Goal: Task Accomplishment & Management: Use online tool/utility

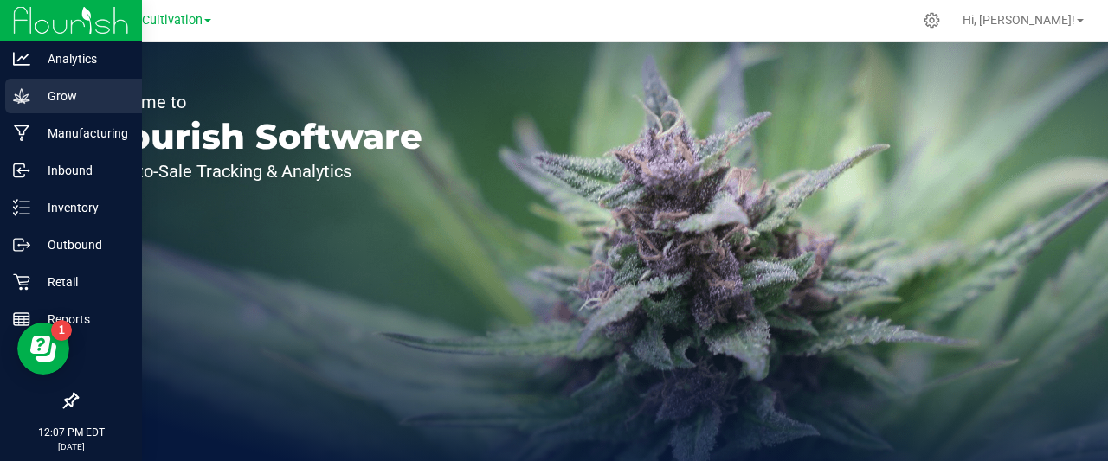
click at [59, 91] on p "Grow" at bounding box center [82, 96] width 104 height 21
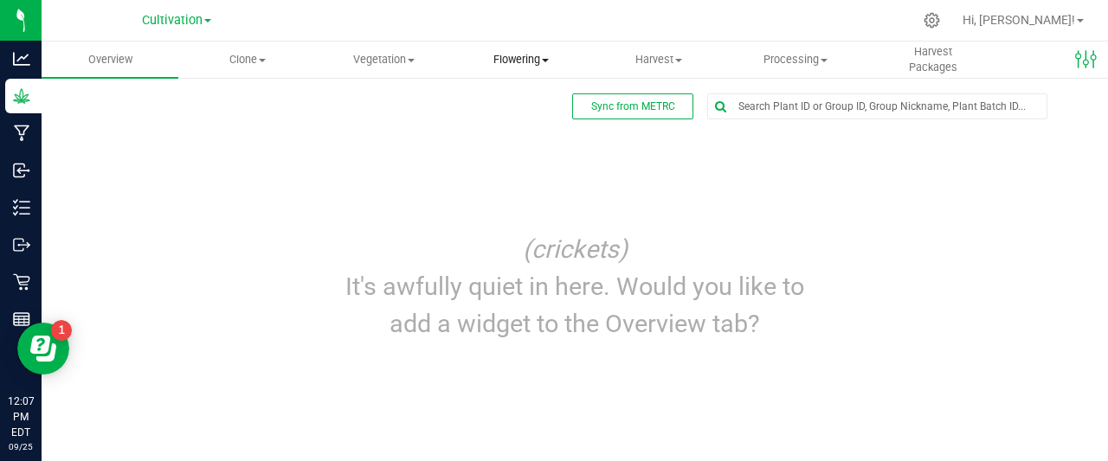
click at [519, 65] on span "Flowering" at bounding box center [521, 60] width 135 height 16
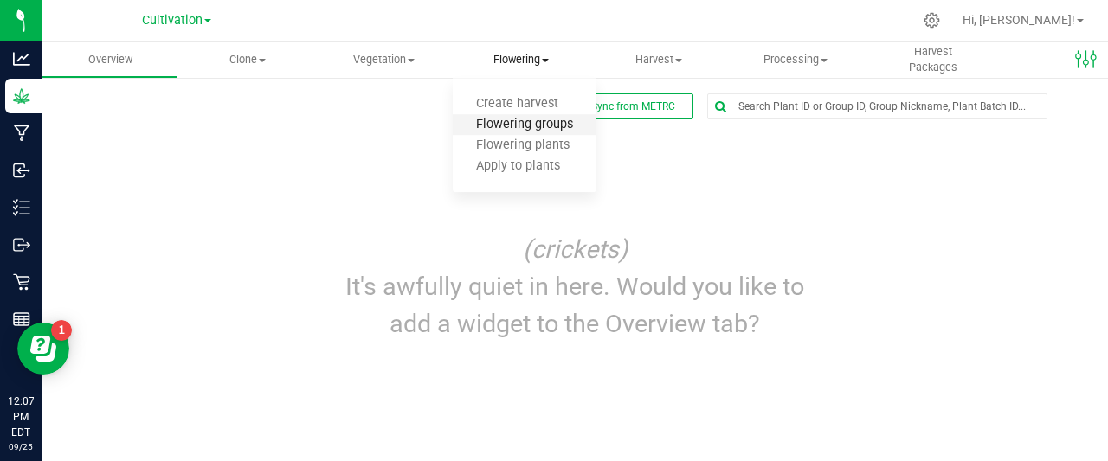
click at [502, 122] on span "Flowering groups" at bounding box center [525, 125] width 144 height 15
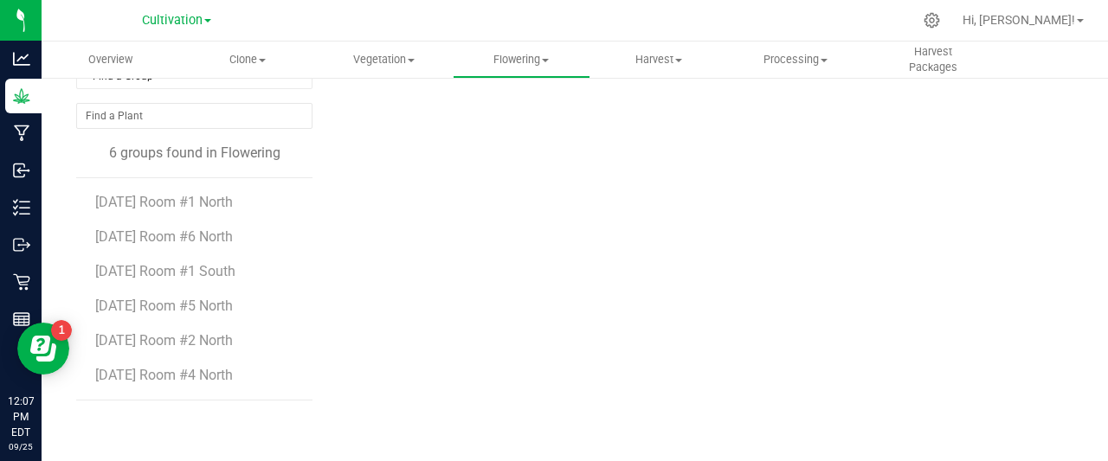
scroll to position [96, 0]
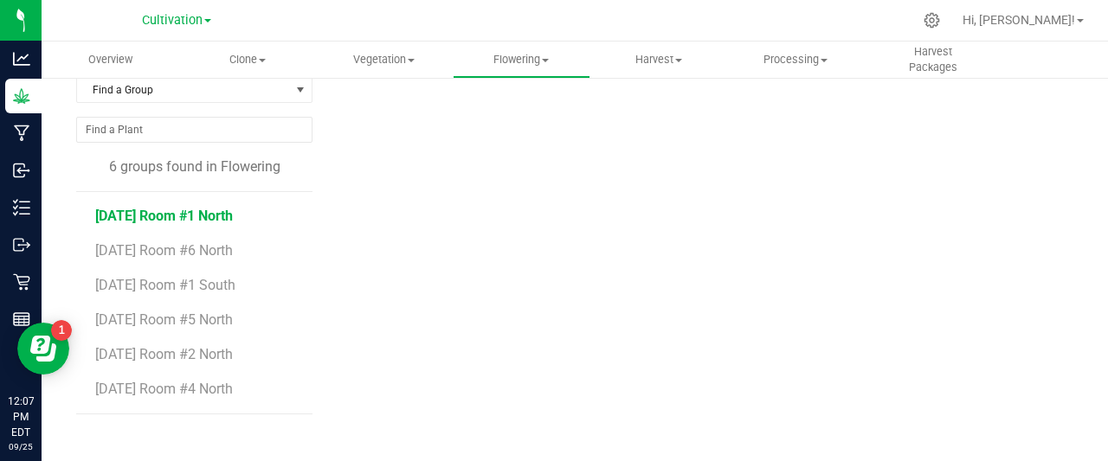
click at [185, 211] on span "[DATE] Room #1 North" at bounding box center [164, 216] width 138 height 16
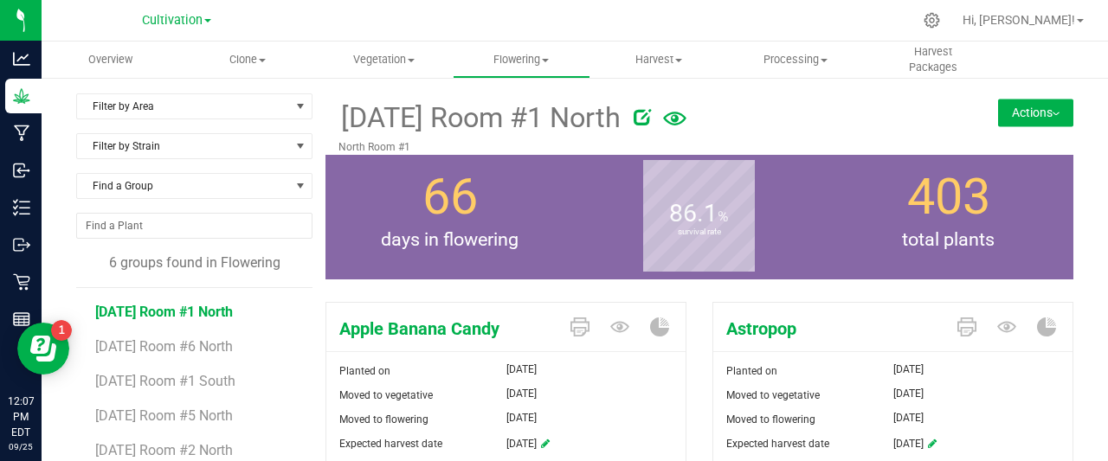
click at [1032, 116] on button "Actions" at bounding box center [1035, 113] width 75 height 28
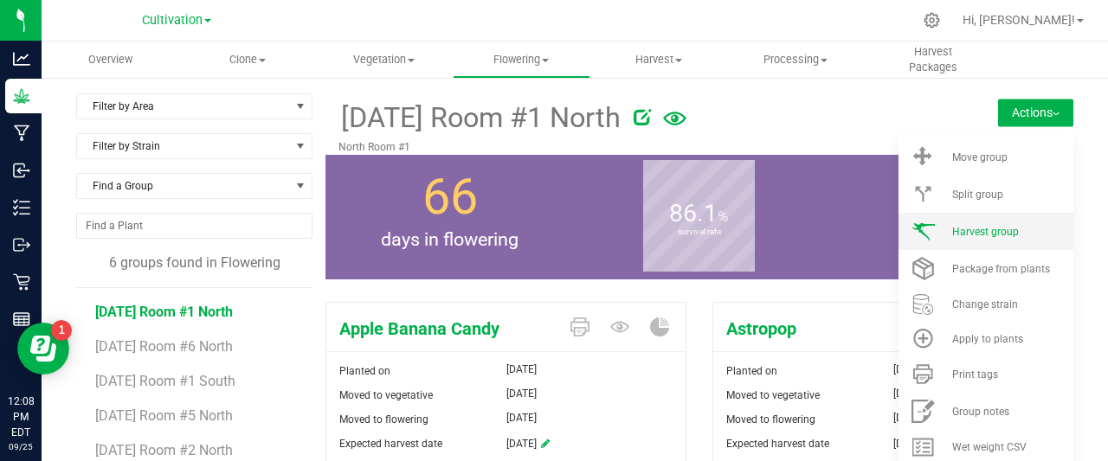
click at [984, 226] on span "Harvest group" at bounding box center [985, 232] width 67 height 12
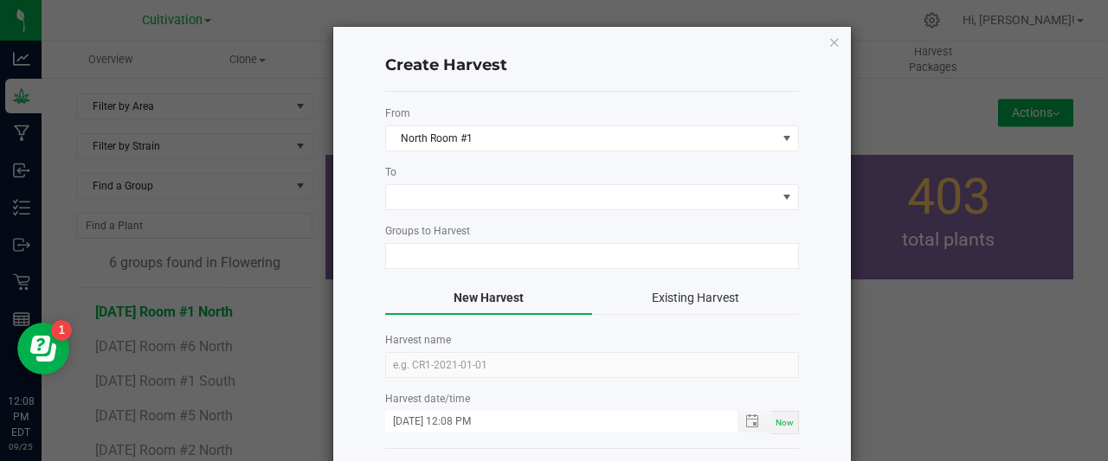
type input "[DATE] Room #1 North"
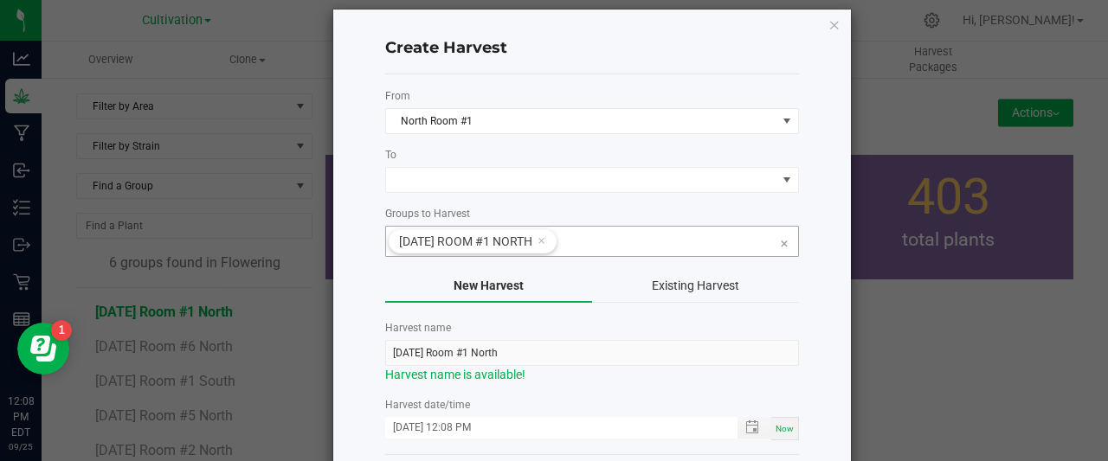
scroll to position [14, 0]
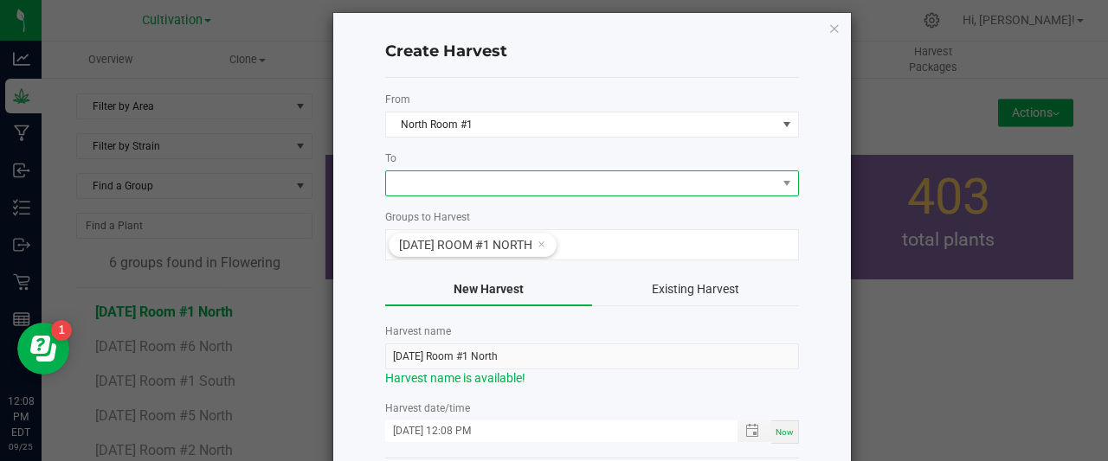
click at [549, 187] on span at bounding box center [581, 183] width 390 height 24
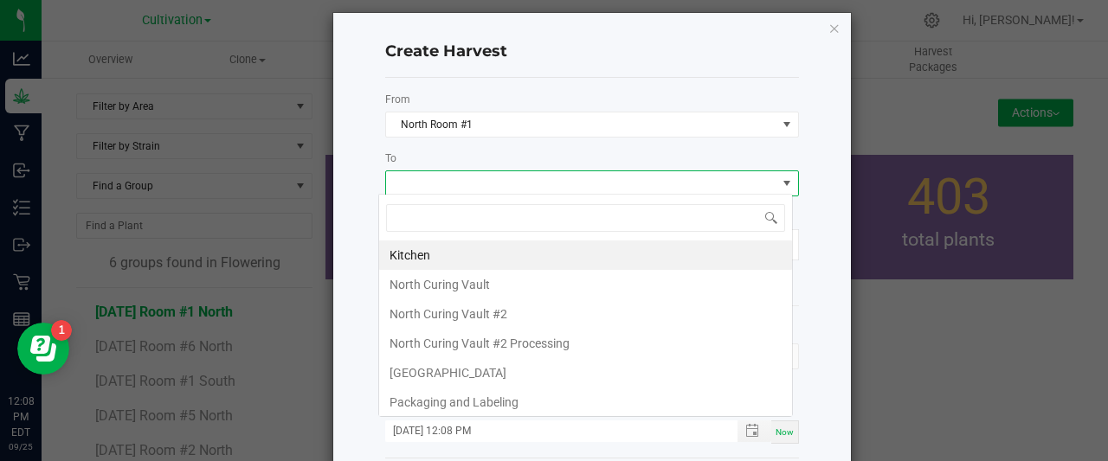
scroll to position [25, 414]
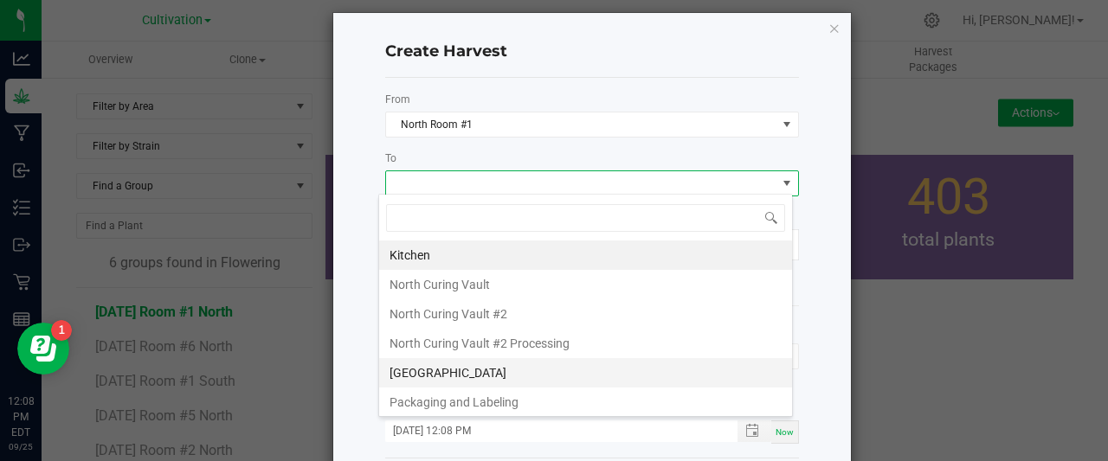
click at [437, 371] on li "[GEOGRAPHIC_DATA]" at bounding box center [585, 372] width 413 height 29
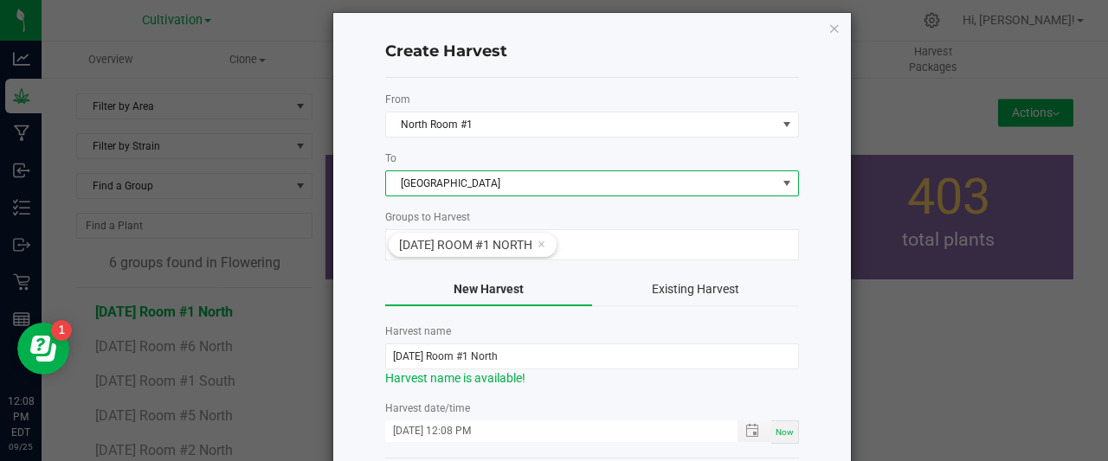
scroll to position [93, 0]
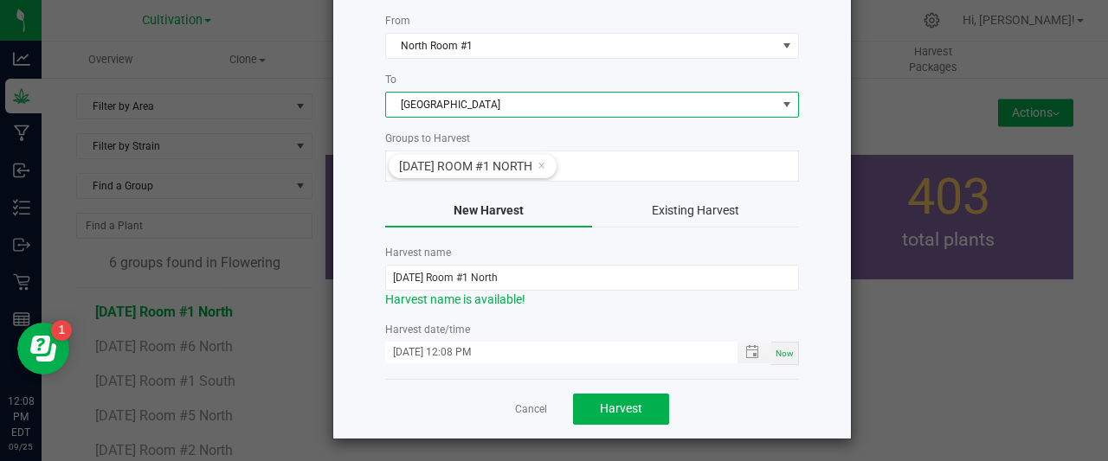
click at [886, 349] on ngb-modal-window "Create Harvest From [GEOGRAPHIC_DATA] #1 To North Dry Room Groups to Harvest [D…" at bounding box center [560, 230] width 1121 height 461
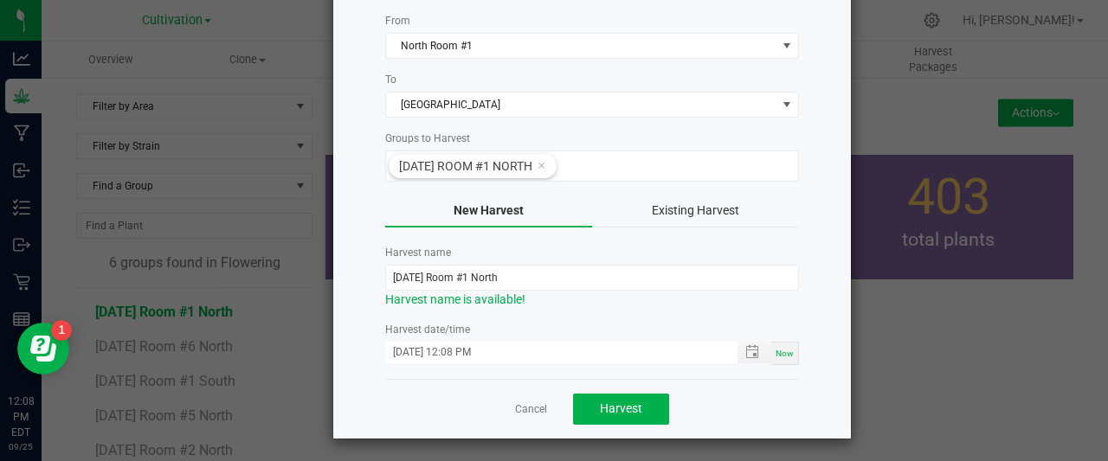
click at [886, 349] on ngb-modal-window "Create Harvest From [GEOGRAPHIC_DATA] #1 To North Dry Room Groups to Harvest [D…" at bounding box center [560, 230] width 1121 height 461
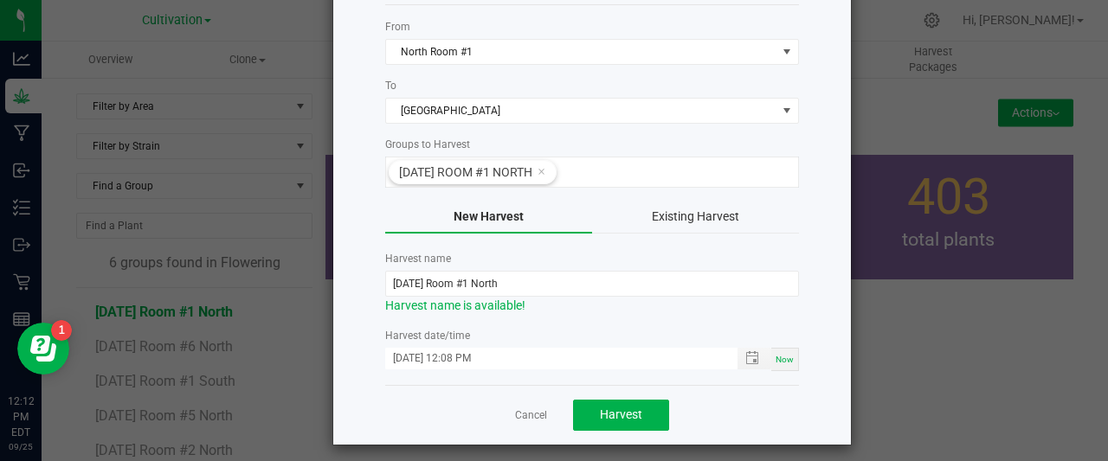
scroll to position [0, 0]
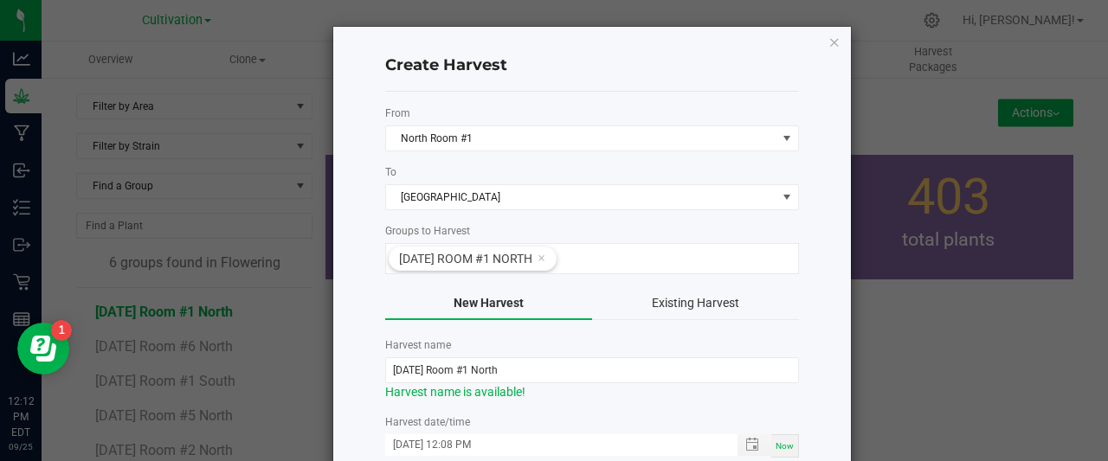
click at [834, 44] on div "Create Harvest From [GEOGRAPHIC_DATA] #1 To North Dry Room Groups to Harvest [D…" at bounding box center [592, 279] width 518 height 505
click at [829, 42] on icon "button" at bounding box center [835, 41] width 12 height 21
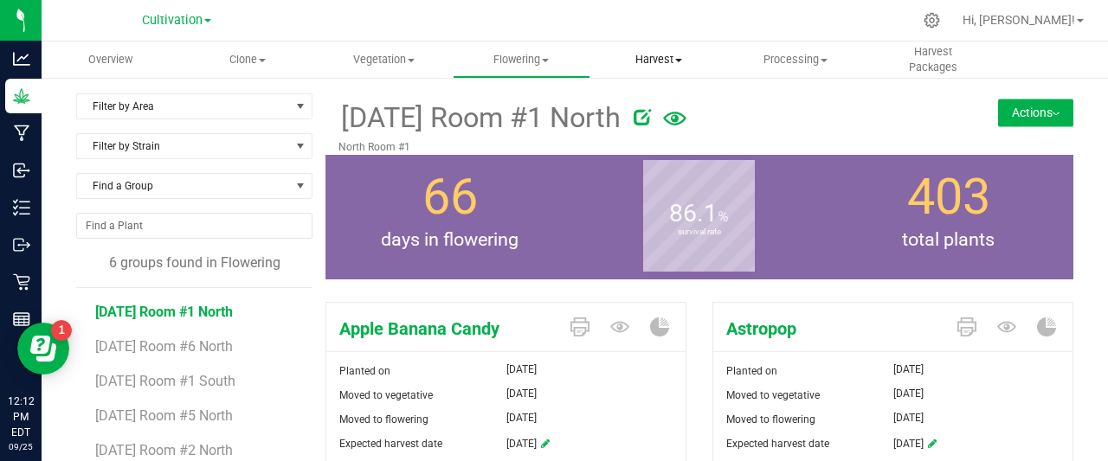
click at [644, 58] on span "Harvest" at bounding box center [658, 60] width 135 height 16
click at [644, 58] on span "Harvest" at bounding box center [658, 60] width 137 height 16
click at [663, 53] on span "Harvest" at bounding box center [658, 60] width 137 height 16
click at [661, 60] on span "Harvest" at bounding box center [658, 60] width 137 height 16
click at [652, 61] on span "Harvest" at bounding box center [658, 60] width 137 height 16
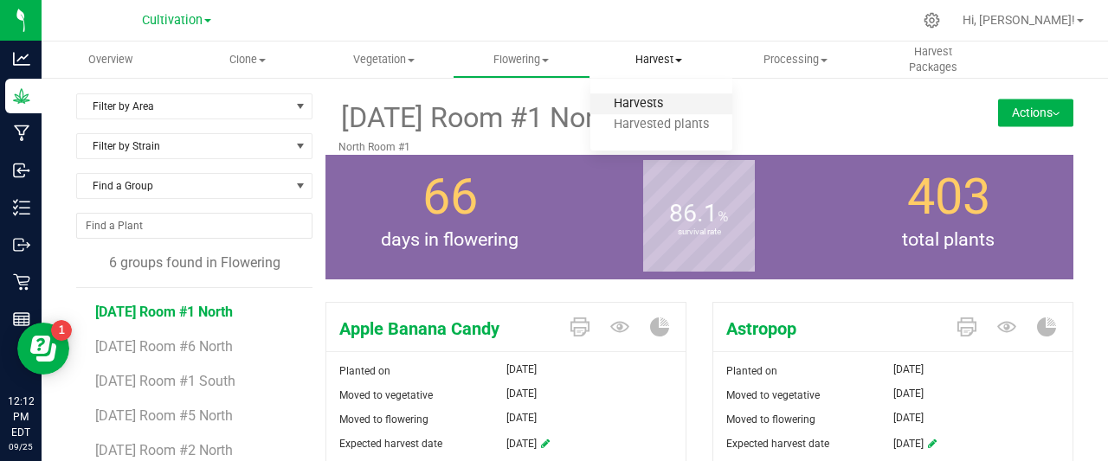
click at [643, 101] on span "Harvests" at bounding box center [638, 104] width 96 height 15
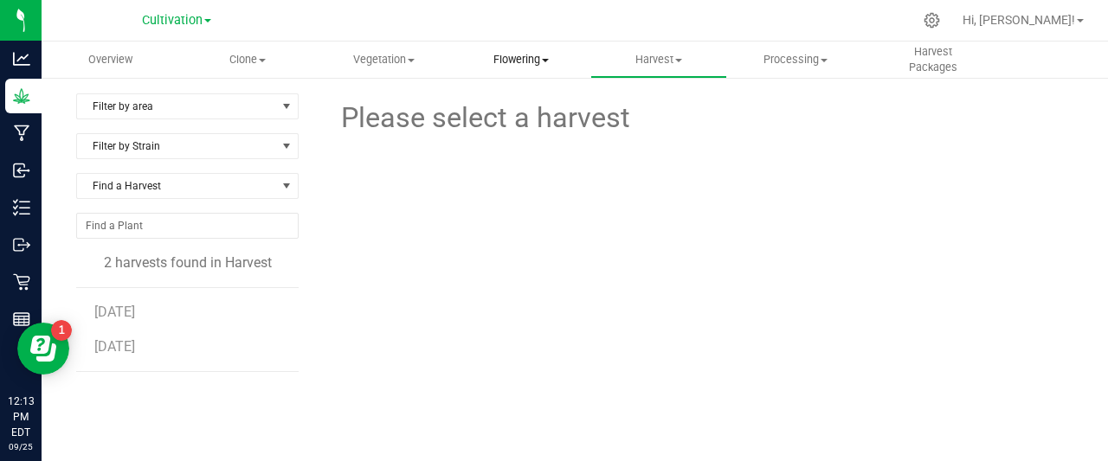
click at [516, 66] on span "Flowering" at bounding box center [521, 60] width 135 height 16
click at [509, 125] on span "Flowering groups" at bounding box center [525, 125] width 144 height 15
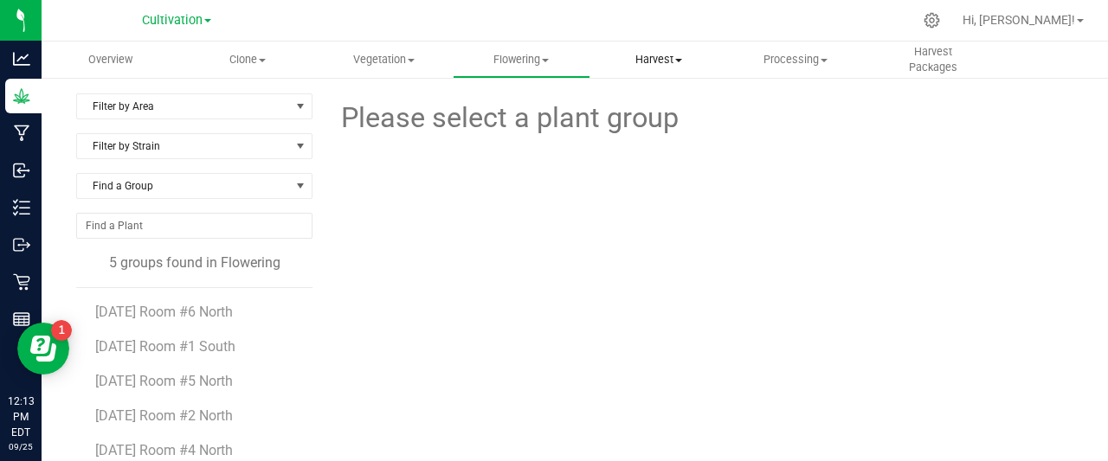
click at [668, 61] on span "Harvest" at bounding box center [658, 60] width 135 height 16
click at [634, 99] on span "Harvests" at bounding box center [638, 104] width 96 height 15
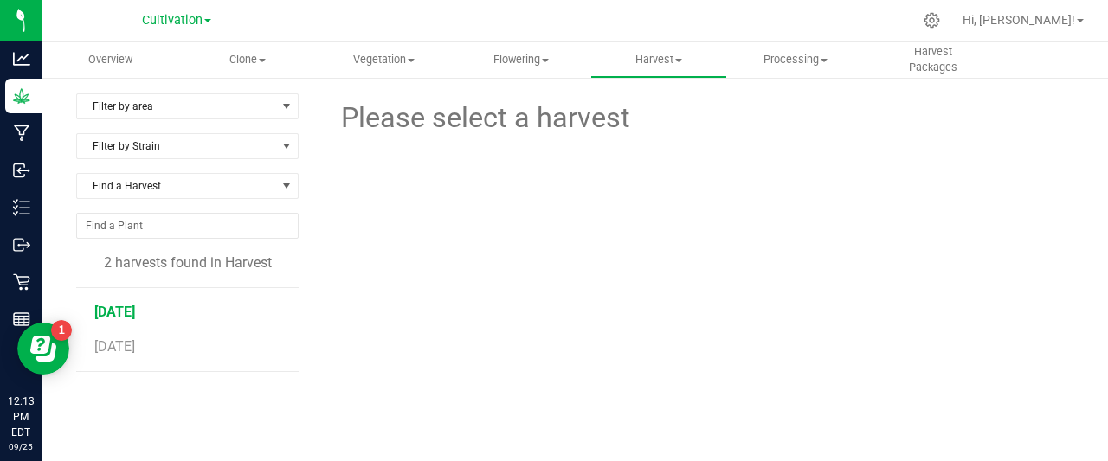
click at [118, 309] on span "[DATE]" at bounding box center [114, 312] width 41 height 16
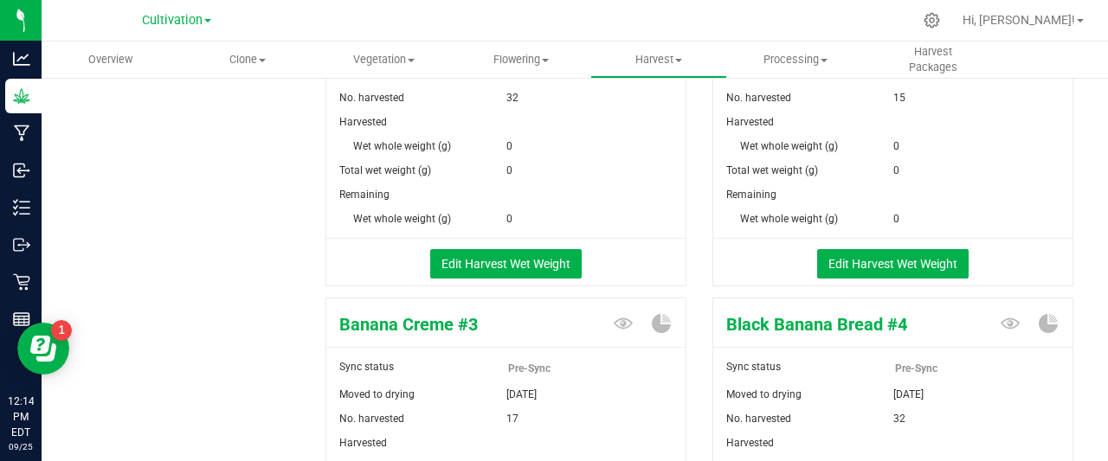
scroll to position [311, 0]
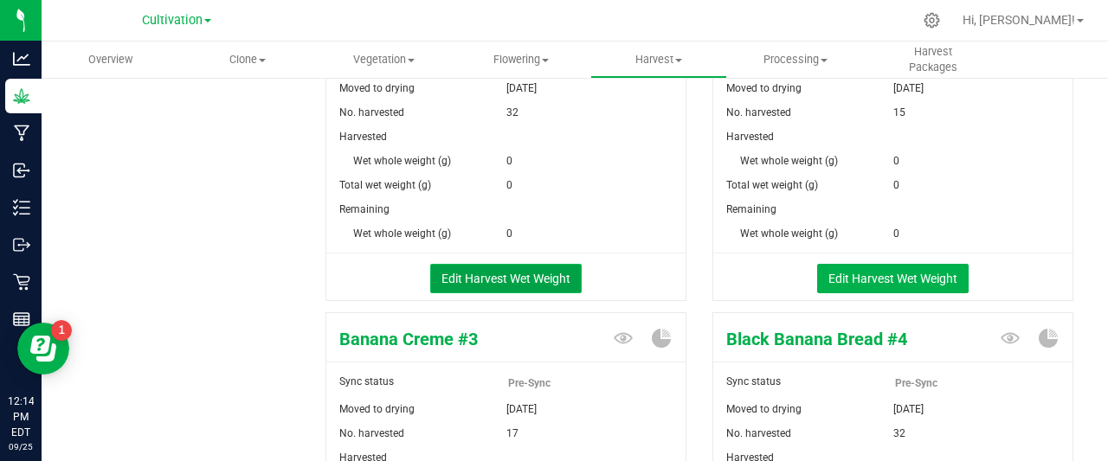
click at [523, 276] on button "Edit Harvest Wet Weight" at bounding box center [506, 278] width 152 height 29
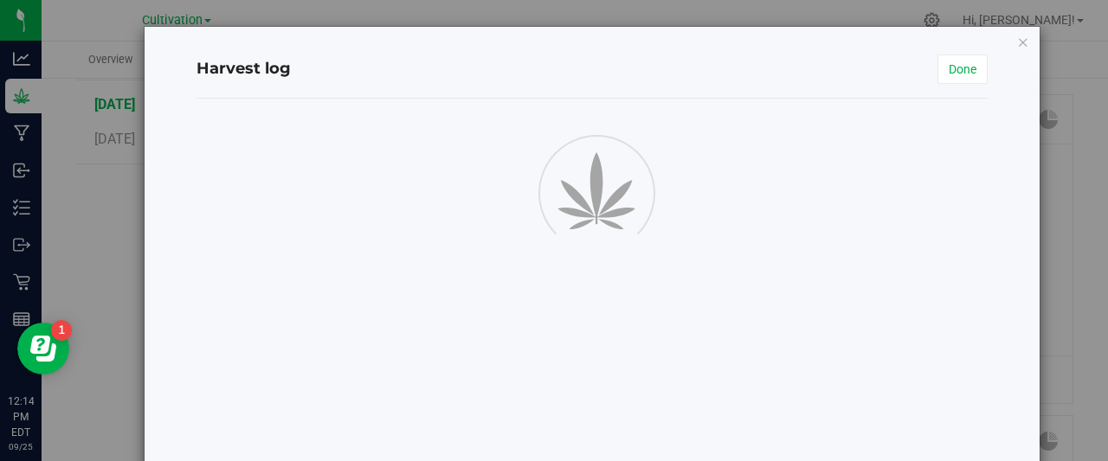
scroll to position [311, 0]
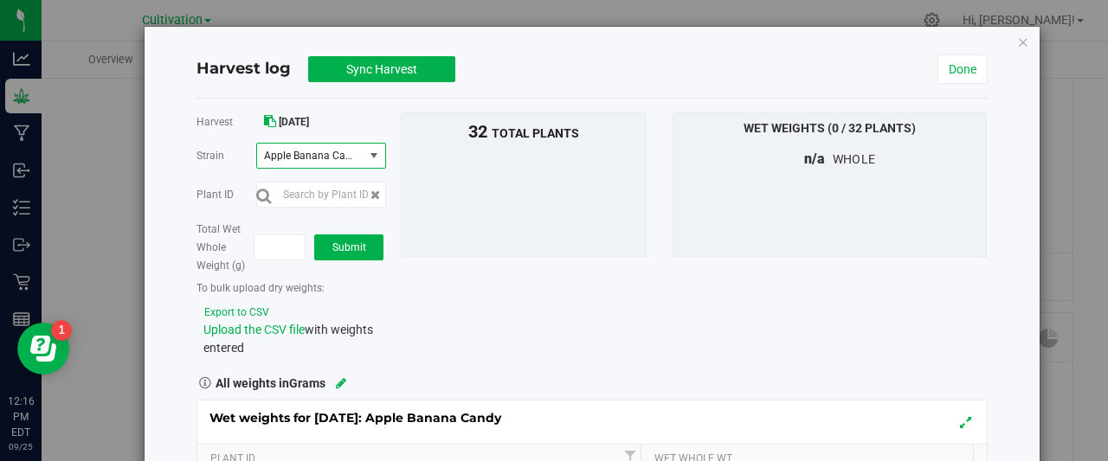
click at [377, 149] on span "select" at bounding box center [375, 156] width 22 height 24
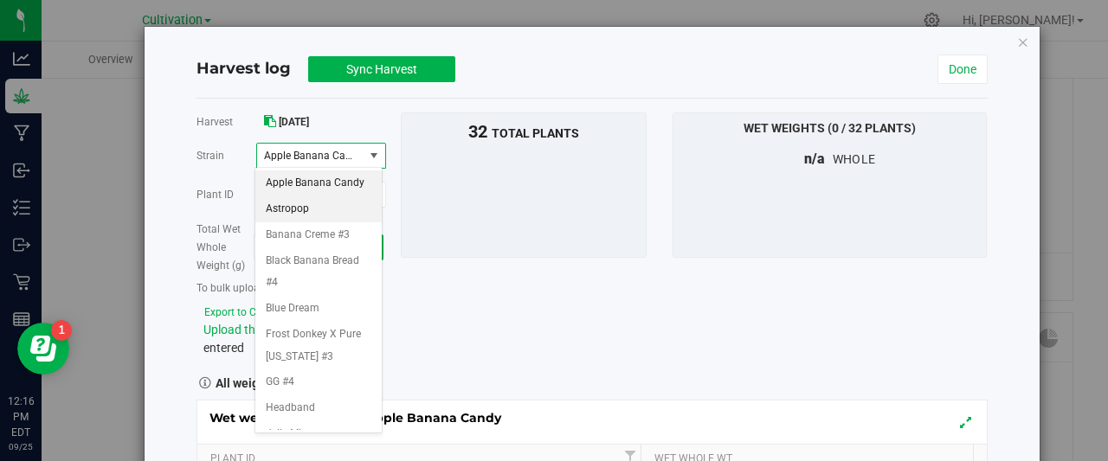
click at [303, 221] on span "Astropop" at bounding box center [287, 209] width 43 height 23
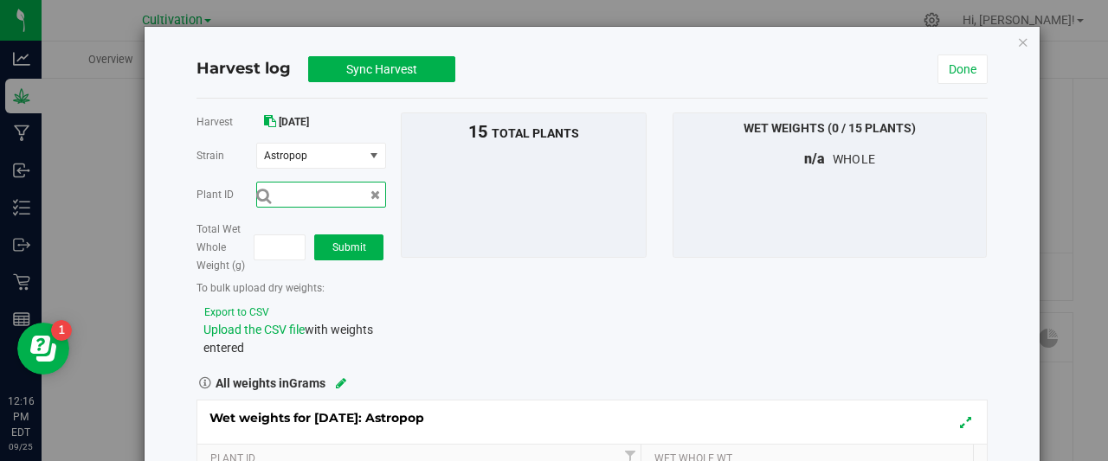
click at [304, 203] on input "text" at bounding box center [321, 195] width 130 height 26
type input "1A42A0200000002000039272"
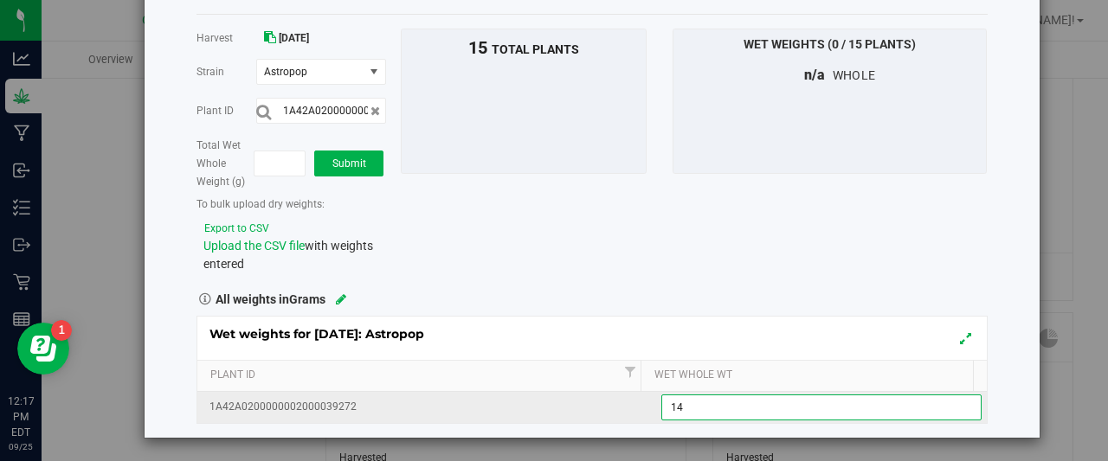
type input "1"
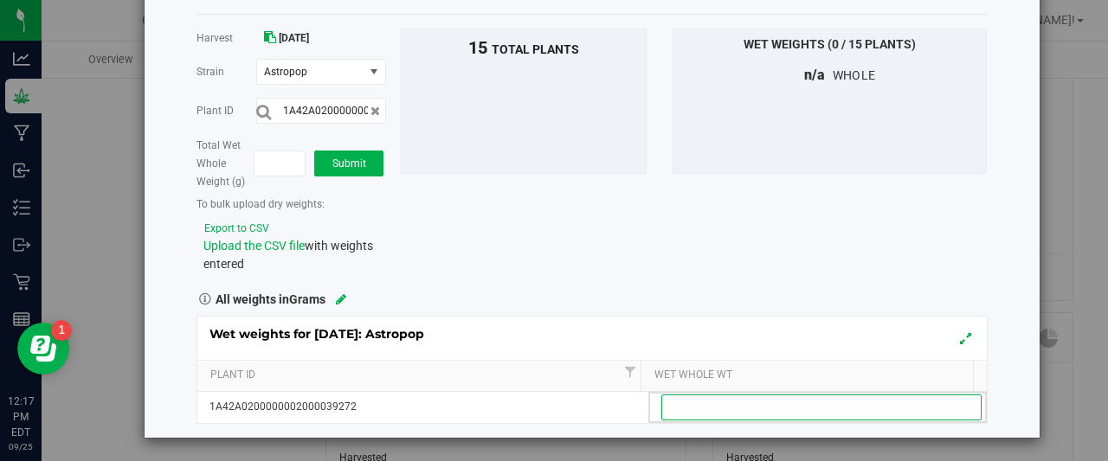
drag, startPoint x: 805, startPoint y: 415, endPoint x: 618, endPoint y: 281, distance: 229.7
click at [618, 281] on div "Harvest [DATE] [GEOGRAPHIC_DATA] Astropop Select strain Apple Banana Candy Astr…" at bounding box center [592, 227] width 791 height 396
click at [781, 288] on div "All weights in Grams" at bounding box center [592, 298] width 817 height 23
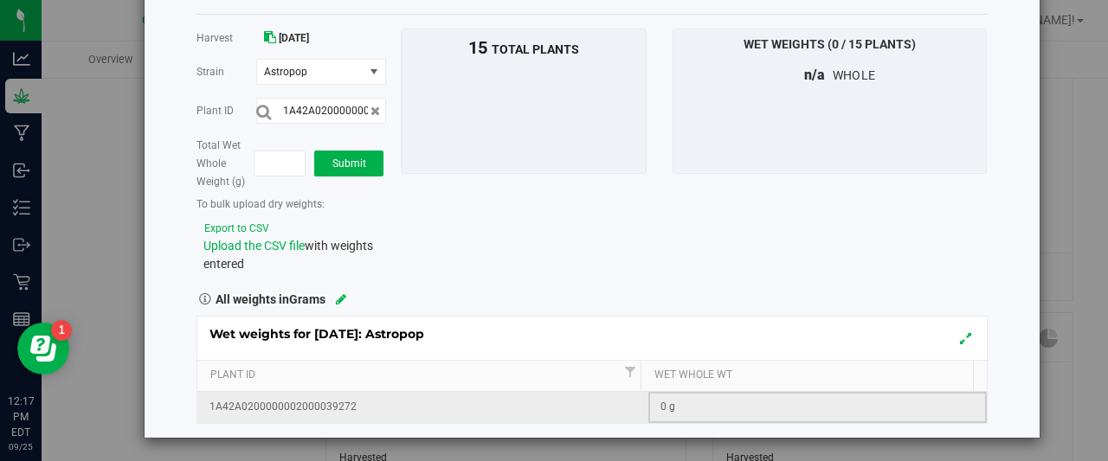
click at [661, 407] on div "0 g" at bounding box center [823, 407] width 325 height 16
type input "930"
type input "1A42A0200000002000039266"
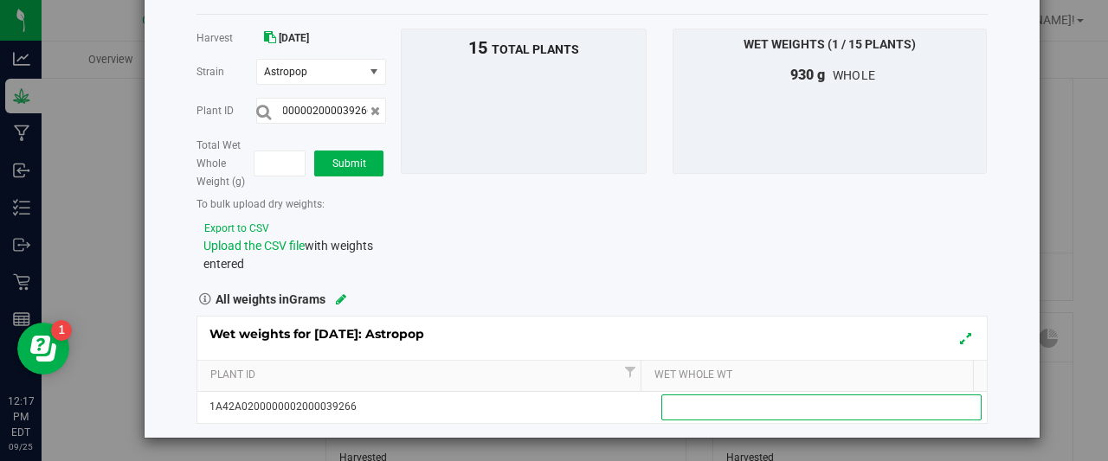
scroll to position [0, 0]
type input "925"
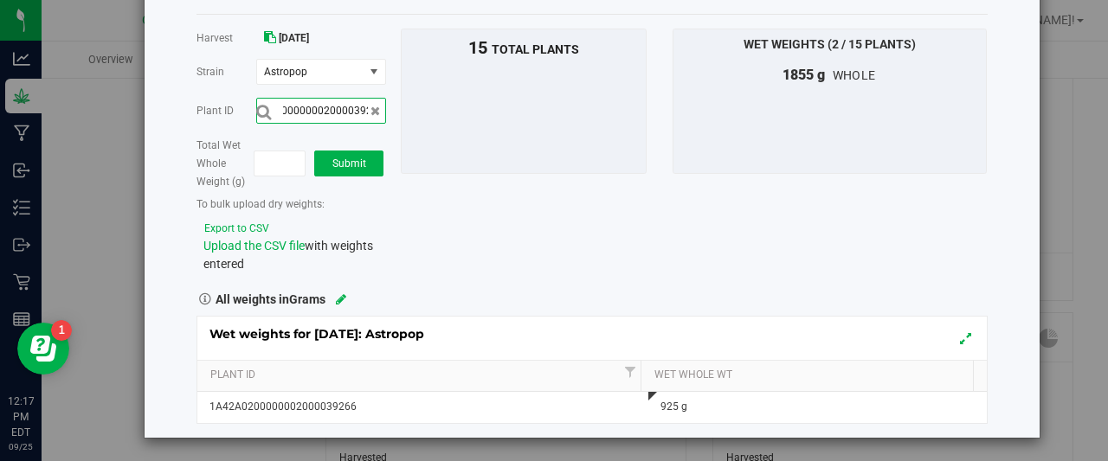
scroll to position [0, 57]
type input "1A42A0200000002000039265"
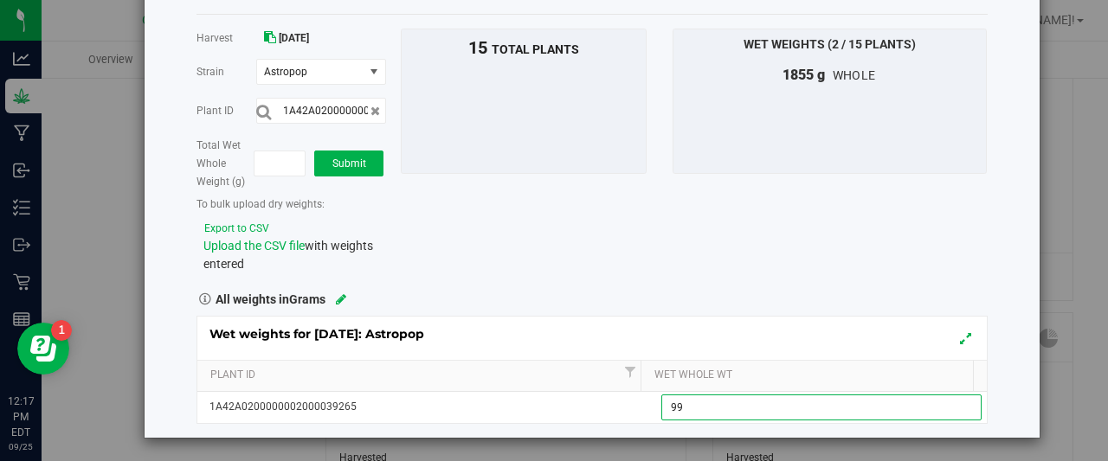
type input "990"
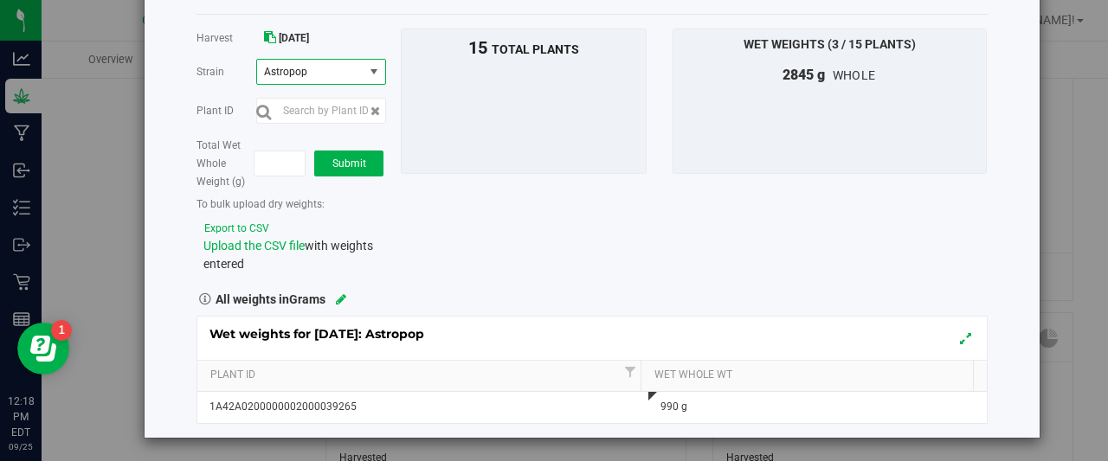
click at [371, 68] on span "select" at bounding box center [374, 72] width 14 height 14
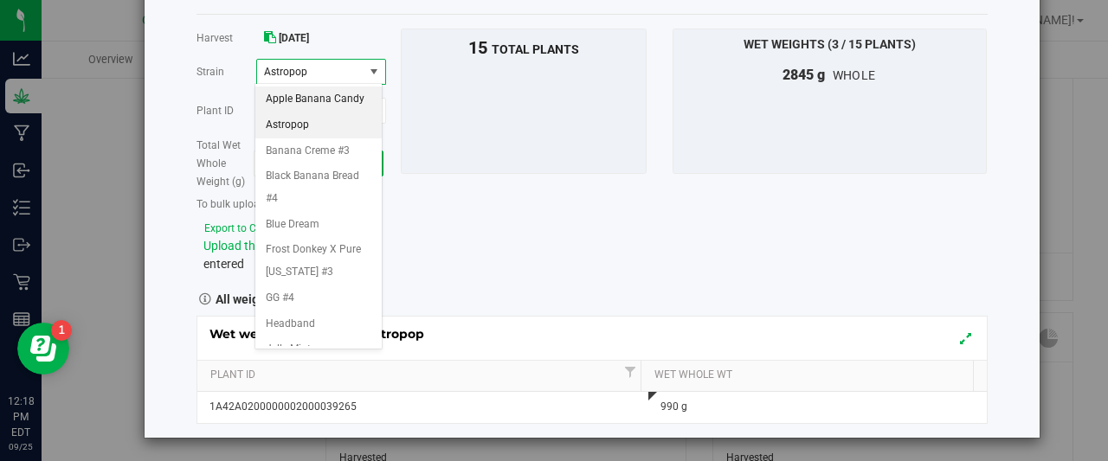
click at [336, 96] on span "Apple Banana Candy" at bounding box center [315, 99] width 99 height 23
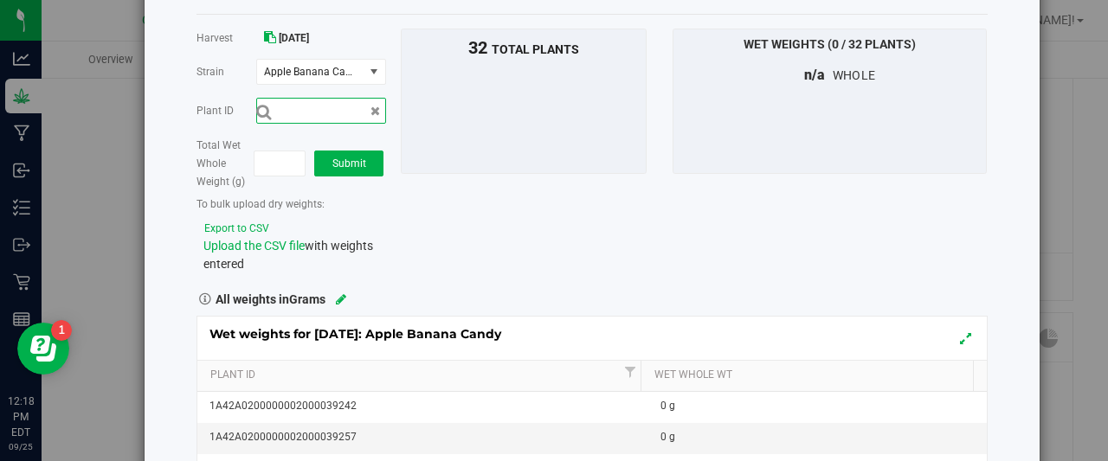
click at [324, 107] on input "text" at bounding box center [321, 111] width 130 height 26
type input "1A42A0200000002000039256"
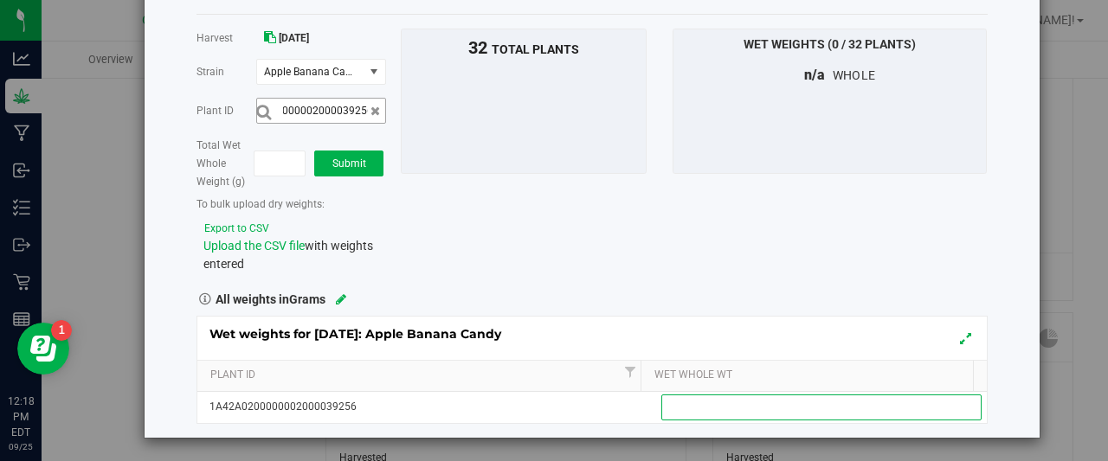
scroll to position [0, 0]
type input "7"
type input "800"
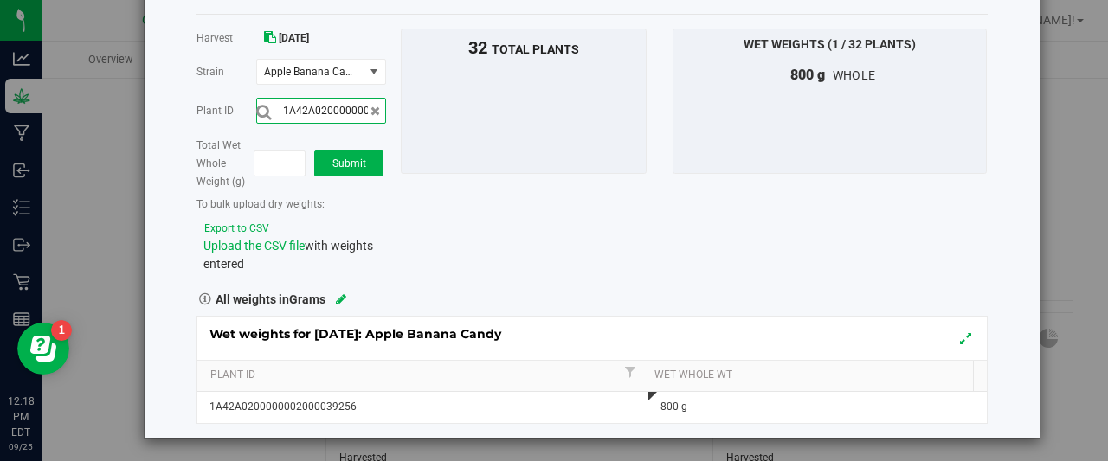
scroll to position [0, 57]
type input "1A42A0200000002000039248"
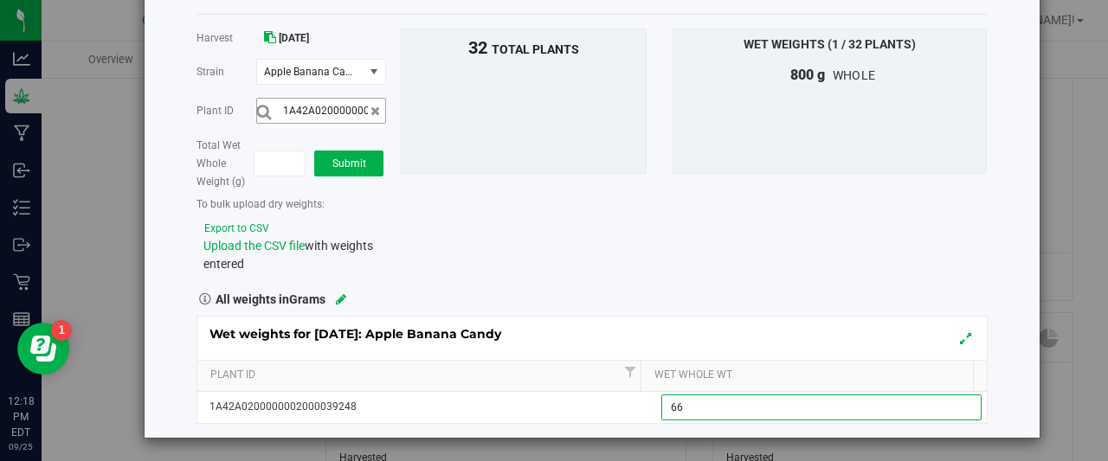
type input "660"
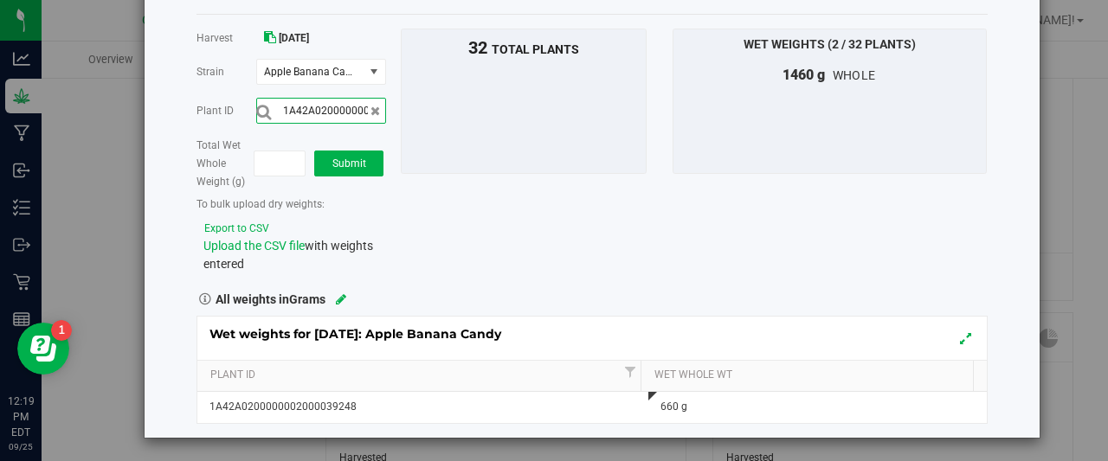
scroll to position [0, 57]
type input "1A42A0200000002000039251"
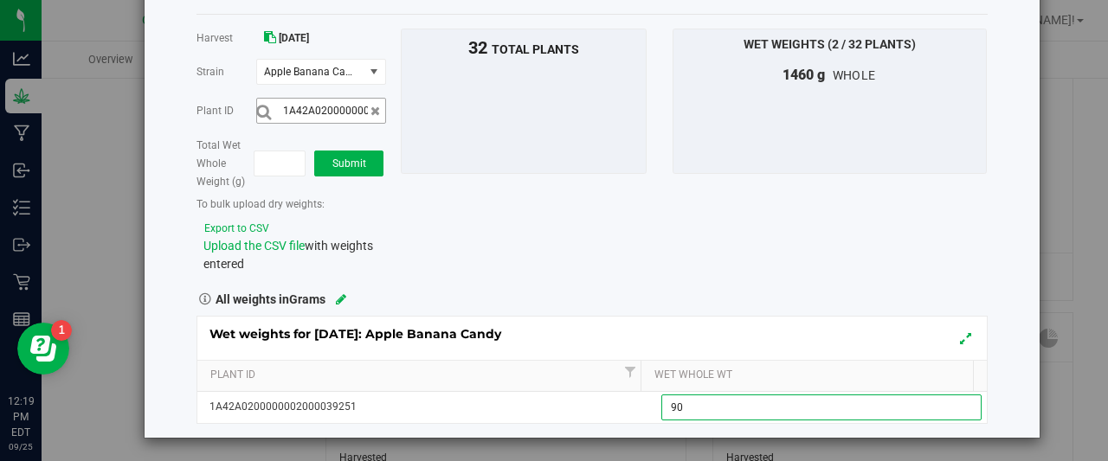
type input "900"
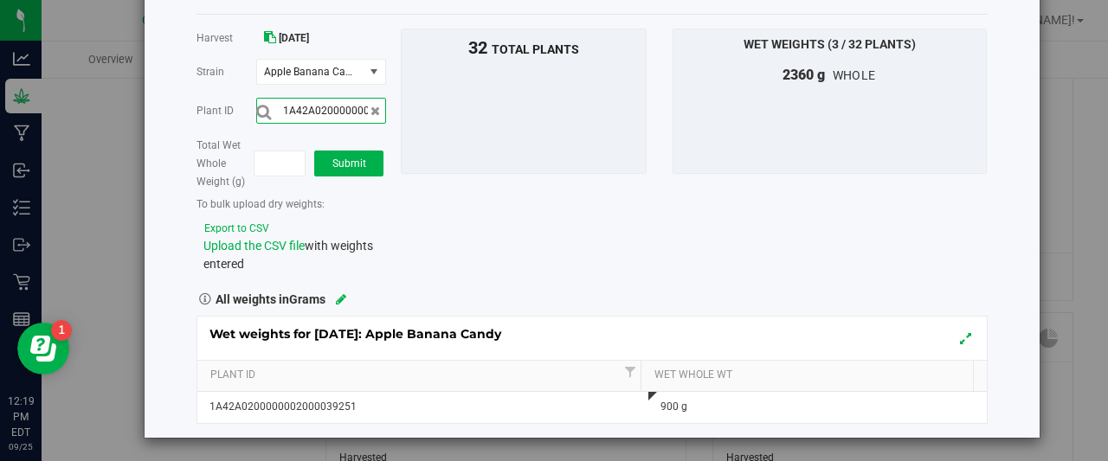
scroll to position [0, 57]
type input "1A42A0200000002000039254"
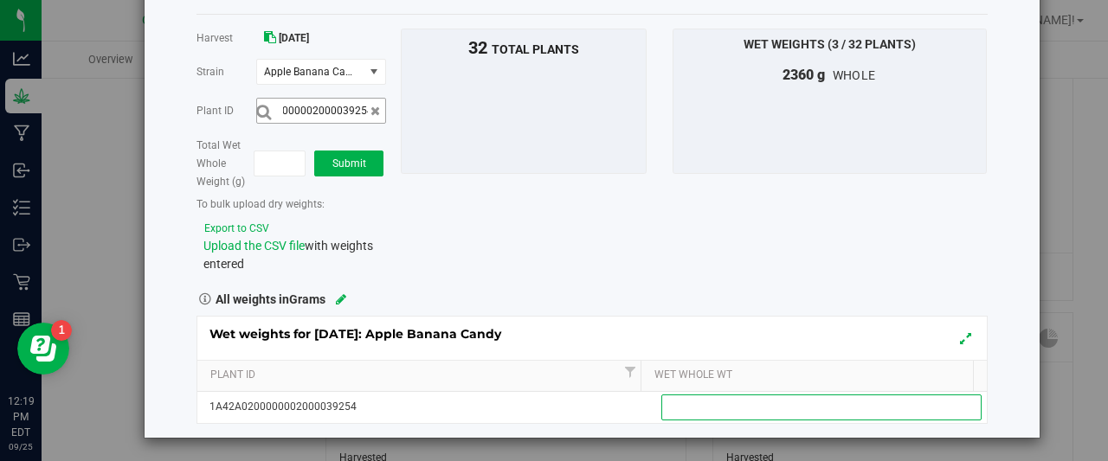
scroll to position [0, 0]
type input "1005"
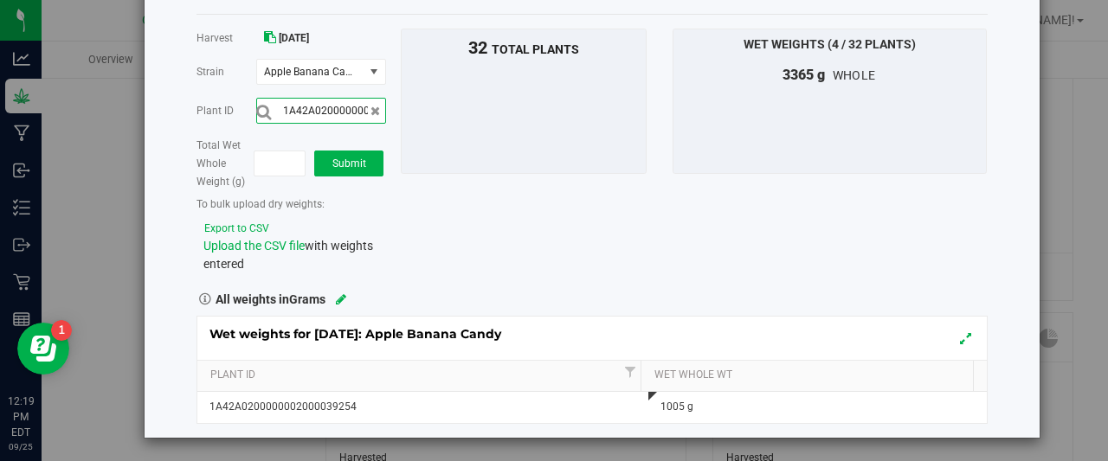
scroll to position [0, 57]
type input "1A42A0200000002000039315"
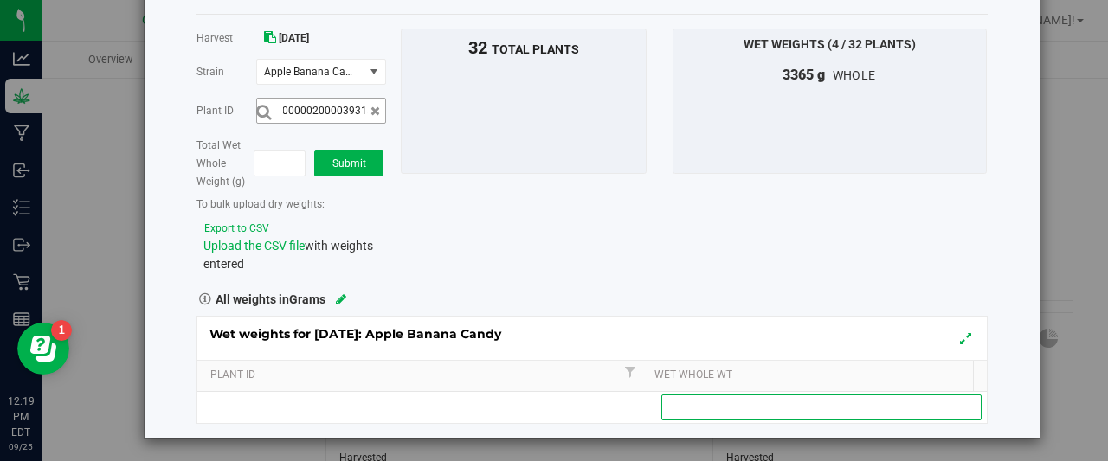
scroll to position [0, 0]
type input "1165"
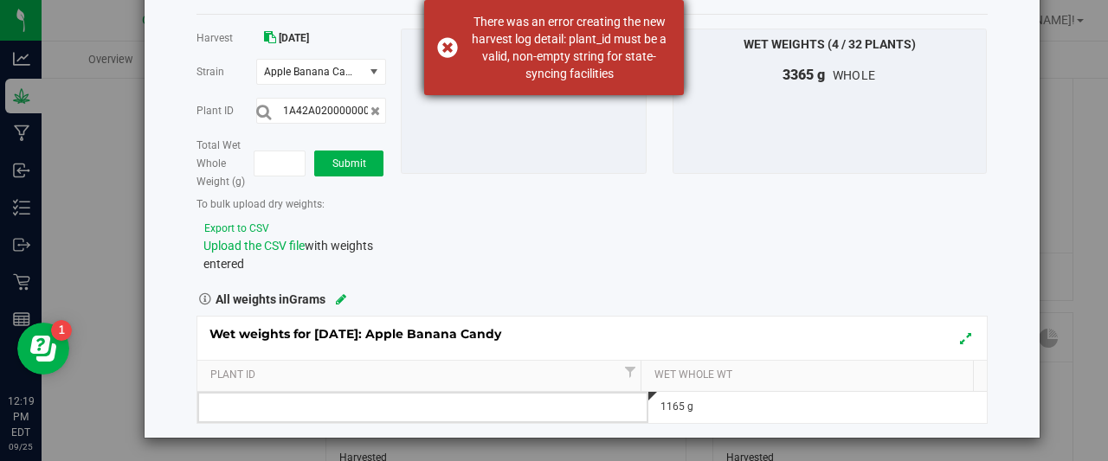
click at [450, 46] on div "There was an error creating the new harvest log detail: plant_id must be a vali…" at bounding box center [554, 47] width 260 height 95
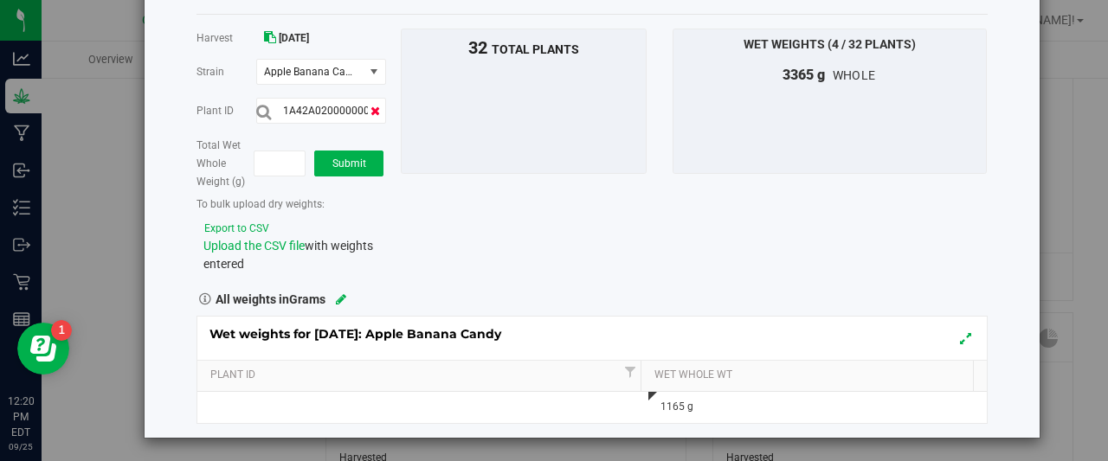
click at [371, 105] on icon at bounding box center [376, 111] width 10 height 12
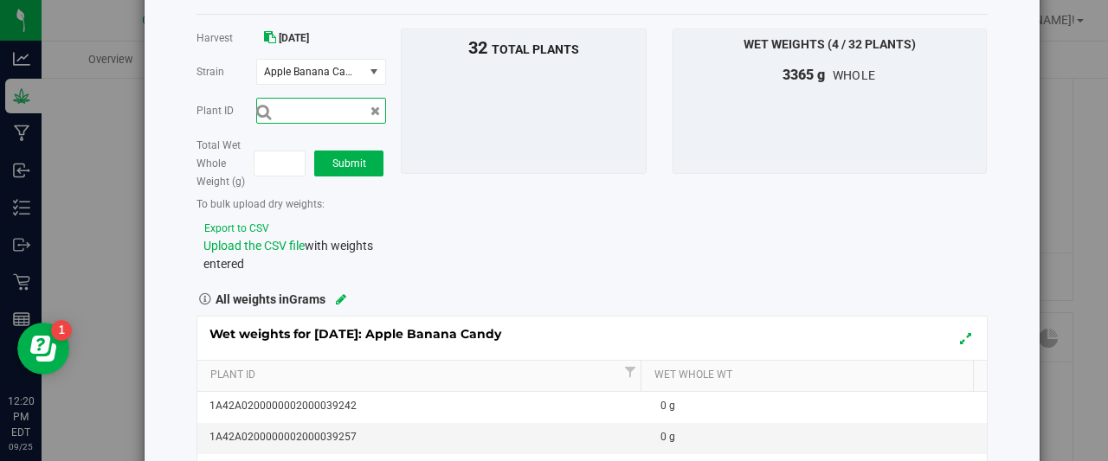
click at [329, 108] on input "text" at bounding box center [321, 111] width 130 height 26
type input "1A42A0200000002000039237"
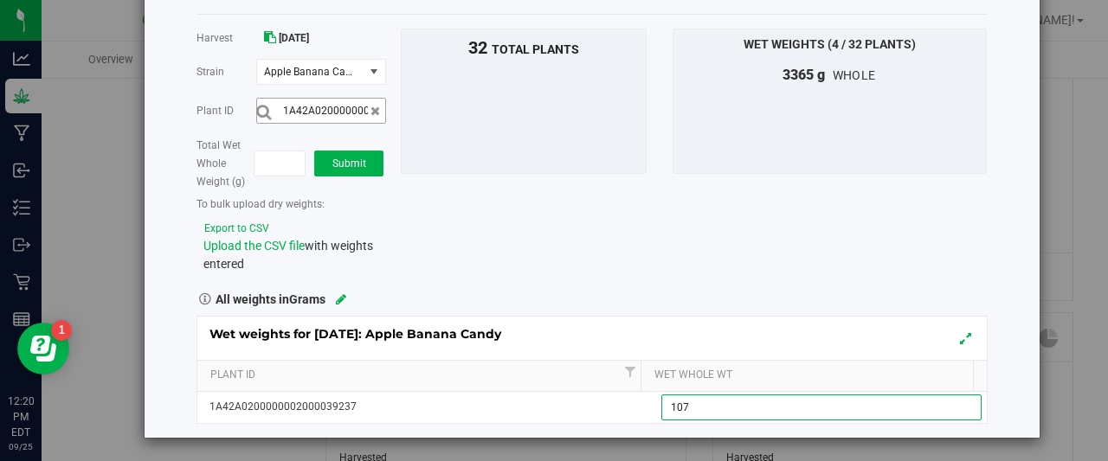
type input "1070"
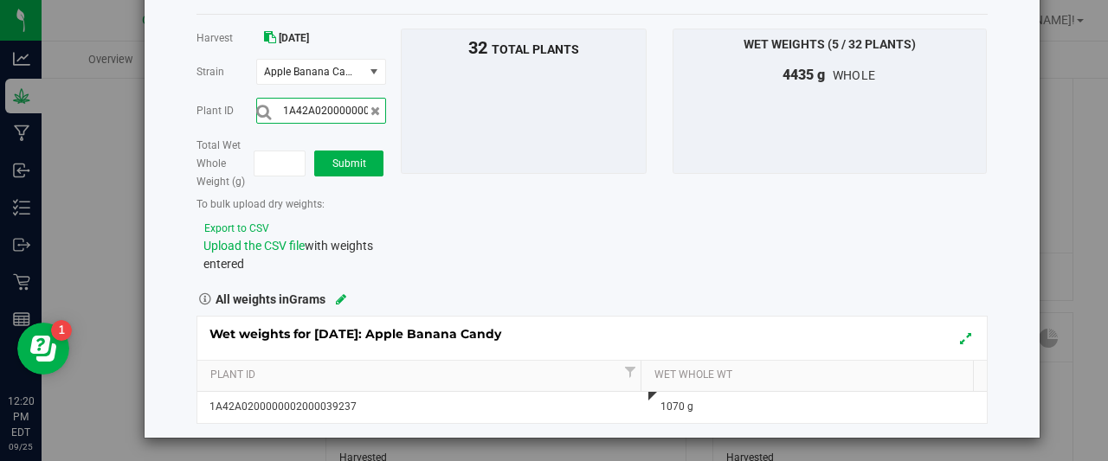
scroll to position [0, 57]
type input "1A42A0200000002000039242"
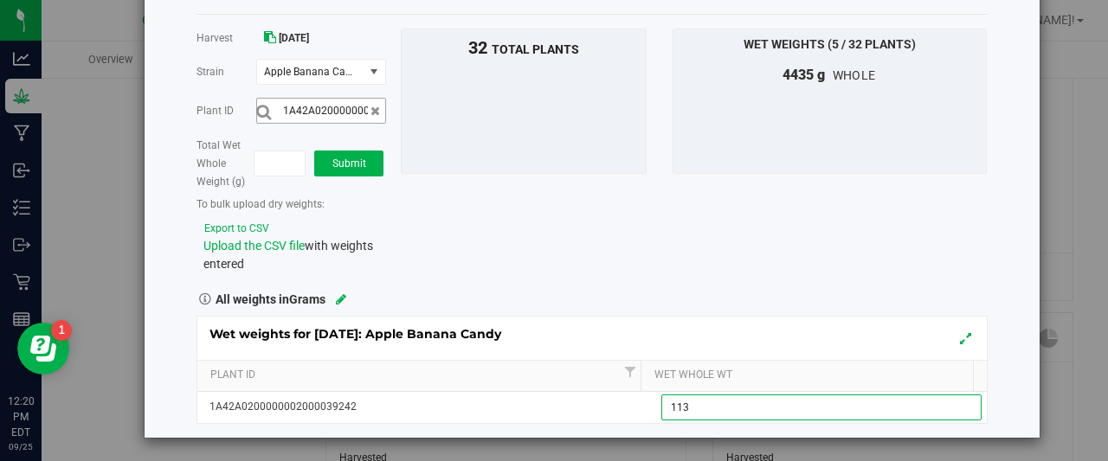
type input "1135"
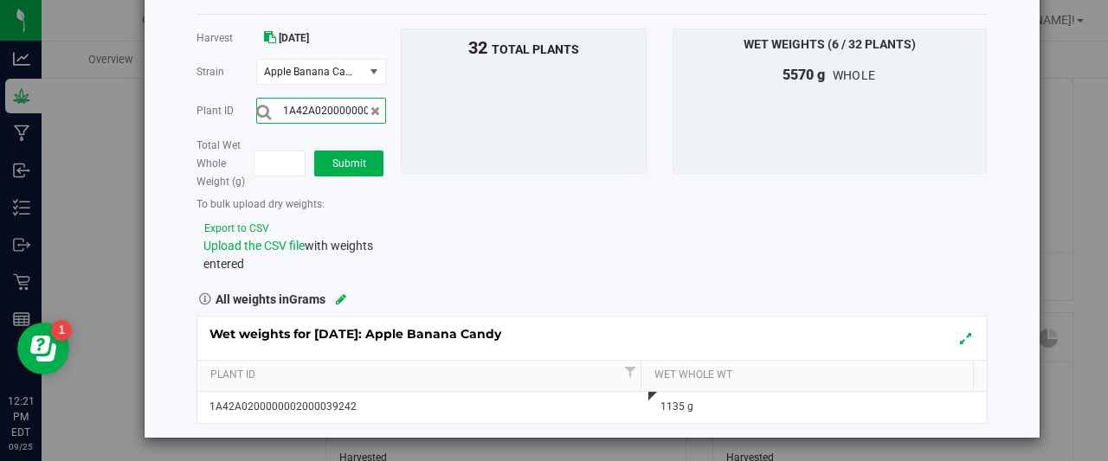
scroll to position [0, 57]
type input "1A42A0200000002000039230"
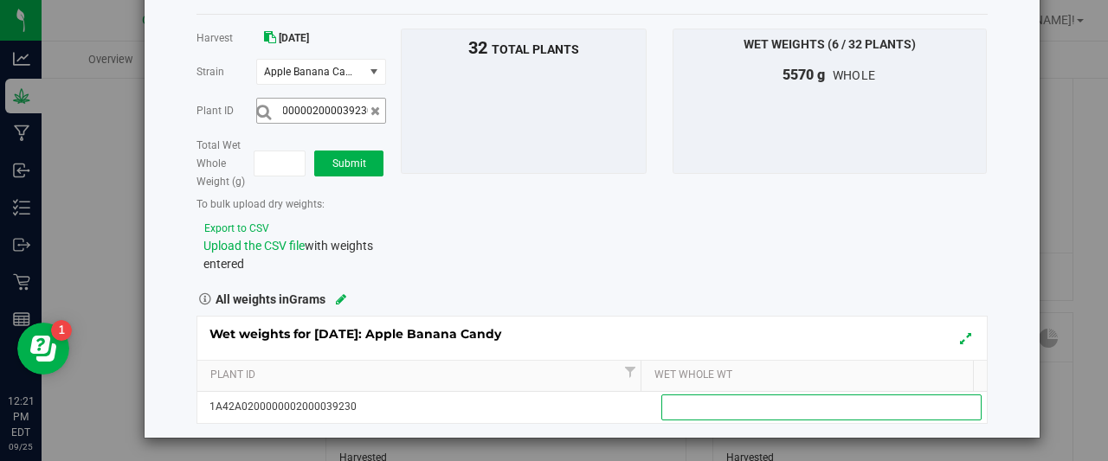
scroll to position [0, 0]
type input "730"
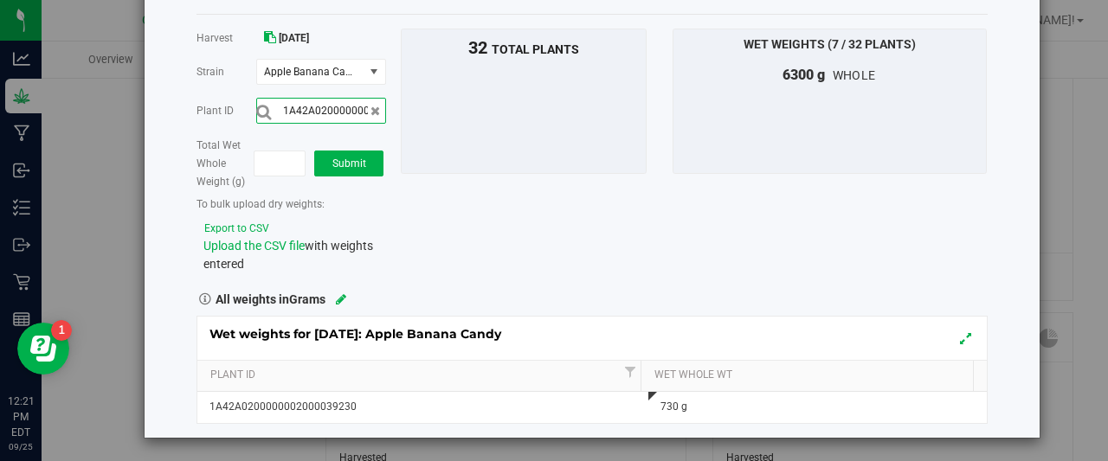
scroll to position [0, 57]
type input "1A42A0200000002000039234"
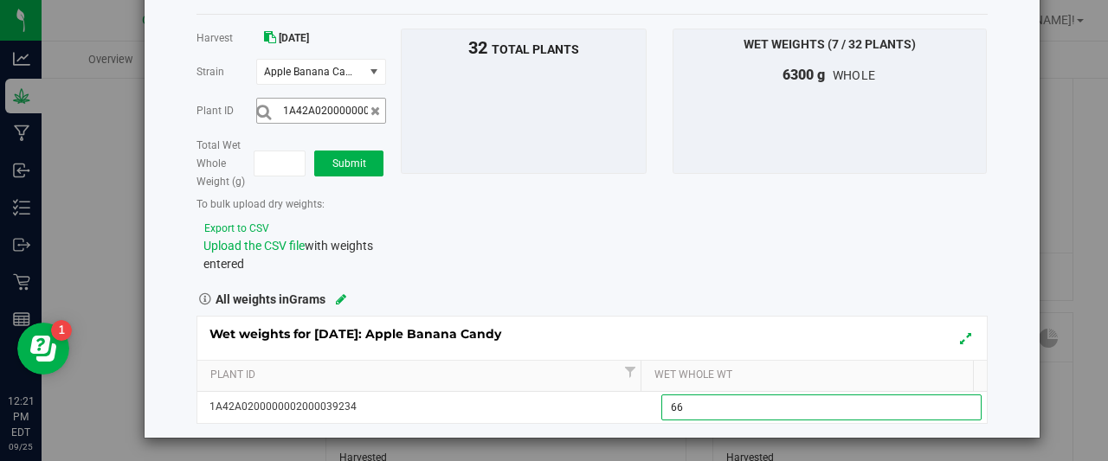
type input "665"
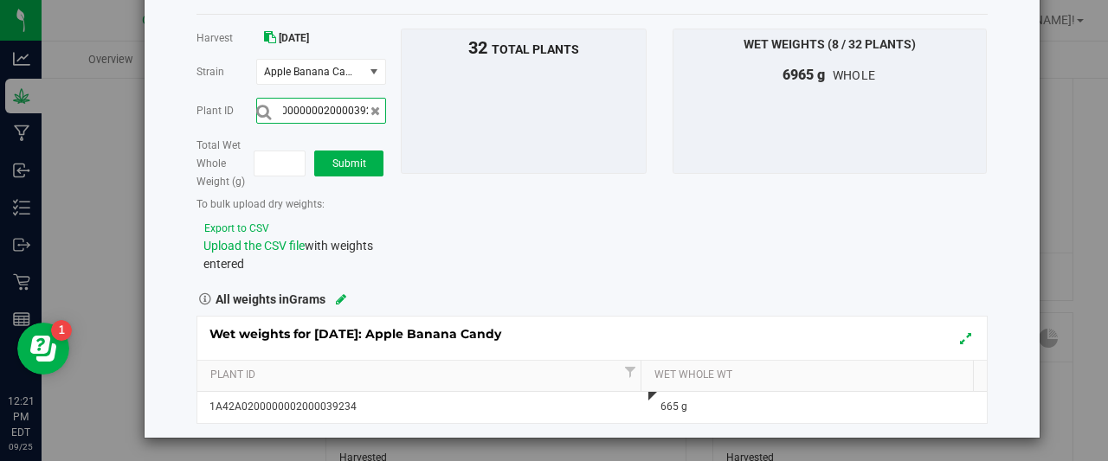
scroll to position [0, 57]
type input "1A42A0200000002000039228"
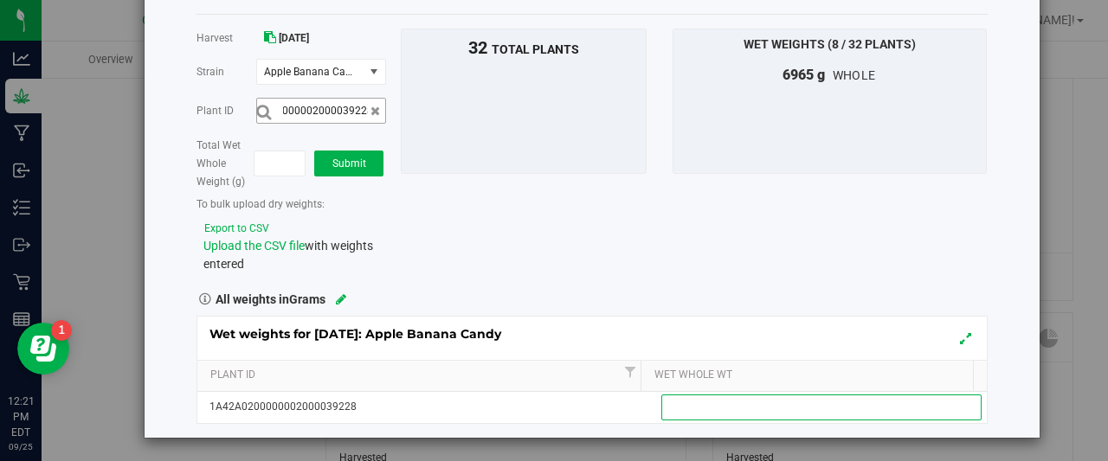
scroll to position [0, 0]
type input "675"
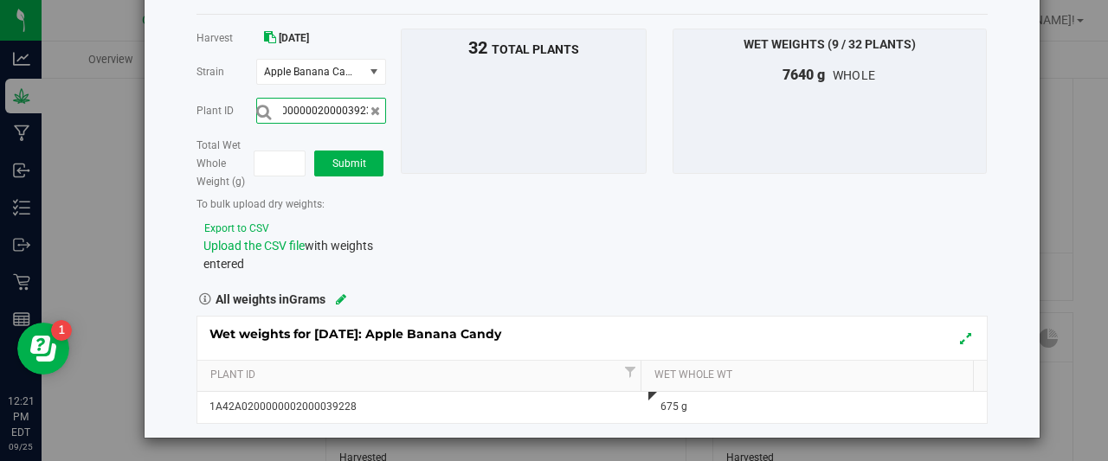
scroll to position [0, 57]
type input "1A42A0200000002000039231"
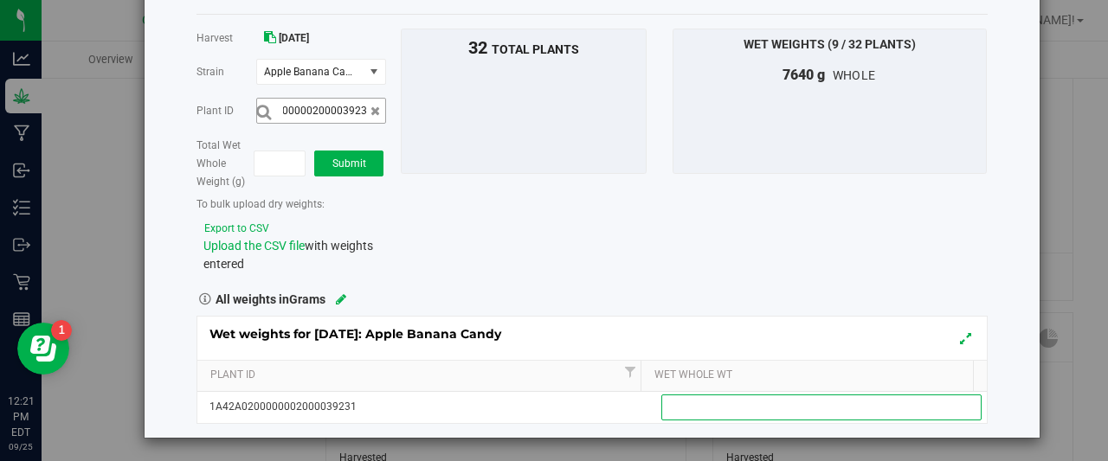
scroll to position [0, 0]
type input "980"
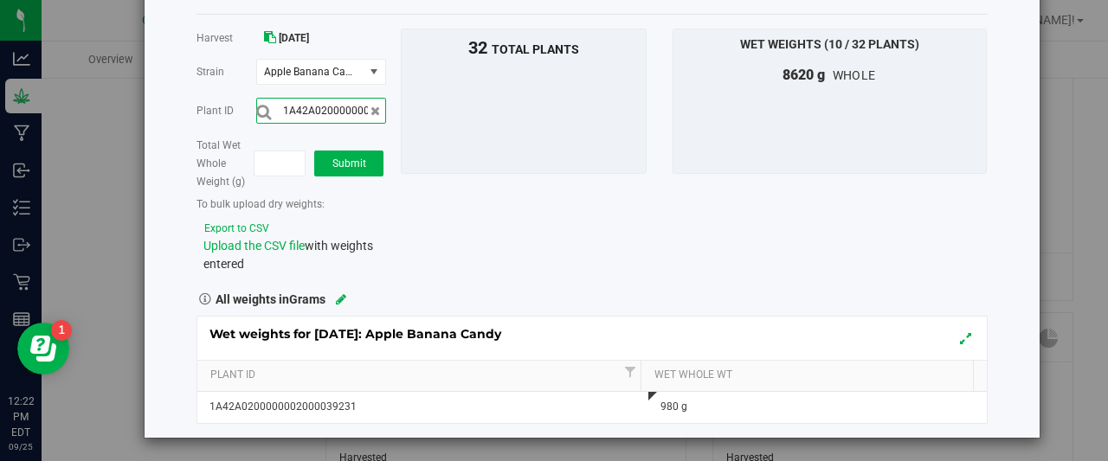
scroll to position [0, 57]
type input "1A42A0200000002000039229"
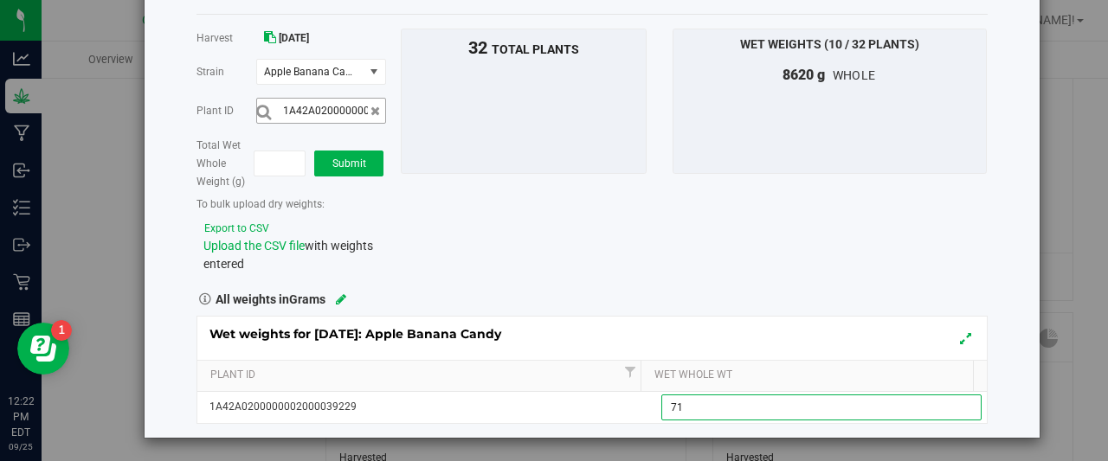
type input "710"
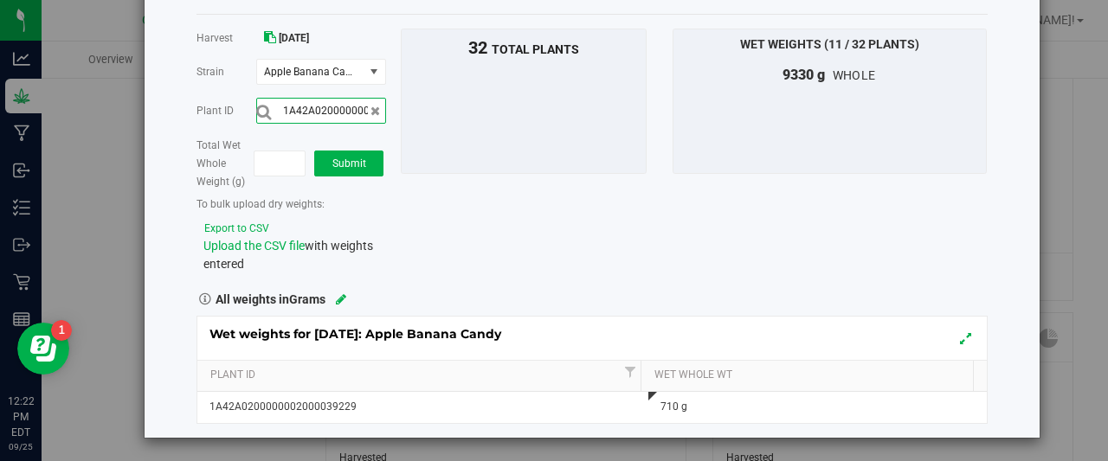
scroll to position [0, 57]
type input "1A42A0200000002000039235"
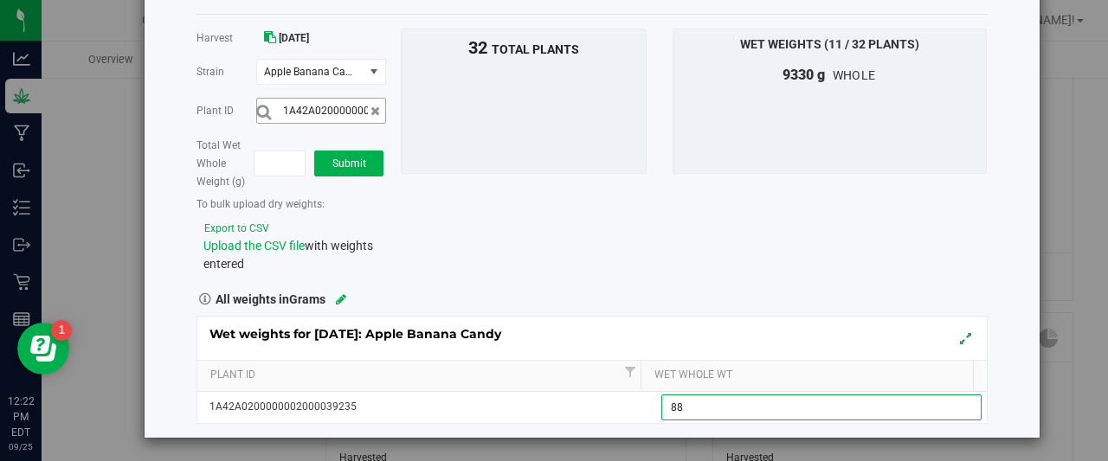
type input "880"
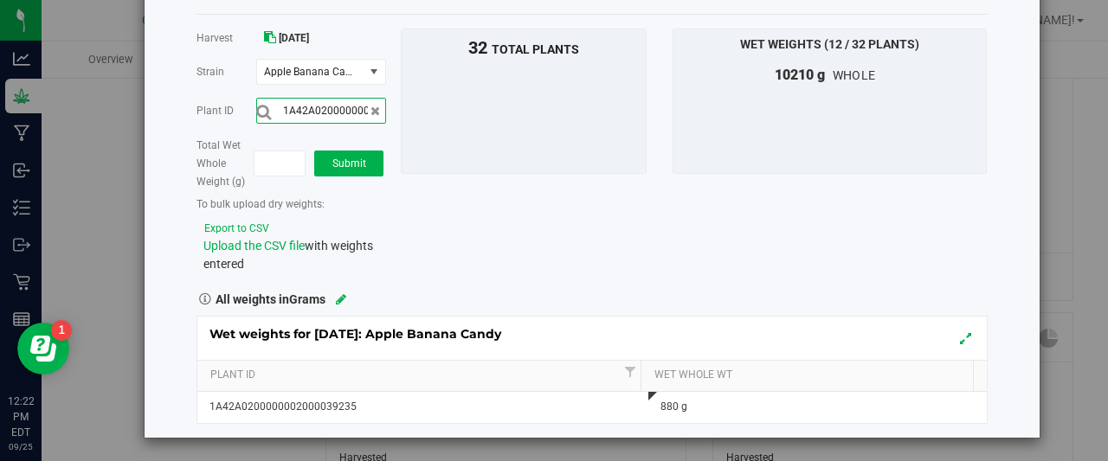
scroll to position [0, 57]
type input "1A42A0200000002000039226"
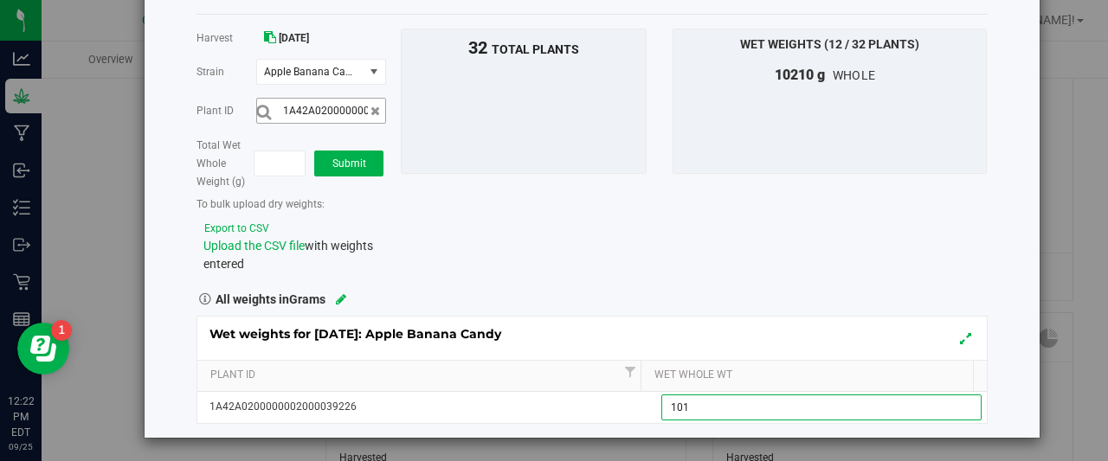
type input "1010"
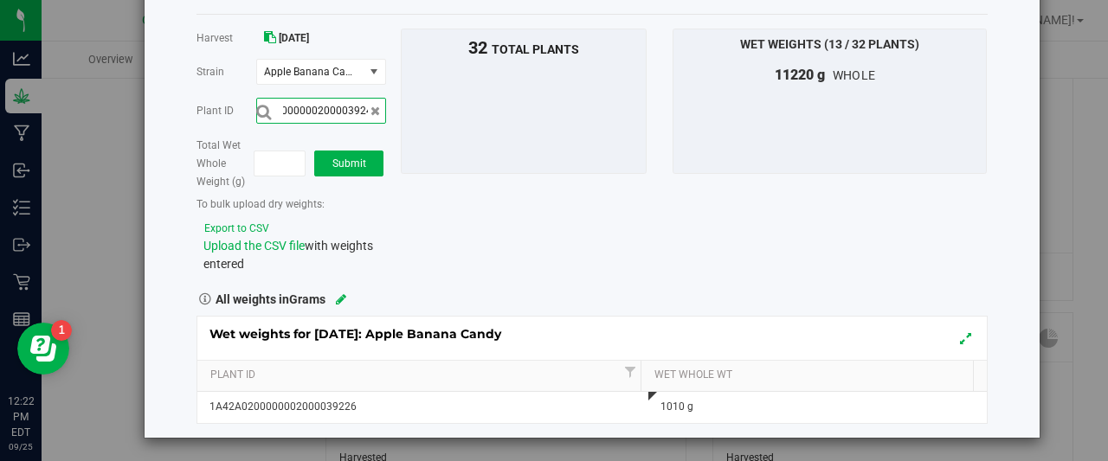
scroll to position [0, 57]
type input "1A42A0200000002000039244"
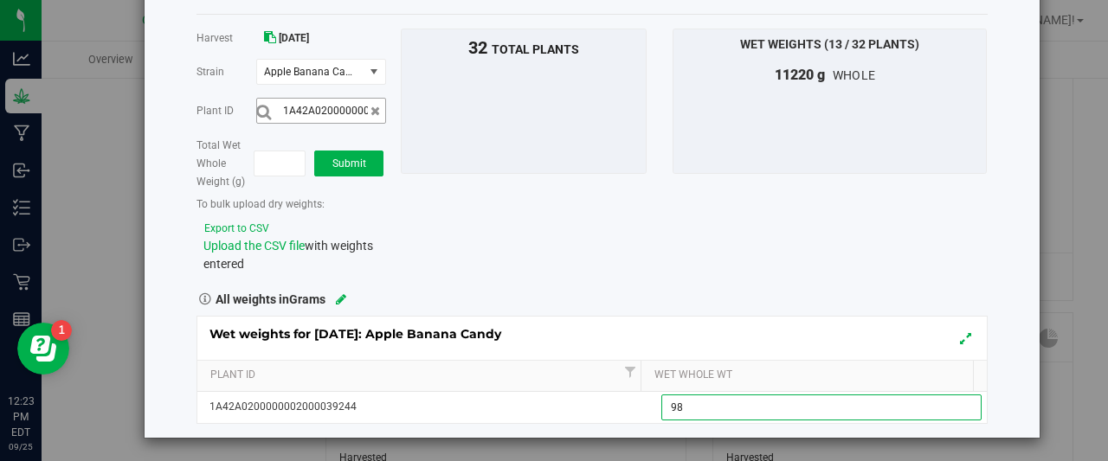
type input "980"
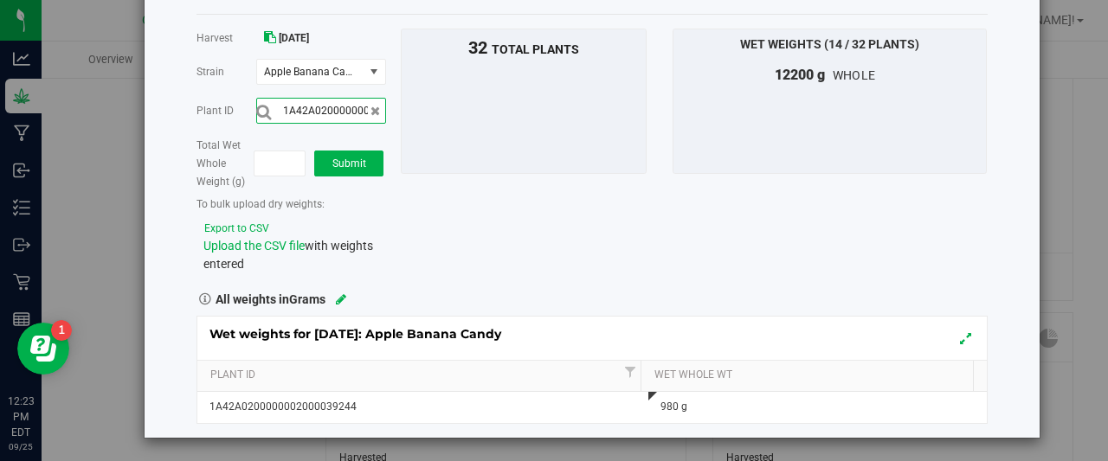
scroll to position [0, 57]
type input "1A42A0200000002000039255"
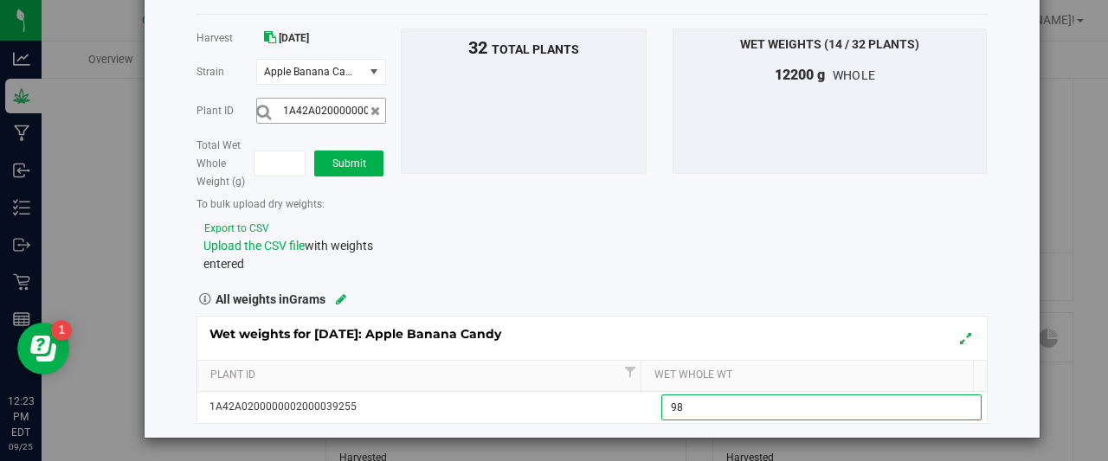
type input "980"
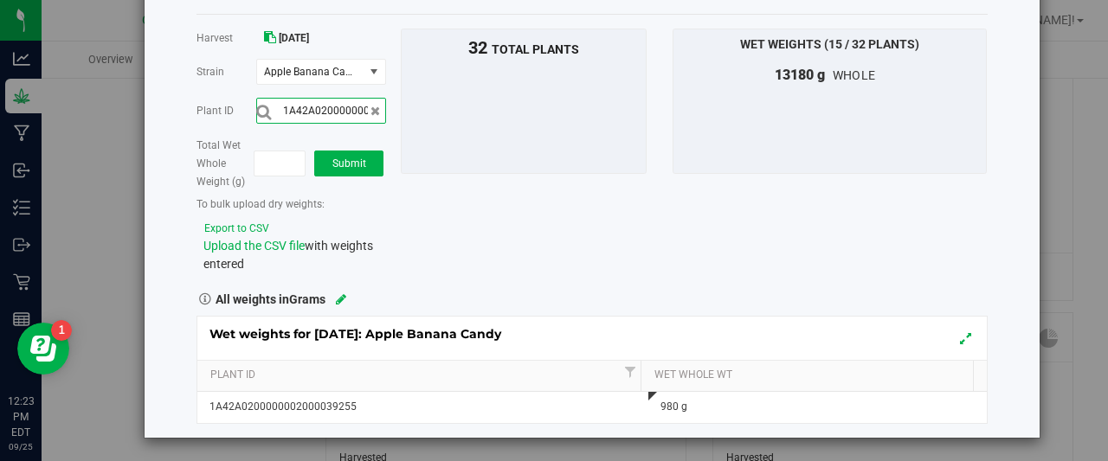
scroll to position [0, 57]
type input "1A42A0200000002000039298"
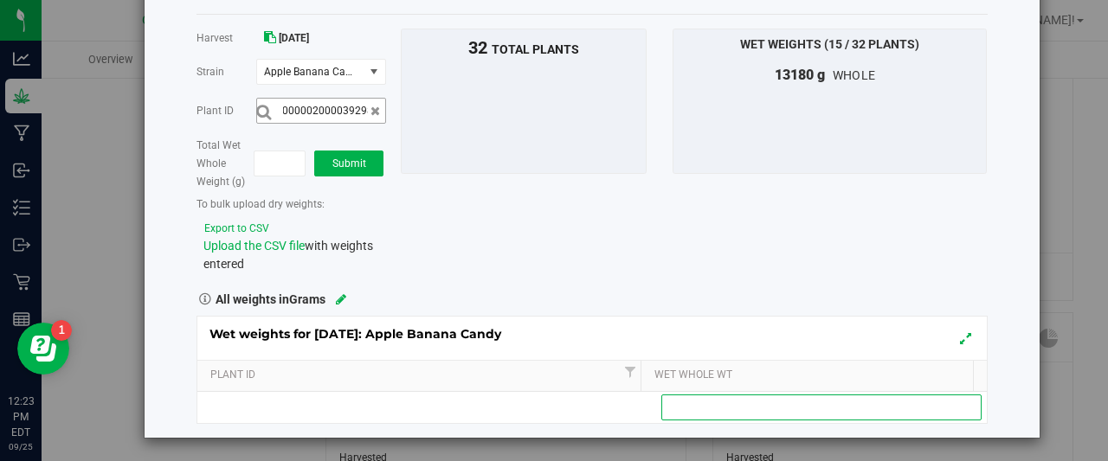
scroll to position [0, 0]
type input "1100"
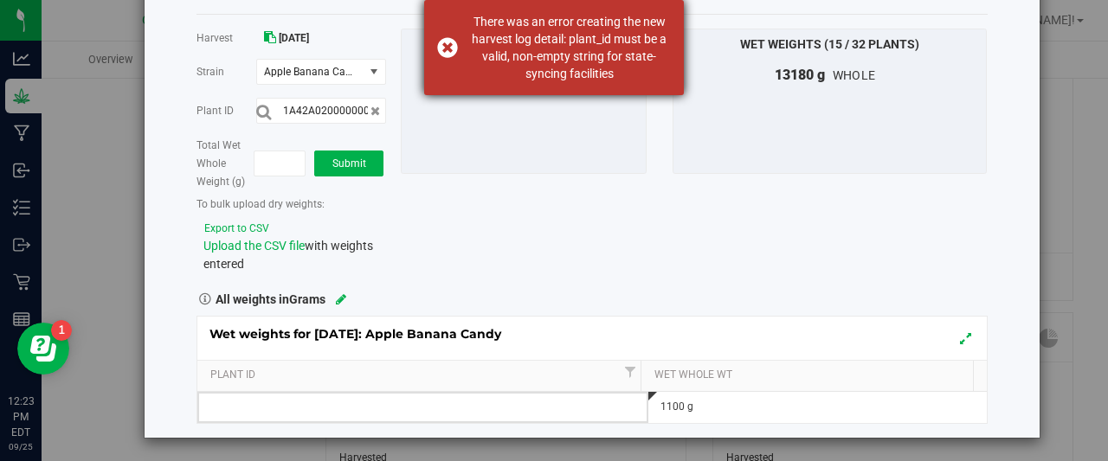
click at [448, 51] on div "There was an error creating the new harvest log detail: plant_id must be a vali…" at bounding box center [554, 47] width 260 height 95
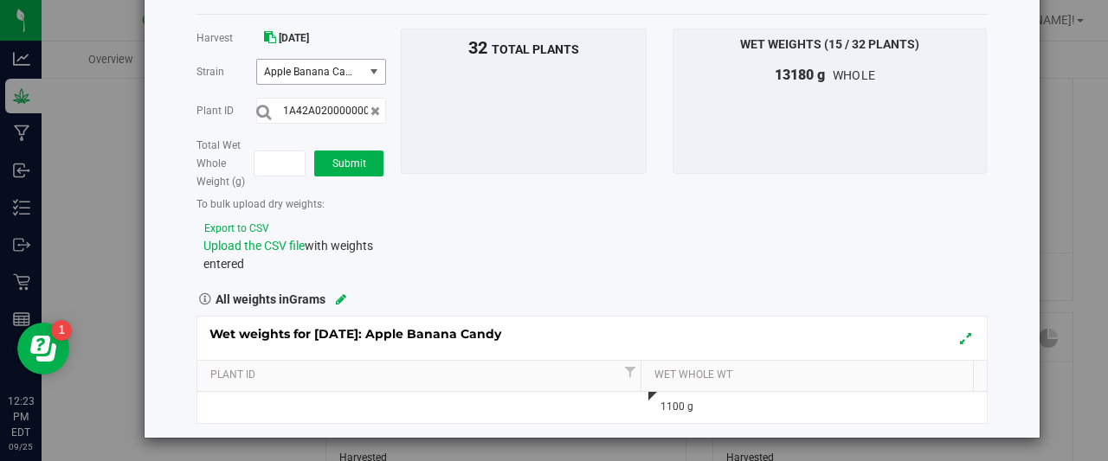
click at [372, 71] on span "select" at bounding box center [374, 72] width 14 height 14
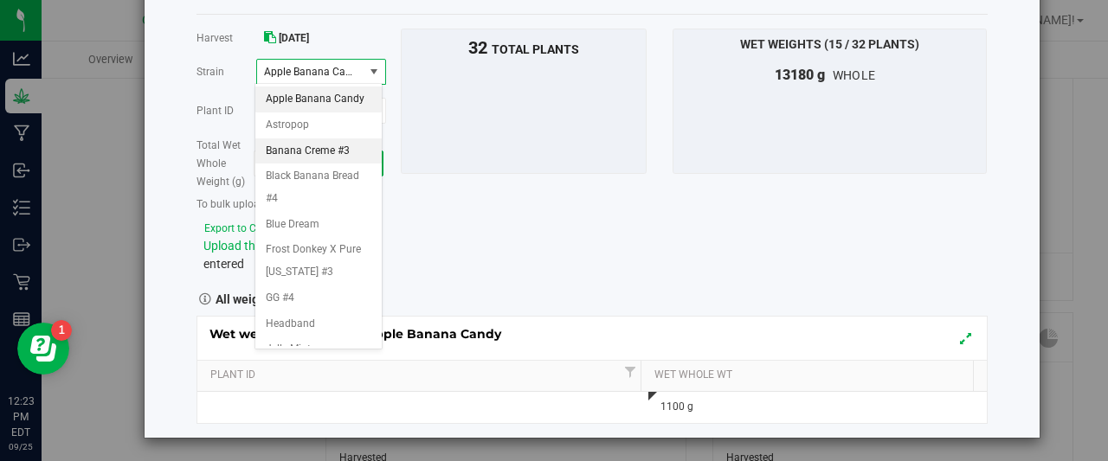
drag, startPoint x: 372, startPoint y: 71, endPoint x: 322, endPoint y: 174, distance: 114.6
click at [322, 174] on body "Harvest log Sync Harvest Done Harvest [DATE] [GEOGRAPHIC_DATA] Apple Banana Can…" at bounding box center [554, 230] width 1108 height 461
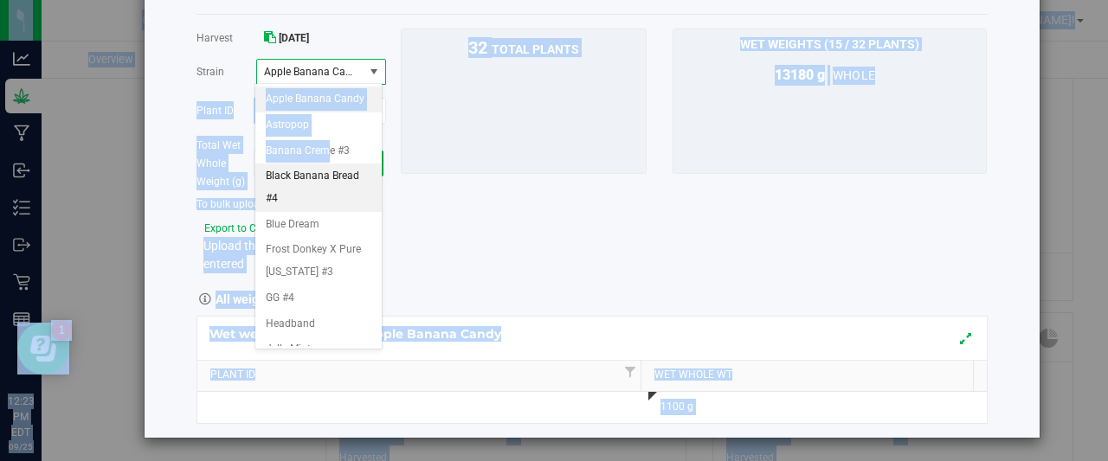
click at [319, 195] on span "Black Banana Bread #4" at bounding box center [319, 187] width 106 height 44
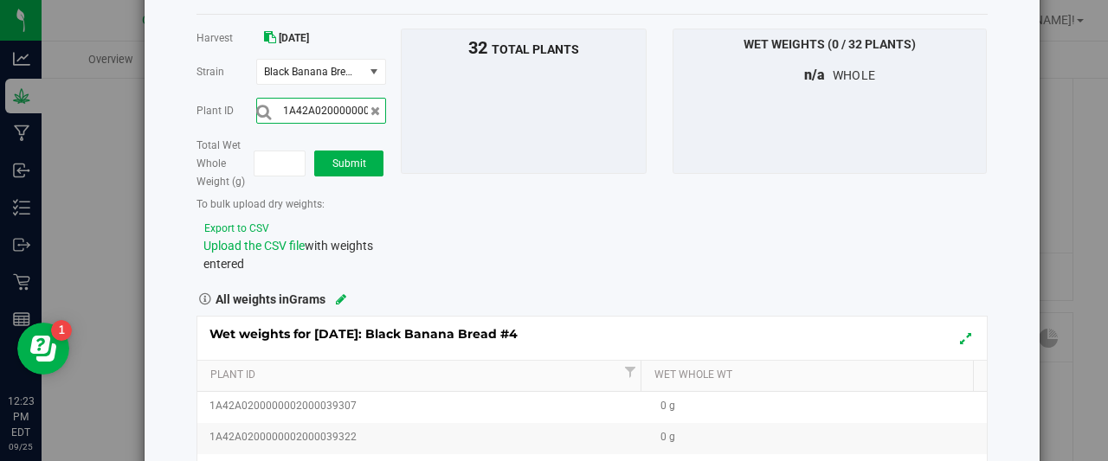
scroll to position [0, 58]
click at [377, 113] on input "1A42A0200000002000039298" at bounding box center [321, 111] width 130 height 26
click at [371, 109] on icon at bounding box center [376, 111] width 10 height 12
click at [354, 106] on input "text" at bounding box center [321, 111] width 130 height 26
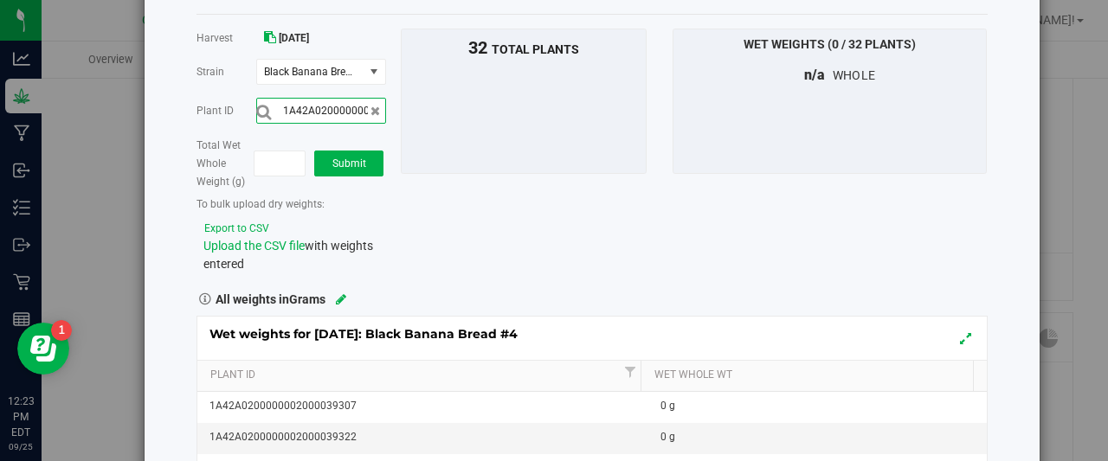
scroll to position [0, 57]
type input "1A42A0200000002000039298"
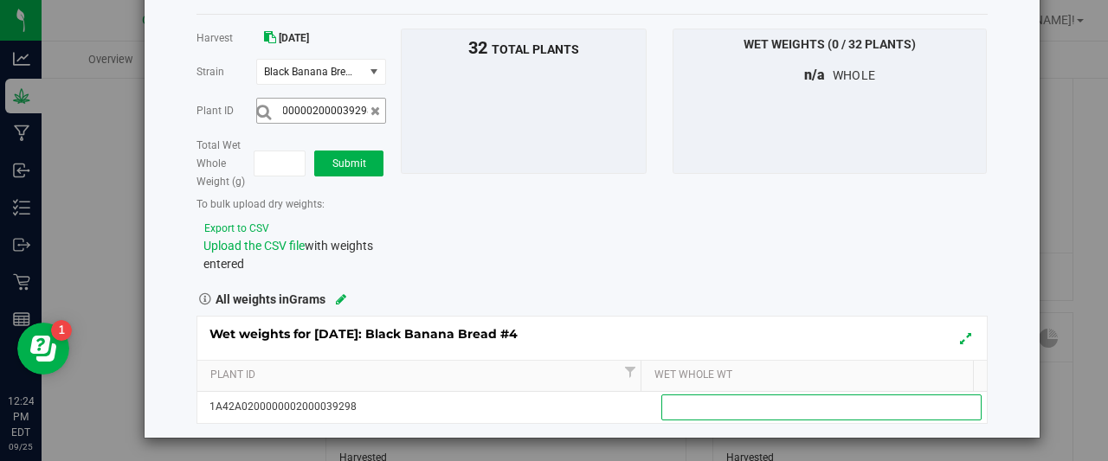
scroll to position [0, 0]
type input "1100"
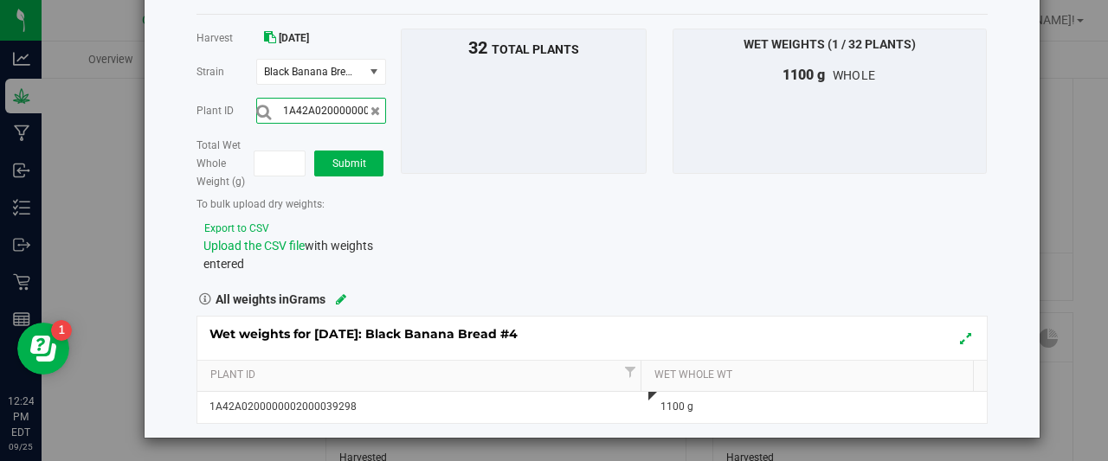
scroll to position [0, 57]
type input "1A42A0200000002000039296"
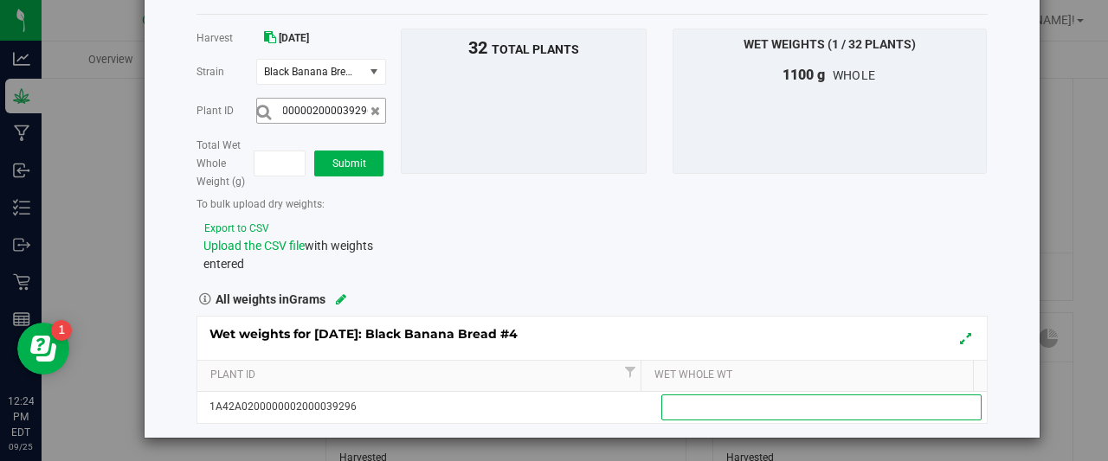
scroll to position [0, 0]
type input "810"
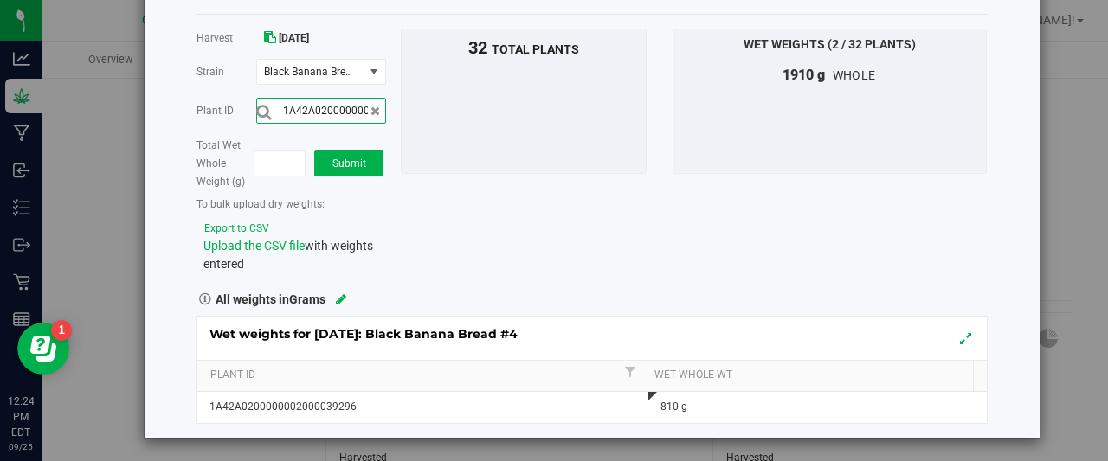
scroll to position [0, 57]
type input "1A42A0200000002000039314"
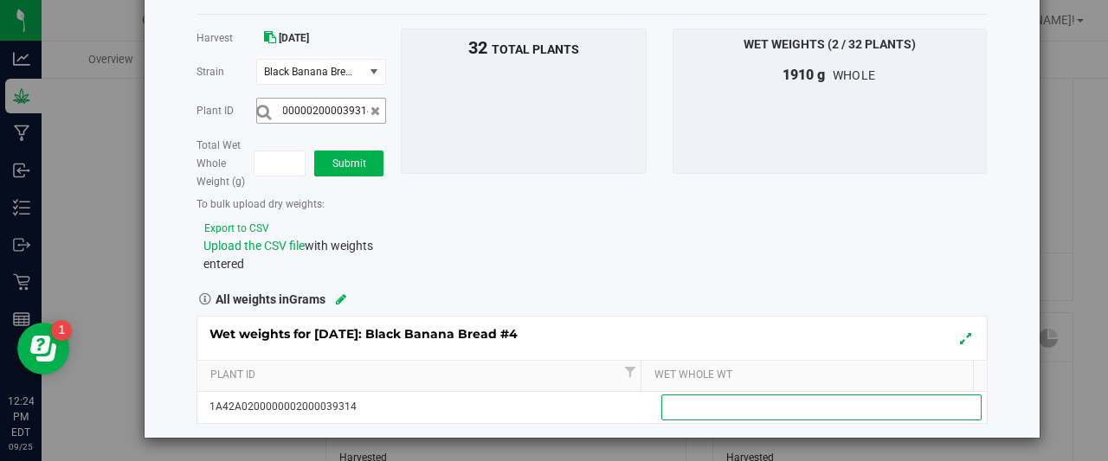
scroll to position [0, 0]
type input "695"
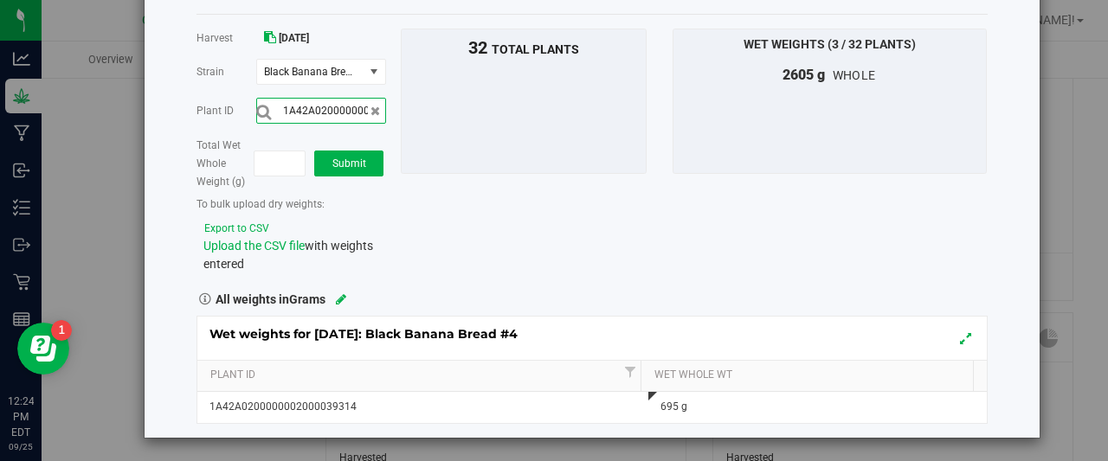
scroll to position [0, 57]
type input "1A42A0200000002000039308"
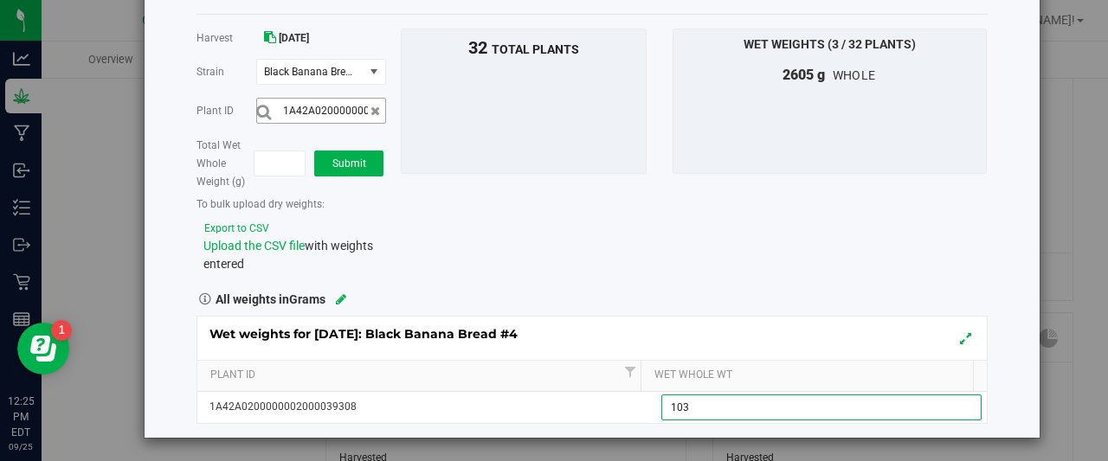
type input "1035"
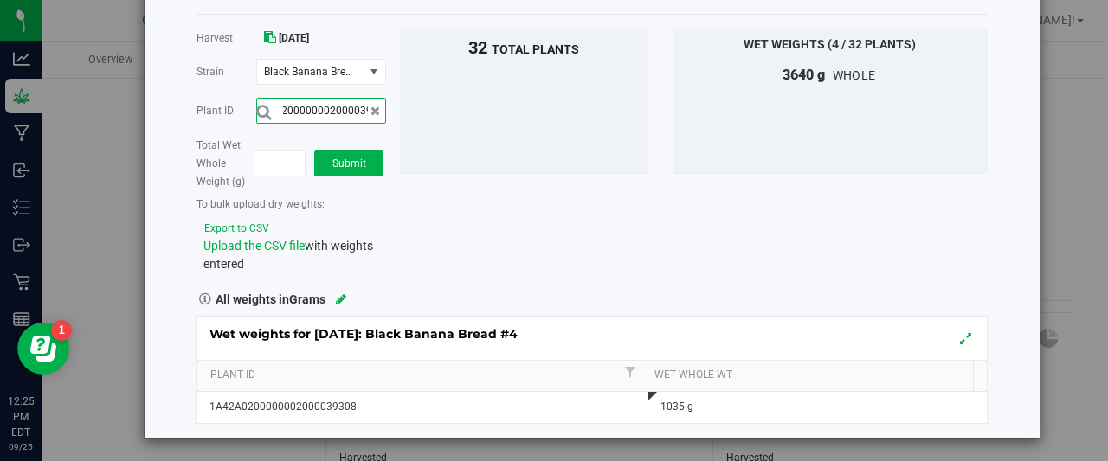
scroll to position [0, 57]
type input "1A42A0200000002000039294"
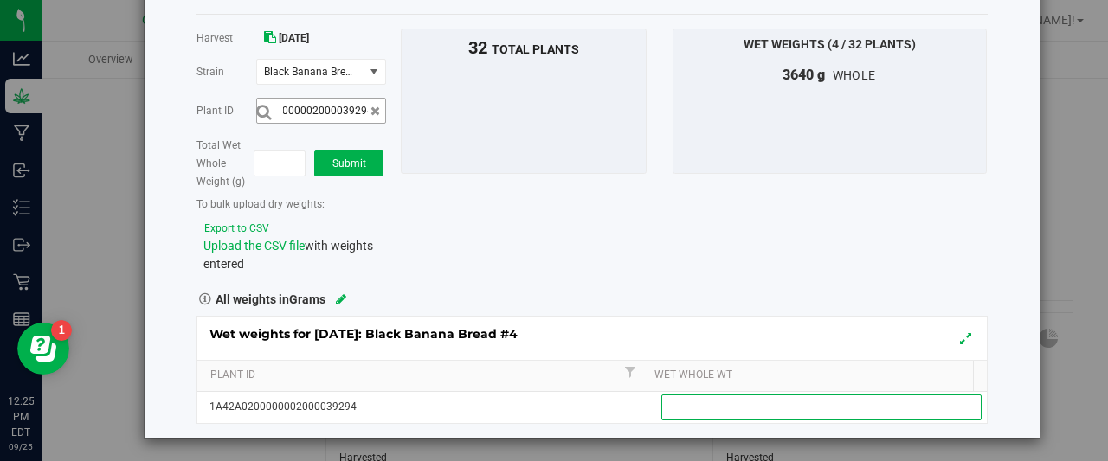
scroll to position [0, 0]
type input "705"
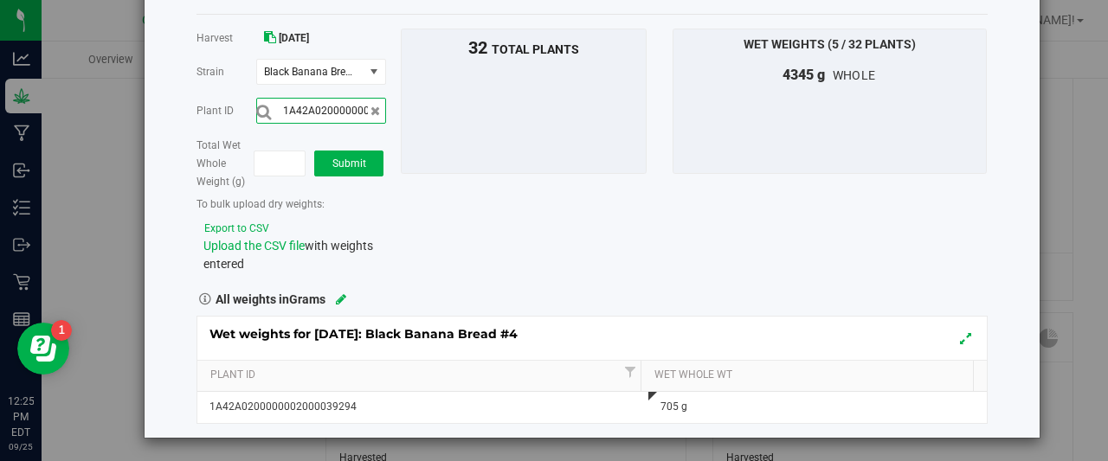
scroll to position [0, 57]
type input "1A42A0200000002000039295"
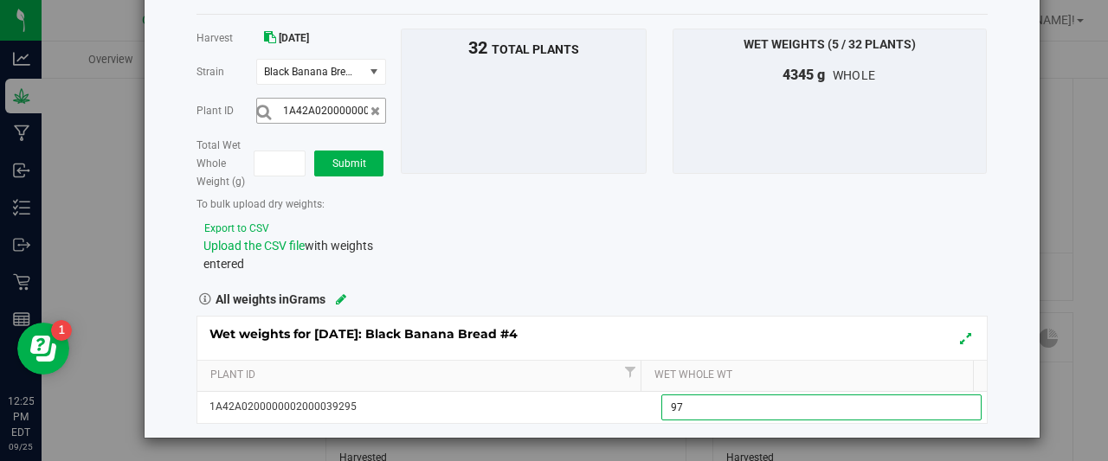
type input "975"
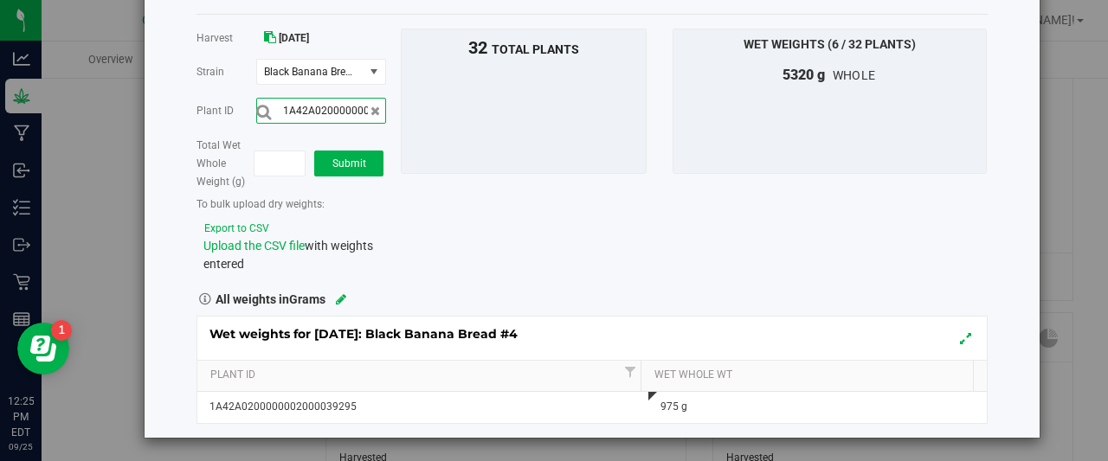
scroll to position [0, 57]
type input "1A42A0200000002000039321"
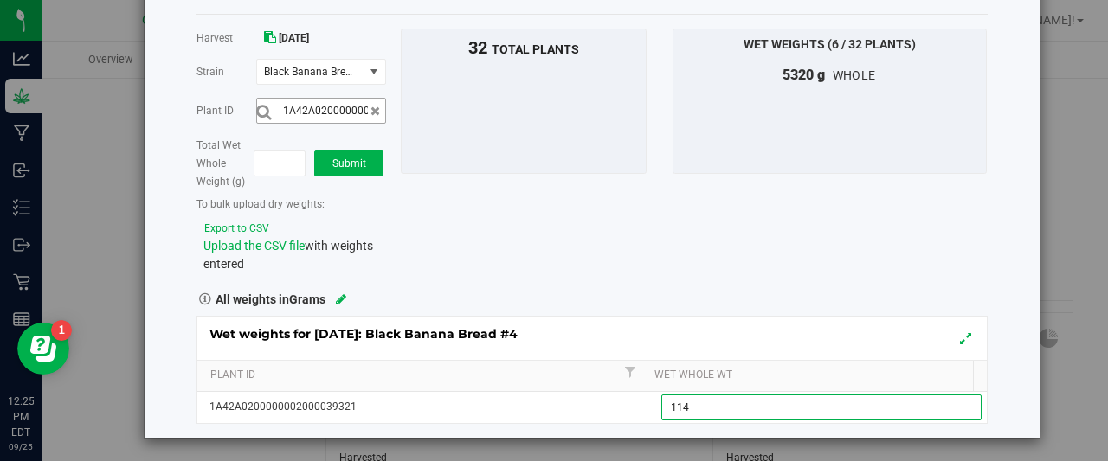
type input "1140"
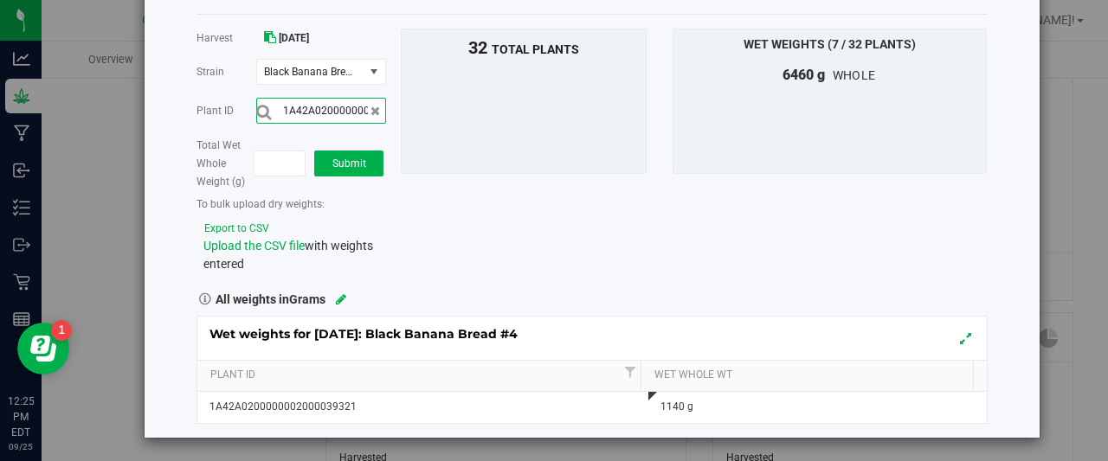
scroll to position [0, 57]
type input "1A42A0200000002000039301"
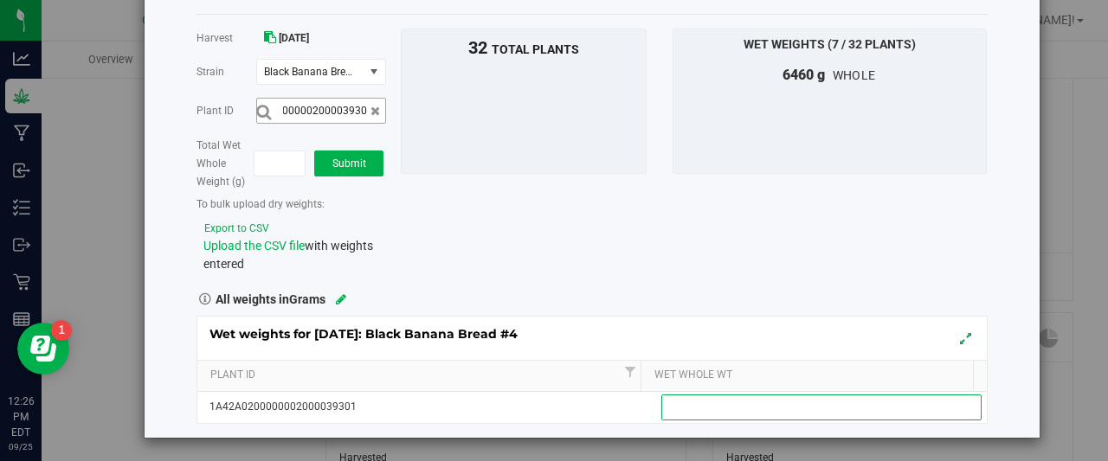
scroll to position [0, 0]
type input "1215"
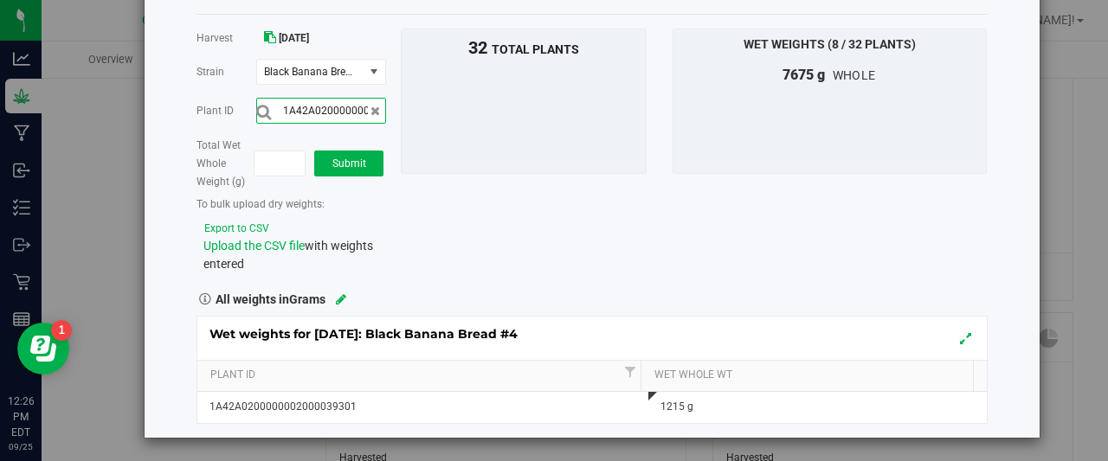
scroll to position [0, 57]
type input "1A42A0200000002000039317"
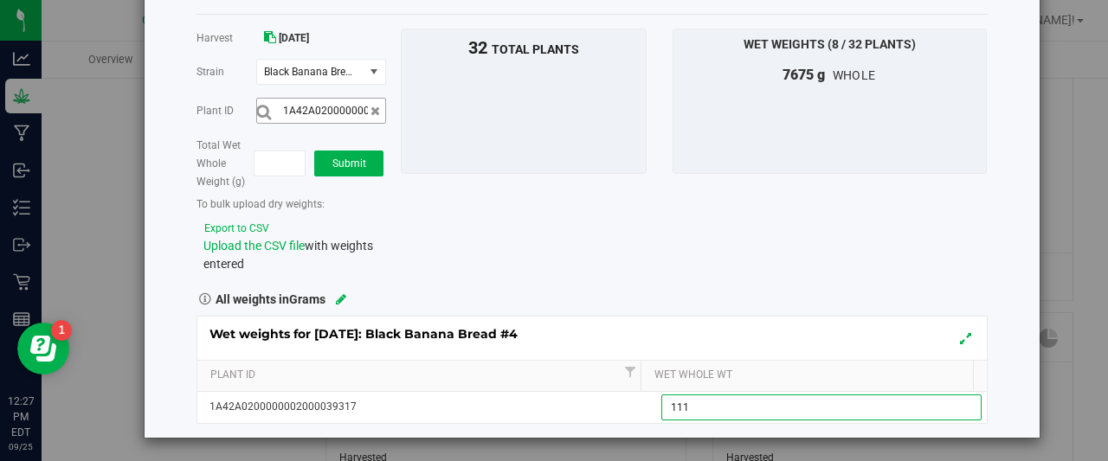
type input "1110"
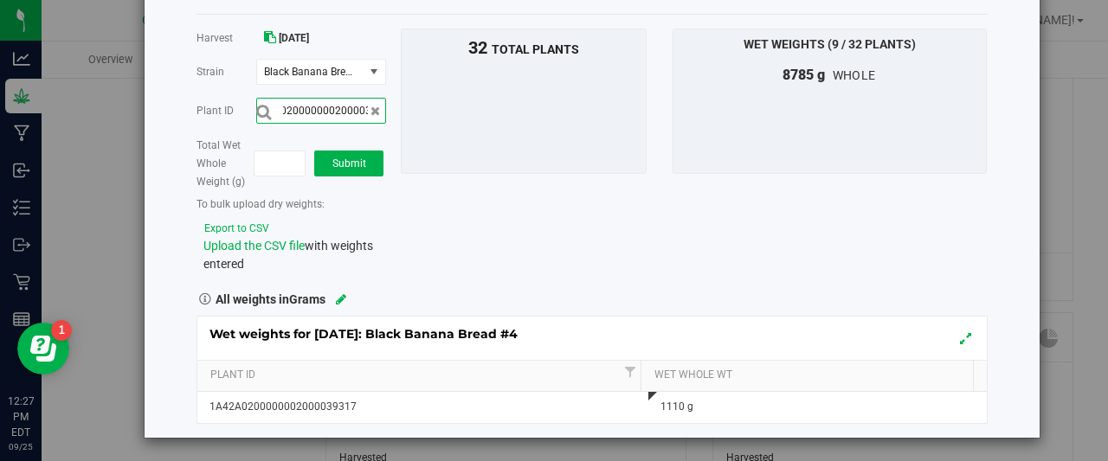
scroll to position [0, 57]
type input "1A42A0200000002000039304"
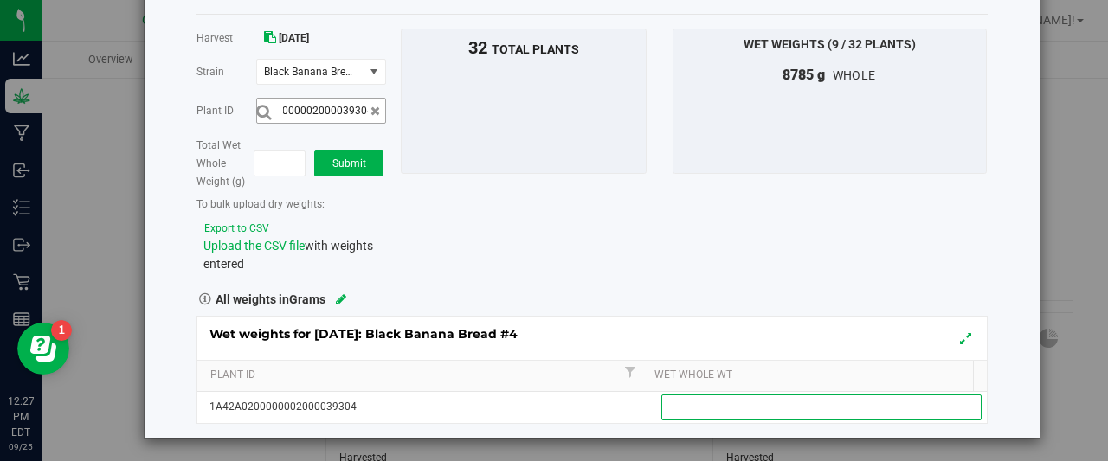
scroll to position [0, 0]
type input "1120"
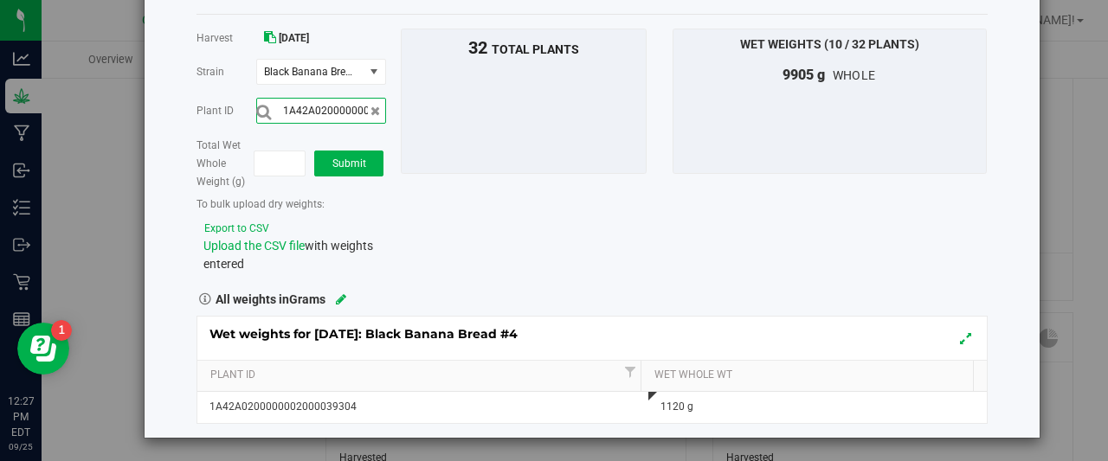
scroll to position [0, 57]
type input "1A42A0200000002000039299"
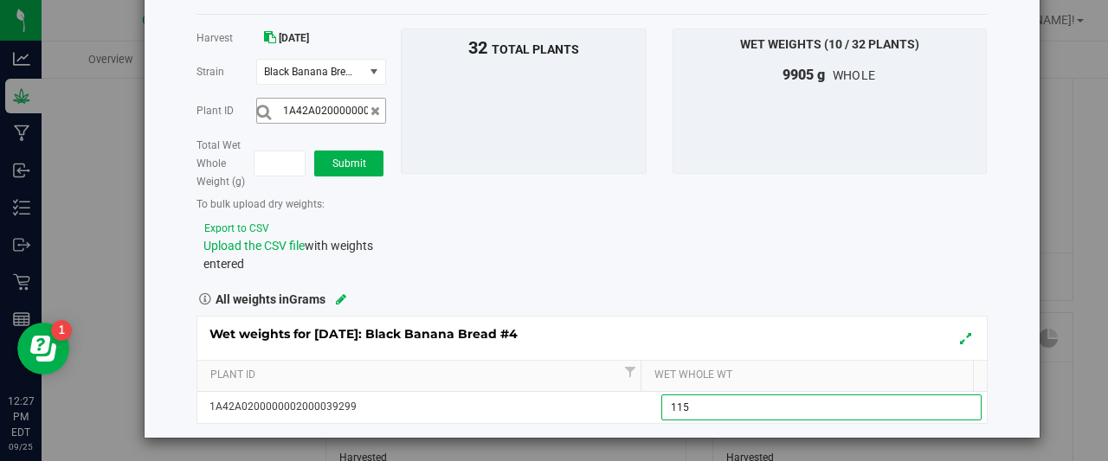
type input "1150"
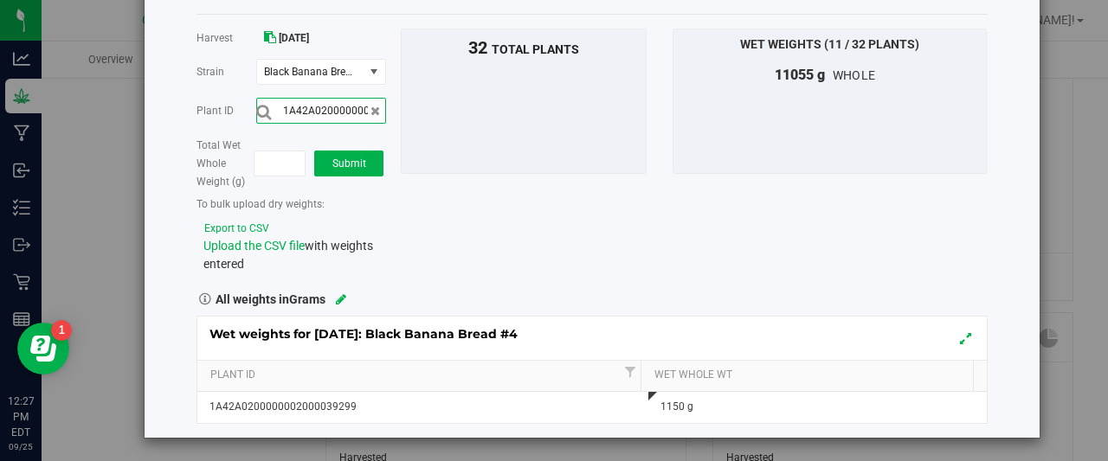
scroll to position [0, 57]
type input "1A42A0200000002000039303"
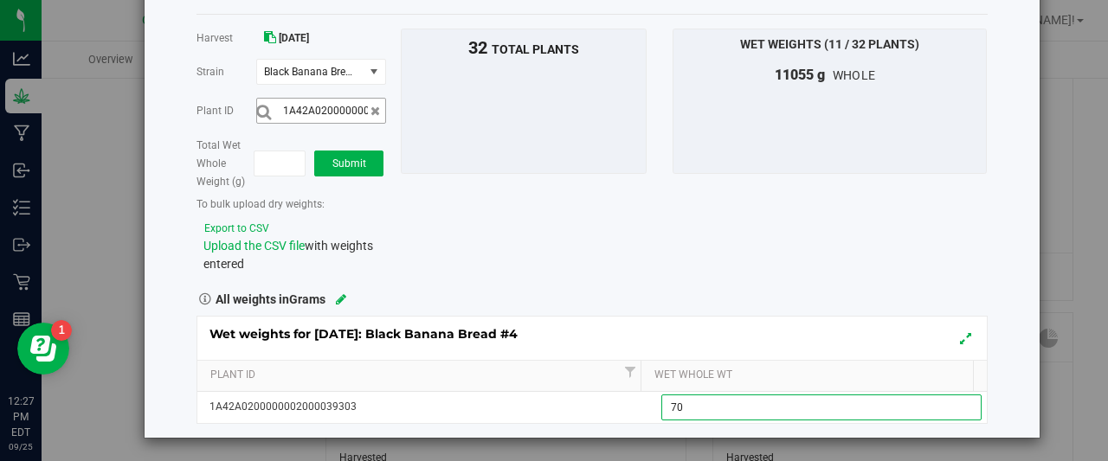
type input "705"
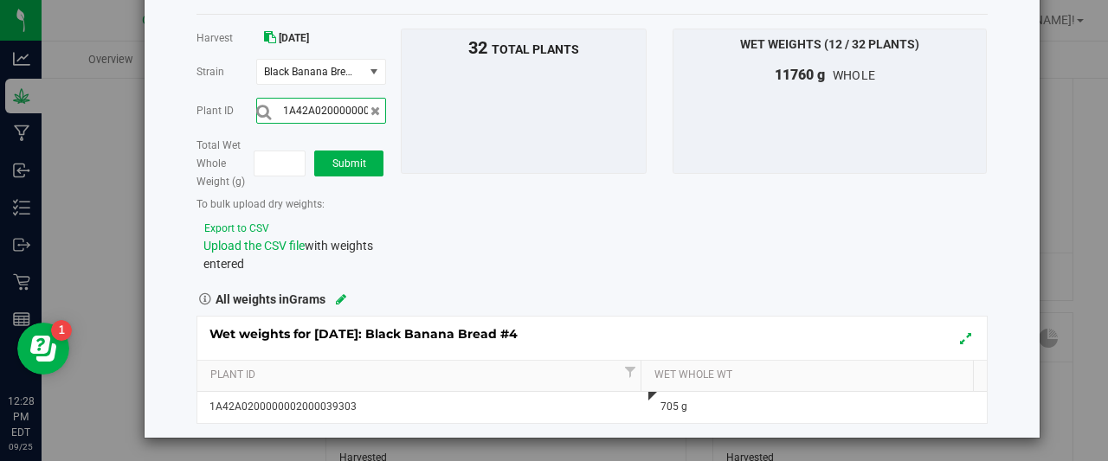
scroll to position [0, 57]
type input "1A42A0200000002000039315"
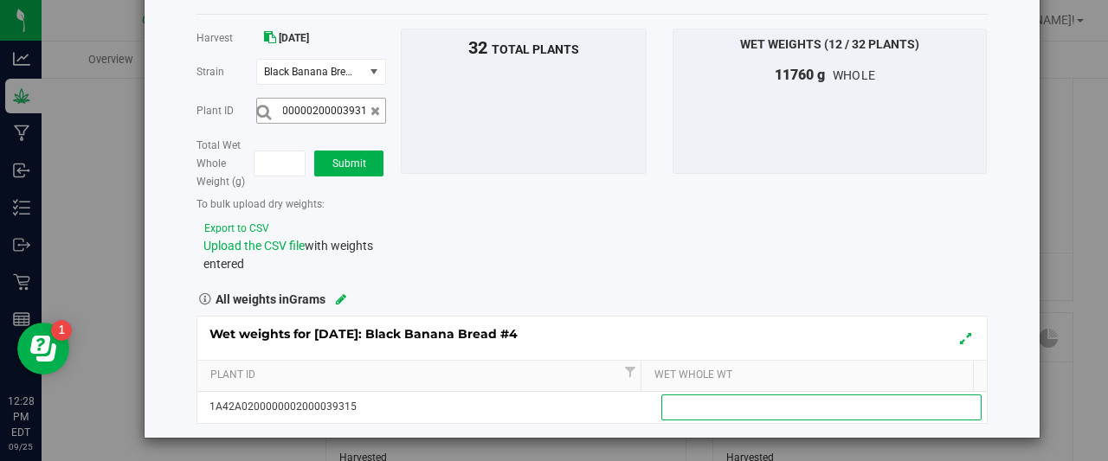
scroll to position [0, 0]
type input "1155"
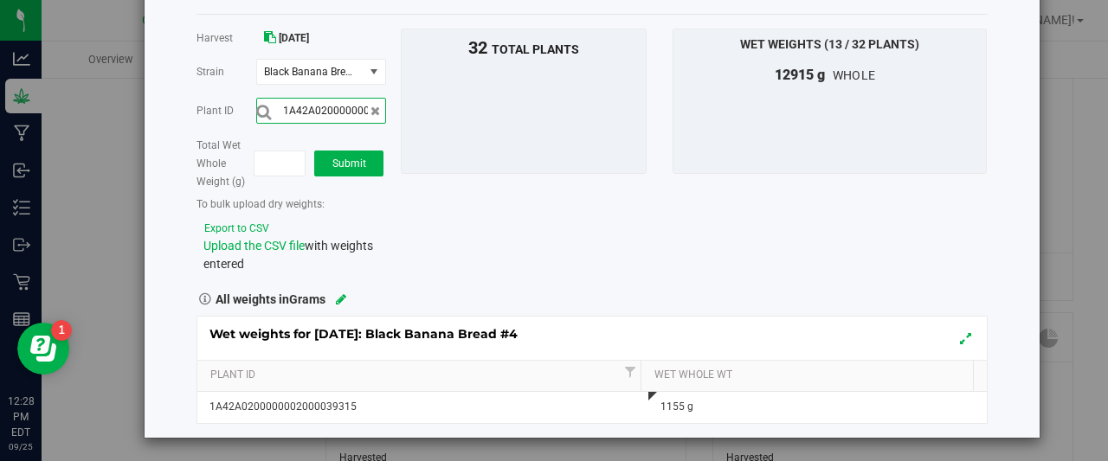
scroll to position [0, 57]
type input "1A42A0200000002000039312"
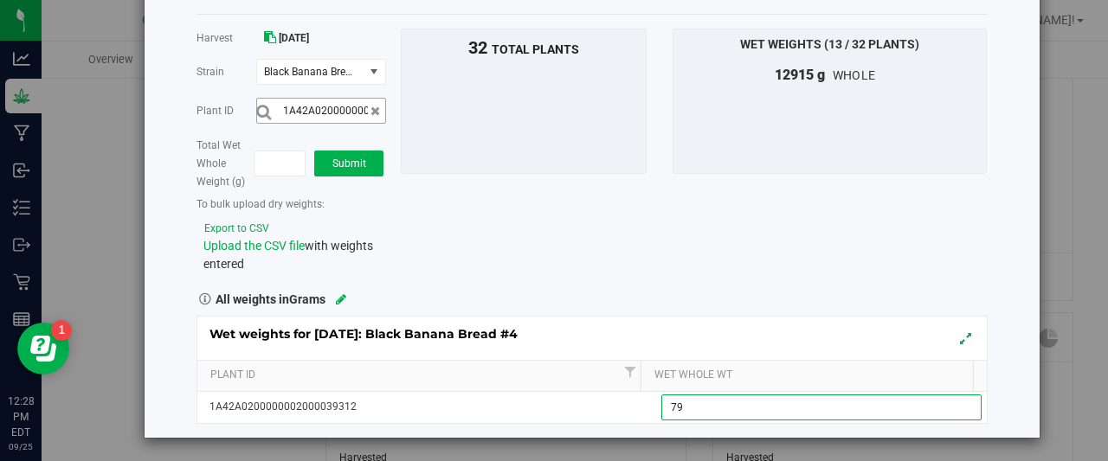
type input "790"
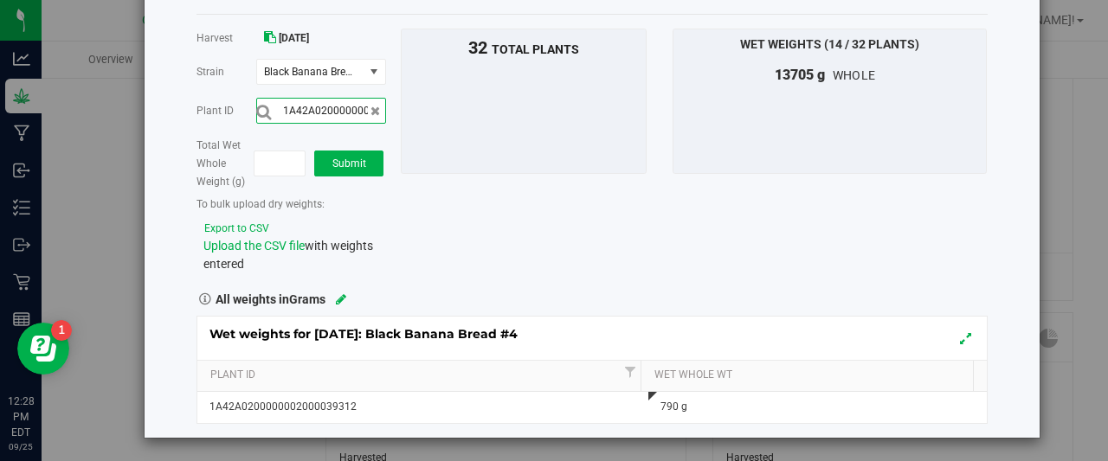
scroll to position [0, 57]
type input "1A42A0200000002000039302"
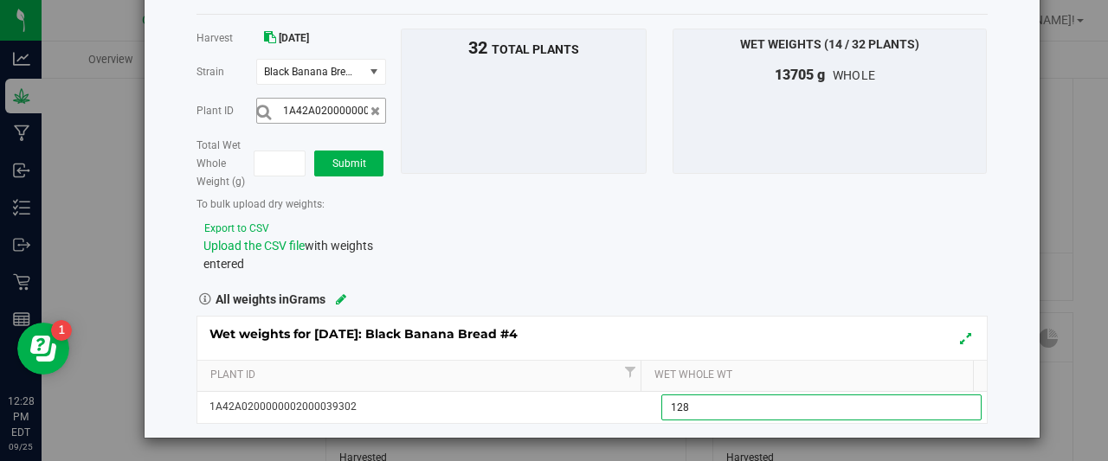
type input "1280"
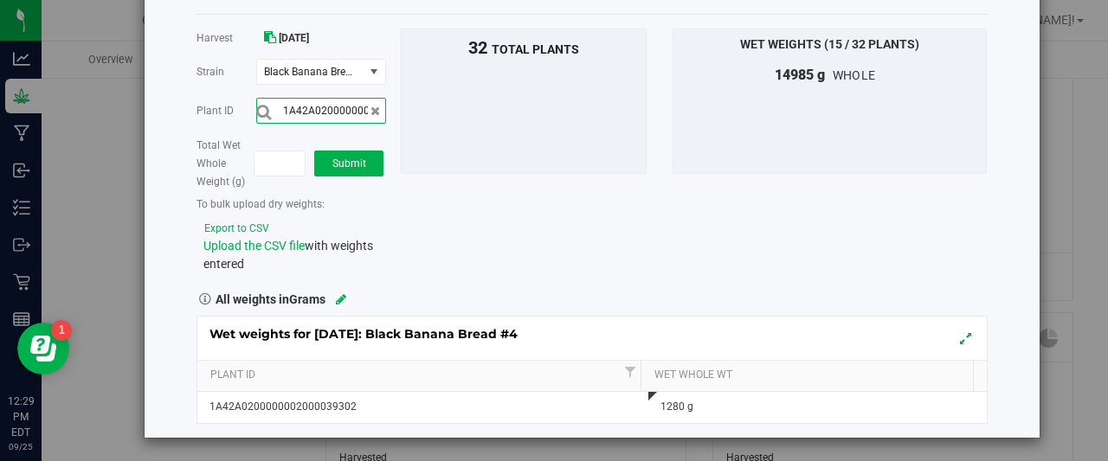
scroll to position [0, 57]
type input "1A42A0200000002000039311"
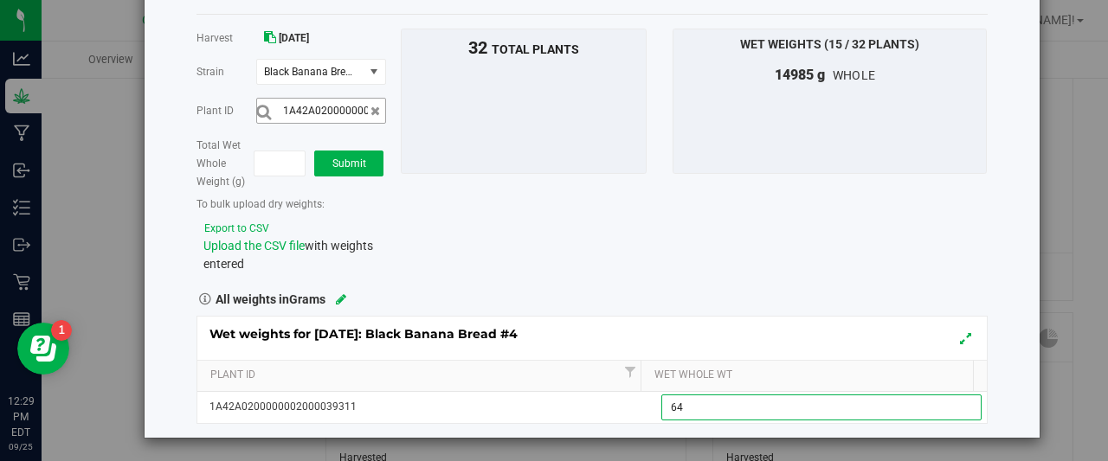
type input "645"
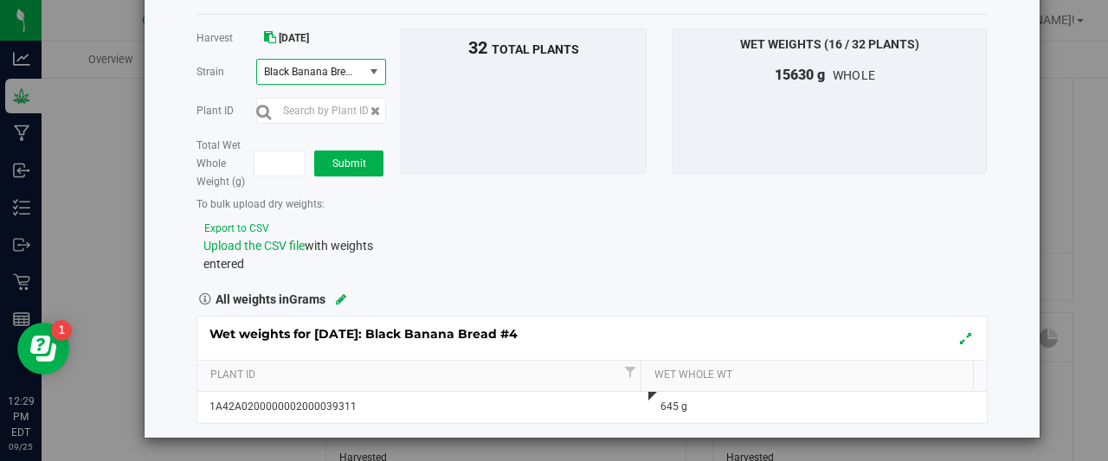
click at [372, 75] on span "select" at bounding box center [374, 72] width 14 height 14
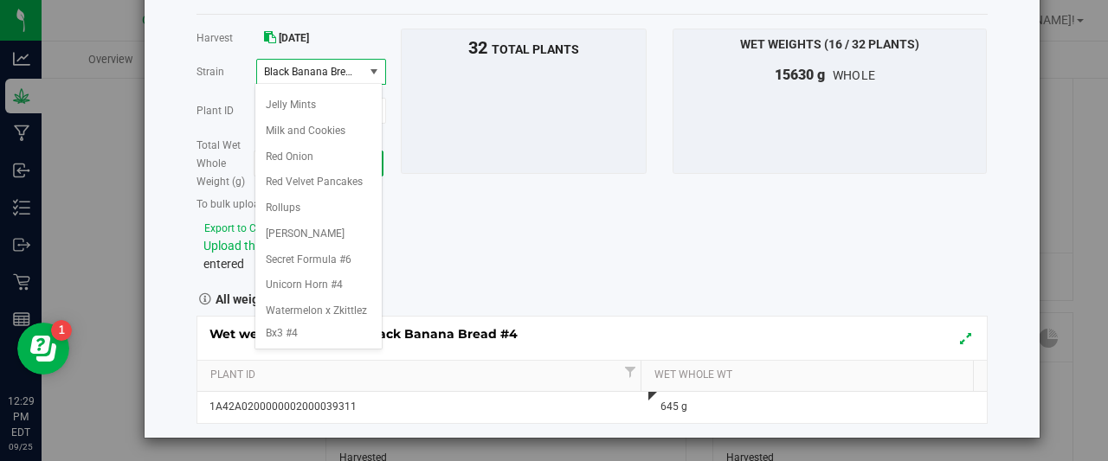
scroll to position [279, 0]
click at [313, 314] on span "Watermelon x Zkittlez Bx3 #4" at bounding box center [319, 322] width 106 height 44
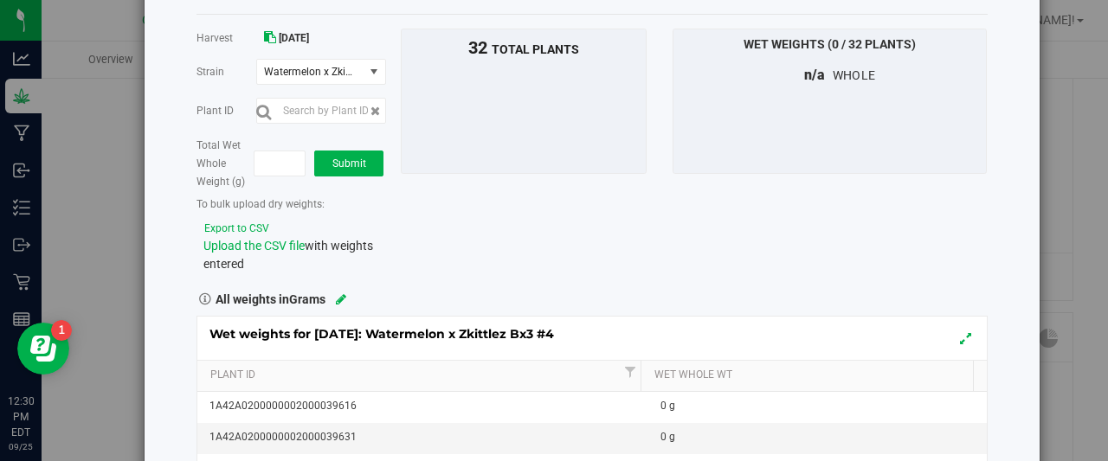
click at [324, 141] on div "Total Wet Whole Weight (g) Submit" at bounding box center [292, 163] width 191 height 55
drag, startPoint x: 344, startPoint y: 102, endPoint x: 322, endPoint y: 105, distance: 21.8
click at [322, 105] on input "text" at bounding box center [321, 111] width 130 height 26
type input "1A42A0200000002000039618"
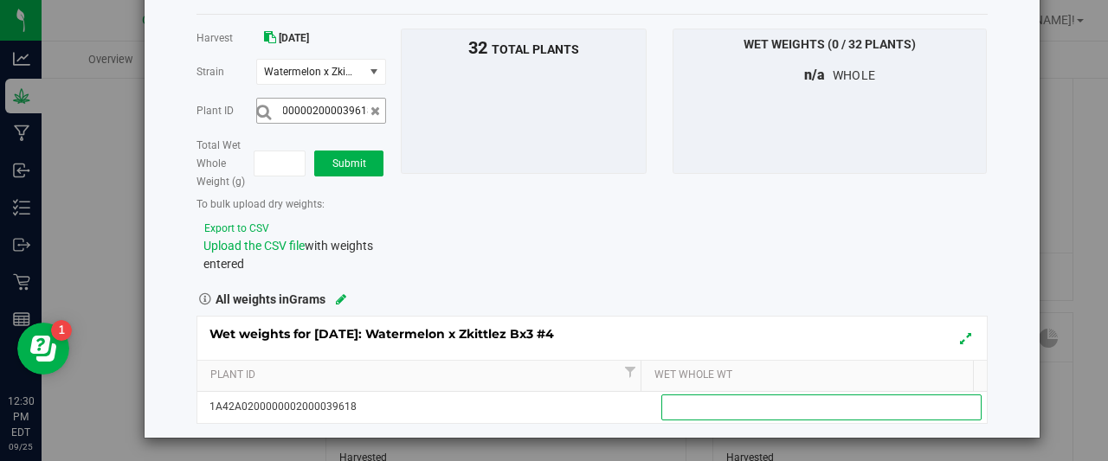
scroll to position [0, 0]
type input "1080"
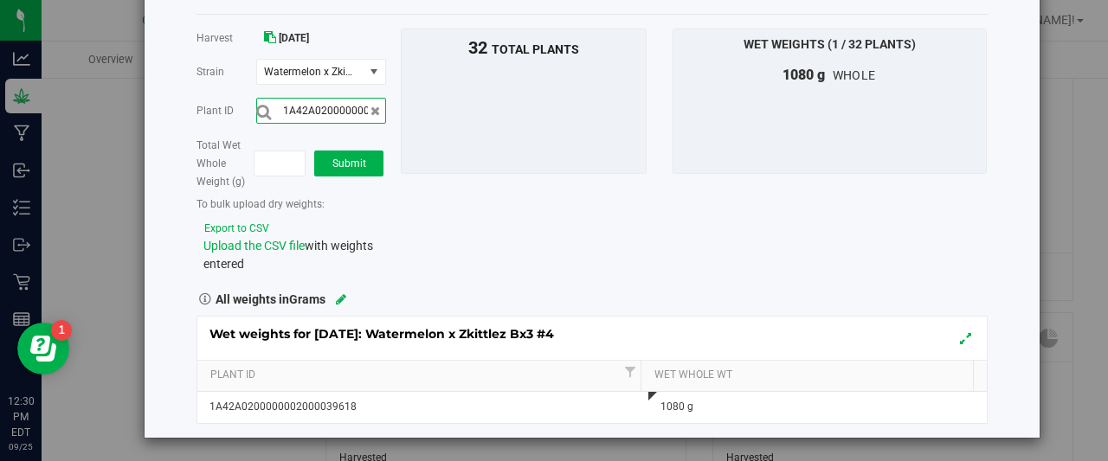
scroll to position [0, 57]
type input "1A42A0200000002000039613"
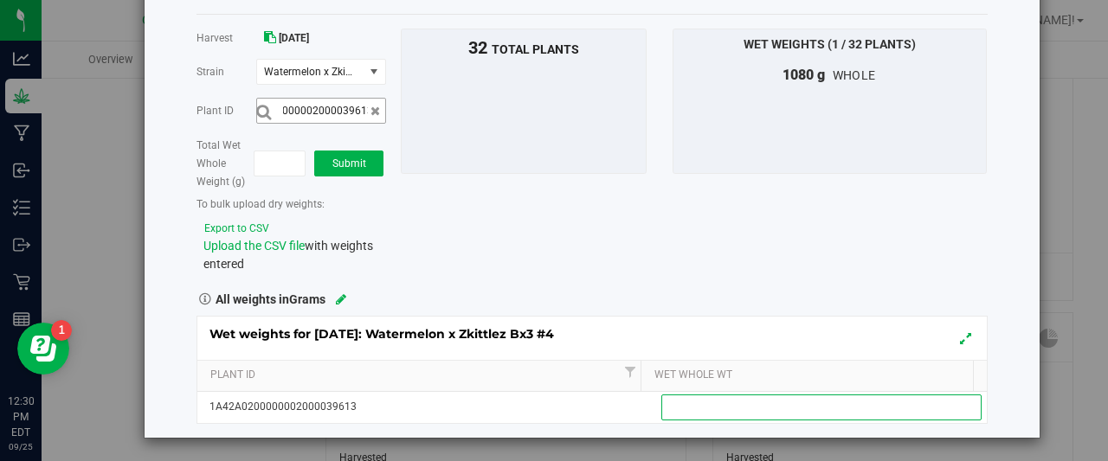
scroll to position [0, 0]
type input "795"
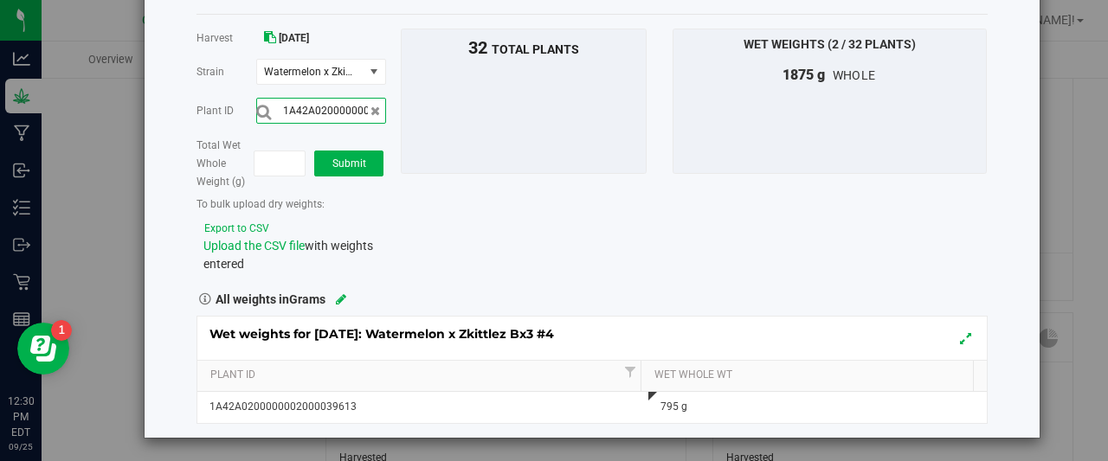
scroll to position [0, 57]
type input "1A42A0200000002000039624"
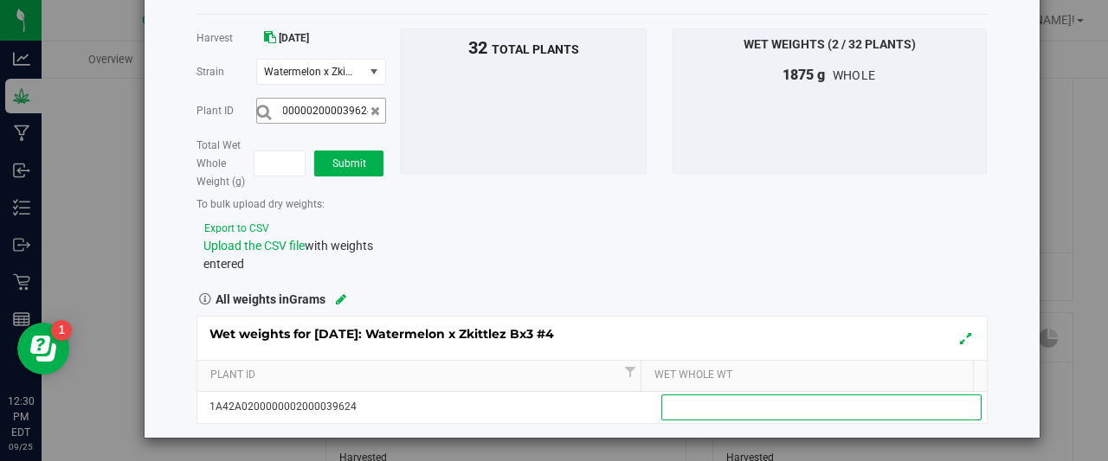
scroll to position [0, 0]
type input "1015"
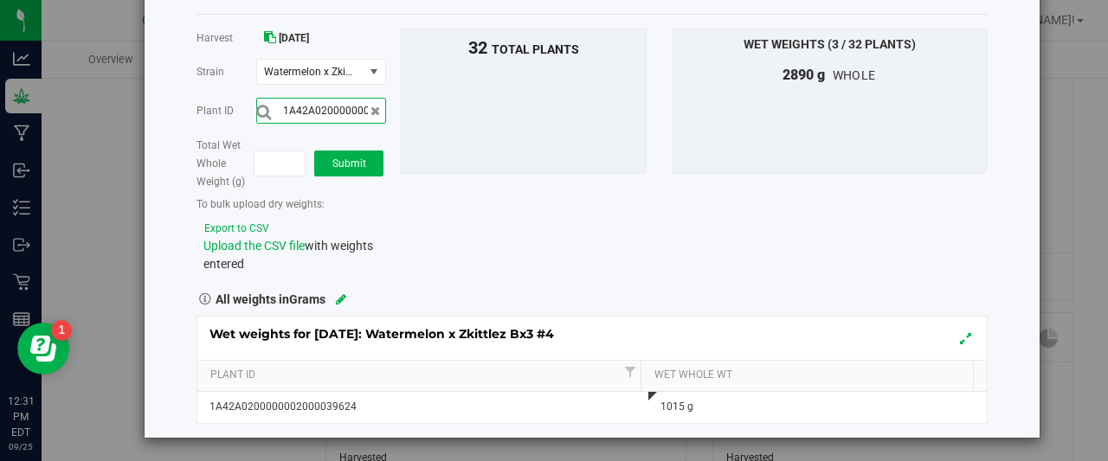
scroll to position [0, 57]
type input "1A42A0200000002000039620"
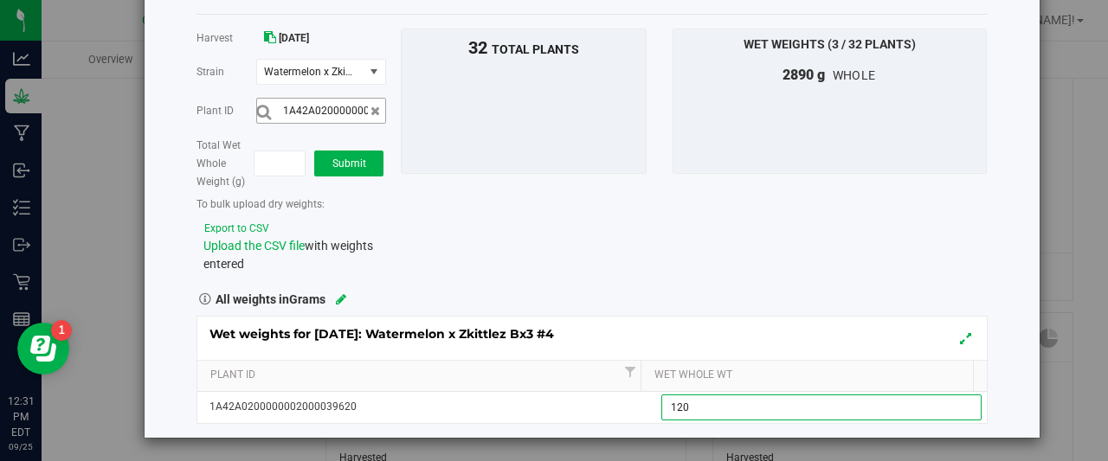
type input "1205"
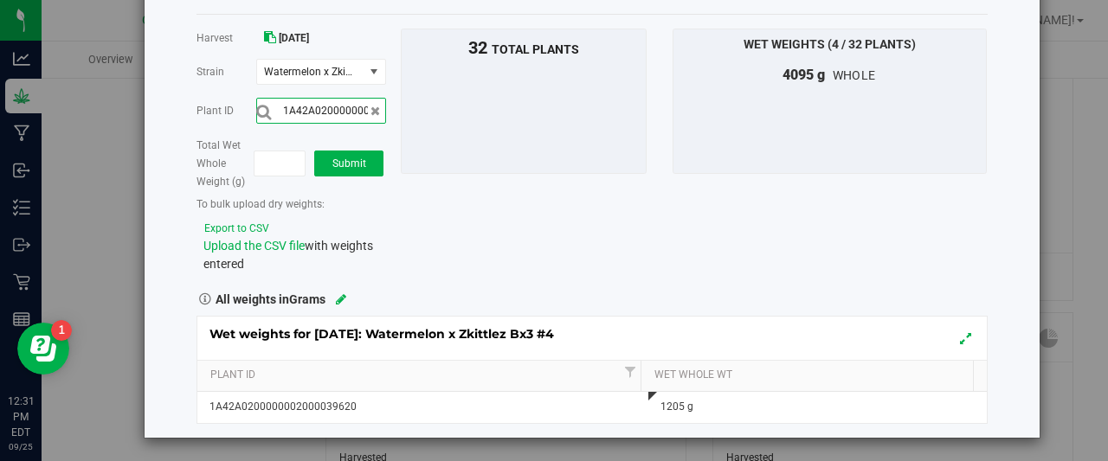
scroll to position [0, 57]
type input "1A42A0200000002000039621"
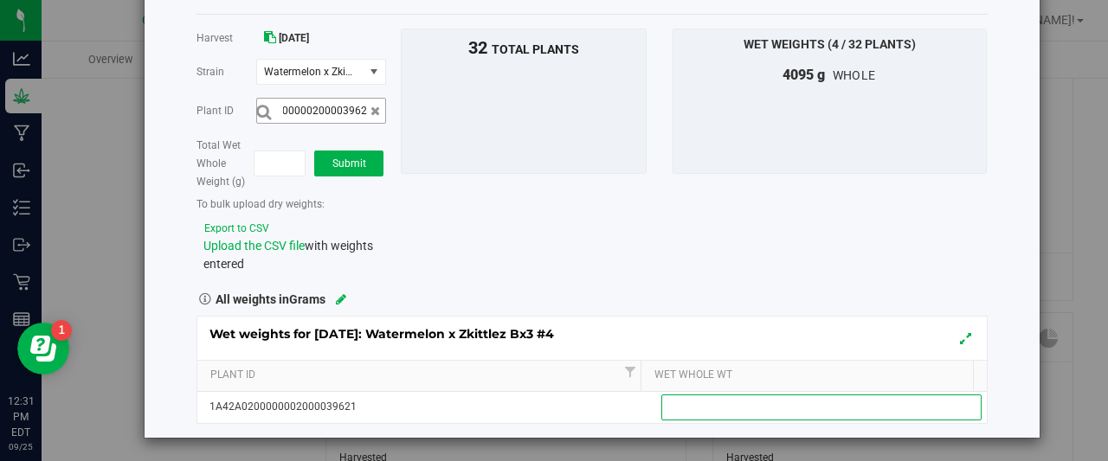
scroll to position [0, 0]
type input "1370"
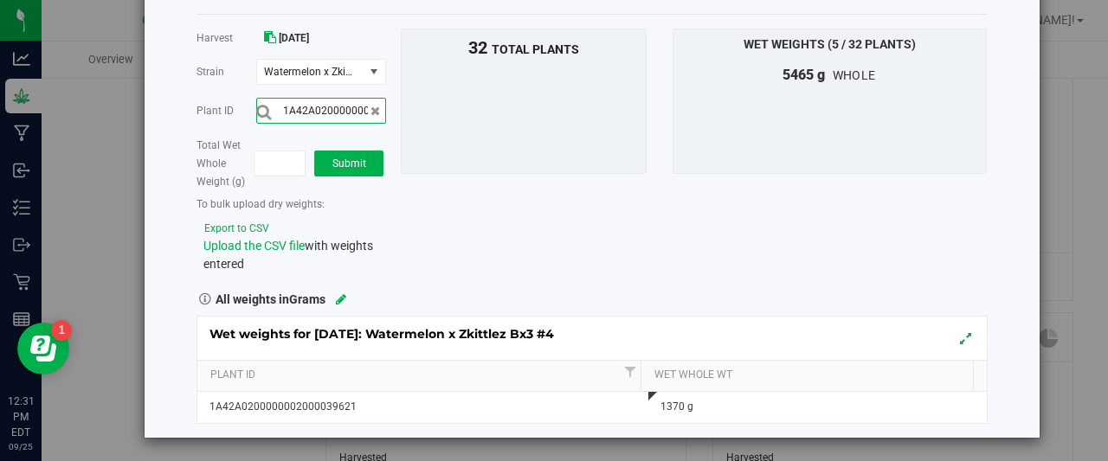
scroll to position [0, 57]
type input "1A42A0200000002000039625"
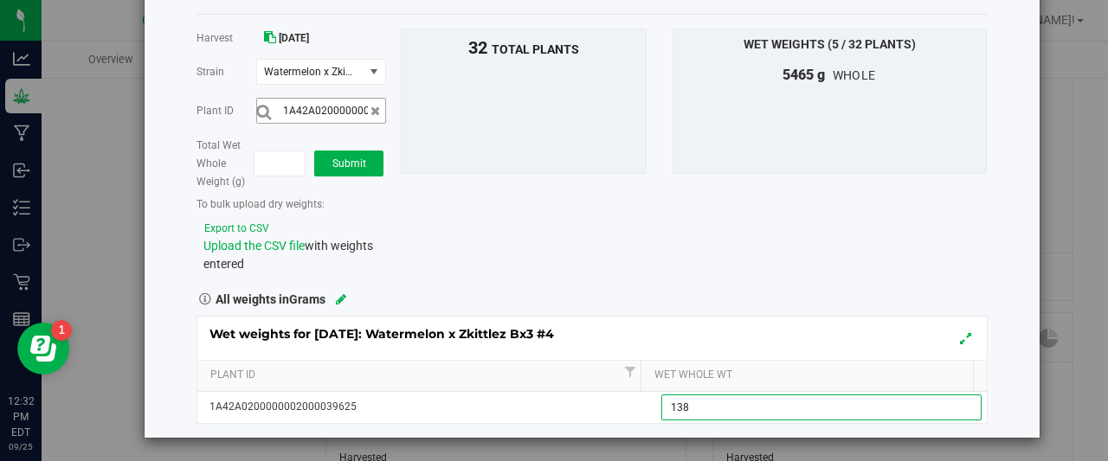
type input "1380"
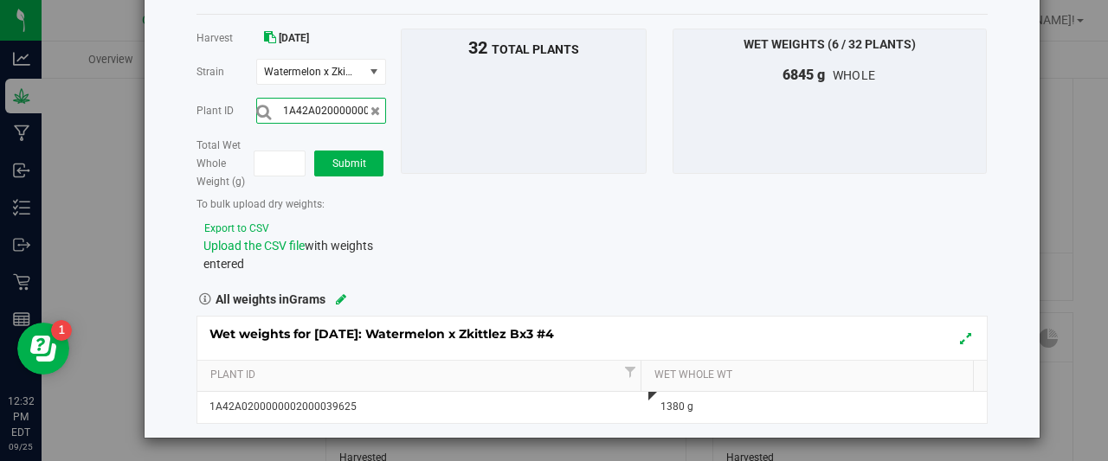
scroll to position [0, 57]
type input "1A42A0200000002000039629"
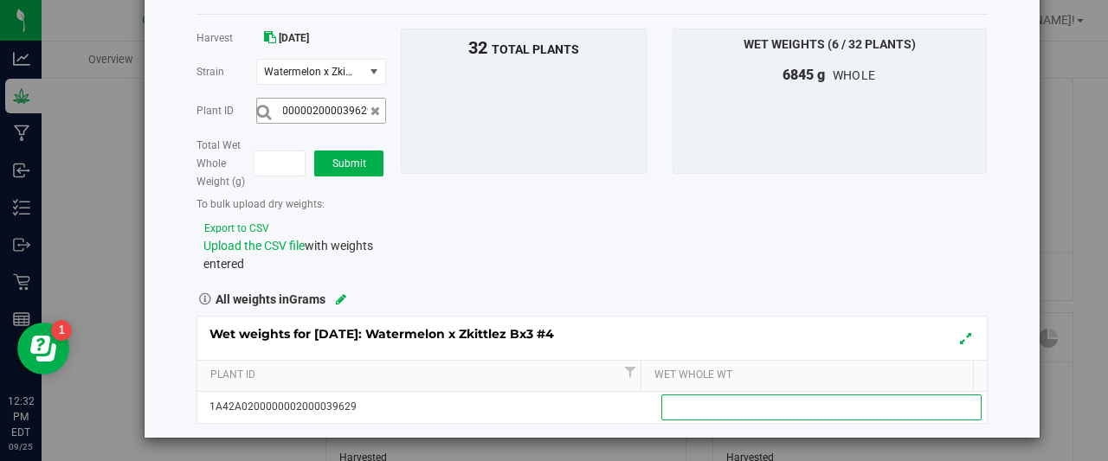
scroll to position [0, 0]
type input "1200"
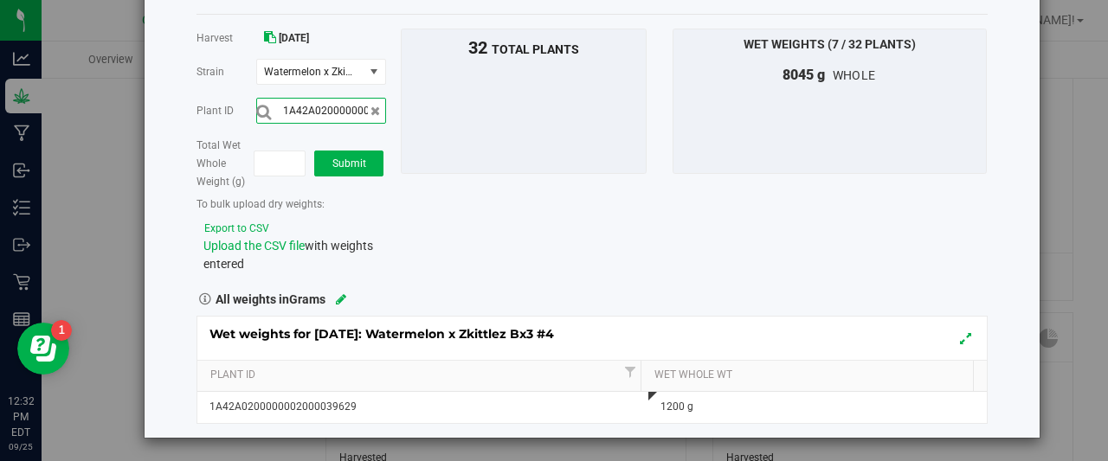
scroll to position [0, 57]
type input "1A42A0200000002000039628"
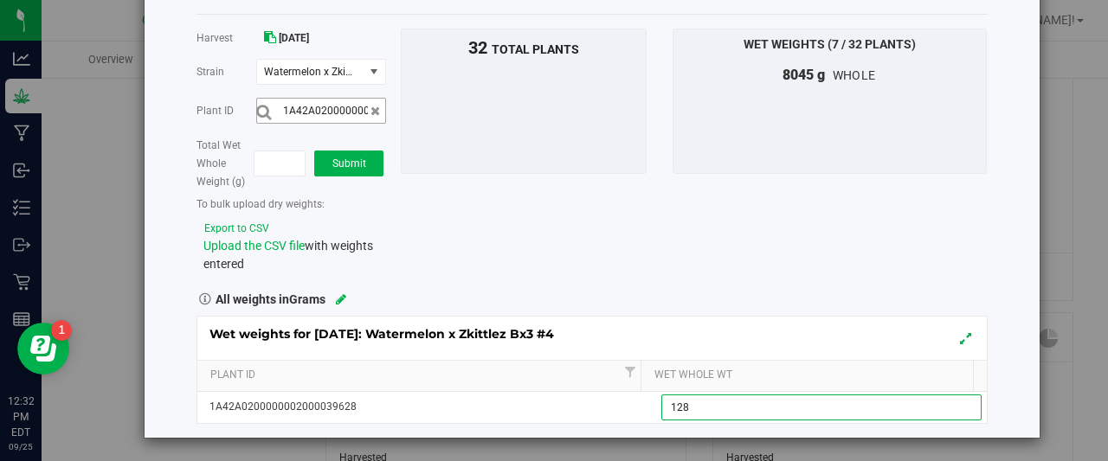
type input "1285"
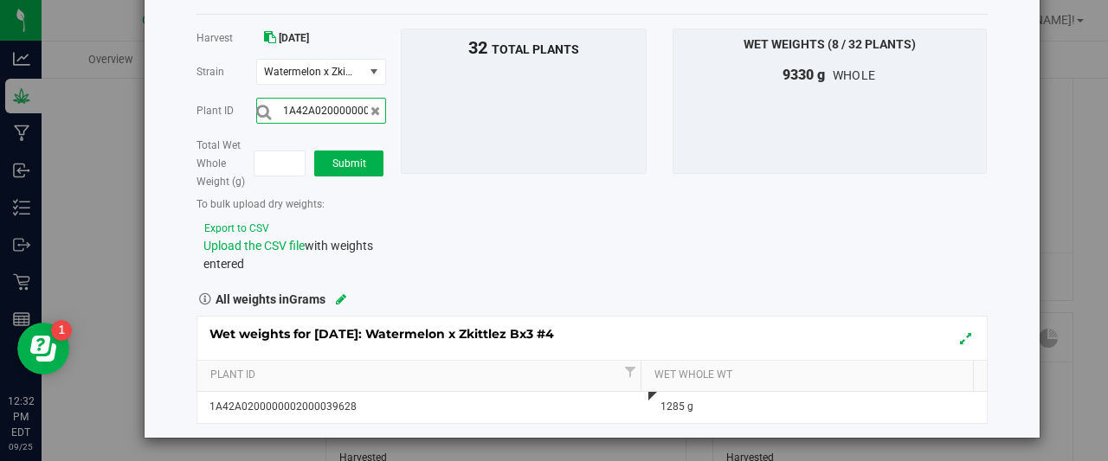
scroll to position [0, 57]
type input "1A42A0200000002000039627"
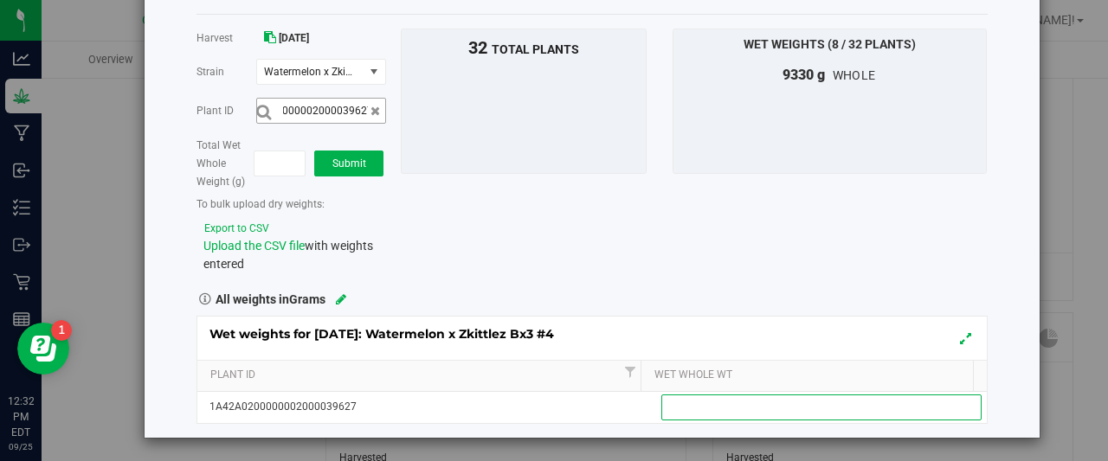
scroll to position [0, 0]
type input "1265"
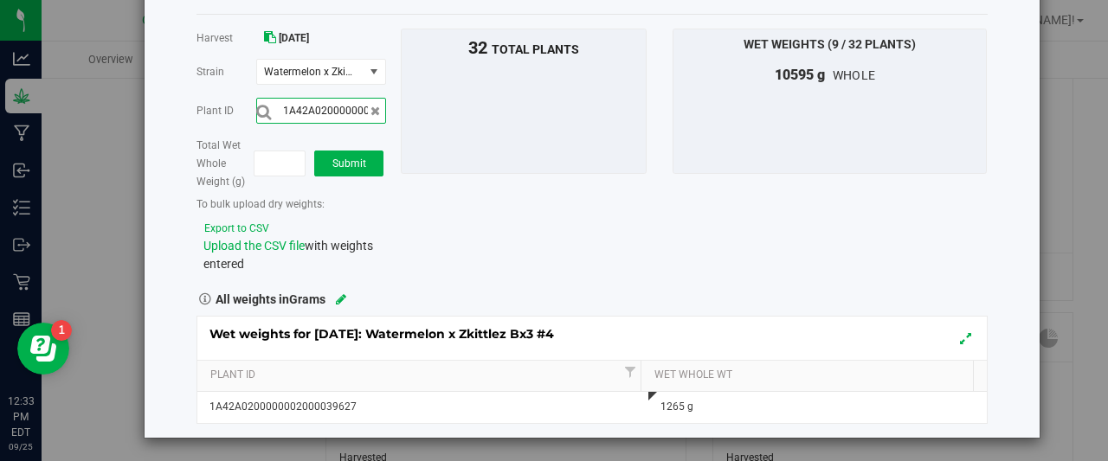
scroll to position [0, 57]
type input "1A42A0200000002000039623"
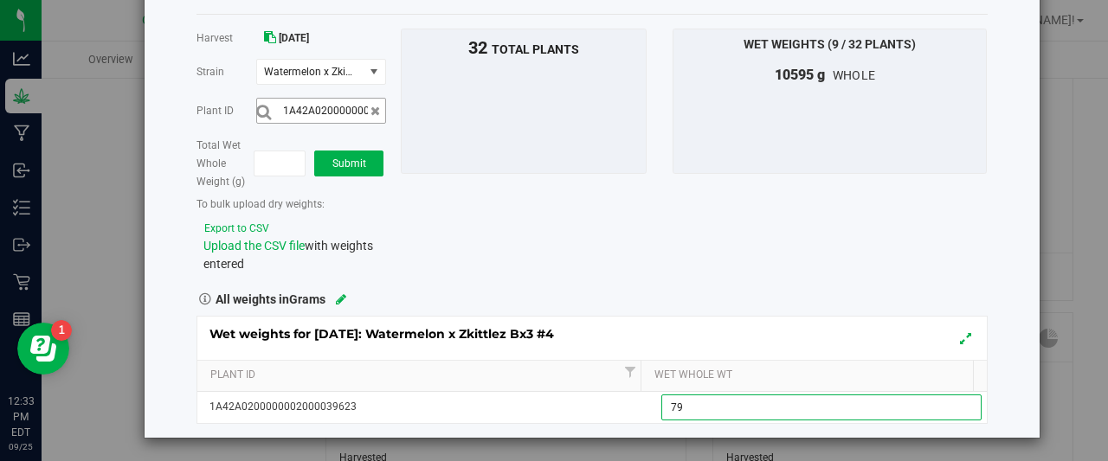
type input "795"
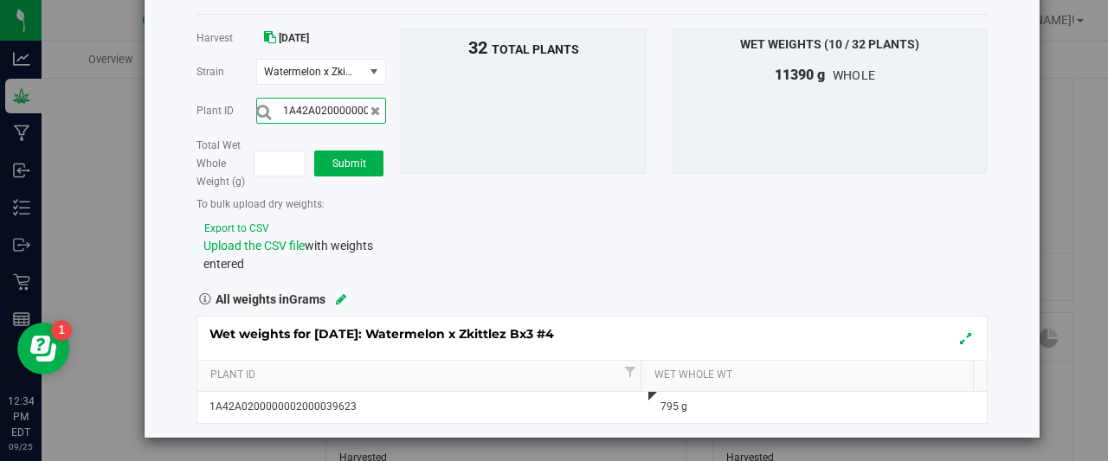
scroll to position [0, 57]
type input "1A42A0200000002000039604"
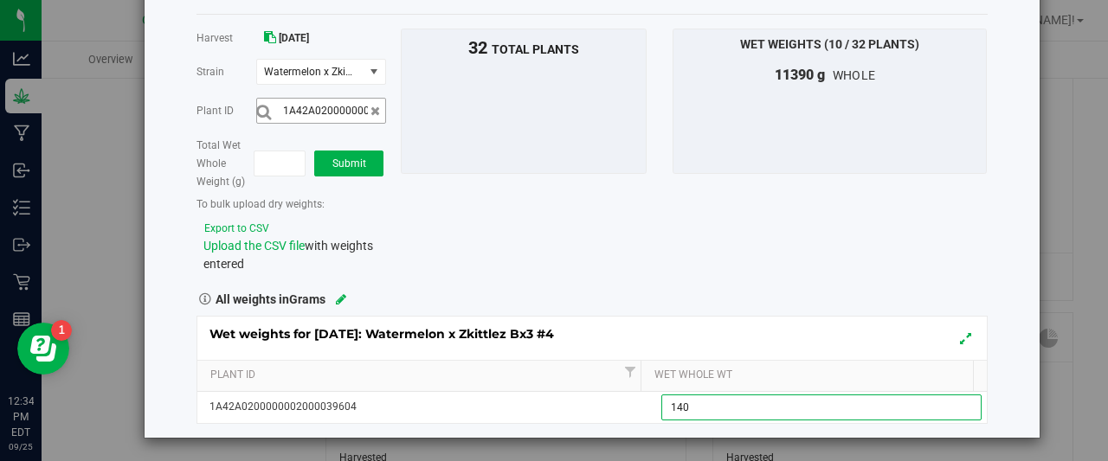
type input "1400"
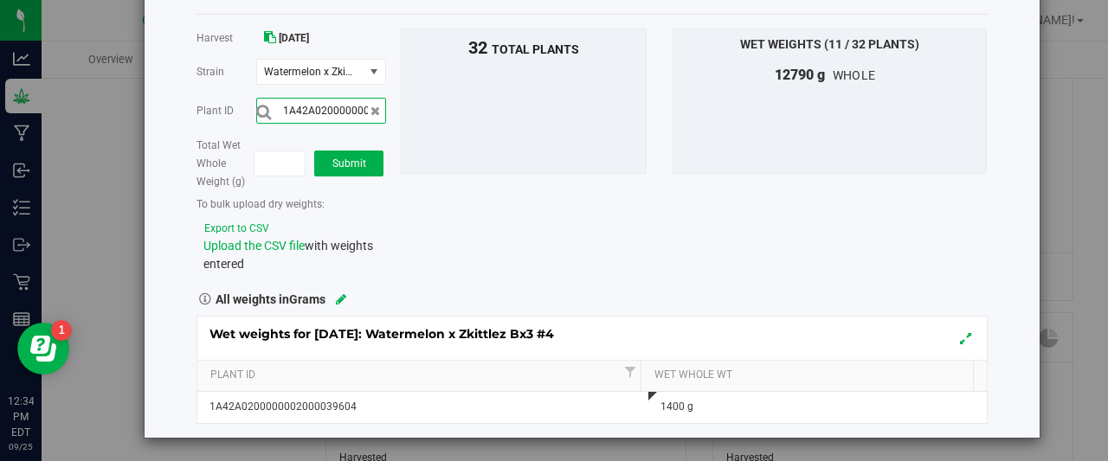
scroll to position [0, 57]
type input "1A42A0200000002000039601"
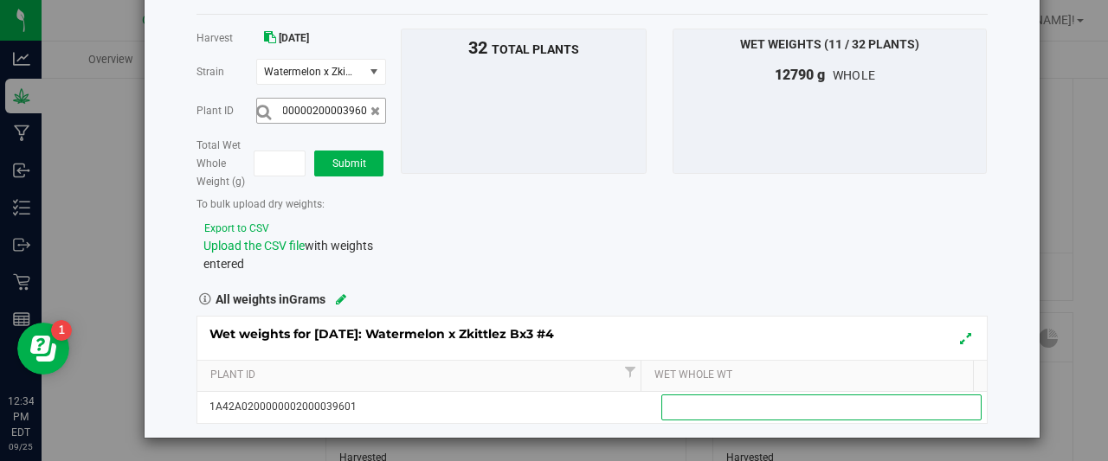
scroll to position [0, 0]
type input "1330"
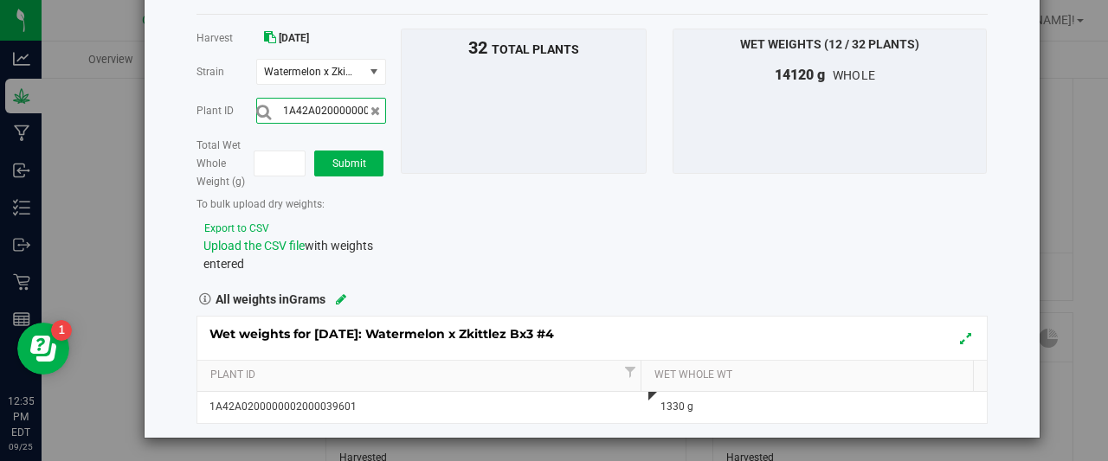
scroll to position [0, 57]
type input "1A42A0200000002000039610"
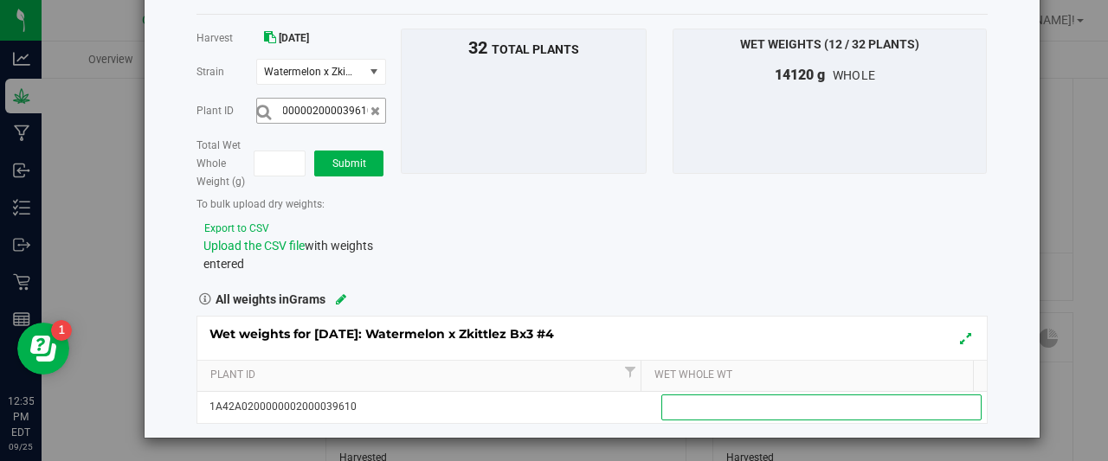
scroll to position [0, 0]
type input "1420"
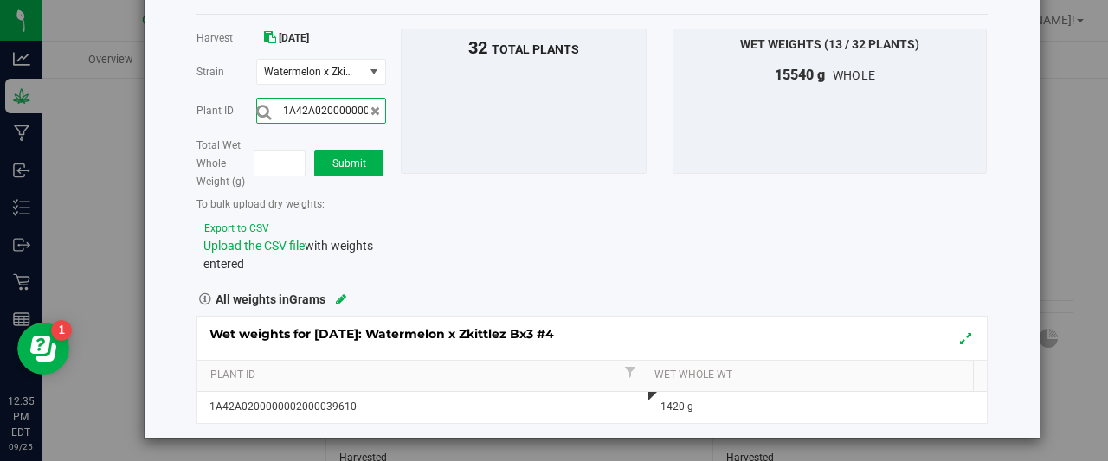
scroll to position [0, 57]
type input "1A42A0200000002000039600"
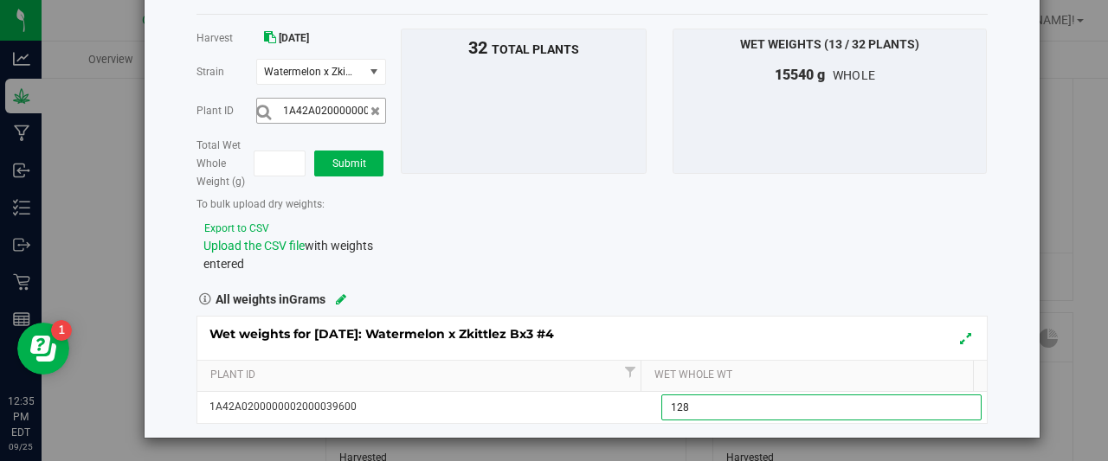
type input "1280"
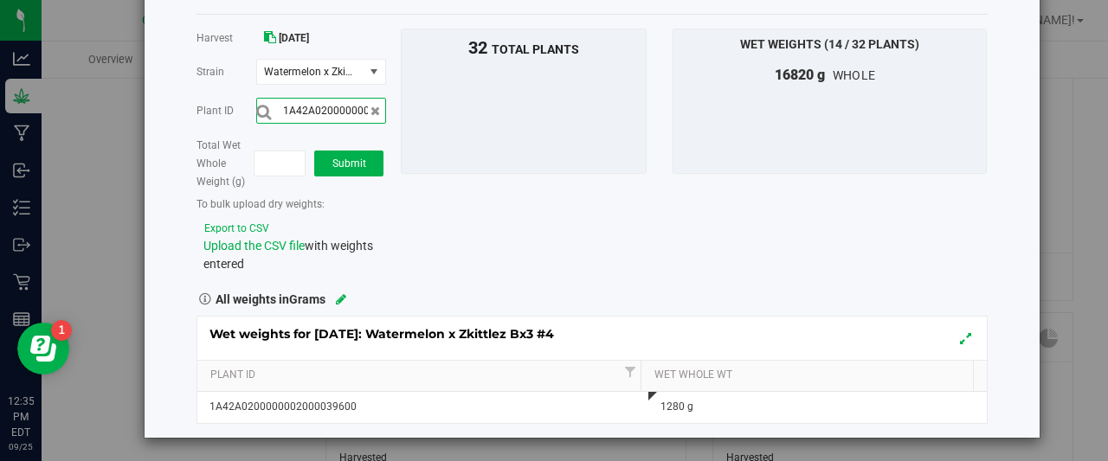
scroll to position [0, 57]
type input "1A42A0200000002000039622"
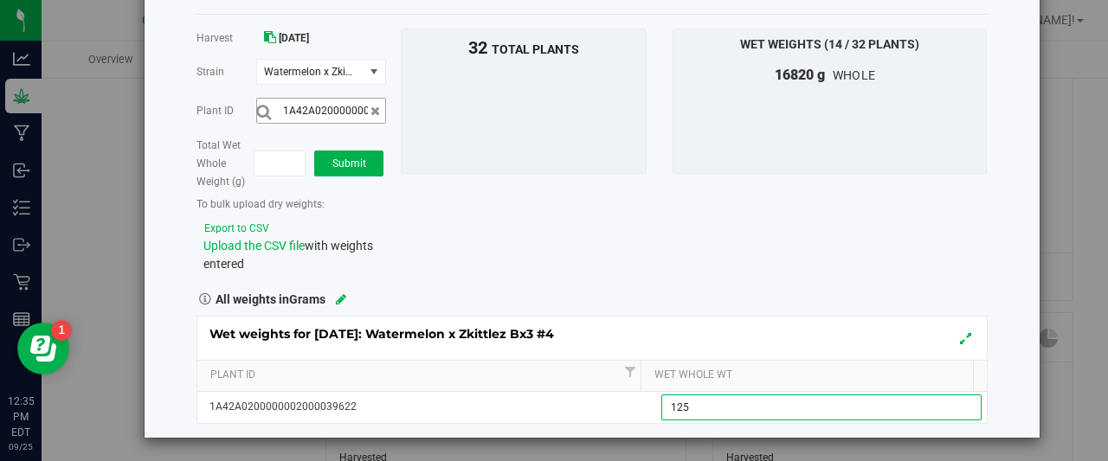
type input "1255"
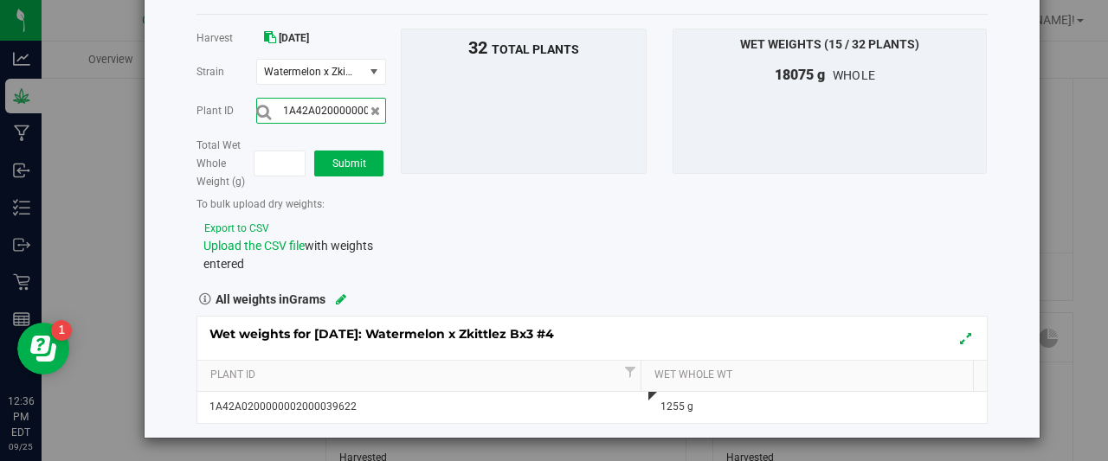
scroll to position [0, 57]
type input "1A42A0200000002000039611"
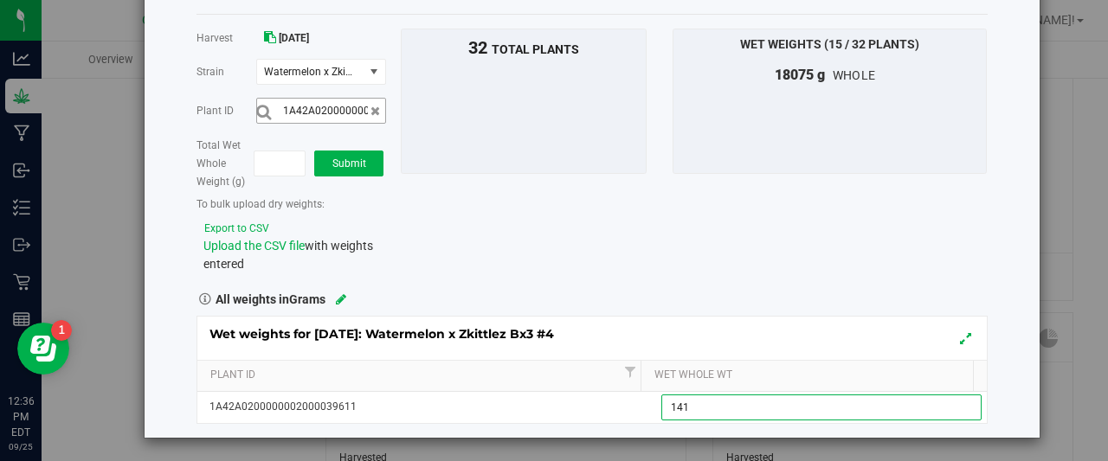
type input "1415"
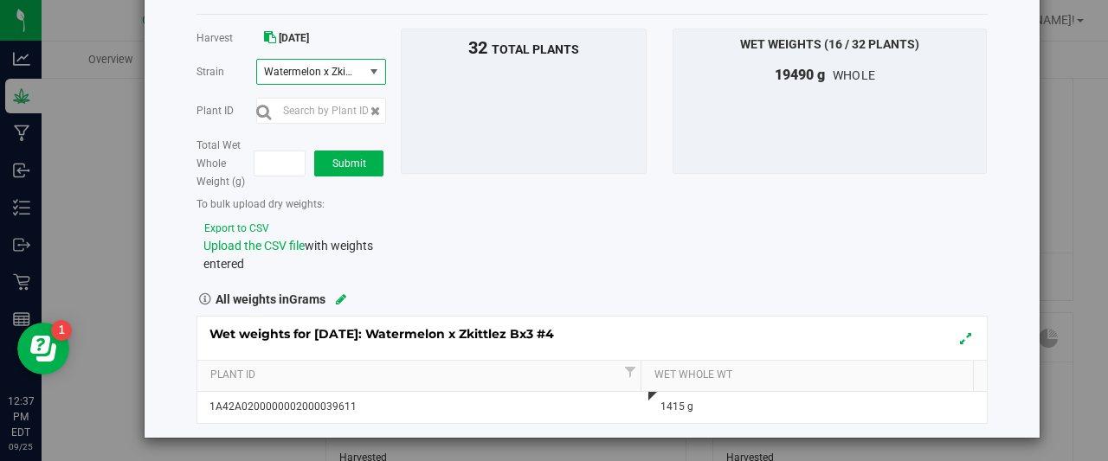
click at [374, 75] on span "select" at bounding box center [374, 72] width 14 height 14
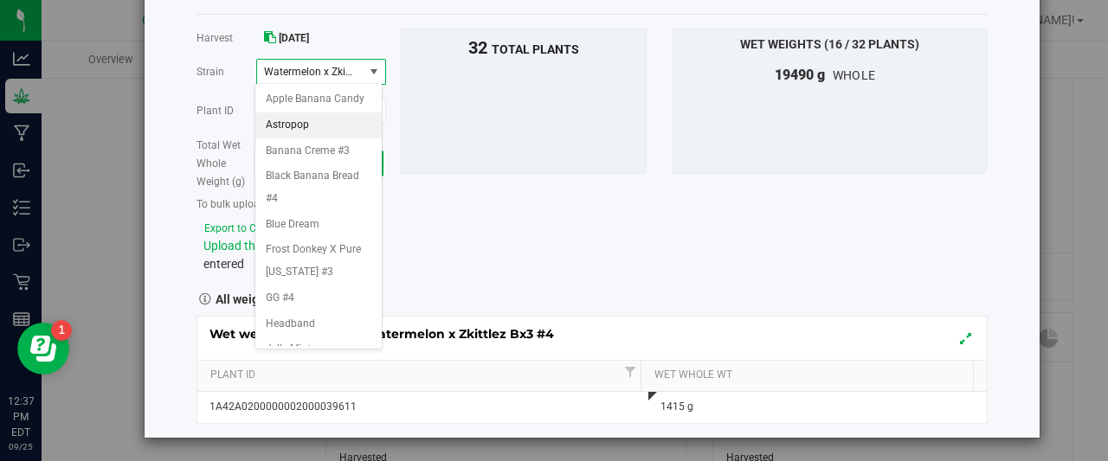
click at [309, 139] on li "Astropop" at bounding box center [318, 126] width 126 height 26
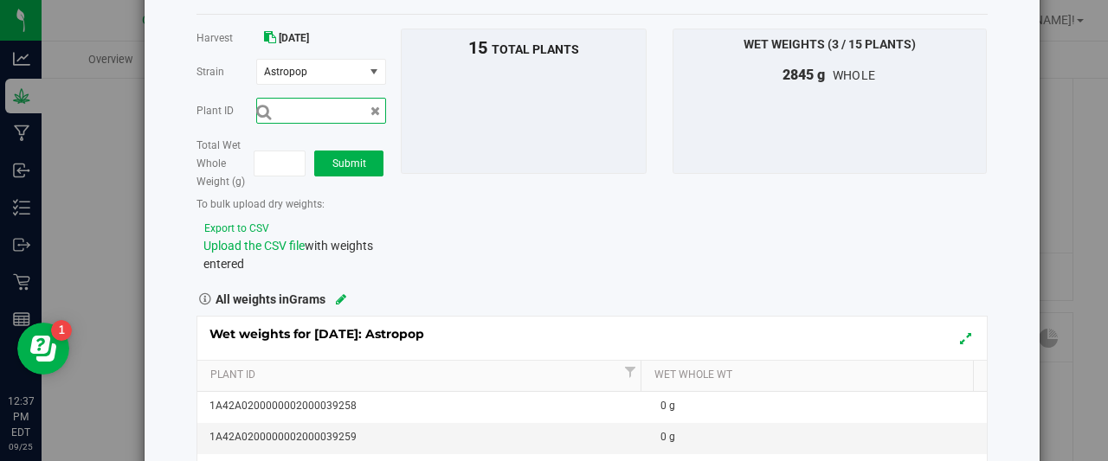
click at [327, 106] on input "text" at bounding box center [321, 111] width 130 height 26
type input "1A42A0200000002000039271"
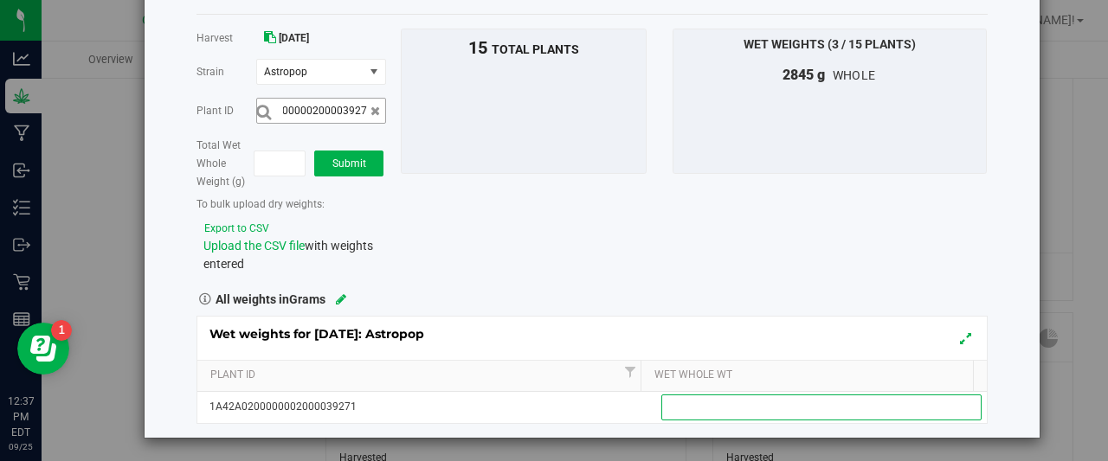
scroll to position [0, 0]
type input "1000"
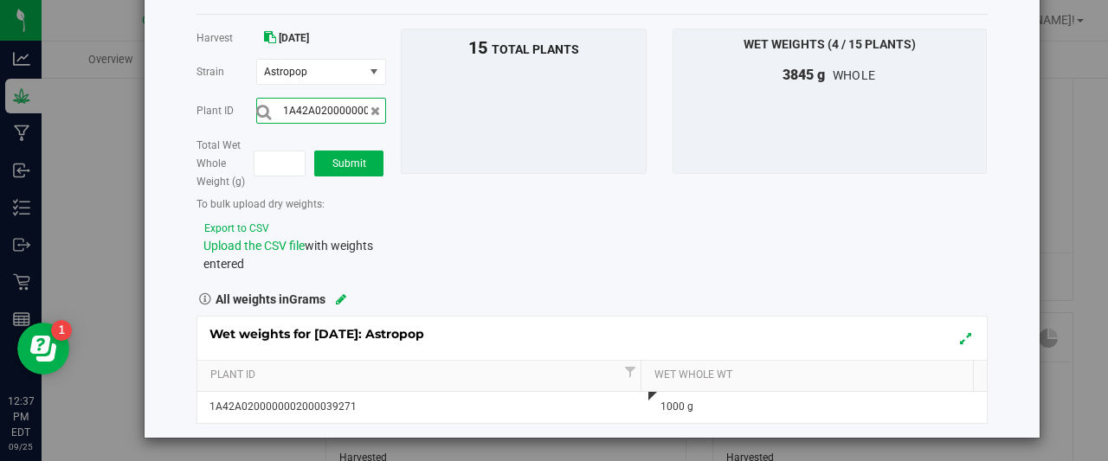
scroll to position [0, 57]
type input "1A42A0200000002000039270"
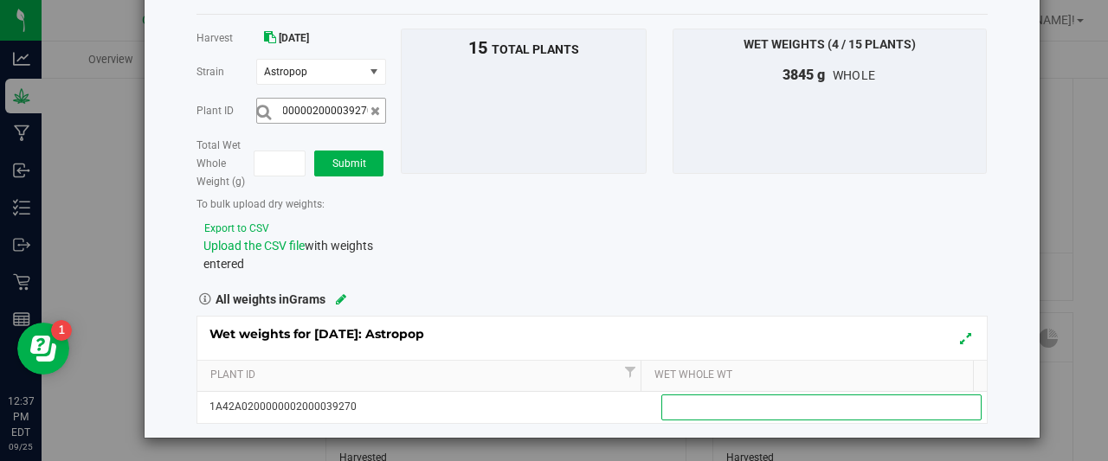
scroll to position [0, 0]
type input "985"
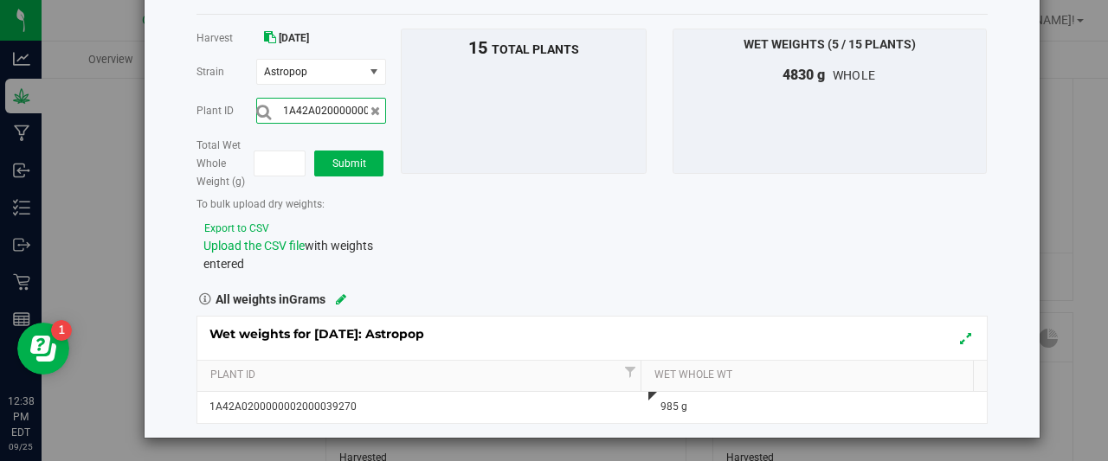
scroll to position [0, 57]
type input "1A42A0200000002000039263"
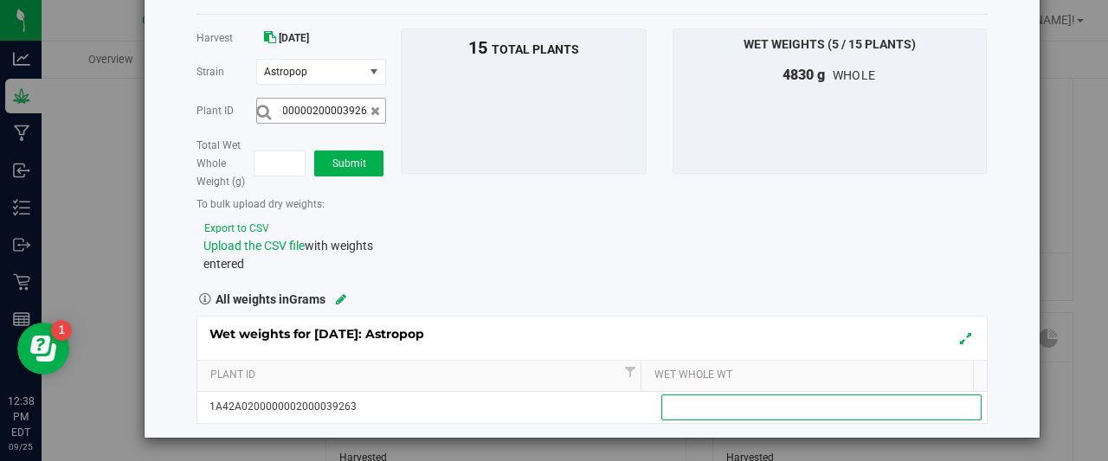
scroll to position [0, 0]
type input "1060"
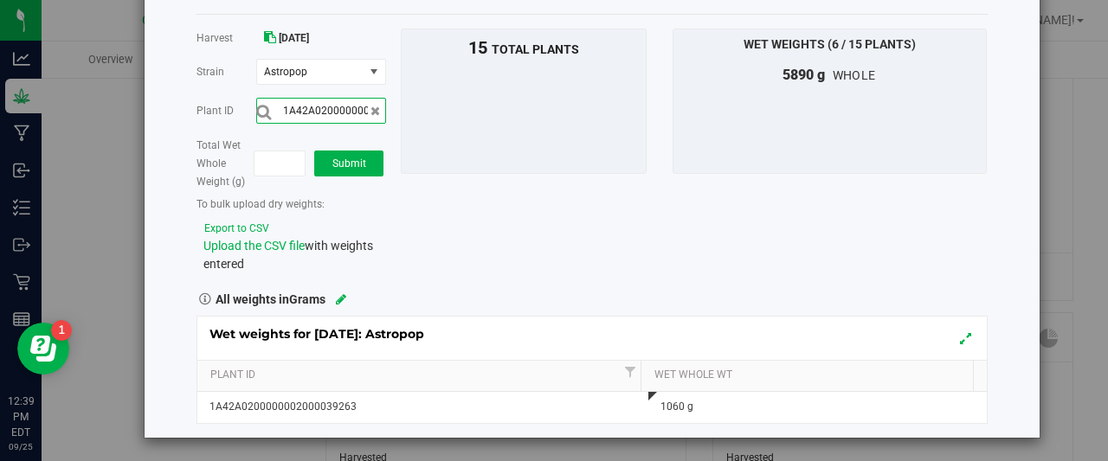
scroll to position [0, 57]
type input "1A42A0200000002000039262"
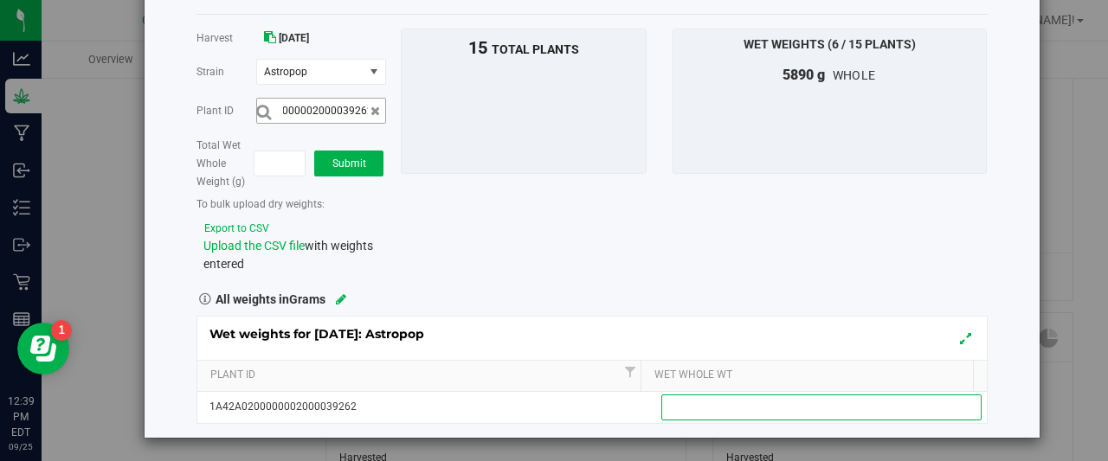
scroll to position [0, 0]
type input "1005"
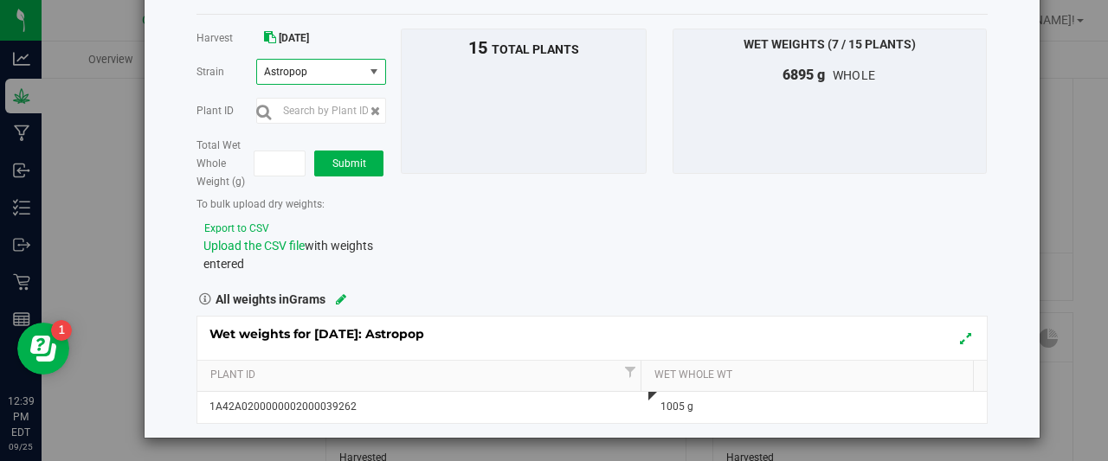
click at [374, 74] on span "select" at bounding box center [374, 72] width 14 height 14
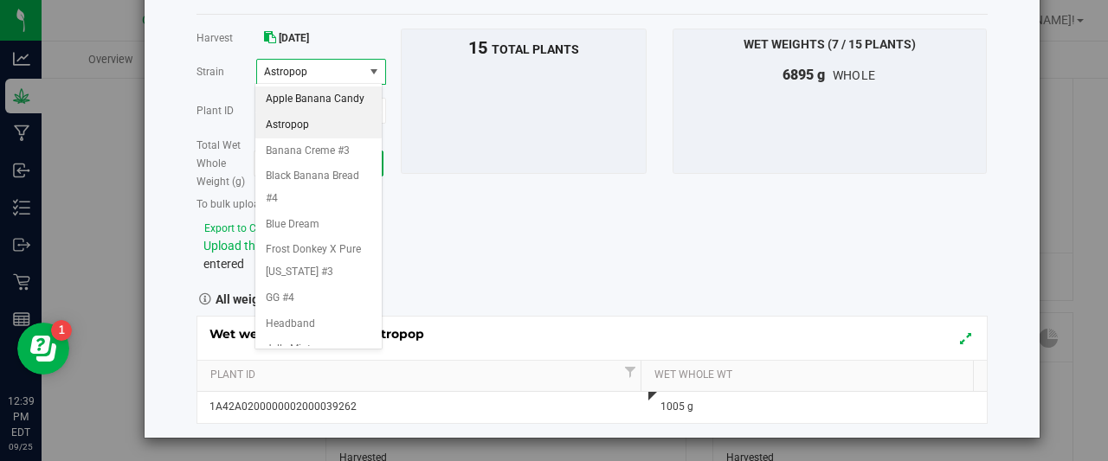
click at [315, 94] on span "Apple Banana Candy" at bounding box center [315, 99] width 99 height 23
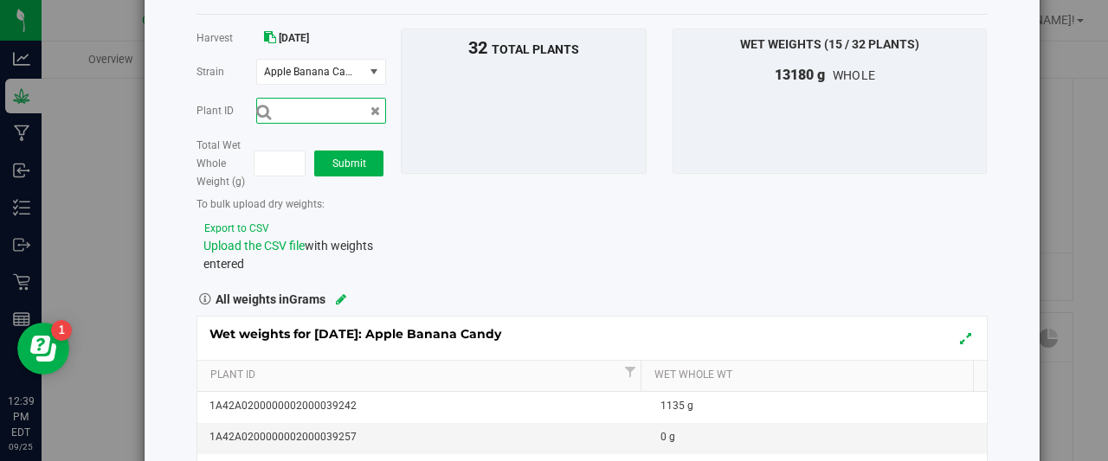
click at [316, 115] on input "text" at bounding box center [321, 111] width 130 height 26
type input "1A42A0200000002000039240"
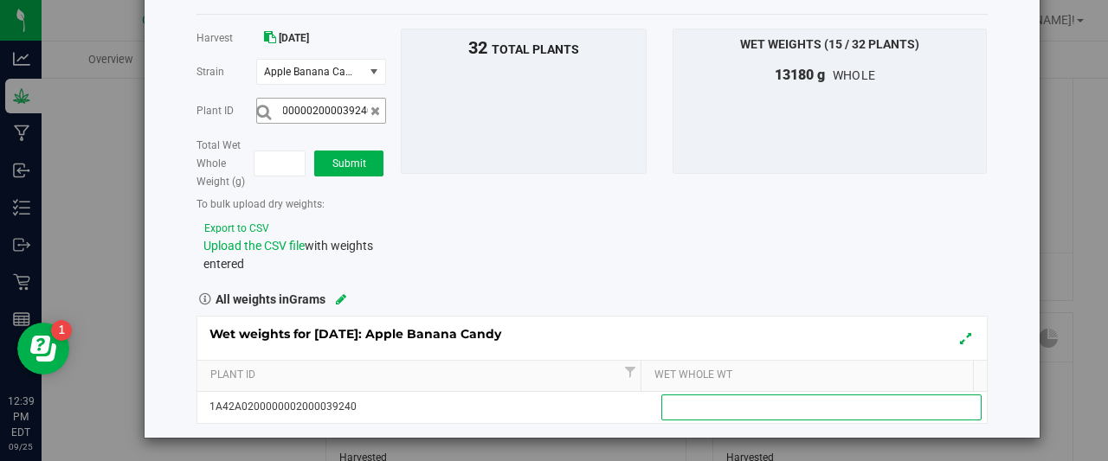
scroll to position [0, 0]
type input "1055"
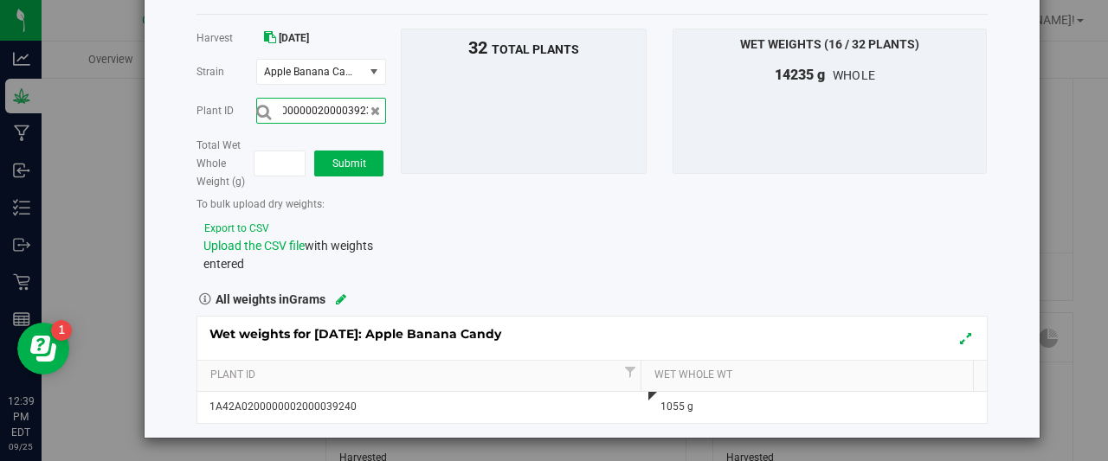
scroll to position [0, 57]
type input "1A42A0200000002000039239"
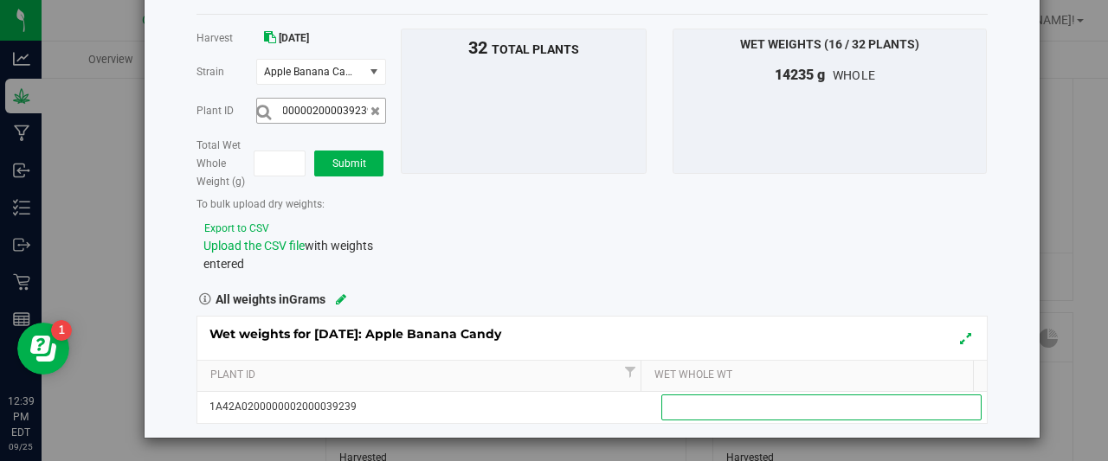
scroll to position [0, 0]
type input "1050"
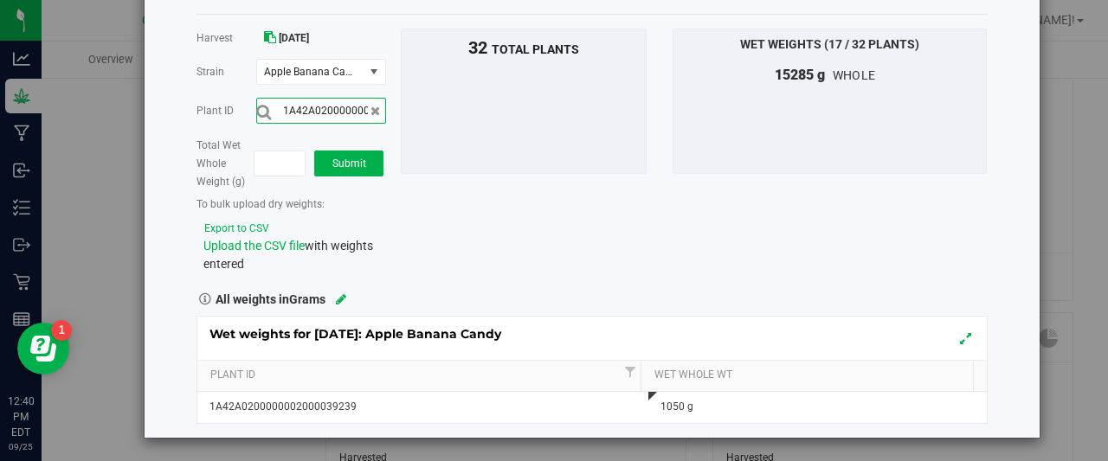
scroll to position [0, 57]
type input "1A42A0200000002000039247"
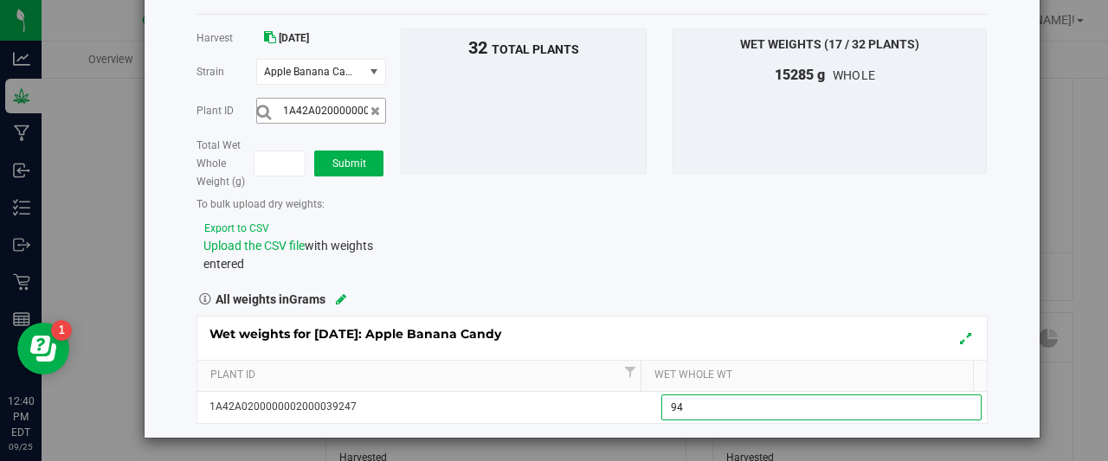
type input "940"
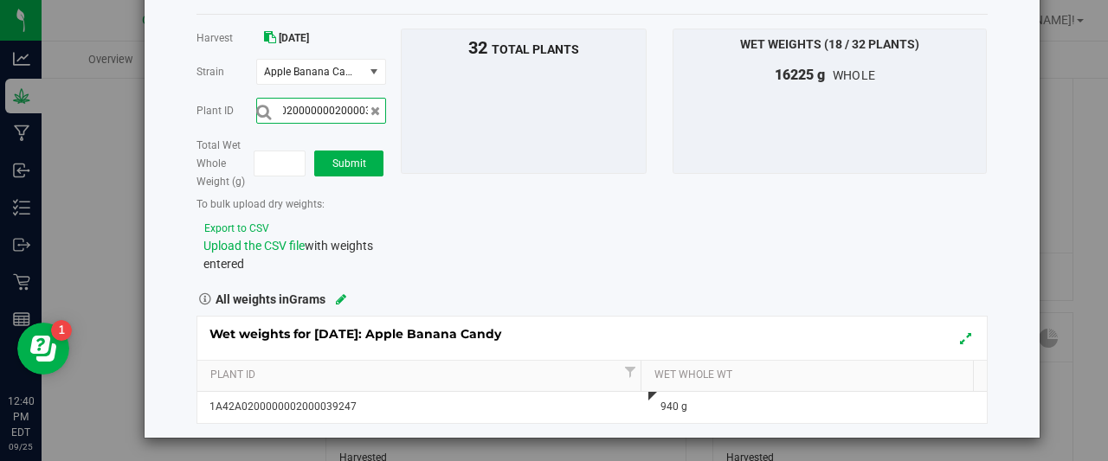
scroll to position [0, 57]
type input "1A42A0200000002000039243"
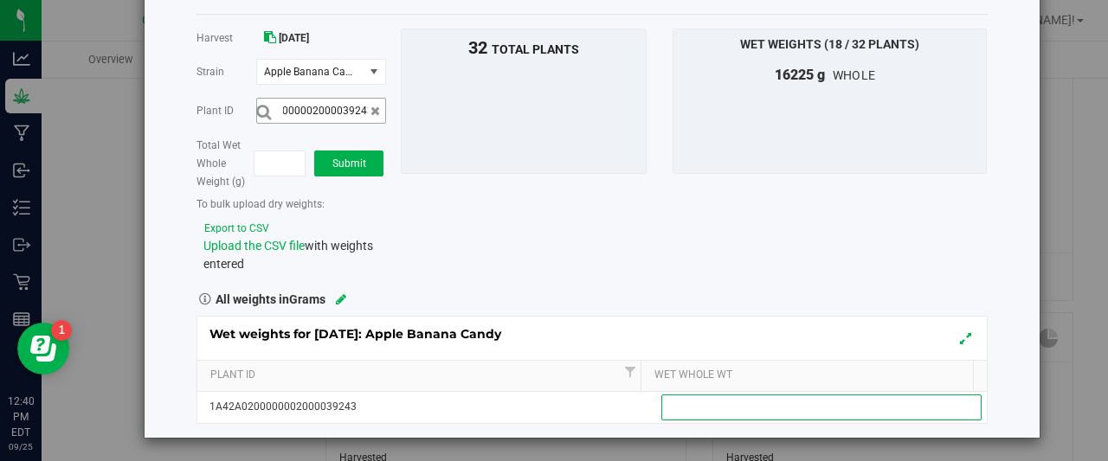
scroll to position [0, 0]
type input "650"
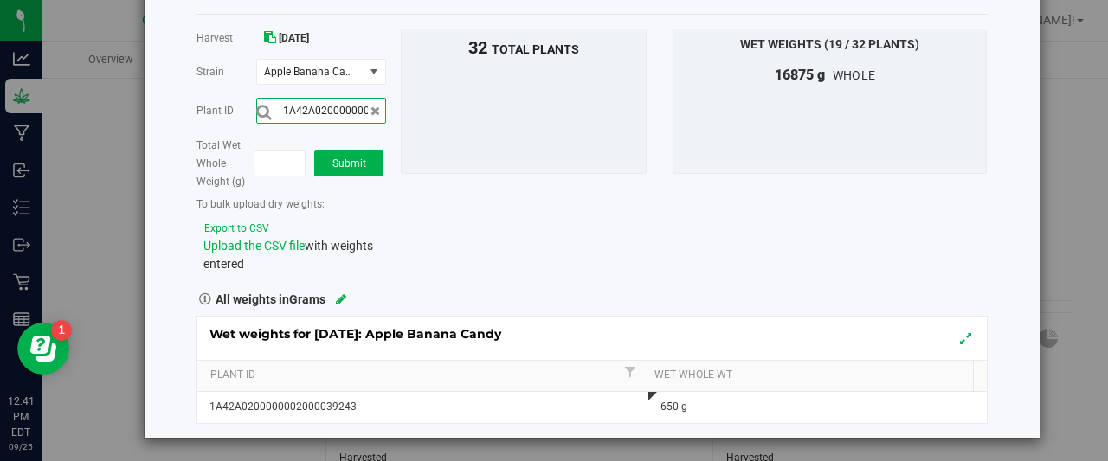
scroll to position [0, 57]
type input "1A42A0200000002000039232"
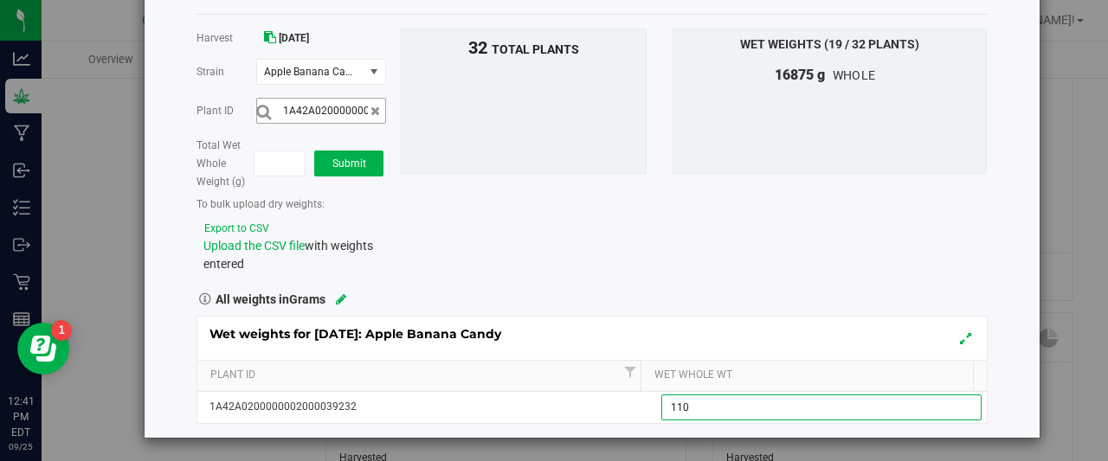
type input "1105"
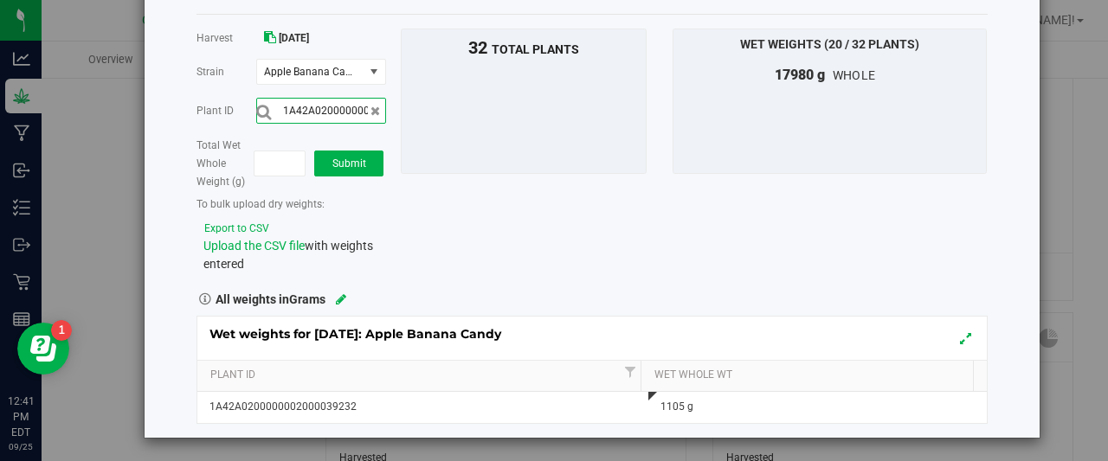
scroll to position [0, 57]
type input "1A42A0200000002000039257"
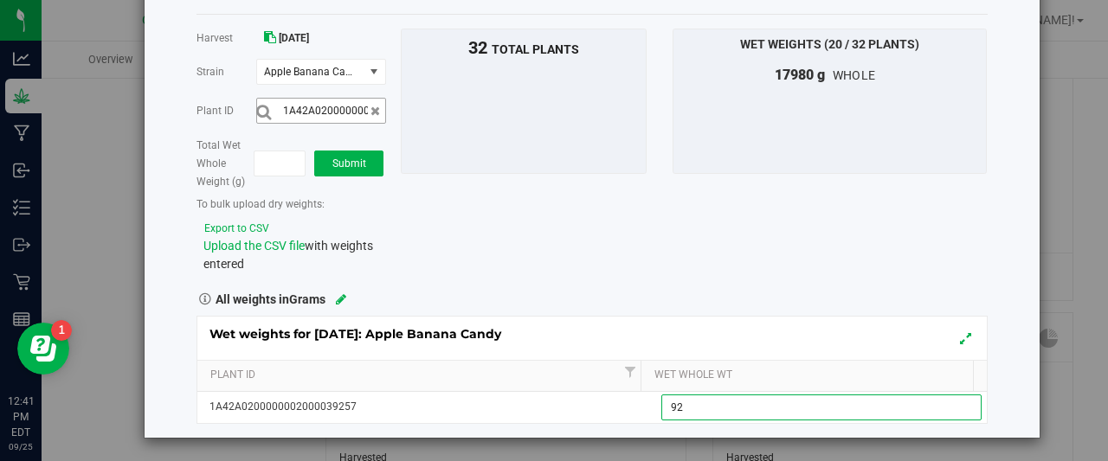
type input "925"
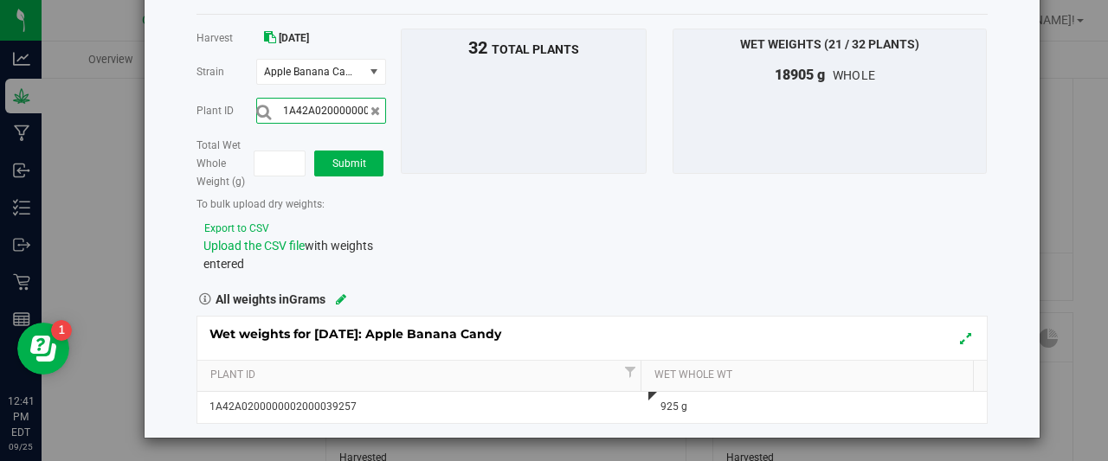
scroll to position [0, 57]
type input "1A42A0200000002000039241"
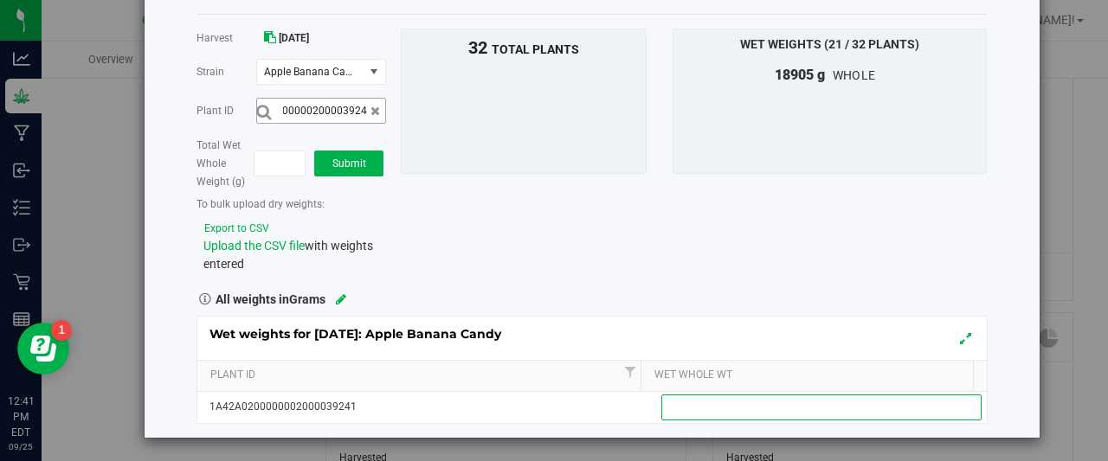
scroll to position [0, 0]
type input "965"
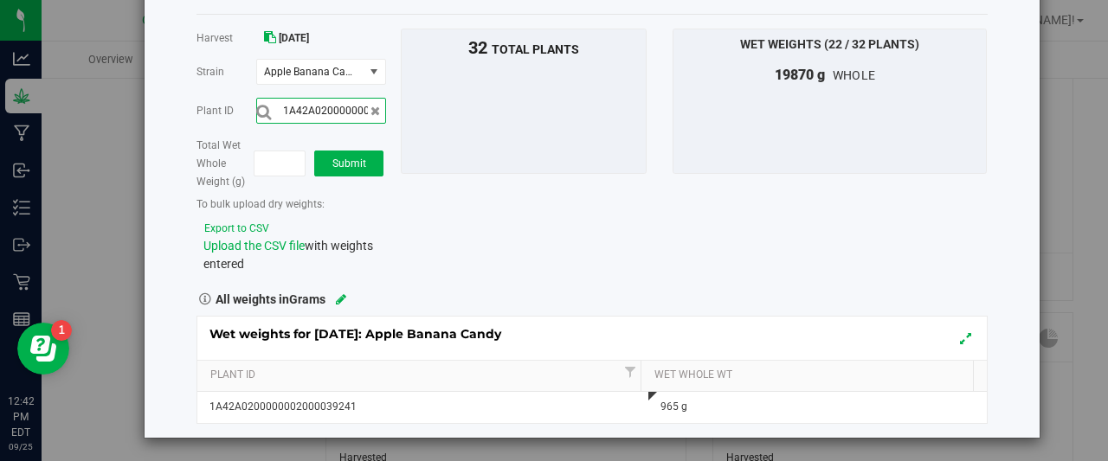
scroll to position [0, 57]
type input "1A42A0200000002000039250"
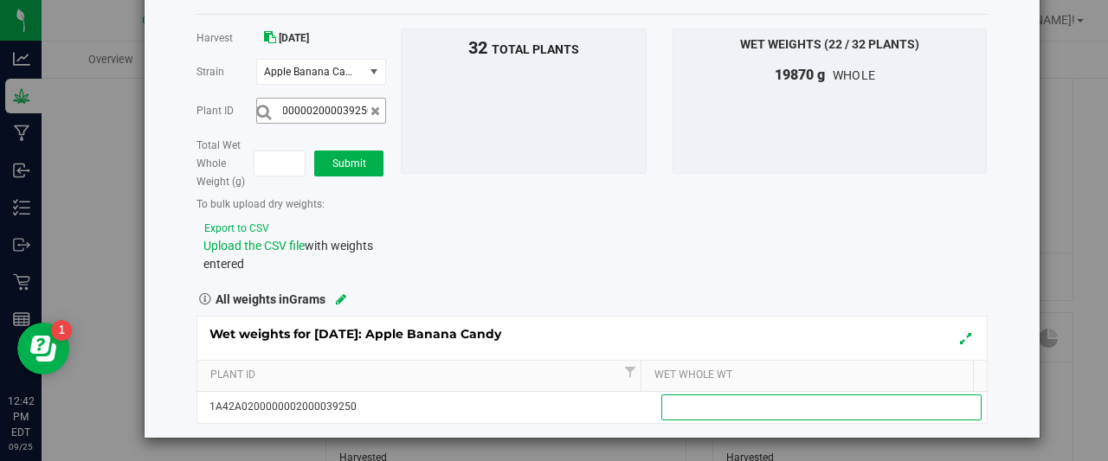
scroll to position [0, 0]
type input "1015"
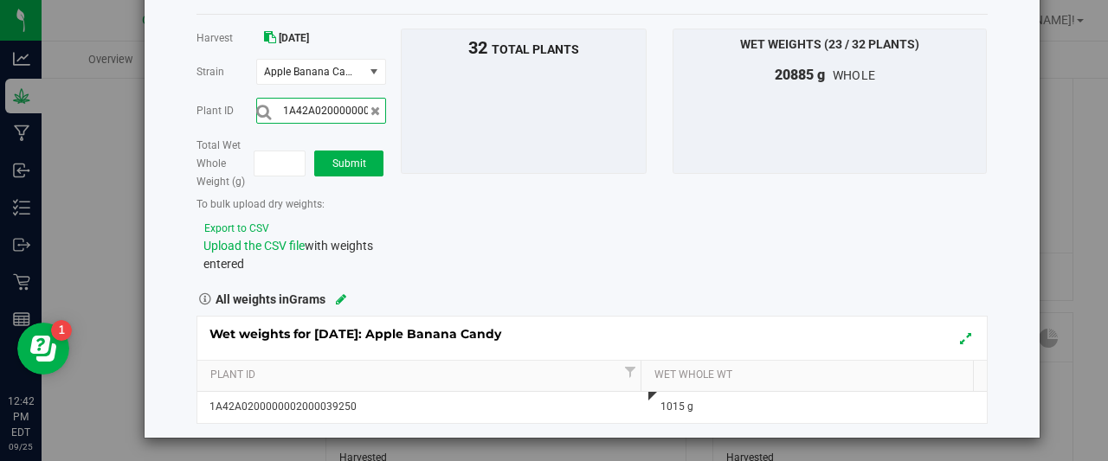
scroll to position [0, 57]
type input "1A42A0200000002000039253"
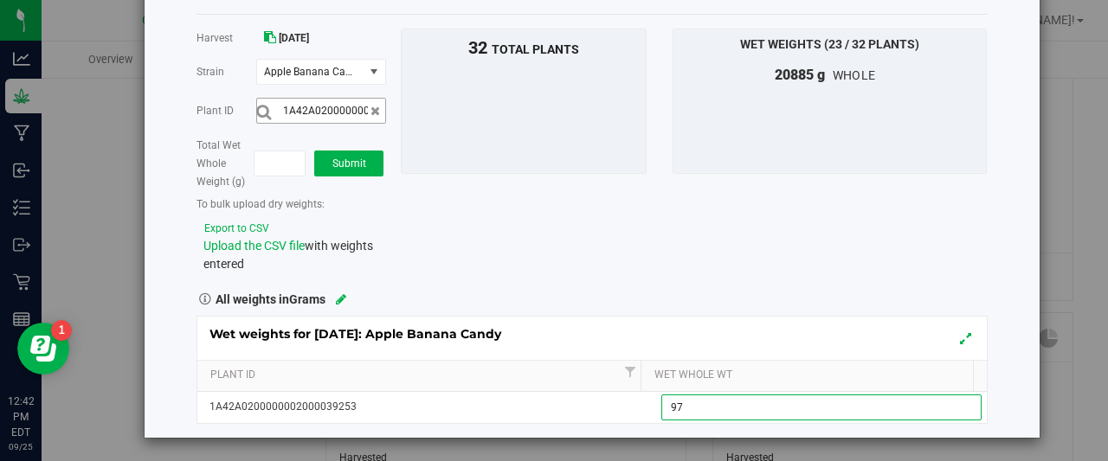
type input "970"
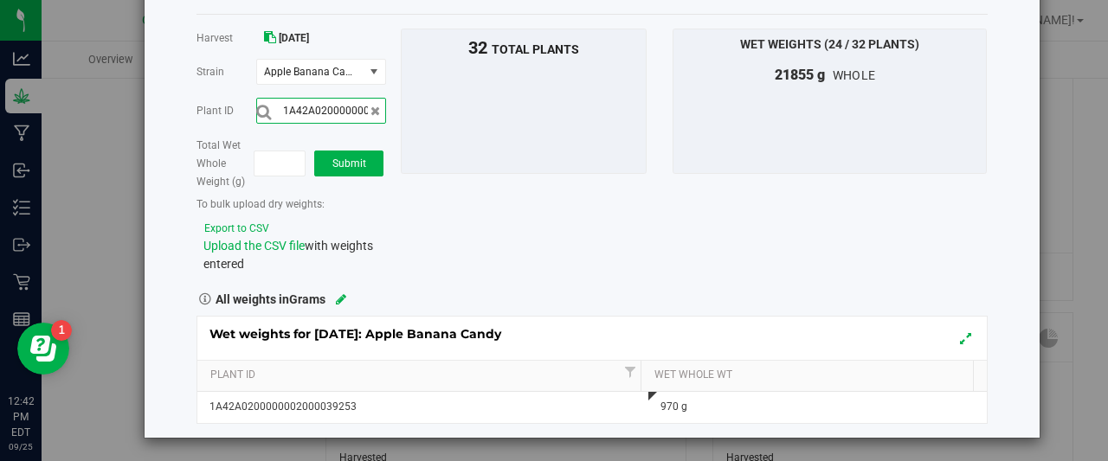
scroll to position [0, 57]
type input "1A42A0200000002000039236"
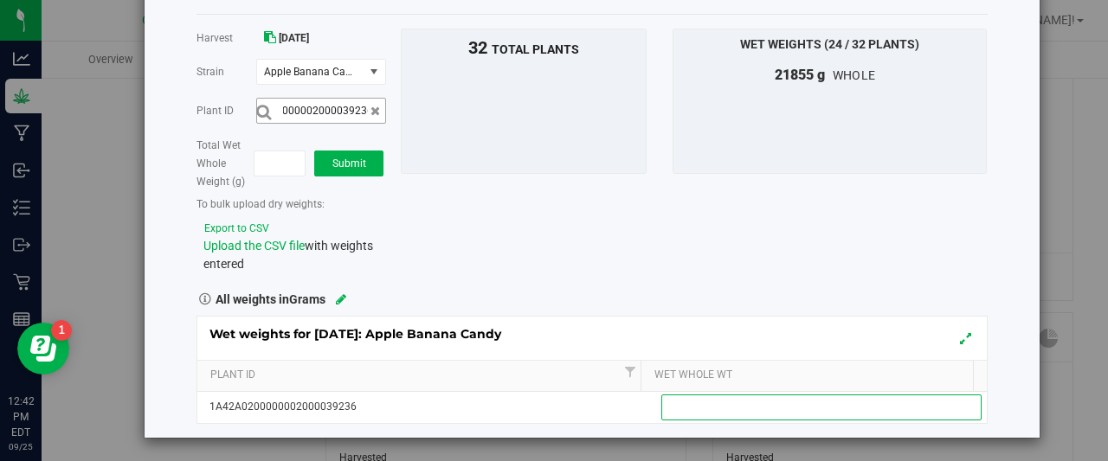
scroll to position [0, 0]
type input "1085"
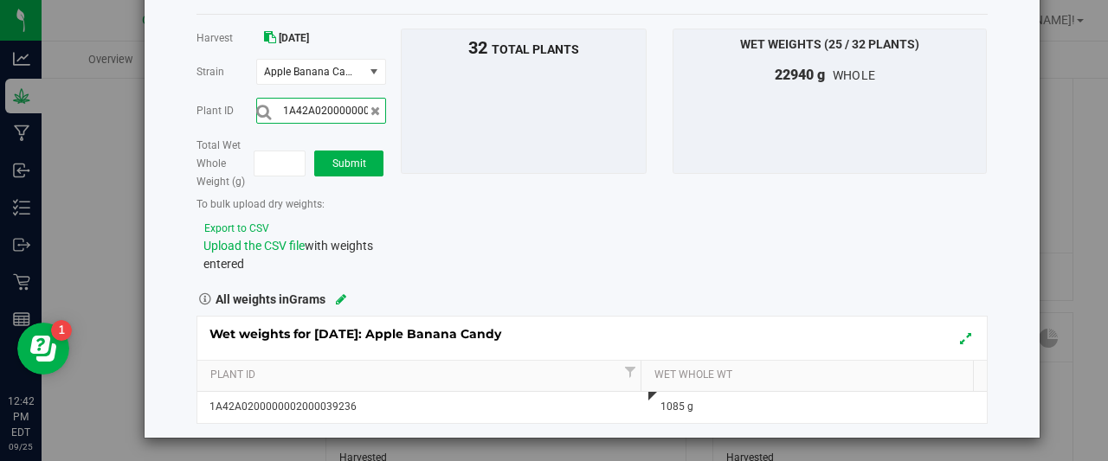
scroll to position [0, 57]
type input "1A42A0200000002000039238"
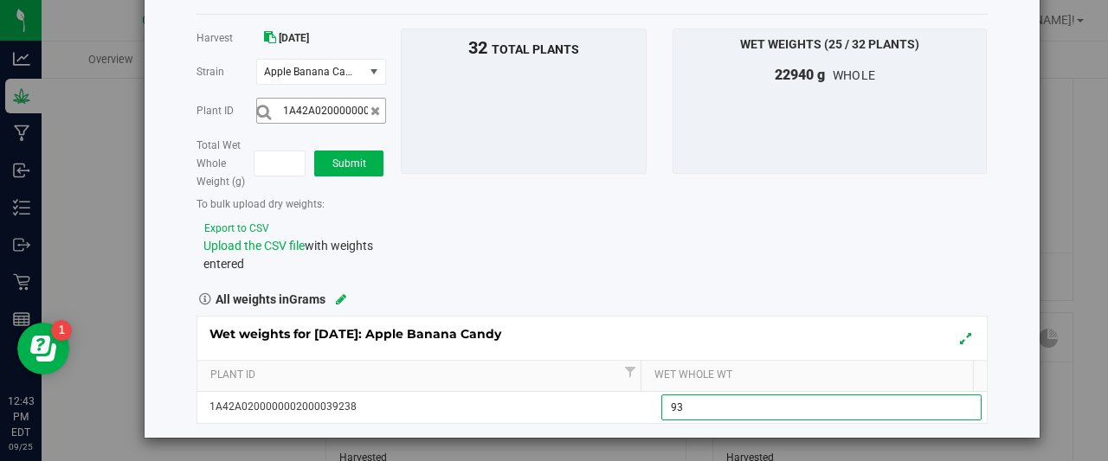
type input "935"
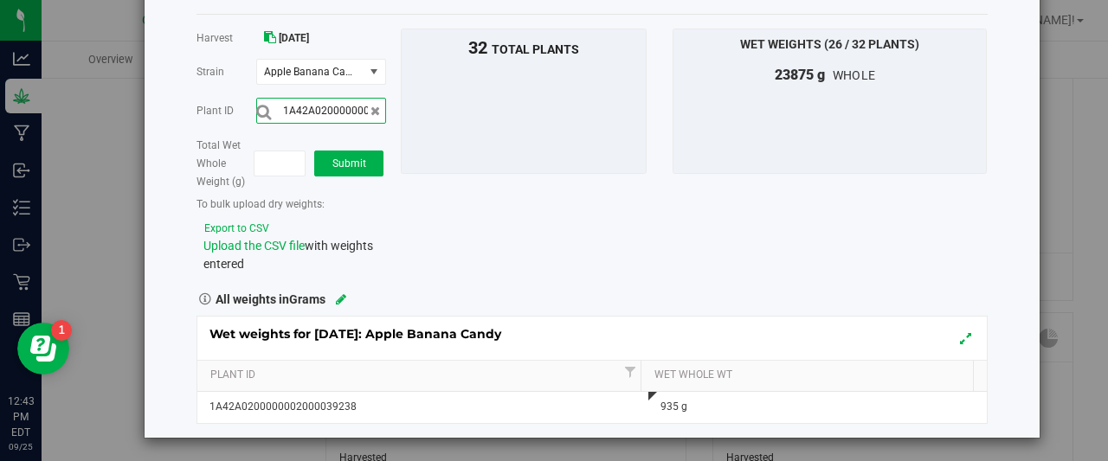
scroll to position [0, 57]
type input "1A42A0200000002000039227"
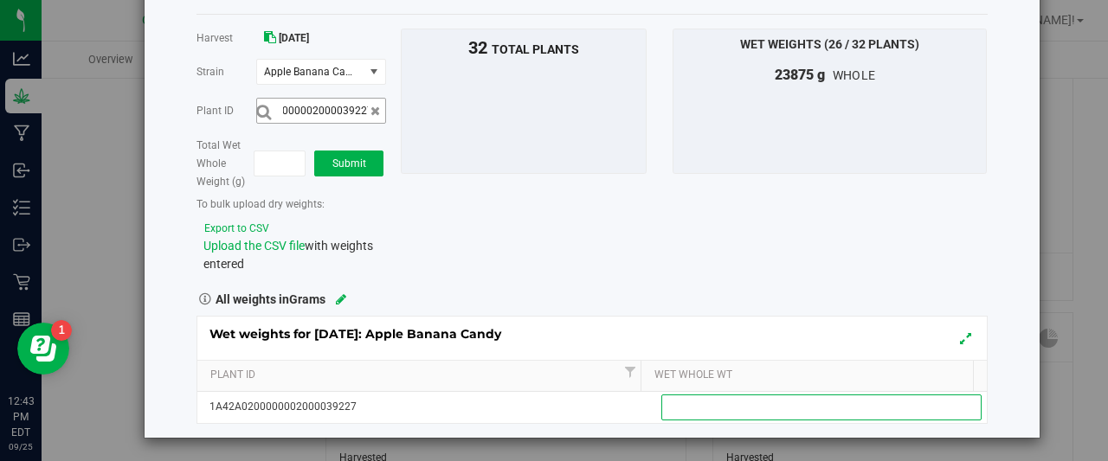
scroll to position [0, 0]
type input "985"
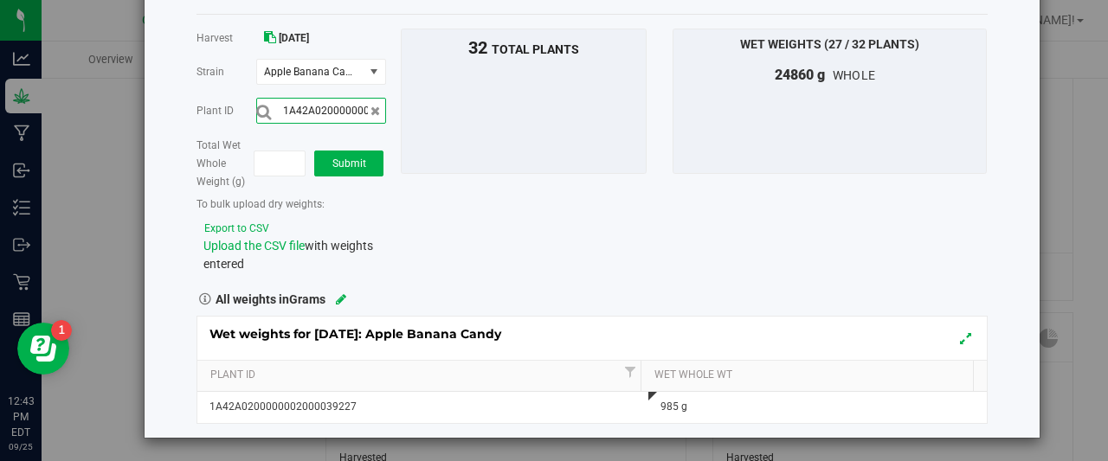
scroll to position [0, 57]
type input "1A42A0200000002000039233"
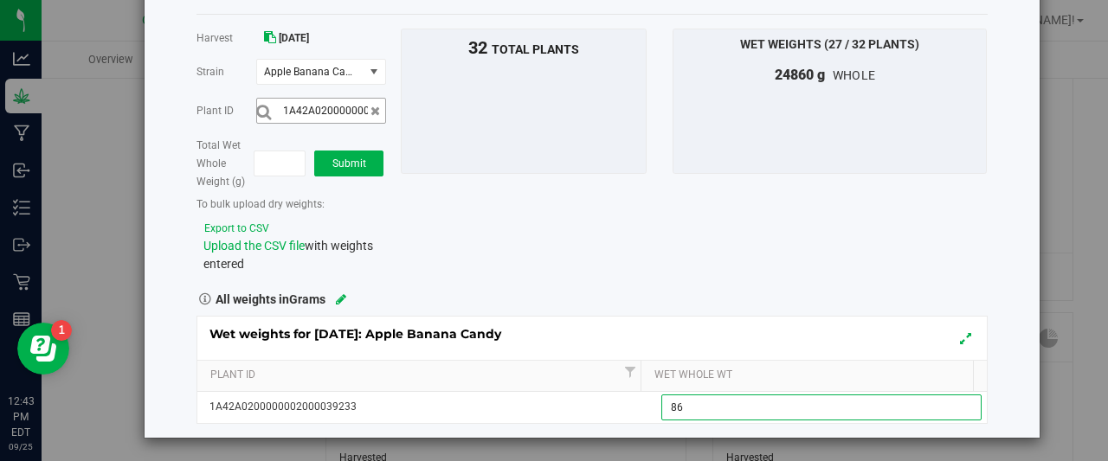
type input "865"
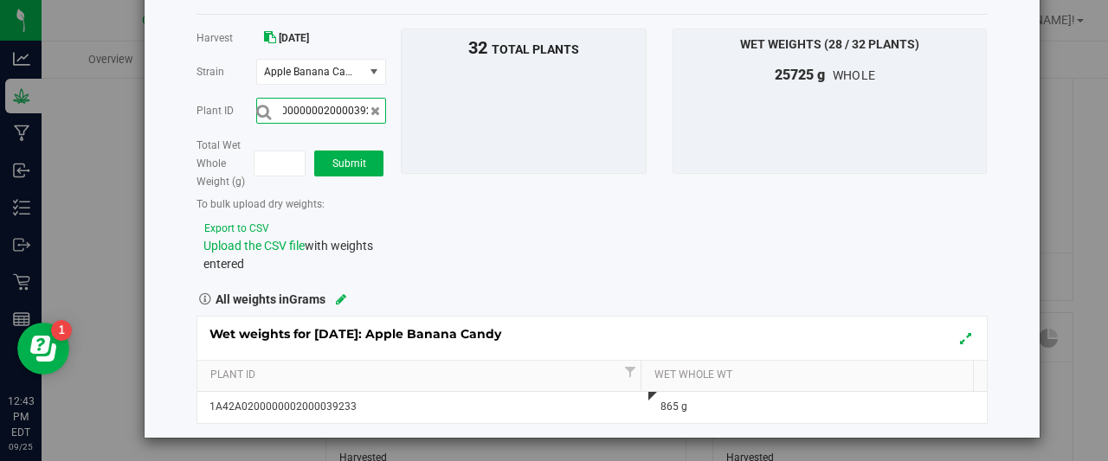
scroll to position [0, 57]
type input "1A42A0200000002000039245"
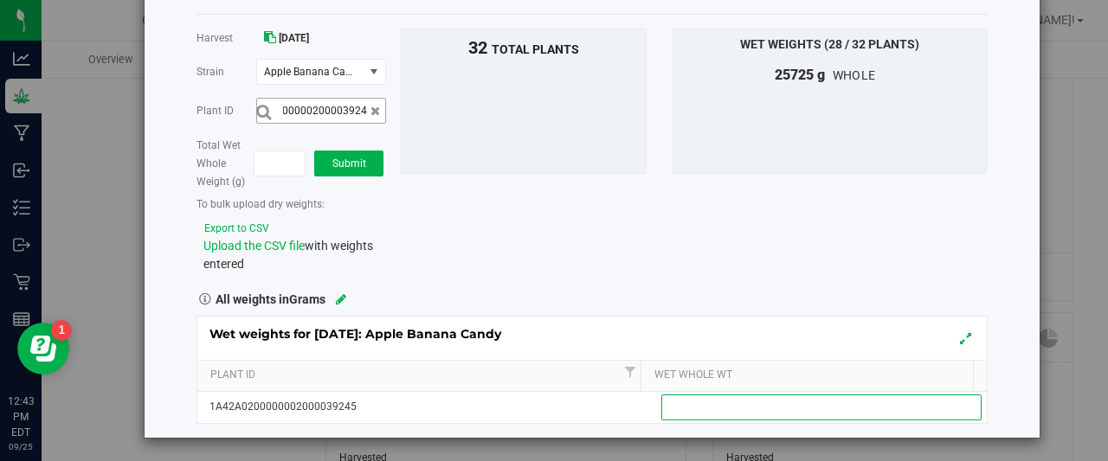
scroll to position [0, 0]
type input "980"
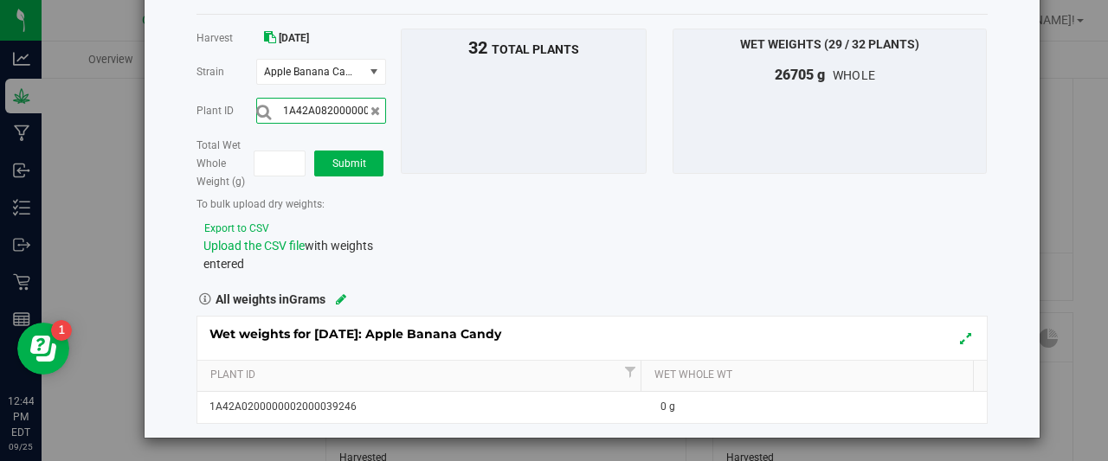
click at [316, 115] on input "1A42A08200000002000039246" at bounding box center [321, 111] width 130 height 26
type input "1A42A081200000002000039246"
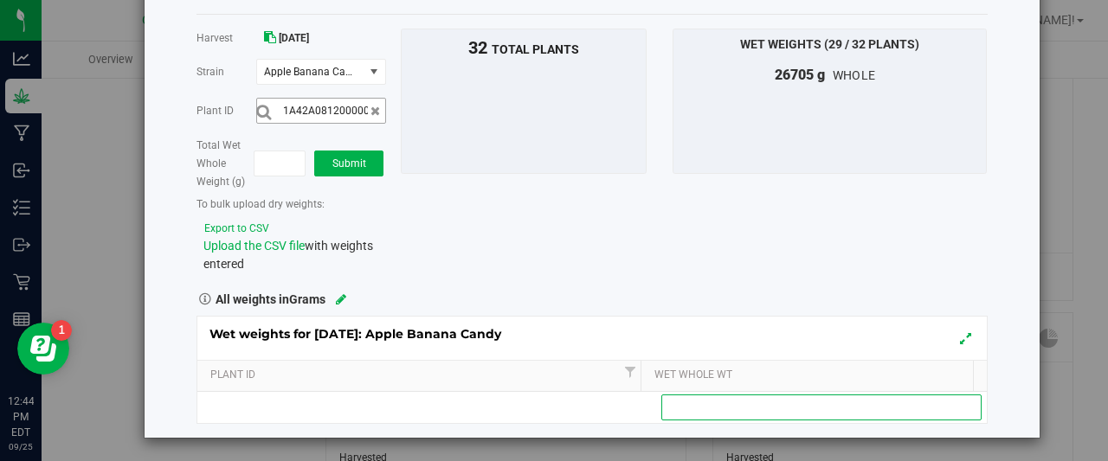
type input "5"
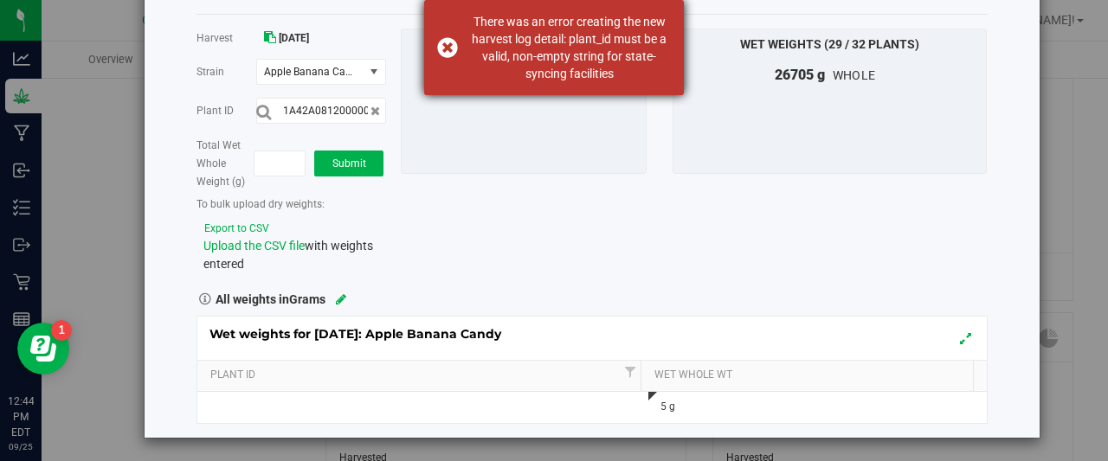
click at [448, 42] on div "There was an error creating the new harvest log detail: plant_id must be a vali…" at bounding box center [554, 47] width 260 height 95
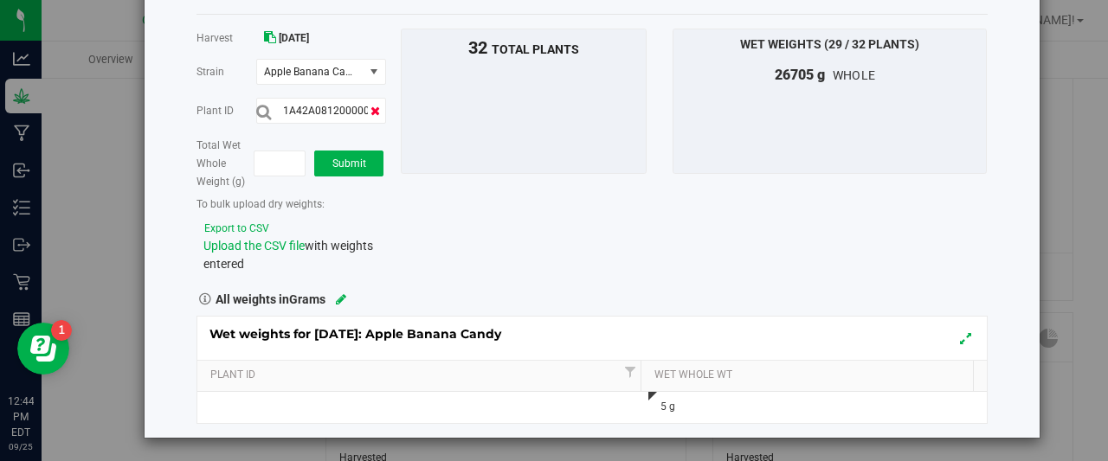
click at [374, 109] on icon at bounding box center [376, 111] width 10 height 12
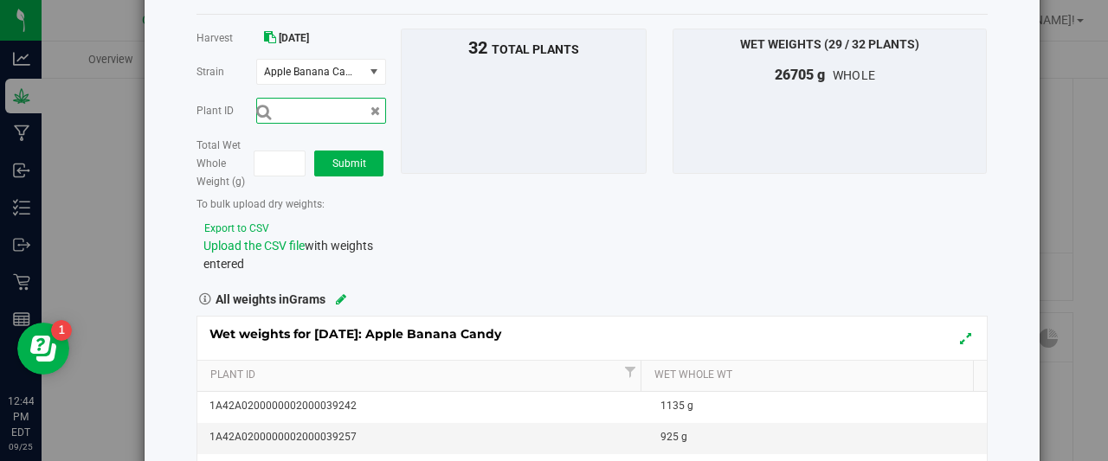
click at [348, 106] on input "text" at bounding box center [321, 111] width 130 height 26
type input "1A42A0200000002000039246"
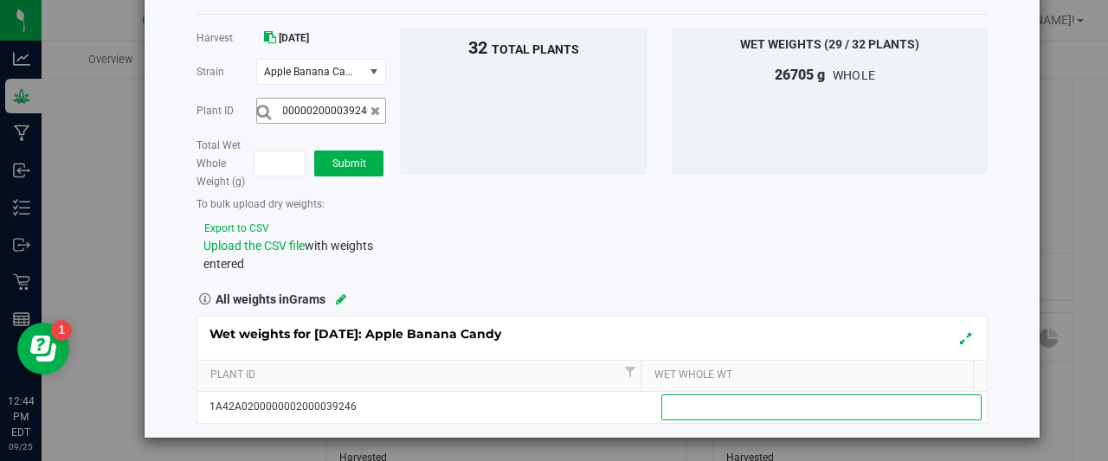
scroll to position [0, 0]
type input "810"
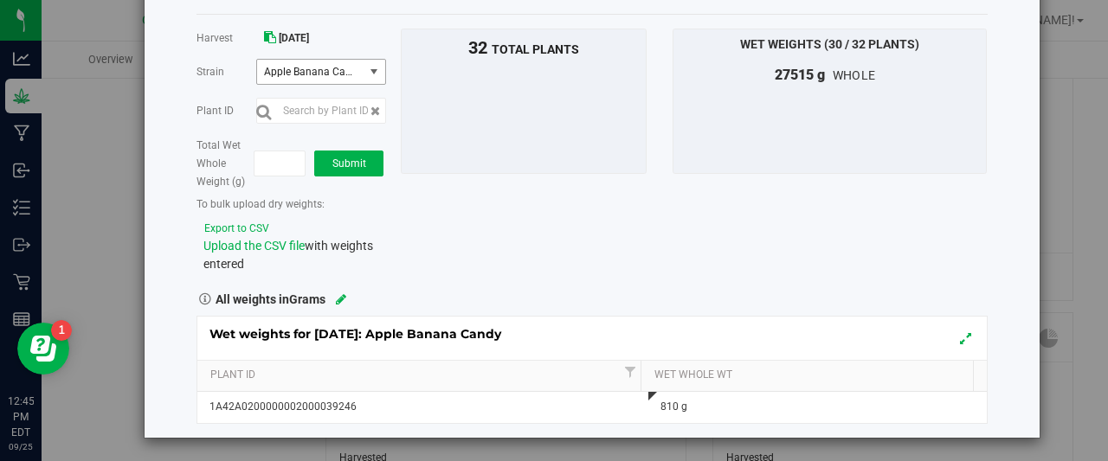
click at [377, 62] on span "select" at bounding box center [375, 72] width 22 height 24
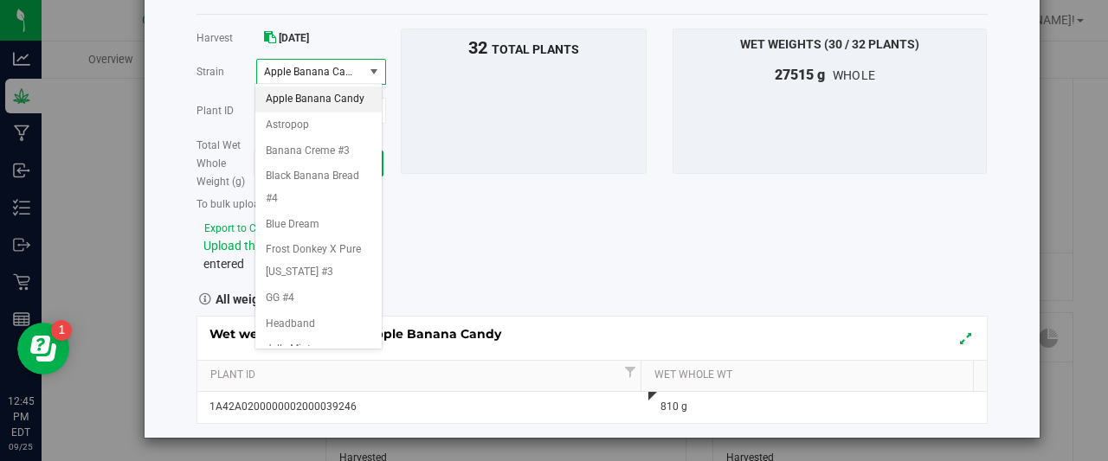
click at [353, 60] on span "Apple Banana Candy" at bounding box center [310, 72] width 106 height 24
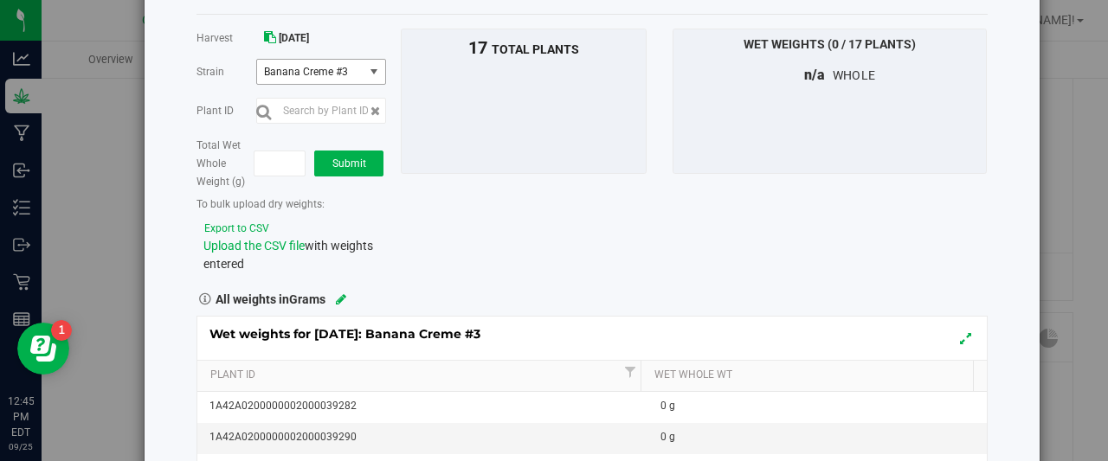
click at [371, 70] on span "select" at bounding box center [374, 72] width 14 height 14
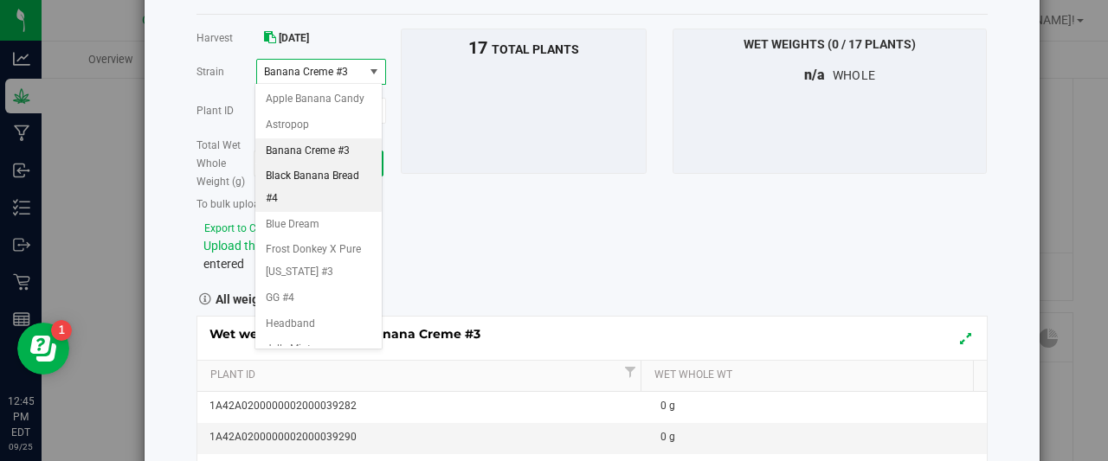
click at [306, 198] on span "Black Banana Bread #4" at bounding box center [319, 187] width 106 height 44
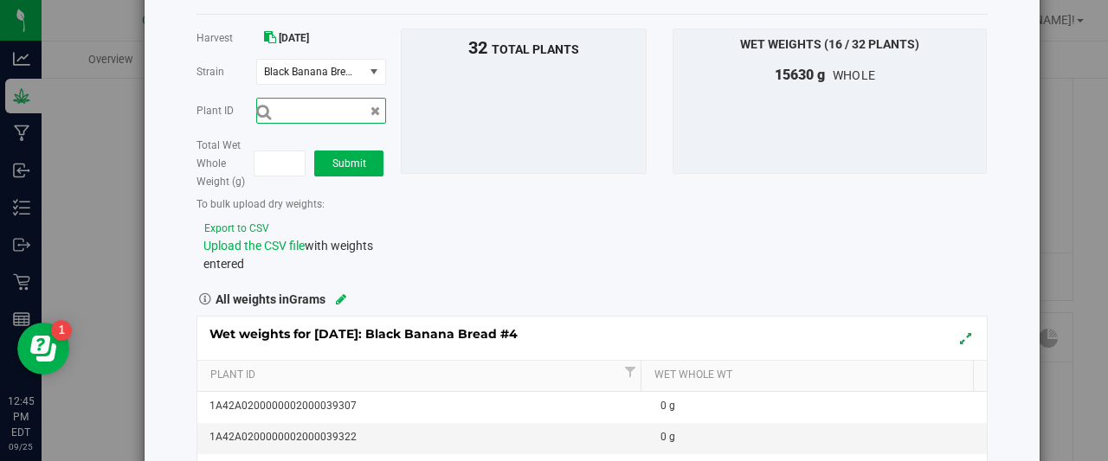
click at [320, 113] on input "text" at bounding box center [321, 111] width 130 height 26
type input "1A42A0200000002000039322"
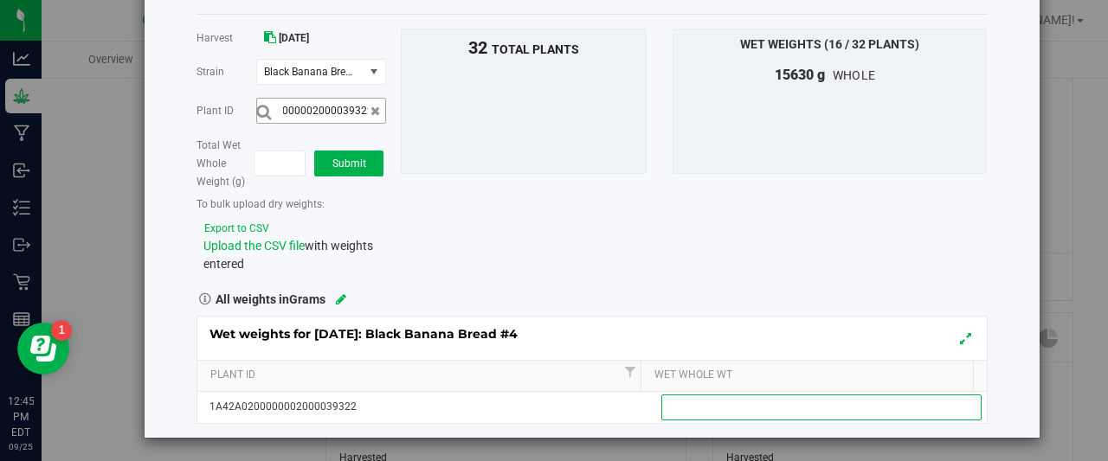
scroll to position [0, 0]
type input "1140"
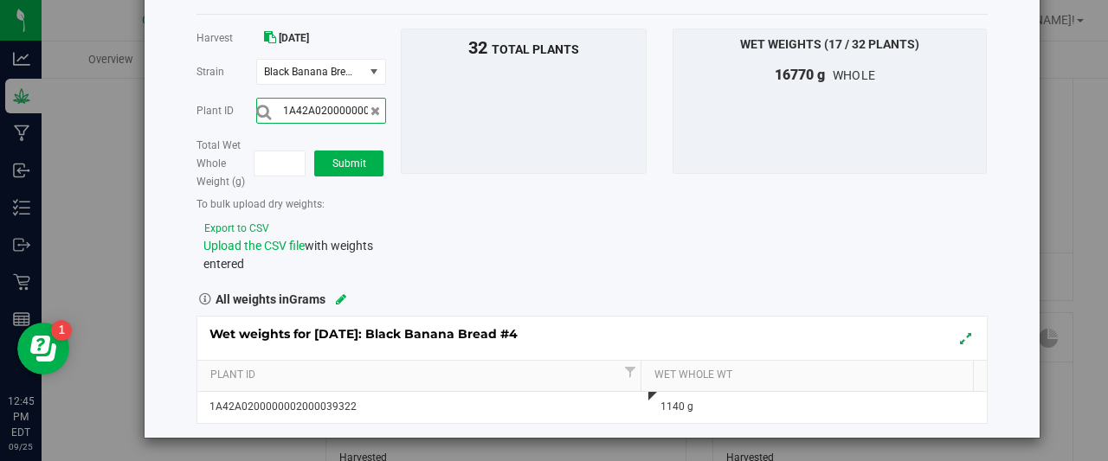
scroll to position [0, 57]
type input "1A42A0200000002000039291"
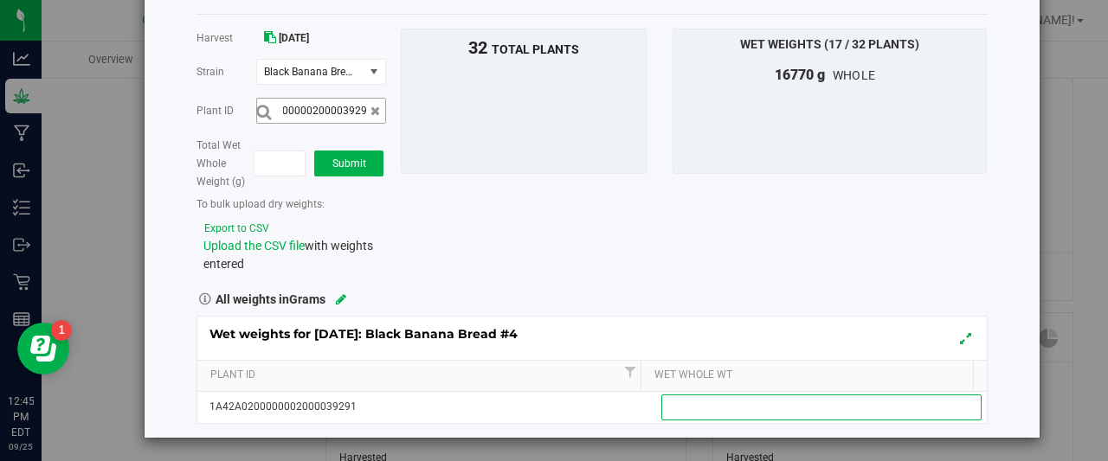
scroll to position [0, 0]
type input "1290"
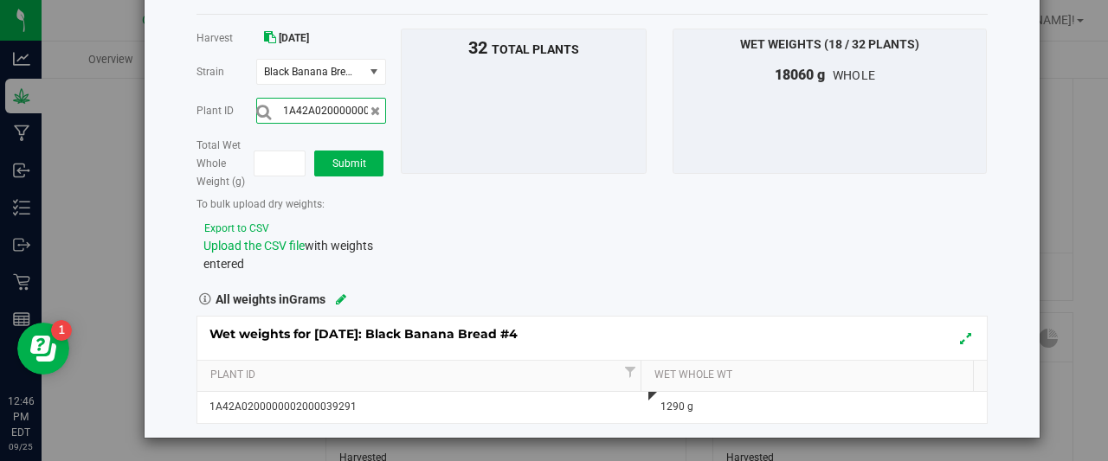
scroll to position [0, 57]
type input "1A42A0200000002000039293"
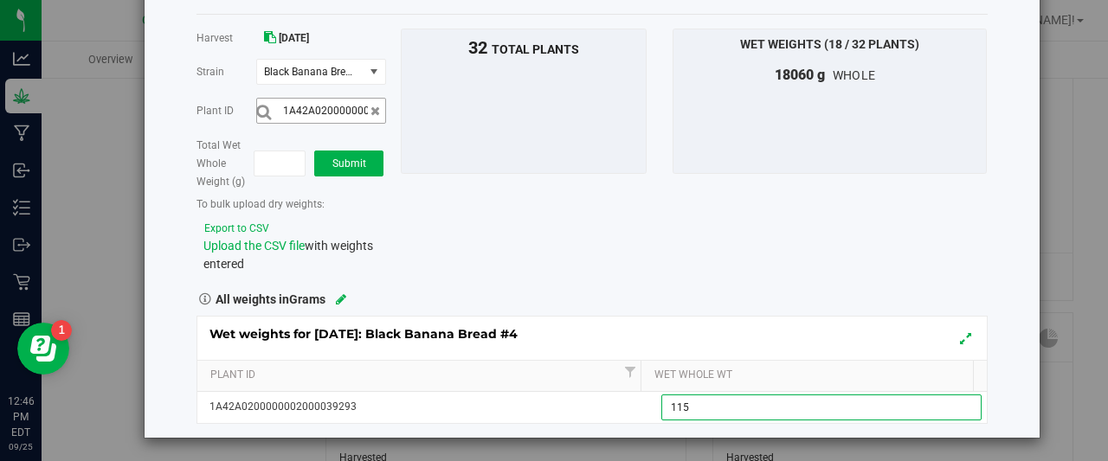
type input "1155"
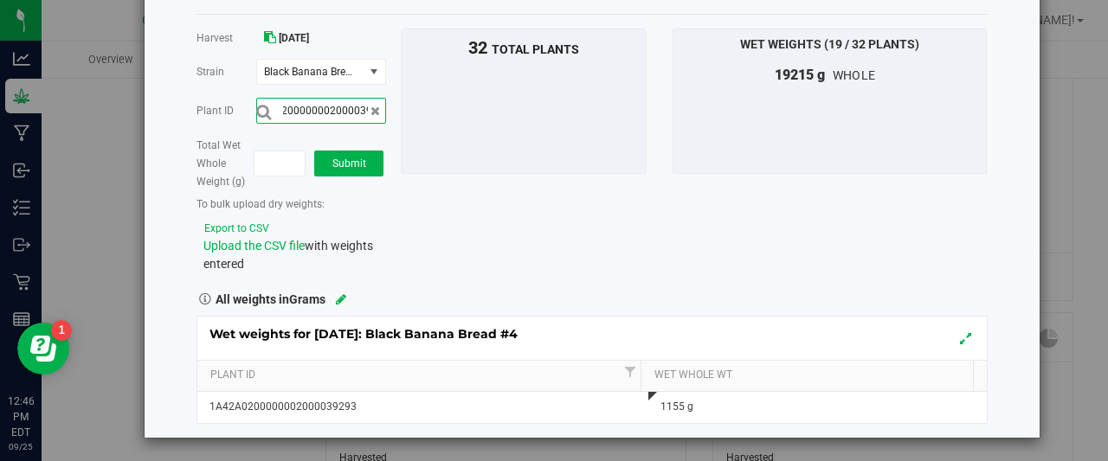
scroll to position [0, 57]
type input "1A42A0200000002000039309"
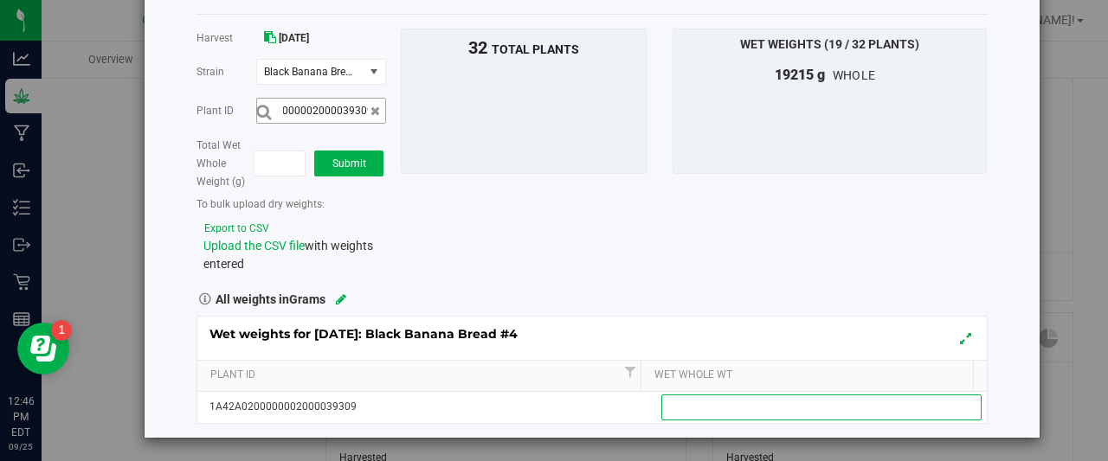
scroll to position [0, 0]
type input "1250"
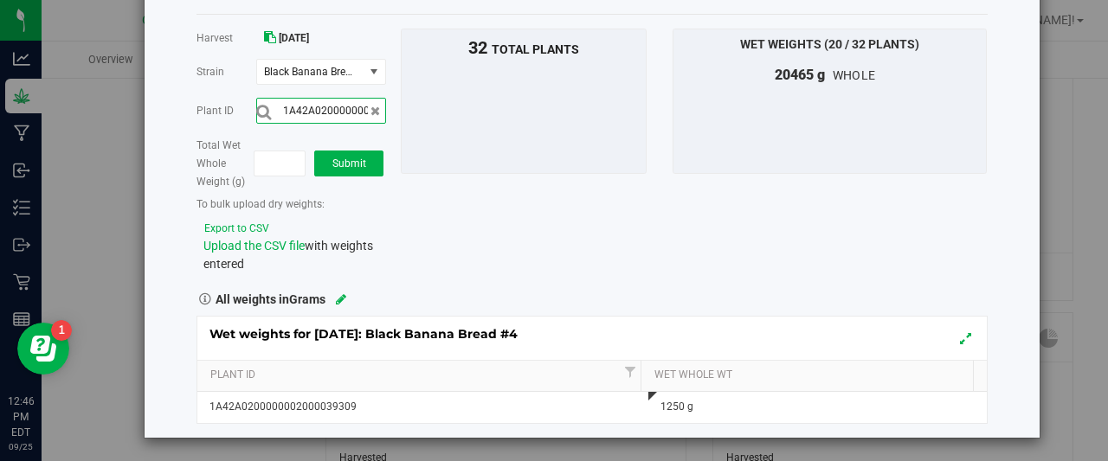
scroll to position [0, 57]
type input "1A42A0200000002000039300"
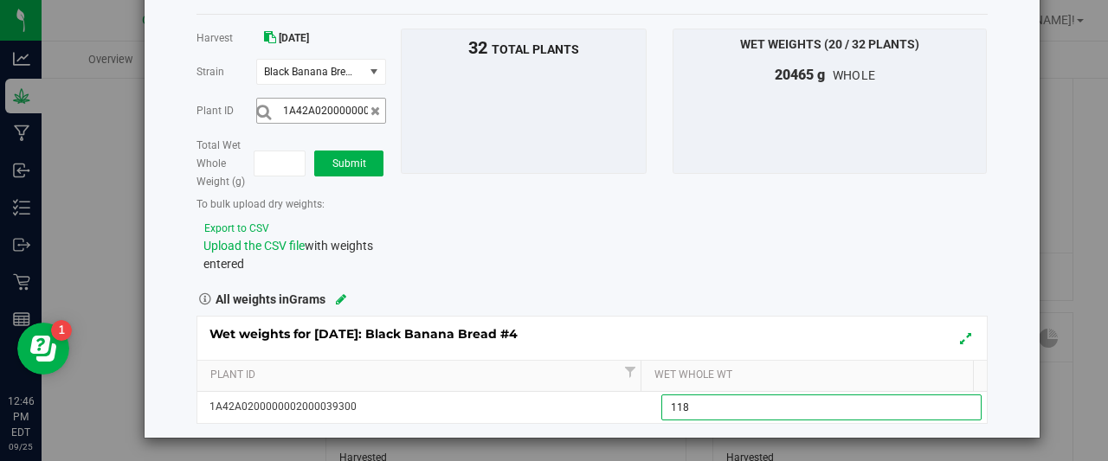
type input "1180"
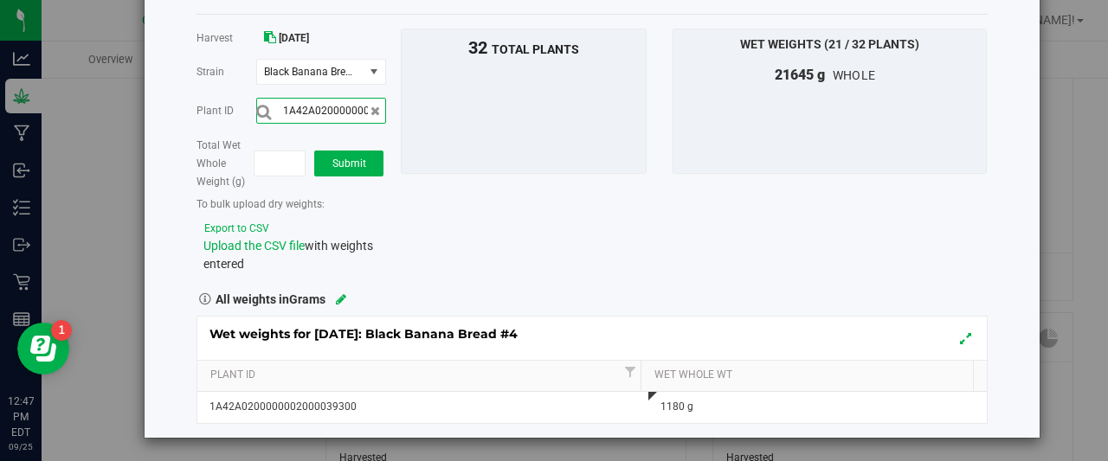
scroll to position [0, 57]
type input "1A42A0200000002000039305"
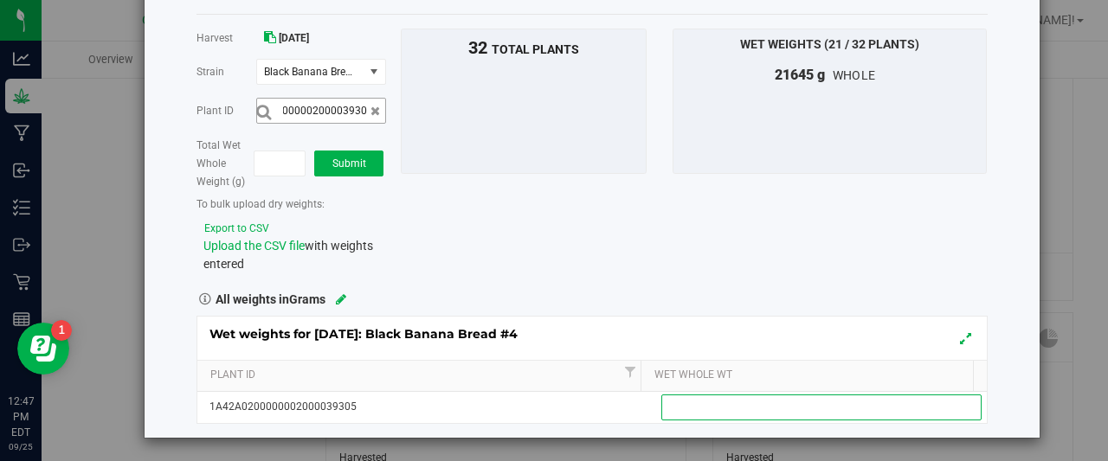
scroll to position [0, 0]
type input "1200"
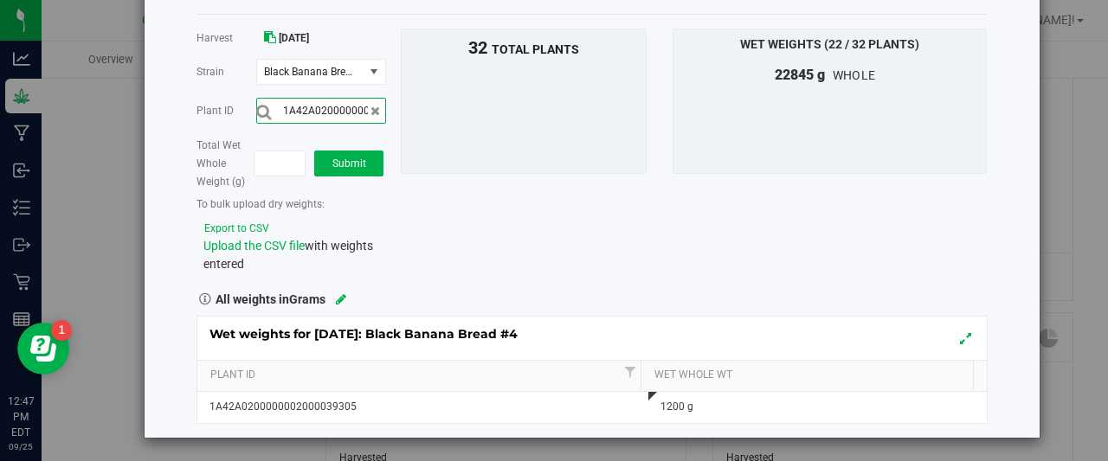
scroll to position [0, 57]
type input "1A42A0200000002000039307"
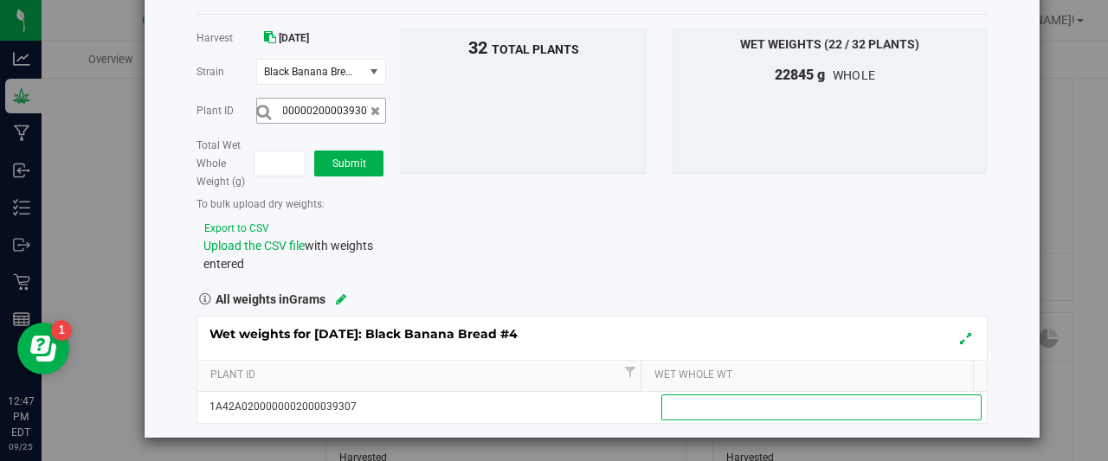
scroll to position [0, 0]
type input "1110"
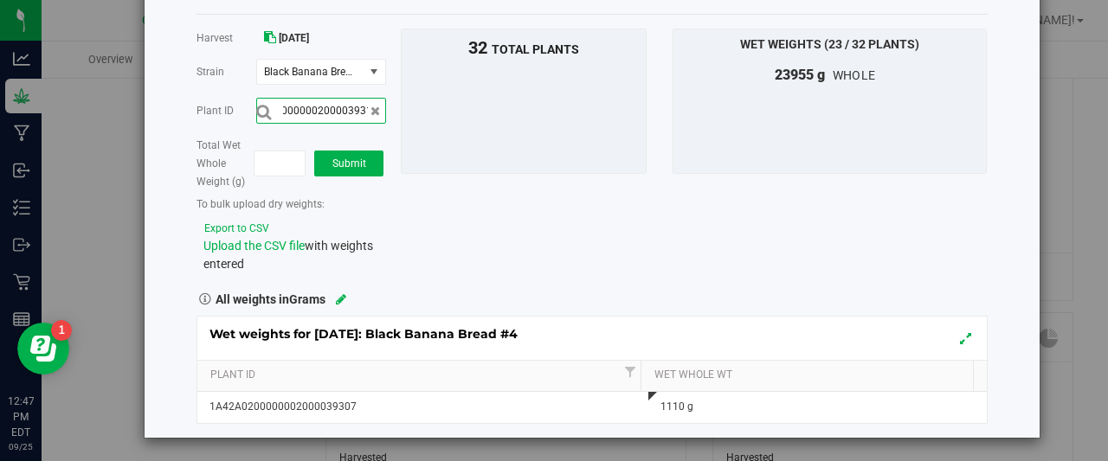
scroll to position [0, 57]
type input "1A42A0200000002000039316"
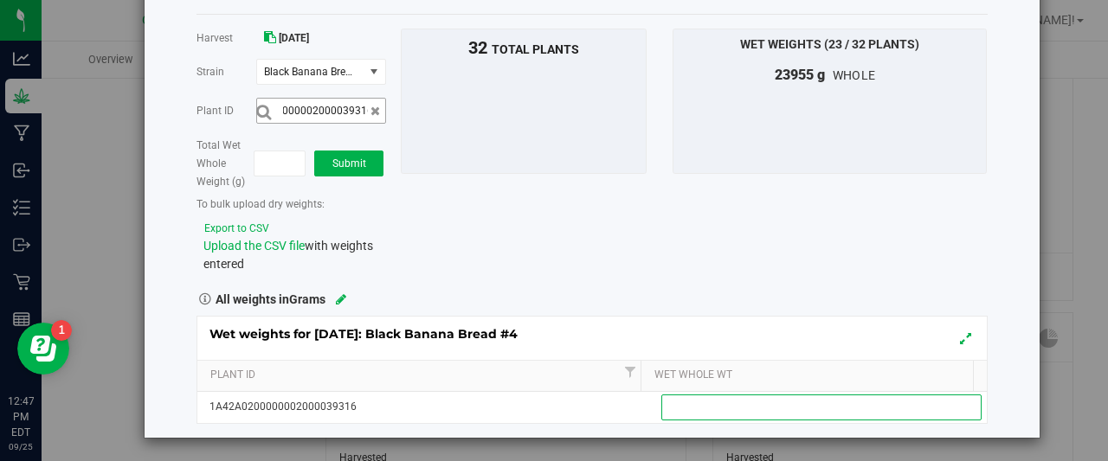
scroll to position [0, 0]
type input "1215"
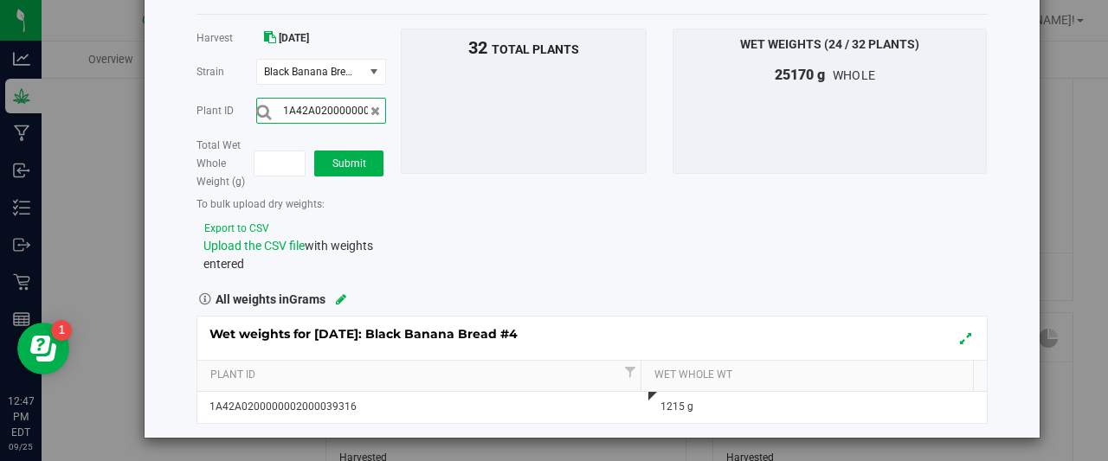
scroll to position [0, 57]
type input "1A42A0200000002000039319"
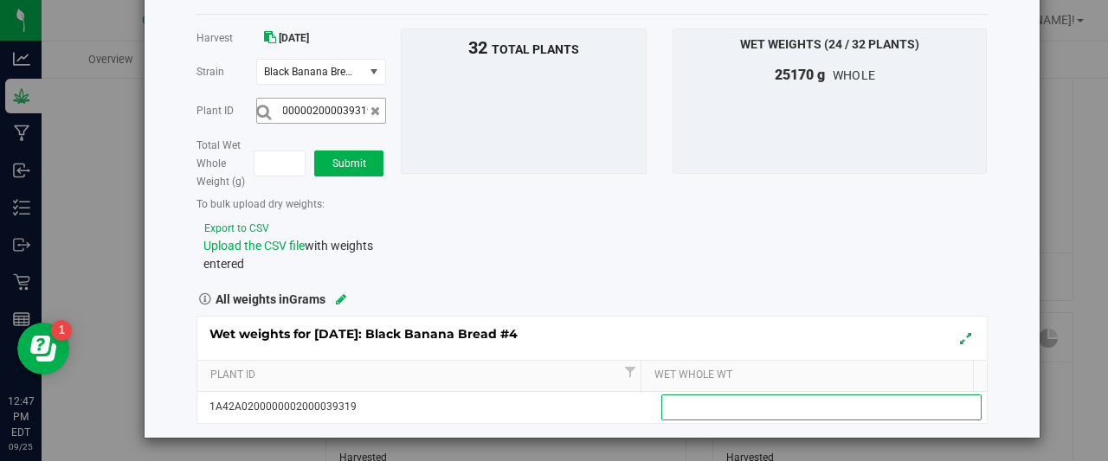
scroll to position [0, 0]
type input "1170"
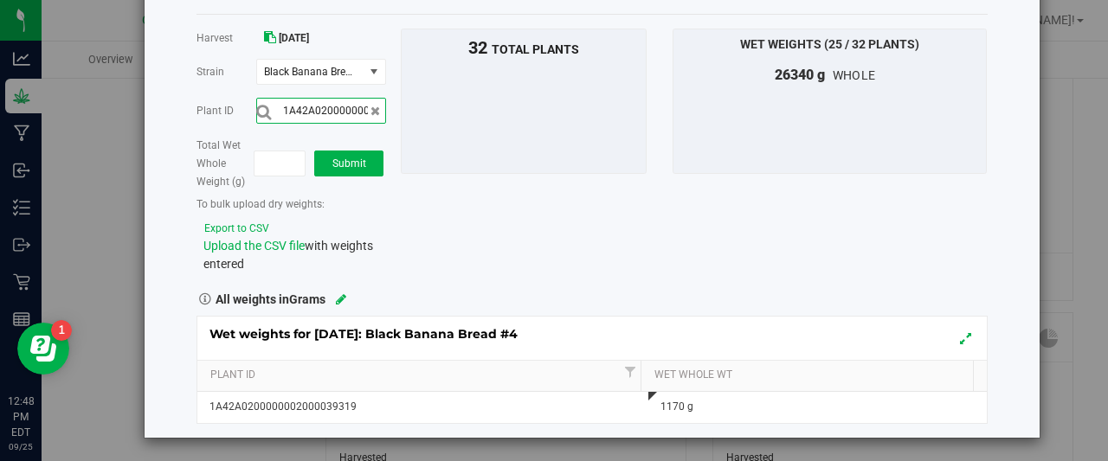
scroll to position [0, 57]
type input "1A42A0200000002000039313"
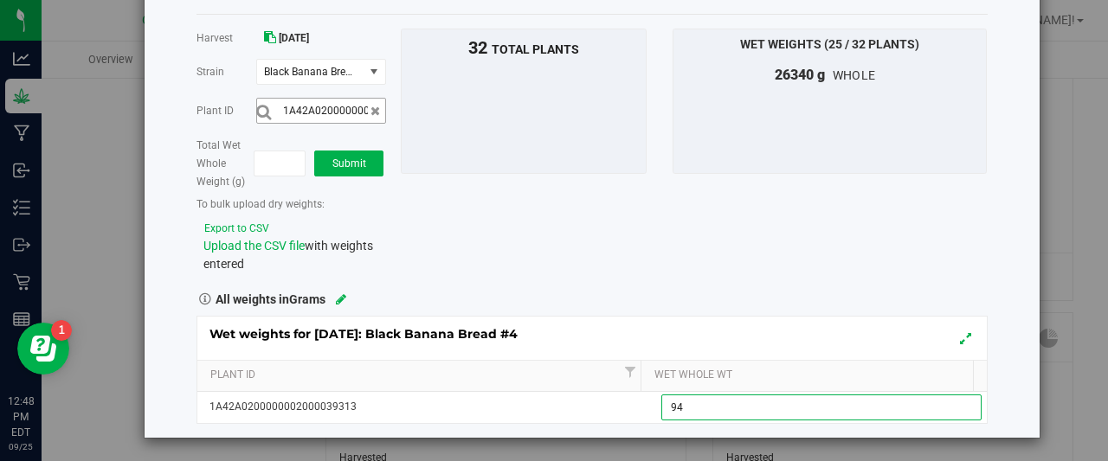
type input "940"
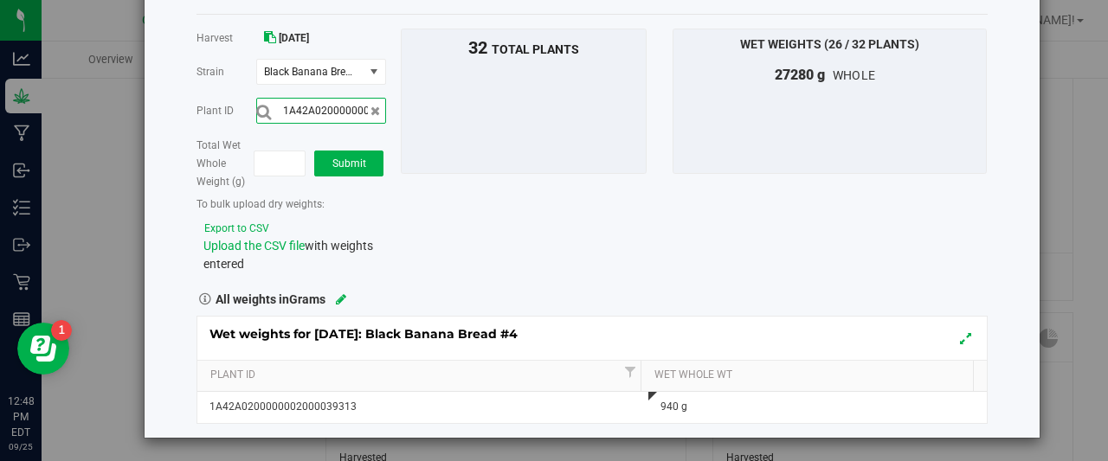
scroll to position [0, 57]
type input "1A42A0200000002000039306"
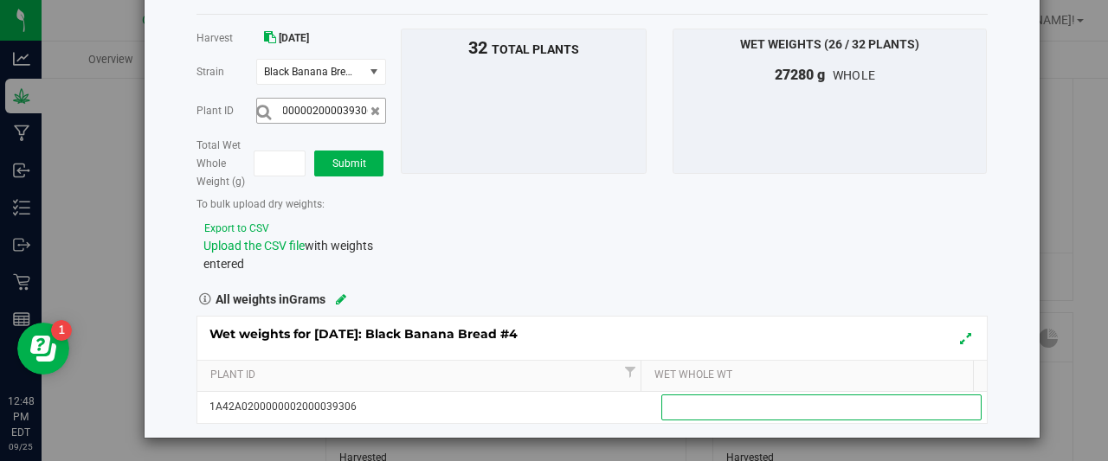
scroll to position [0, 0]
type input "1190"
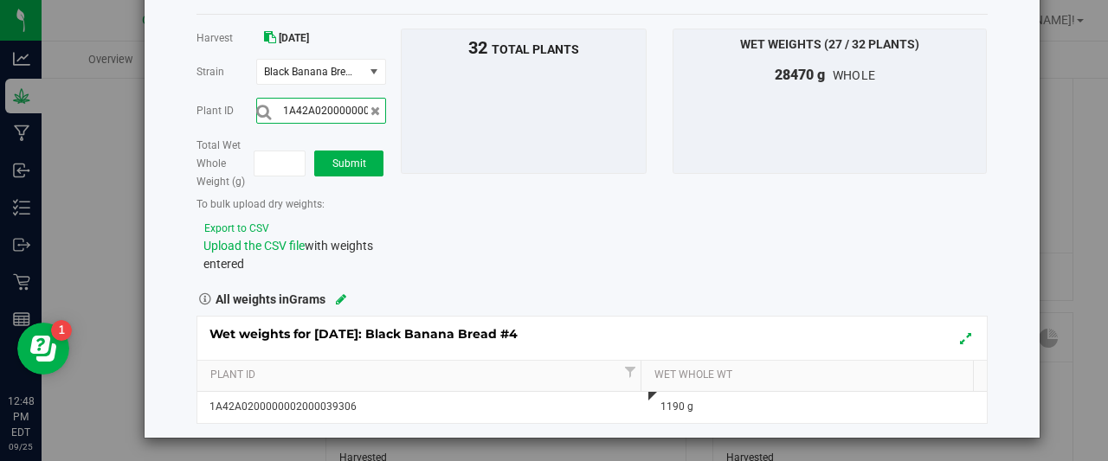
scroll to position [0, 57]
type input "1A42A0200000002000039320"
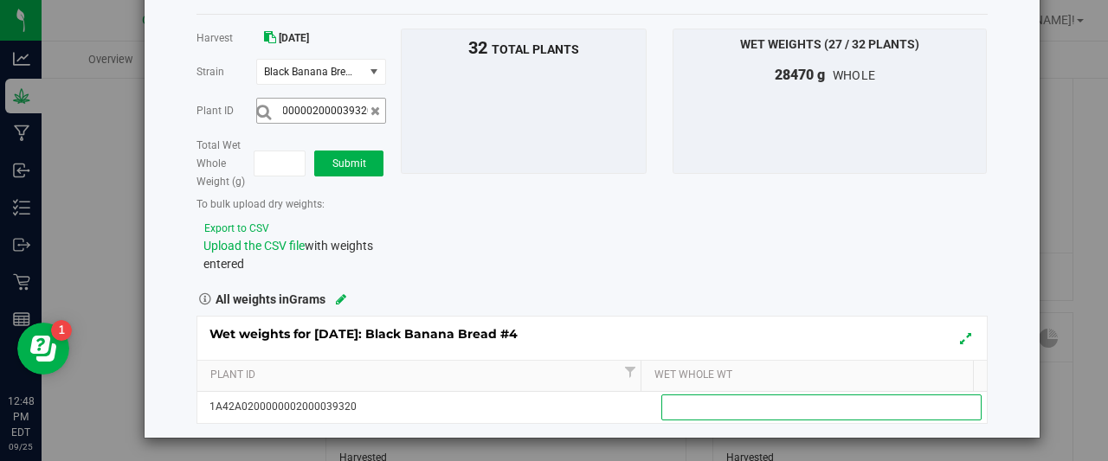
scroll to position [0, 0]
type input "1015"
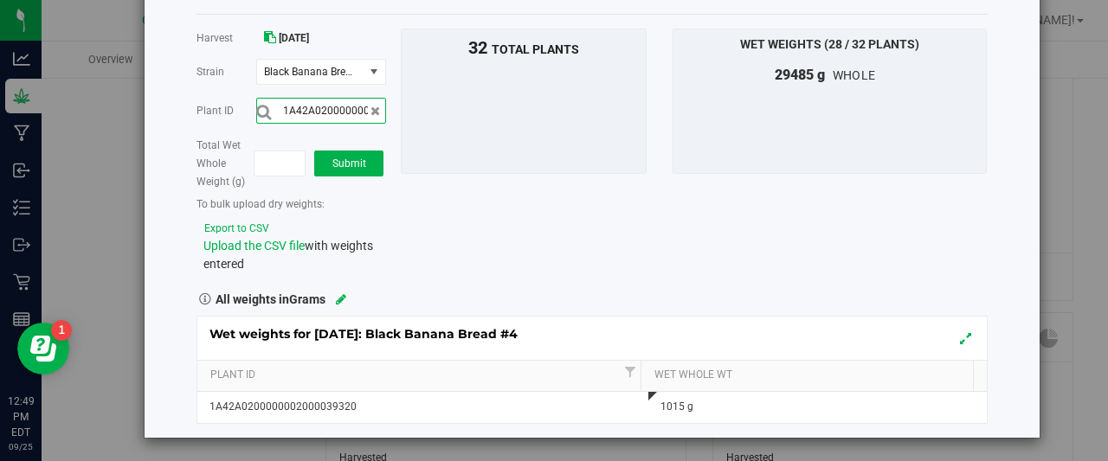
scroll to position [0, 57]
type input "1A42A0200000002000039292"
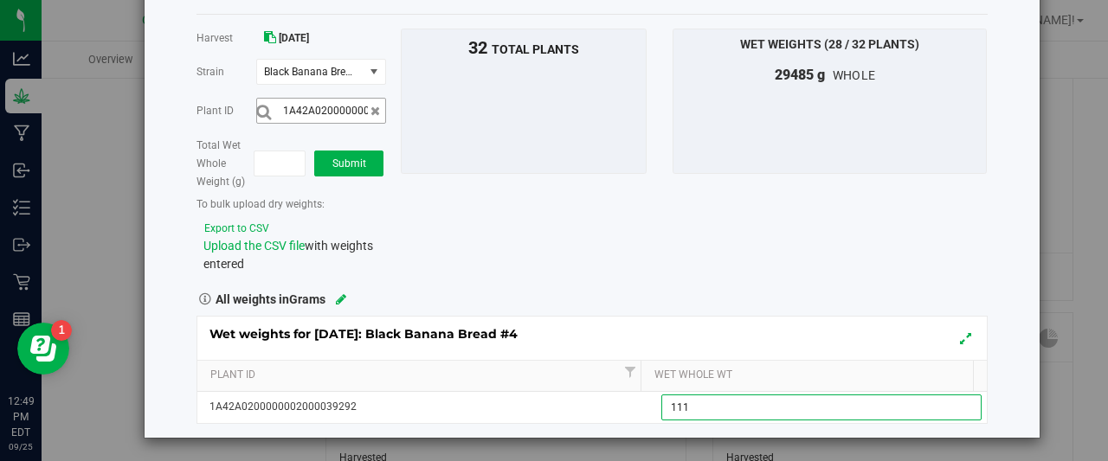
type input "1110"
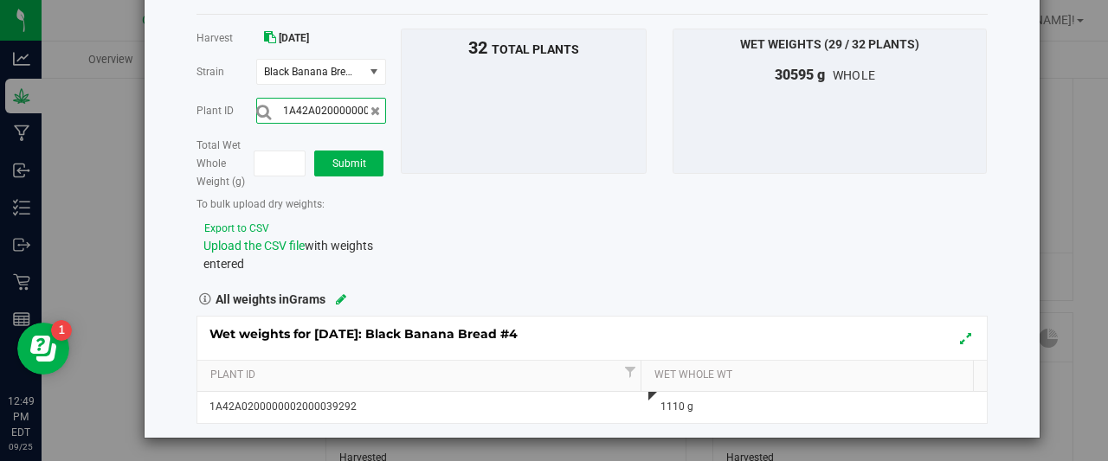
scroll to position [0, 57]
type input "1A42A0200000002000039297"
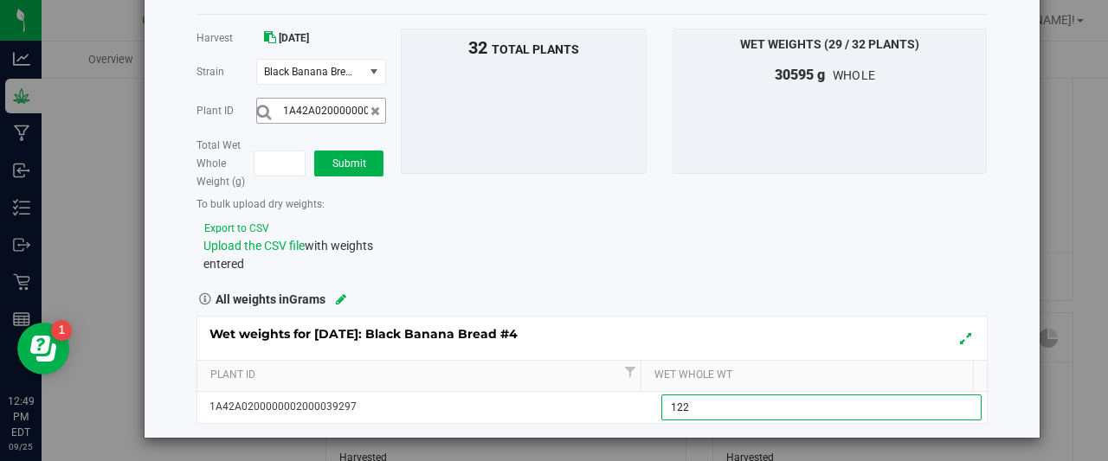
type input "1220"
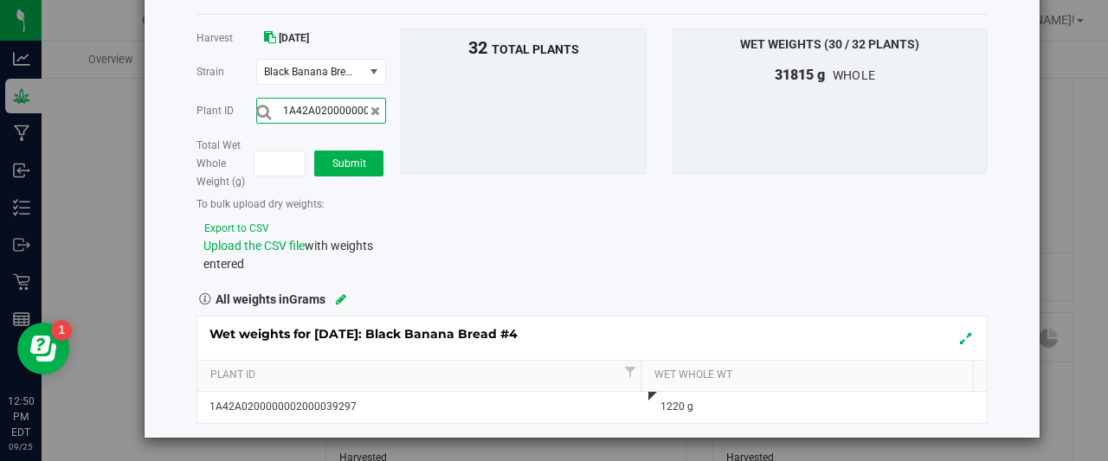
scroll to position [0, 57]
type input "1A42A0200000002000039310"
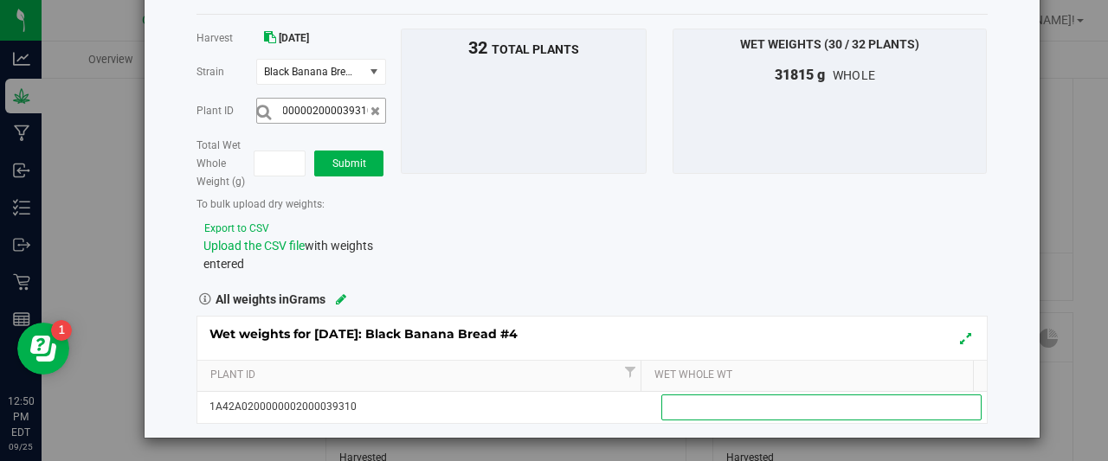
scroll to position [0, 0]
type input "1160"
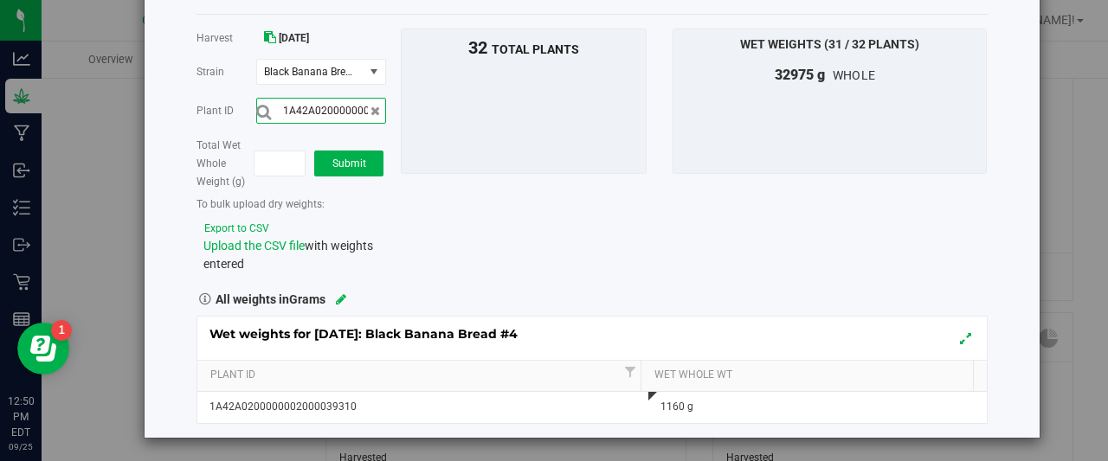
scroll to position [0, 57]
type input "1A42A0200000002000039616"
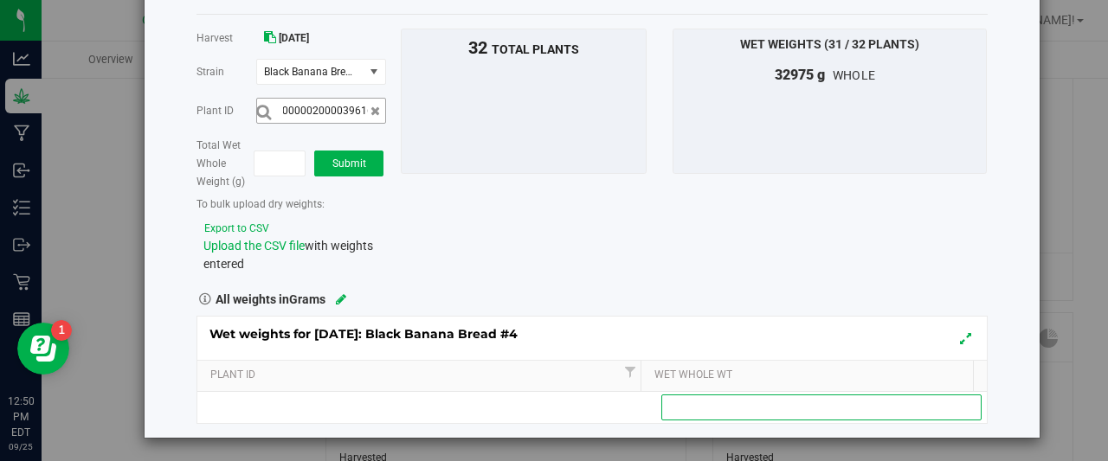
scroll to position [0, 0]
type input "1290"
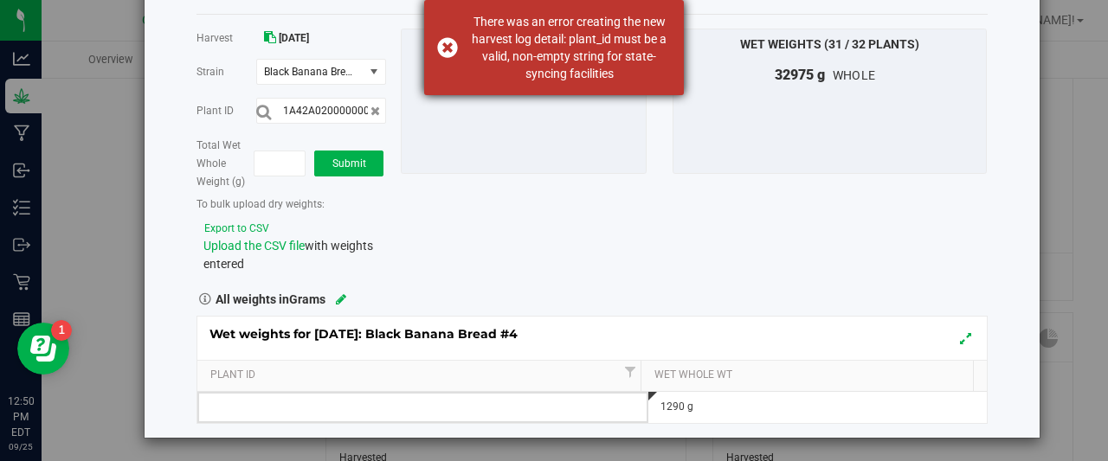
click at [448, 49] on div "There was an error creating the new harvest log detail: plant_id must be a vali…" at bounding box center [554, 47] width 260 height 95
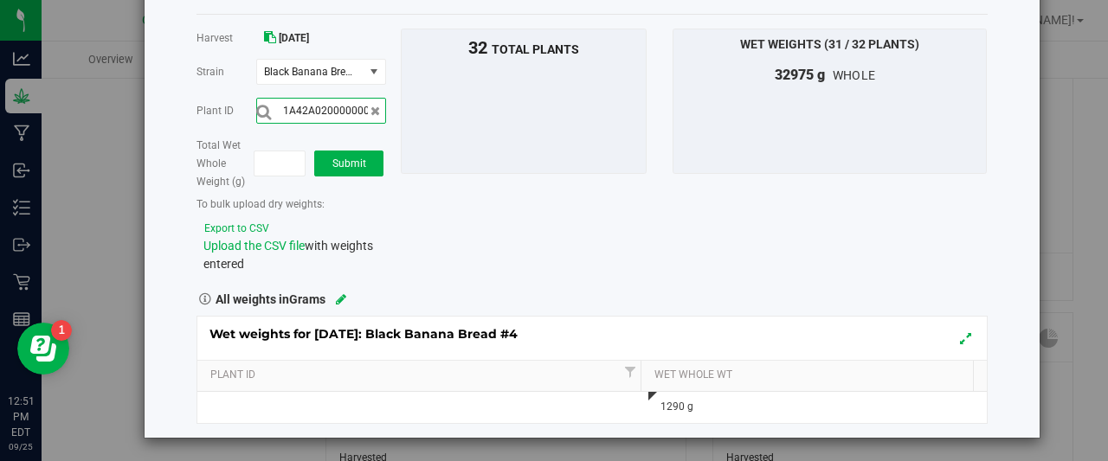
click at [377, 115] on input "1A42A0200000002000039616" at bounding box center [321, 111] width 130 height 26
click at [372, 108] on icon at bounding box center [376, 111] width 10 height 12
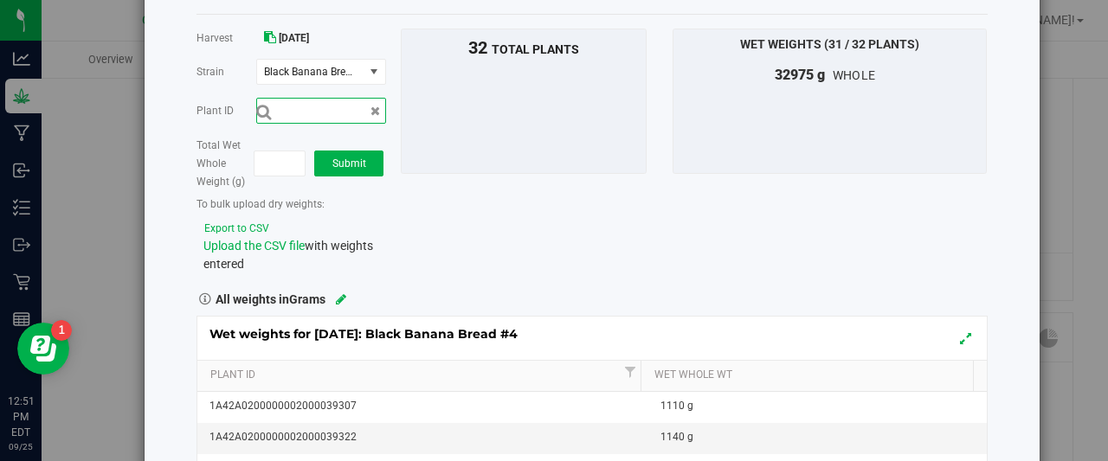
click at [359, 108] on input "text" at bounding box center [321, 111] width 130 height 26
type input "1A42A0200000002000039318"
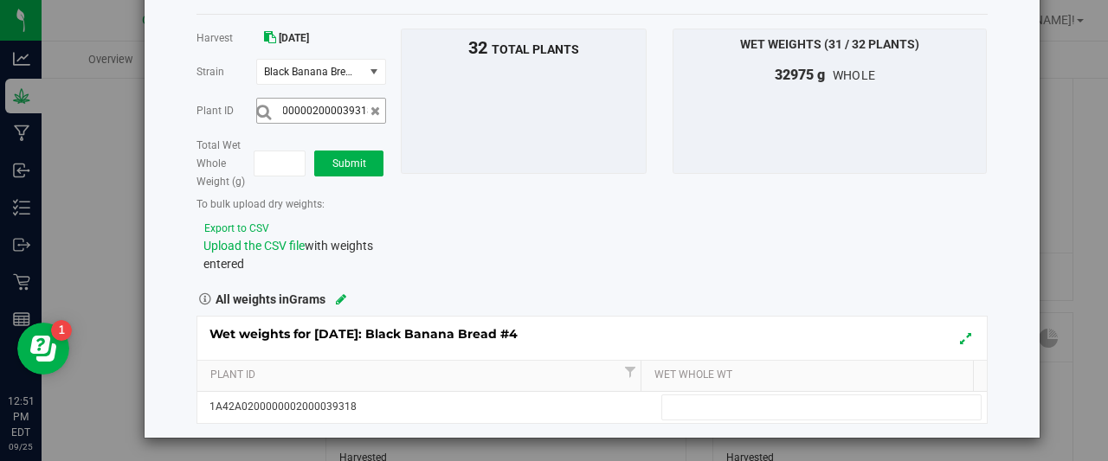
scroll to position [0, 0]
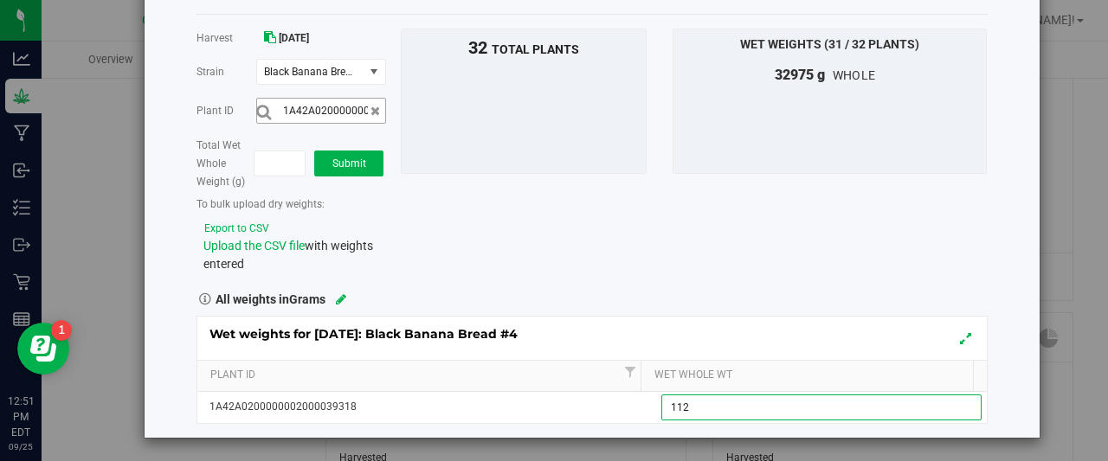
type input "1120"
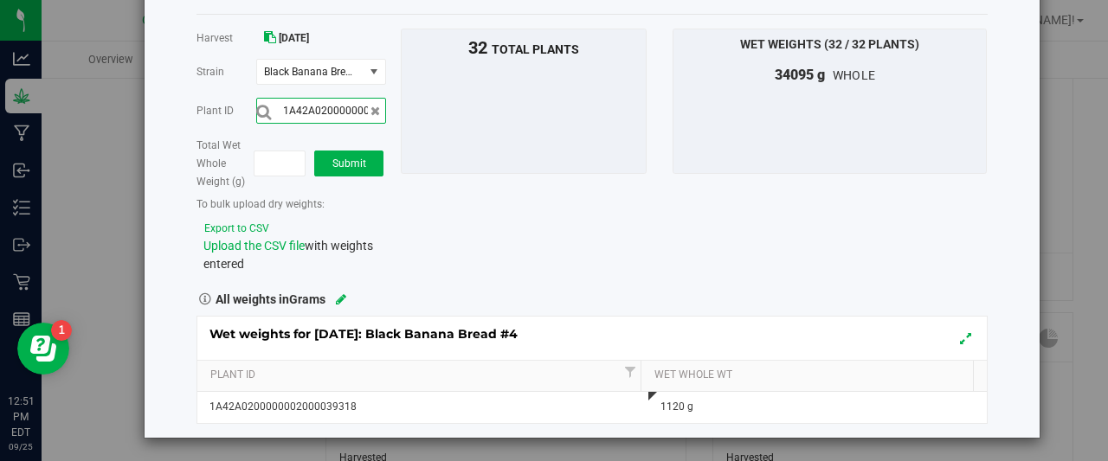
scroll to position [0, 57]
type input "1A42A0200000002000039616"
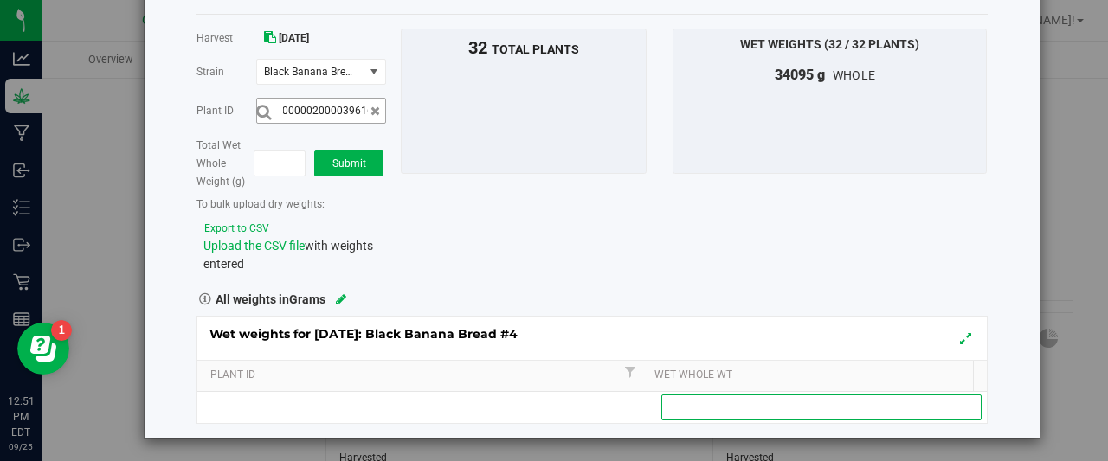
scroll to position [0, 0]
type input "1290"
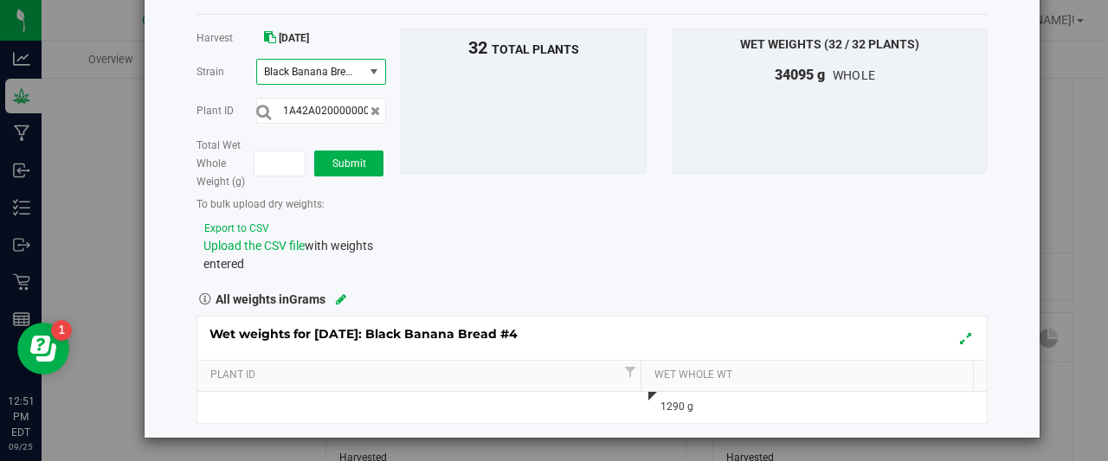
click at [371, 75] on span "select" at bounding box center [374, 72] width 14 height 14
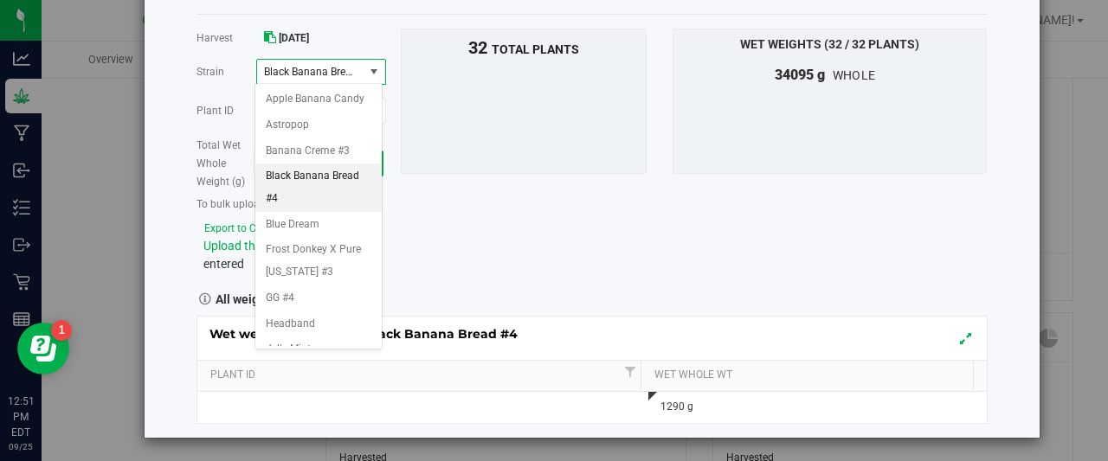
drag, startPoint x: 371, startPoint y: 75, endPoint x: 358, endPoint y: 67, distance: 15.6
click at [358, 67] on span "Black Banana Bread #4" at bounding box center [321, 72] width 130 height 26
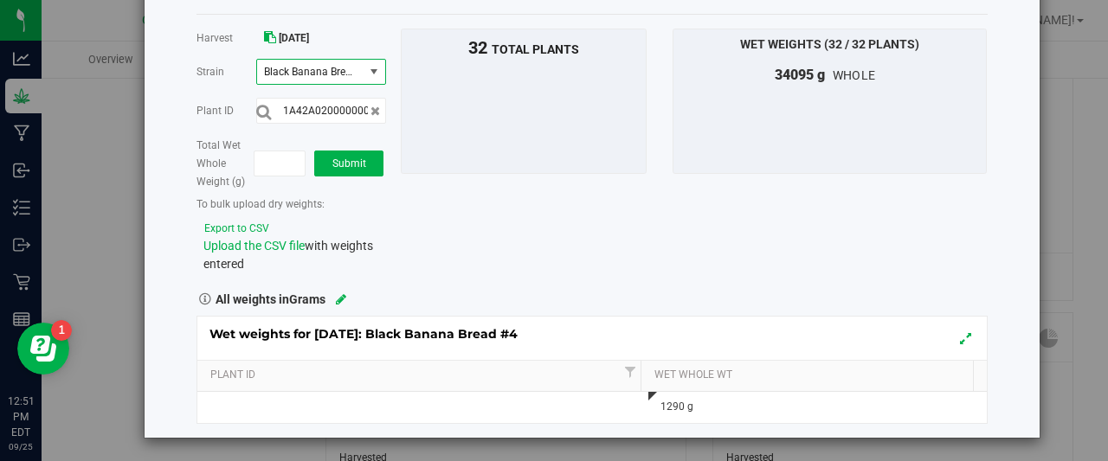
click at [346, 75] on span "Black Banana Bread #4" at bounding box center [308, 72] width 89 height 12
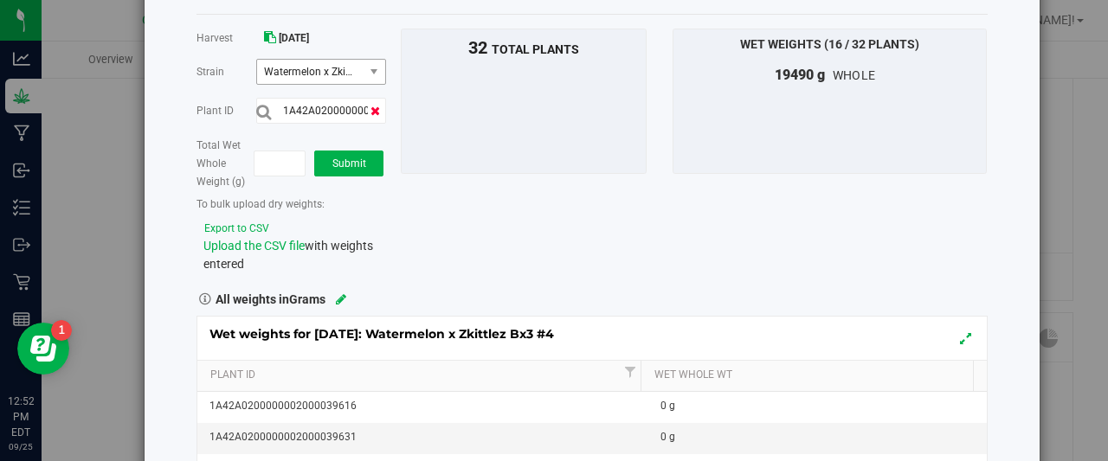
click at [376, 105] on icon at bounding box center [376, 111] width 10 height 12
click at [353, 113] on input "text" at bounding box center [321, 111] width 130 height 26
type input "1A42A0200000002000039616"
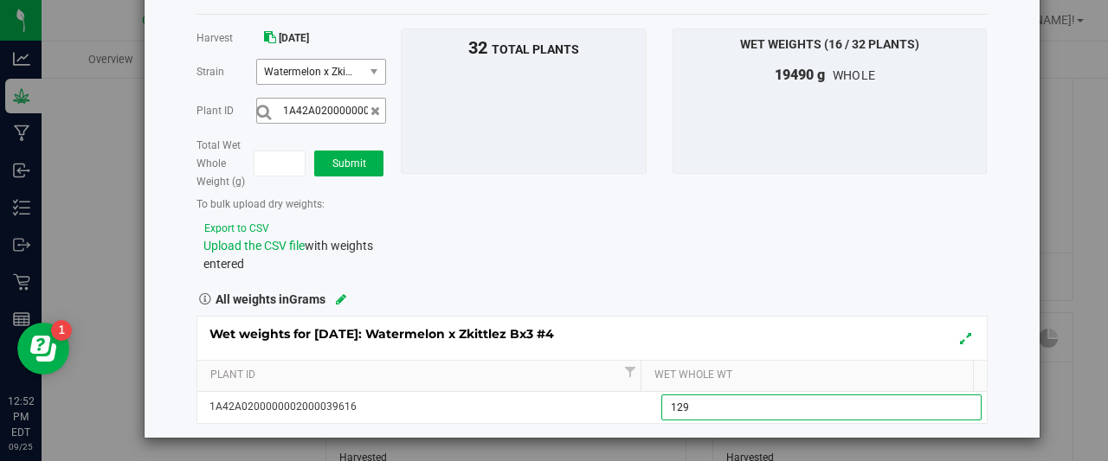
type input "1290"
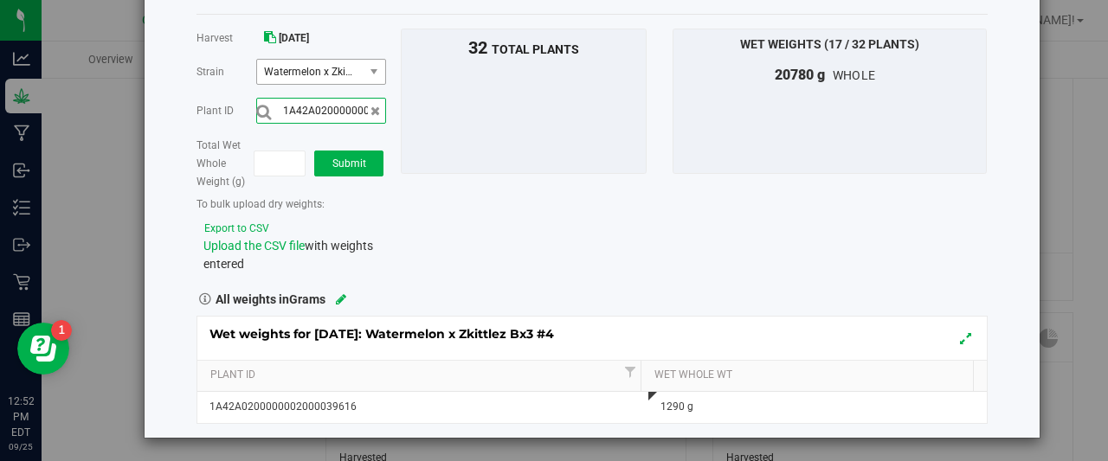
scroll to position [0, 57]
type input "1A42A0200000002000039619"
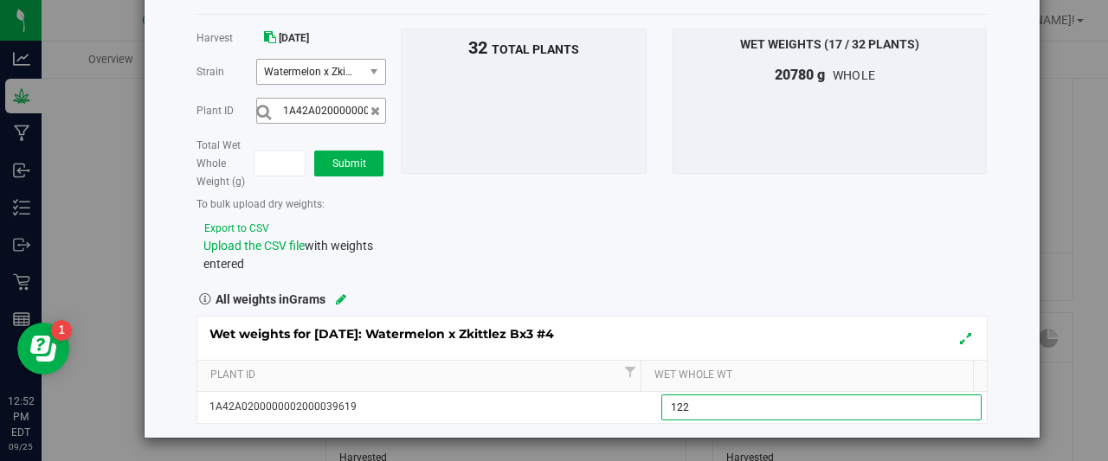
type input "1225"
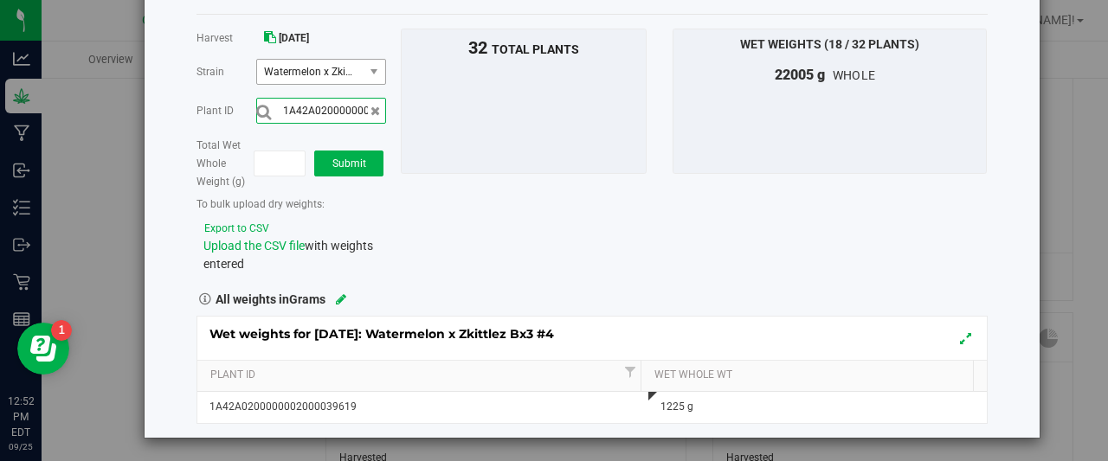
scroll to position [0, 57]
type input "1A42A0200000002000039609"
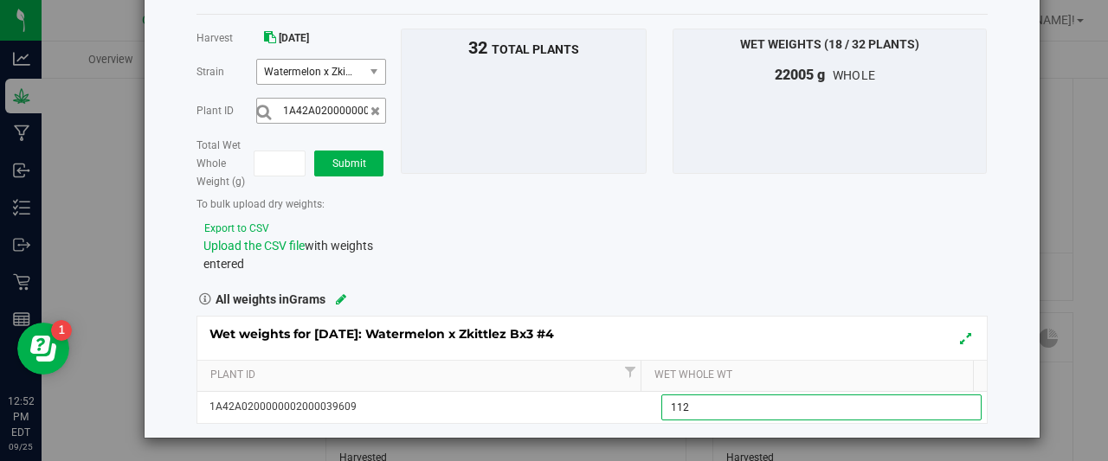
type input "1120"
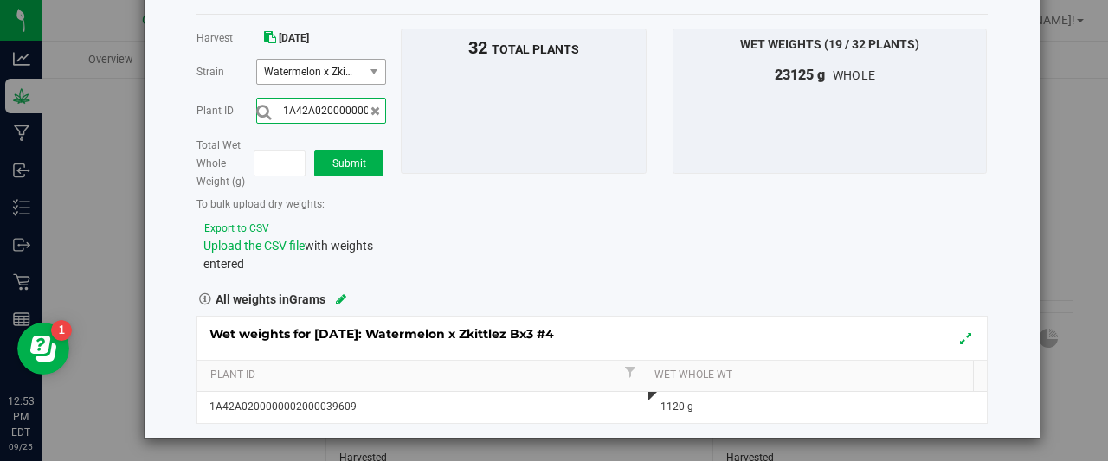
scroll to position [0, 57]
type input "1A42A0200000002000039626"
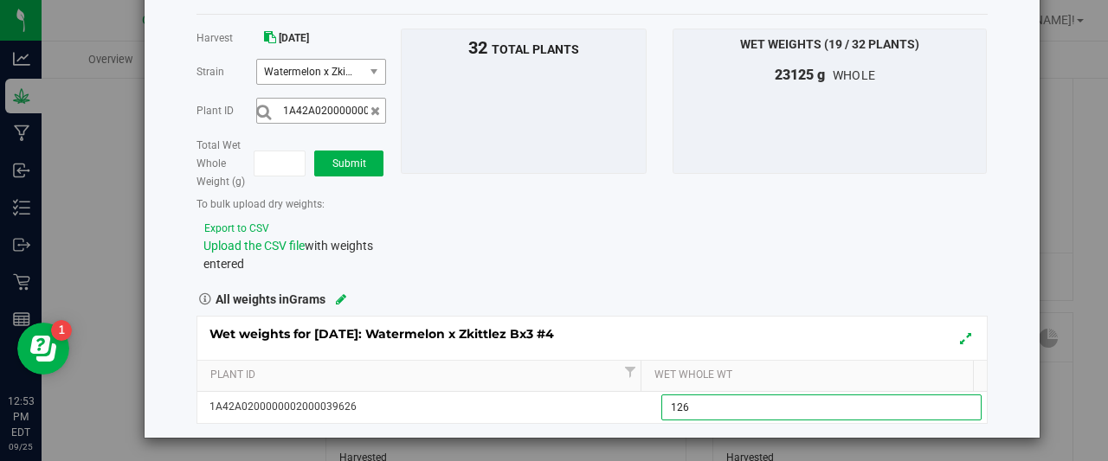
type input "1260"
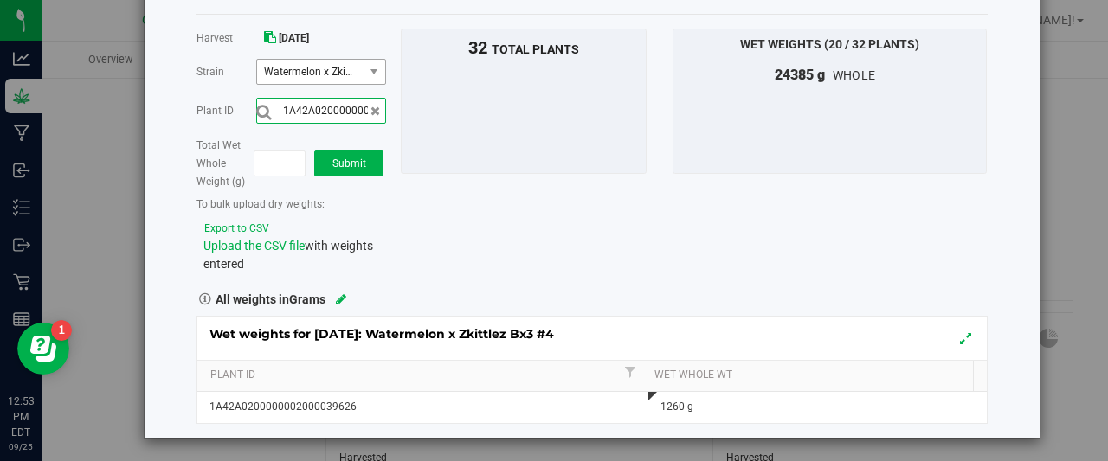
scroll to position [0, 57]
type input "1A42A0200000002000039617"
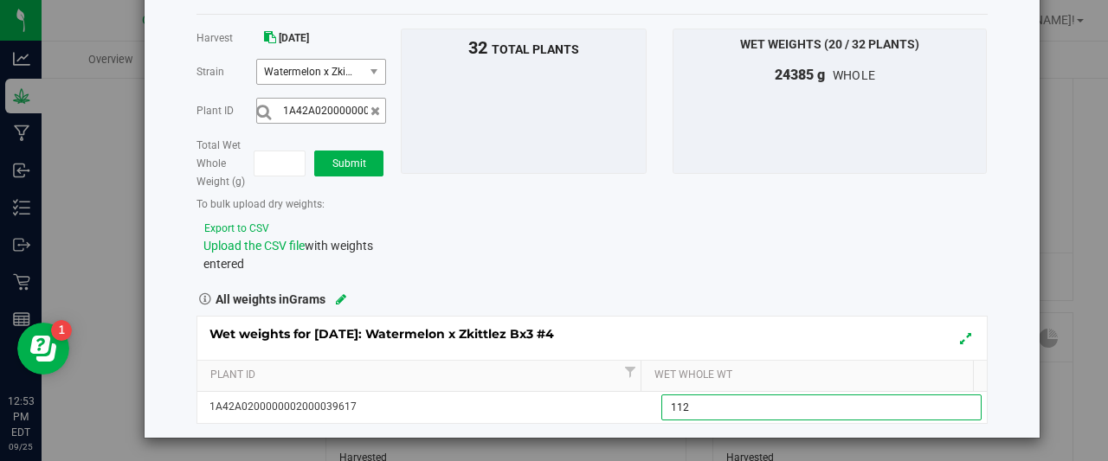
type input "1125"
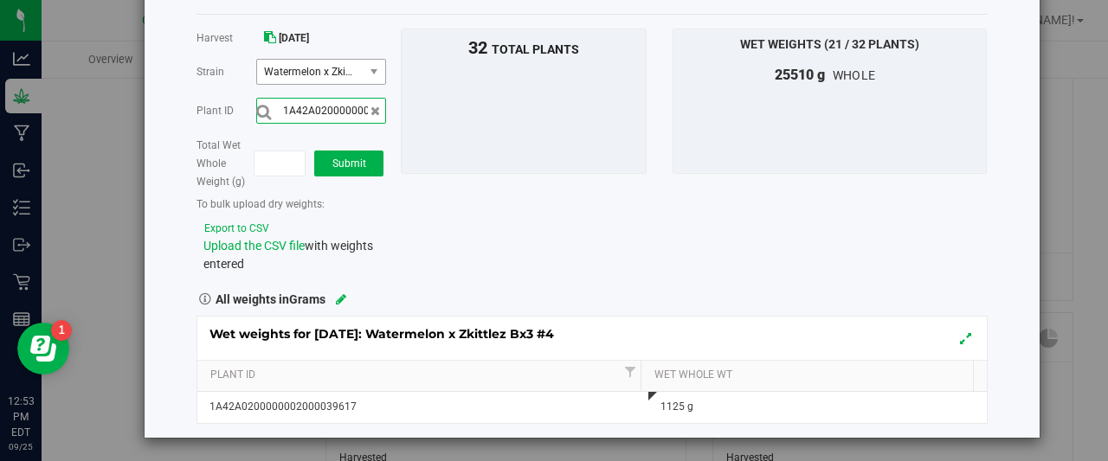
scroll to position [0, 57]
type input "1A42A0200000002000039614"
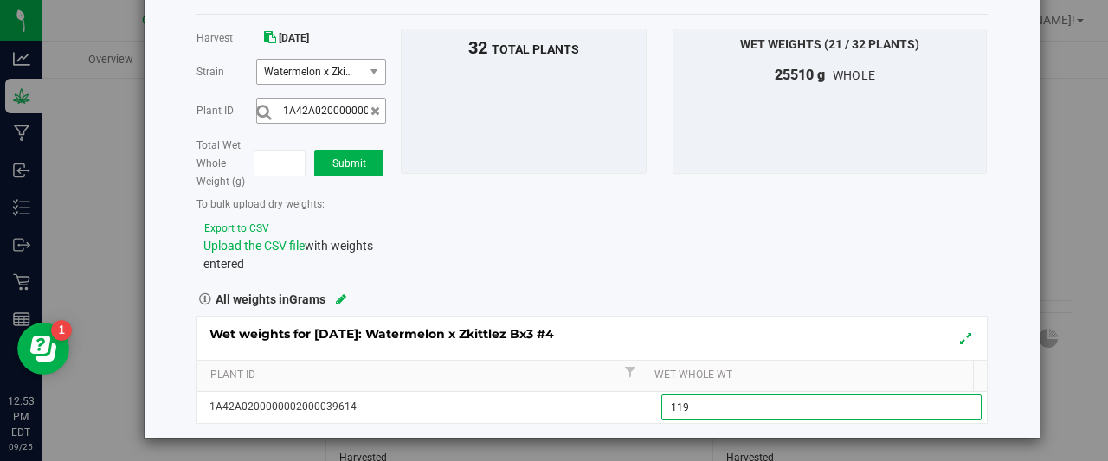
type input "1190"
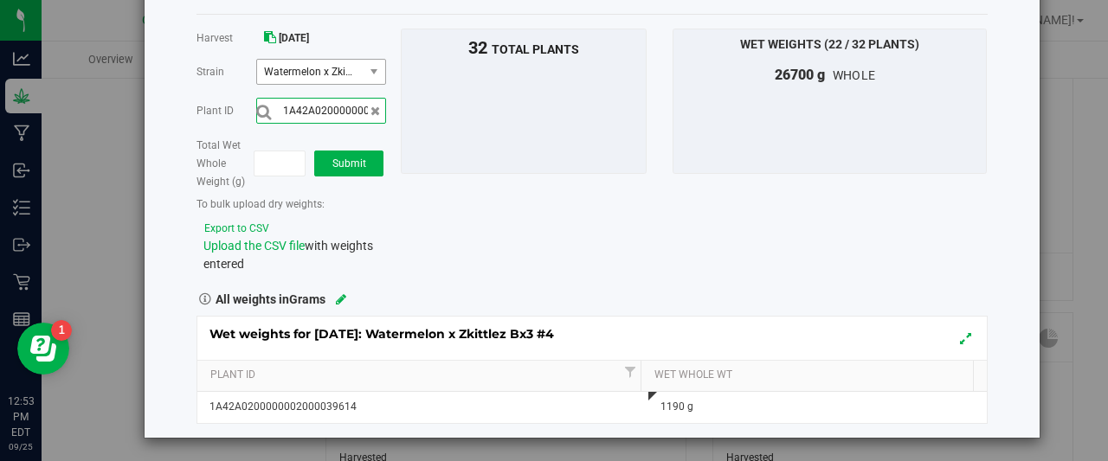
scroll to position [0, 57]
type input "1A42A0200000002000039615"
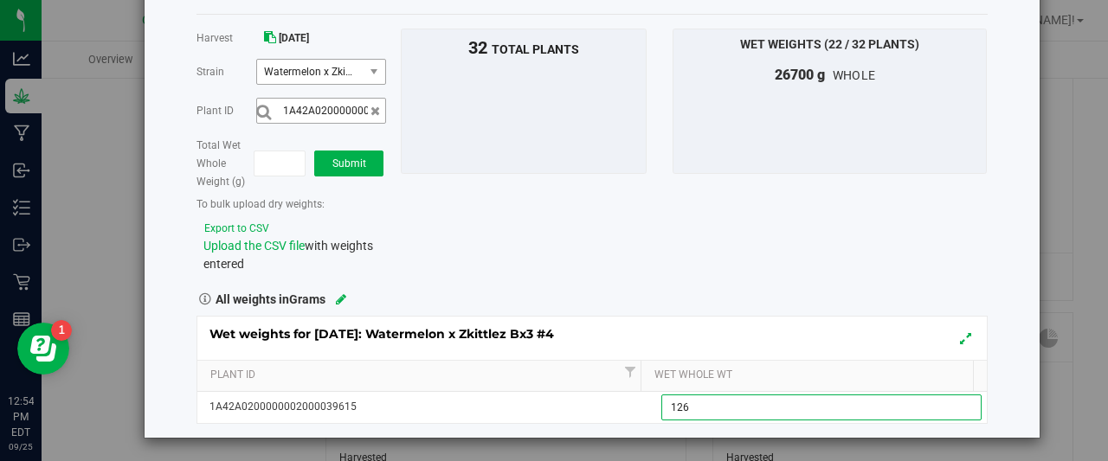
type input "1260"
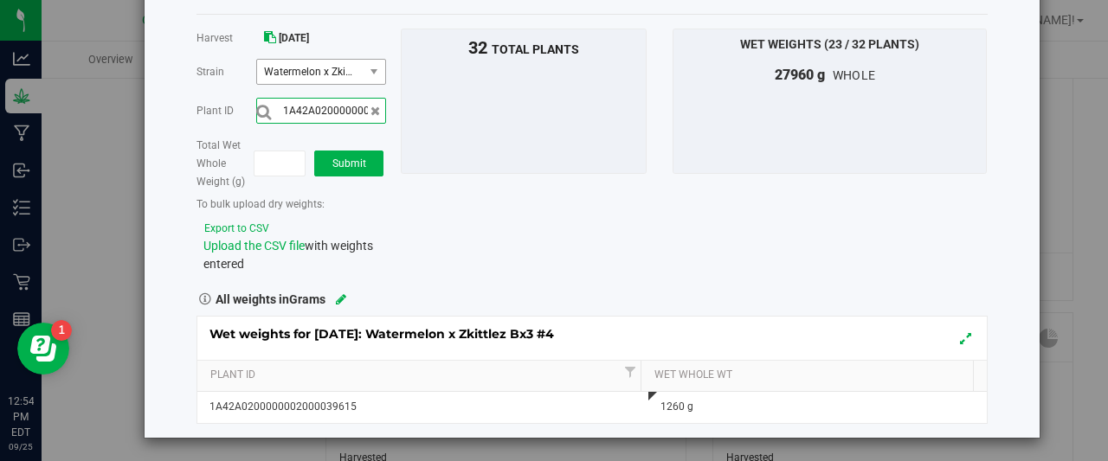
scroll to position [0, 57]
type input "1A42A0200000002000039631"
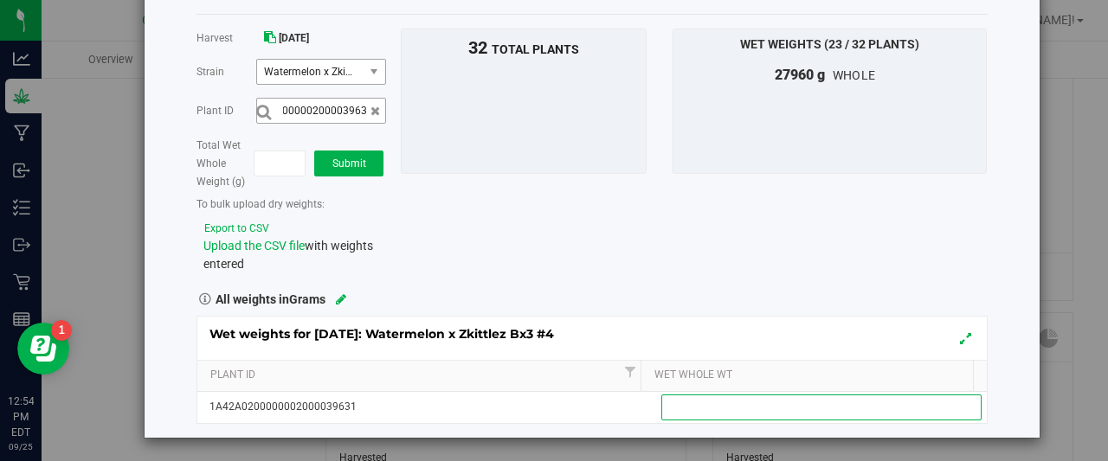
scroll to position [0, 0]
type input "1185"
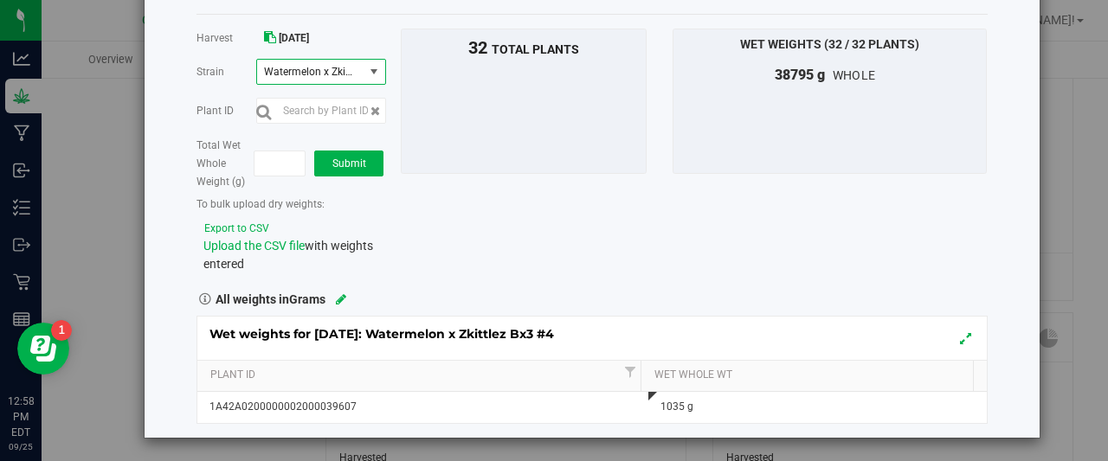
click at [379, 69] on span "select" at bounding box center [375, 72] width 22 height 24
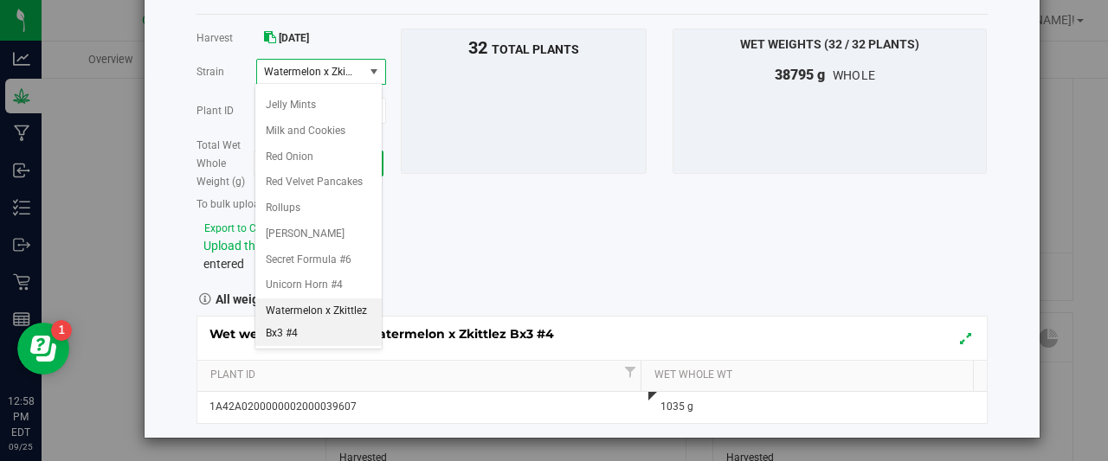
click at [348, 60] on span "Watermelon x Zkittlez Bx3 #4" at bounding box center [310, 72] width 106 height 24
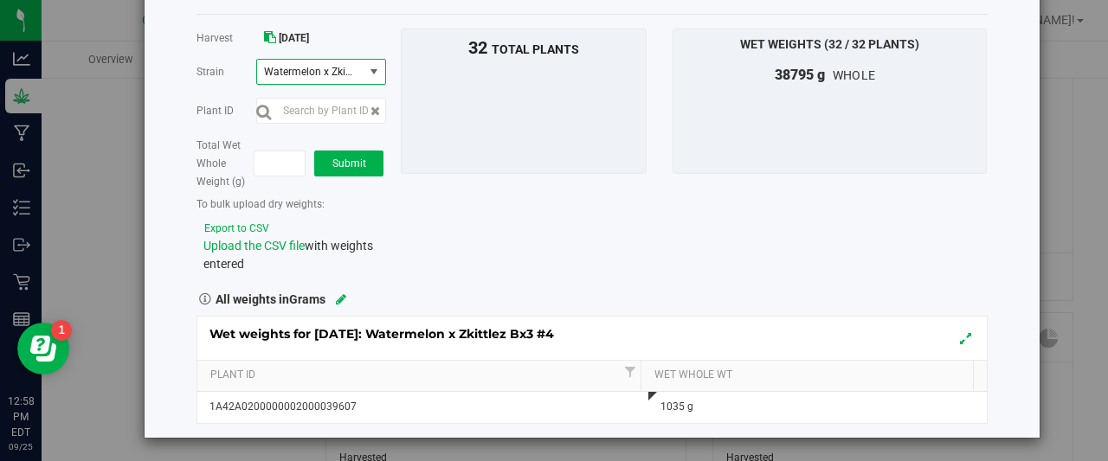
click at [355, 67] on span "Watermelon x Zkittlez Bx3 #4" at bounding box center [310, 72] width 106 height 24
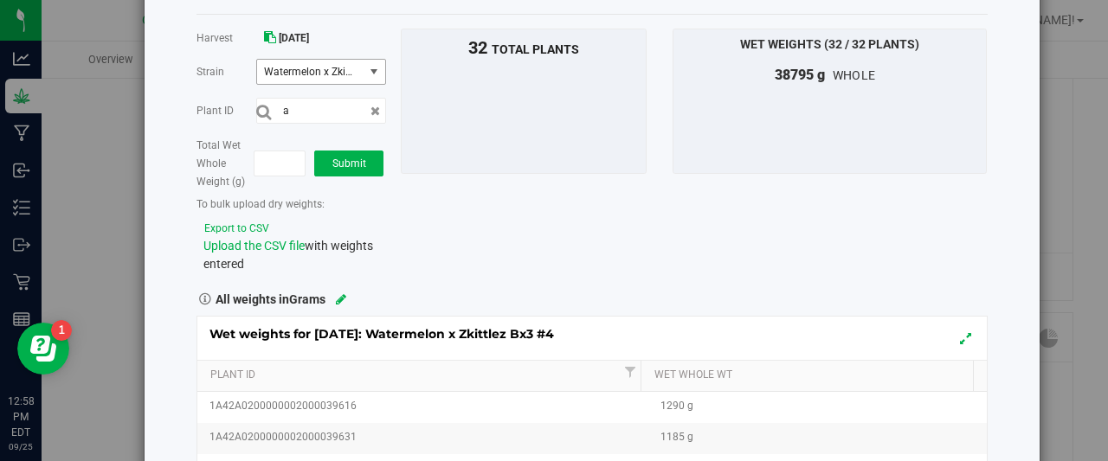
click at [364, 69] on span "select" at bounding box center [375, 72] width 22 height 24
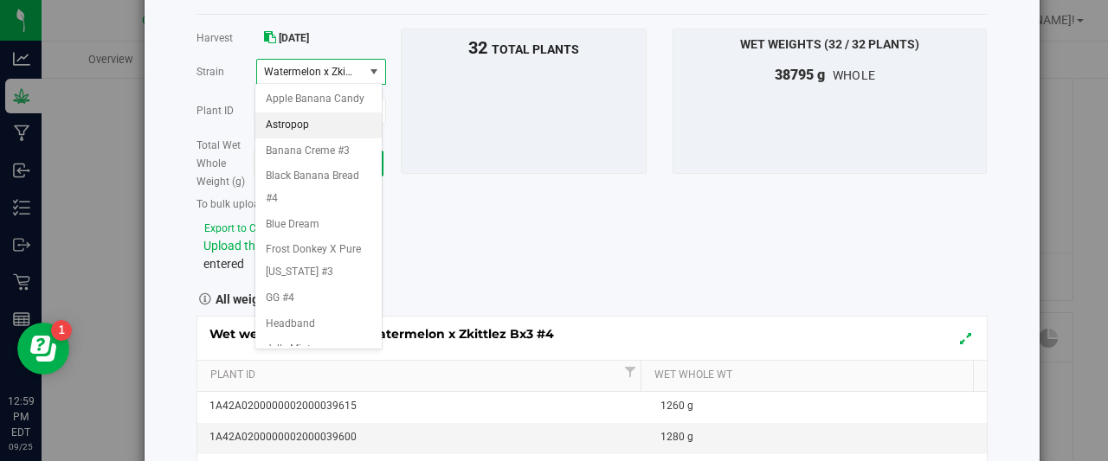
click at [300, 137] on span "Astropop" at bounding box center [287, 125] width 43 height 23
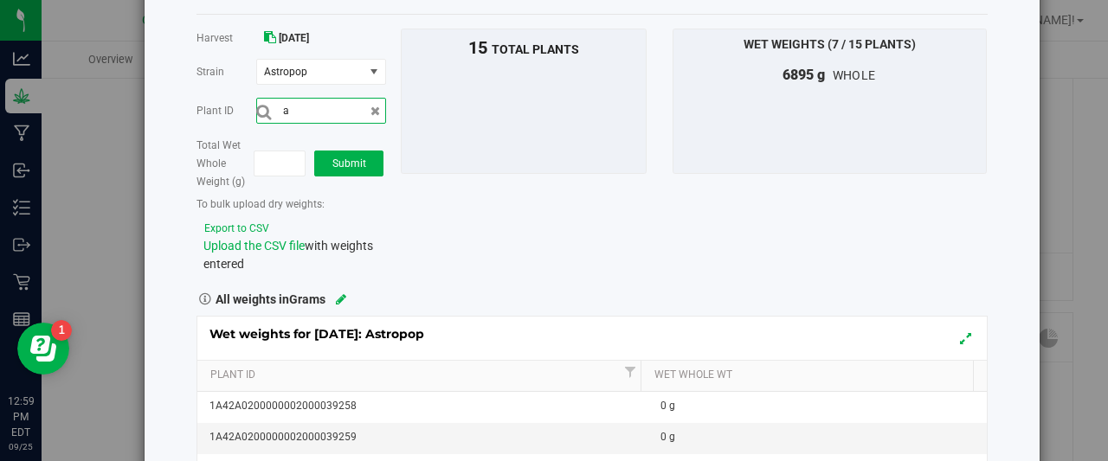
click at [296, 106] on input "a" at bounding box center [321, 111] width 130 height 26
click at [296, 106] on input "text" at bounding box center [321, 111] width 130 height 26
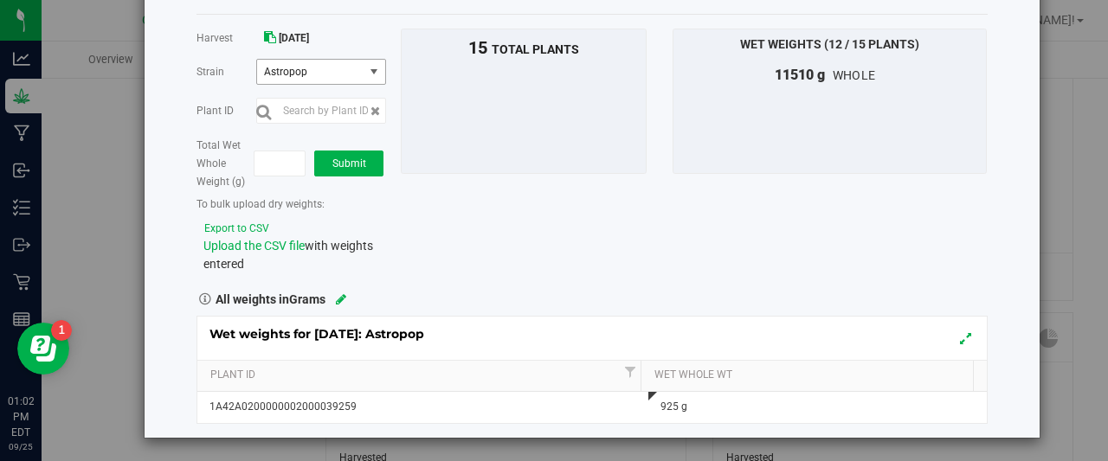
click at [369, 68] on span "select" at bounding box center [374, 72] width 14 height 14
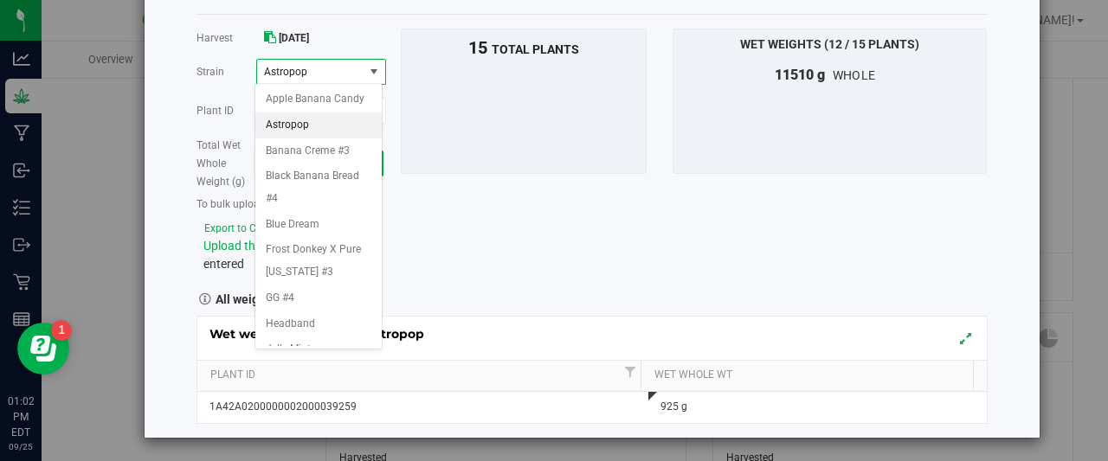
click at [355, 70] on span "Astropop" at bounding box center [310, 72] width 106 height 24
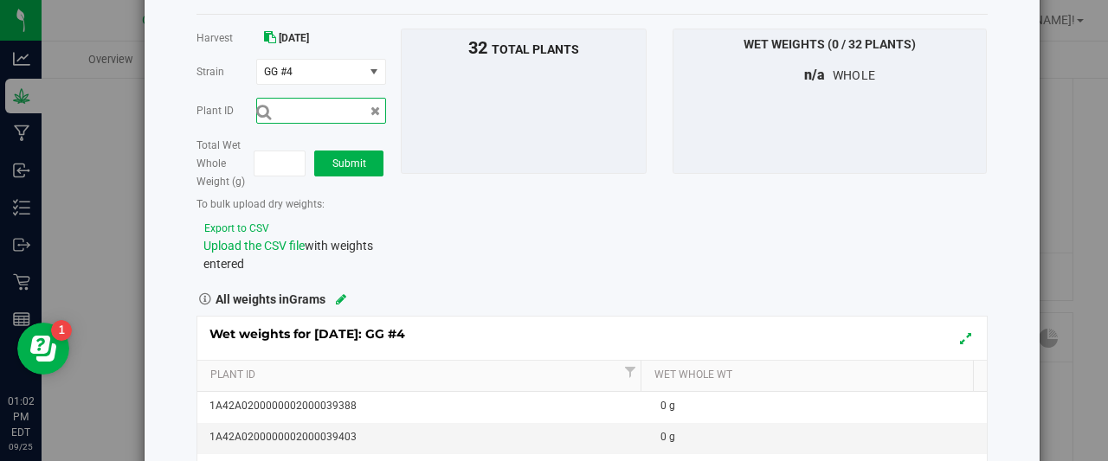
click at [357, 113] on input "text" at bounding box center [321, 111] width 130 height 26
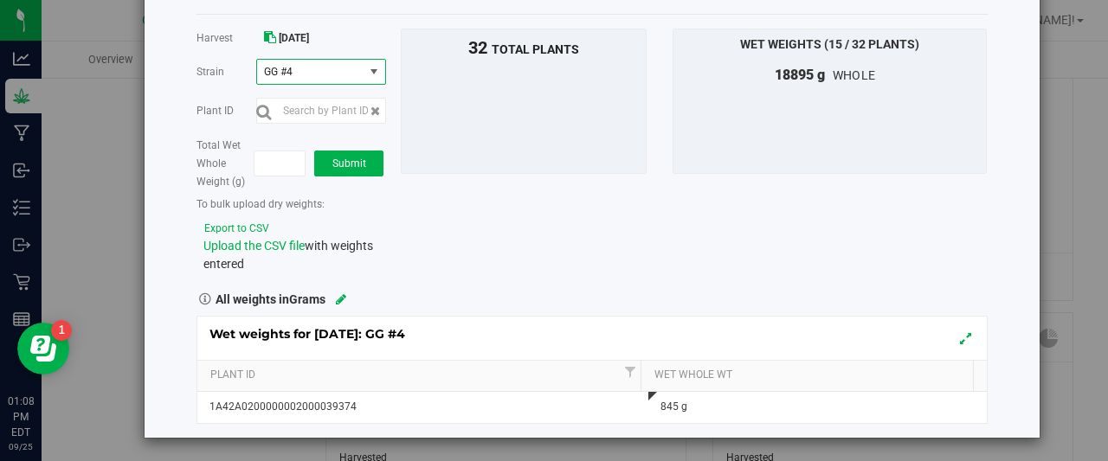
click at [371, 78] on span "select" at bounding box center [375, 72] width 22 height 24
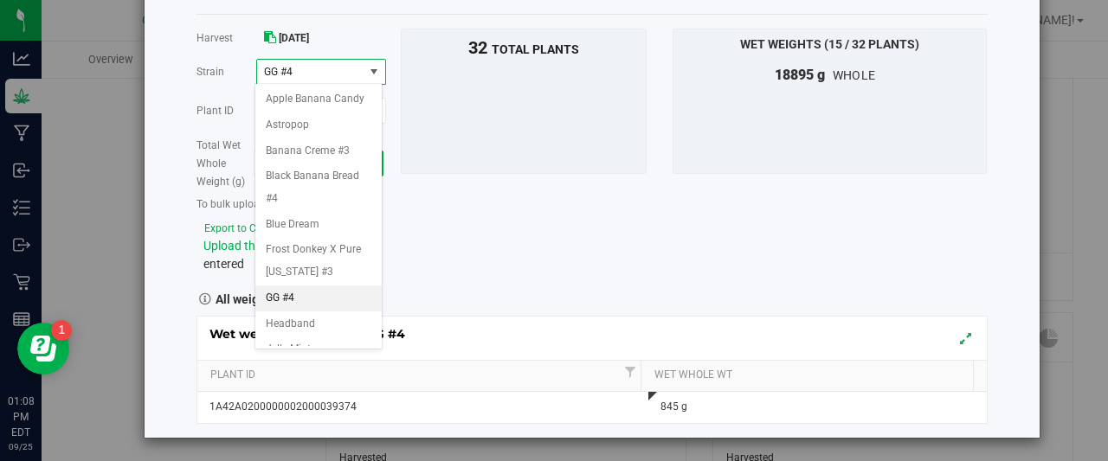
click at [352, 72] on span "GG #4" at bounding box center [310, 72] width 106 height 24
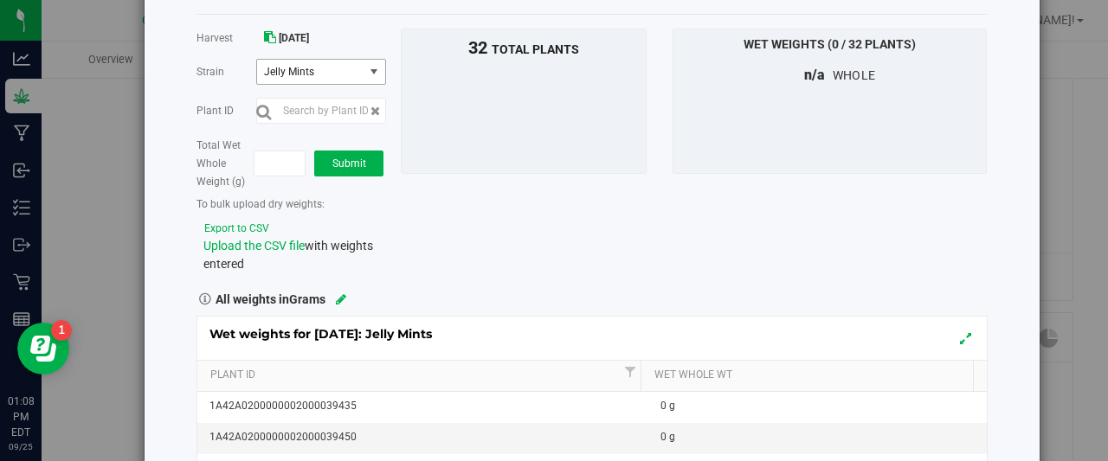
click at [352, 72] on span "Jelly Mints" at bounding box center [310, 72] width 106 height 24
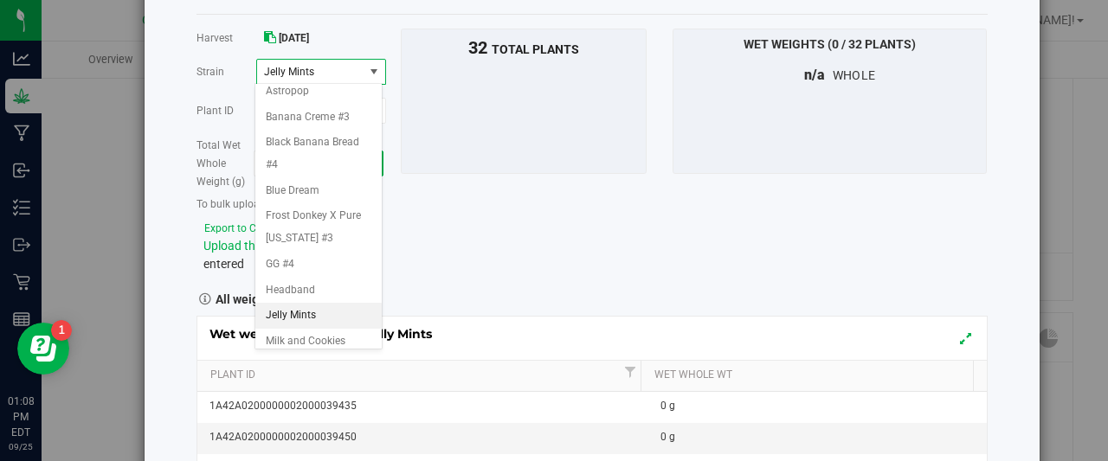
click at [350, 71] on span "Jelly Mints" at bounding box center [310, 72] width 106 height 24
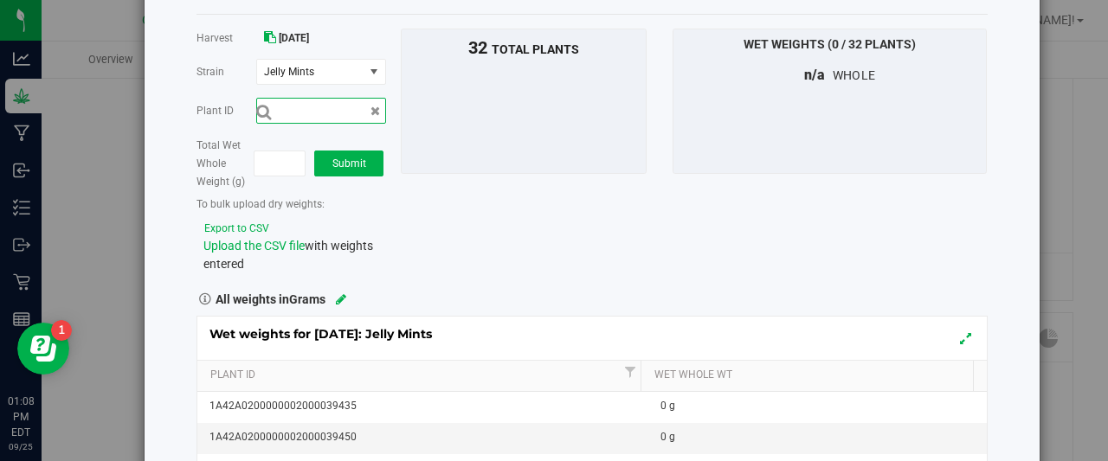
click at [356, 108] on input "text" at bounding box center [321, 111] width 130 height 26
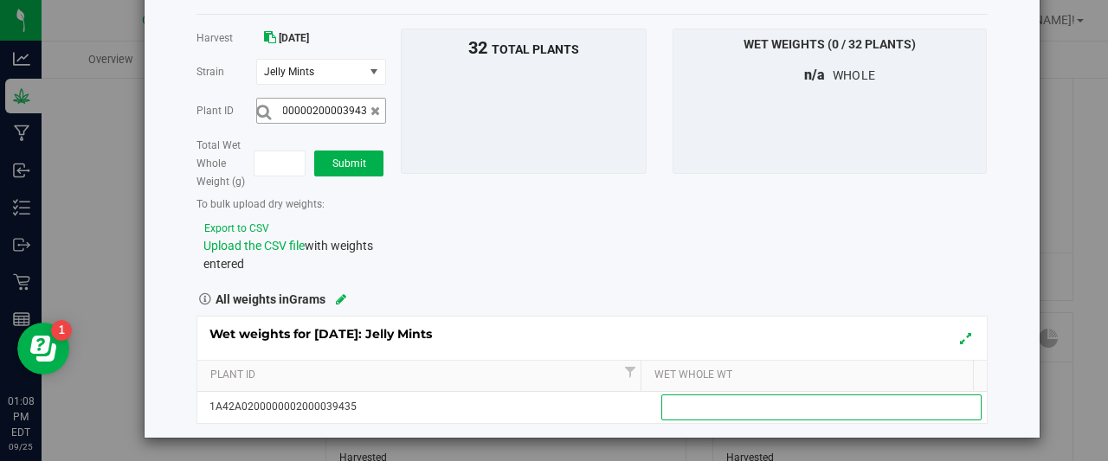
scroll to position [0, 0]
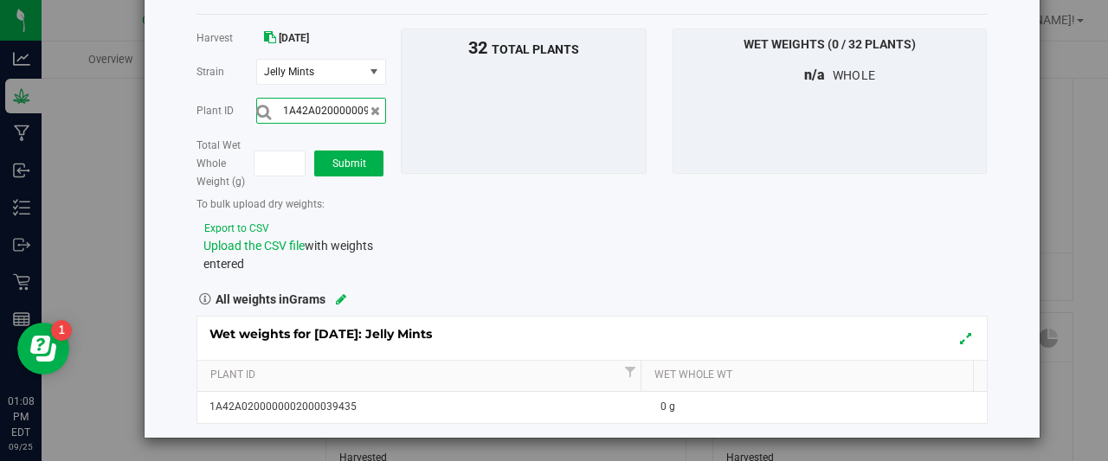
click at [356, 108] on input "1A42A02000000902000039435" at bounding box center [321, 111] width 130 height 26
click at [256, 103] on button "submit" at bounding box center [263, 112] width 15 height 18
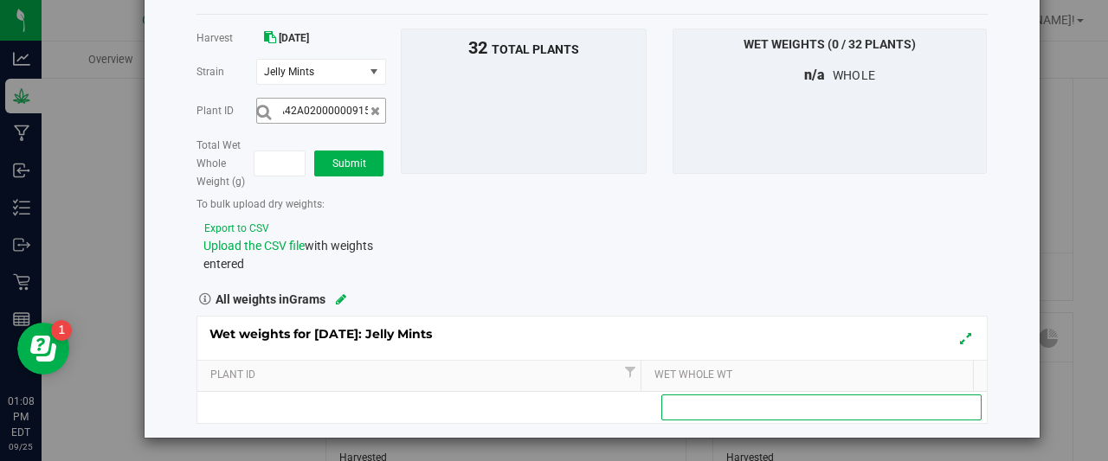
scroll to position [0, 0]
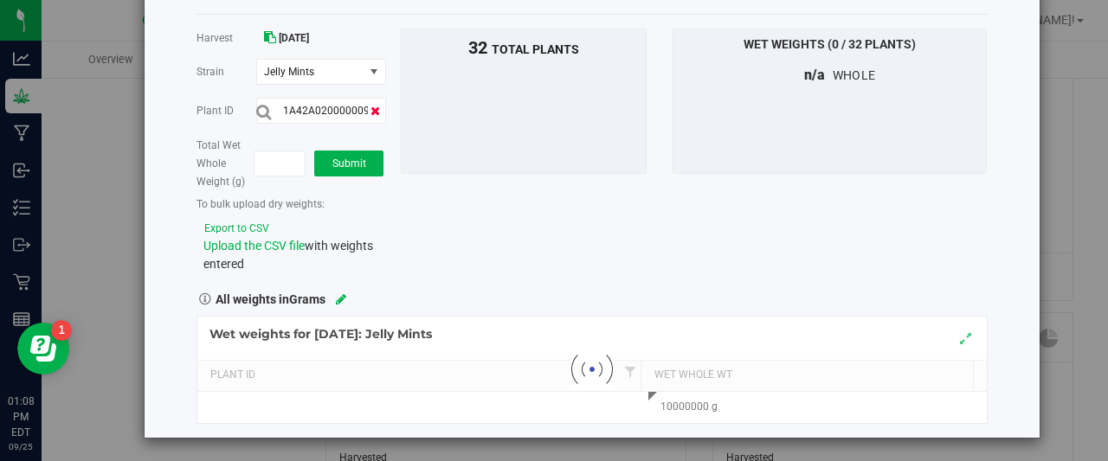
click at [371, 105] on icon at bounding box center [376, 111] width 10 height 12
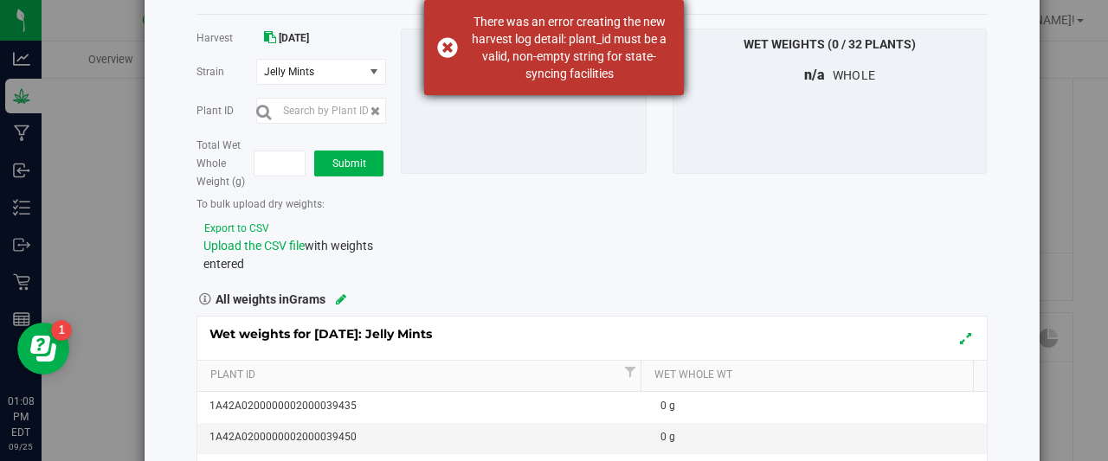
click at [450, 45] on div "There was an error creating the new harvest log detail: plant_id must be a vali…" at bounding box center [554, 47] width 260 height 95
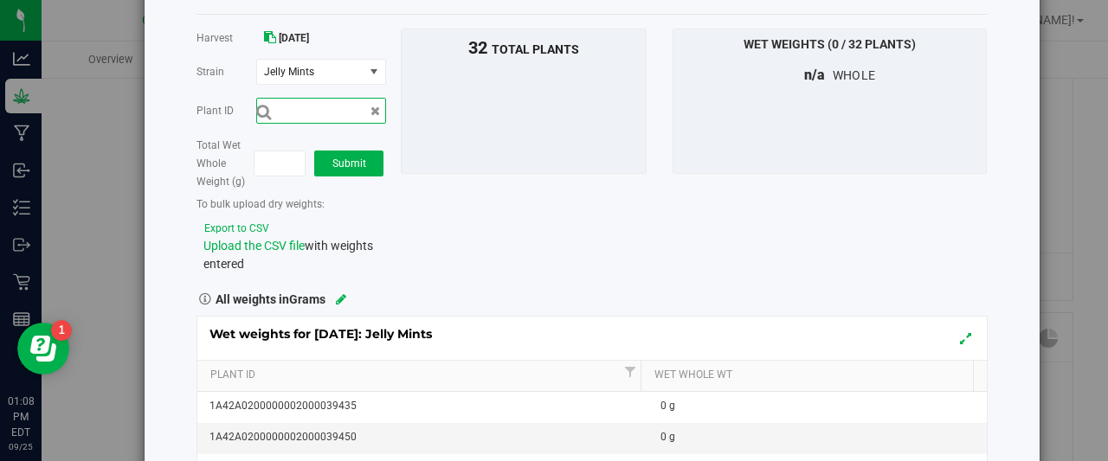
click at [350, 115] on input "text" at bounding box center [321, 111] width 130 height 26
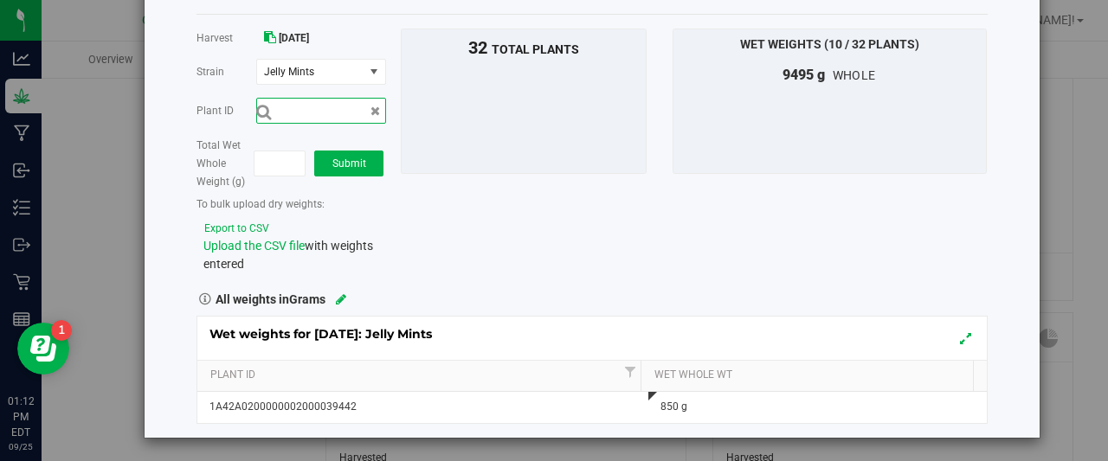
click at [349, 112] on input "text" at bounding box center [321, 111] width 130 height 26
click at [372, 109] on icon at bounding box center [376, 111] width 10 height 12
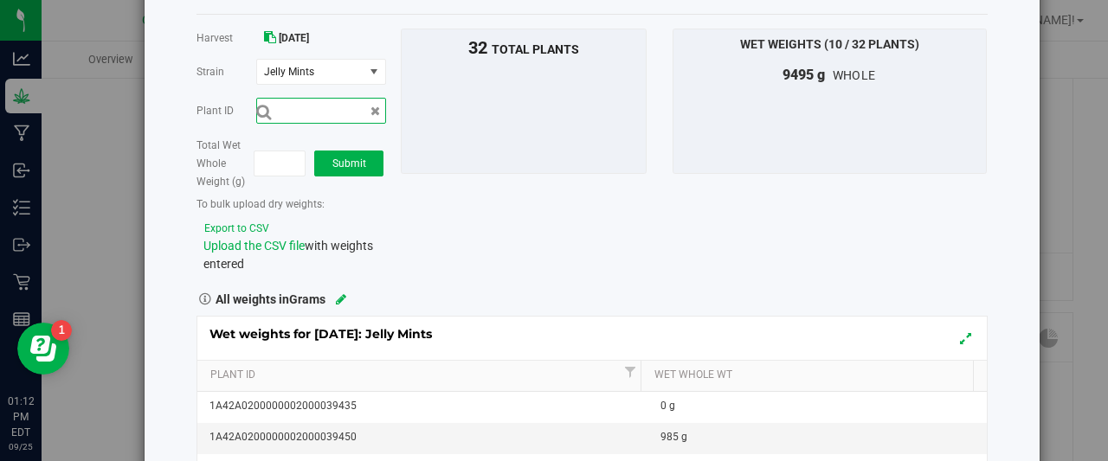
click at [364, 110] on input "text" at bounding box center [321, 111] width 130 height 26
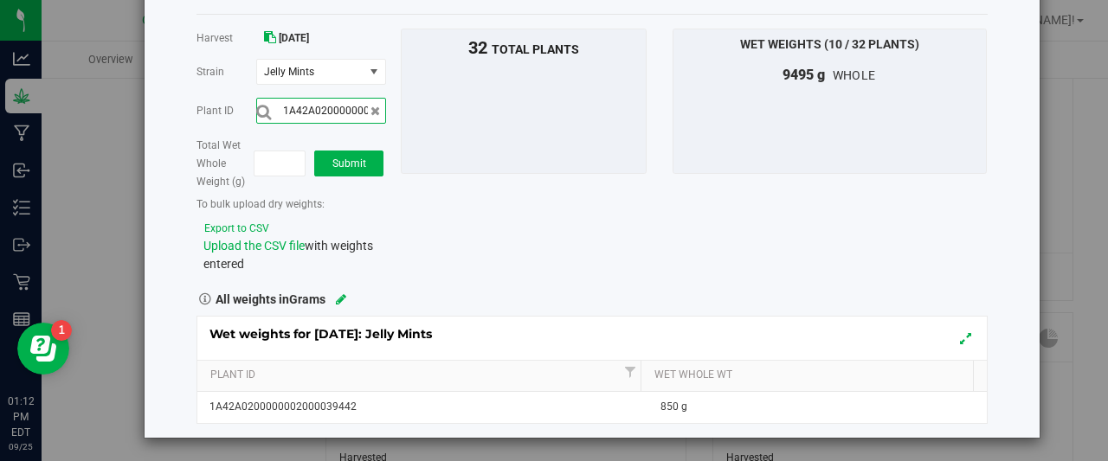
click at [379, 107] on input "1A42A0200000002000039442" at bounding box center [321, 111] width 130 height 26
click at [374, 115] on span at bounding box center [376, 111] width 10 height 18
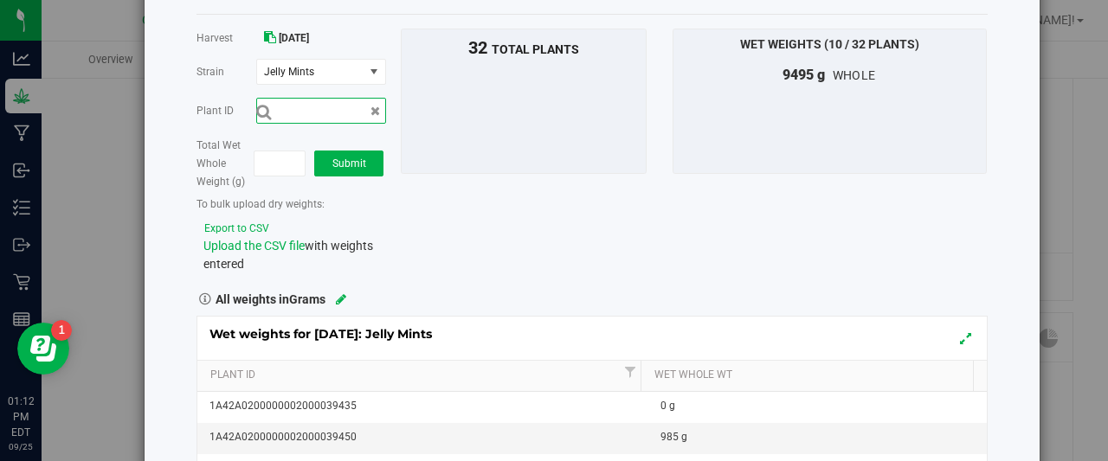
click at [344, 108] on input "text" at bounding box center [321, 111] width 130 height 26
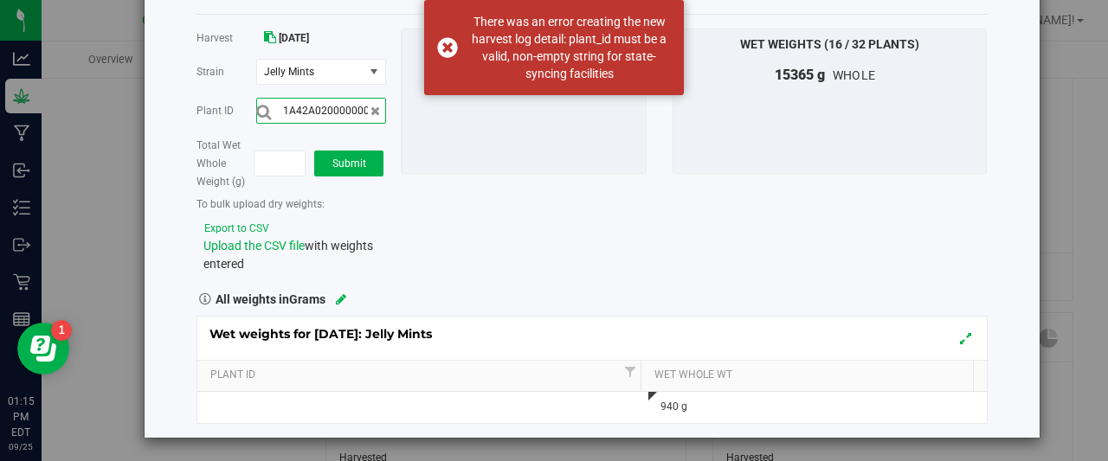
drag, startPoint x: 454, startPoint y: 51, endPoint x: 365, endPoint y: 103, distance: 102.5
click at [365, 103] on input "1A42A0200000002000039588" at bounding box center [321, 111] width 130 height 26
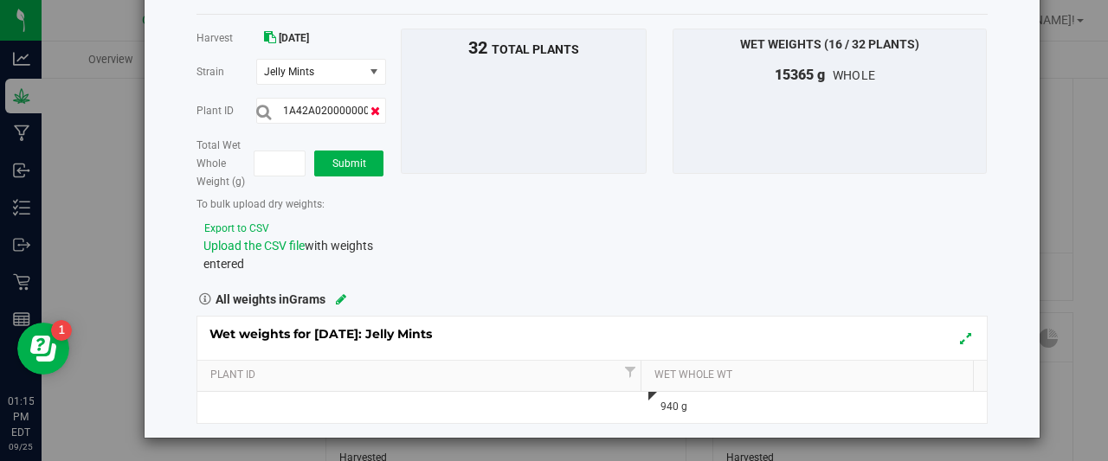
click at [372, 105] on icon at bounding box center [376, 111] width 10 height 12
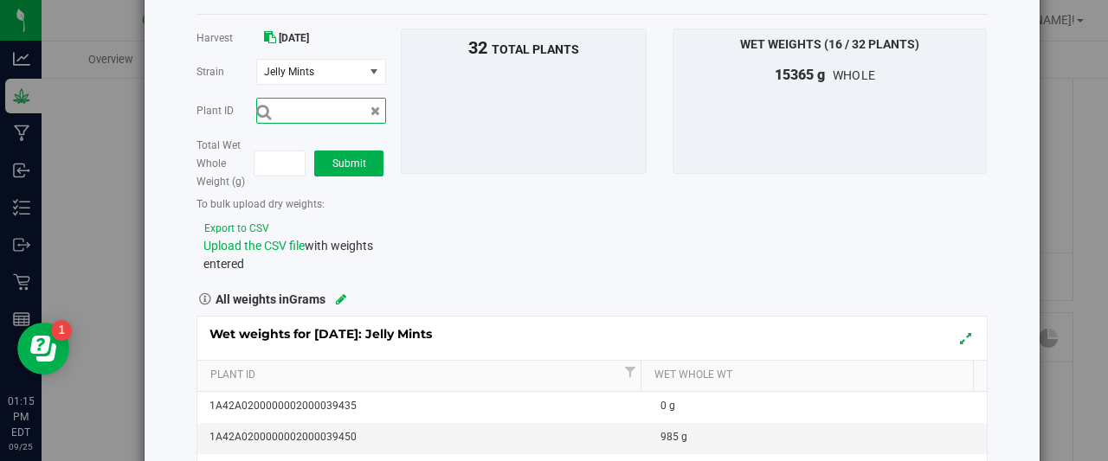
click at [360, 105] on input "text" at bounding box center [321, 111] width 130 height 26
click at [345, 66] on span "Jelly Mints" at bounding box center [308, 72] width 89 height 12
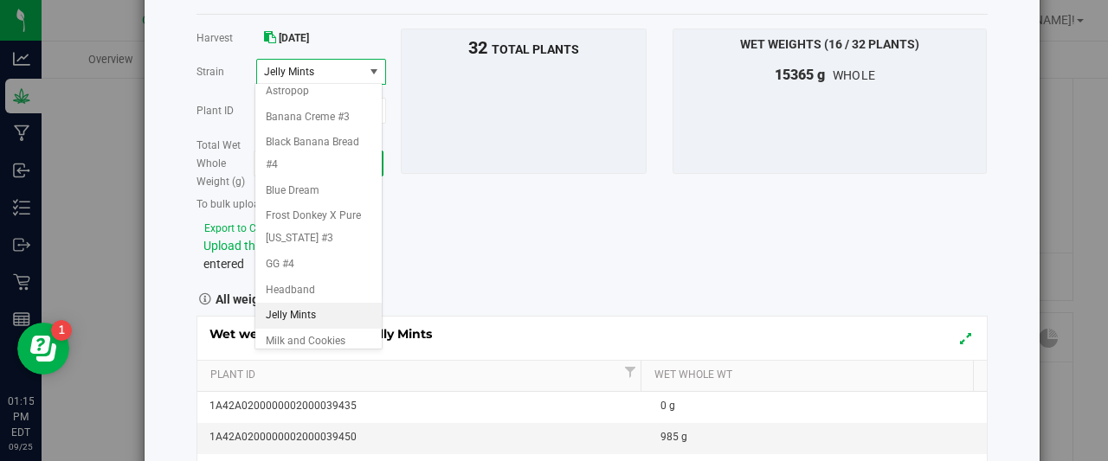
scroll to position [232, 0]
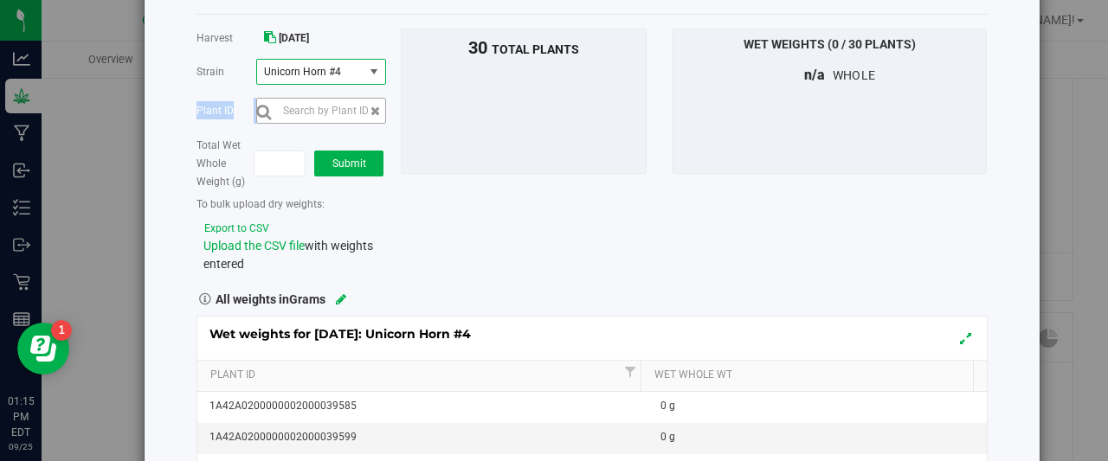
drag, startPoint x: 345, startPoint y: 65, endPoint x: 353, endPoint y: 114, distance: 50.1
click at [353, 114] on div "Harvest [DATE] [GEOGRAPHIC_DATA] Unicorn Horn #4 Select strain Apple Banana Can…" at bounding box center [286, 151] width 204 height 245
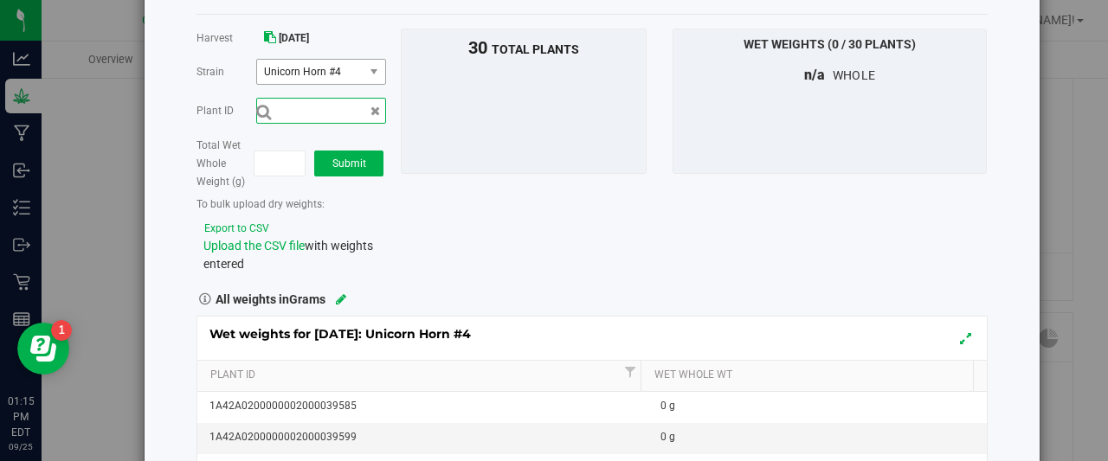
click at [352, 101] on input "text" at bounding box center [321, 111] width 130 height 26
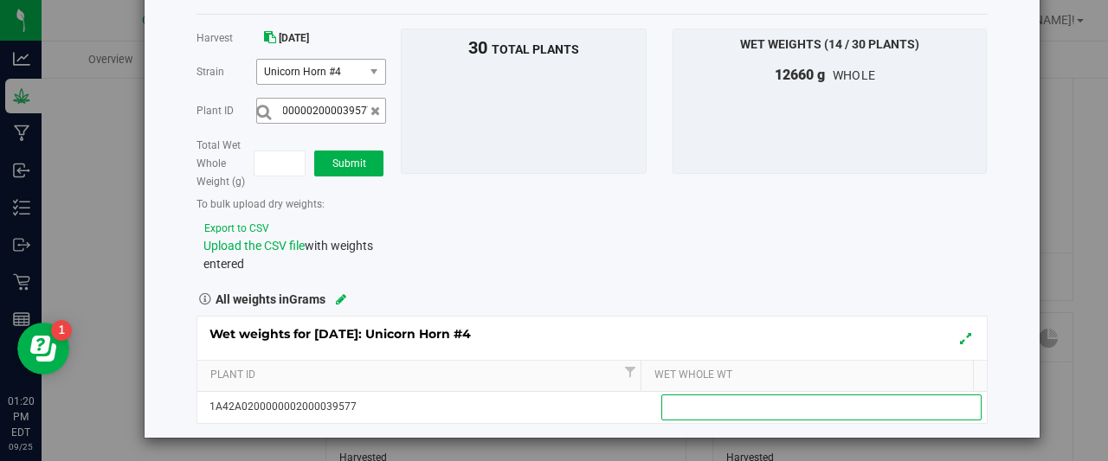
scroll to position [0, 0]
click at [352, 101] on input "1A42A02000001002000039577" at bounding box center [321, 111] width 130 height 26
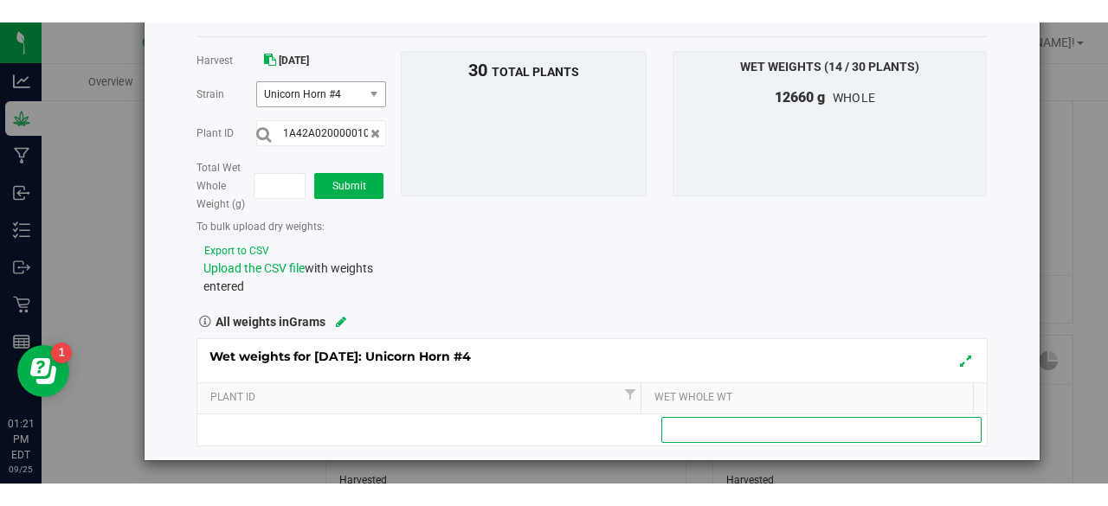
scroll to position [39, 0]
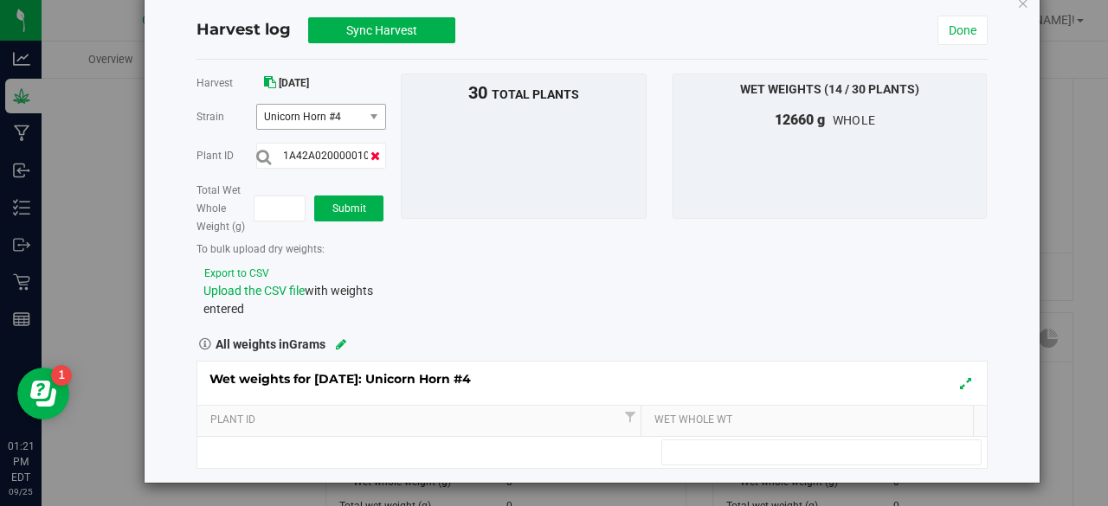
click at [371, 155] on icon at bounding box center [376, 156] width 10 height 12
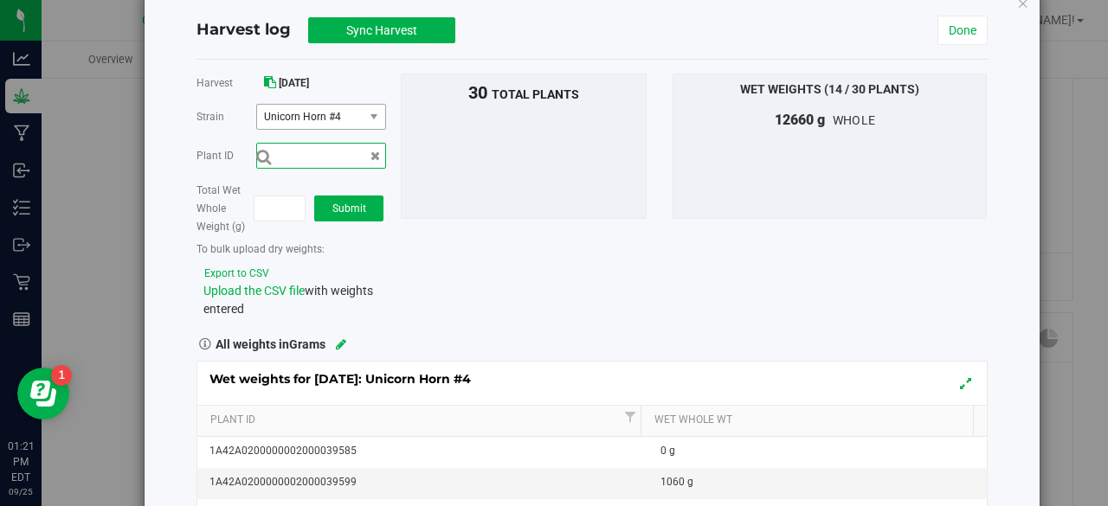
click at [354, 155] on input "text" at bounding box center [321, 156] width 130 height 26
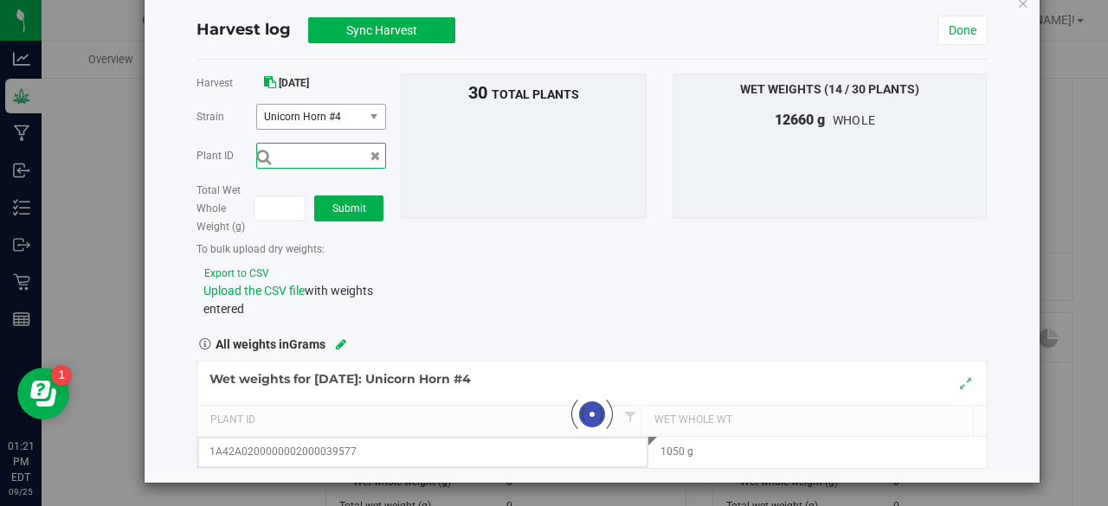
scroll to position [0, 0]
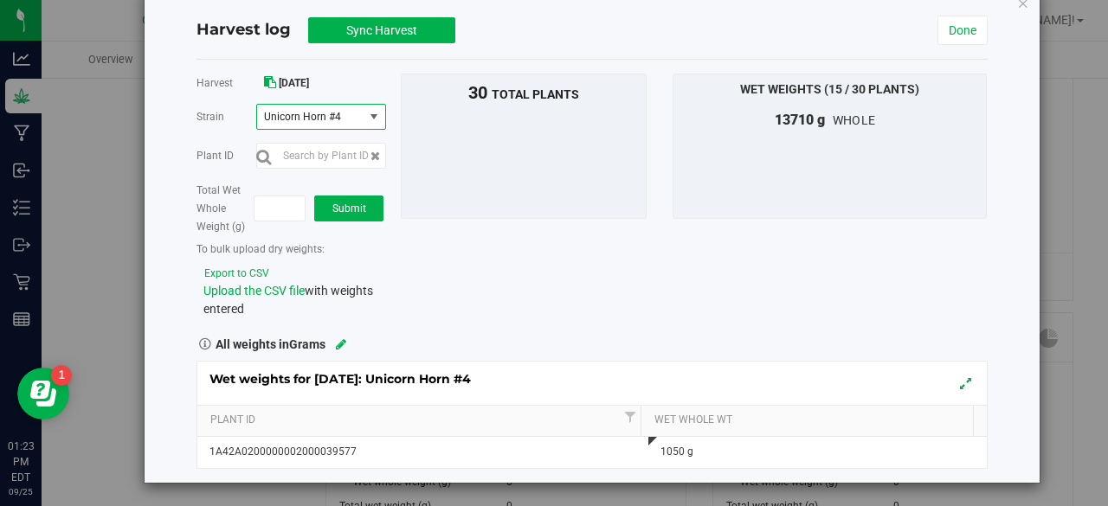
click at [374, 123] on span "select" at bounding box center [375, 117] width 22 height 24
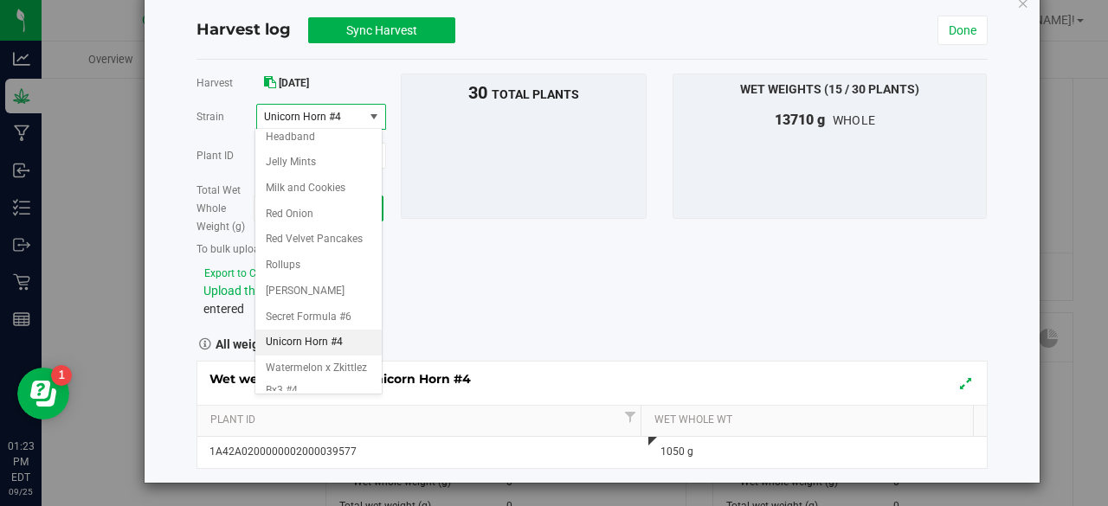
click at [344, 111] on span "Unicorn Horn #4" at bounding box center [308, 117] width 89 height 12
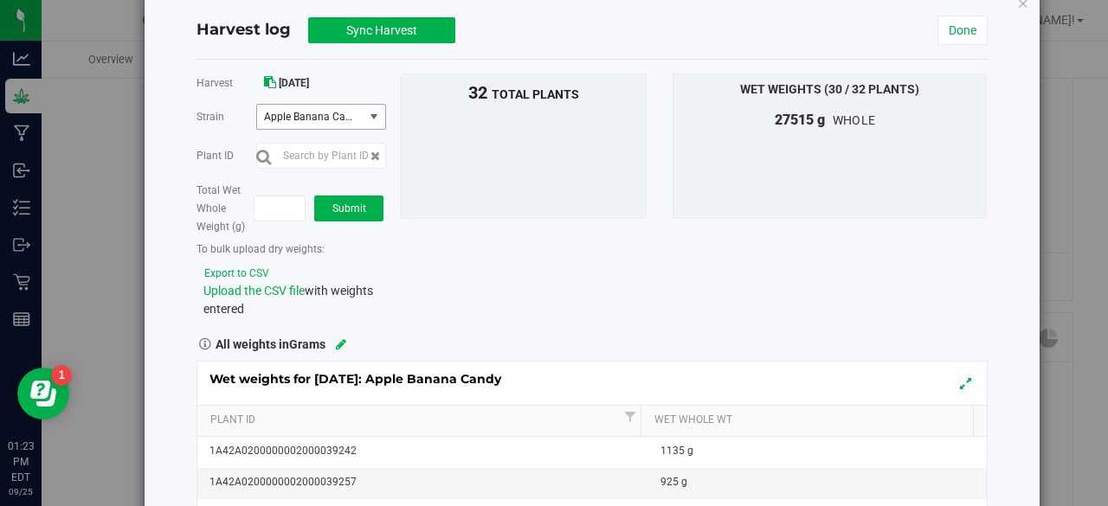
click at [369, 119] on span "select" at bounding box center [374, 117] width 14 height 14
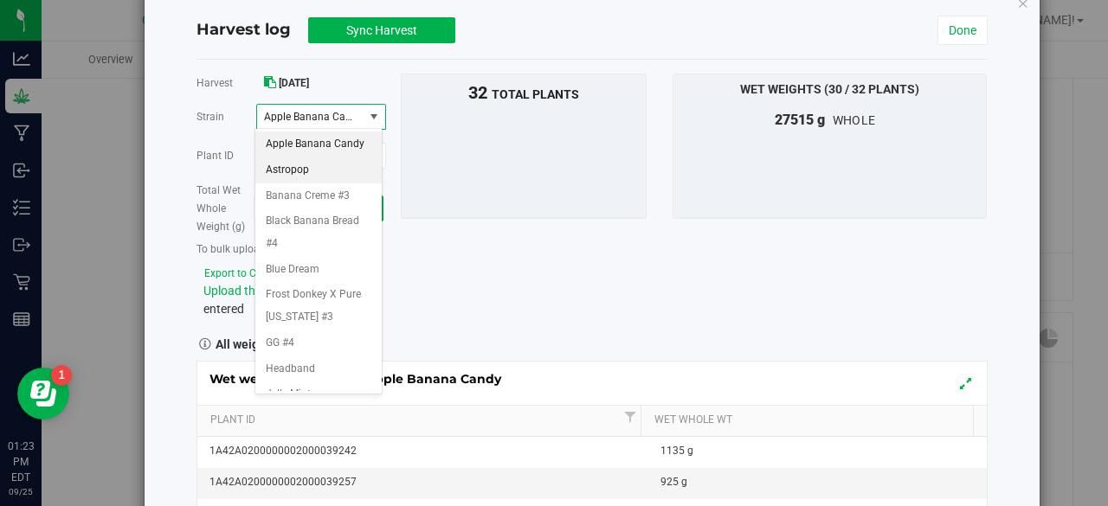
click at [313, 184] on li "Astropop" at bounding box center [318, 171] width 126 height 26
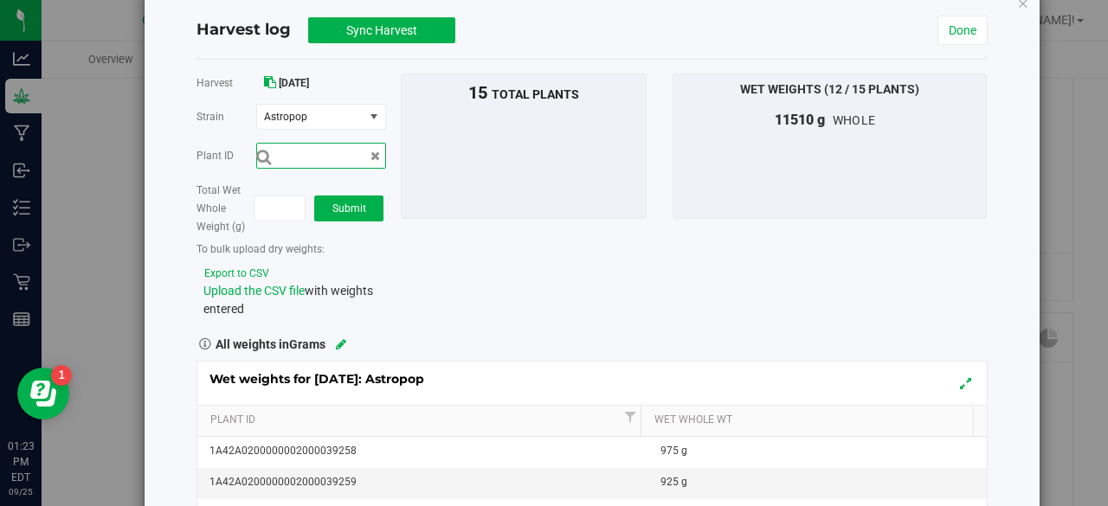
click at [323, 152] on input "text" at bounding box center [321, 156] width 130 height 26
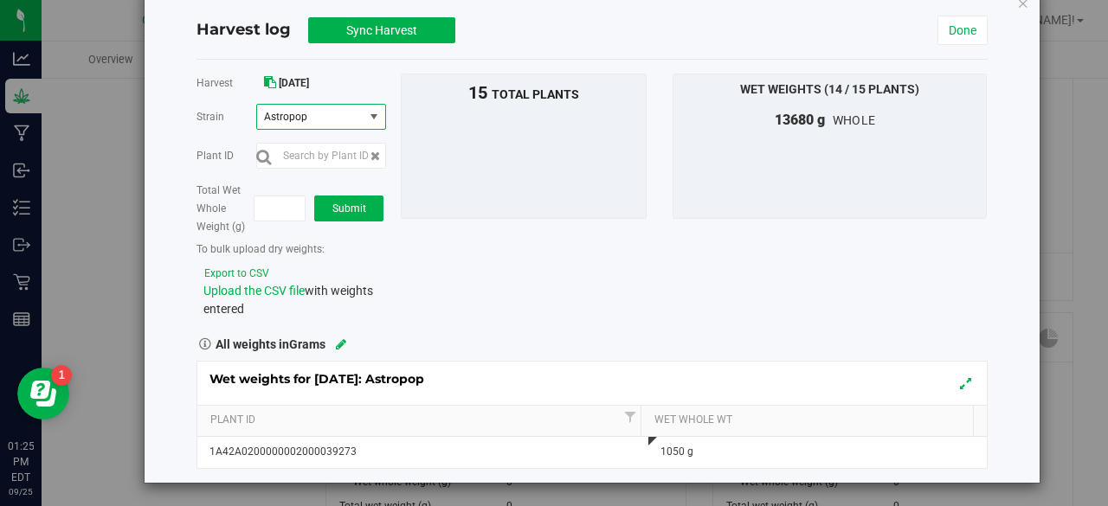
click at [352, 121] on span "Astropop" at bounding box center [310, 117] width 106 height 24
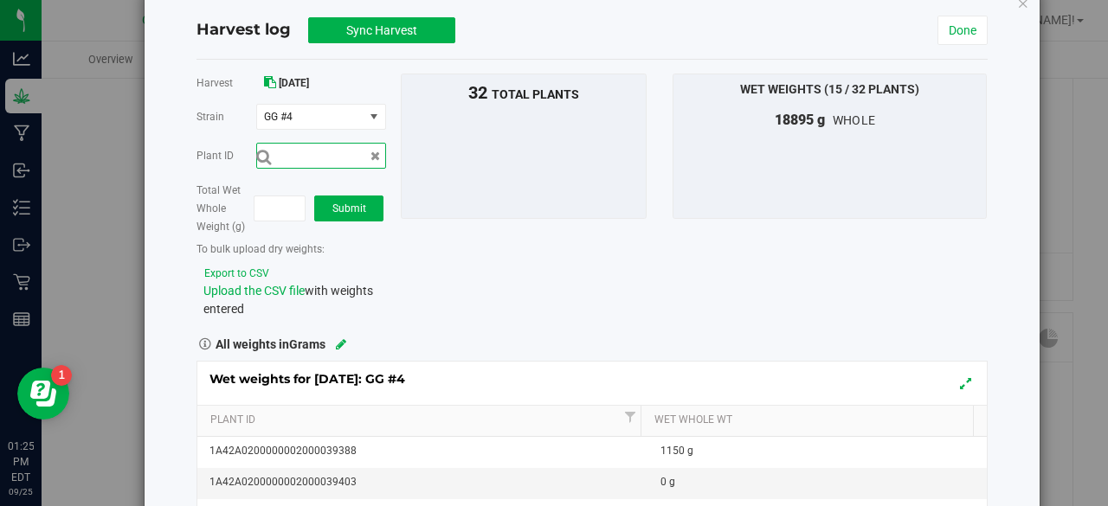
click at [332, 157] on input "text" at bounding box center [321, 156] width 130 height 26
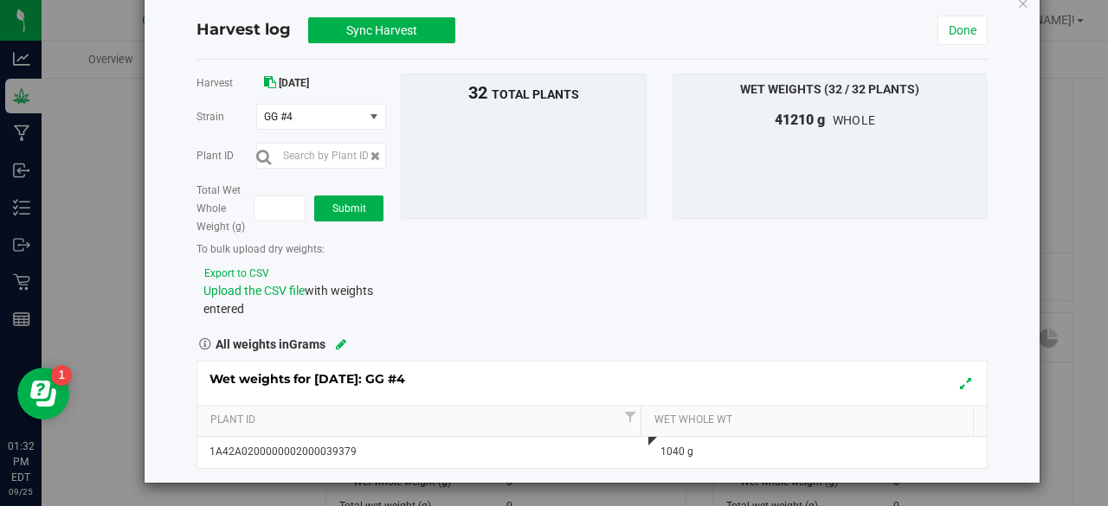
click at [383, 259] on div "To bulk upload dry weights: Export to CSV Upload the CSV file with weights ente…" at bounding box center [292, 281] width 191 height 74
click at [373, 115] on span "select" at bounding box center [374, 117] width 14 height 14
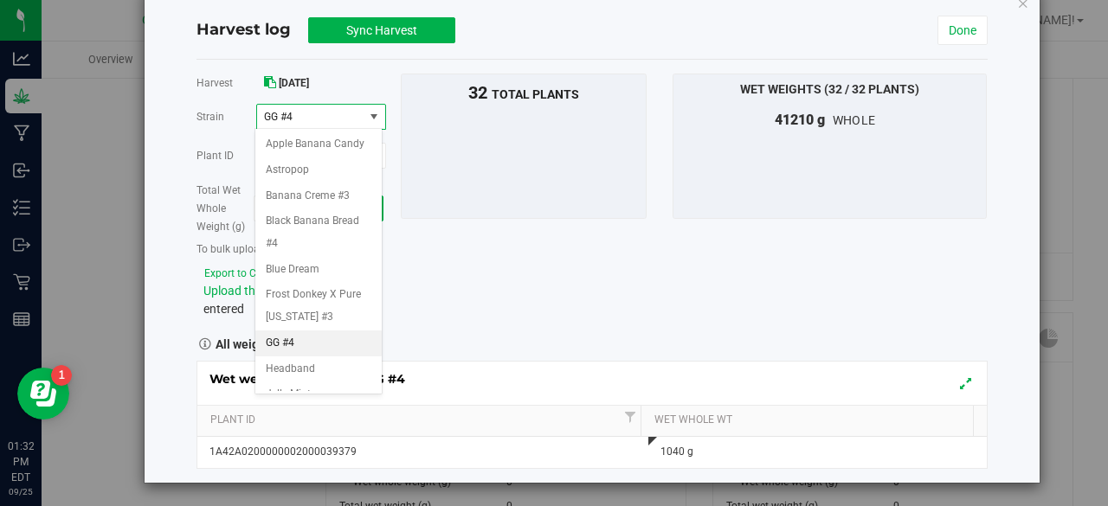
click at [344, 112] on span "GG #4" at bounding box center [308, 117] width 89 height 12
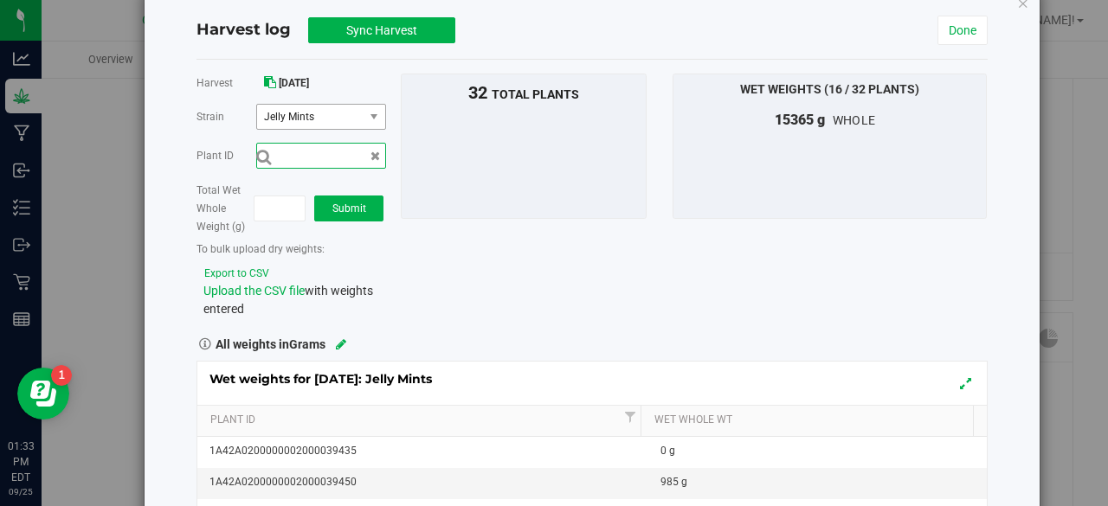
click at [345, 152] on input "text" at bounding box center [321, 156] width 130 height 26
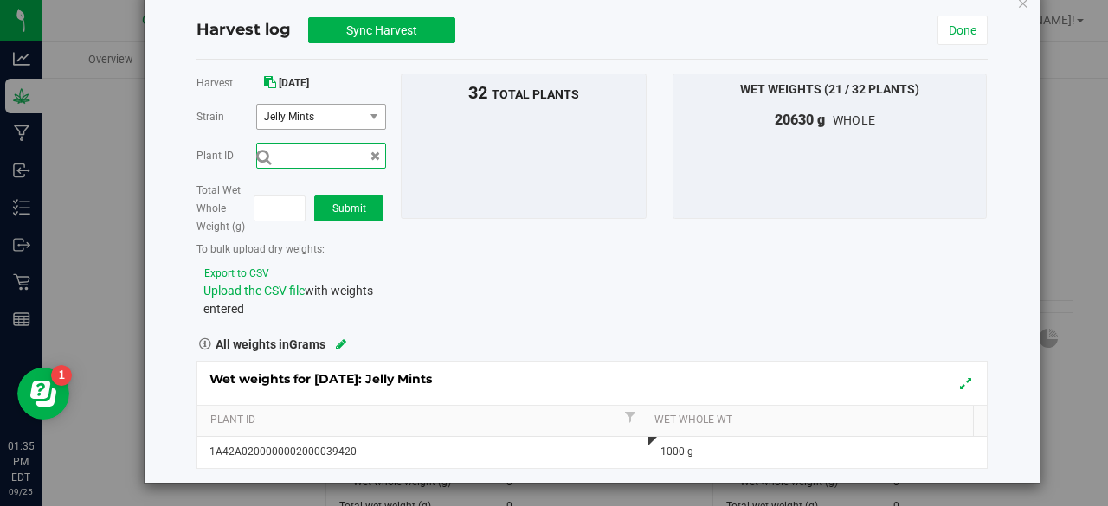
click at [341, 162] on input "text" at bounding box center [321, 156] width 130 height 26
type input "1A42A0200000002000039433"
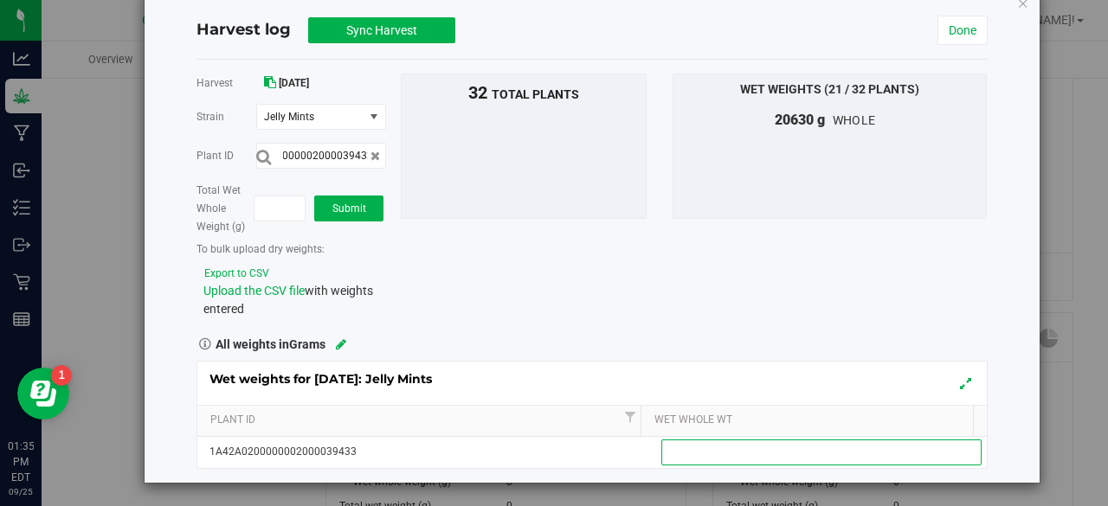
scroll to position [0, 0]
type input "1190"
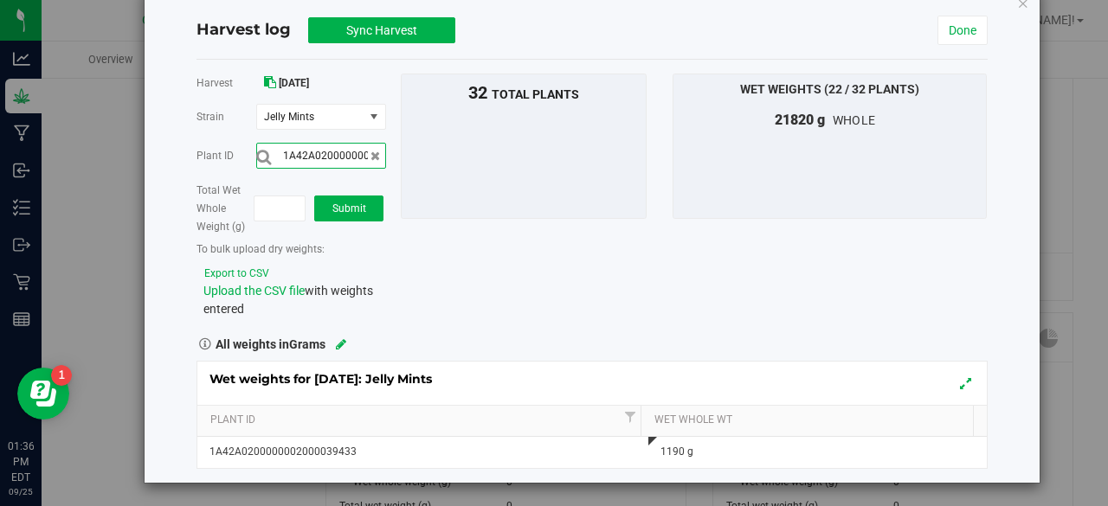
scroll to position [0, 57]
type input "1A42A0200000002000039429"
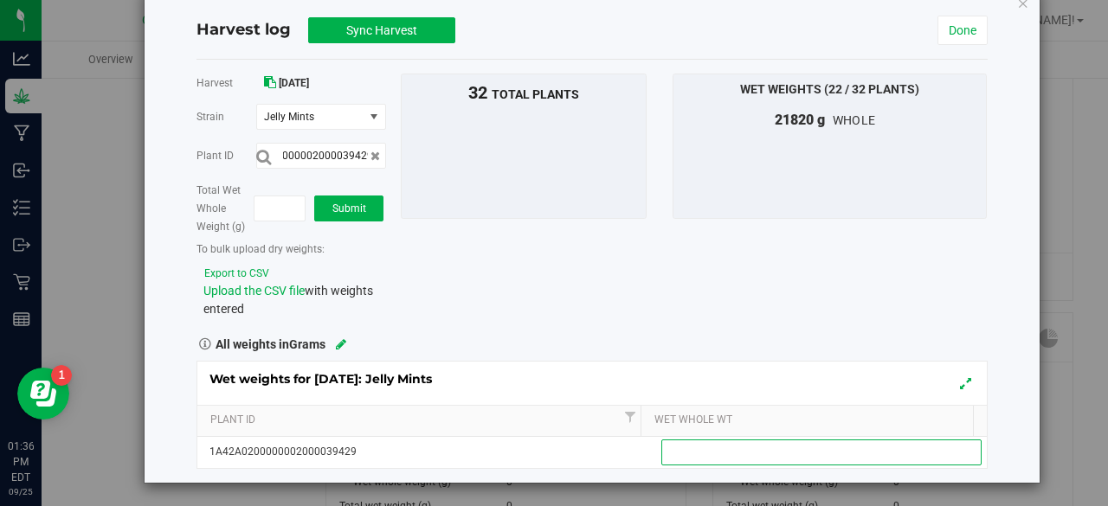
scroll to position [0, 0]
type input "1205"
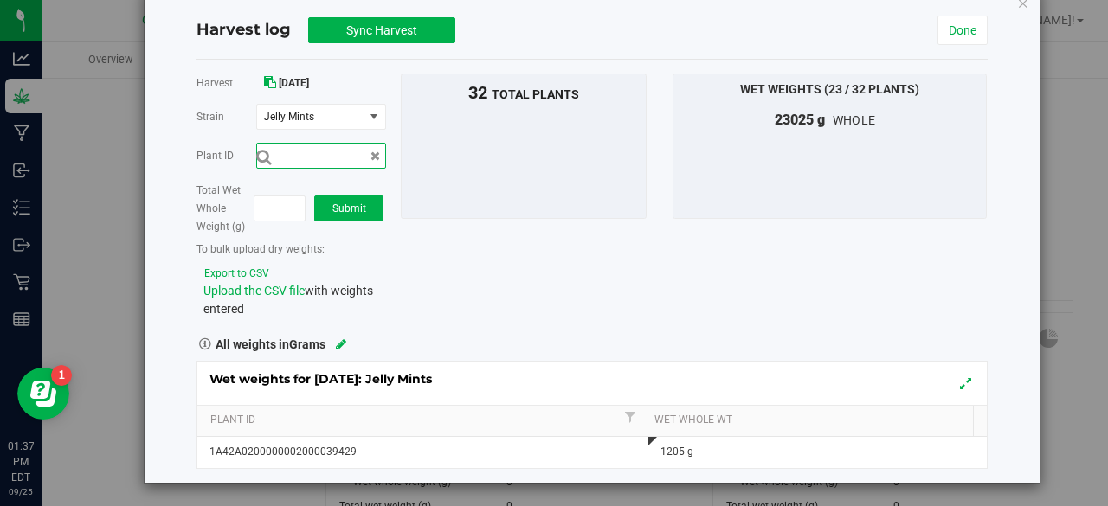
click at [339, 160] on input "text" at bounding box center [321, 156] width 130 height 26
type input "1A42A0200000002000039419"
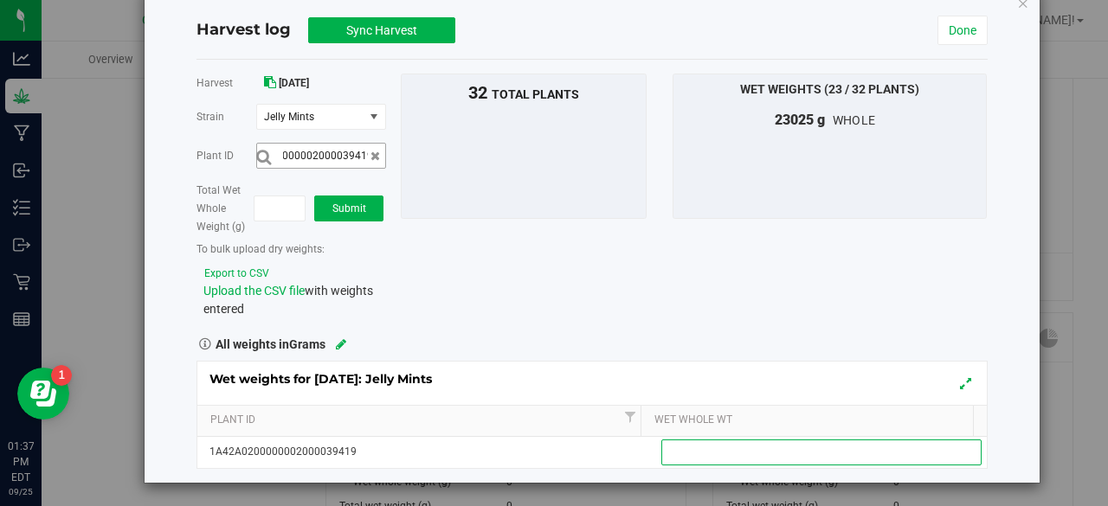
scroll to position [0, 0]
type input "1240"
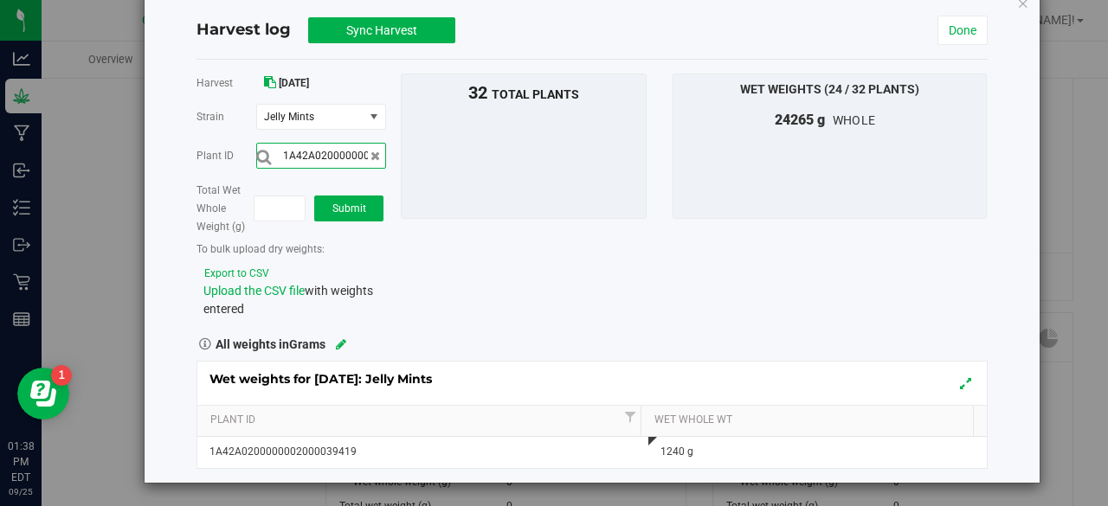
scroll to position [0, 57]
type input "1A42A0200000002000039422"
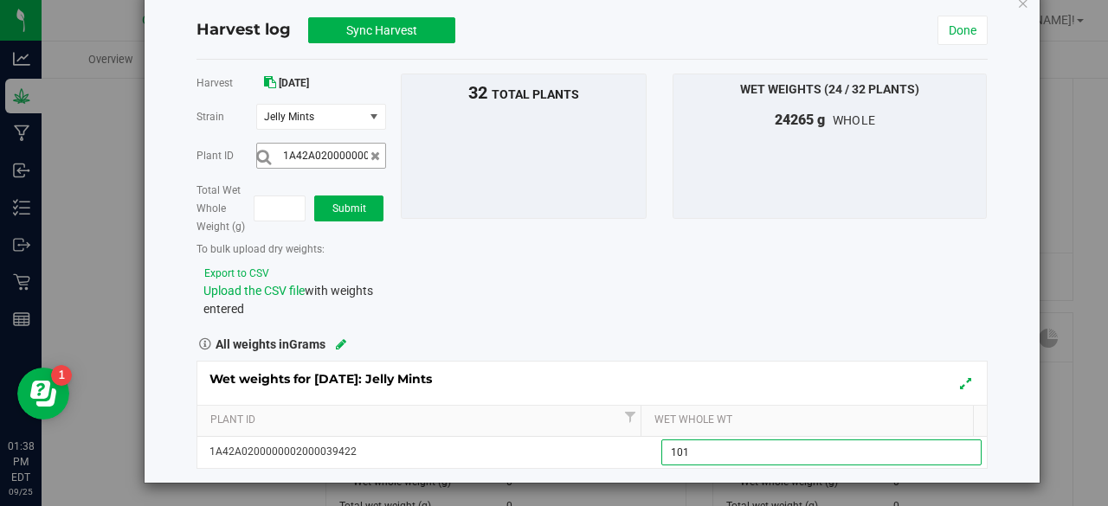
type input "1010"
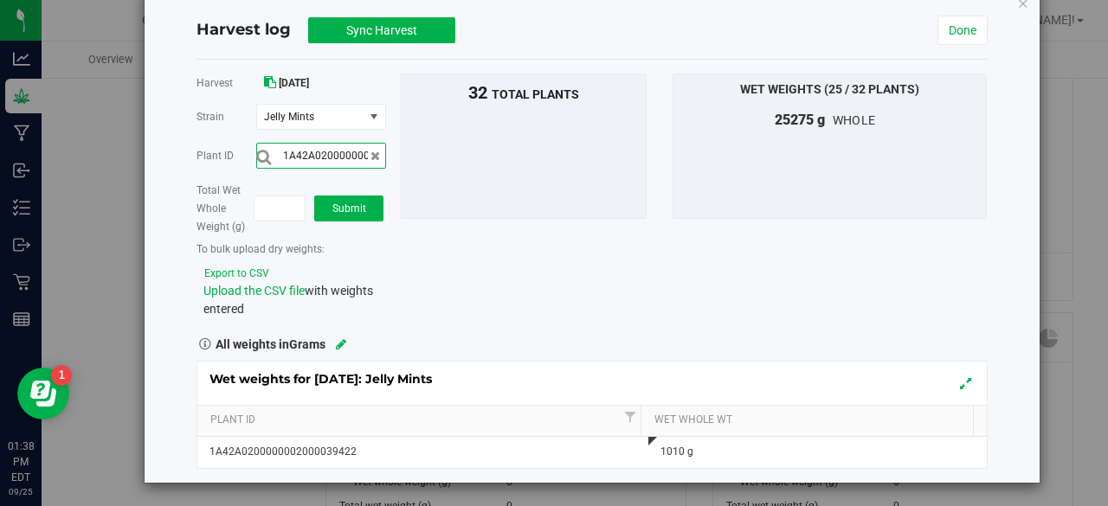
scroll to position [0, 57]
type input "1A42A0200000002000039437"
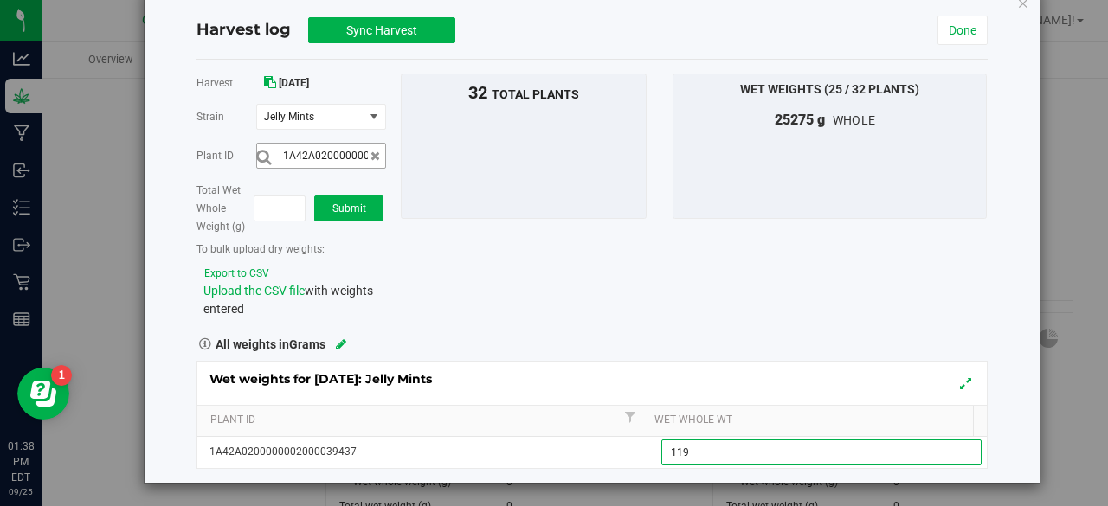
type input "1190"
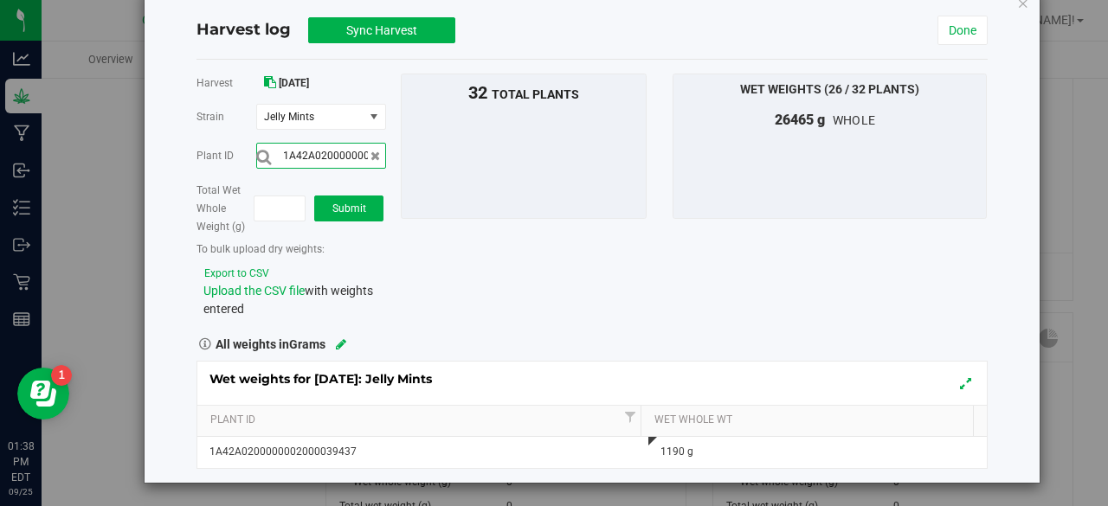
scroll to position [0, 57]
type input "1A42A0200000002000039423"
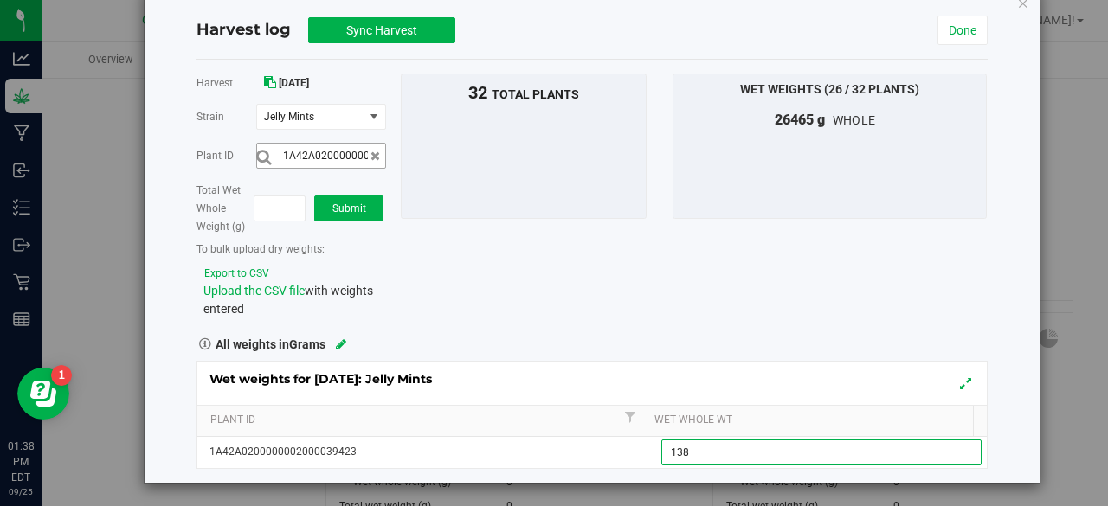
type input "1380"
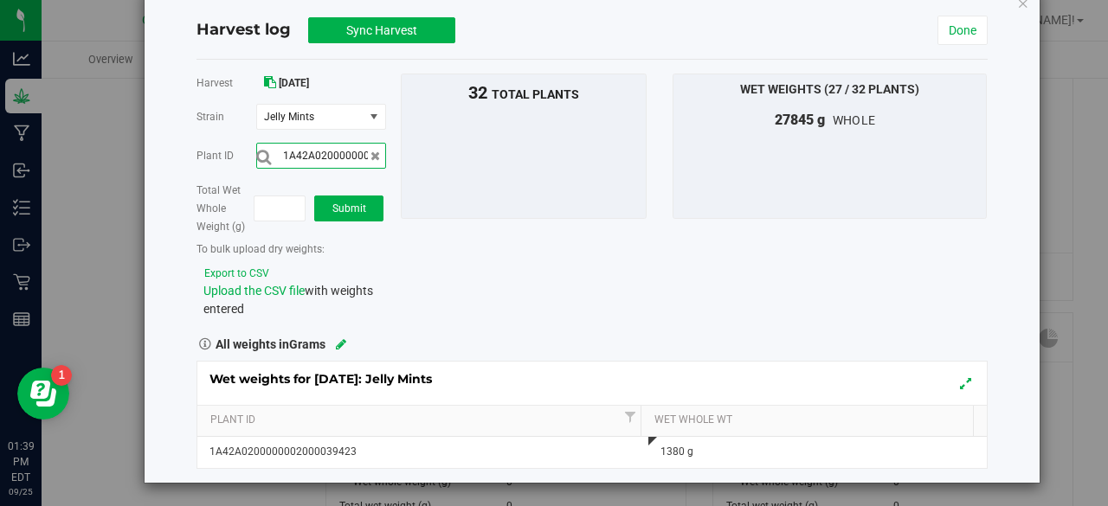
scroll to position [0, 57]
type input "1A42A0200000002000039448"
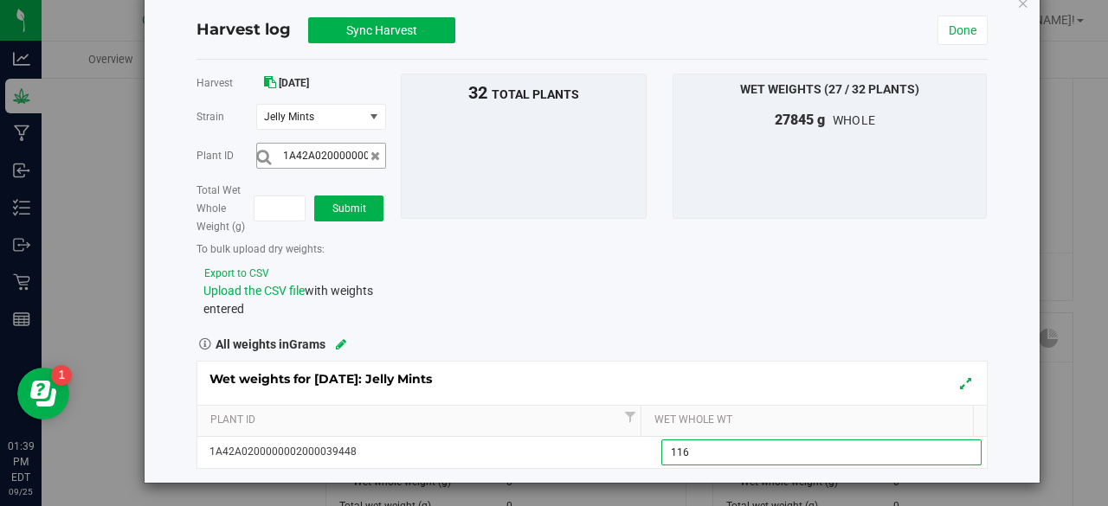
type input "1160"
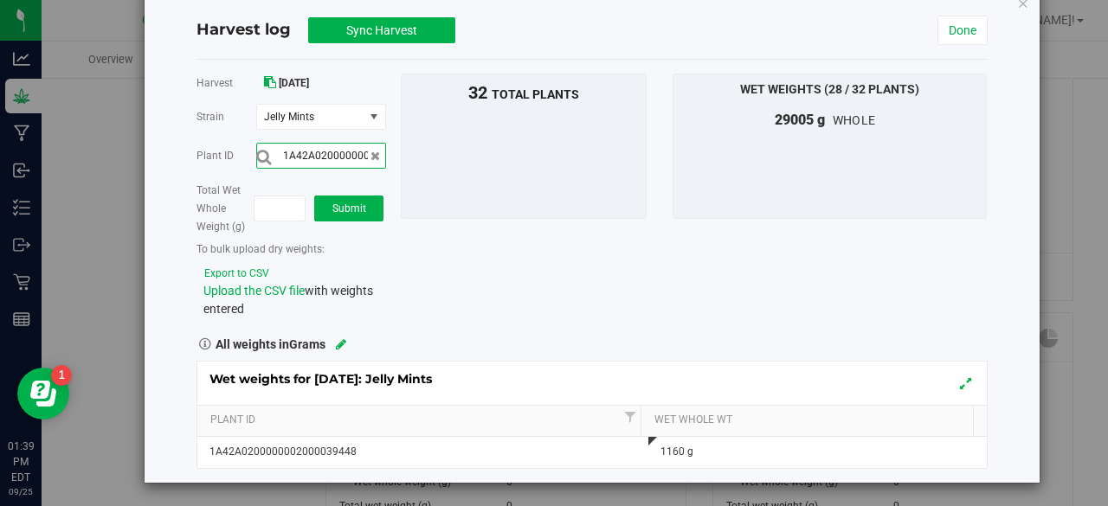
scroll to position [0, 57]
type input "1A42A0200000002000039427"
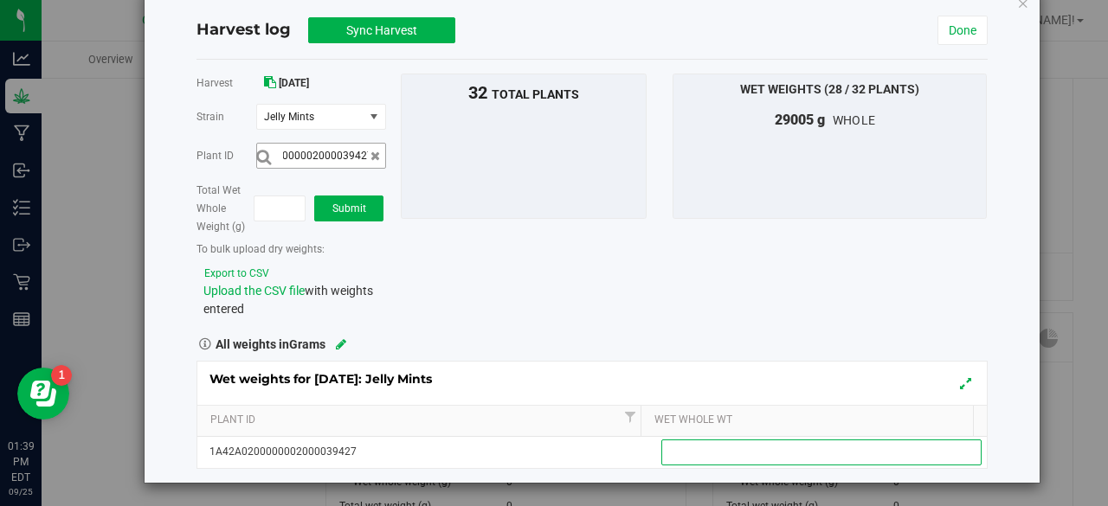
scroll to position [0, 0]
type input "1180"
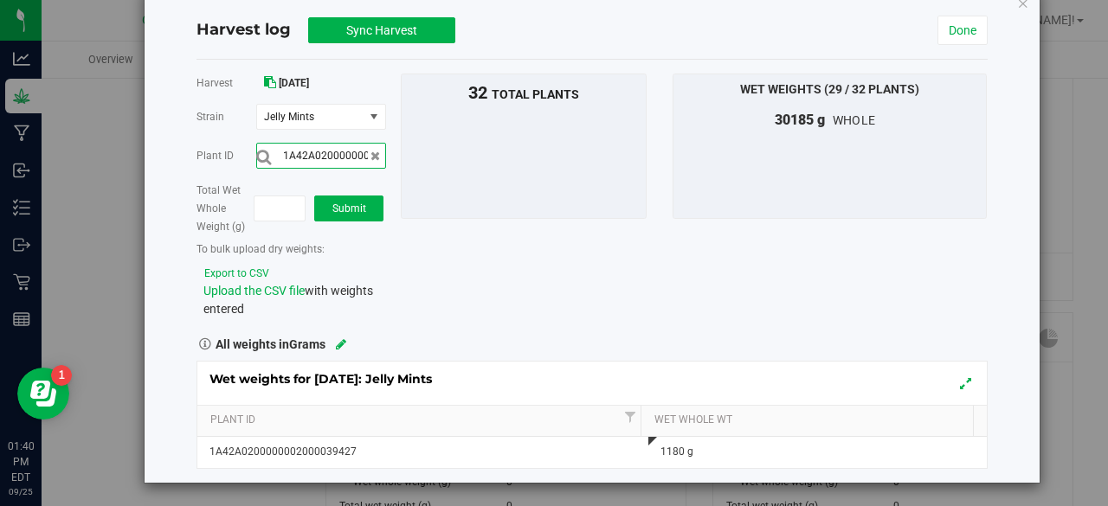
scroll to position [0, 57]
type input "1A42A0200000002000039449"
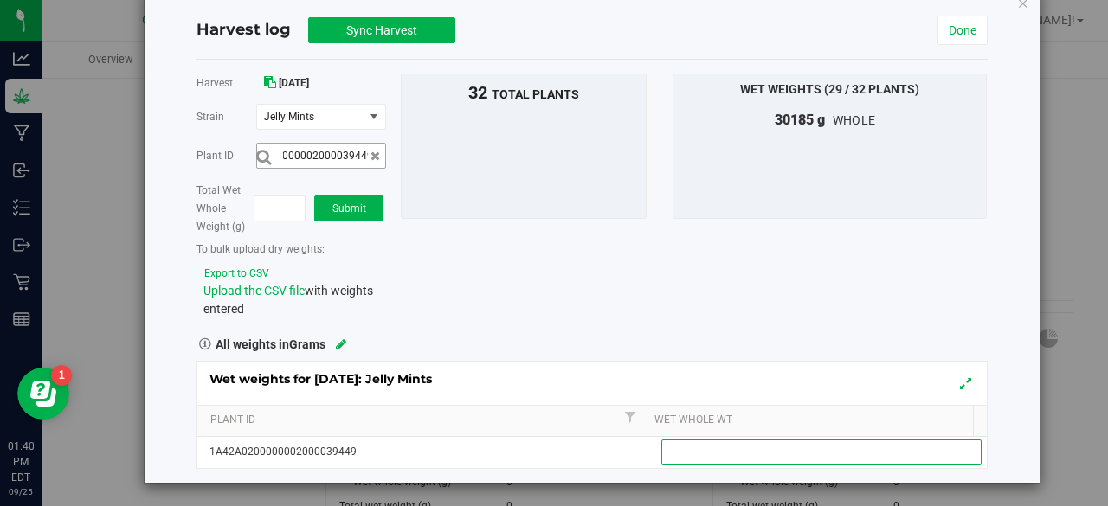
scroll to position [0, 0]
type input "1190"
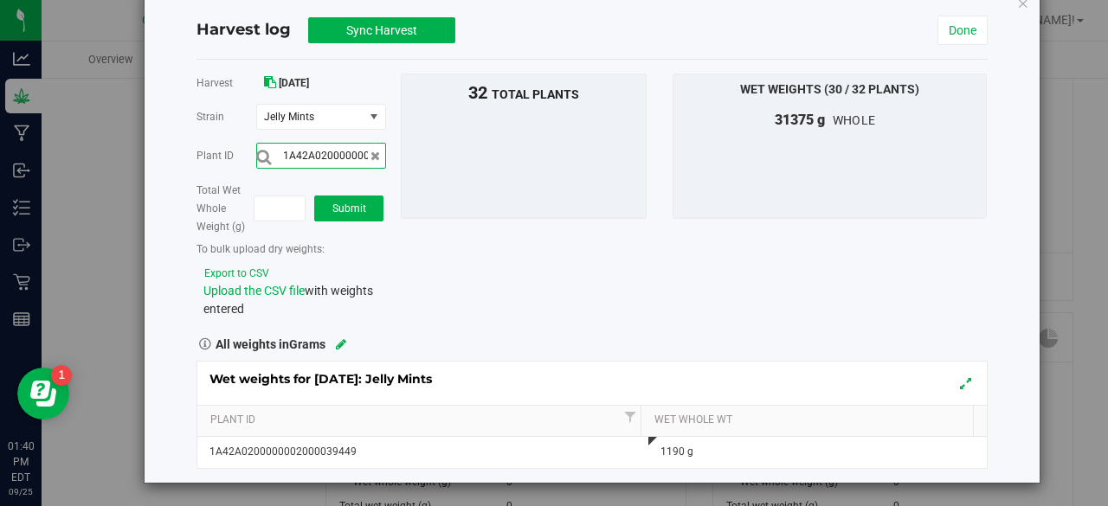
scroll to position [0, 57]
type input "1A42A0200000002000039439"
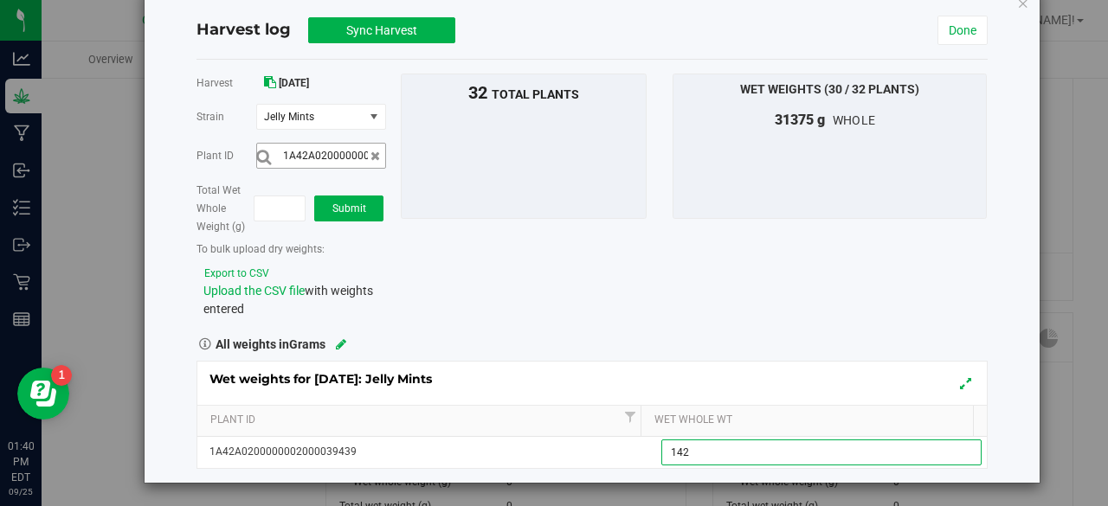
type input "1420"
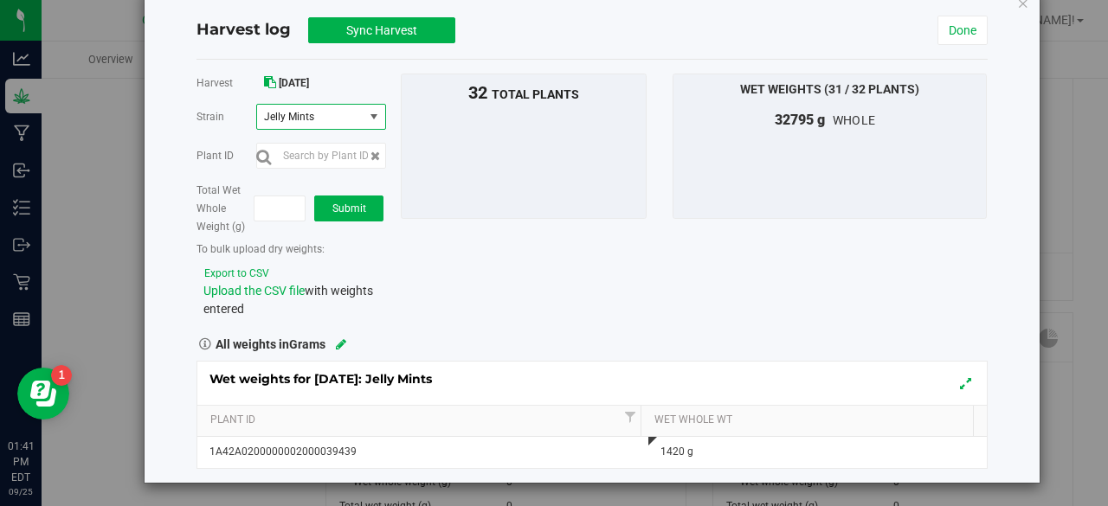
click at [374, 120] on span "select" at bounding box center [374, 117] width 14 height 14
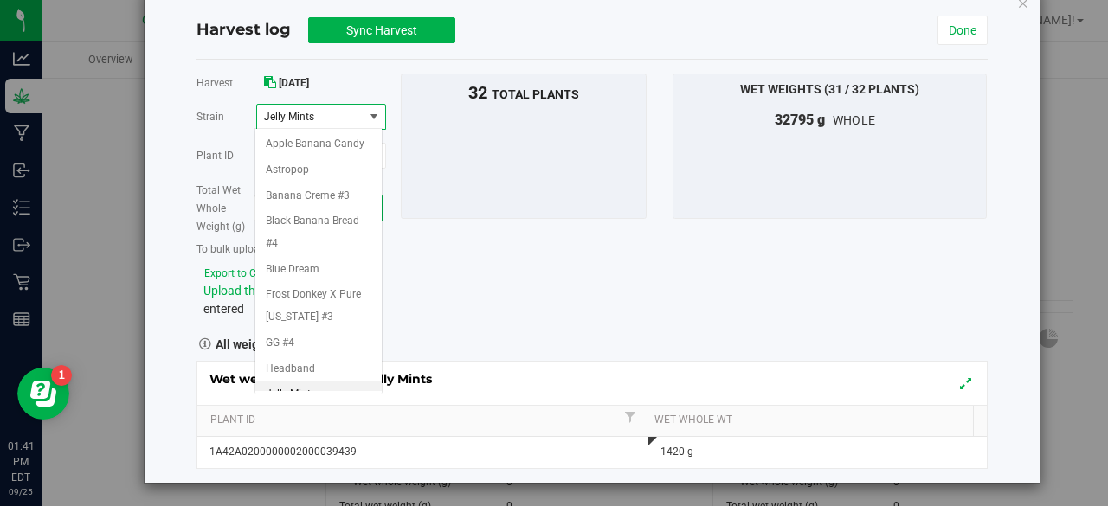
scroll to position [34, 0]
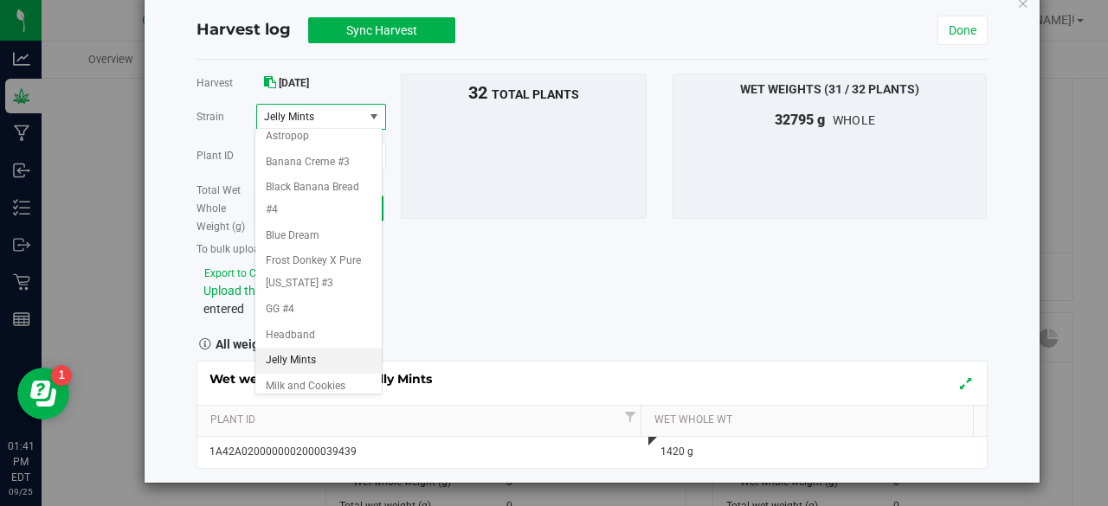
click at [351, 117] on span "Jelly Mints" at bounding box center [310, 117] width 106 height 24
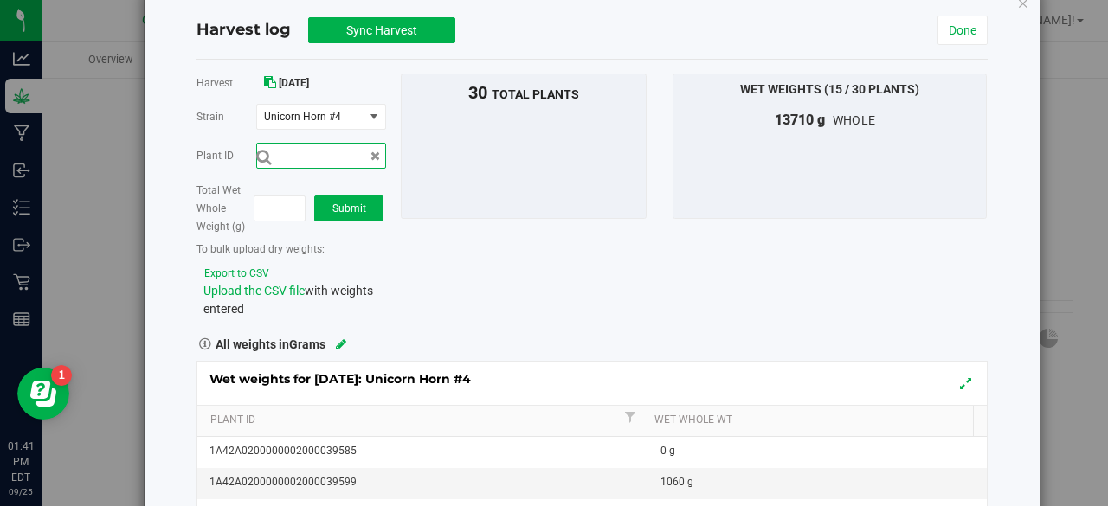
click at [338, 152] on input "text" at bounding box center [321, 156] width 130 height 26
type input "1A42A0200000002000039596"
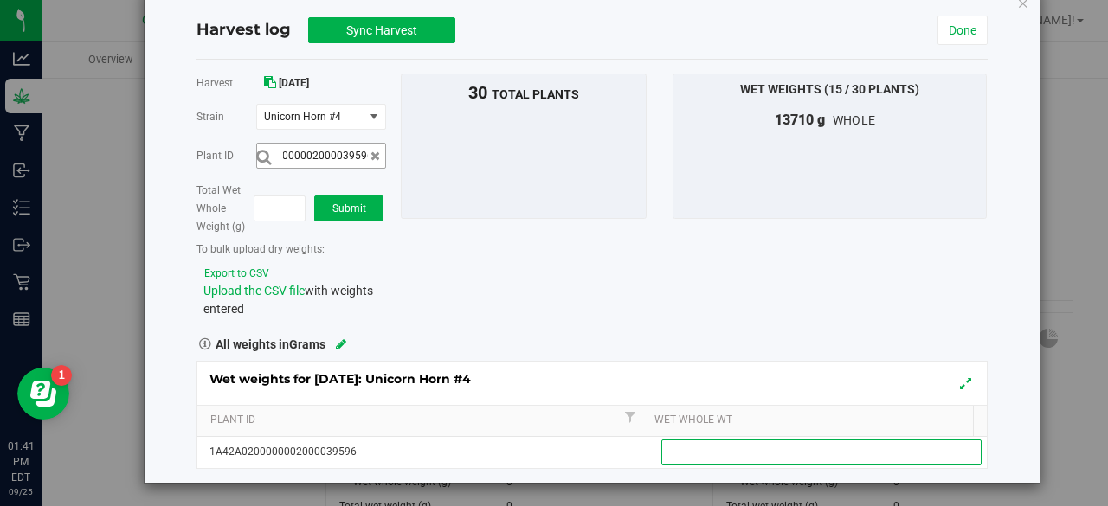
scroll to position [0, 0]
type input "755"
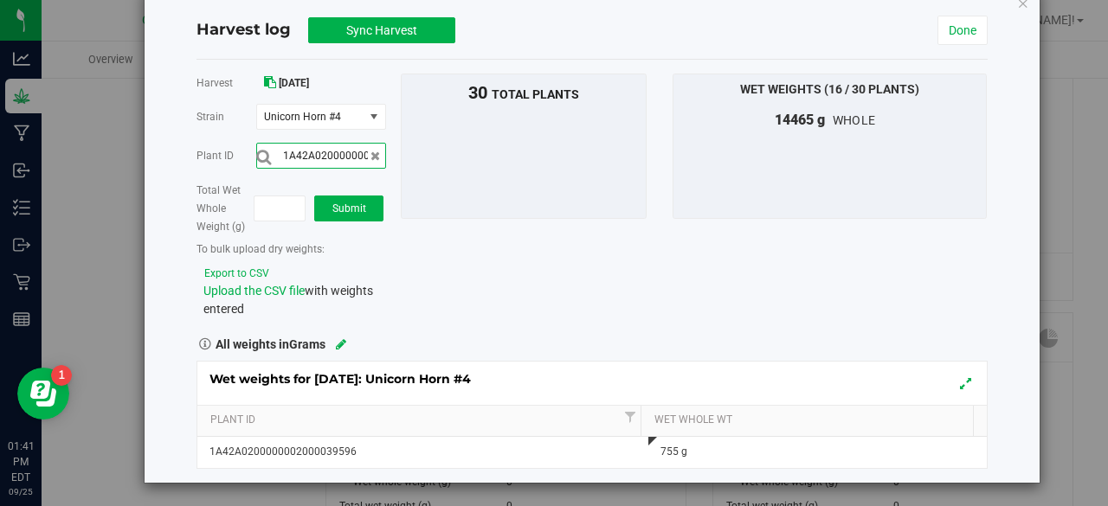
scroll to position [0, 57]
type input "1A42A0200000002000039579"
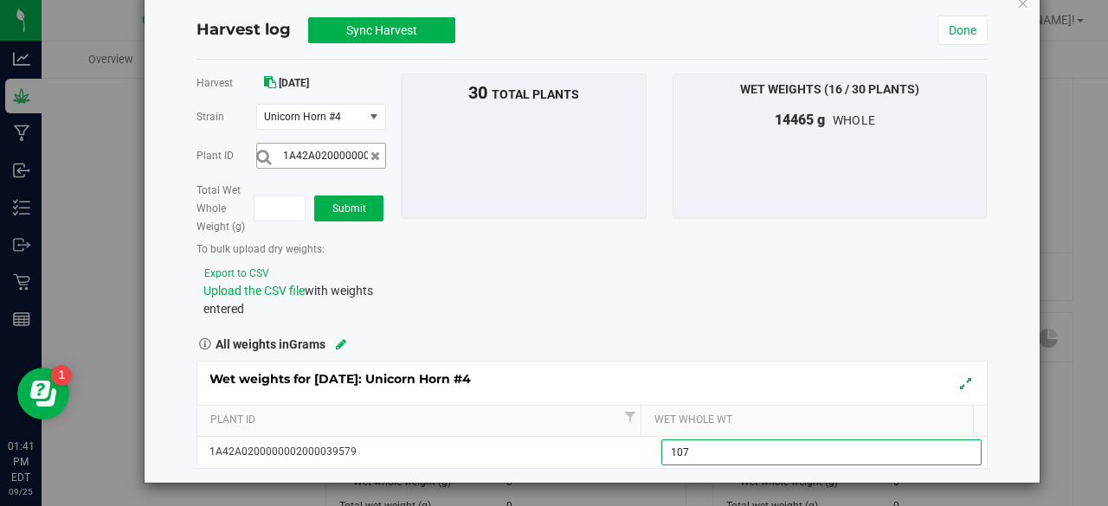
type input "1070"
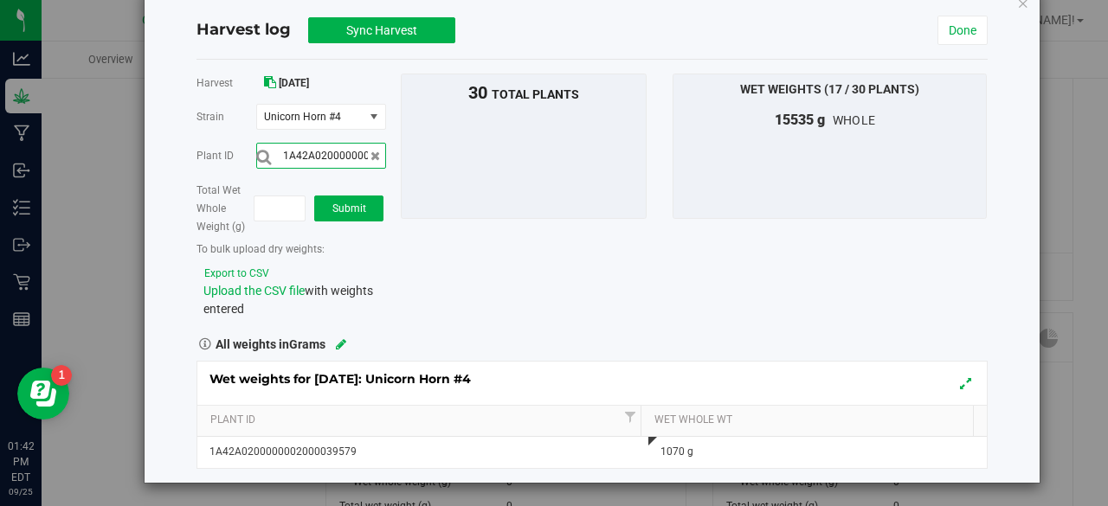
scroll to position [0, 57]
type input "1A42A0200000002000039571"
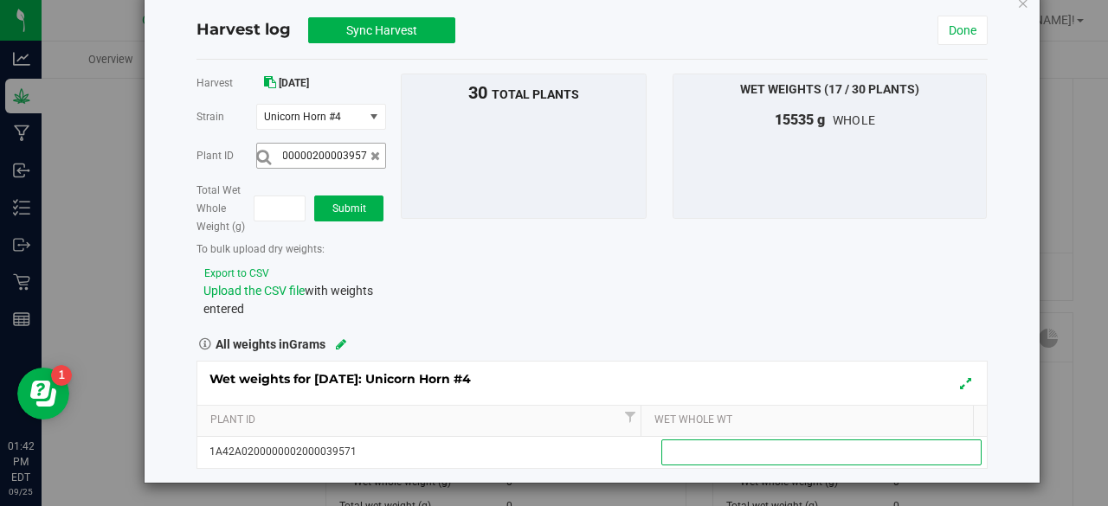
scroll to position [0, 0]
type input "1070"
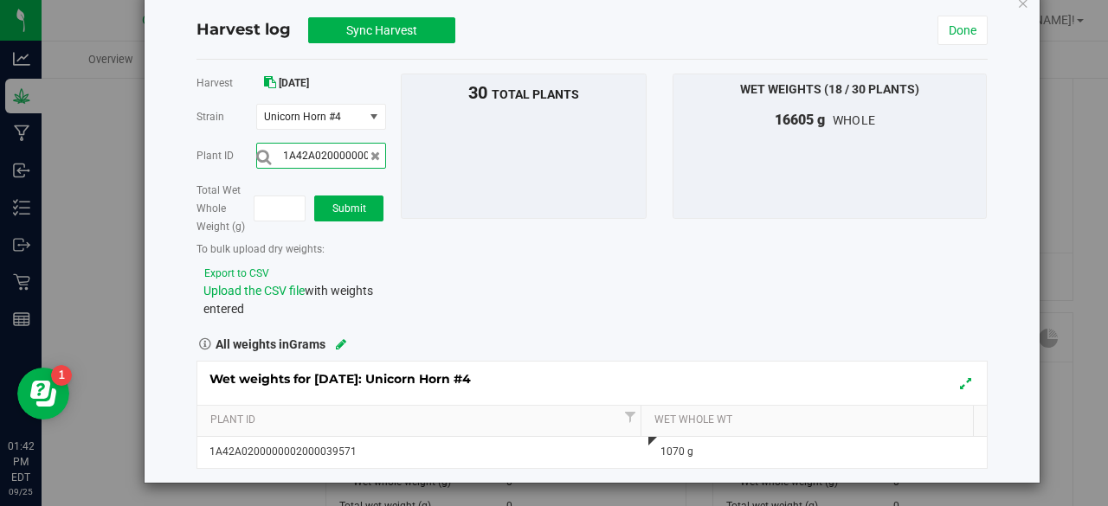
scroll to position [0, 57]
type input "1A42A0200000002000039597"
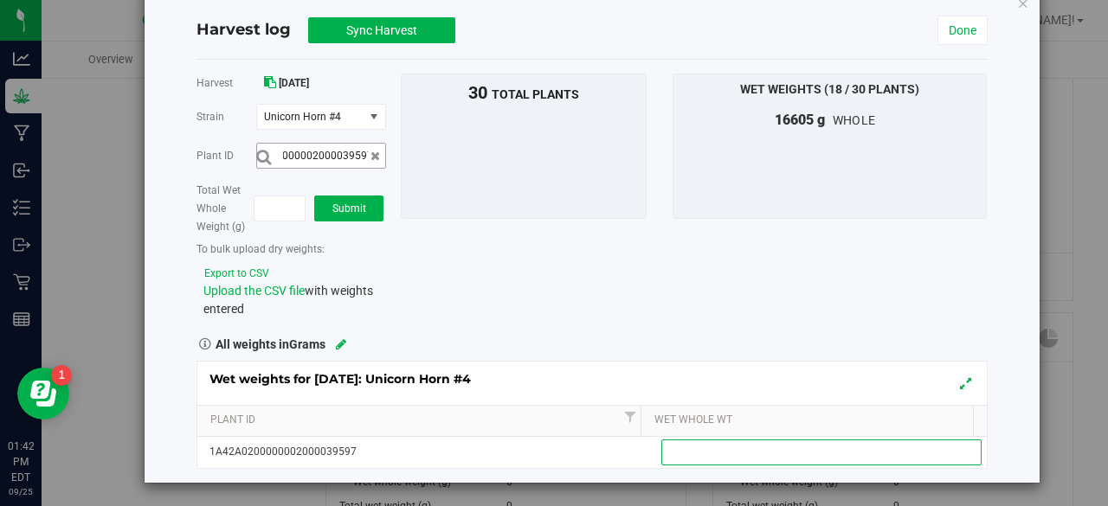
scroll to position [0, 0]
type input "660"
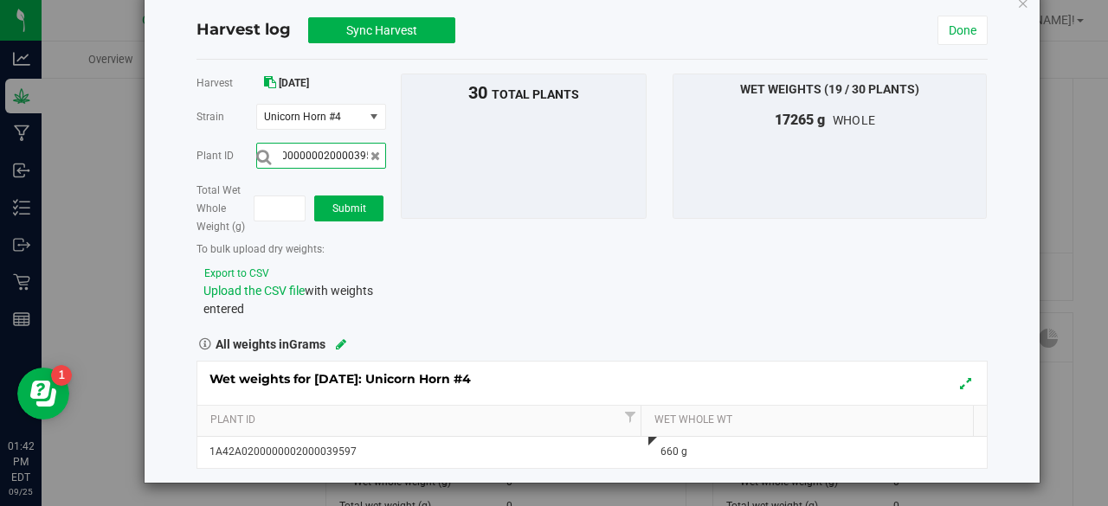
scroll to position [0, 57]
type input "1A42A0200000002000039585"
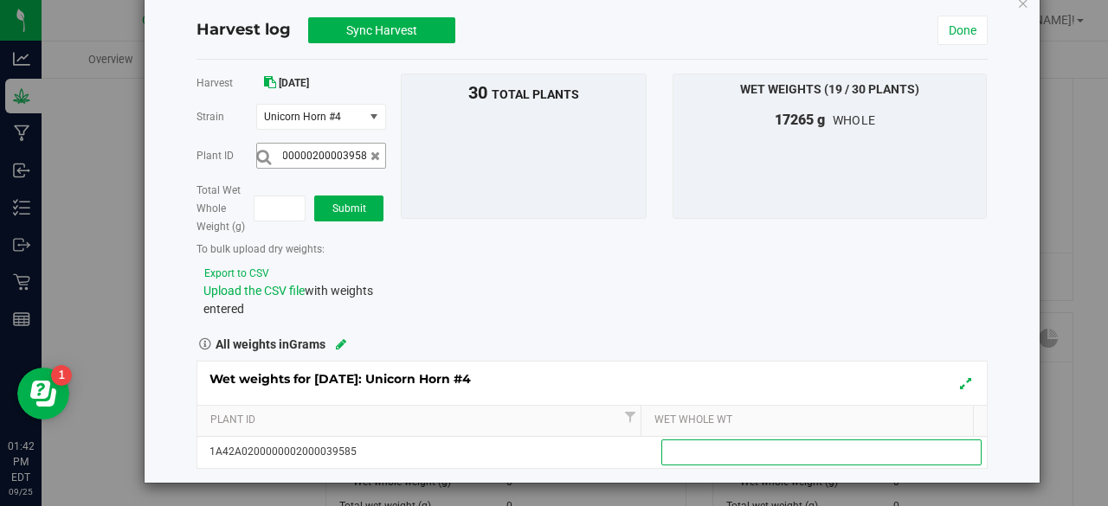
scroll to position [0, 0]
type input "980"
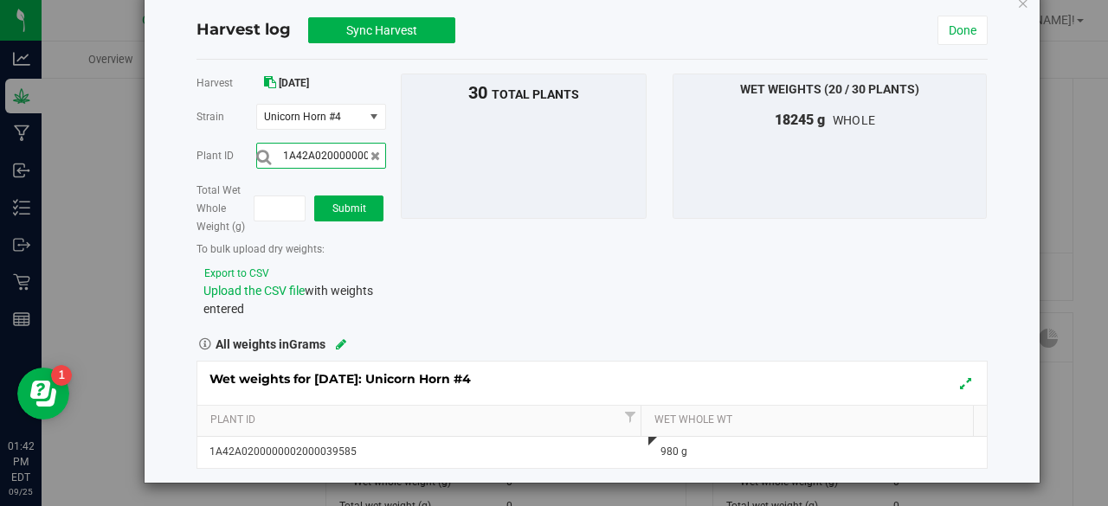
scroll to position [0, 57]
type input "1A42A0200000002000039589"
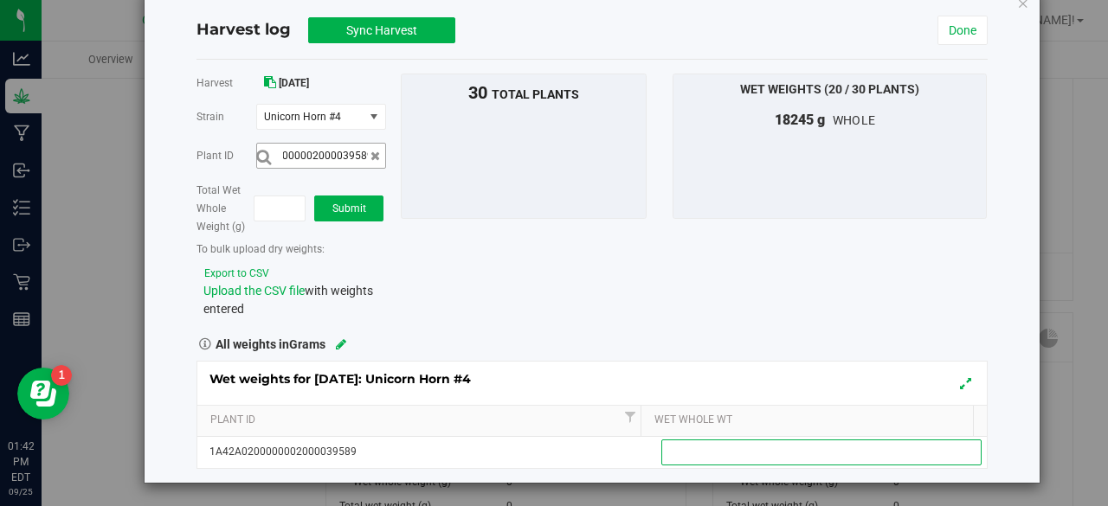
scroll to position [0, 0]
type input "1005"
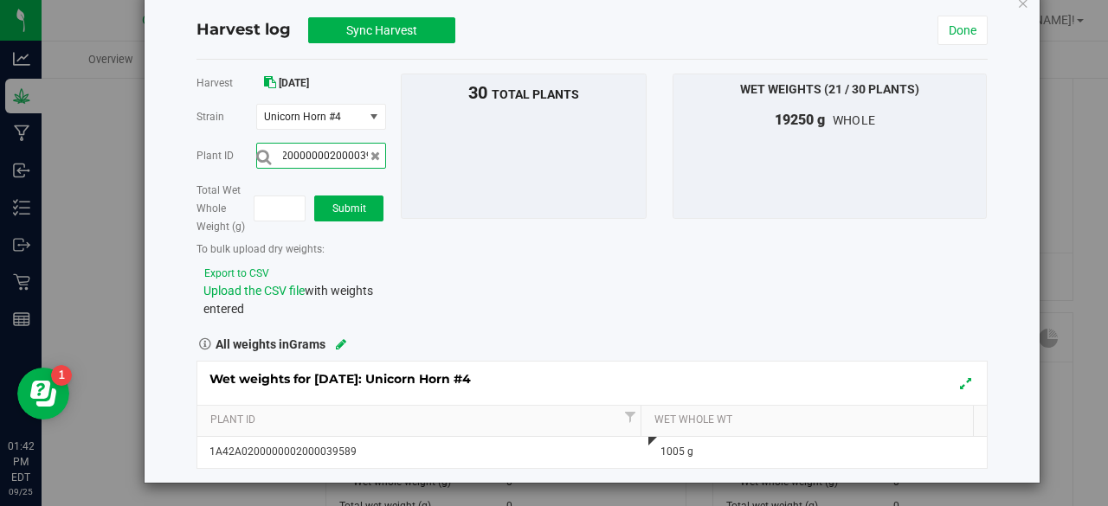
scroll to position [0, 57]
type input "1A42A0200000002000039593"
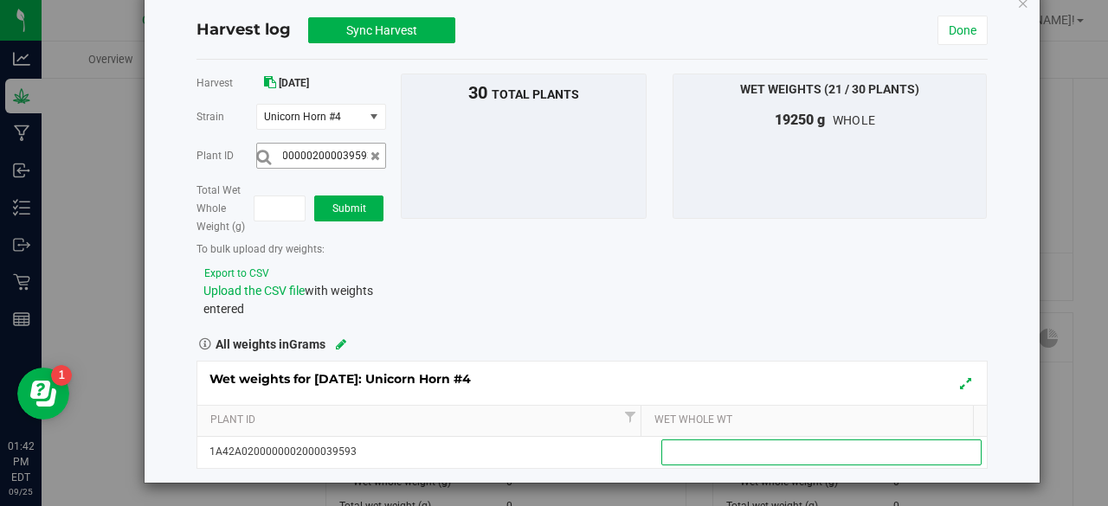
scroll to position [0, 0]
type input "625"
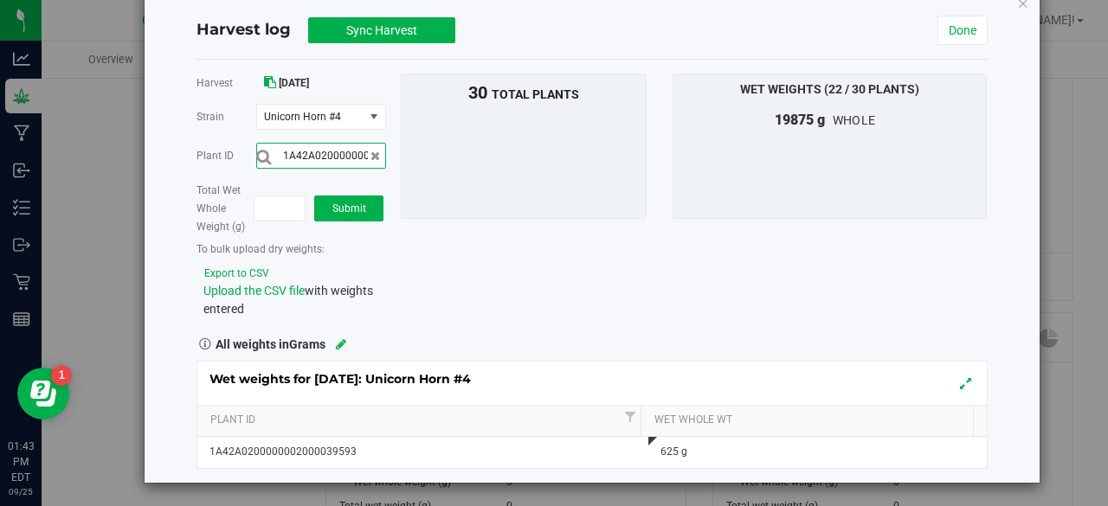
scroll to position [0, 57]
type input "1A42A0200000002000039581"
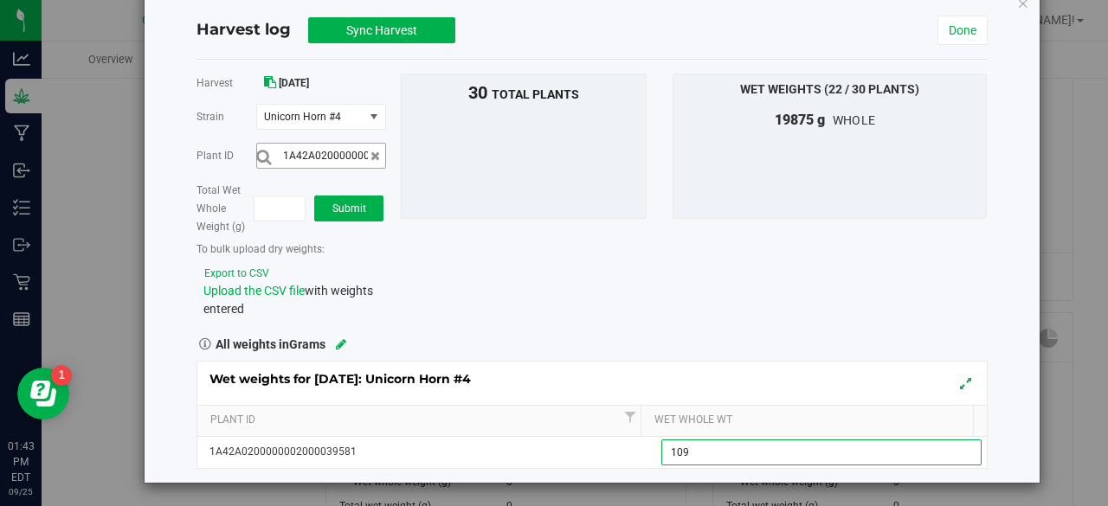
type input "1090"
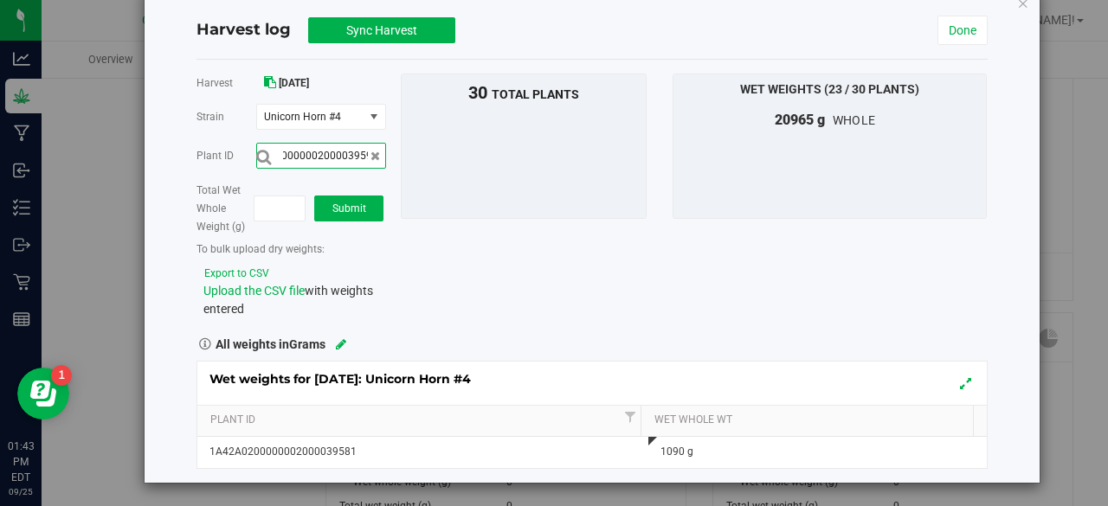
scroll to position [0, 57]
type input "1A42A0200000002000039595"
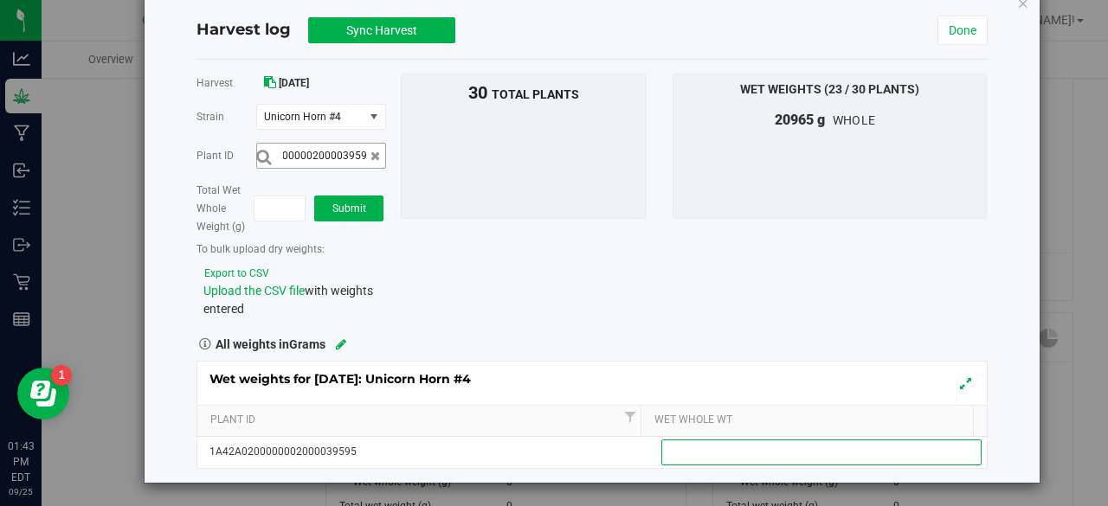
scroll to position [0, 0]
type input "1210"
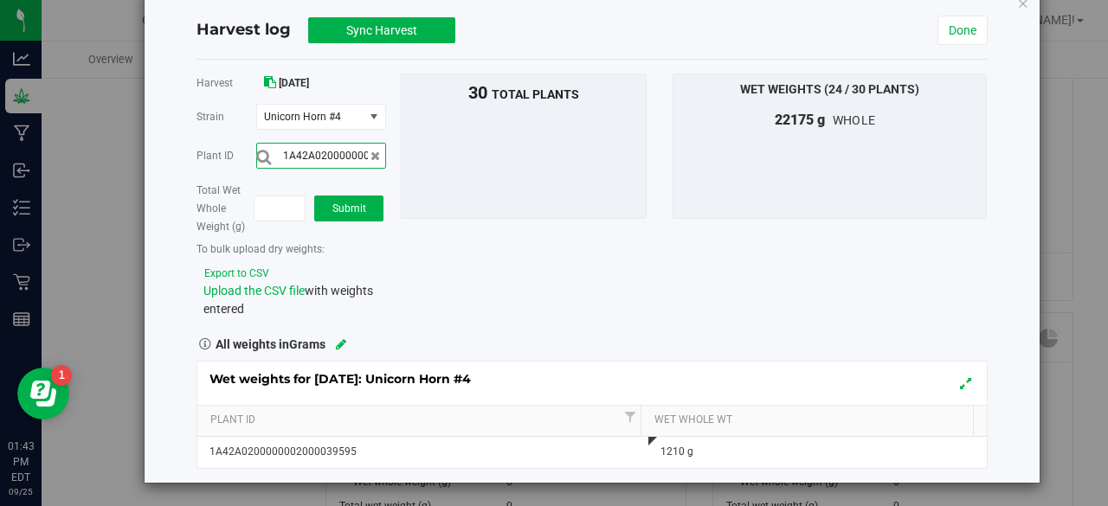
scroll to position [0, 57]
type input "1A42A0200000002000039580"
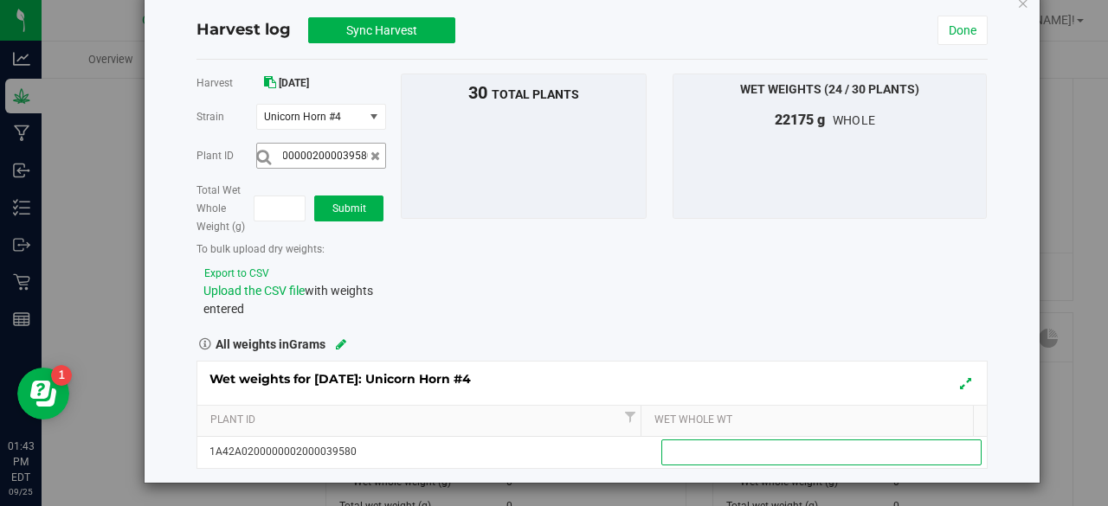
scroll to position [0, 0]
type input "1100"
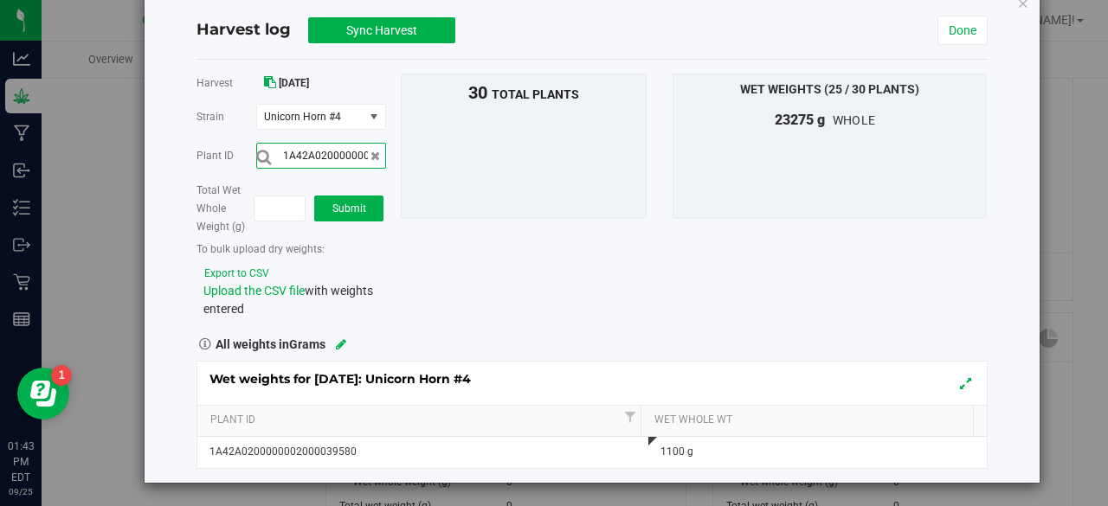
scroll to position [0, 57]
type input "1A42A0200000002000039592"
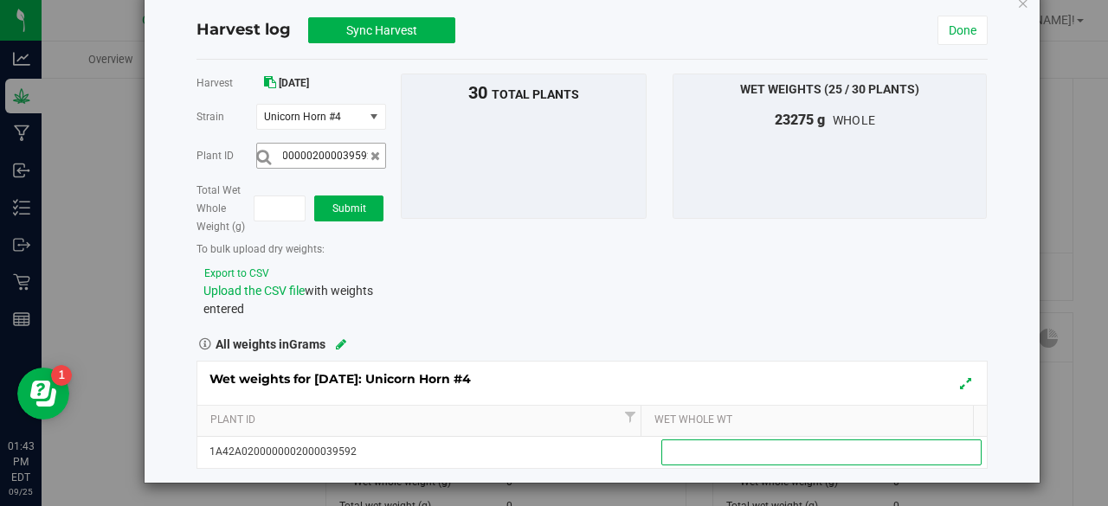
scroll to position [0, 0]
type input "680"
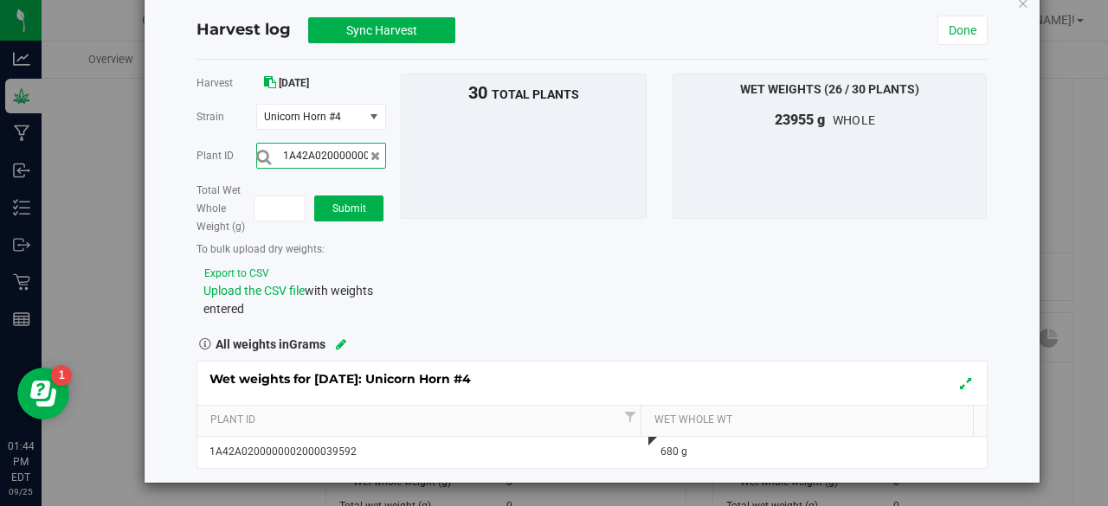
scroll to position [0, 57]
type input "1A42A0200000002000039583"
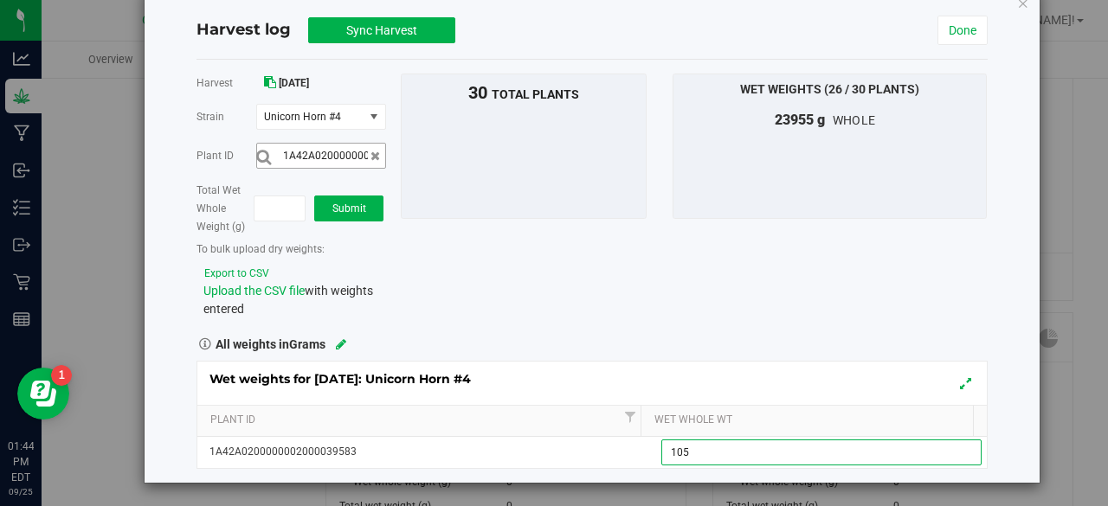
type input "1050"
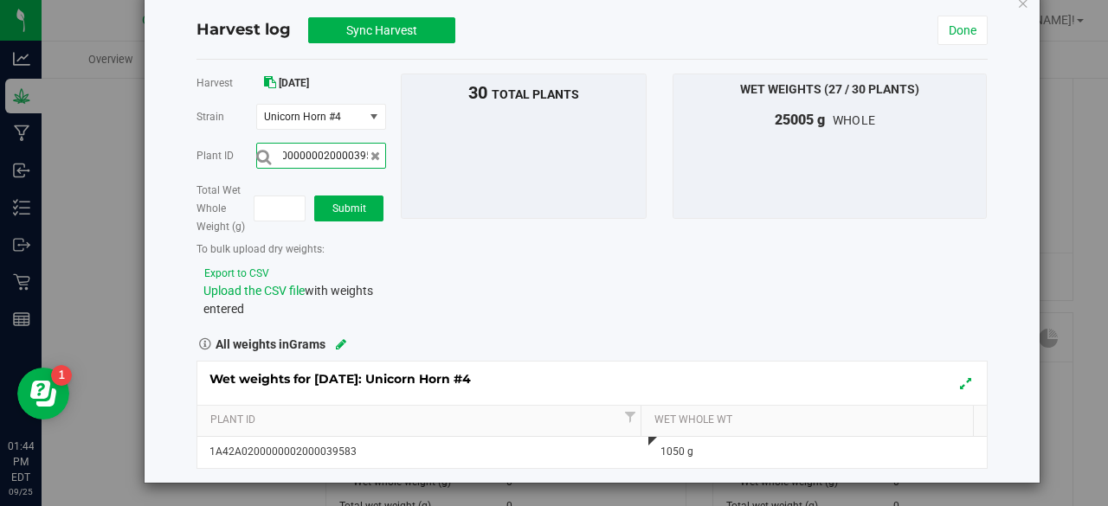
scroll to position [0, 57]
type input "1A42A0200000002000039574"
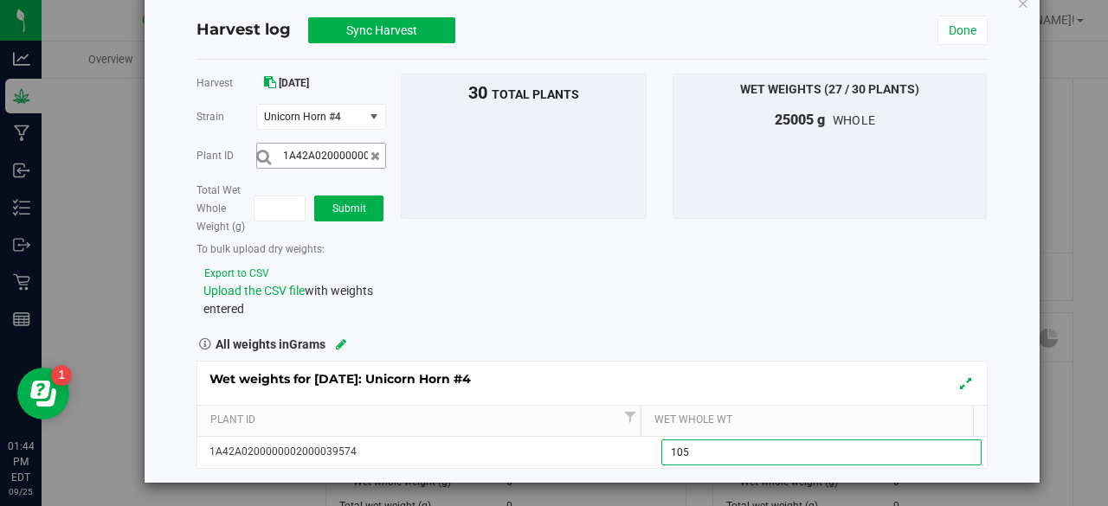
type input "1055"
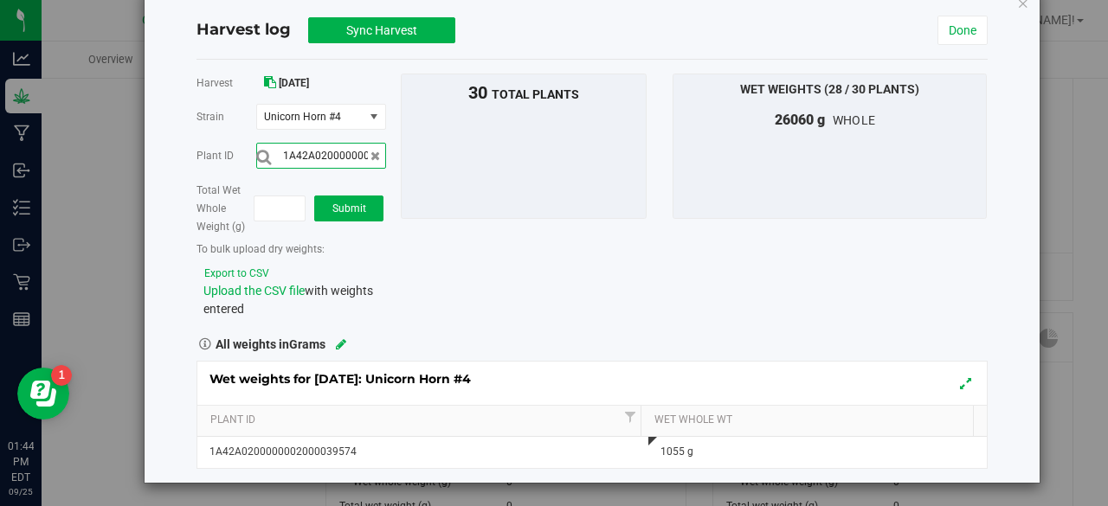
scroll to position [0, 57]
type input "1A42A0200000002000039586"
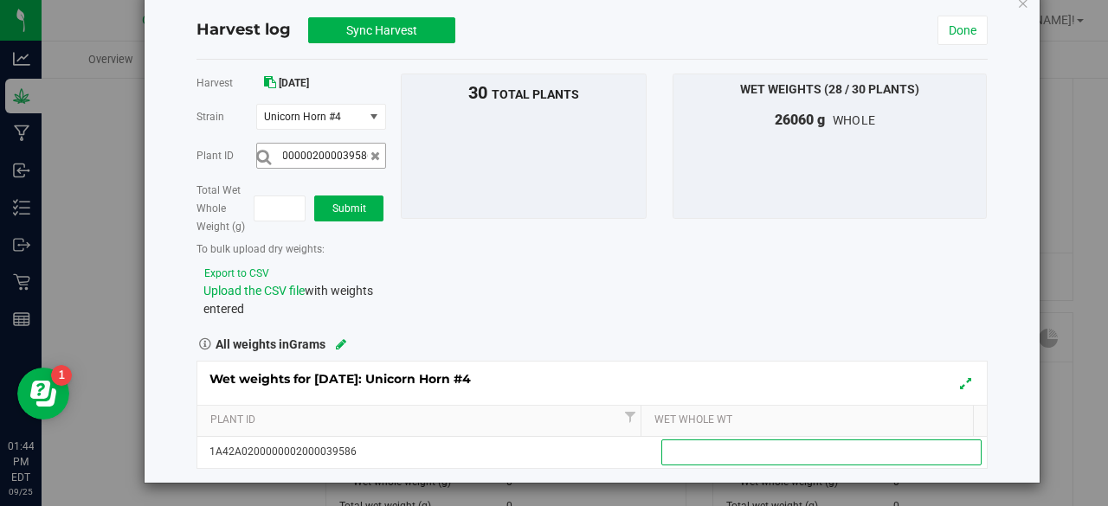
scroll to position [0, 0]
type input "920"
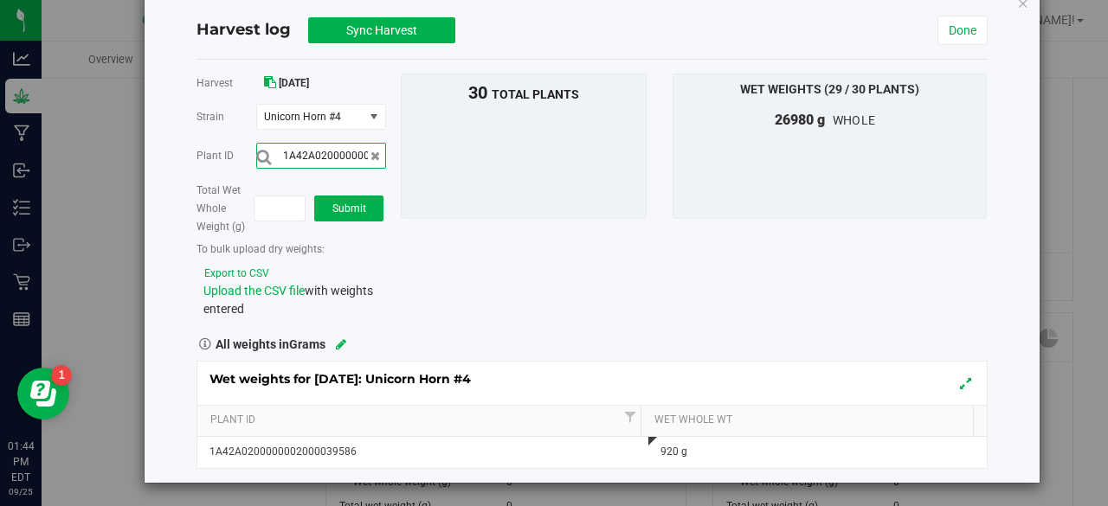
scroll to position [0, 57]
type input "1A42A0200000002000039578"
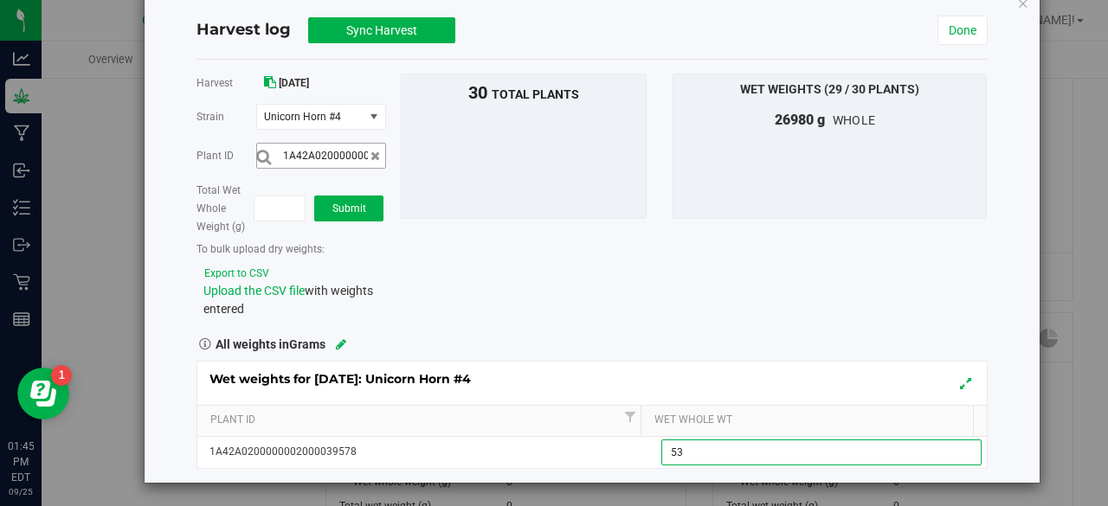
type input "535"
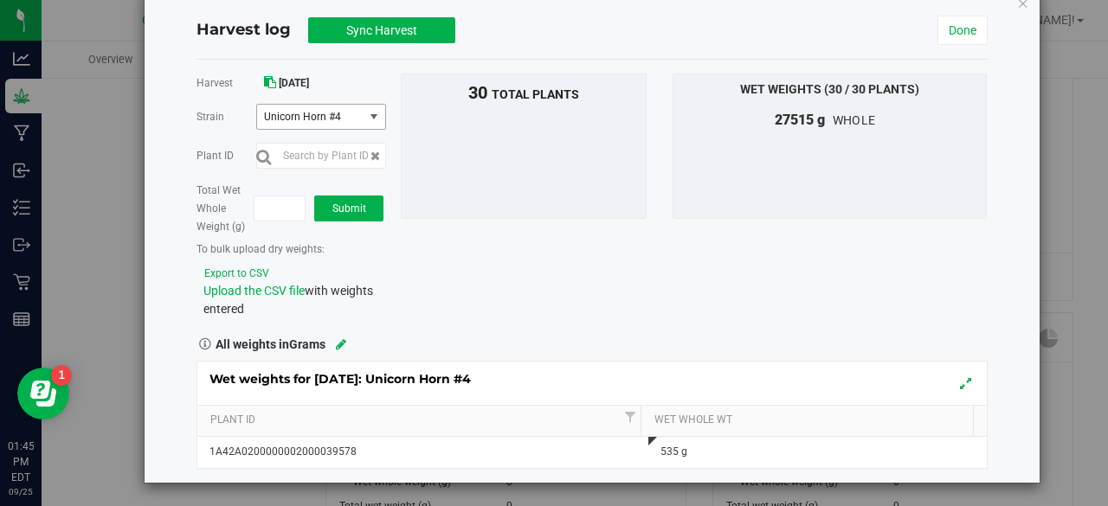
click at [370, 113] on span "select" at bounding box center [374, 117] width 14 height 14
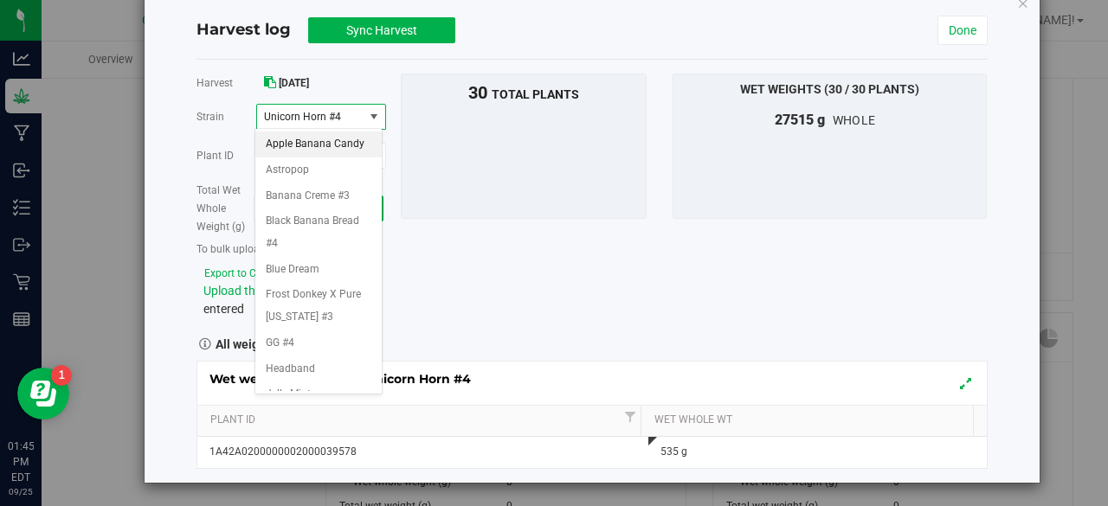
click at [310, 155] on span "Apple Banana Candy" at bounding box center [315, 144] width 99 height 23
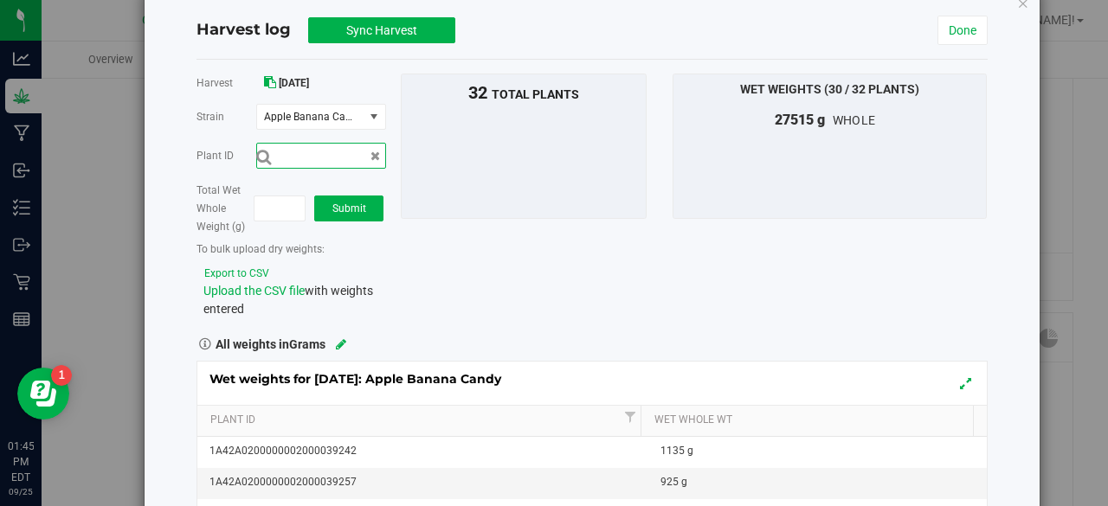
click at [310, 155] on input "text" at bounding box center [321, 156] width 130 height 26
type input "1A42A0200000002000039249"
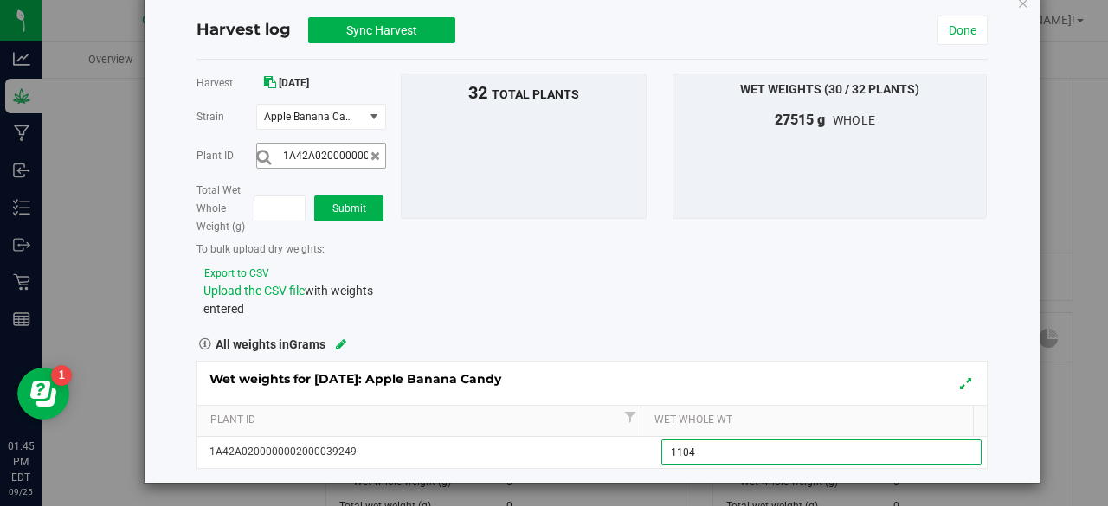
type input "11040"
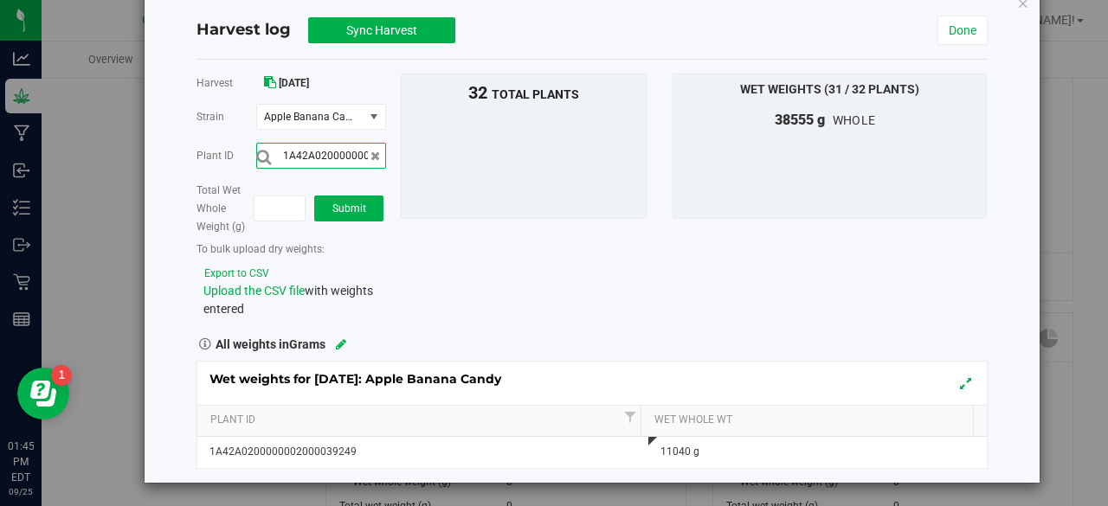
scroll to position [0, 57]
type input "1A42A0200000002000039252"
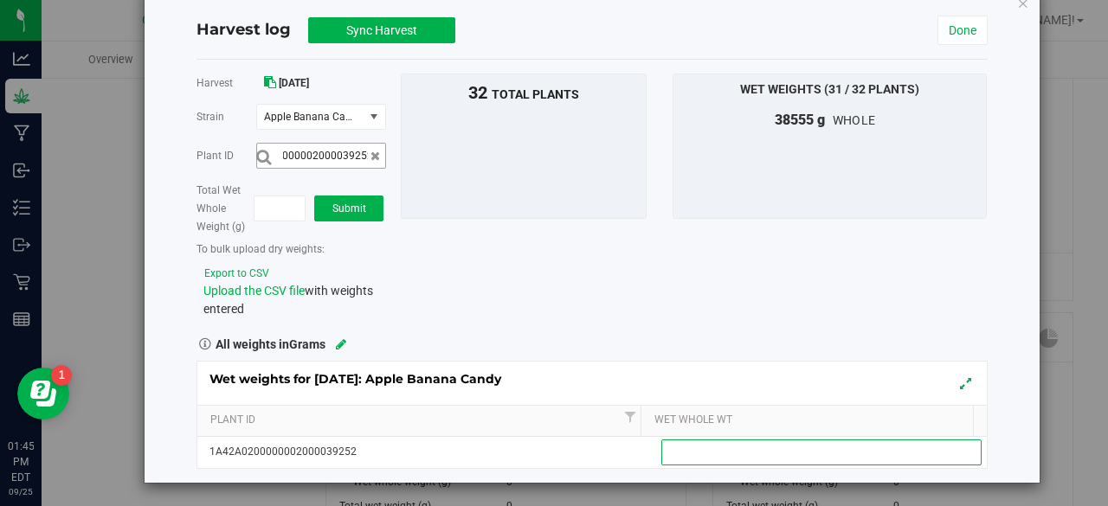
scroll to position [0, 0]
type input "980"
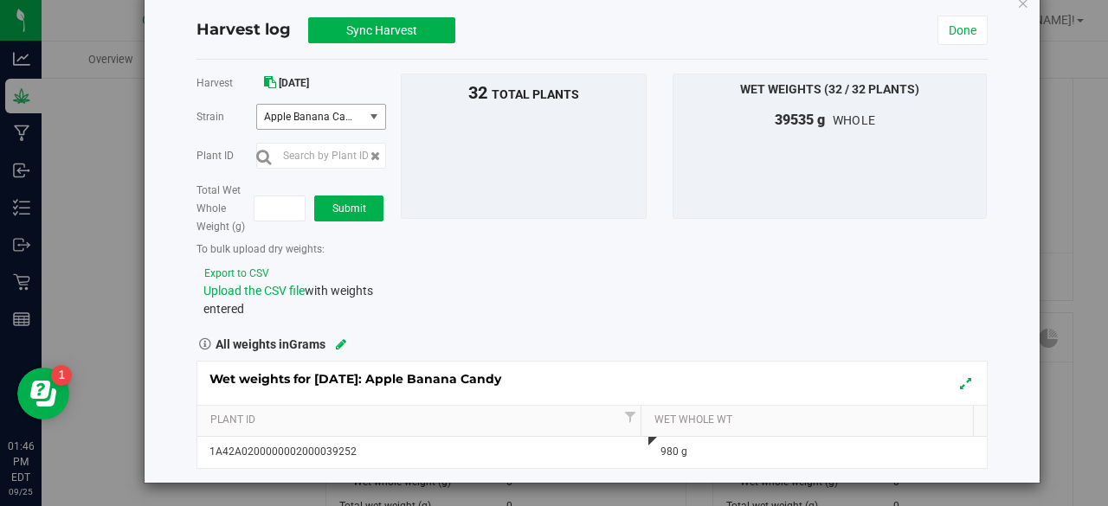
click at [375, 119] on span "select" at bounding box center [374, 117] width 14 height 14
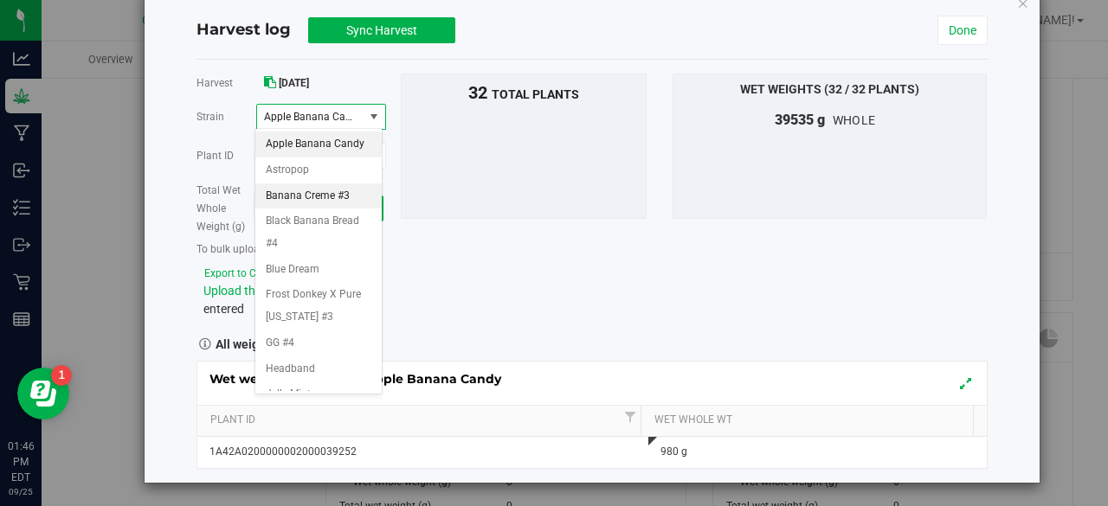
click at [331, 208] on span "Banana Creme #3" at bounding box center [308, 196] width 84 height 23
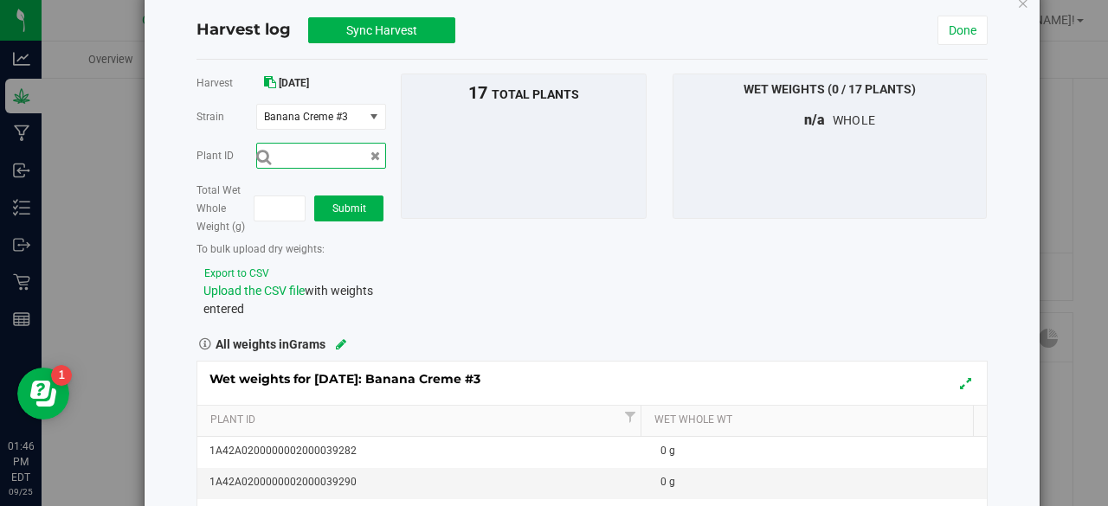
click at [335, 157] on input "text" at bounding box center [321, 156] width 130 height 26
type input "1A42A0200000002000039290"
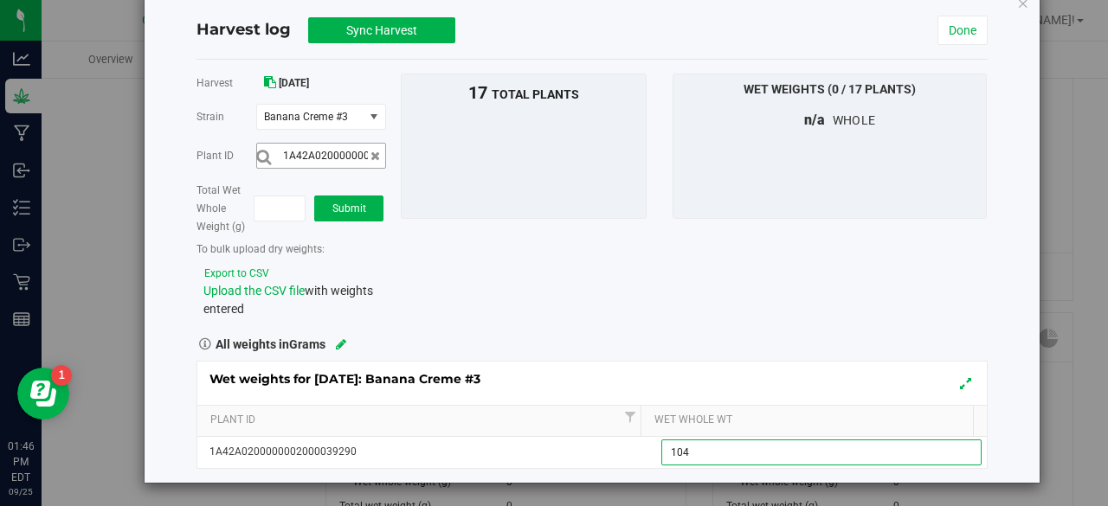
type input "1040"
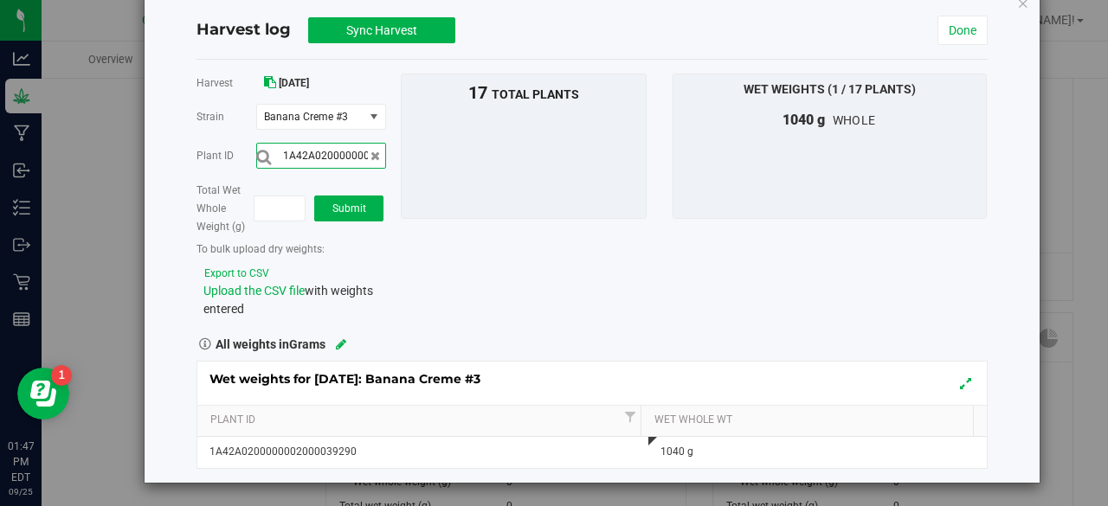
scroll to position [0, 57]
type input "1A42A0200000002000039289"
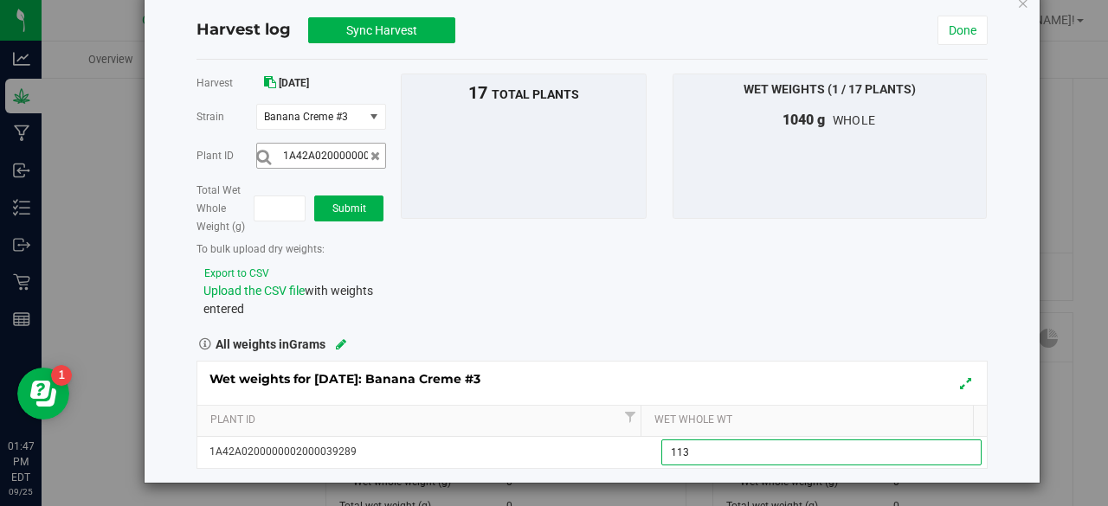
type input "1135"
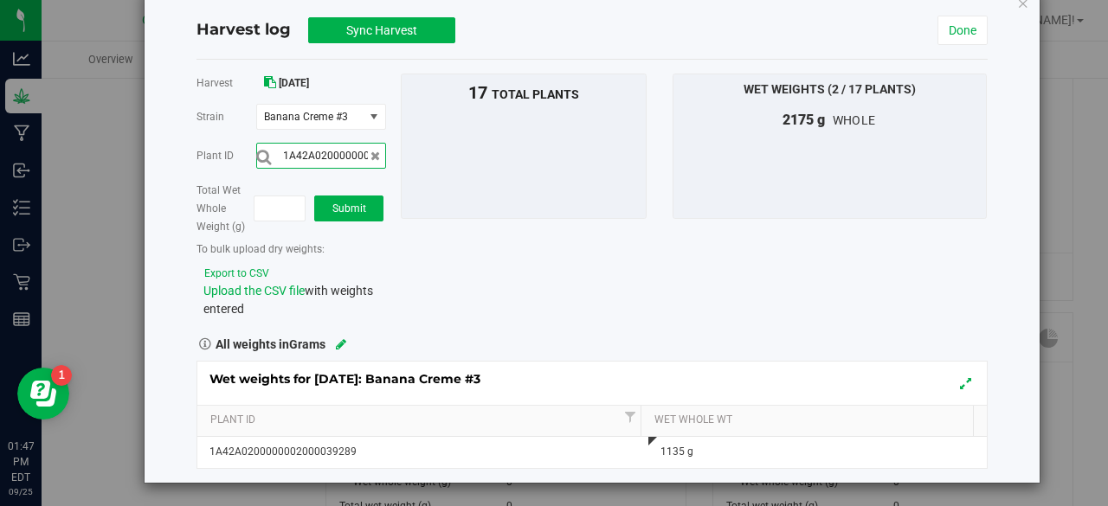
scroll to position [0, 57]
type input "1A42A0200000002000039288"
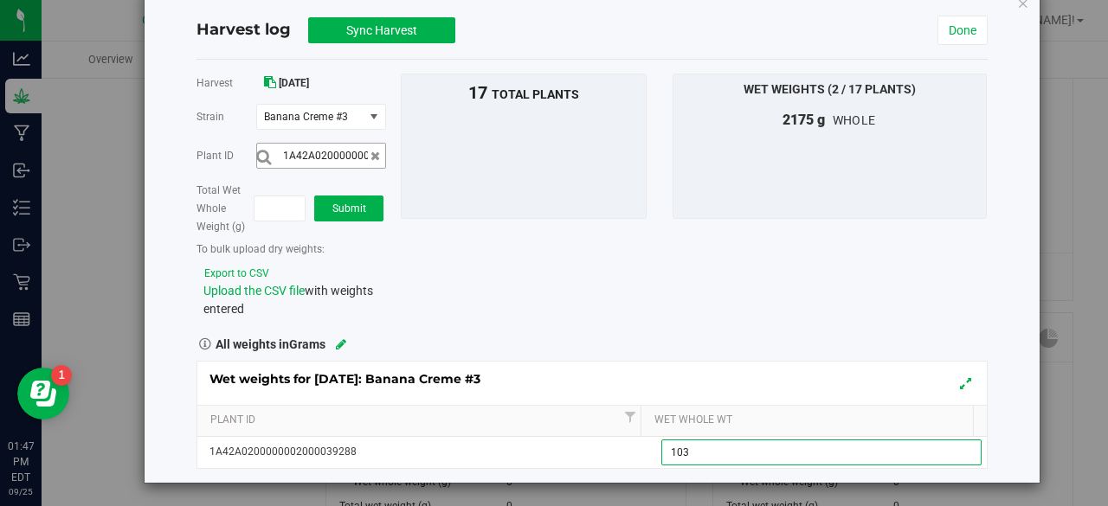
type input "1030"
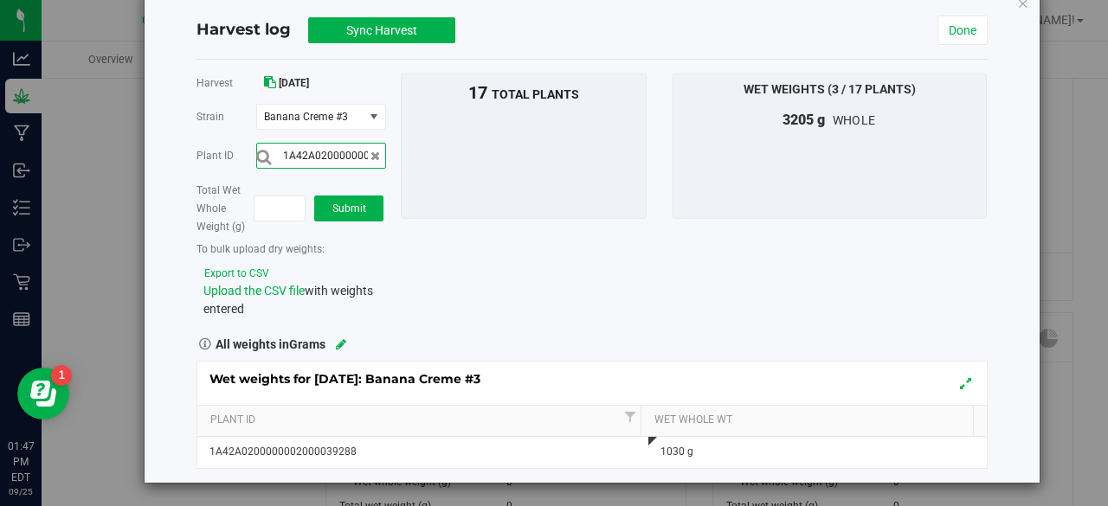
scroll to position [0, 57]
type input "1A42A0200000002000039279"
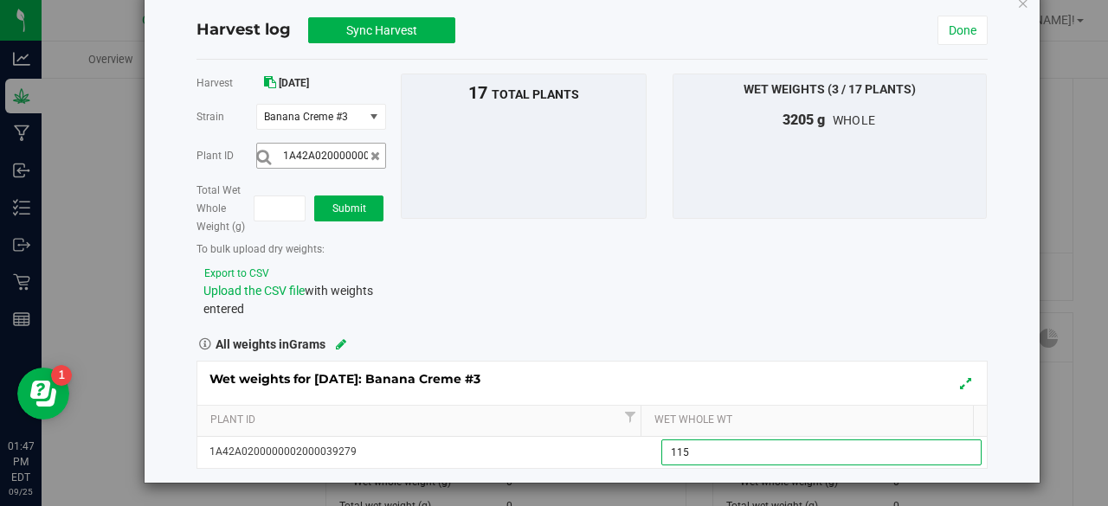
type input "1155"
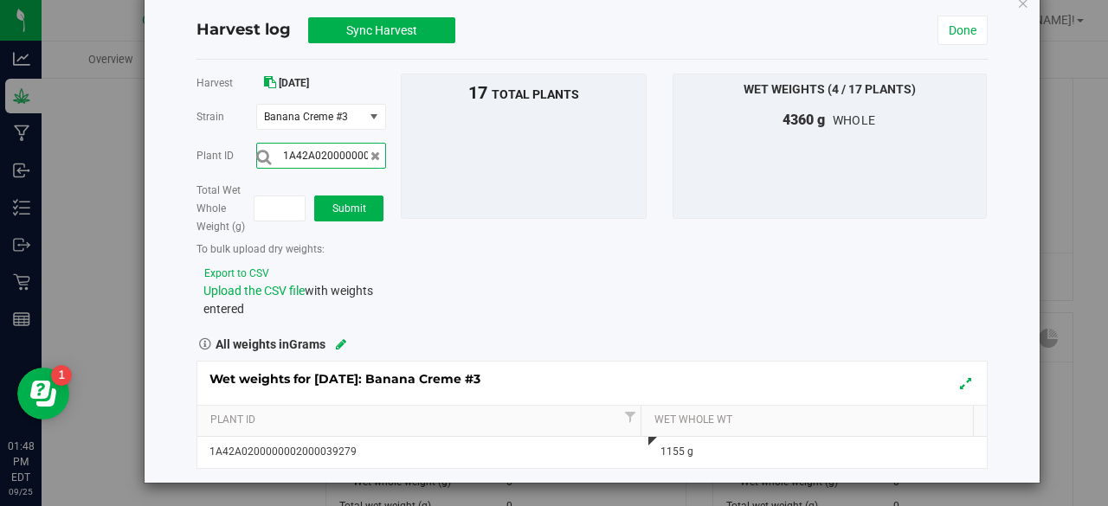
scroll to position [0, 57]
type input "1A42A0200000002000039277"
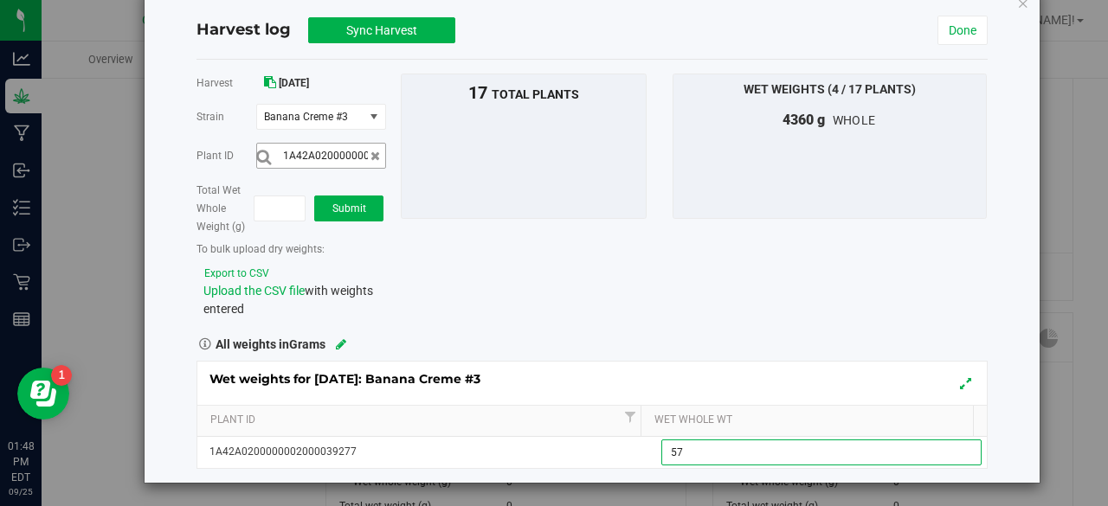
type input "570"
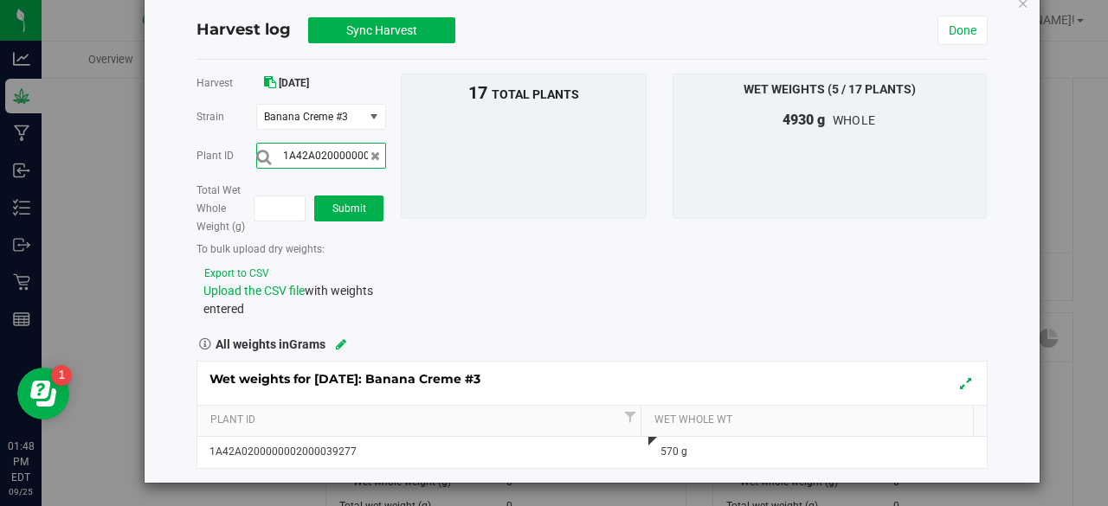
scroll to position [0, 57]
type input "1A42A0200000002000039274"
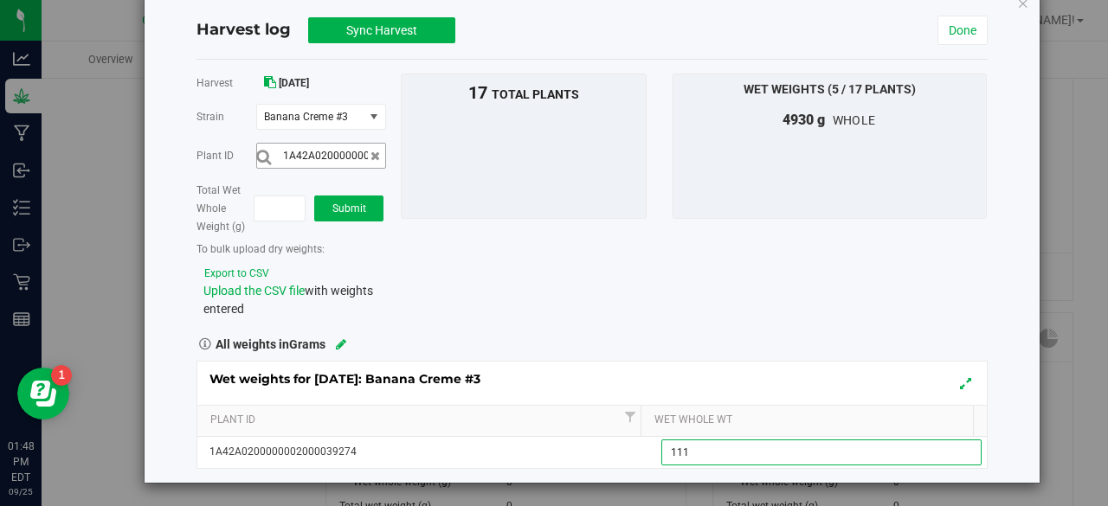
type input "1115"
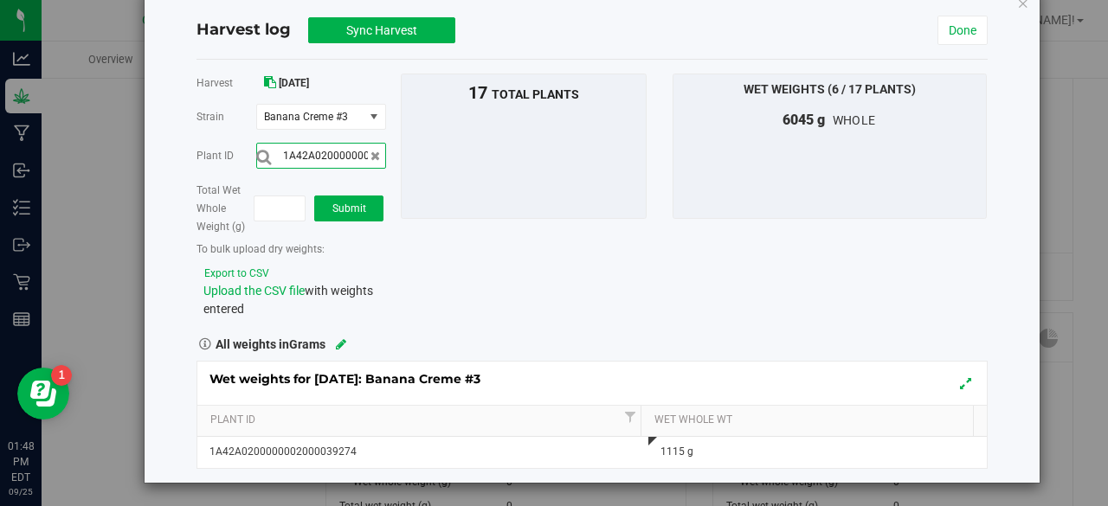
scroll to position [0, 57]
type input "1A42A0200000002000039284"
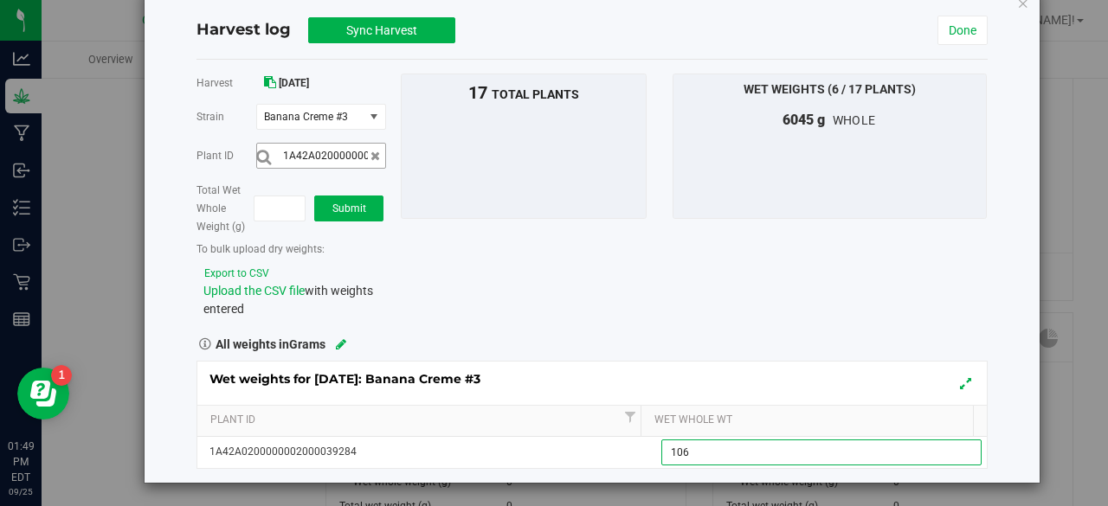
type input "1065"
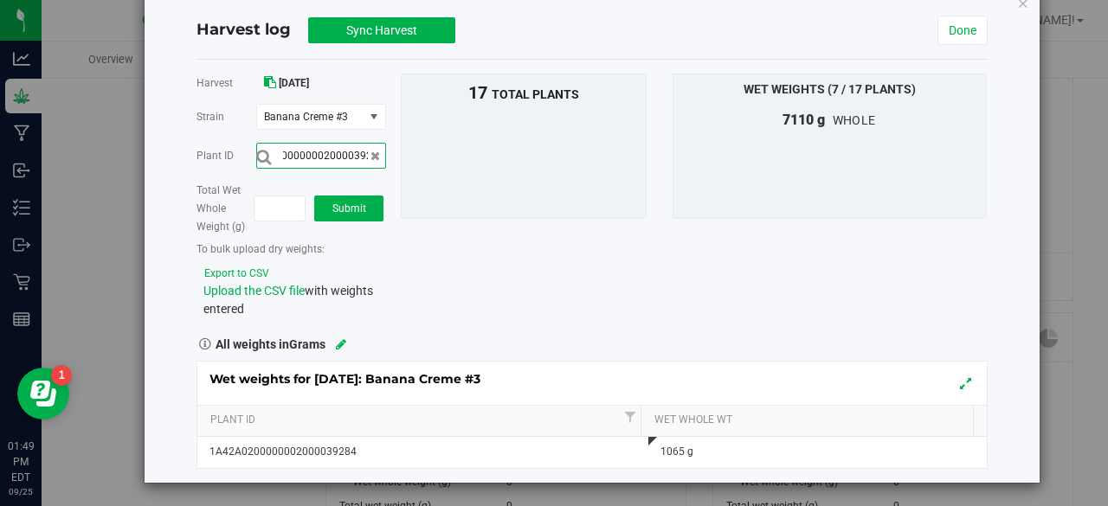
scroll to position [0, 57]
type input "1A42A0200000002000039282"
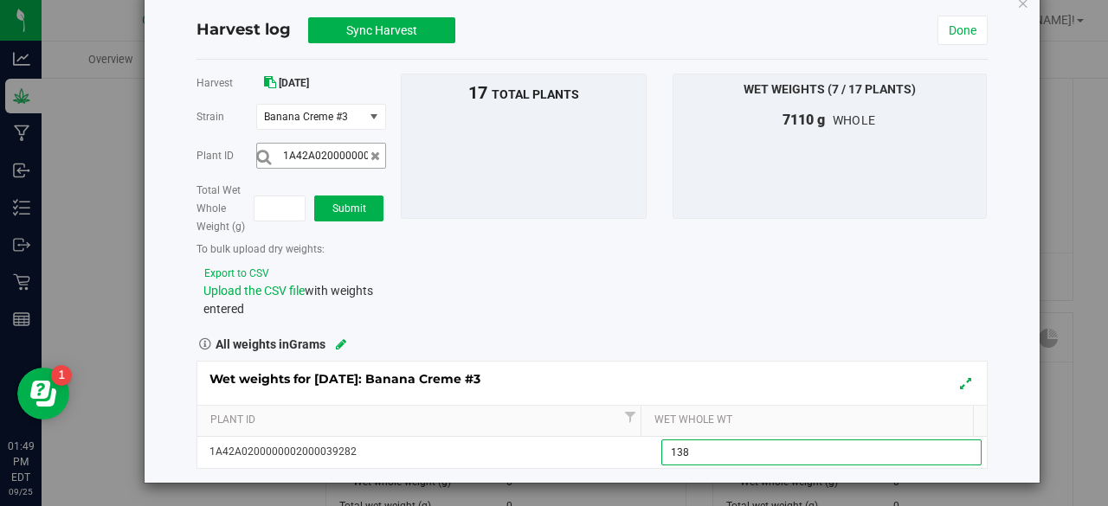
type input "1380"
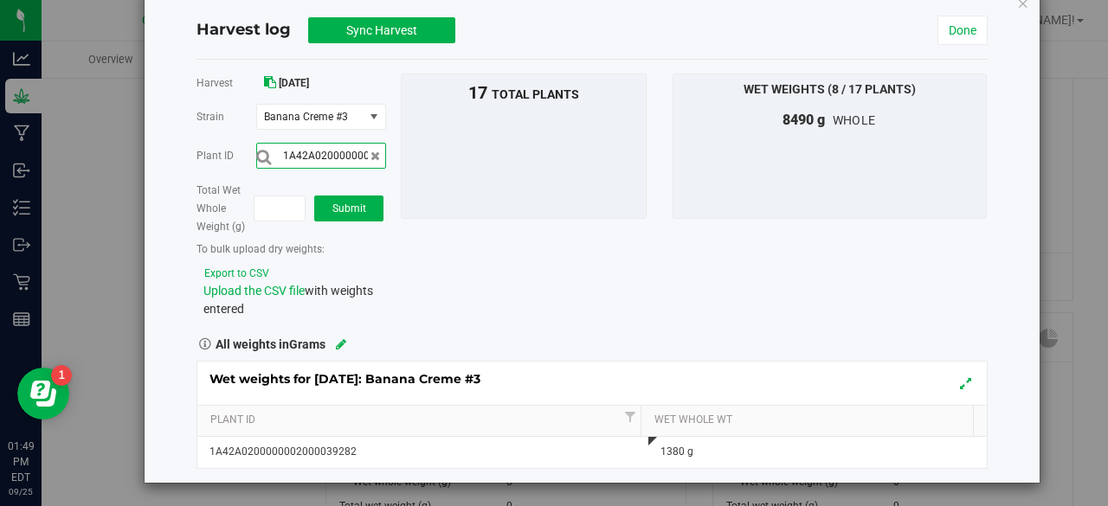
scroll to position [0, 57]
type input "1A42A0200000002000039278"
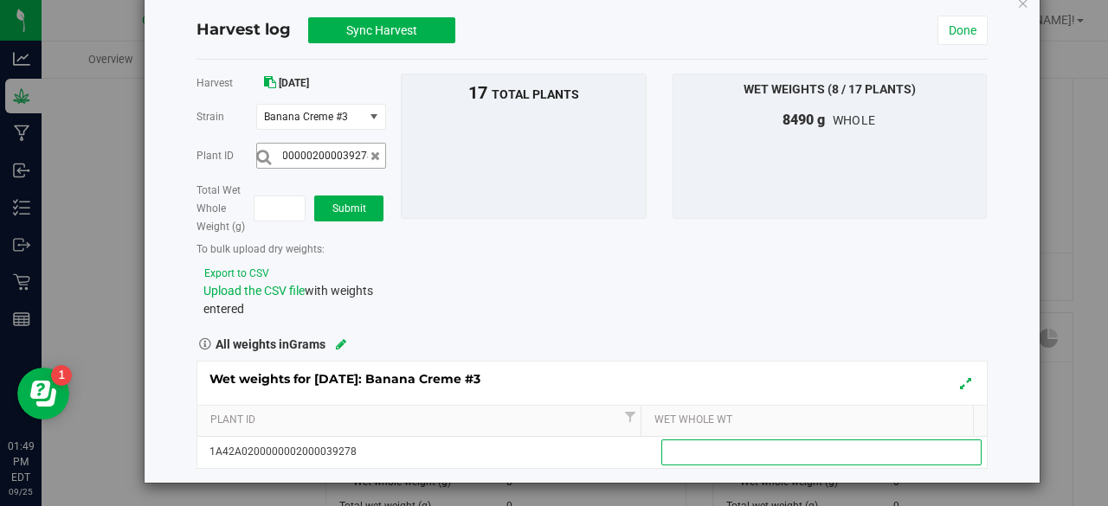
scroll to position [0, 0]
type input "1270"
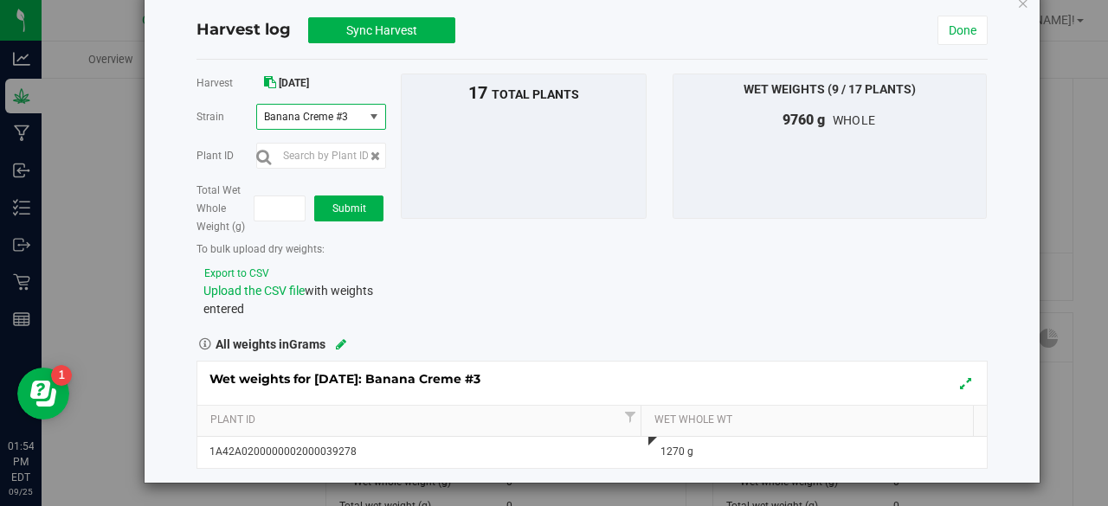
click at [367, 110] on span "select" at bounding box center [374, 117] width 14 height 14
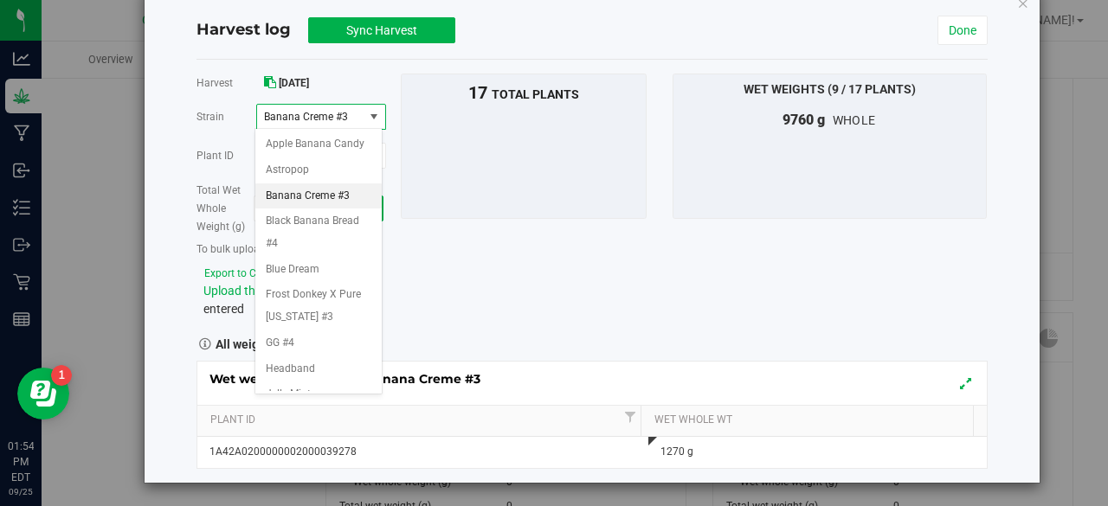
click at [357, 109] on span "Banana Creme #3" at bounding box center [310, 117] width 106 height 24
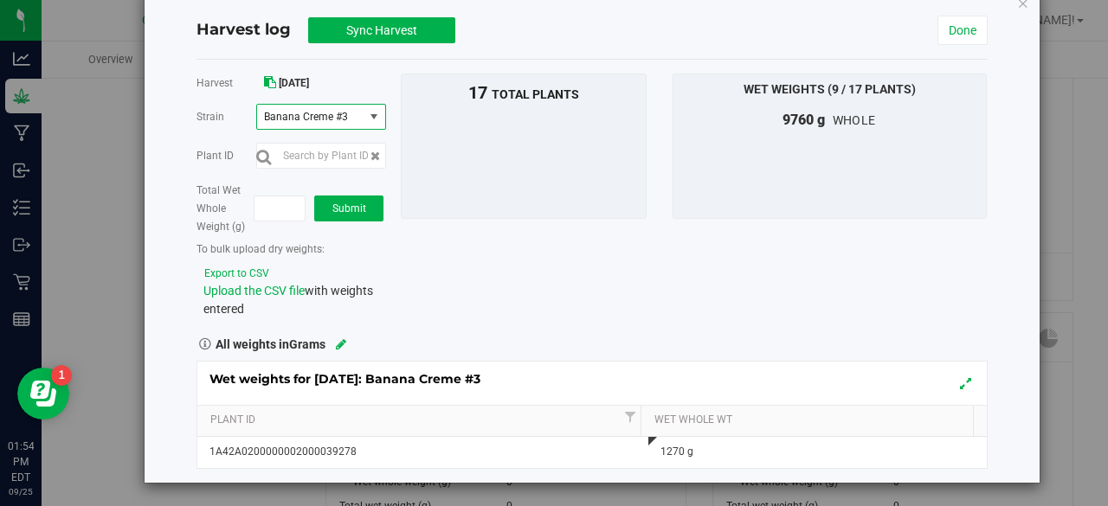
click at [364, 123] on span "select" at bounding box center [375, 117] width 22 height 24
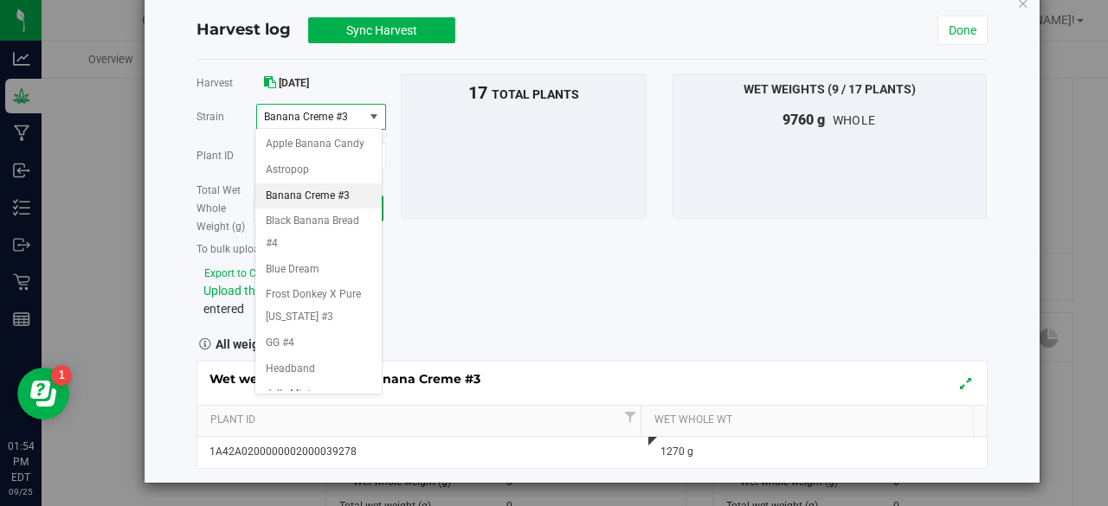
scroll to position [84, 0]
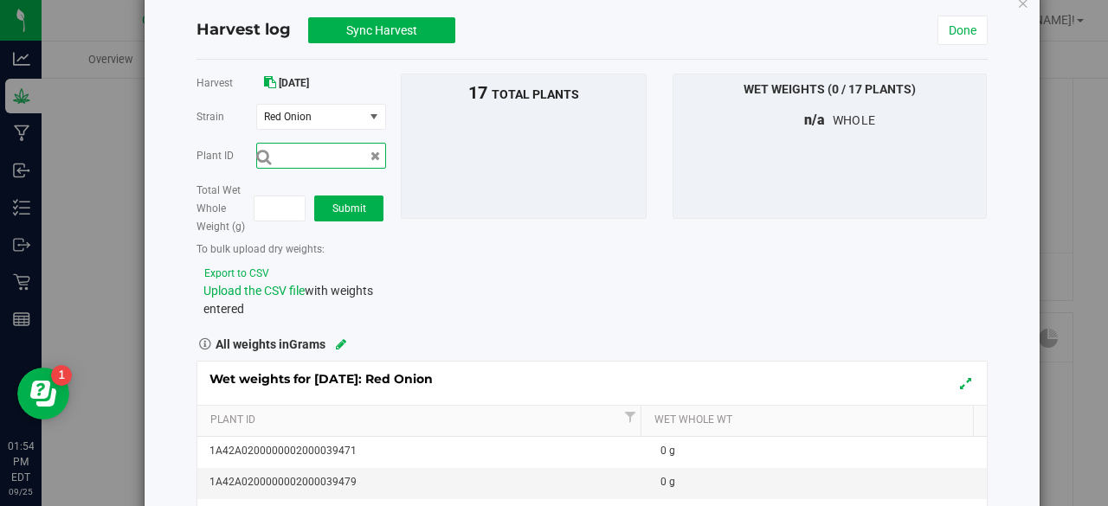
click at [336, 163] on input "text" at bounding box center [321, 156] width 130 height 26
type input "A42A0200000002000039464"
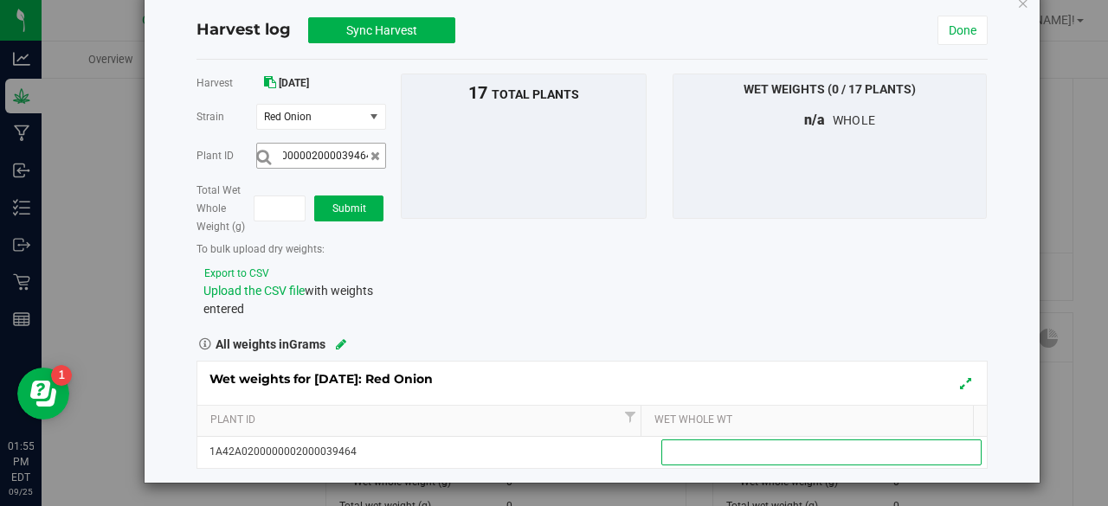
scroll to position [0, 0]
type input "885"
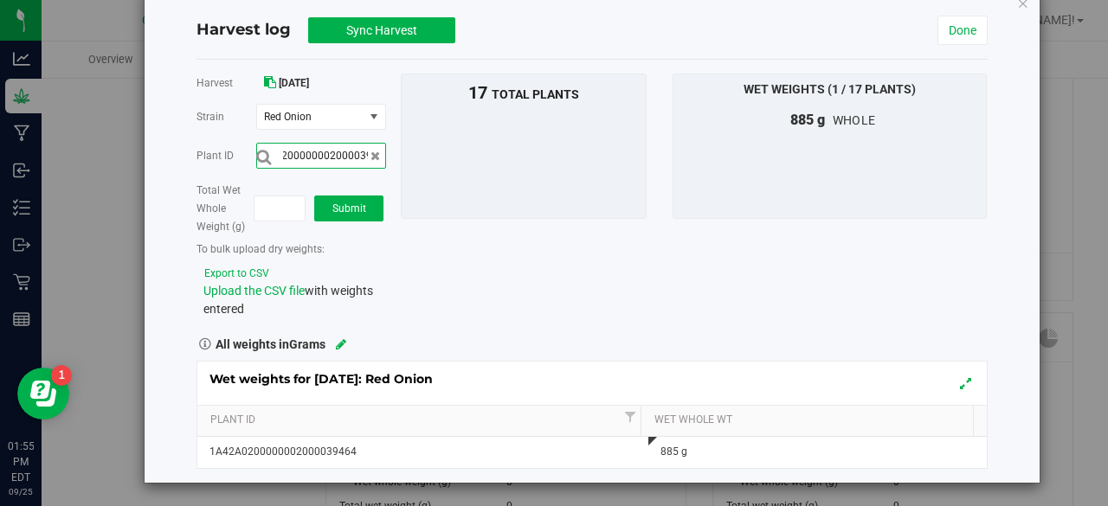
scroll to position [0, 57]
type input "1A42A0200000002000039473"
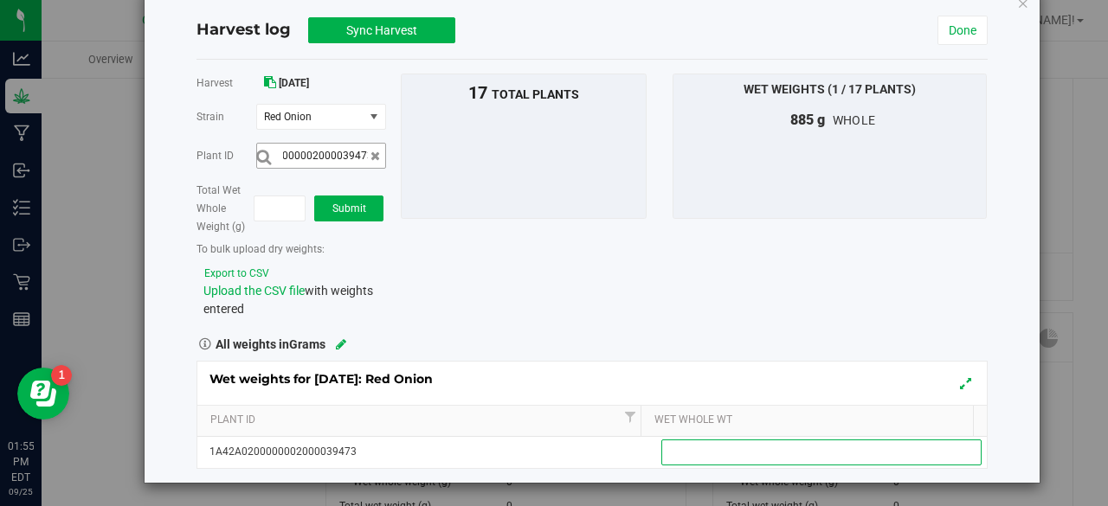
scroll to position [0, 0]
type input "855"
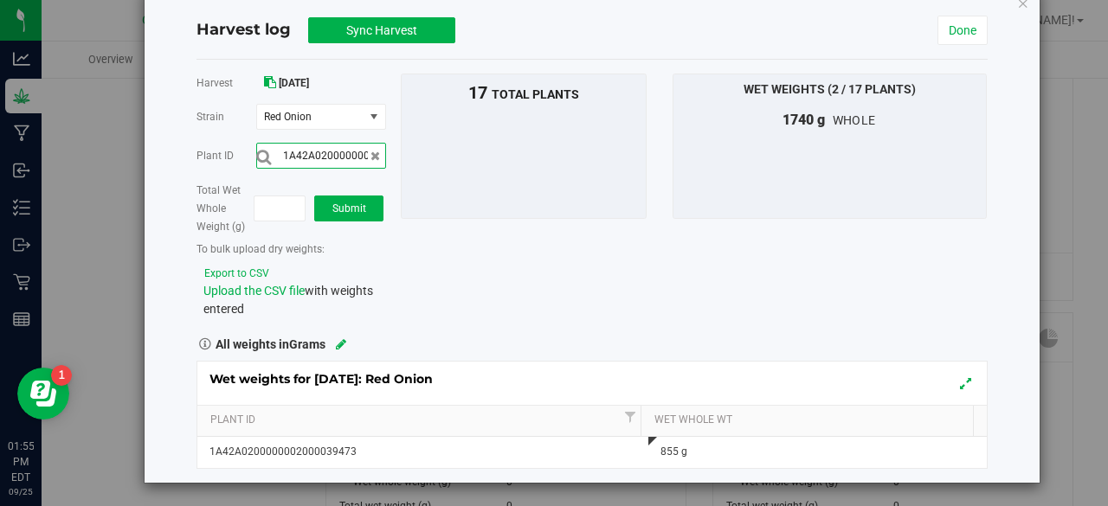
scroll to position [0, 57]
type input "1A42A0200000002000039465"
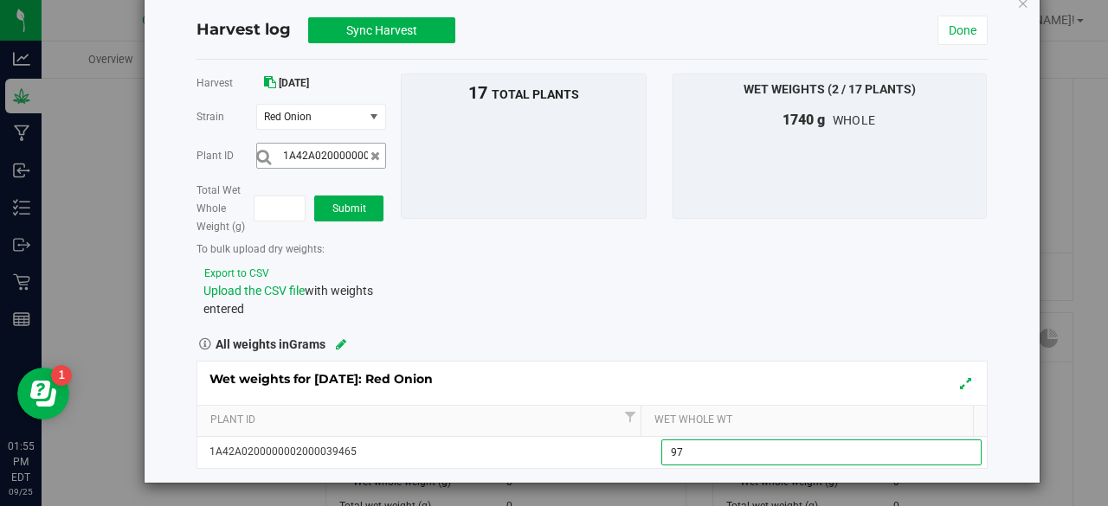
type input "970"
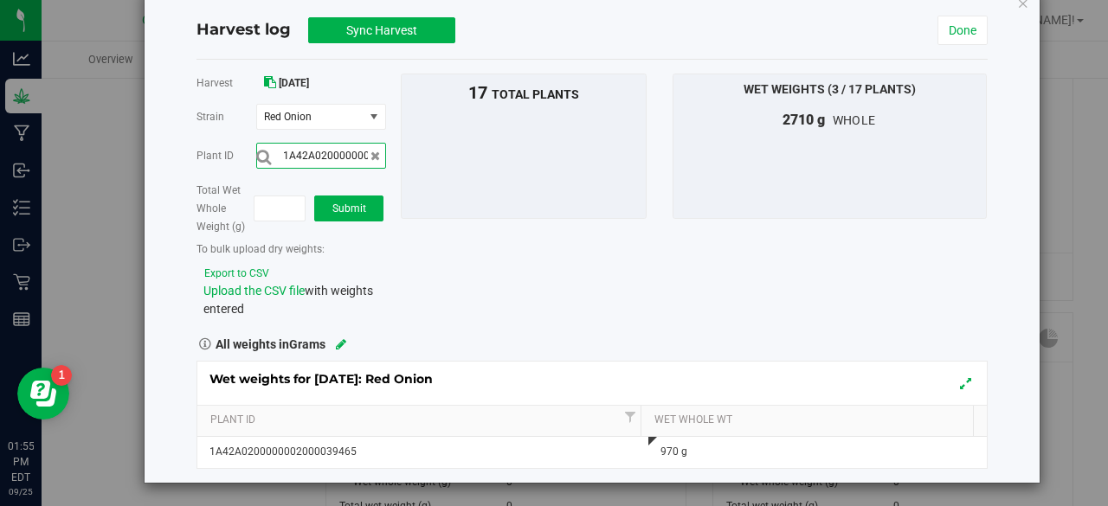
scroll to position [0, 57]
type input "1A42A0200000002000039468"
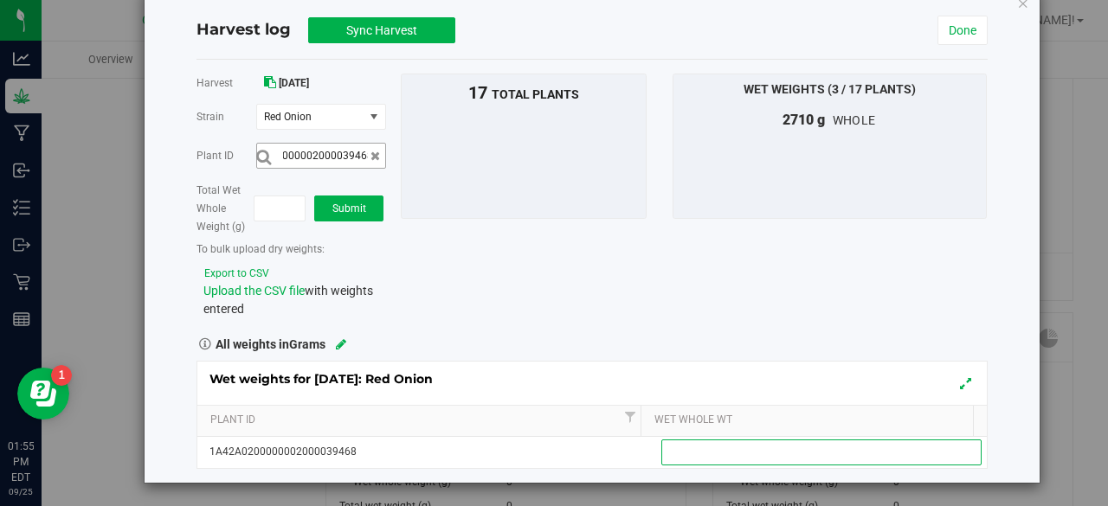
scroll to position [0, 0]
type input "775"
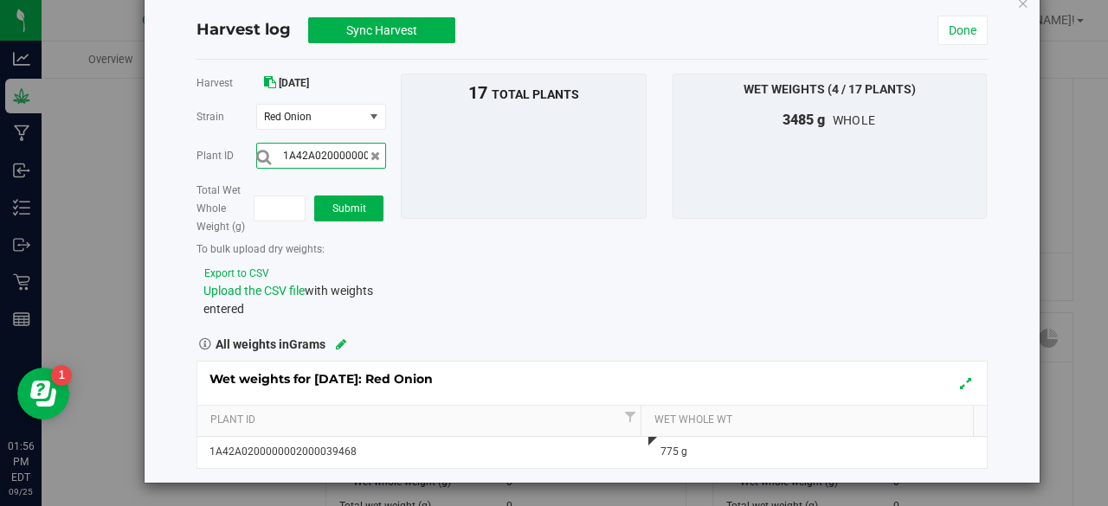
scroll to position [0, 57]
type input "1A42A0200000002000039472"
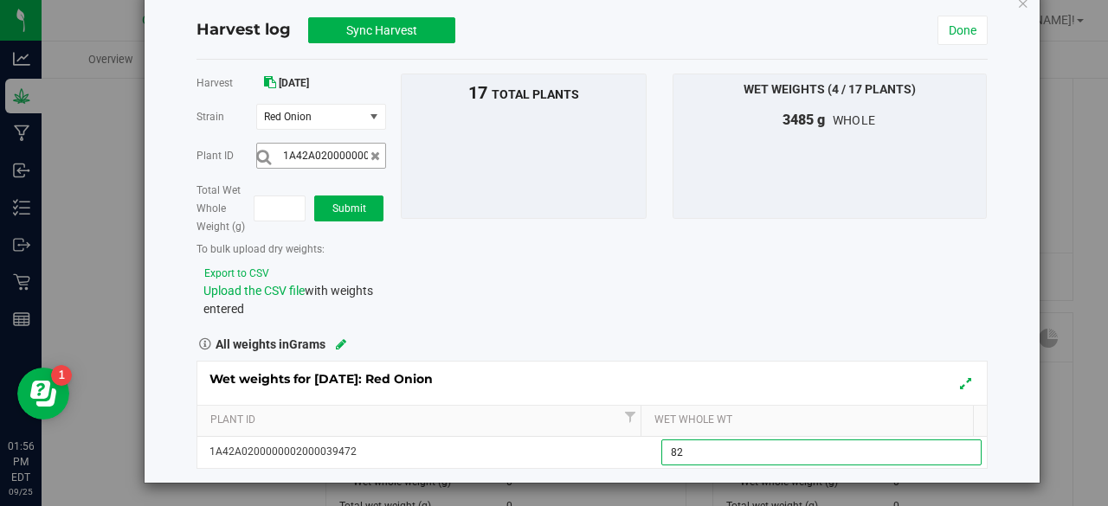
type input "825"
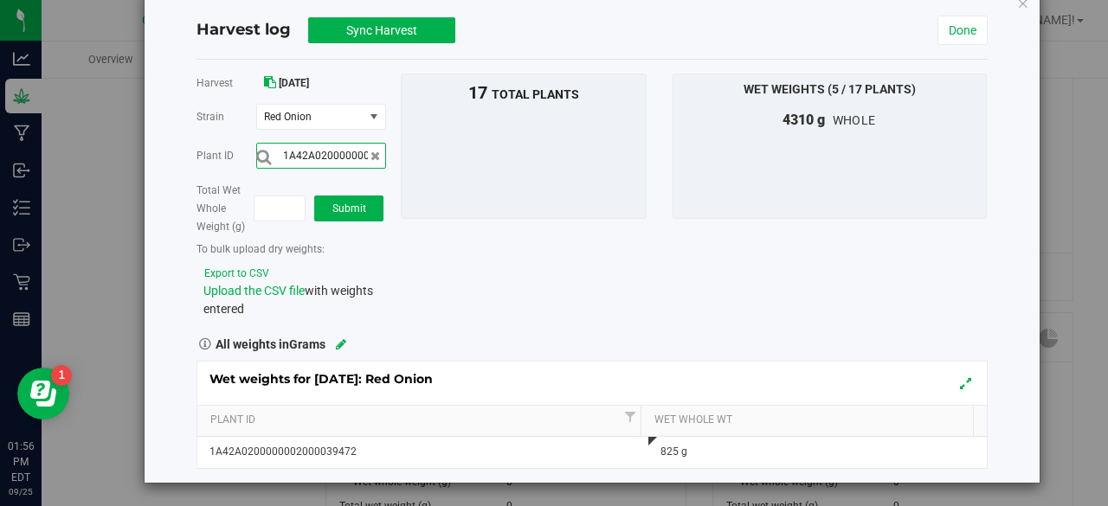
scroll to position [0, 57]
type input "1A42A0200000002000039470"
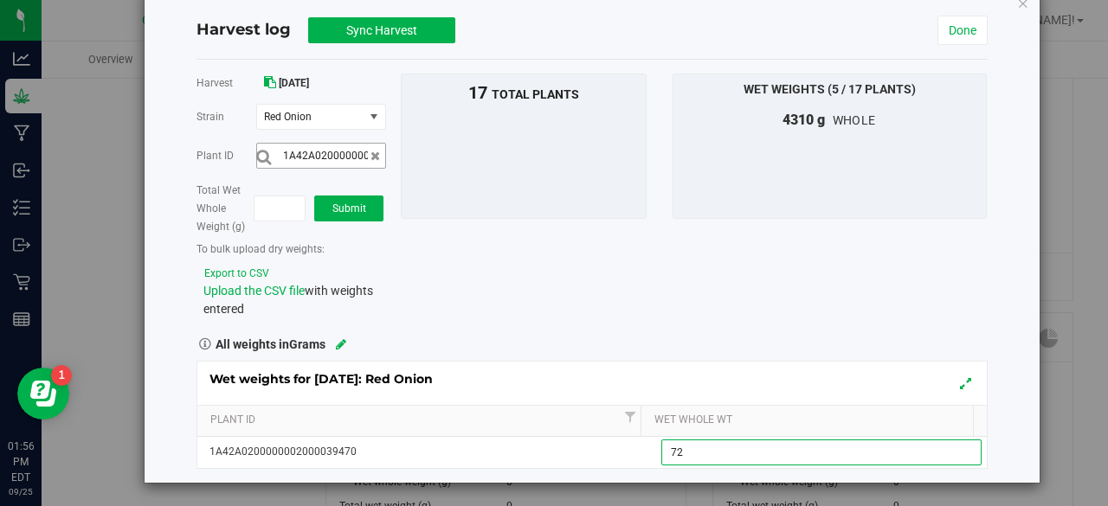
type input "725"
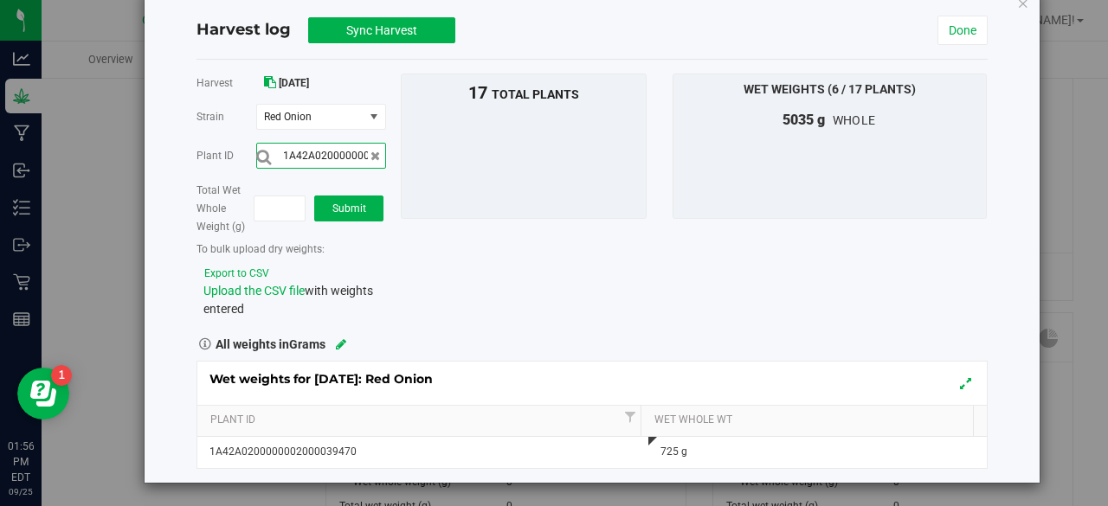
scroll to position [0, 57]
type input "1A42A0200000002000039469"
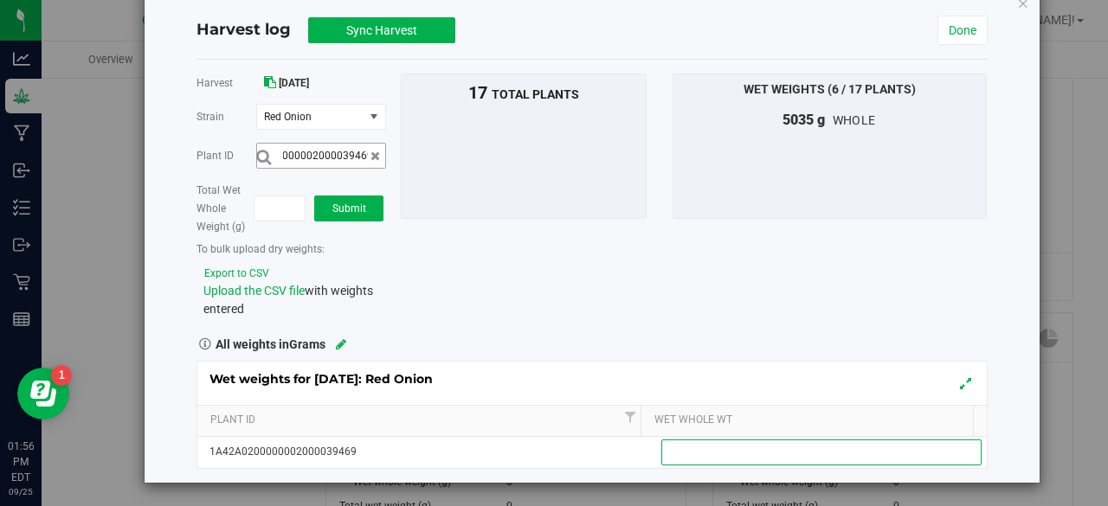
scroll to position [0, 0]
type input "680"
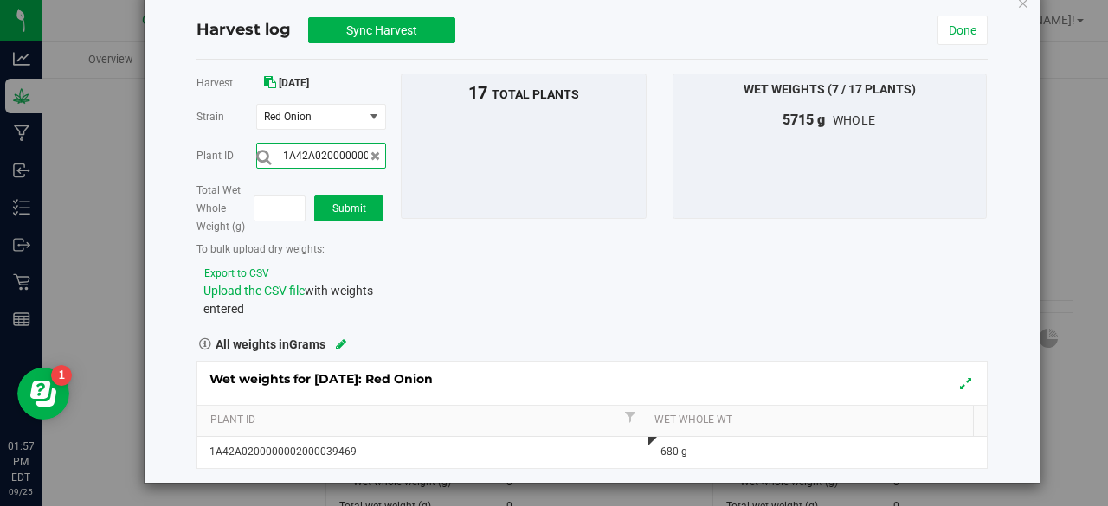
scroll to position [0, 57]
type input "1A42A0200000002000039463"
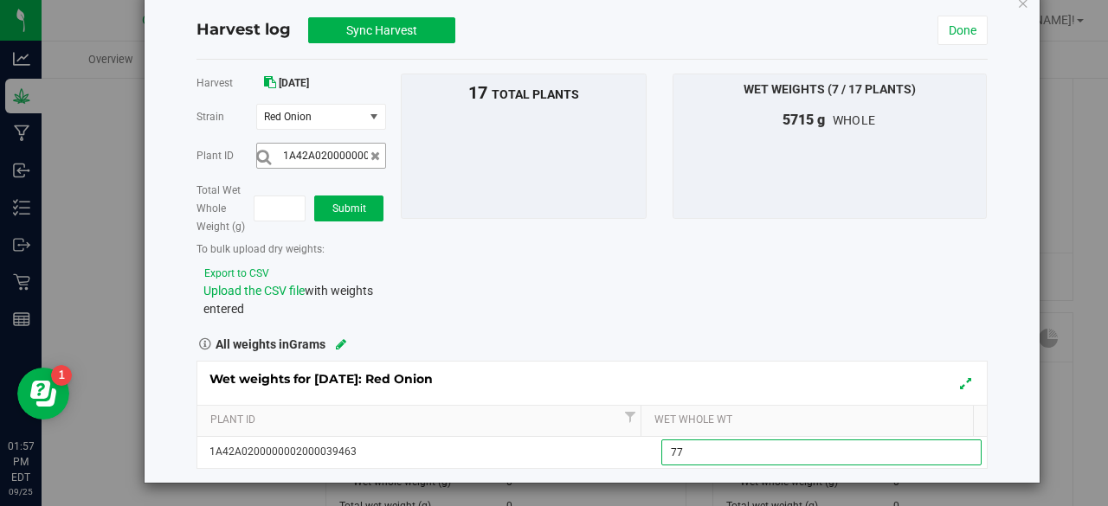
type input "770"
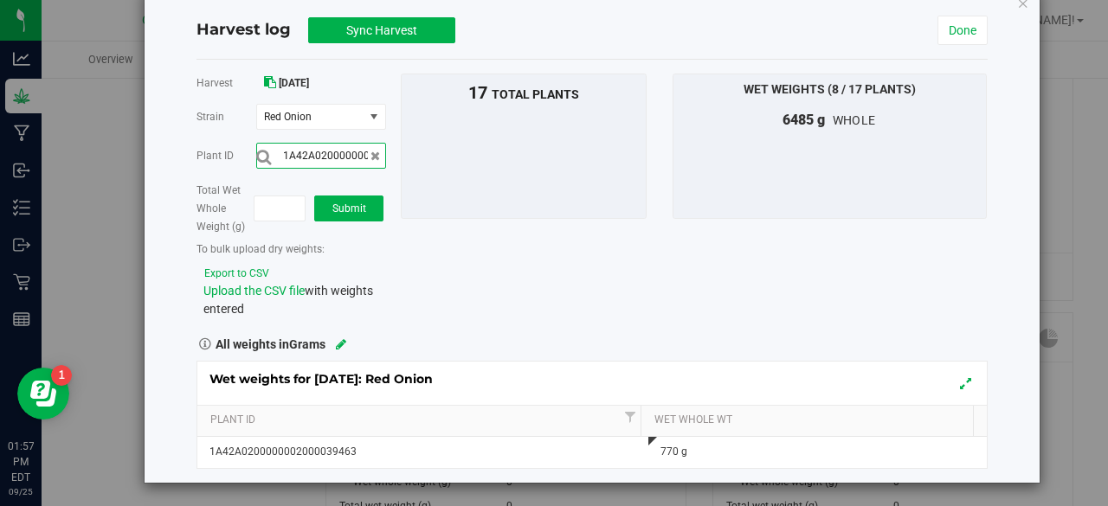
scroll to position [0, 57]
type input "1A42A0200000002000039476"
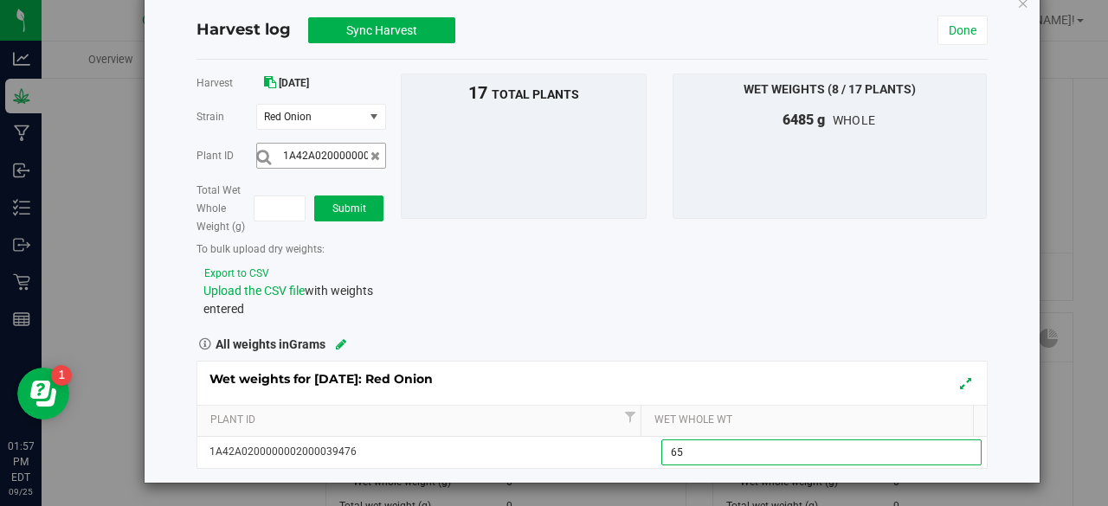
type input "650"
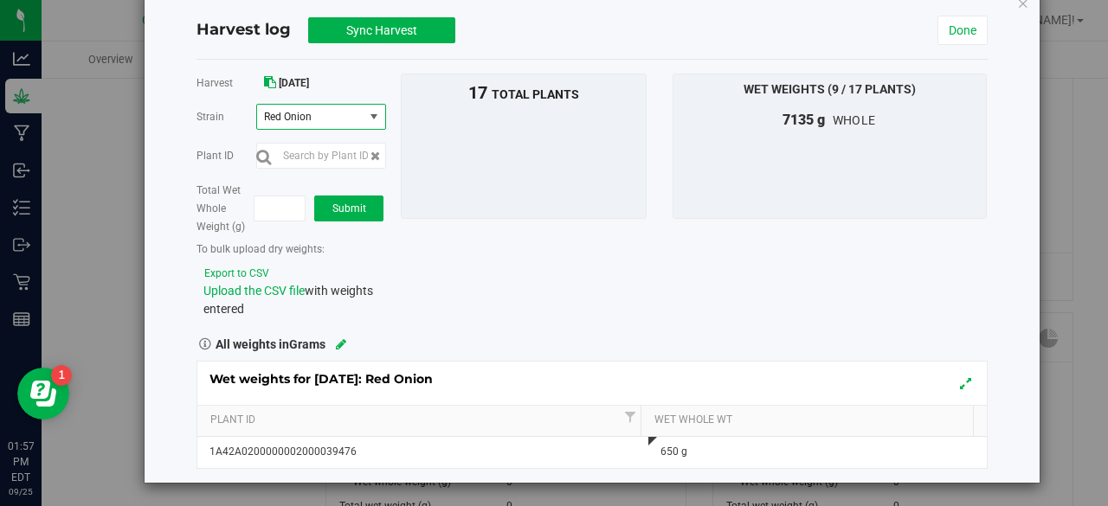
click at [374, 119] on span "select" at bounding box center [374, 117] width 14 height 14
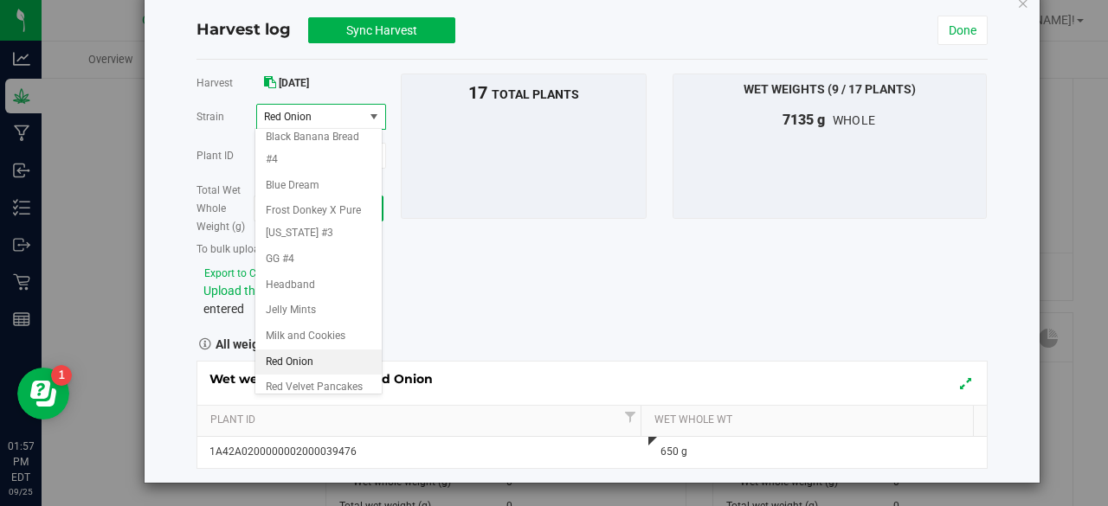
click at [358, 118] on span "Red Onion" at bounding box center [310, 117] width 106 height 24
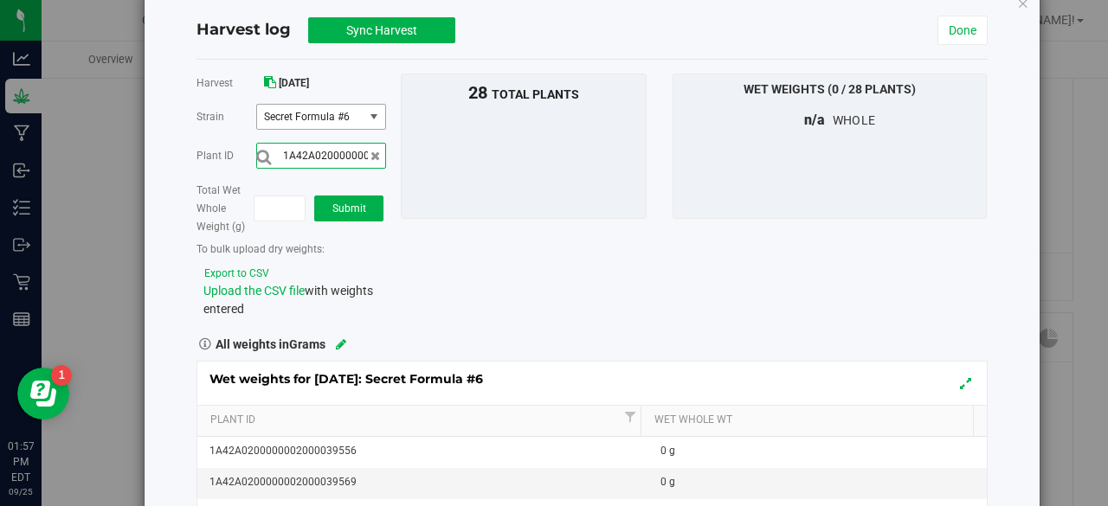
scroll to position [0, 57]
type input "1A42A0200000002000039559"
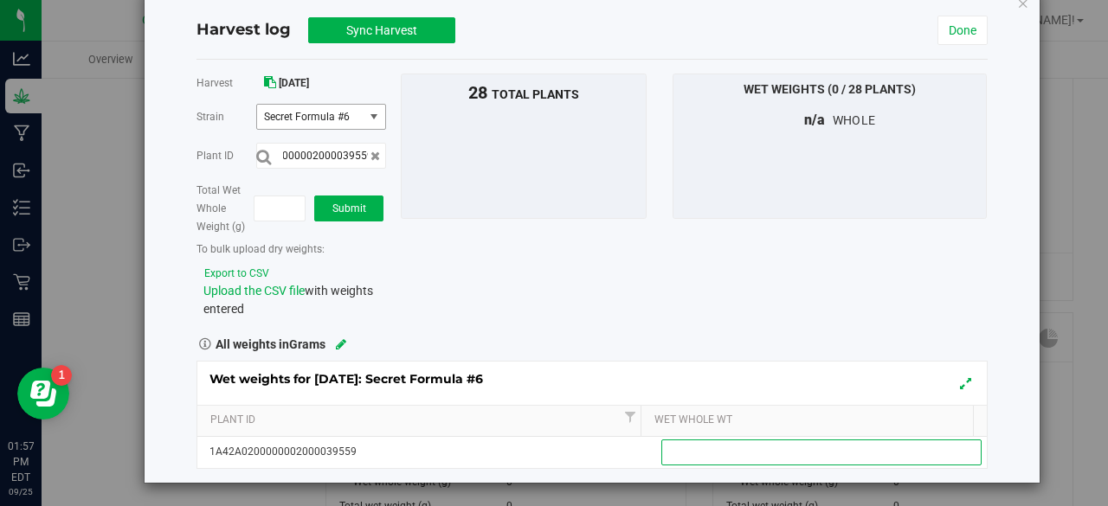
scroll to position [0, 0]
type input "1090"
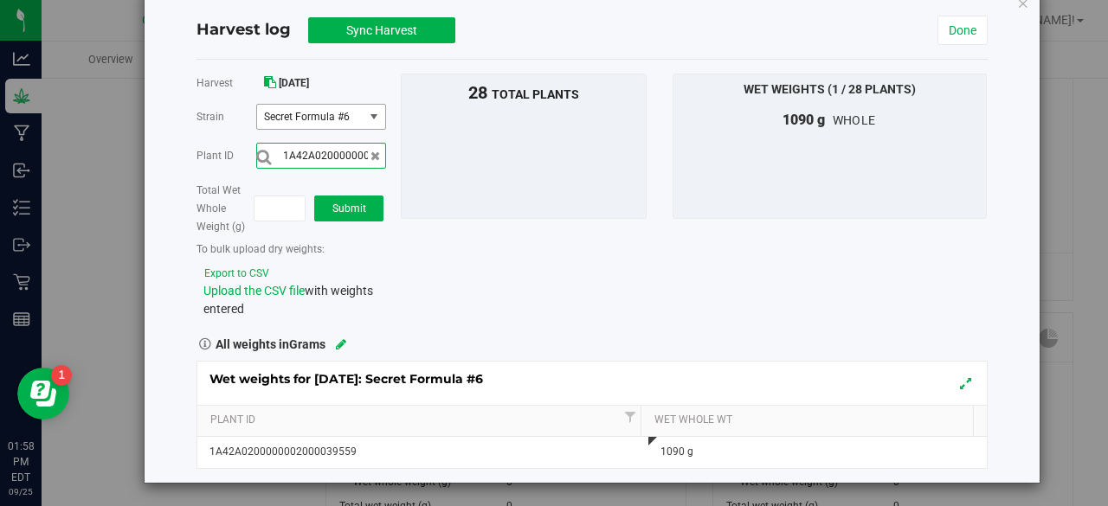
scroll to position [0, 57]
type input "1A42A0200000002000039544"
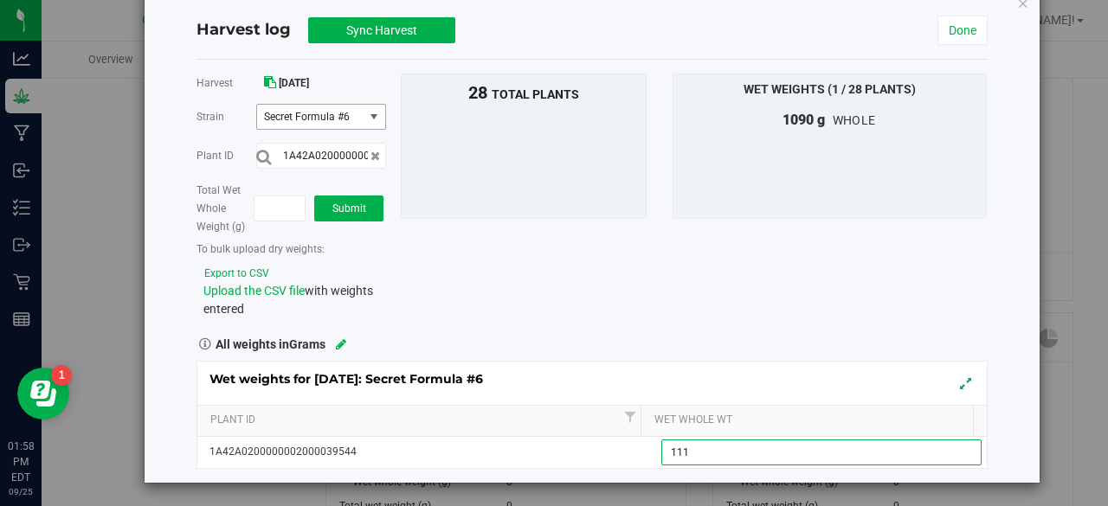
type input "1115"
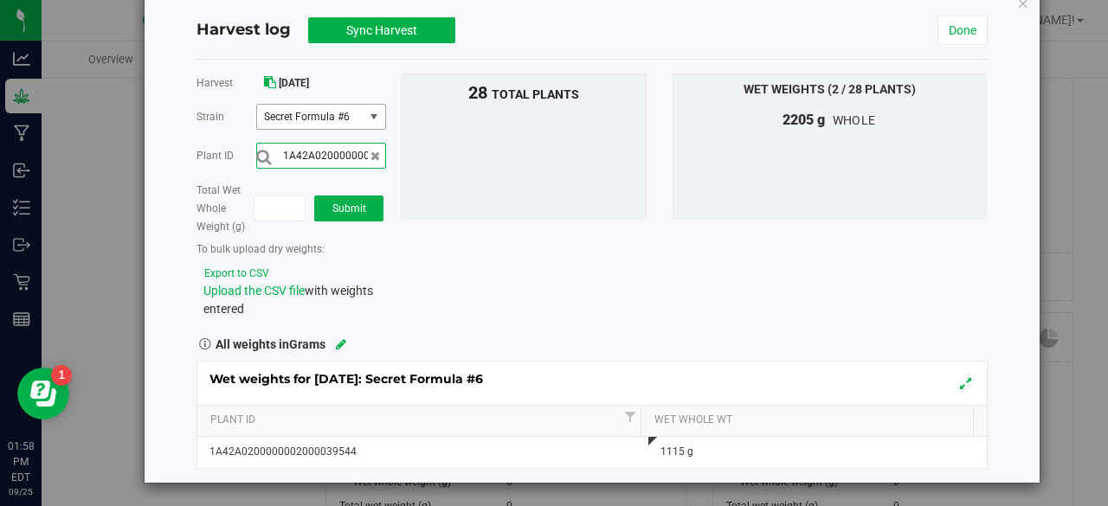
scroll to position [0, 57]
type input "1A42A0200000002000039550"
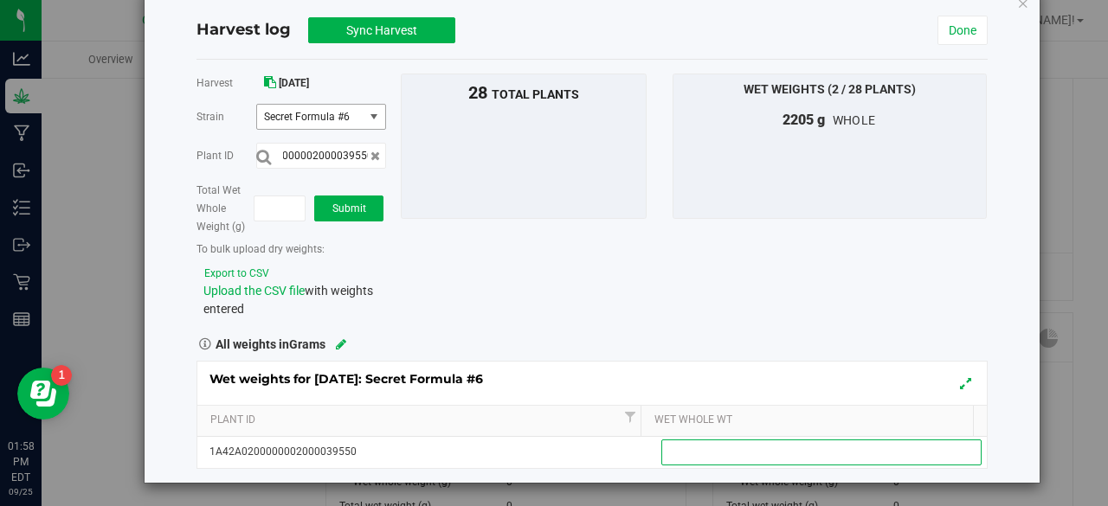
scroll to position [0, 0]
type input "1025"
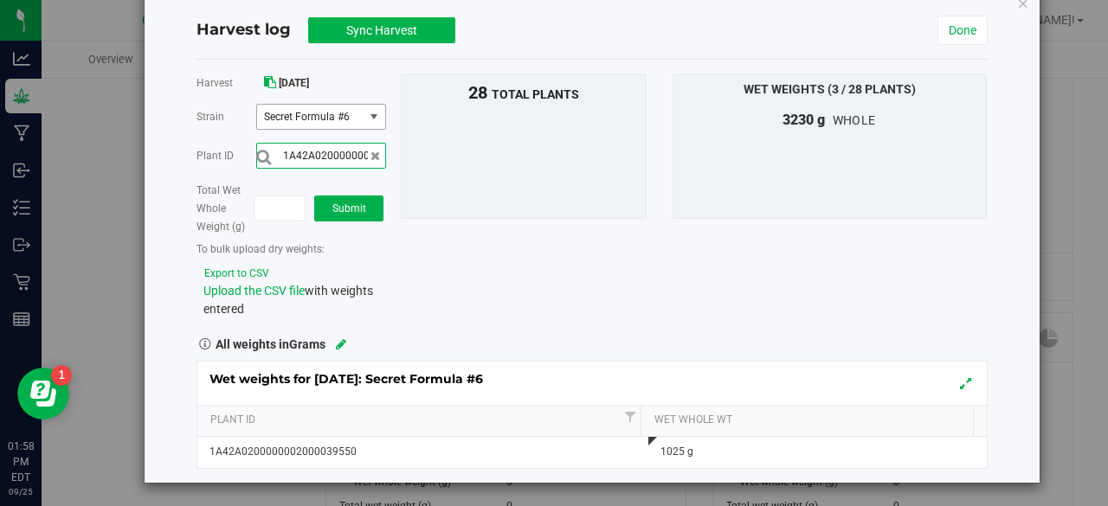
scroll to position [0, 57]
type input "1A42A0200000002000039554"
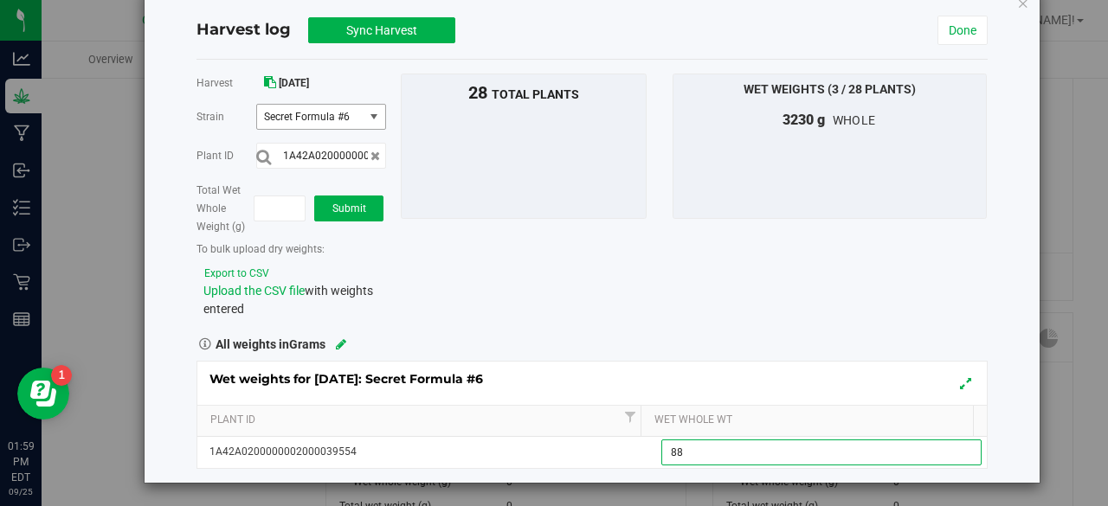
type input "880"
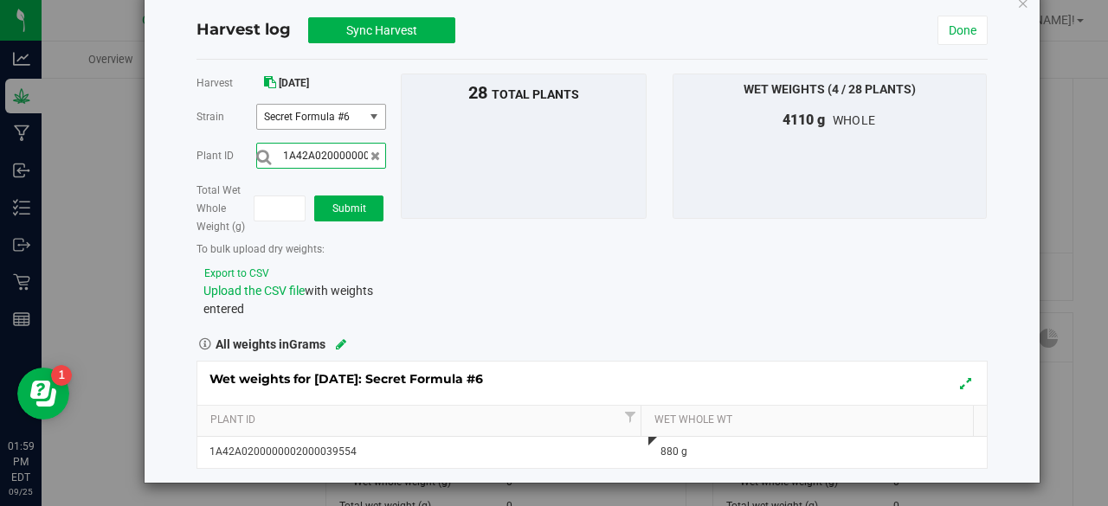
scroll to position [0, 57]
type input "1A42A0200000002000039552"
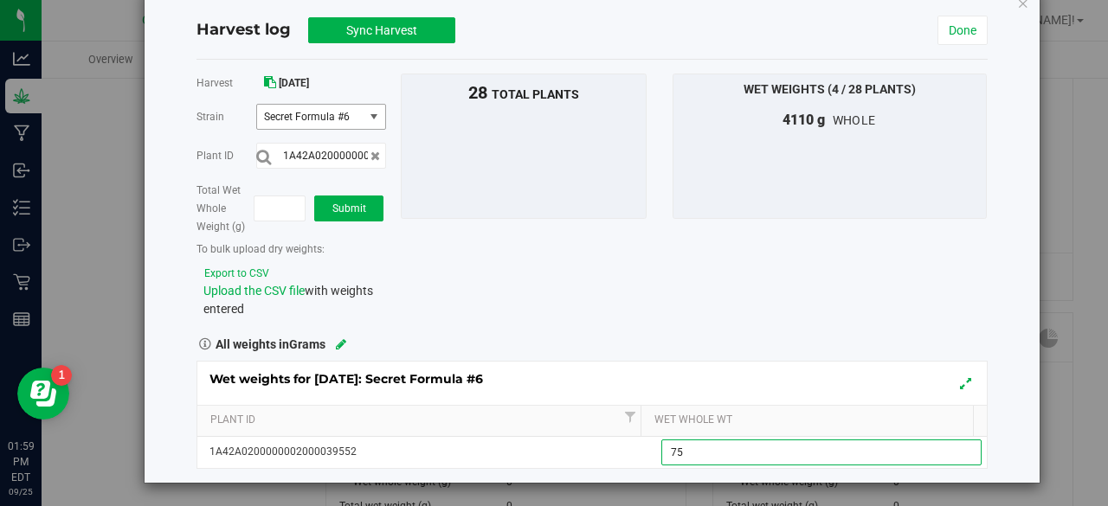
type input "750"
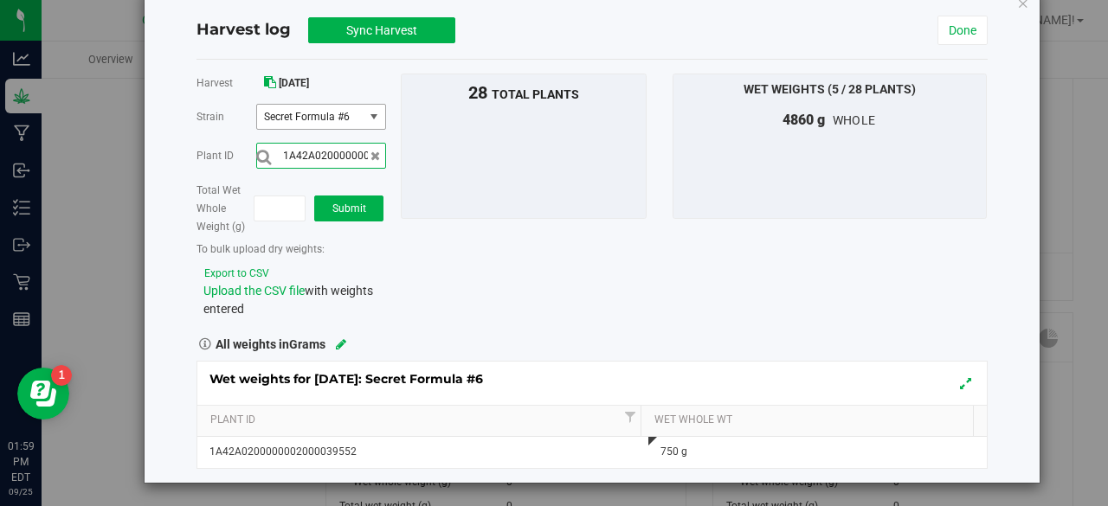
scroll to position [0, 57]
type input "1A42A0200000002000039555"
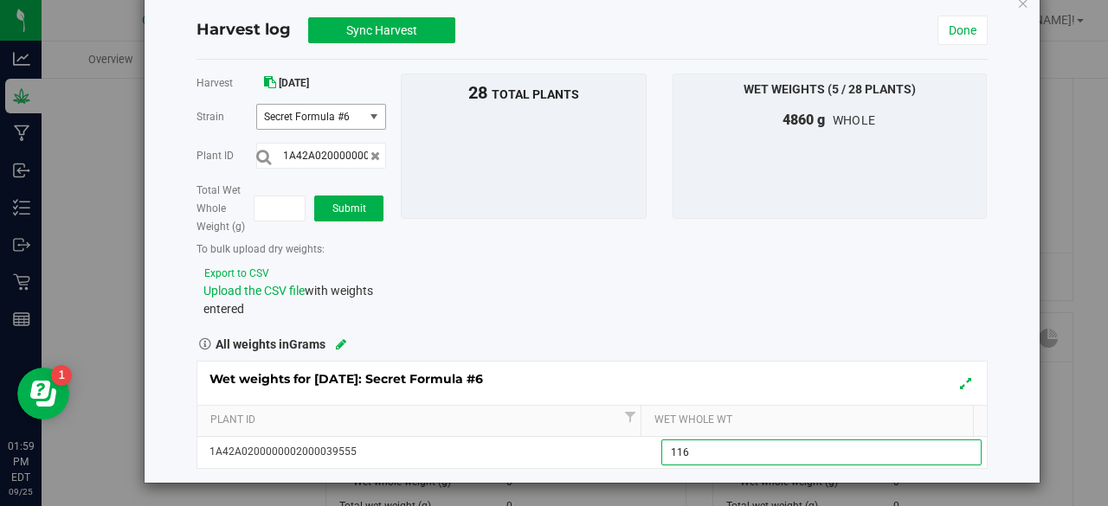
type input "1160"
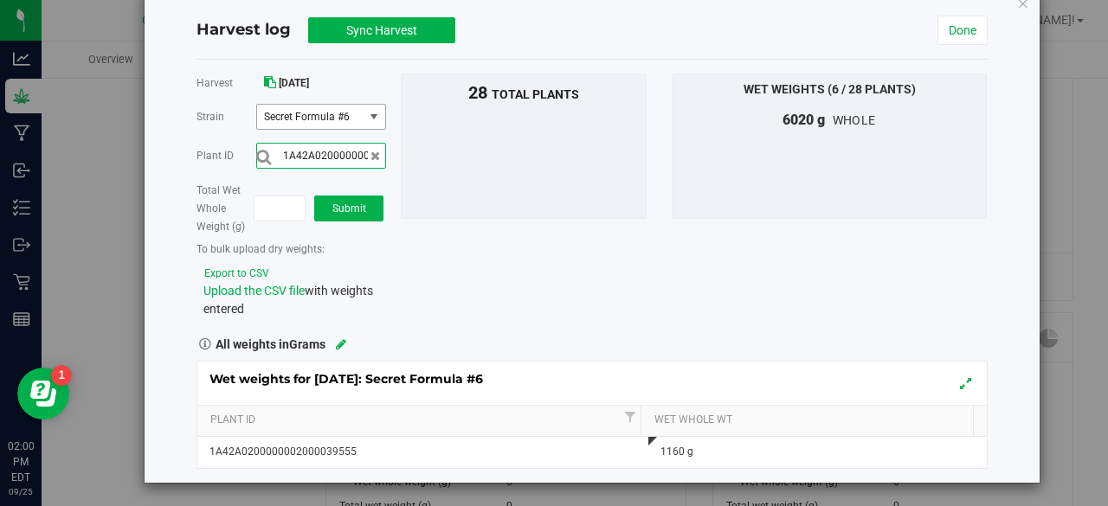
scroll to position [0, 57]
type input "1A42A0200000002000039564"
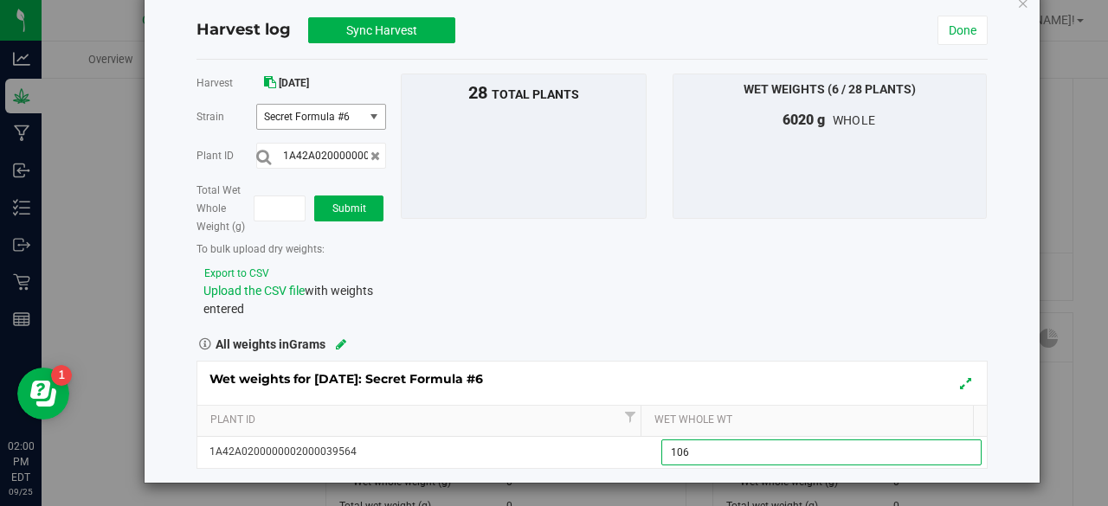
type input "1065"
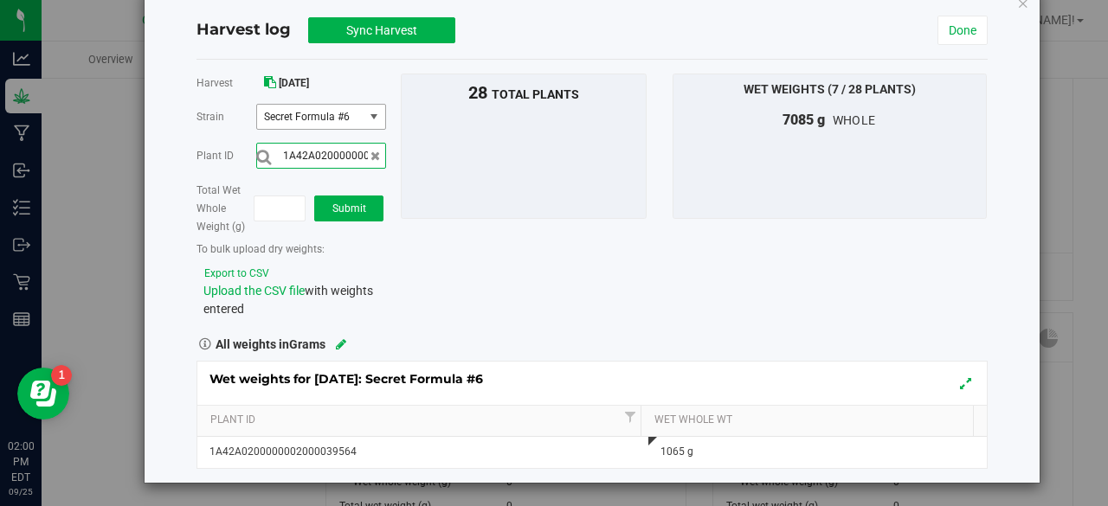
scroll to position [0, 57]
type input "1A42A0200000002000039567"
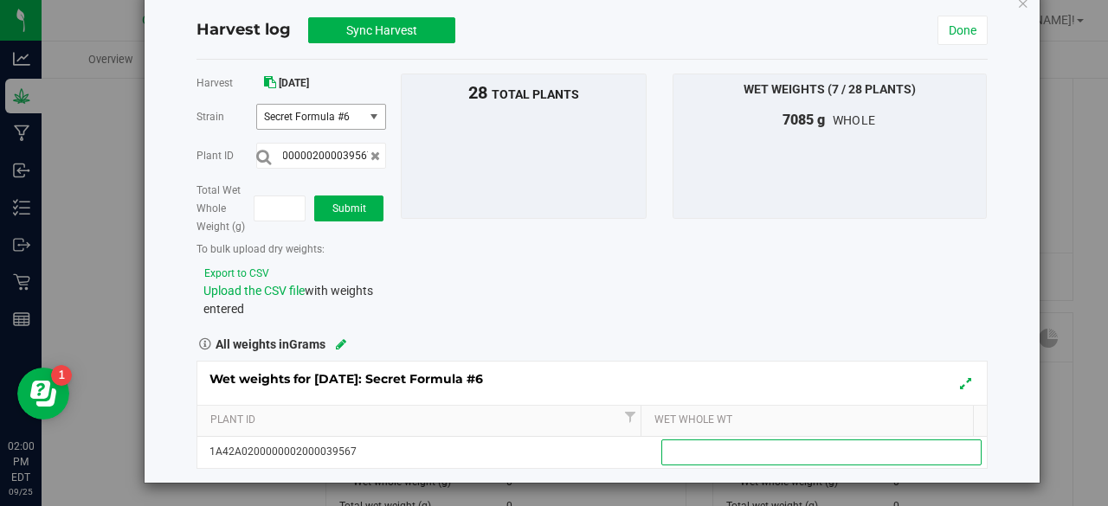
scroll to position [0, 0]
type input "625"
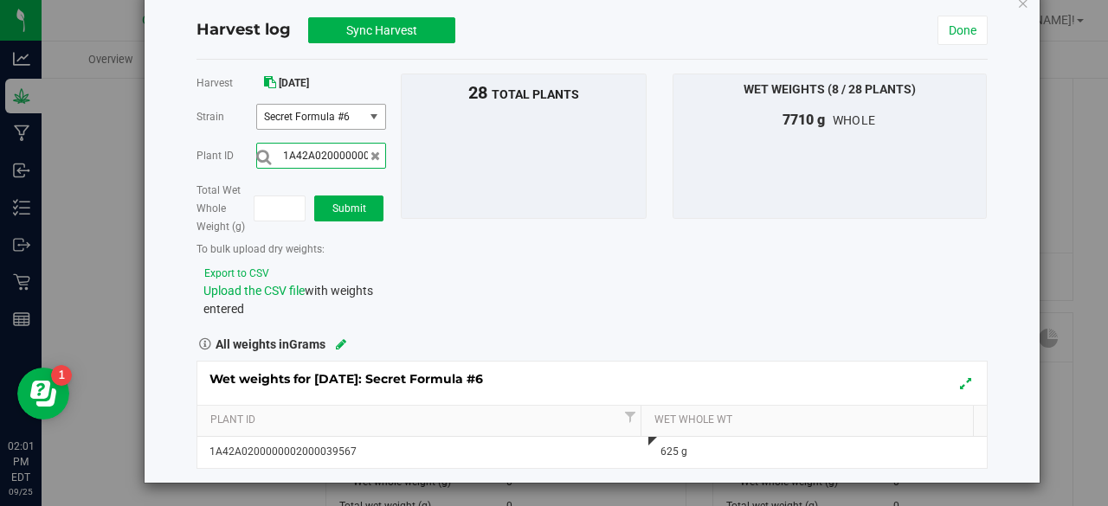
scroll to position [0, 57]
type input "1A42A0200000002000039569"
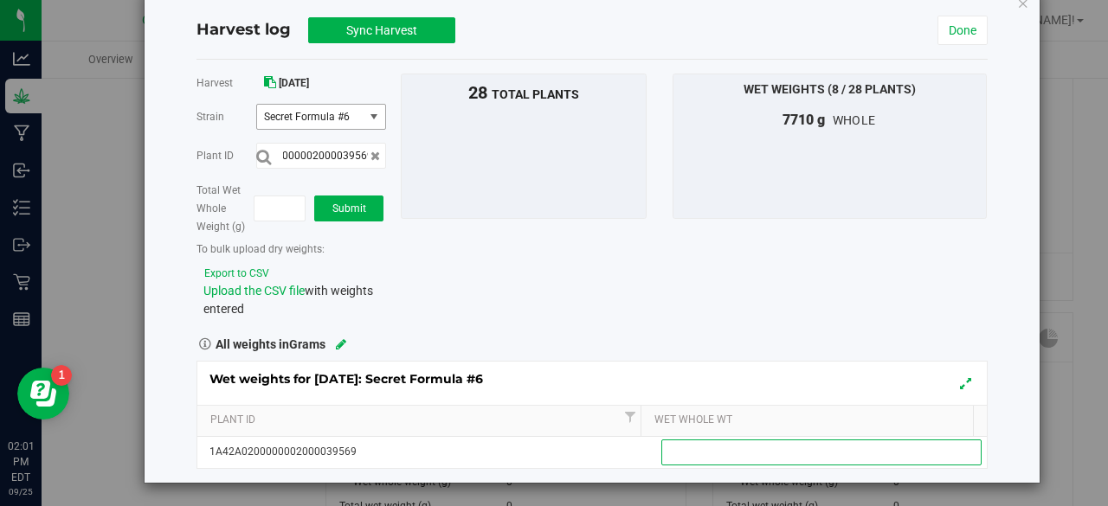
scroll to position [0, 0]
type input "1190"
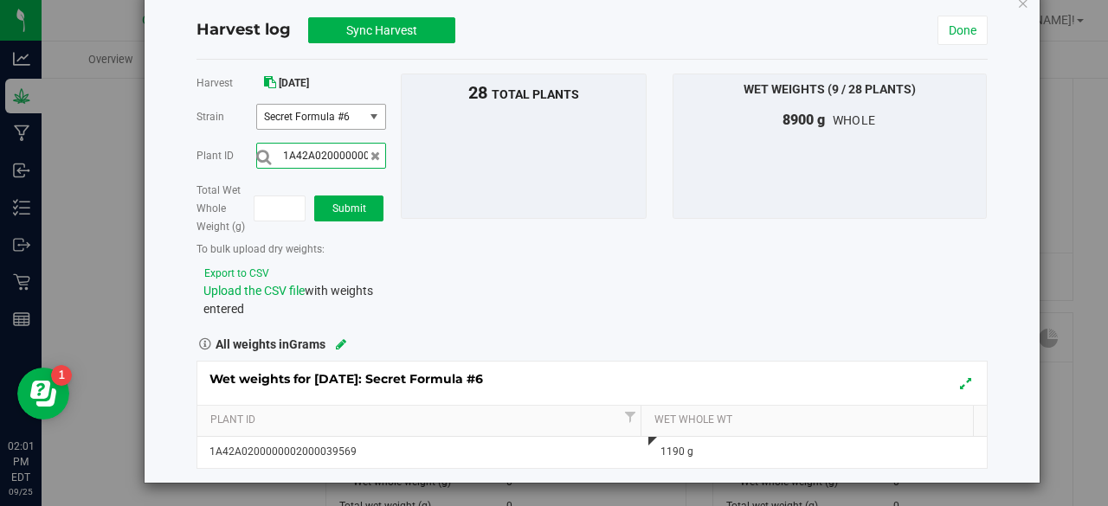
scroll to position [0, 57]
type input "1A42A0200000002000039558"
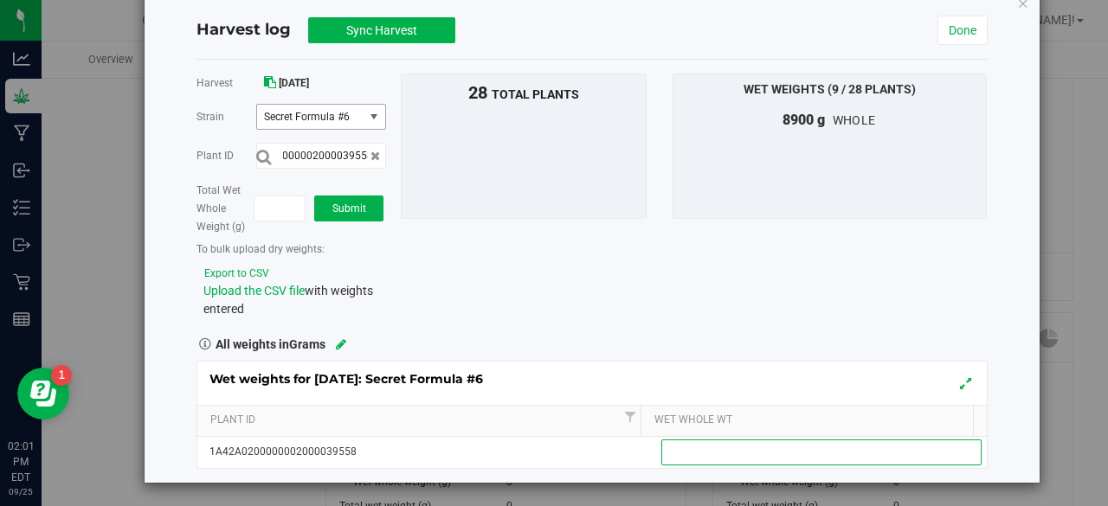
scroll to position [0, 0]
type input "1040"
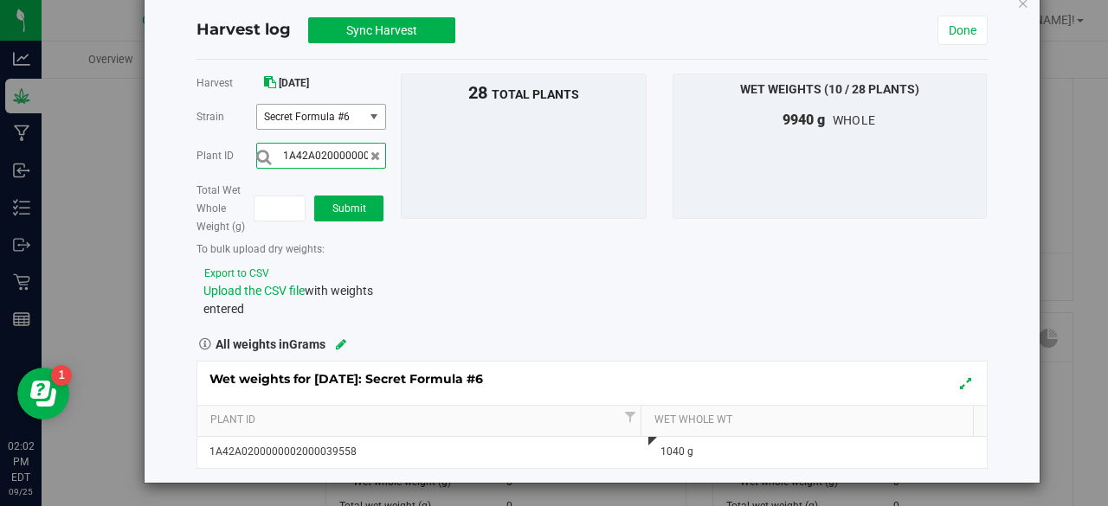
scroll to position [0, 57]
type input "1A42A0200000002000039565"
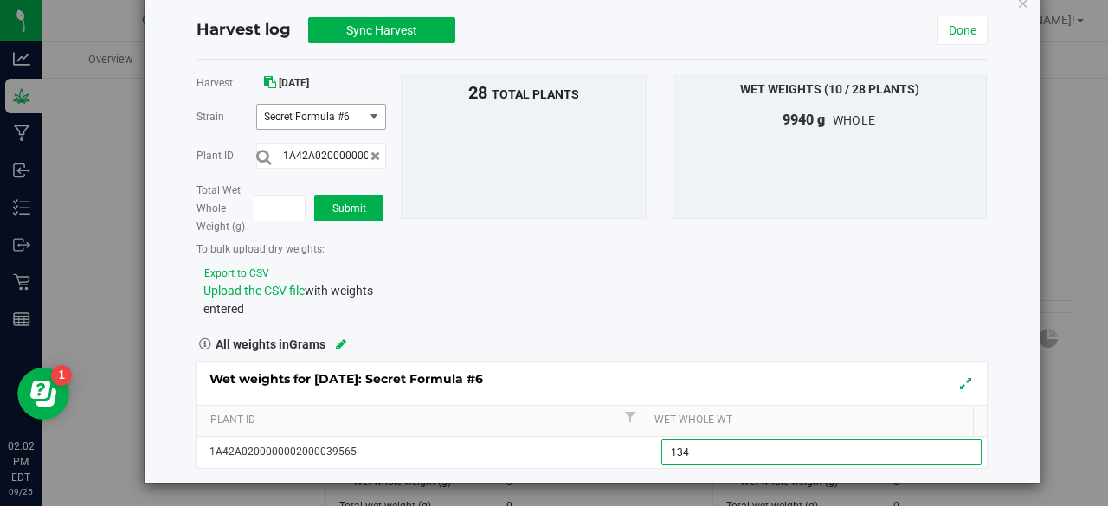
type input "1340"
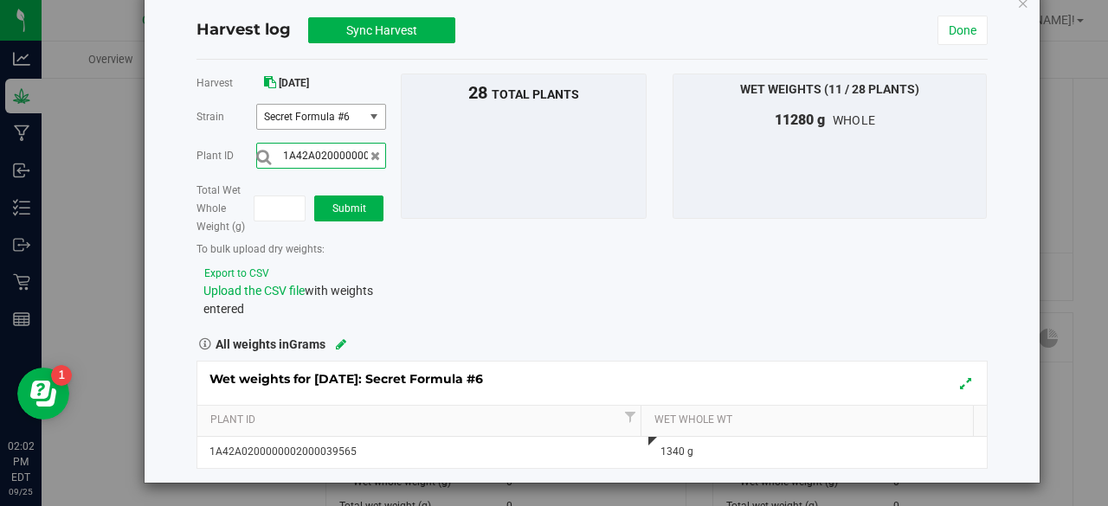
scroll to position [0, 57]
type input "1A42A0200000002000039547"
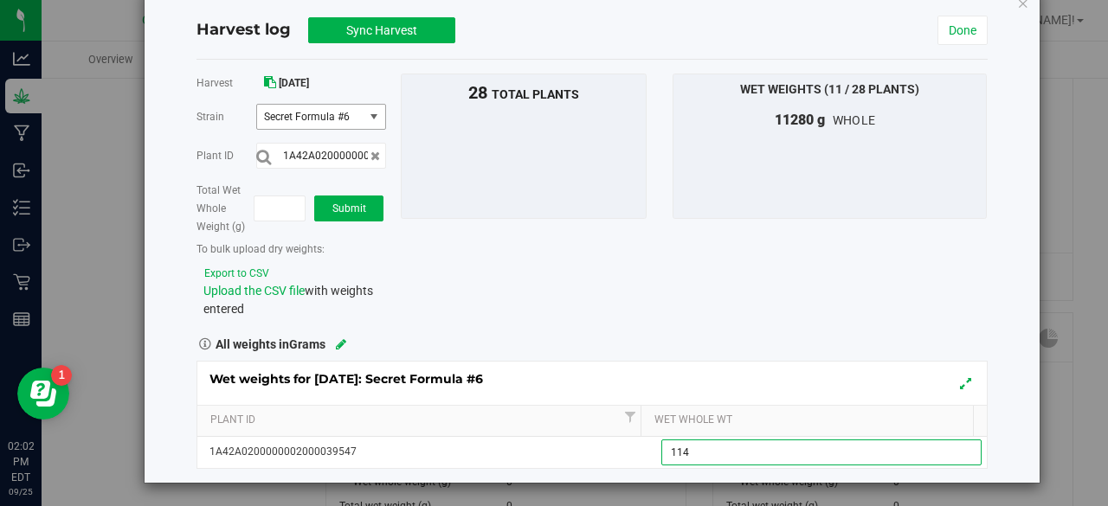
type input "1145"
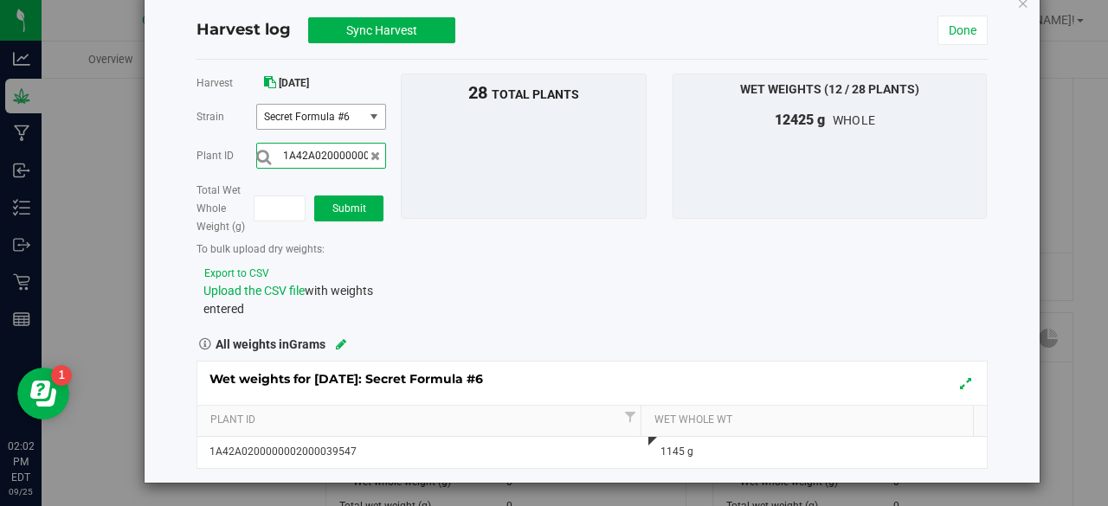
scroll to position [0, 57]
type input "1A42A0200000002000039548"
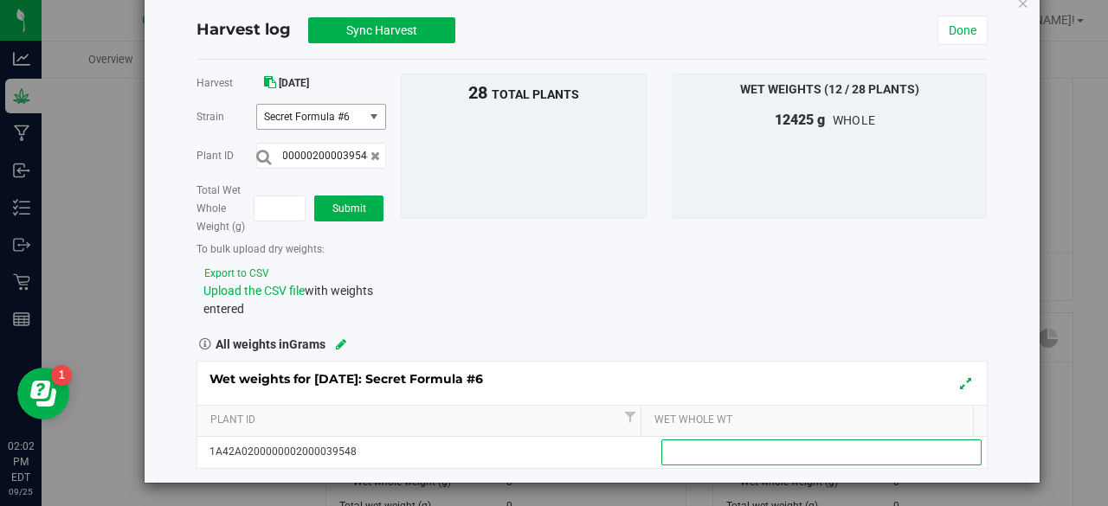
scroll to position [0, 0]
type input "1095"
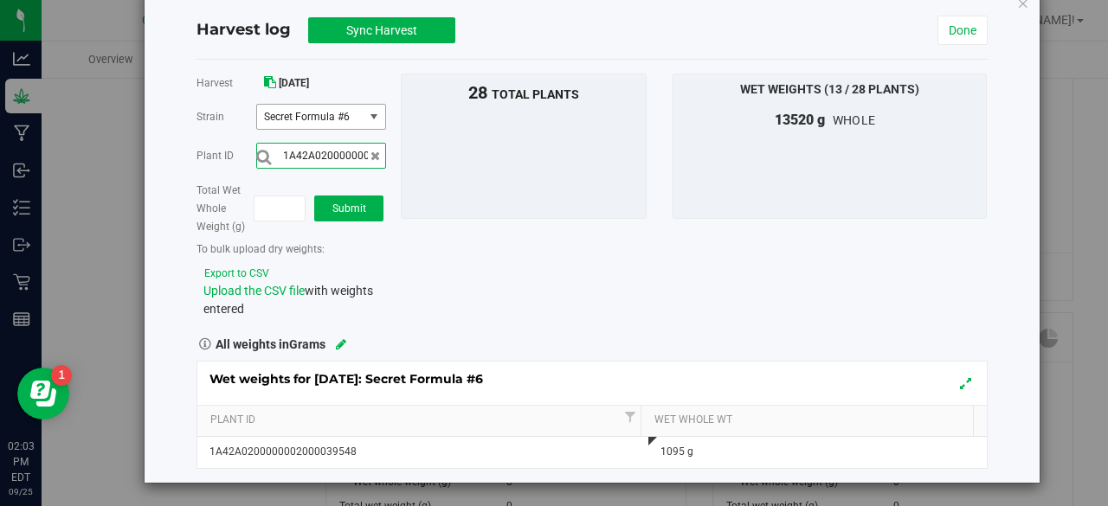
scroll to position [0, 57]
type input "1A42A0200000002000039561"
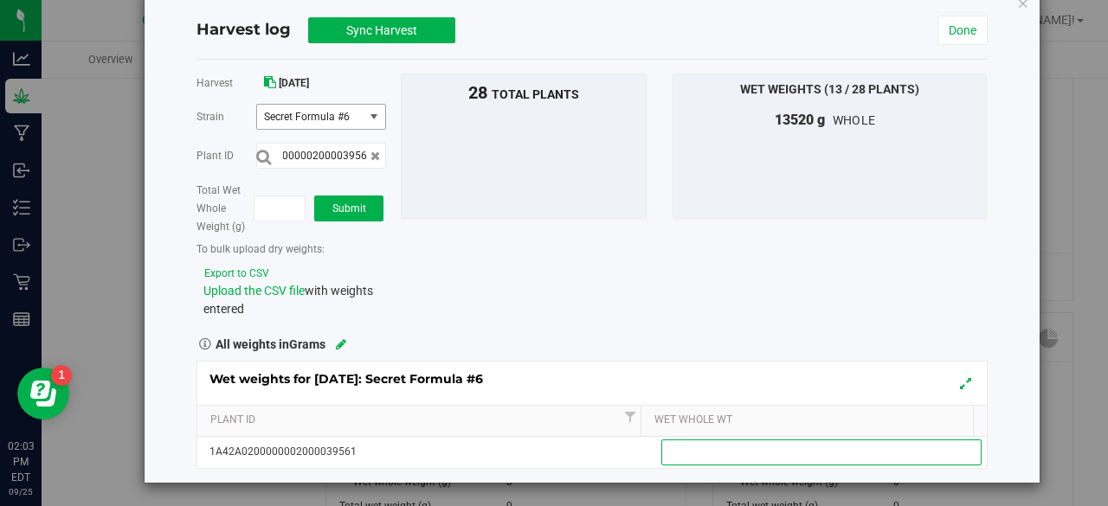
scroll to position [0, 0]
type input "1160"
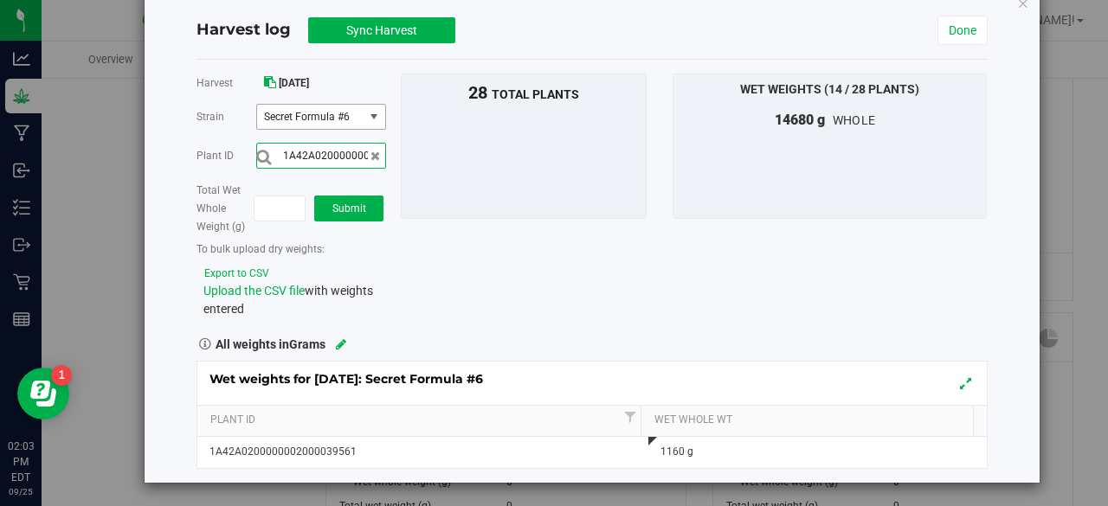
scroll to position [0, 57]
type input "1A42A0200000002000039568"
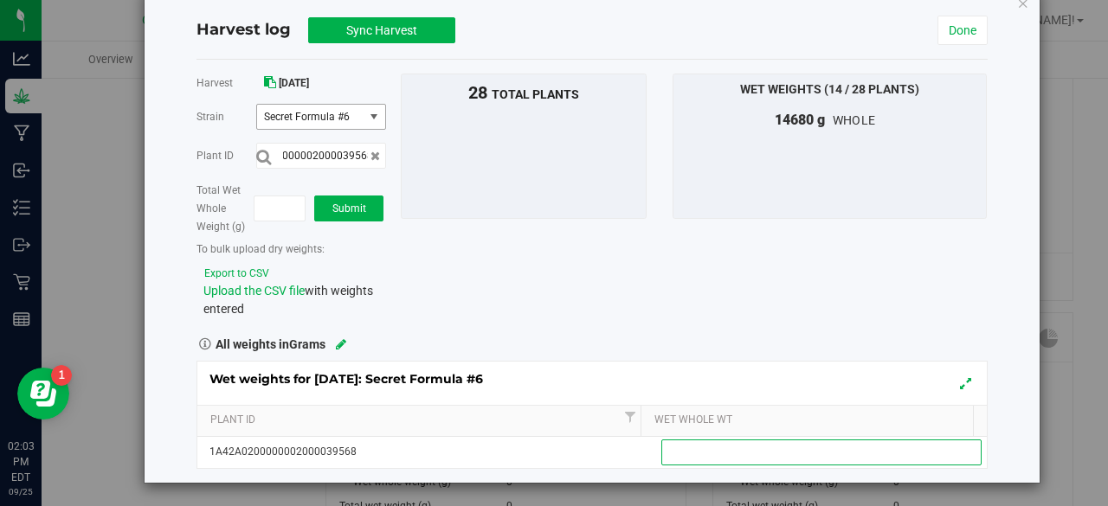
scroll to position [0, 0]
type input "1265"
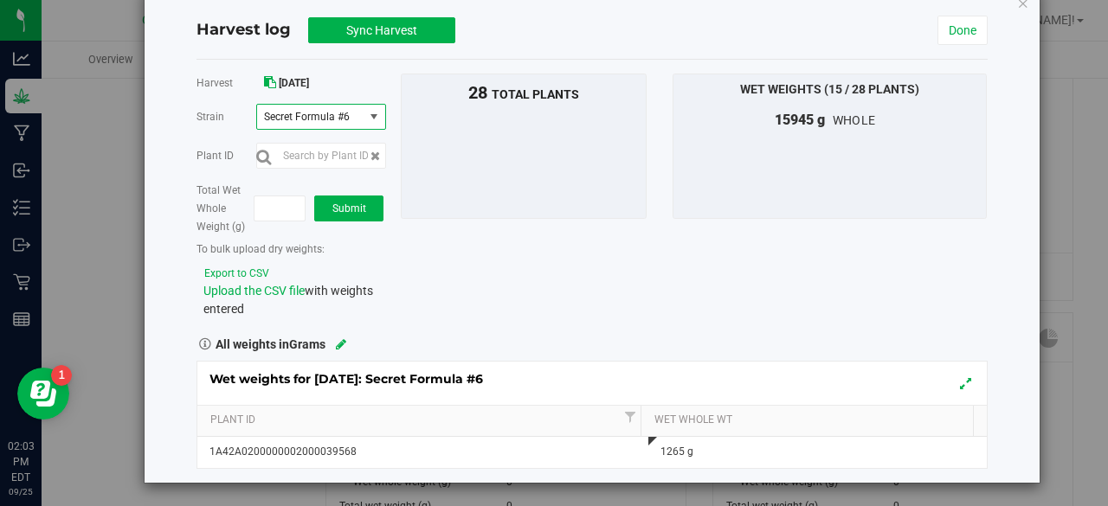
click at [371, 122] on span "select" at bounding box center [374, 117] width 14 height 14
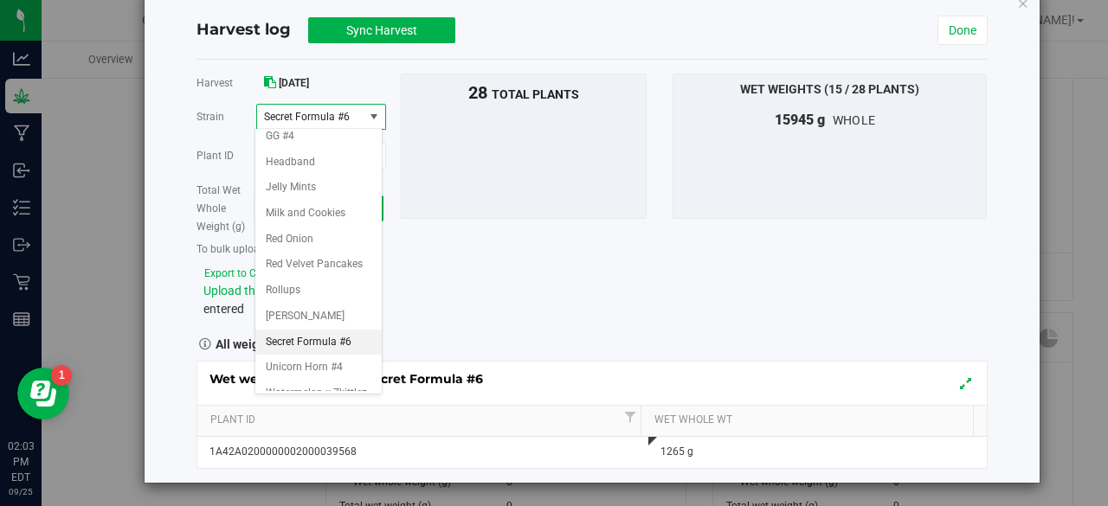
click at [358, 112] on span "Secret Formula #6" at bounding box center [310, 117] width 106 height 24
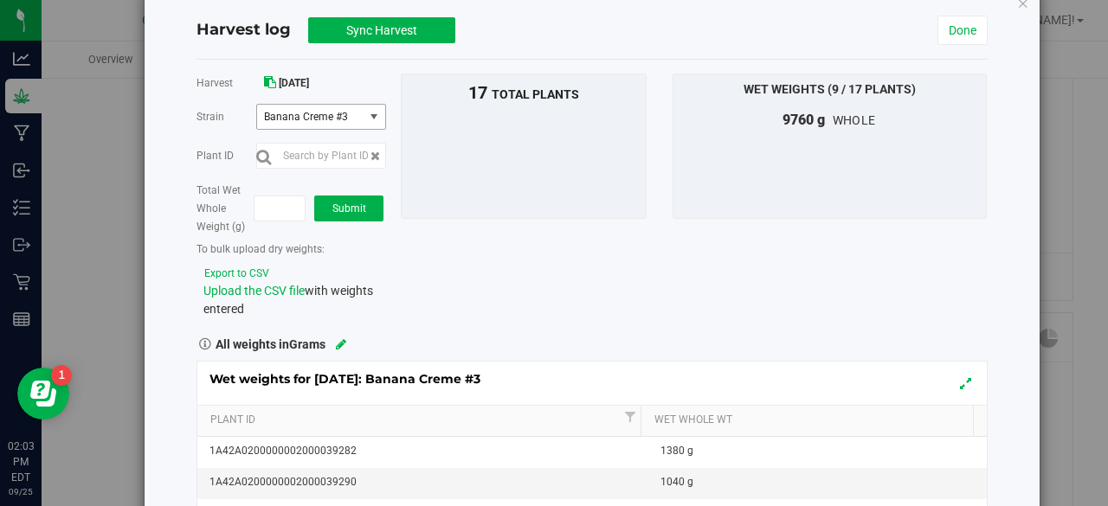
click at [373, 119] on span "select" at bounding box center [374, 117] width 14 height 14
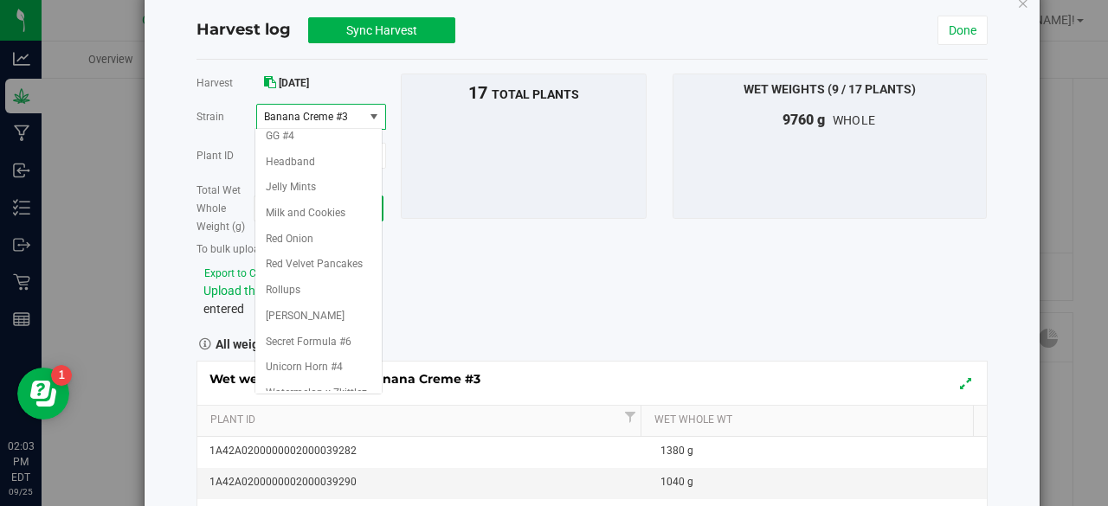
scroll to position [73, 0]
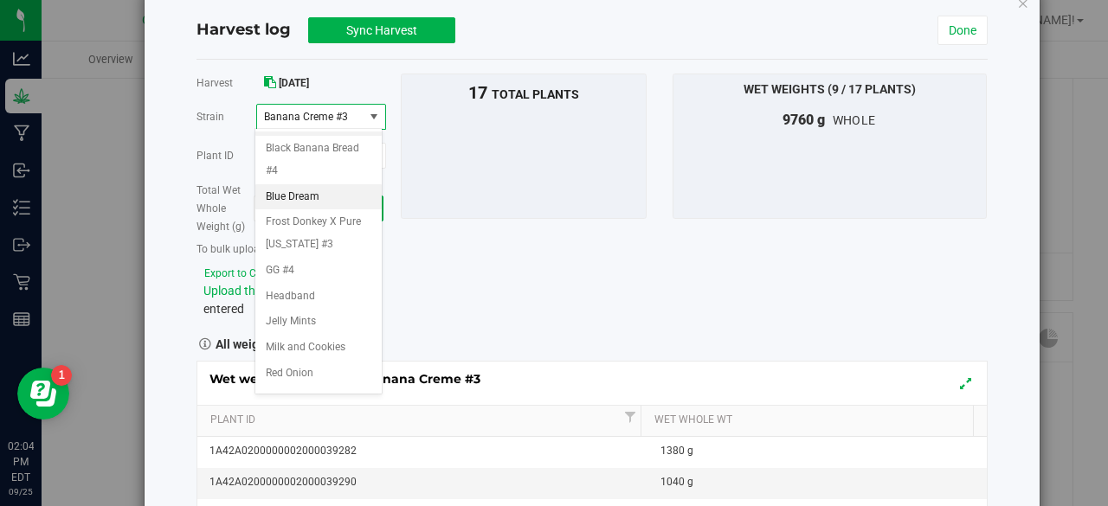
click at [310, 209] on span "Blue Dream" at bounding box center [293, 197] width 54 height 23
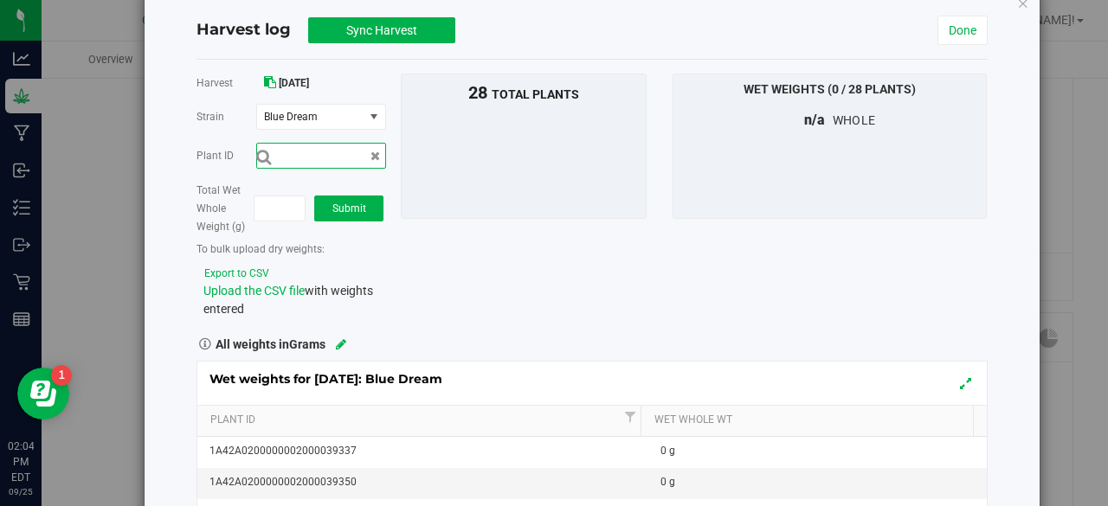
click at [335, 150] on input "text" at bounding box center [321, 156] width 130 height 26
type input "1A42A0200000002000039333"
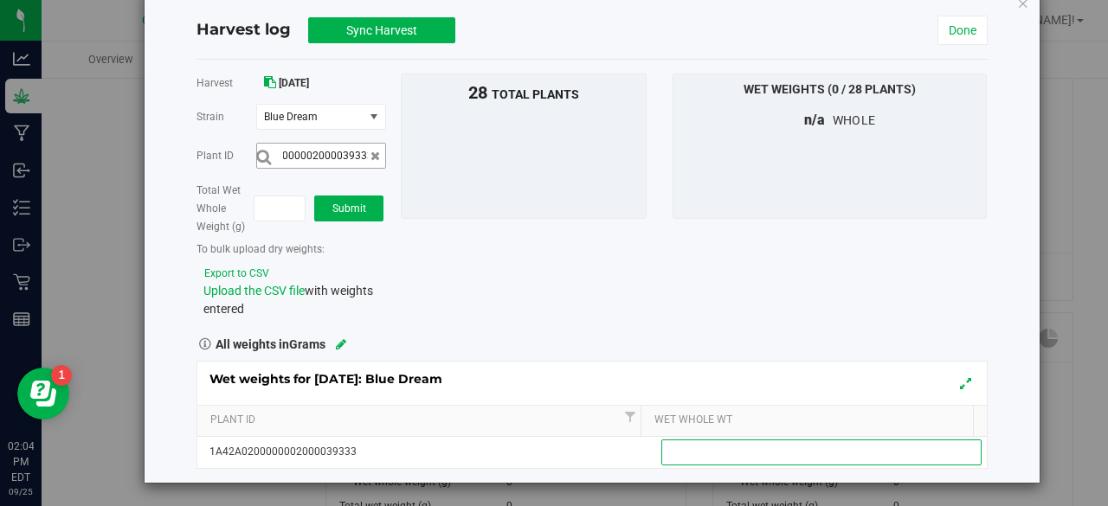
scroll to position [0, 0]
type input "1180"
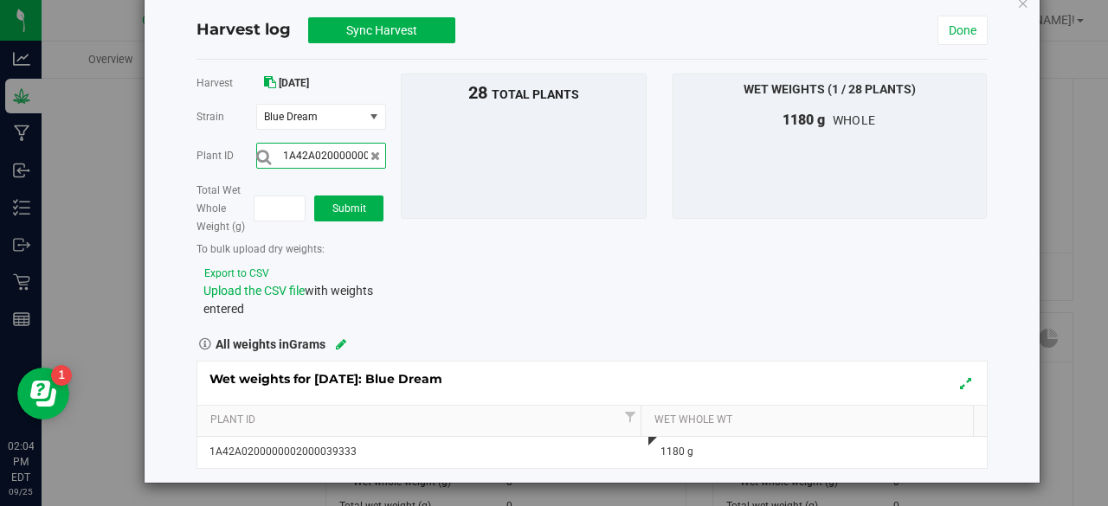
scroll to position [0, 57]
type input "1A42A0200000002000039332"
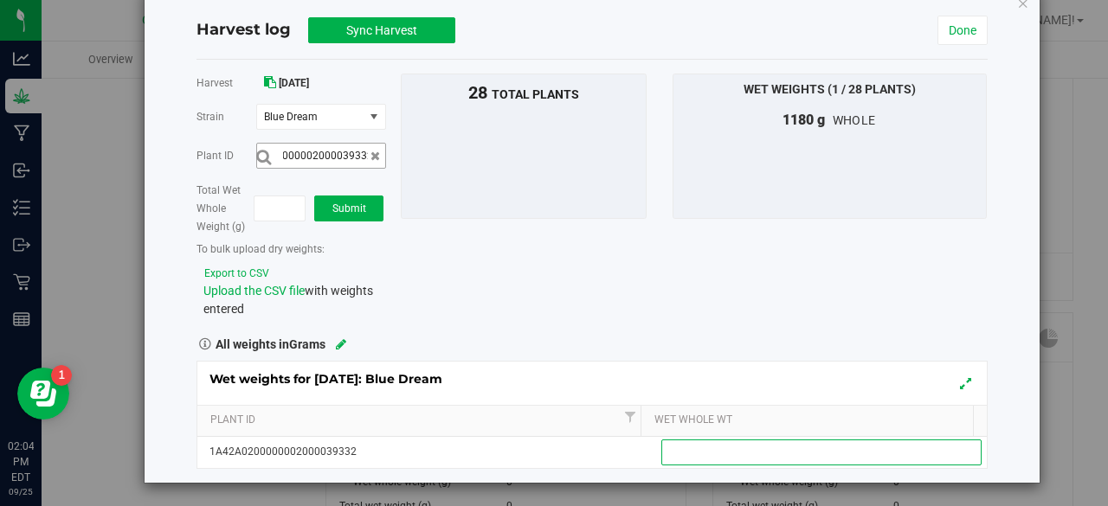
scroll to position [0, 0]
type input "1020"
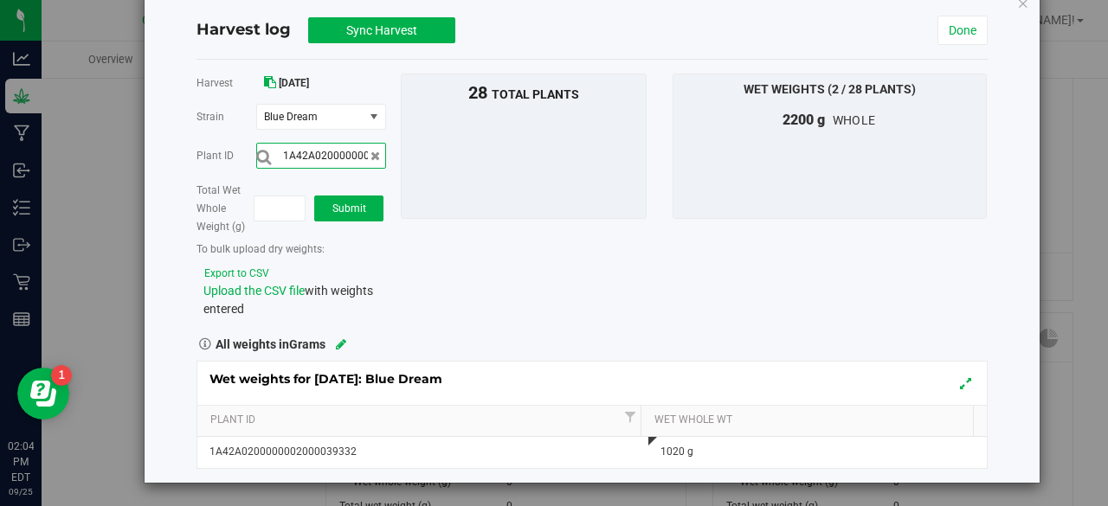
scroll to position [0, 57]
type input "1A42A0200000002000039329"
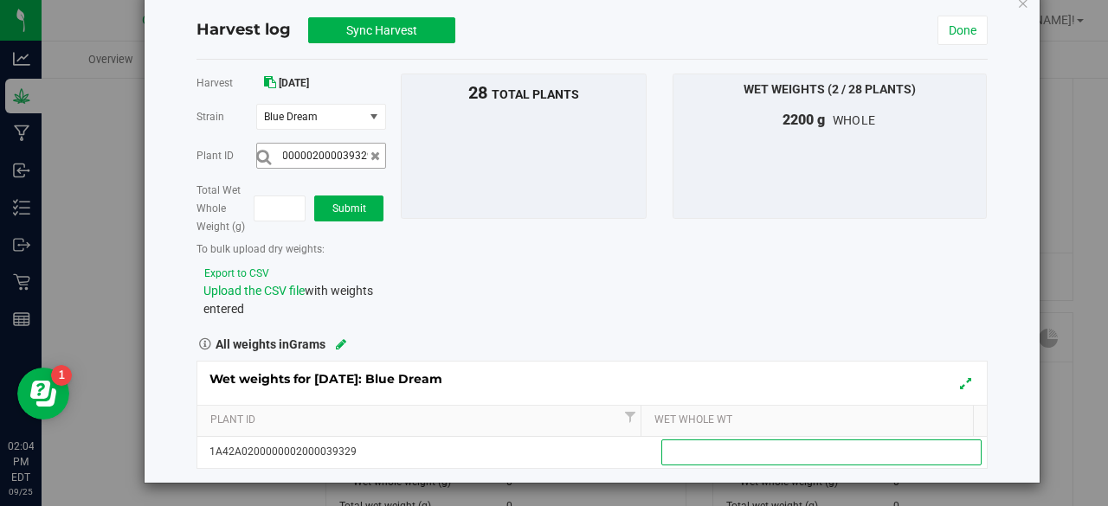
scroll to position [0, 0]
type input "1135"
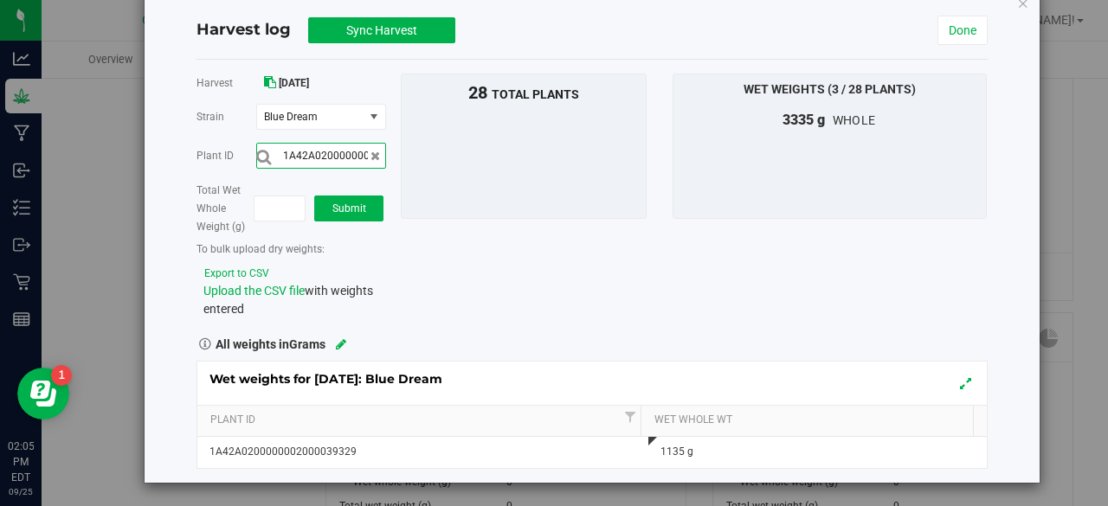
scroll to position [0, 57]
type input "1A42A0200000002000039337"
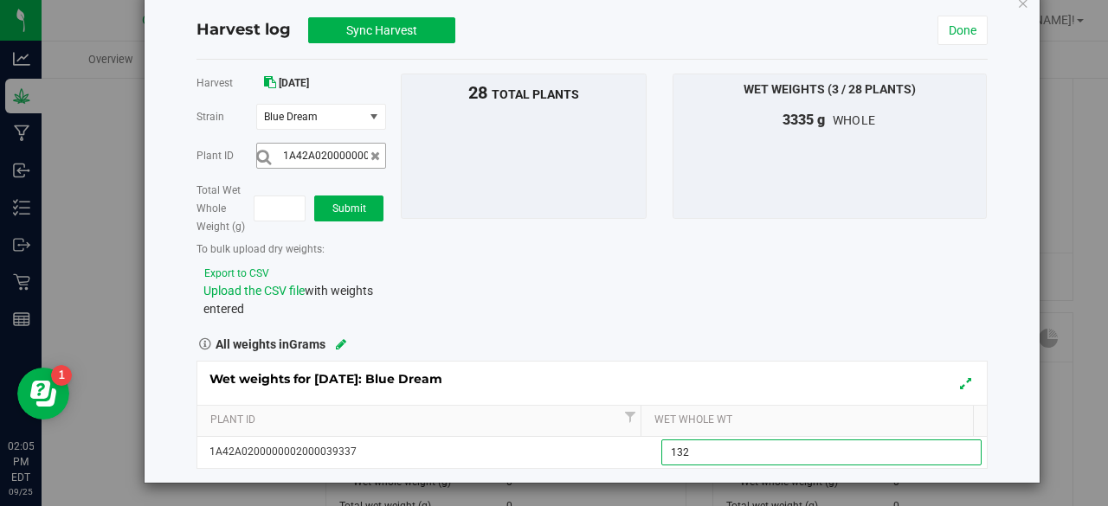
type input "1325"
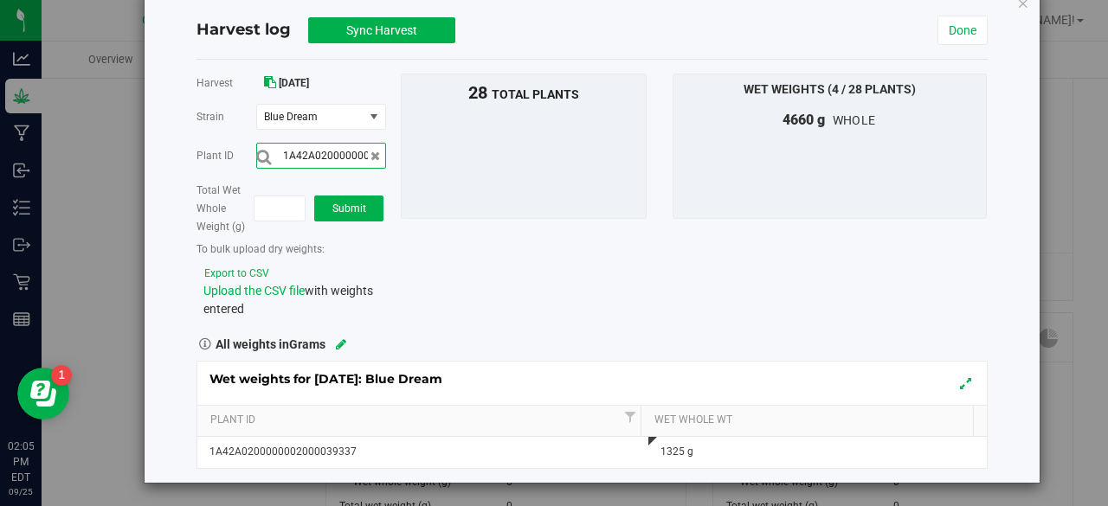
scroll to position [0, 57]
type input "1A42A0200000002000039335"
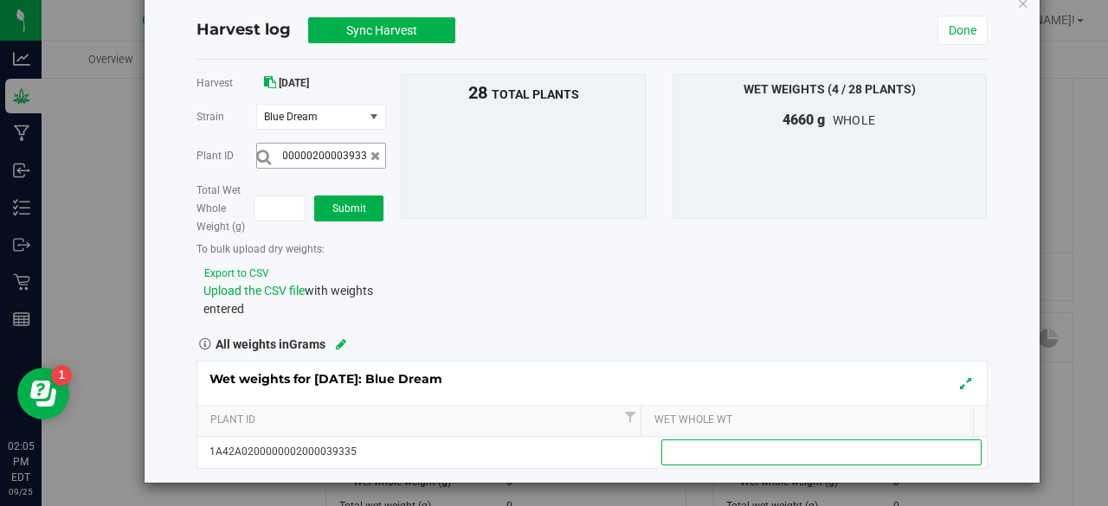
scroll to position [0, 0]
type input "1190"
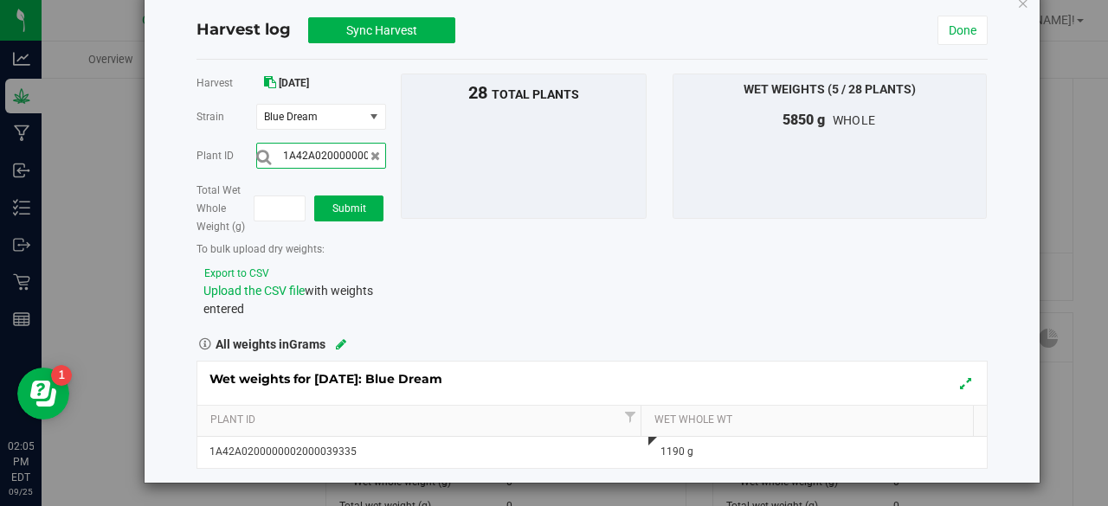
scroll to position [0, 57]
type input "1A42A0200000002000039334"
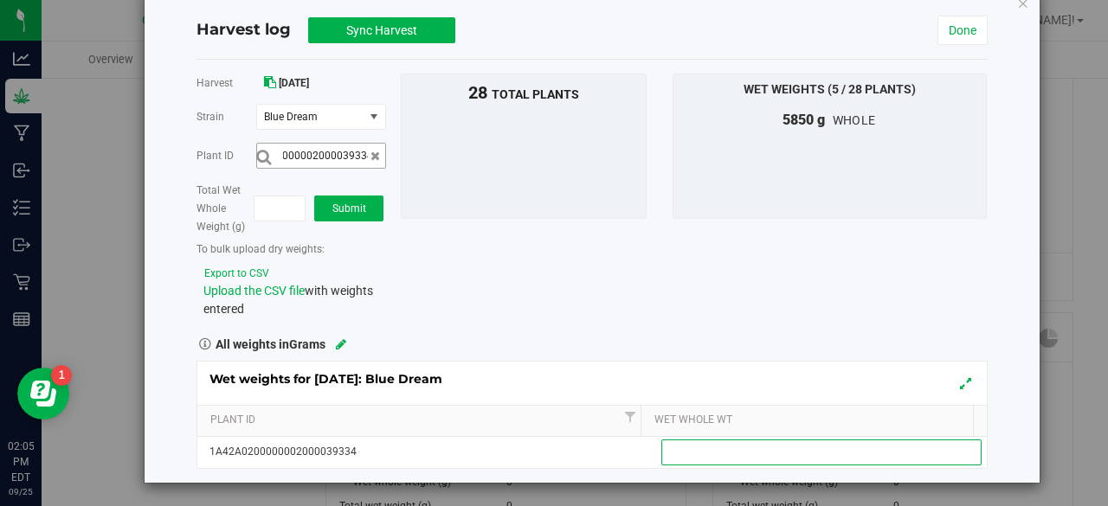
scroll to position [0, 0]
type input "1275"
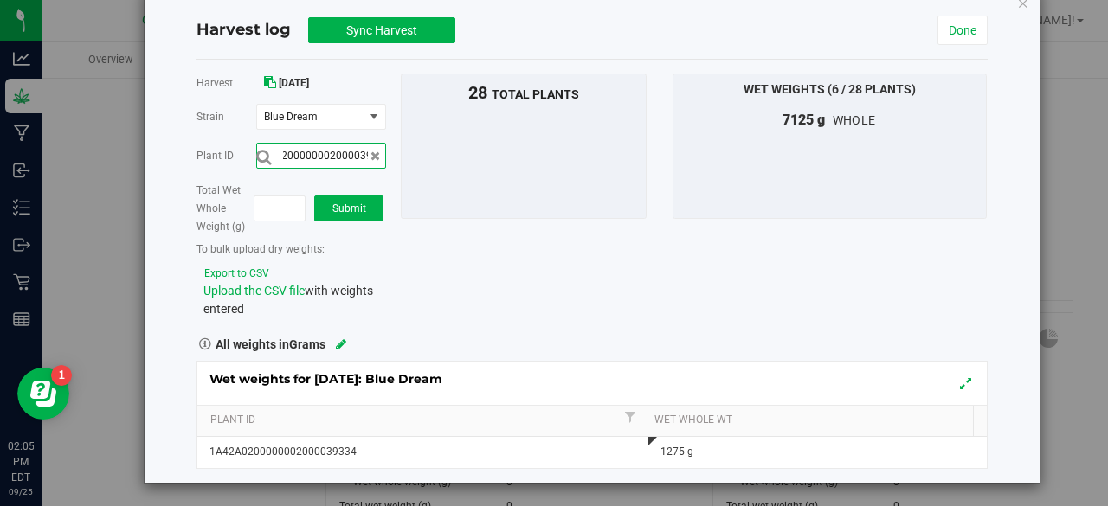
scroll to position [0, 57]
type input "1A42A0200000002000039347"
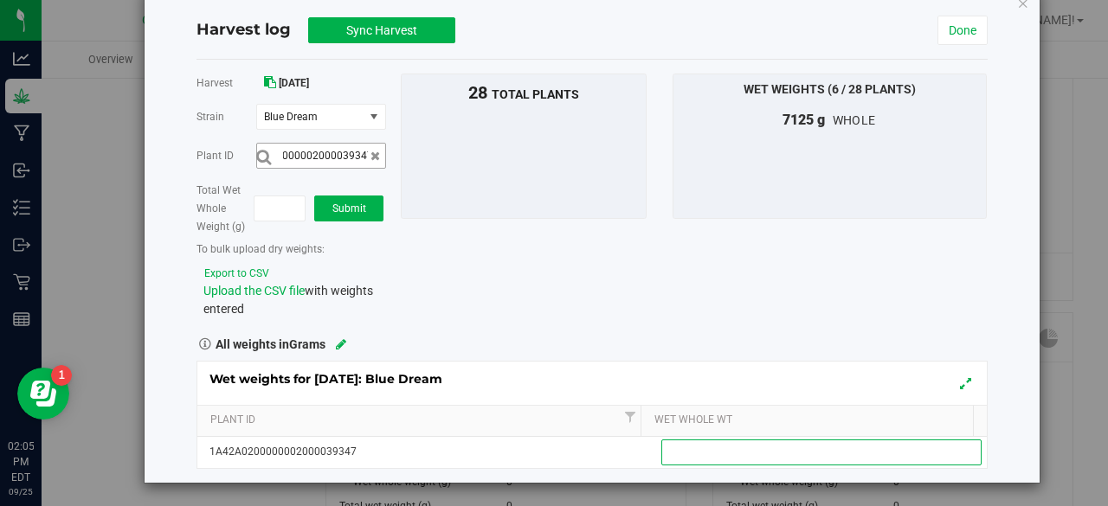
scroll to position [0, 0]
type input "1240"
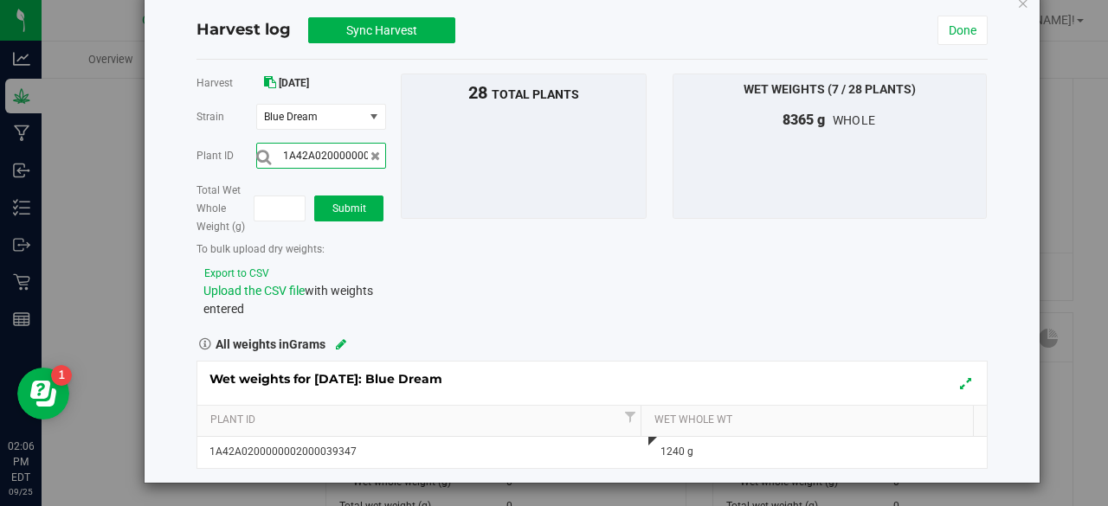
scroll to position [0, 57]
type input "1A42A0200000002000039339"
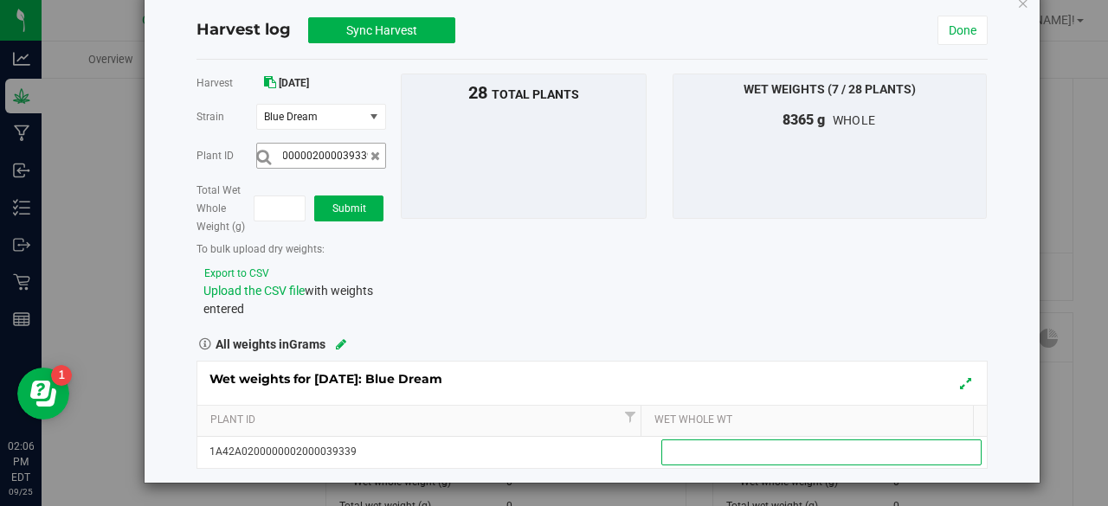
scroll to position [0, 0]
type input "1280"
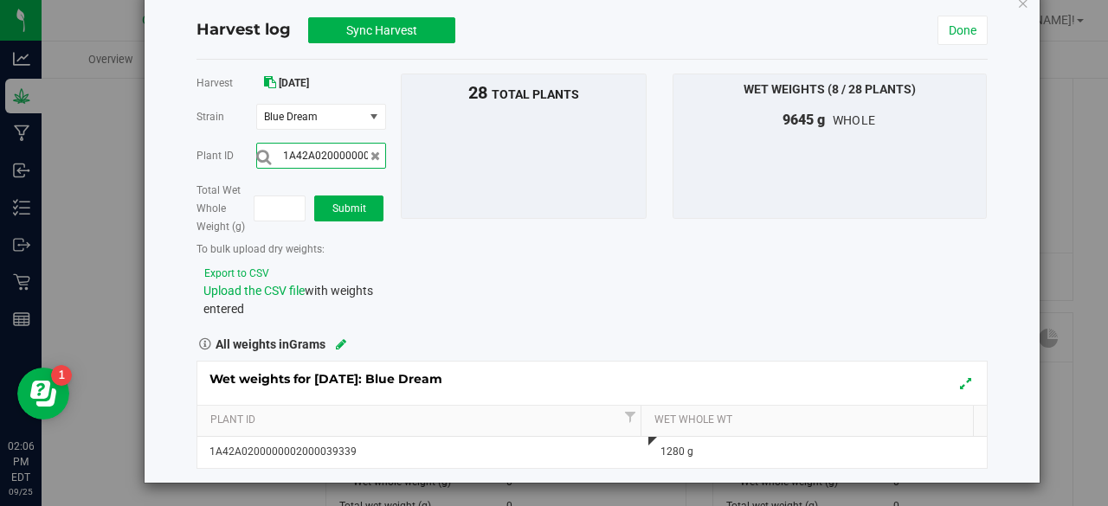
scroll to position [0, 57]
type input "1A42A0200000002000039340"
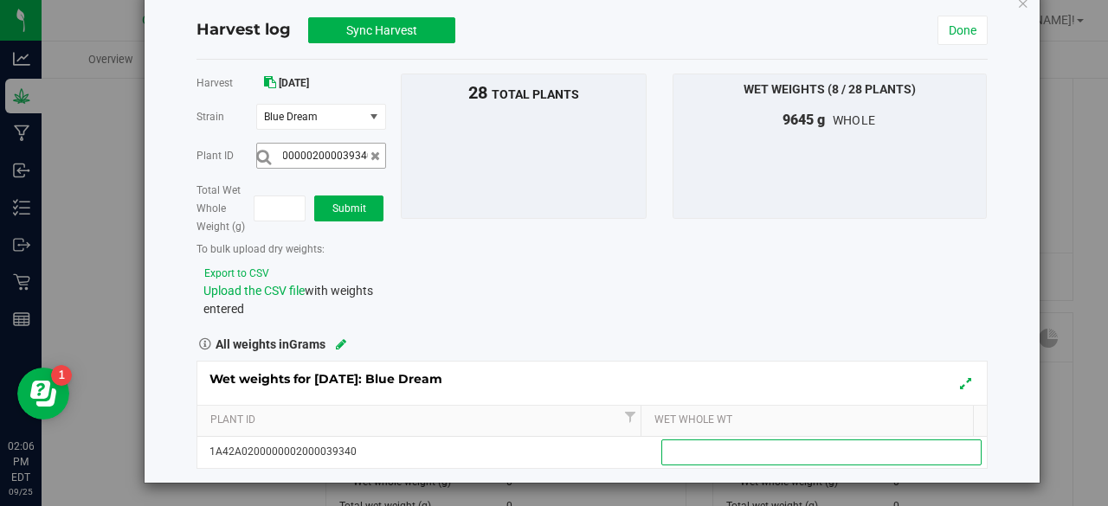
scroll to position [0, 0]
type input "1125"
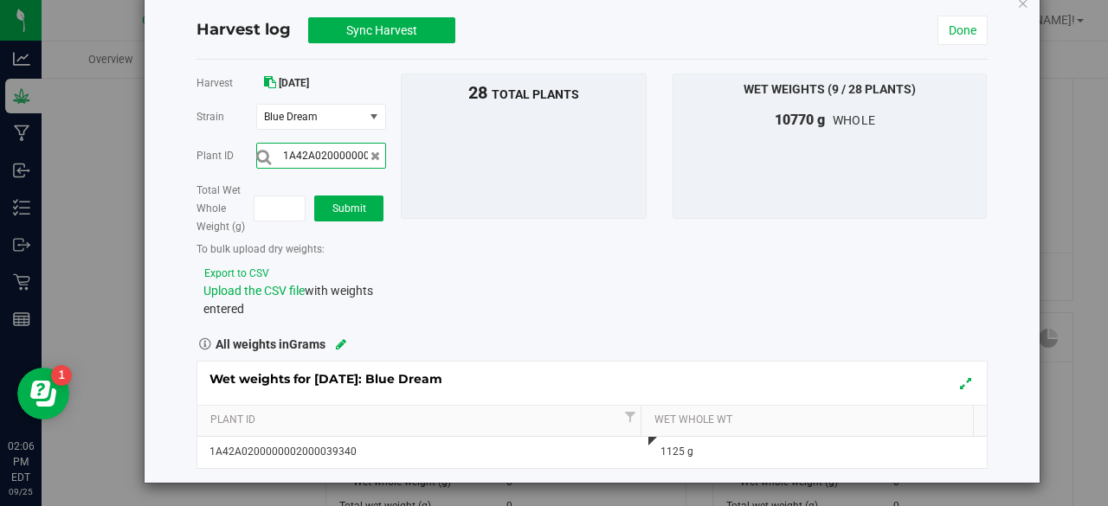
scroll to position [0, 57]
type input "1A42A0200000002000039343"
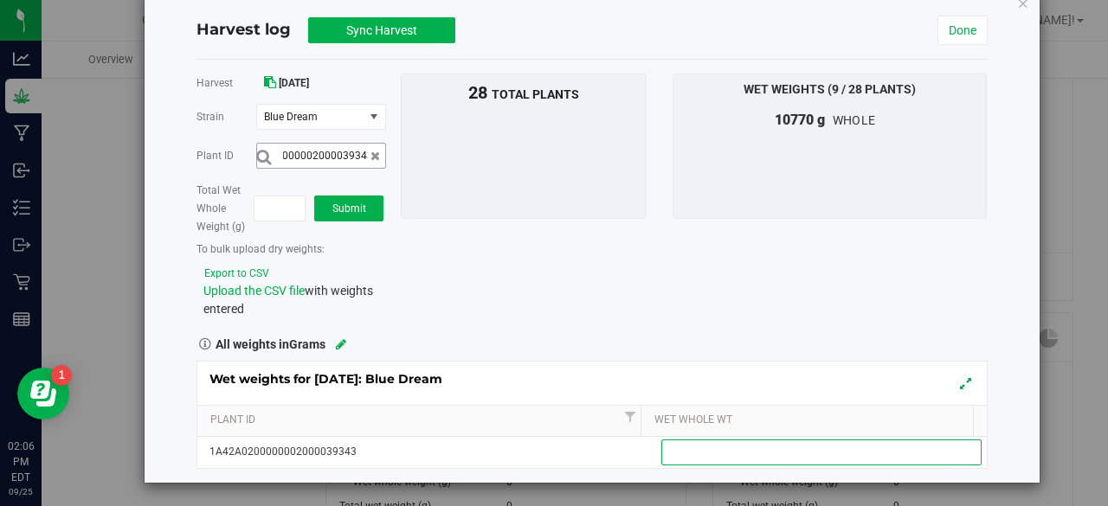
scroll to position [0, 0]
type input "1080"
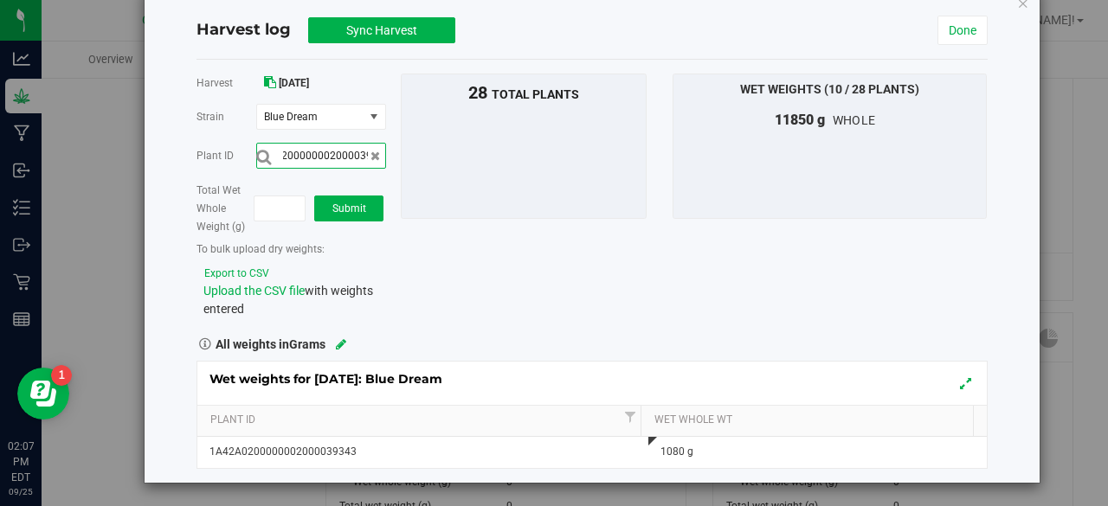
scroll to position [0, 57]
type input "1A42A0200000002000039326"
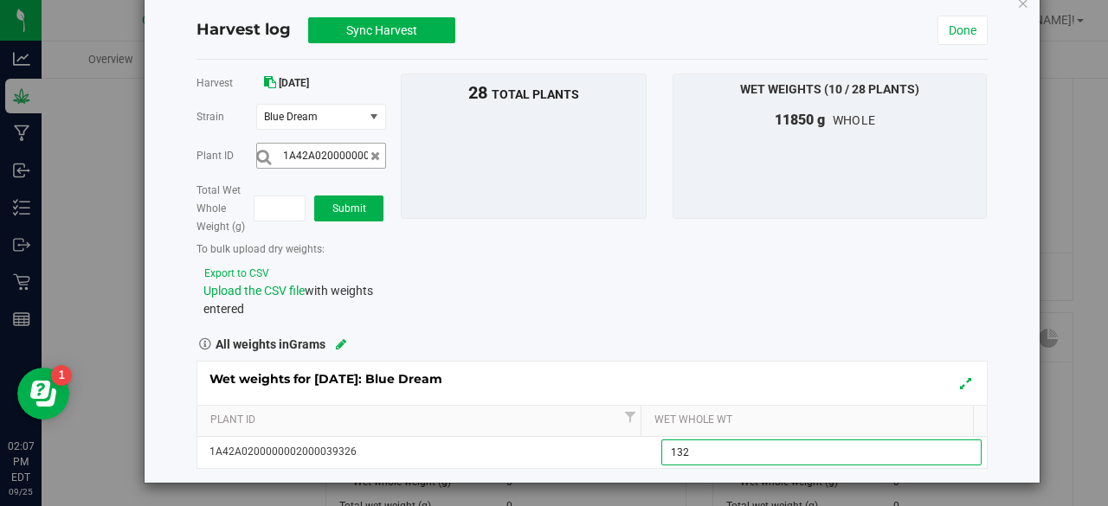
type input "1325"
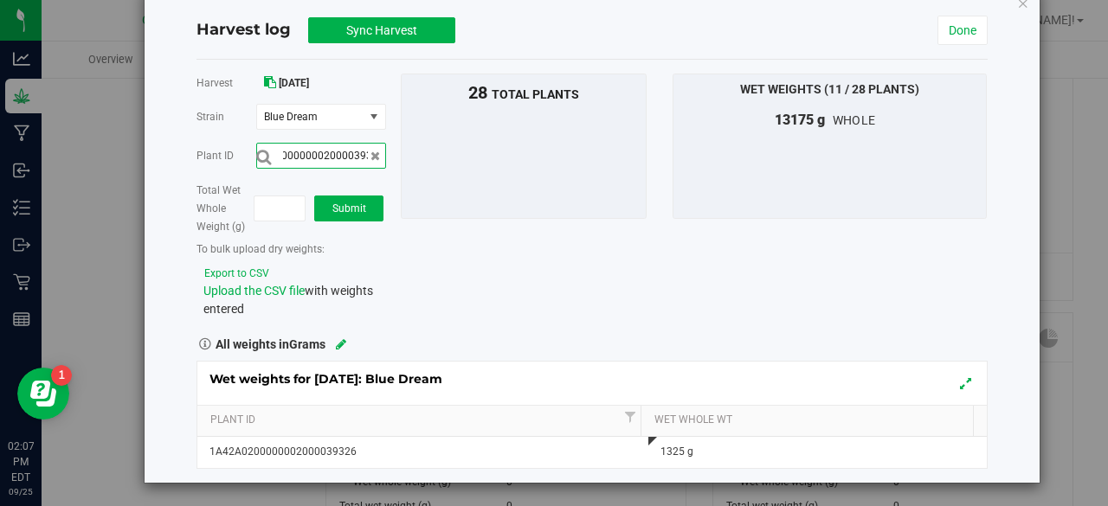
scroll to position [0, 57]
type input "1A42A0200000002000039344"
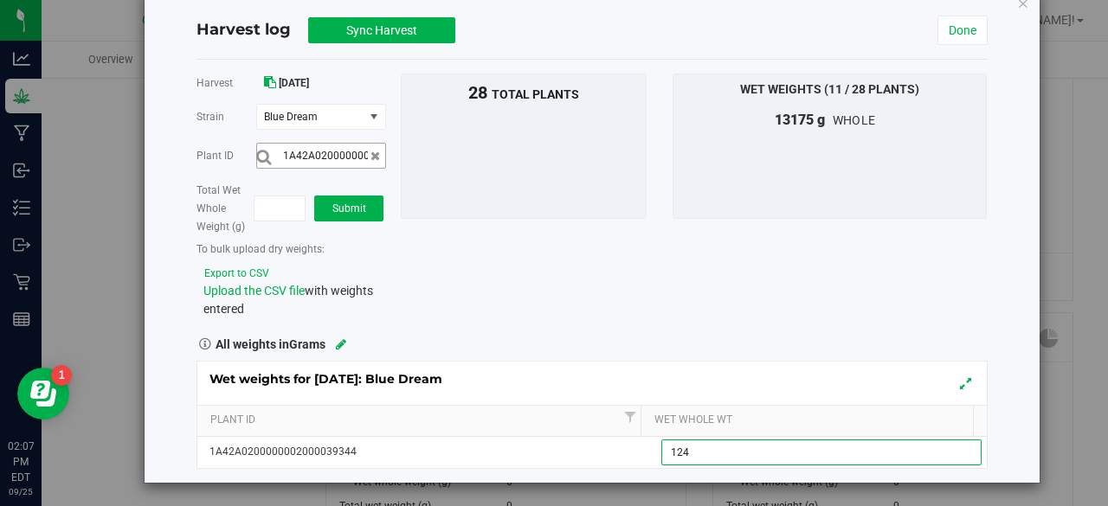
type input "1245"
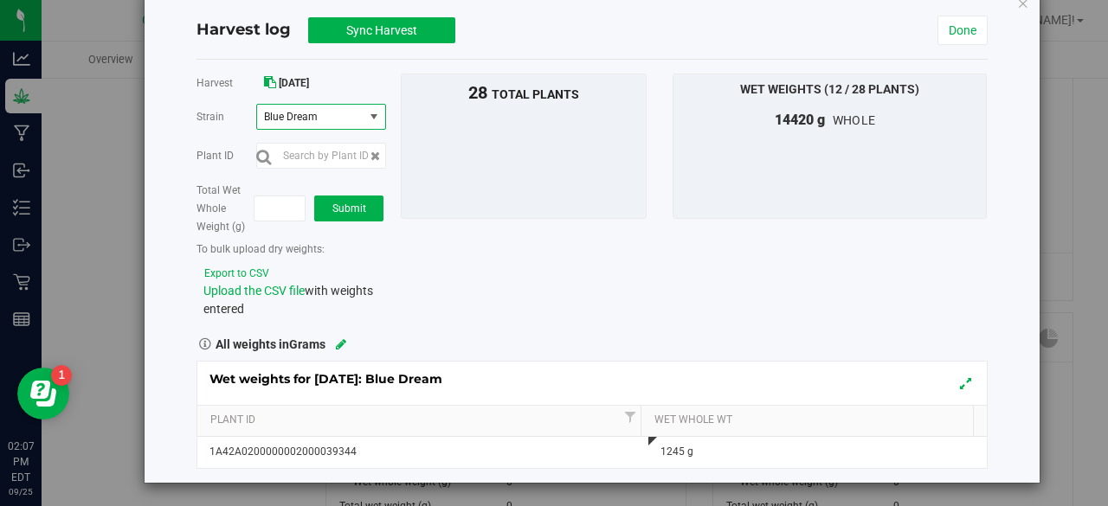
click at [374, 120] on span "select" at bounding box center [374, 117] width 14 height 14
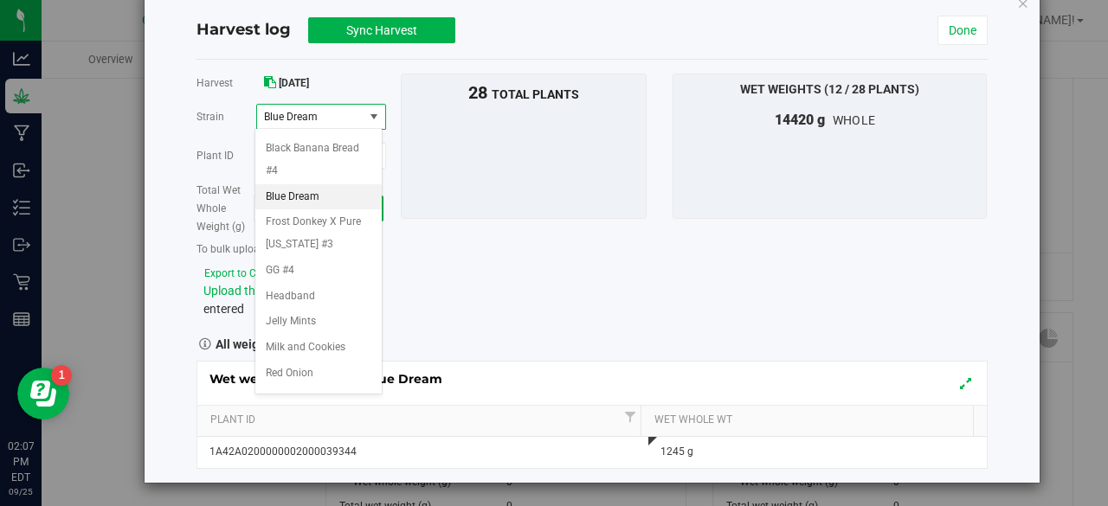
click at [345, 113] on span "Blue Dream" at bounding box center [308, 117] width 89 height 12
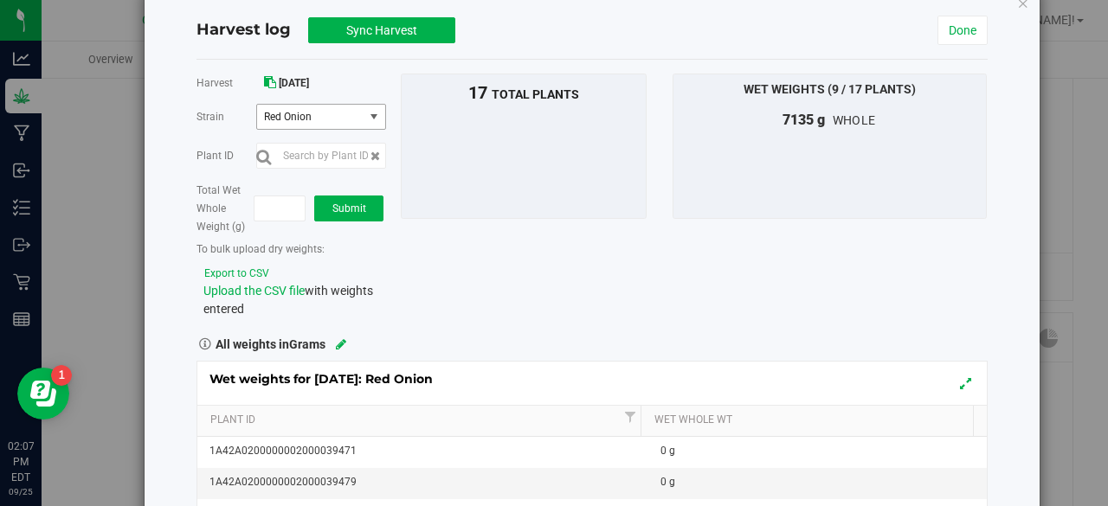
click at [371, 114] on span "select" at bounding box center [374, 117] width 14 height 14
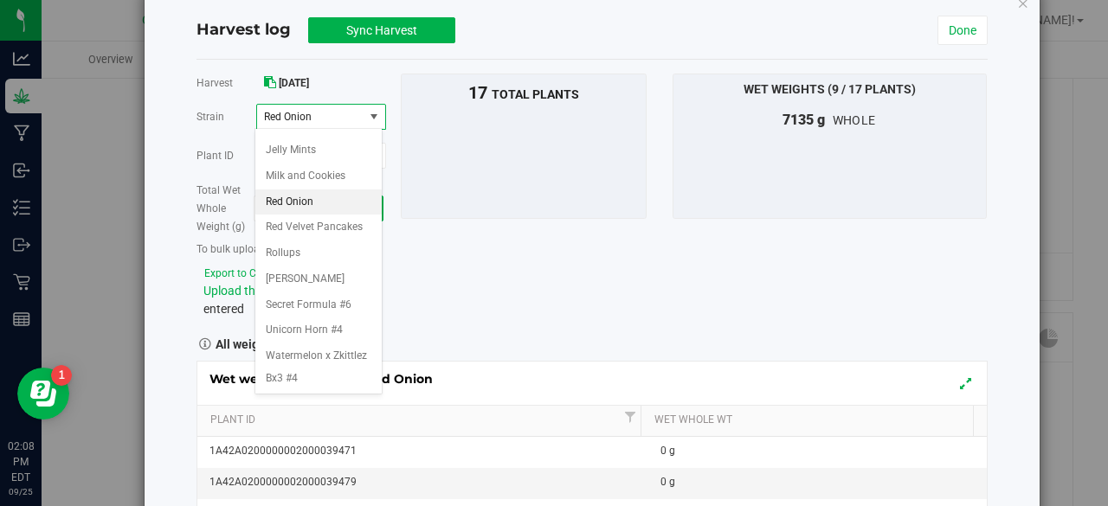
scroll to position [279, 0]
click at [296, 252] on span "Rollups" at bounding box center [283, 253] width 35 height 23
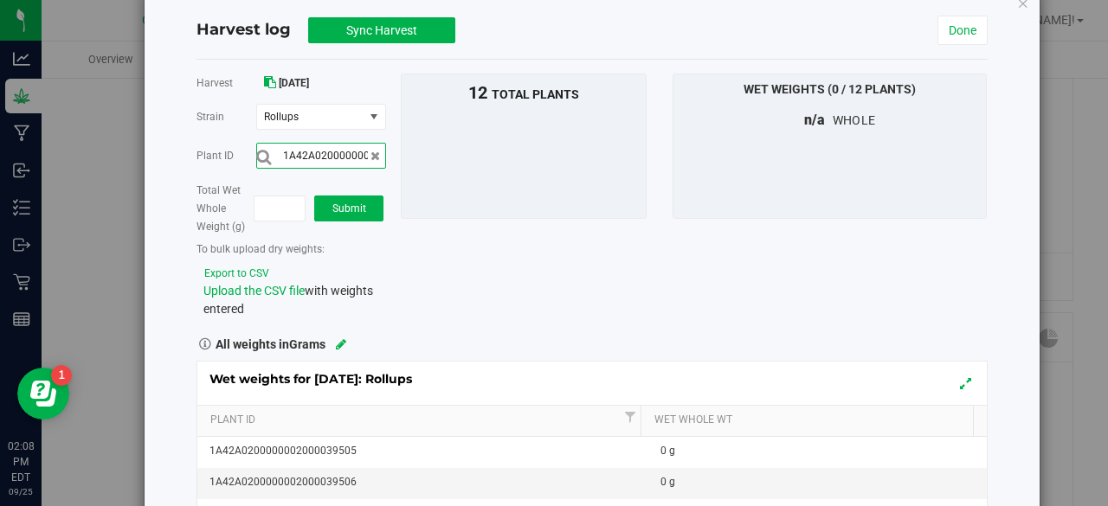
scroll to position [0, 57]
type input "1A42A0200000002000039506"
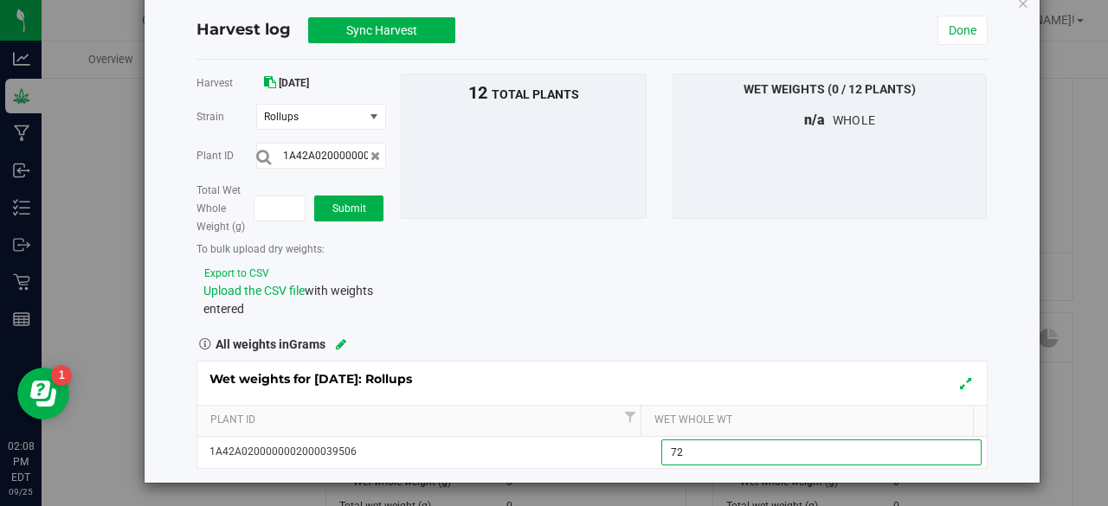
type input "720"
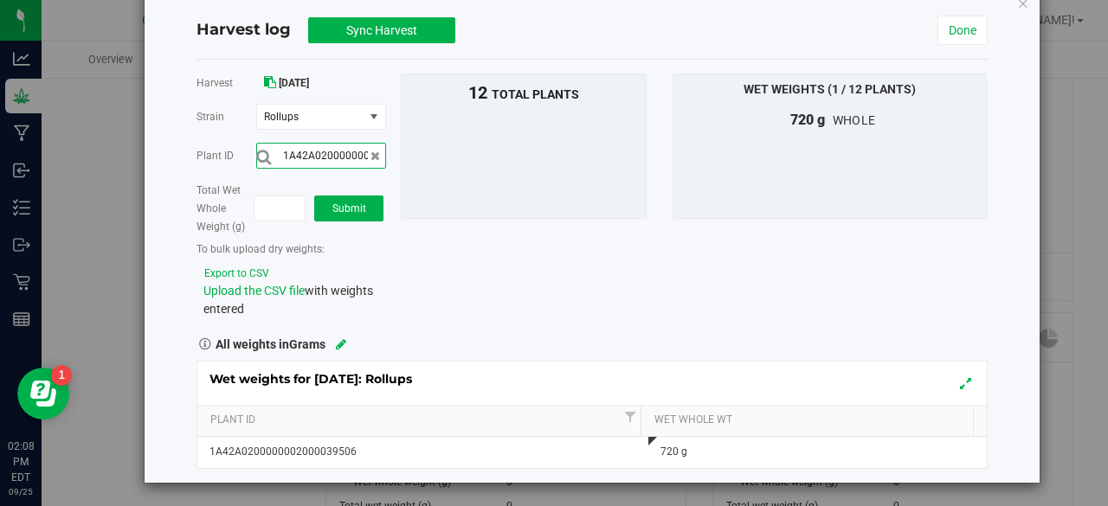
scroll to position [0, 57]
type input "1A42A0200000002000039511"
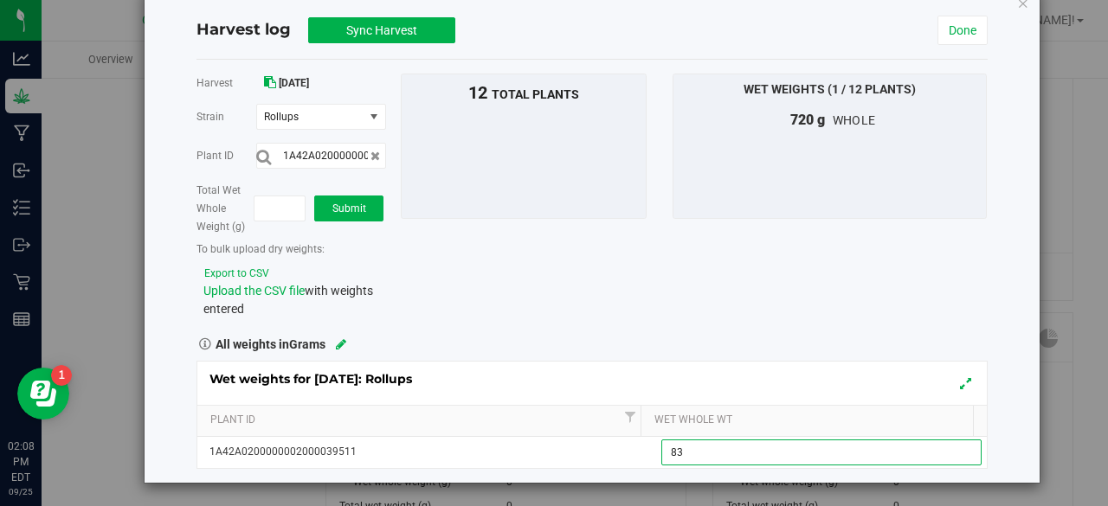
type input "830"
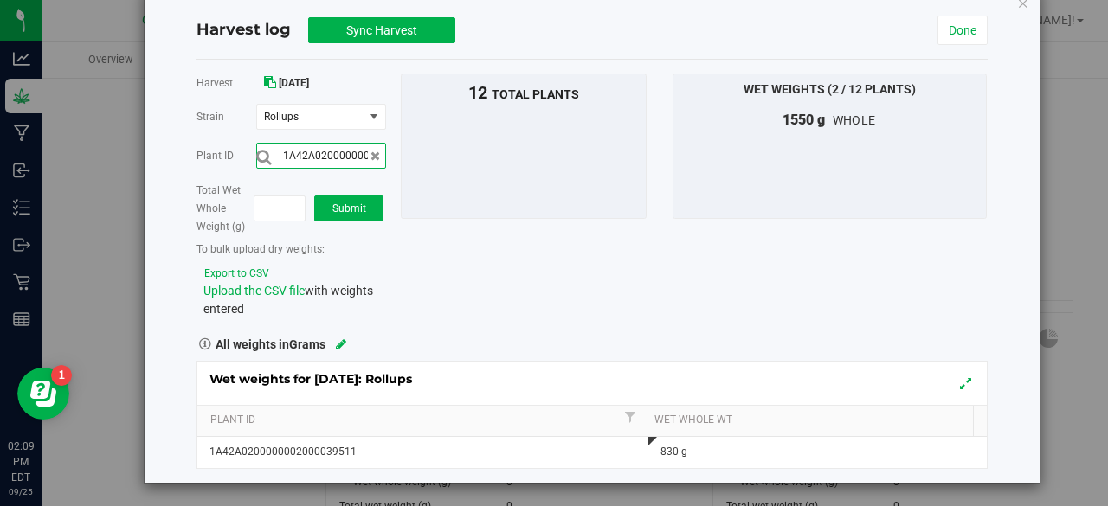
scroll to position [0, 57]
type input "1A42A0200000002000039513"
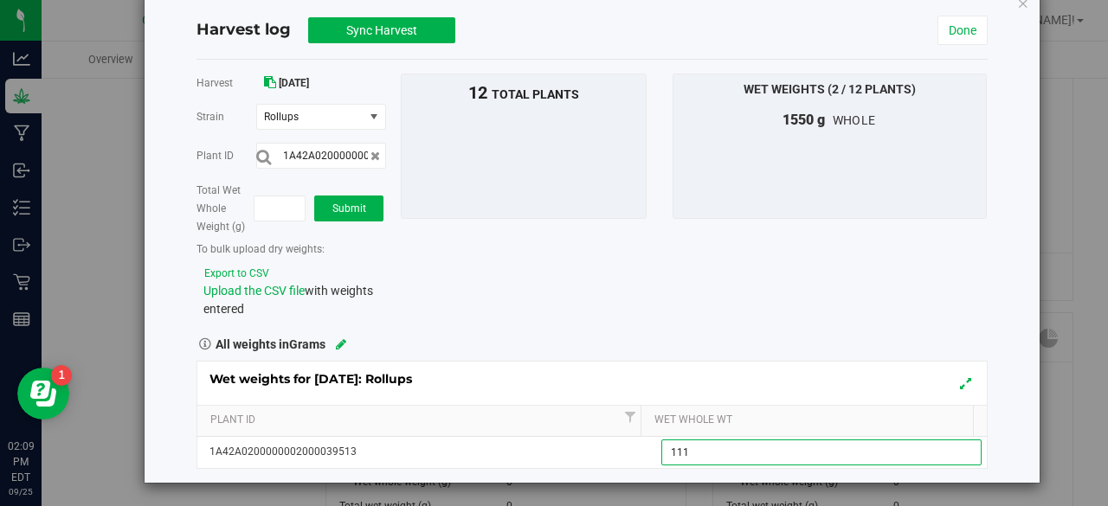
type input "1110"
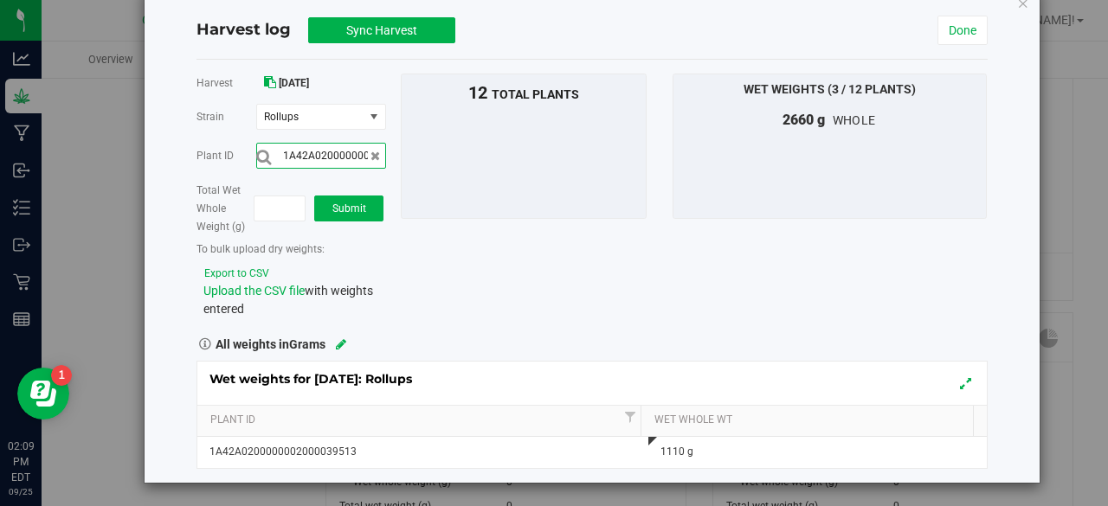
scroll to position [0, 57]
type input "1A42A0200000002000039508"
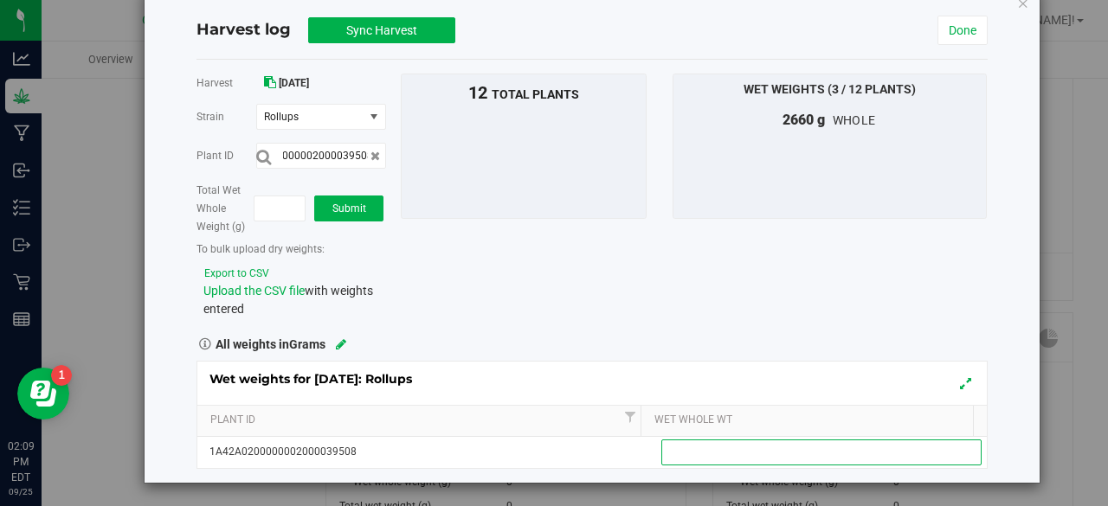
scroll to position [0, 0]
type input "860"
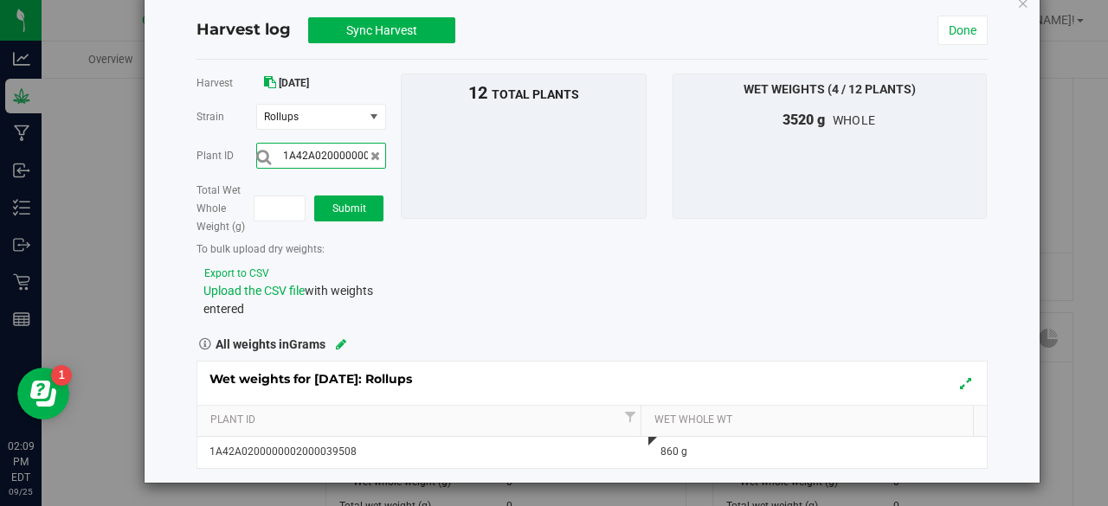
scroll to position [0, 57]
type input "1A42A0200000002000039516"
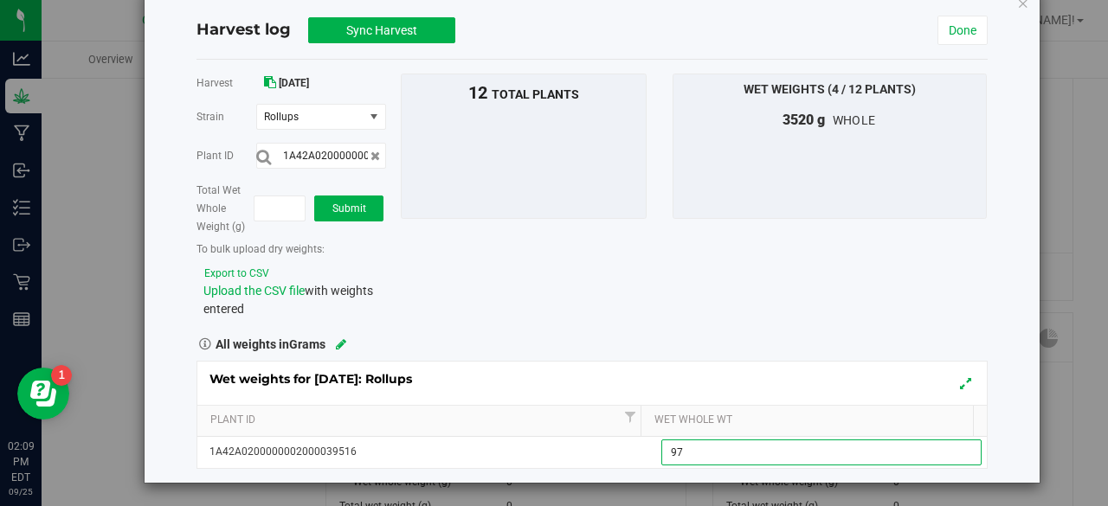
type input "975"
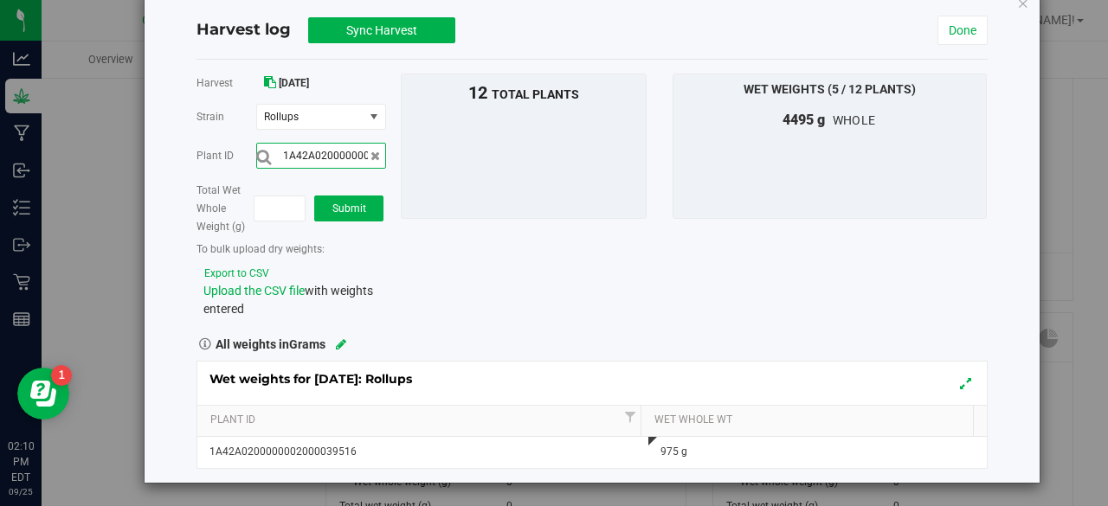
scroll to position [0, 57]
type input "1A42A0200000002000039505"
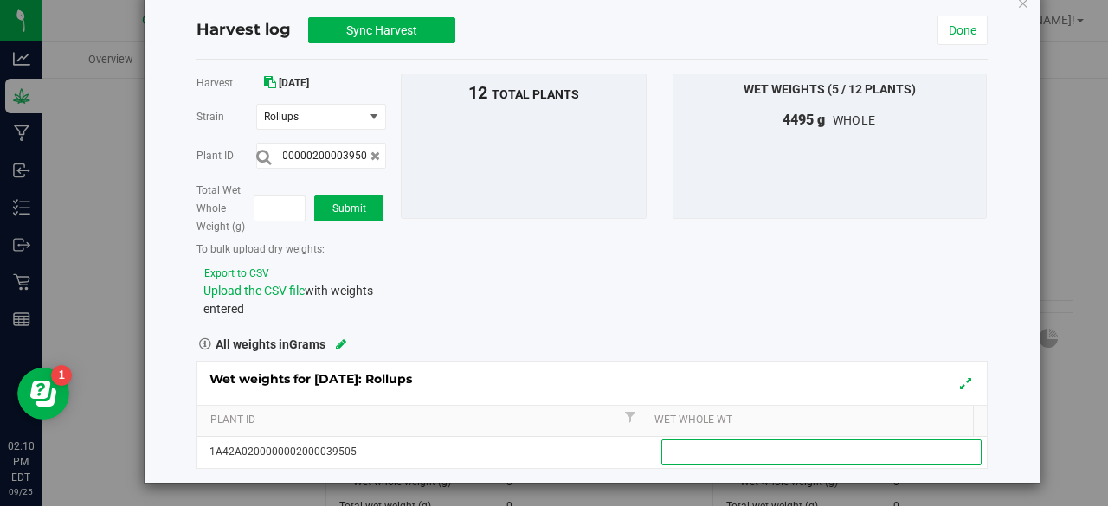
scroll to position [0, 0]
type input "995"
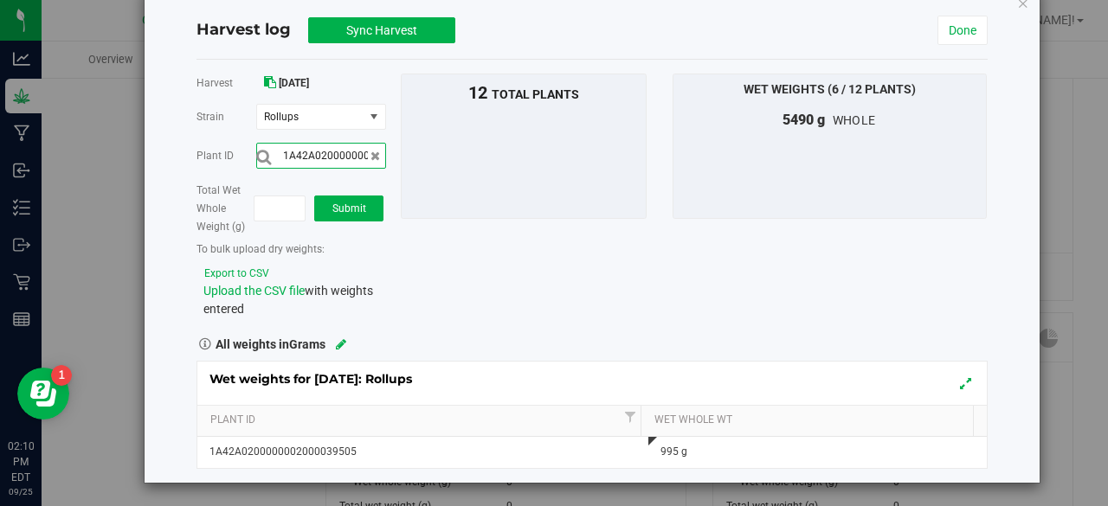
scroll to position [0, 57]
type input "1A42A0200000002000039509"
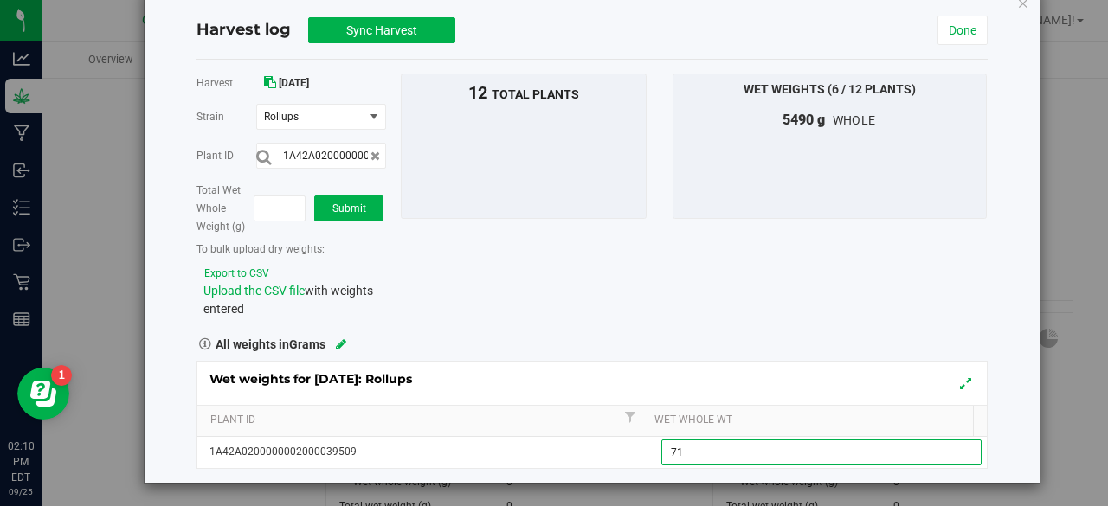
type input "710"
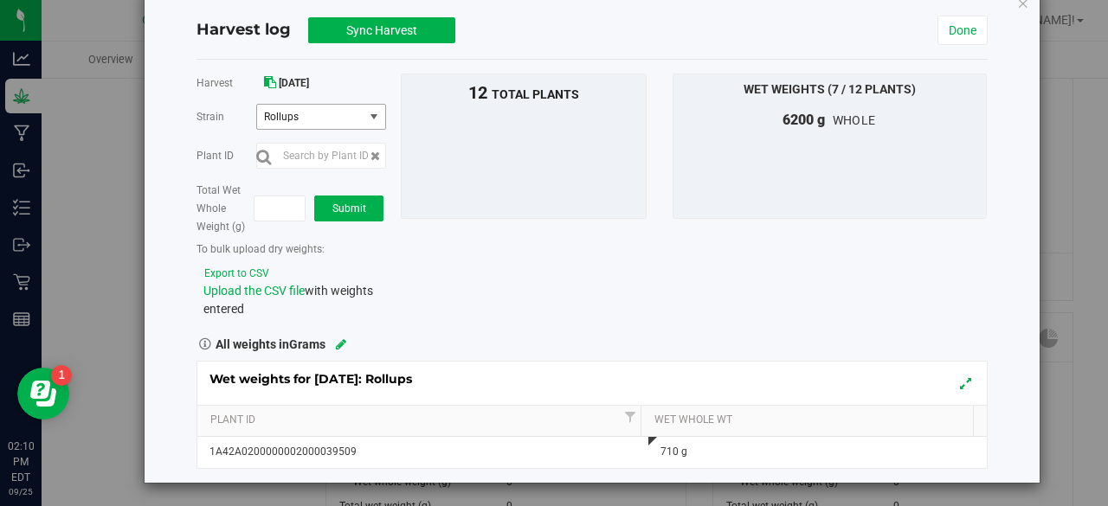
click at [377, 113] on span "select" at bounding box center [374, 117] width 14 height 14
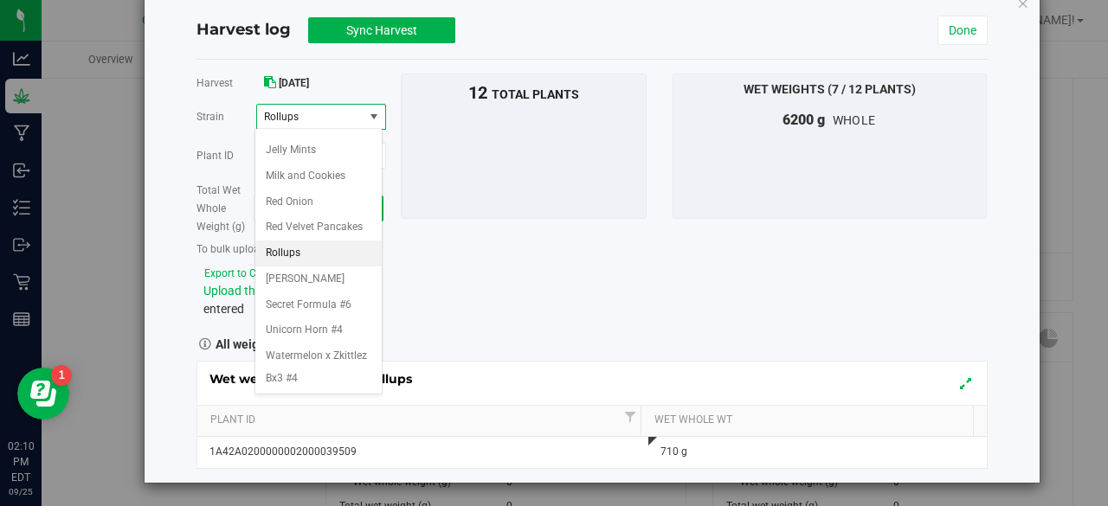
click at [335, 105] on span "Rollups" at bounding box center [310, 117] width 106 height 24
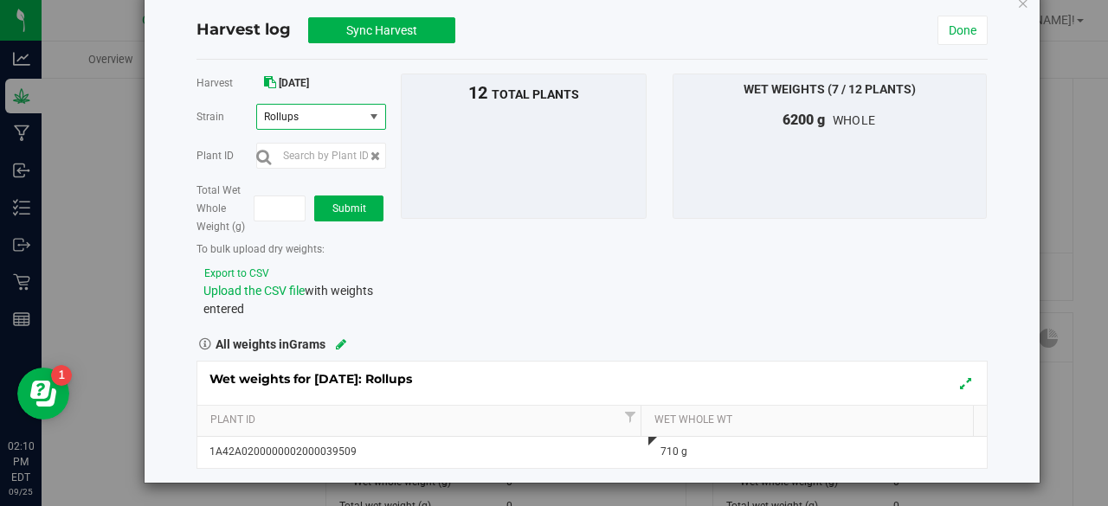
click at [340, 119] on span "Rollups" at bounding box center [308, 117] width 89 height 12
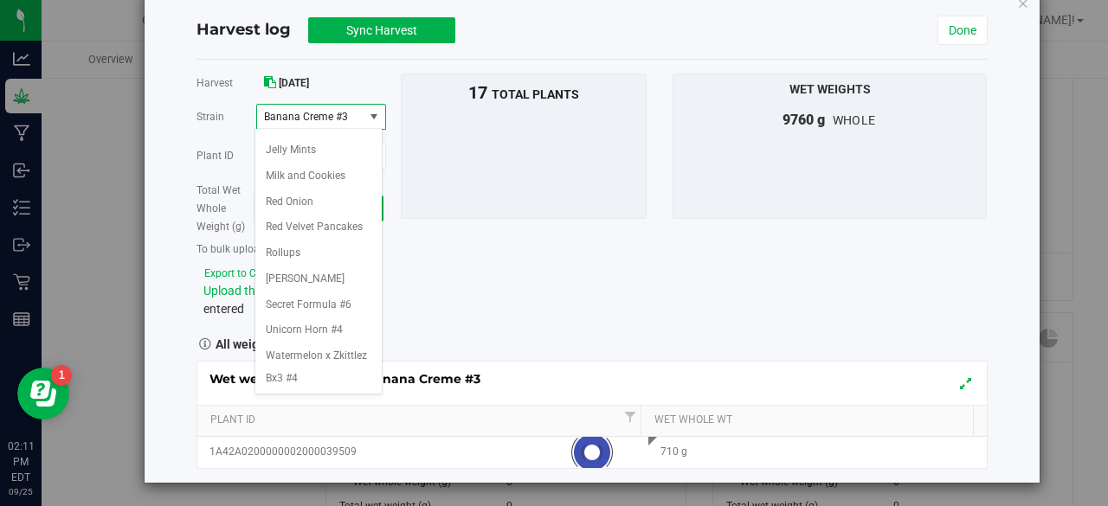
scroll to position [73, 0]
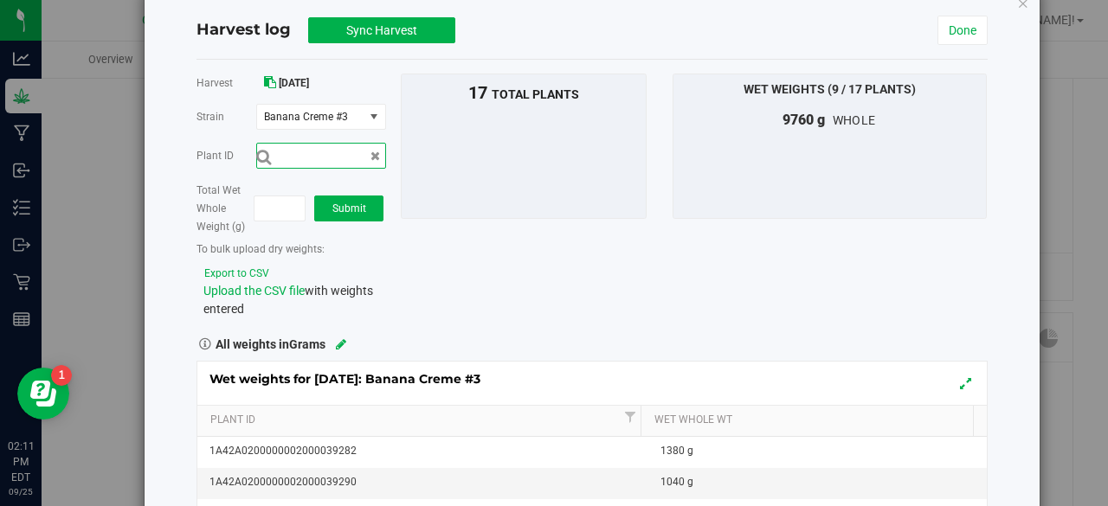
click at [362, 160] on input "text" at bounding box center [321, 156] width 130 height 26
type input "1A42A0200000002000039281"
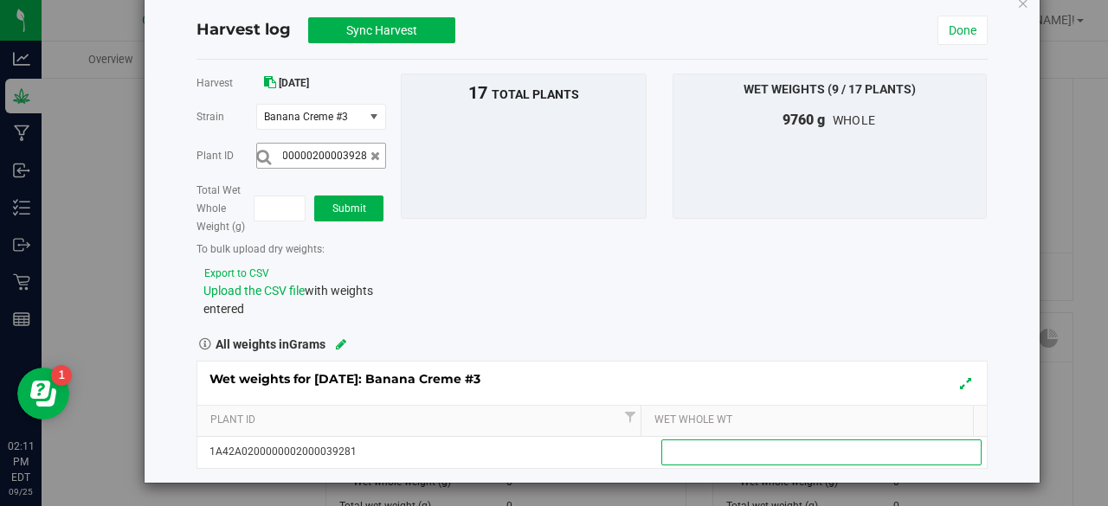
scroll to position [0, 0]
type input "1100"
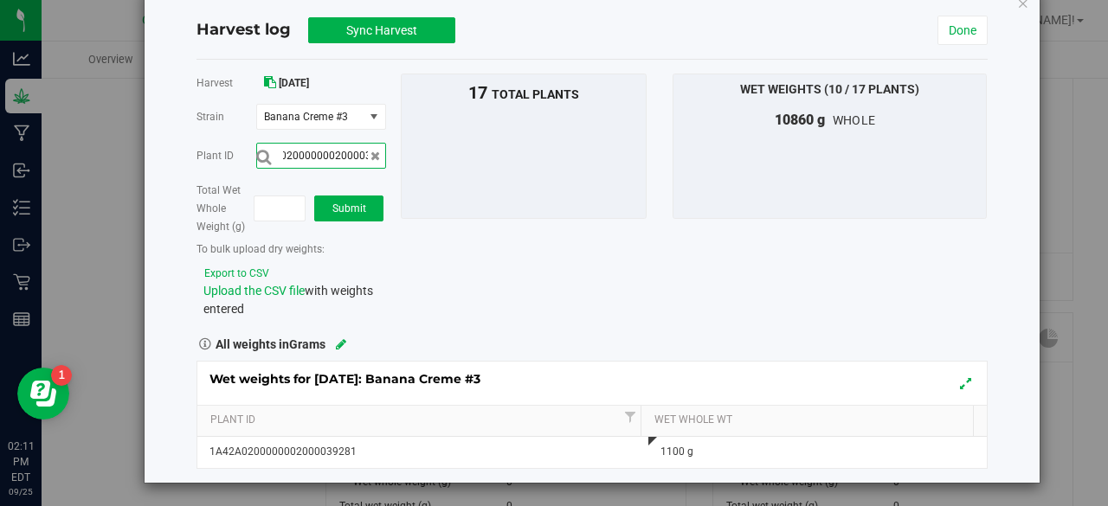
scroll to position [0, 57]
type input "1A42A0200000002000039275"
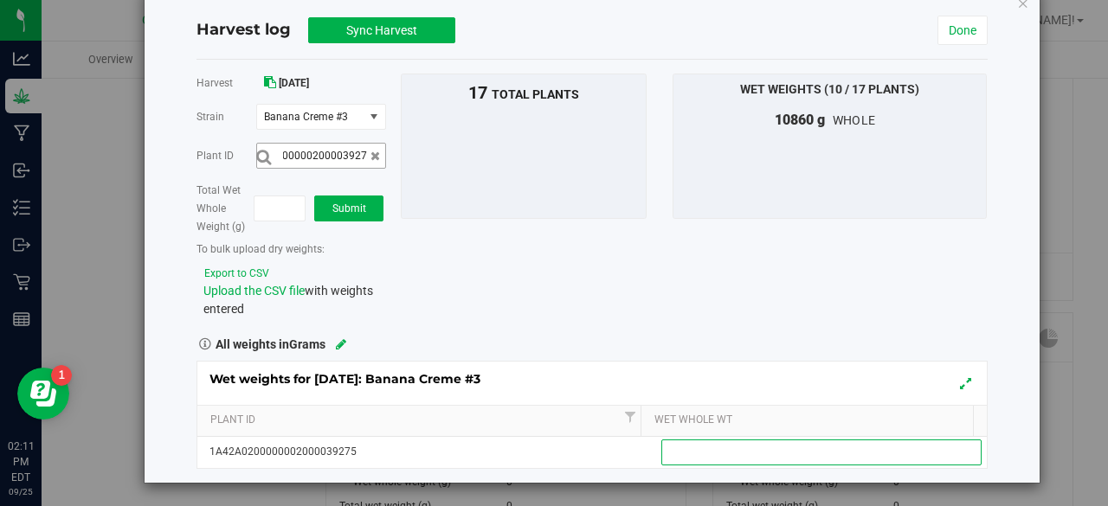
scroll to position [0, 0]
type input "970"
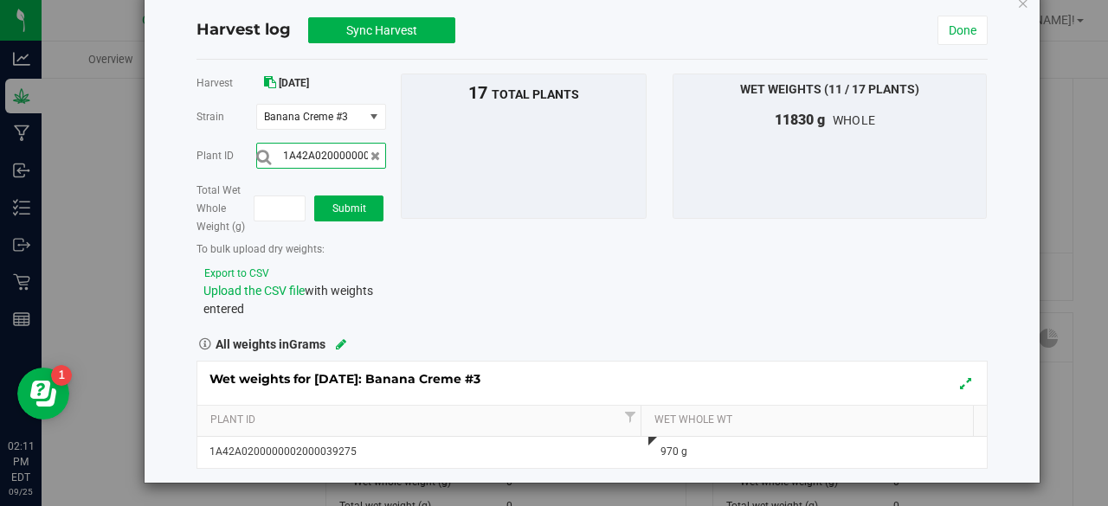
scroll to position [0, 57]
type input "1A42A0200000002000039276"
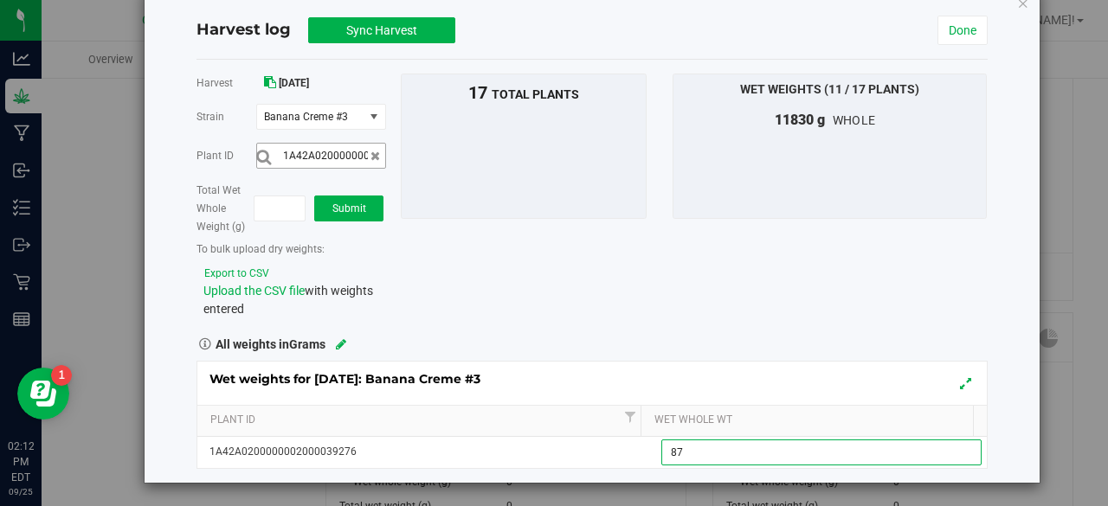
type input "875"
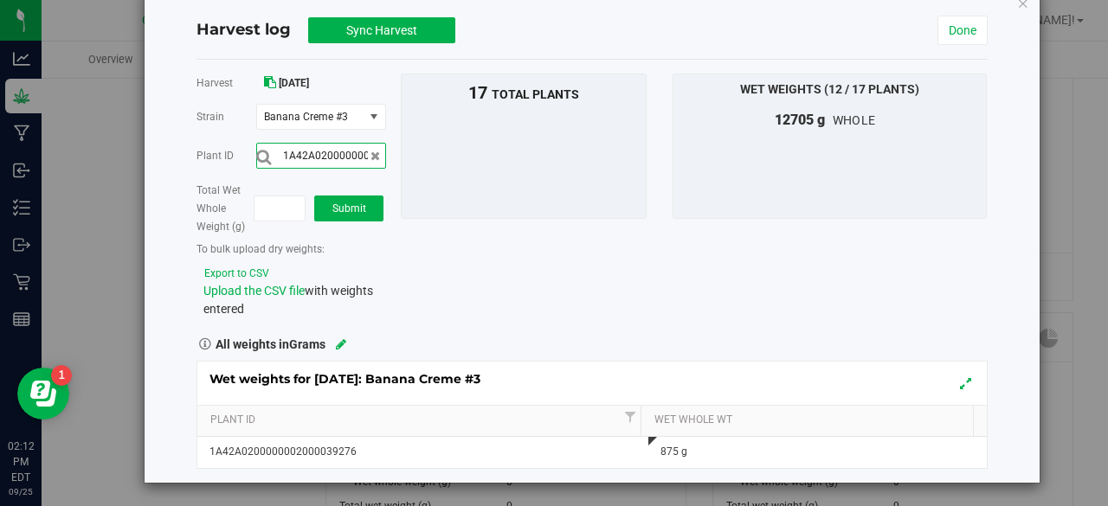
scroll to position [0, 57]
type input "1A42A0200000002000039287"
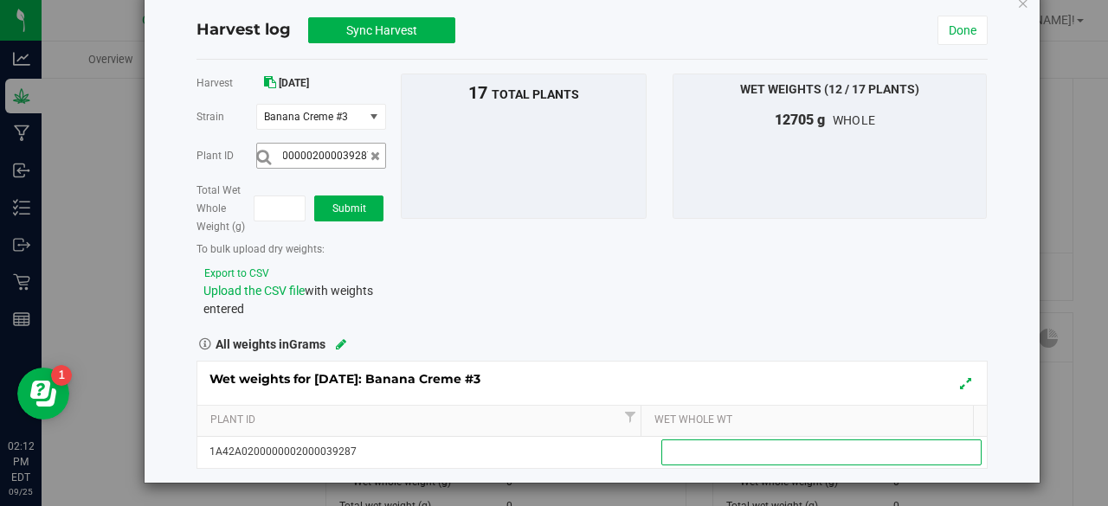
scroll to position [0, 0]
type input "740"
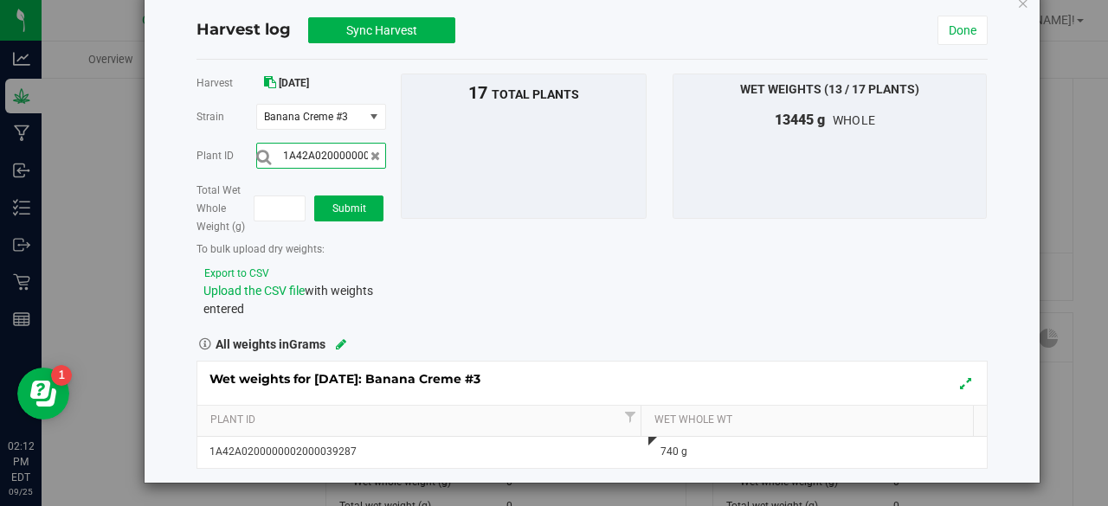
scroll to position [0, 57]
type input "1A42A0200000002000039280"
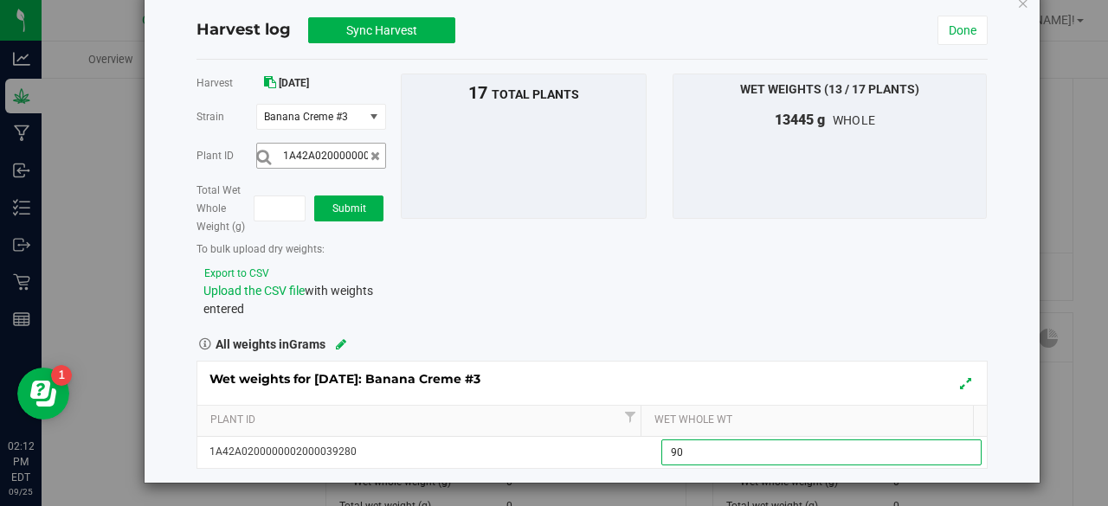
type input "900"
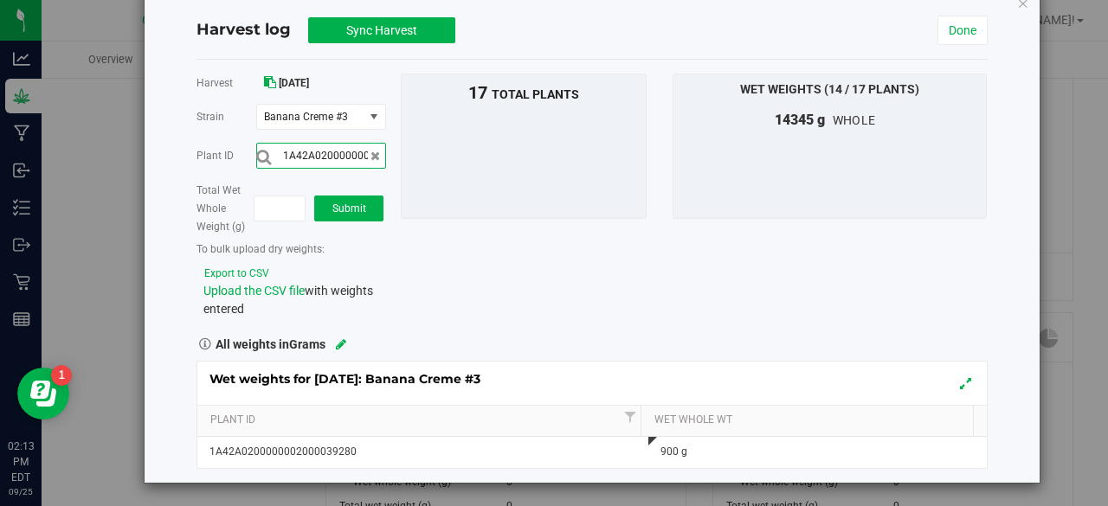
scroll to position [0, 57]
type input "1A42A0200000002000039286"
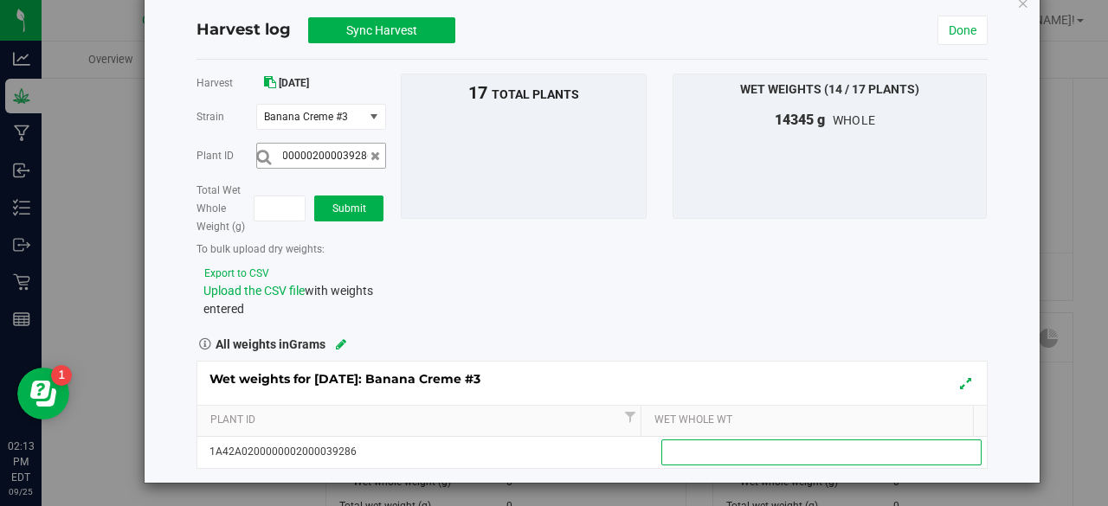
scroll to position [0, 0]
type input "845"
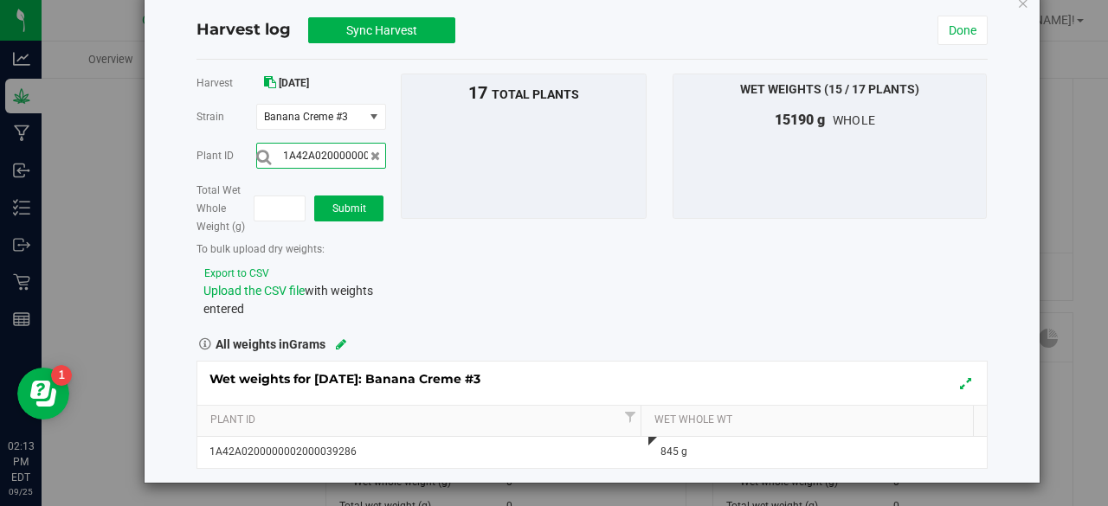
scroll to position [0, 57]
type input "1A42A0200000002000039283"
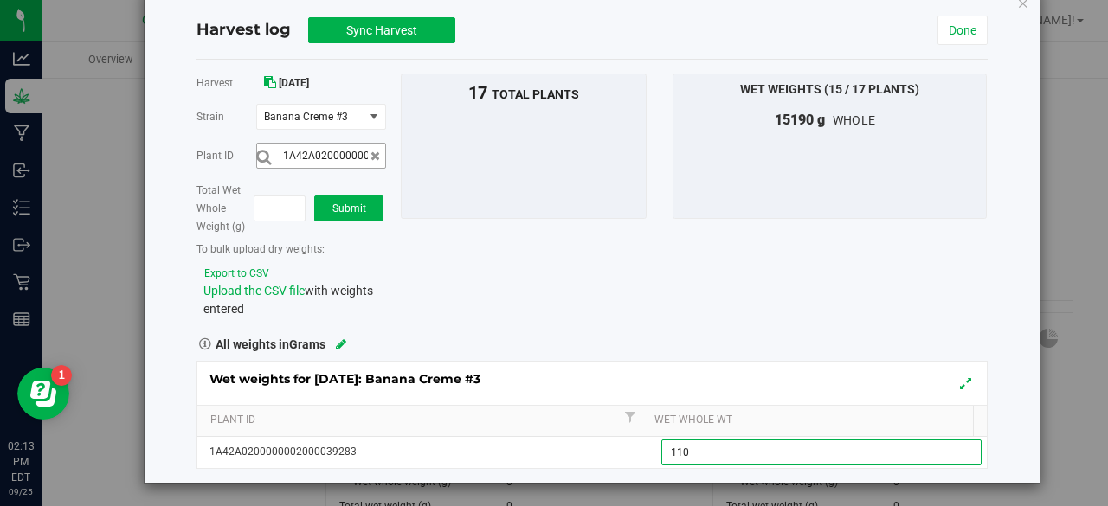
type input "1100"
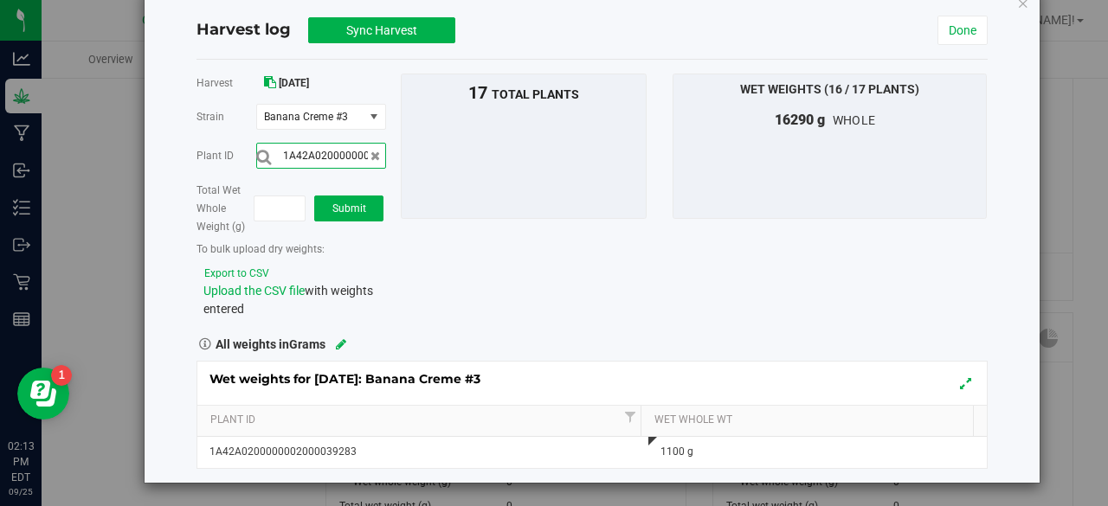
scroll to position [0, 57]
type input "1A42A0200000002000039285"
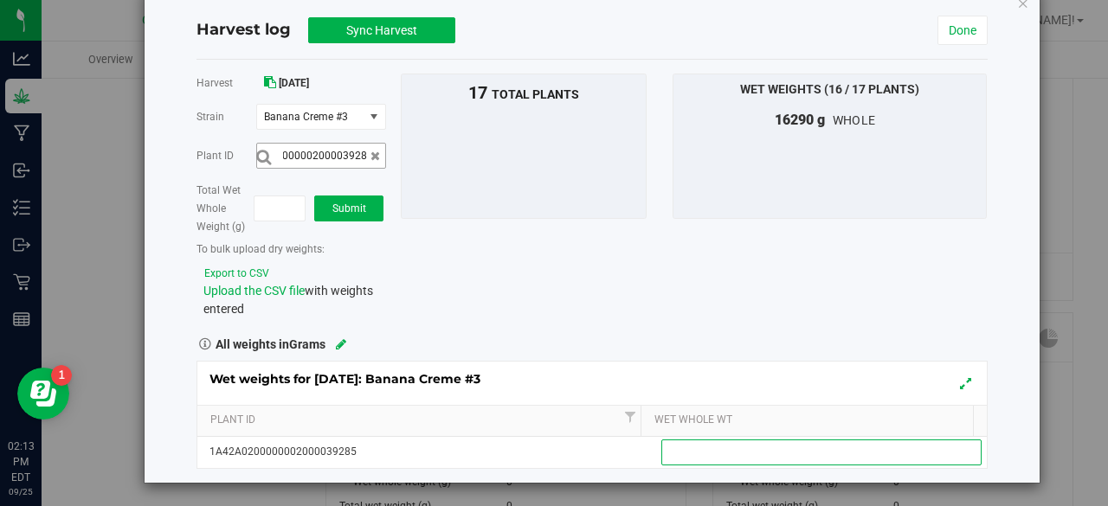
scroll to position [0, 0]
type input "1045"
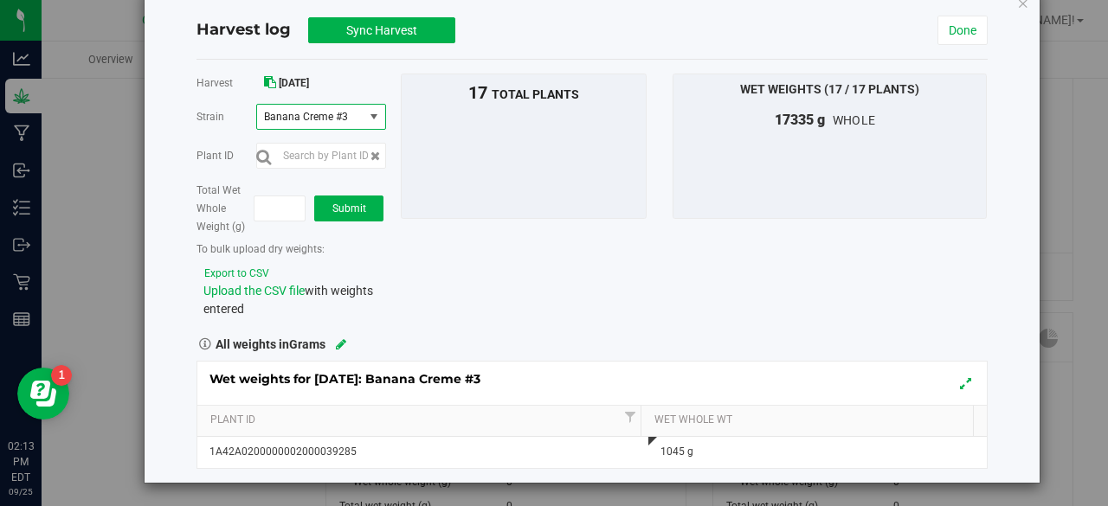
click at [372, 112] on span "select" at bounding box center [374, 117] width 14 height 14
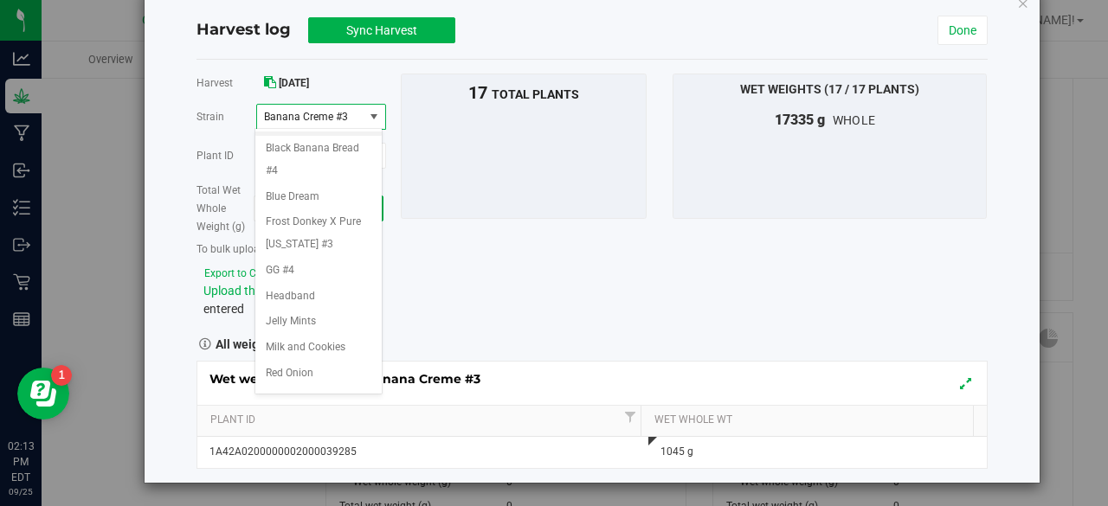
click at [355, 113] on span "Banana Creme #3" at bounding box center [310, 117] width 106 height 24
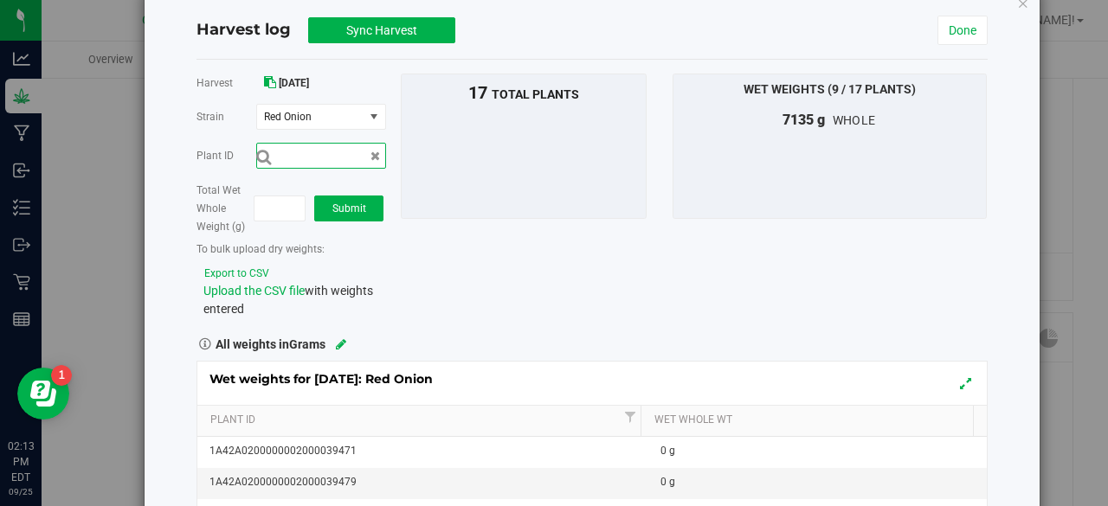
click at [356, 158] on input "text" at bounding box center [321, 156] width 130 height 26
type input "1A42A0200000002000039475"
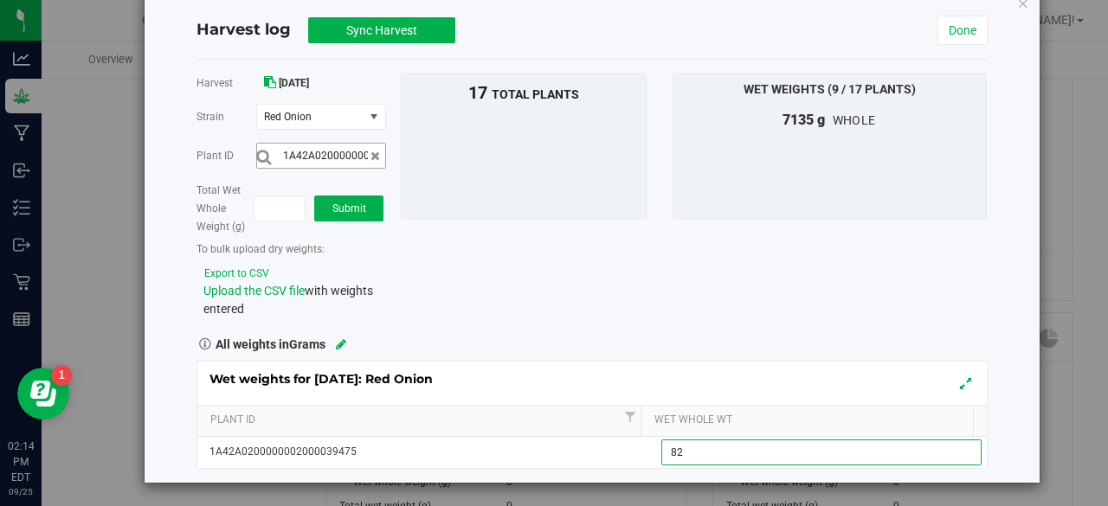
type input "820"
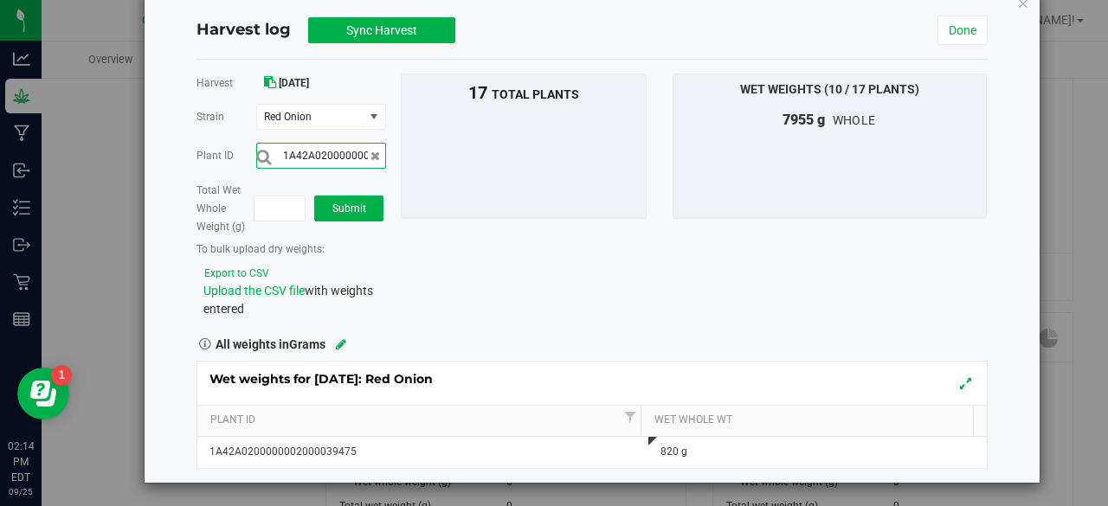
scroll to position [0, 57]
type input "1A42A0200000002000039477"
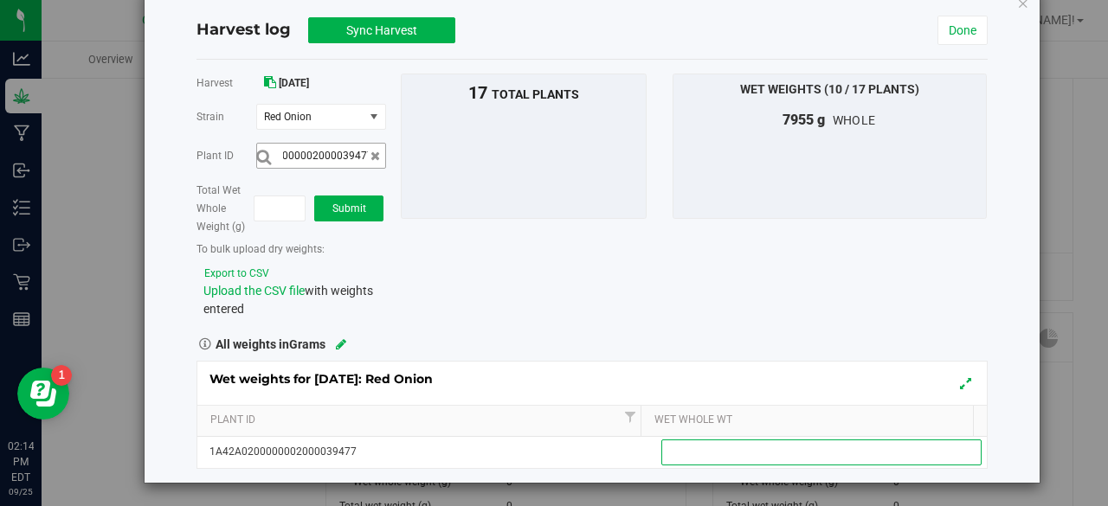
scroll to position [0, 0]
type input "740"
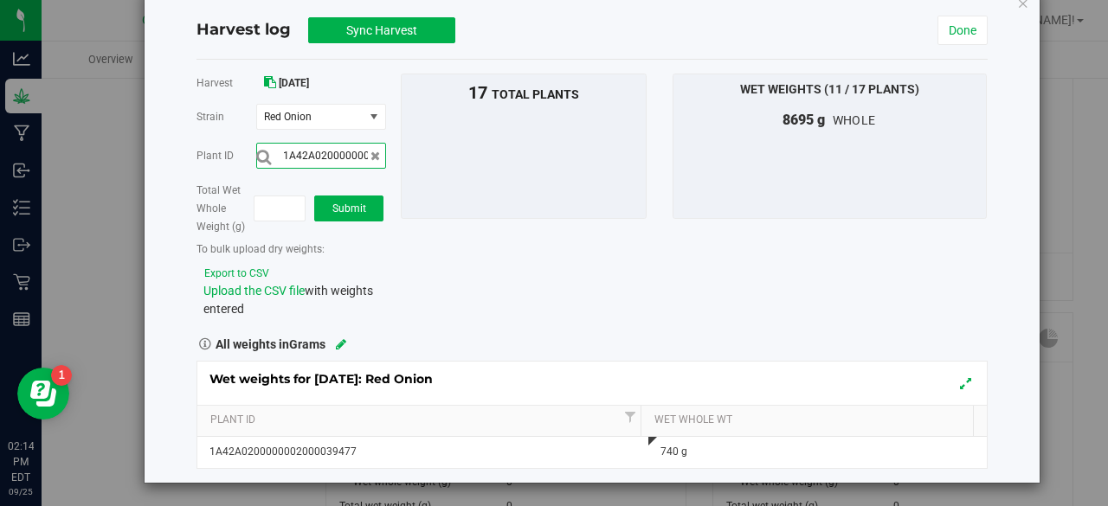
scroll to position [0, 57]
type input "1A42A0200000002000039479"
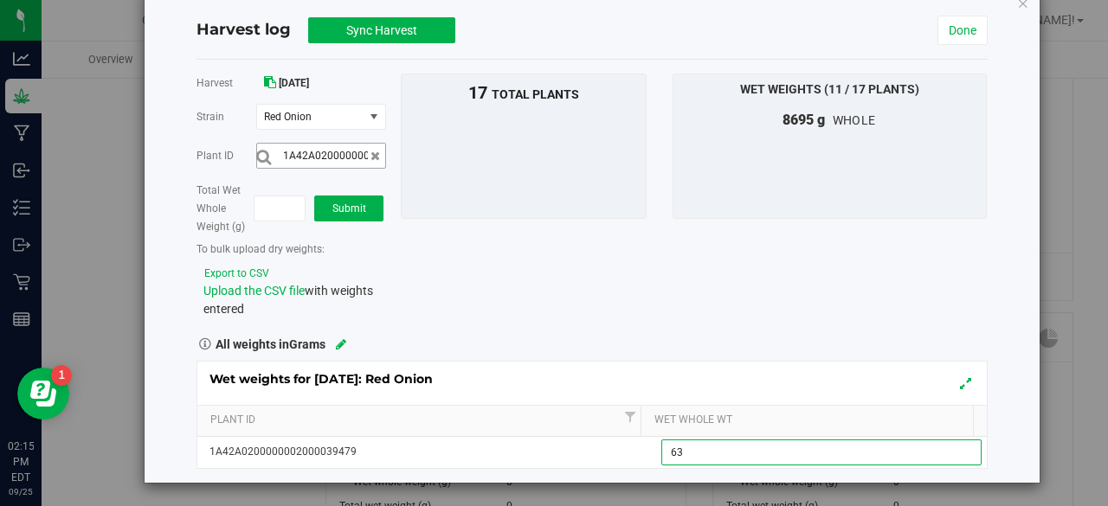
type input "630"
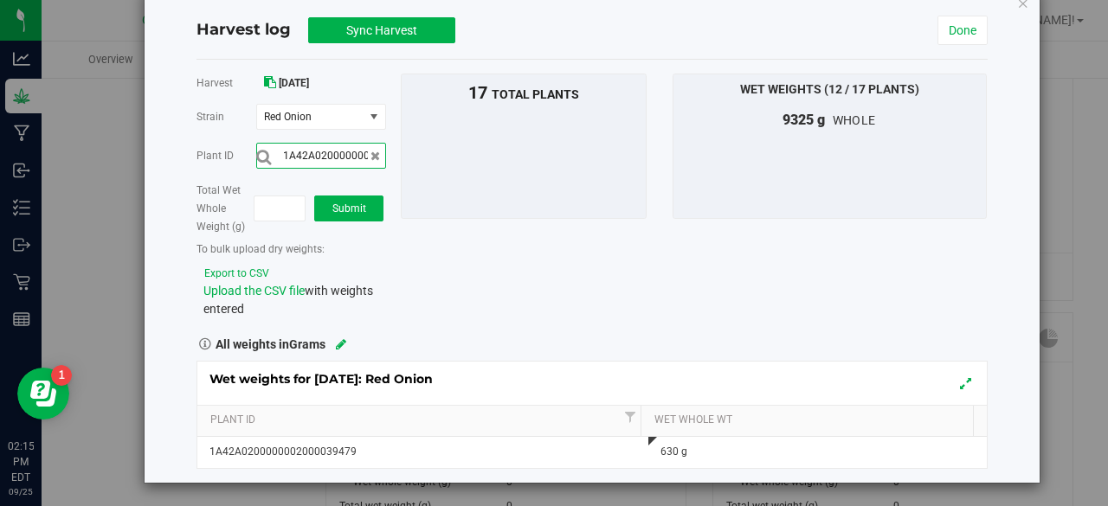
scroll to position [0, 57]
type input "1A42A0200000002000039478"
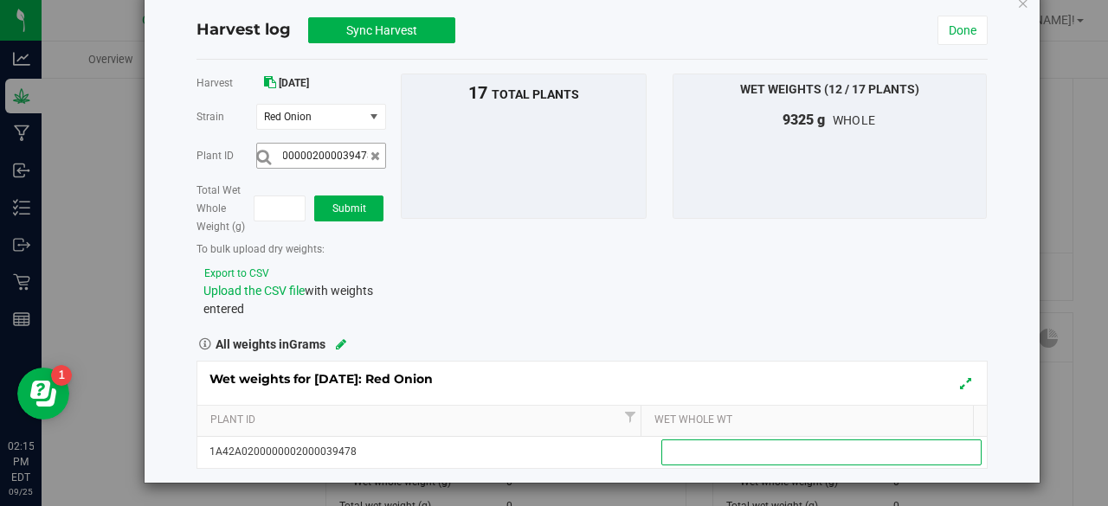
scroll to position [0, 0]
type input "700"
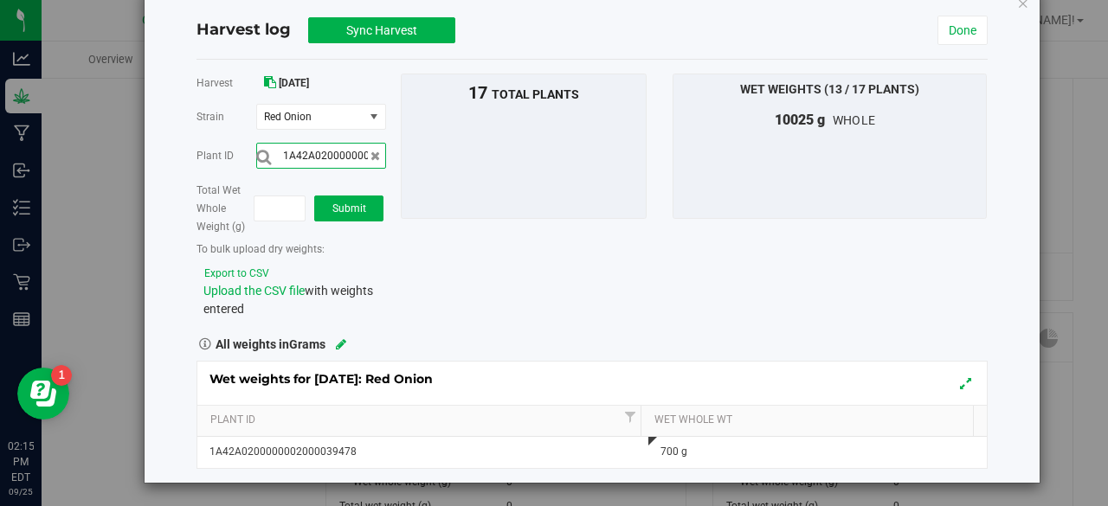
scroll to position [0, 57]
type input "1A42A0200000002000039474"
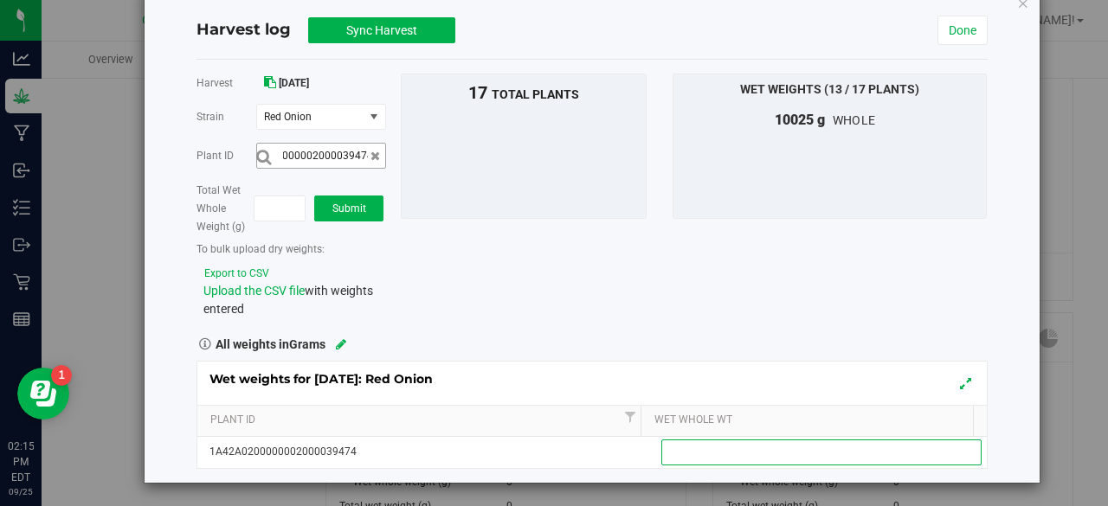
scroll to position [0, 0]
type input "550"
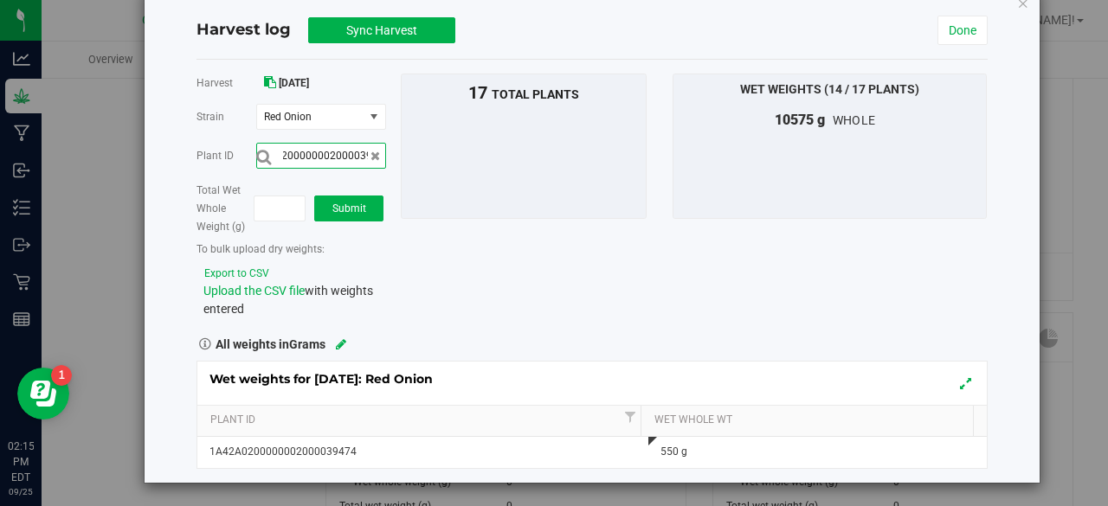
scroll to position [0, 57]
type input "1A42A0200000002000039467"
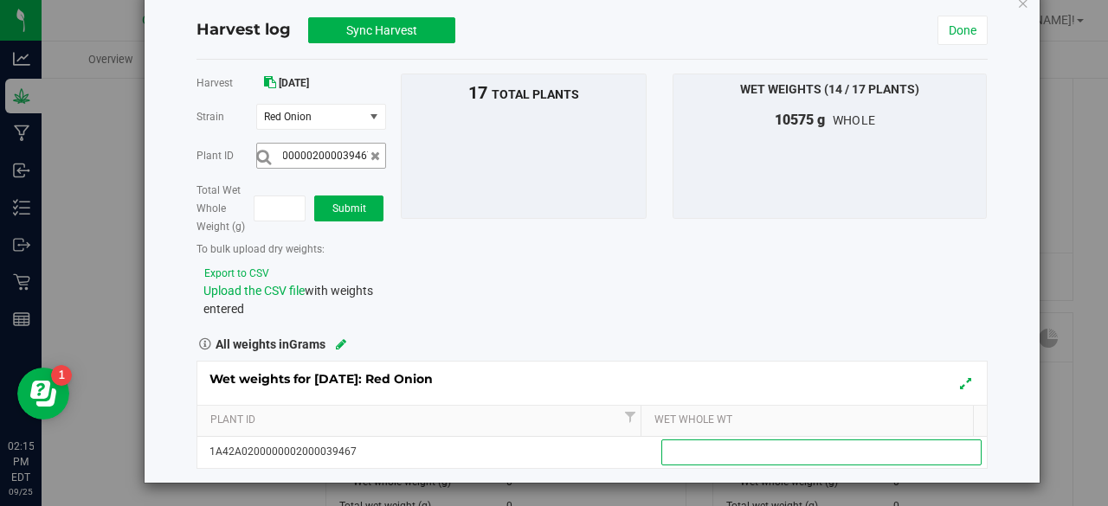
scroll to position [0, 0]
type input "785"
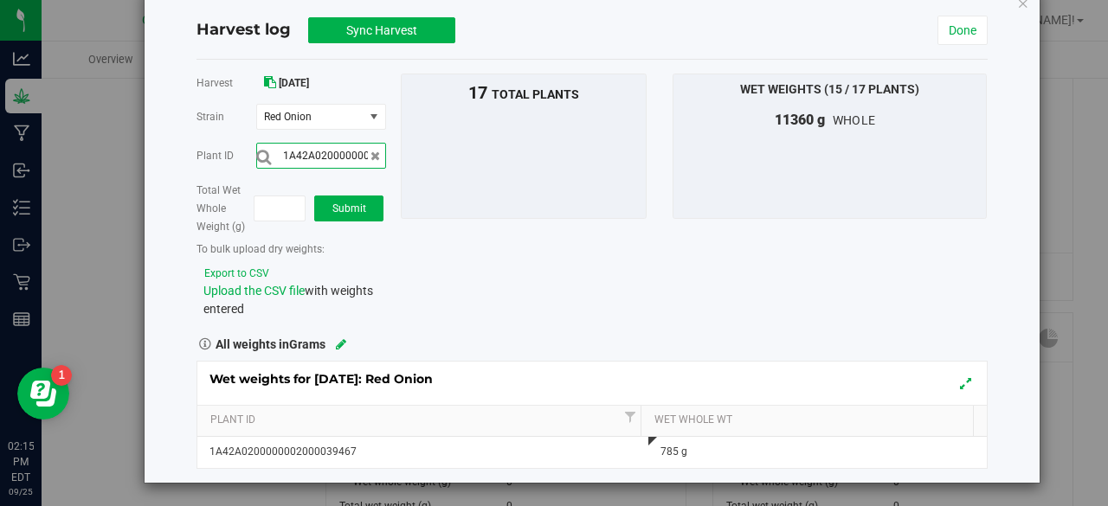
scroll to position [0, 57]
type input "1A42A0200000002000039471"
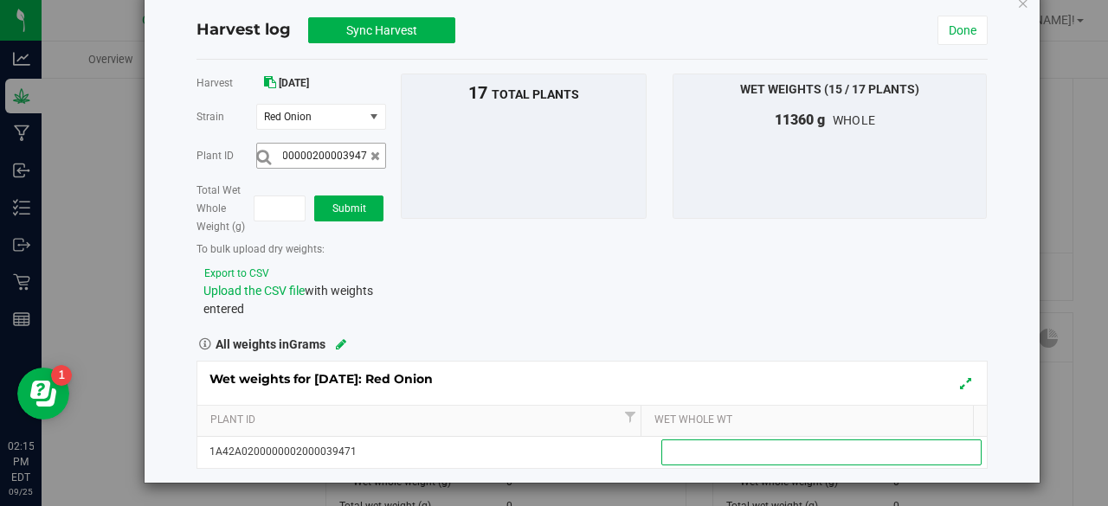
scroll to position [0, 0]
type input "850"
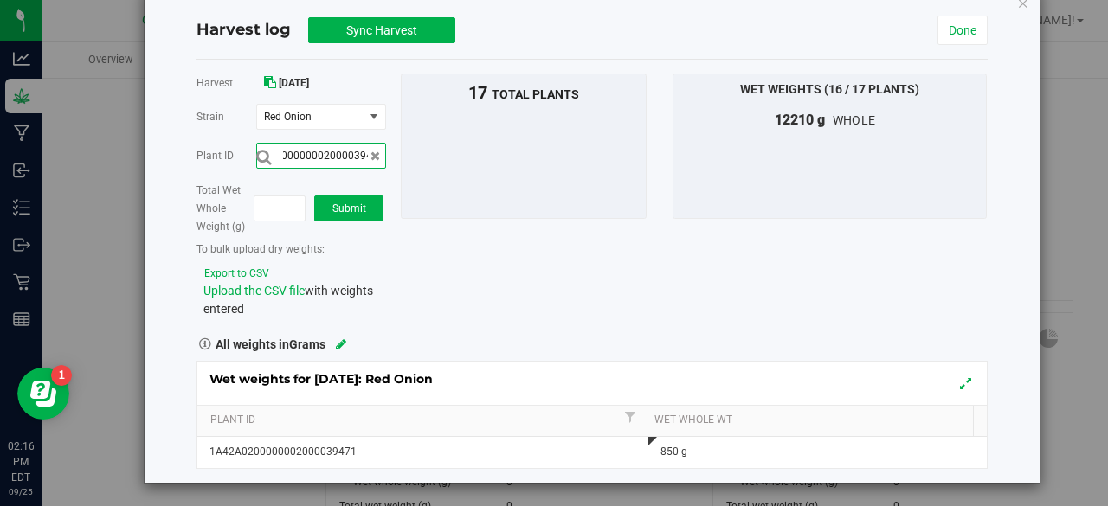
scroll to position [0, 57]
type input "1A42A0200000002000039466"
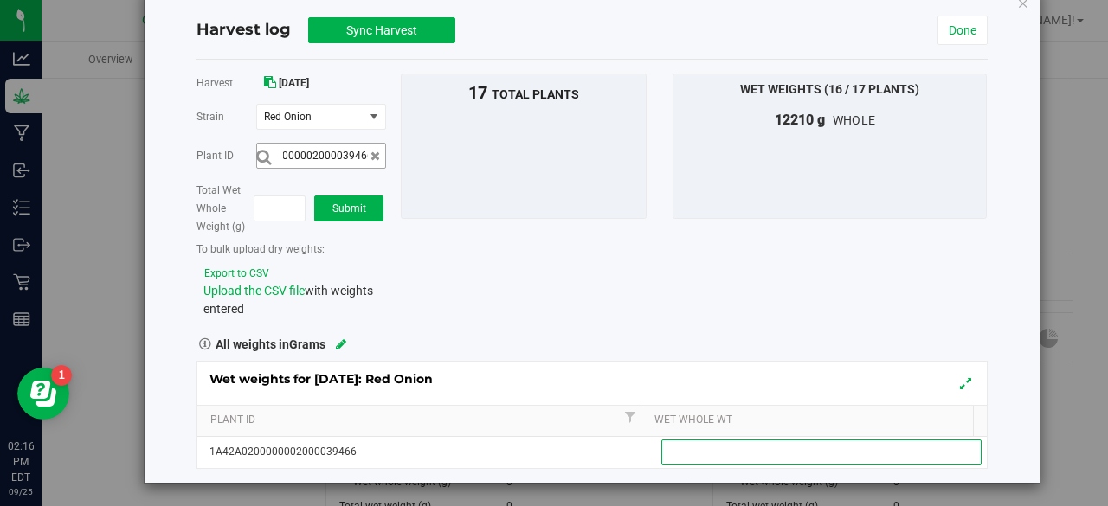
scroll to position [0, 0]
type input "325"
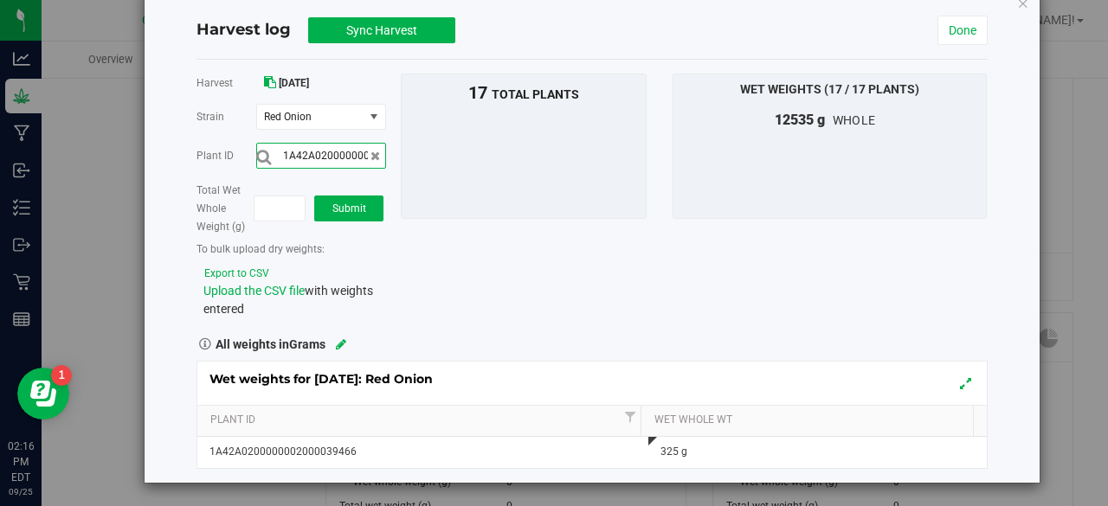
scroll to position [0, 57]
type input "1A42A0200000002000039562"
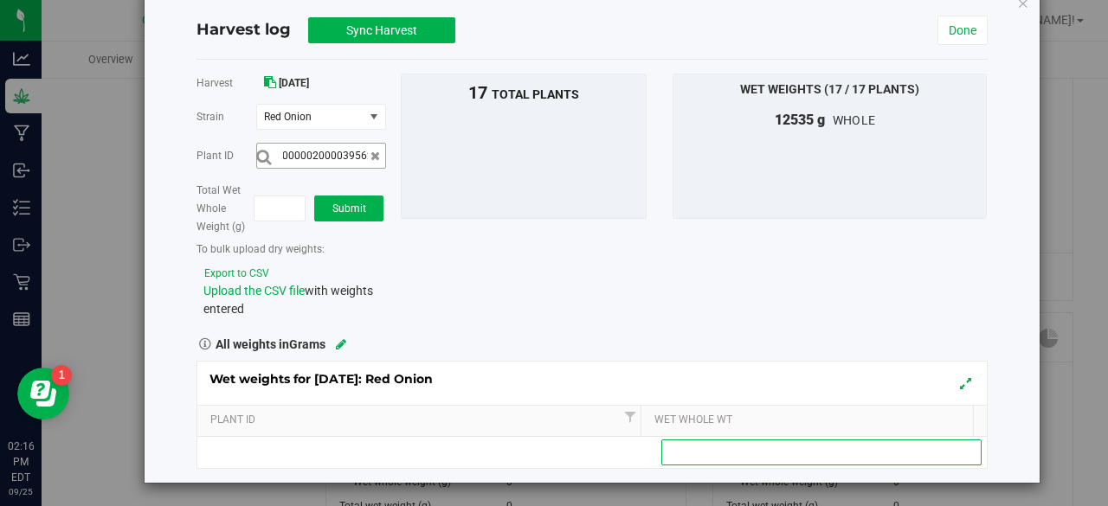
scroll to position [0, 0]
type input "1170"
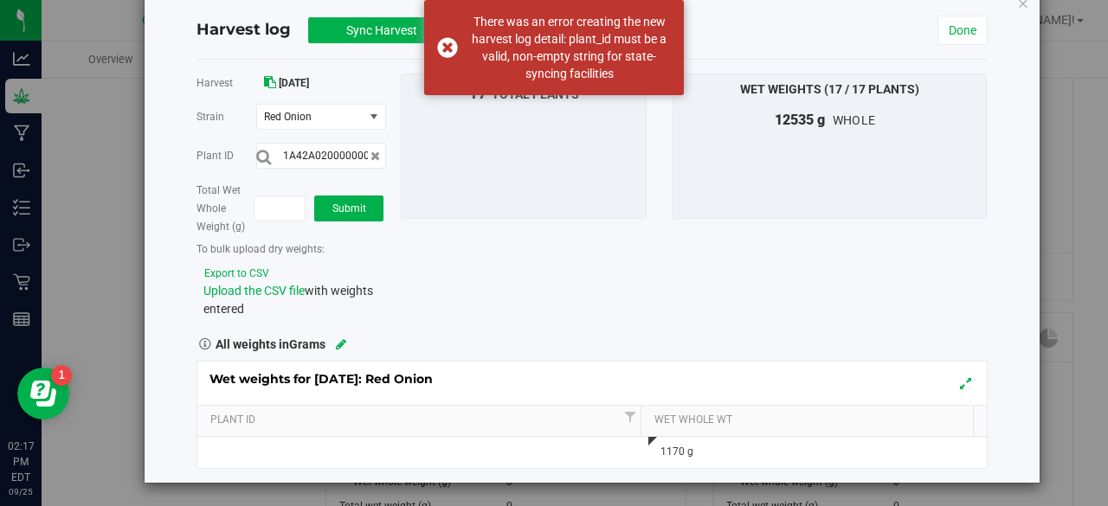
drag, startPoint x: 443, startPoint y: 52, endPoint x: 367, endPoint y: 82, distance: 82.0
click at [367, 82] on div "[DATE]" at bounding box center [321, 83] width 130 height 18
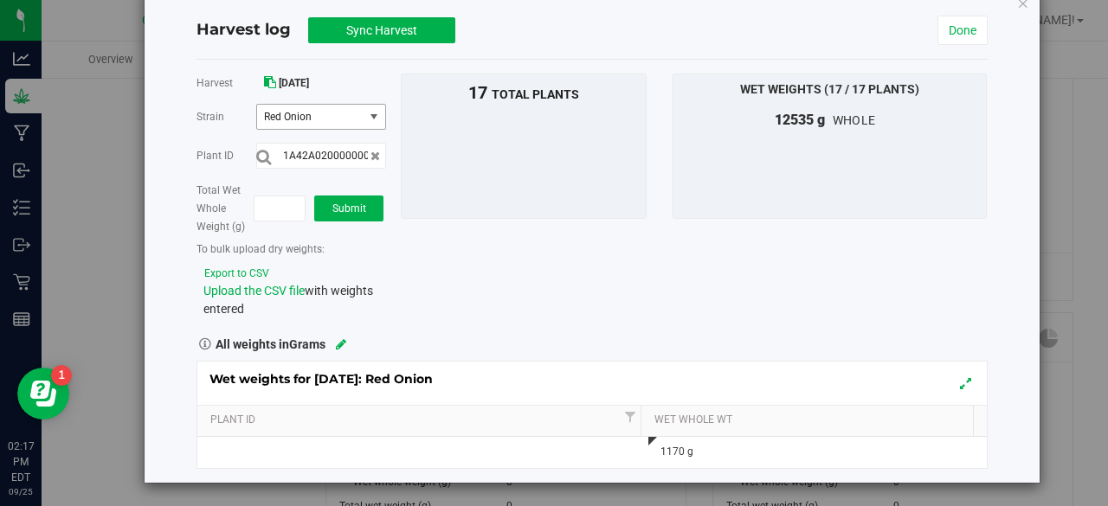
click at [367, 115] on span "select" at bounding box center [374, 117] width 14 height 14
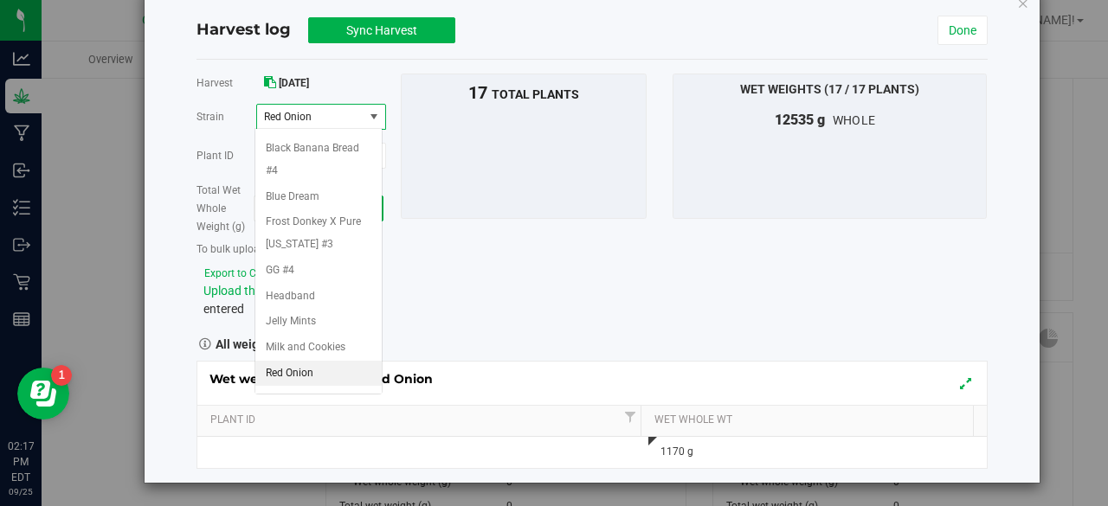
scroll to position [84, 0]
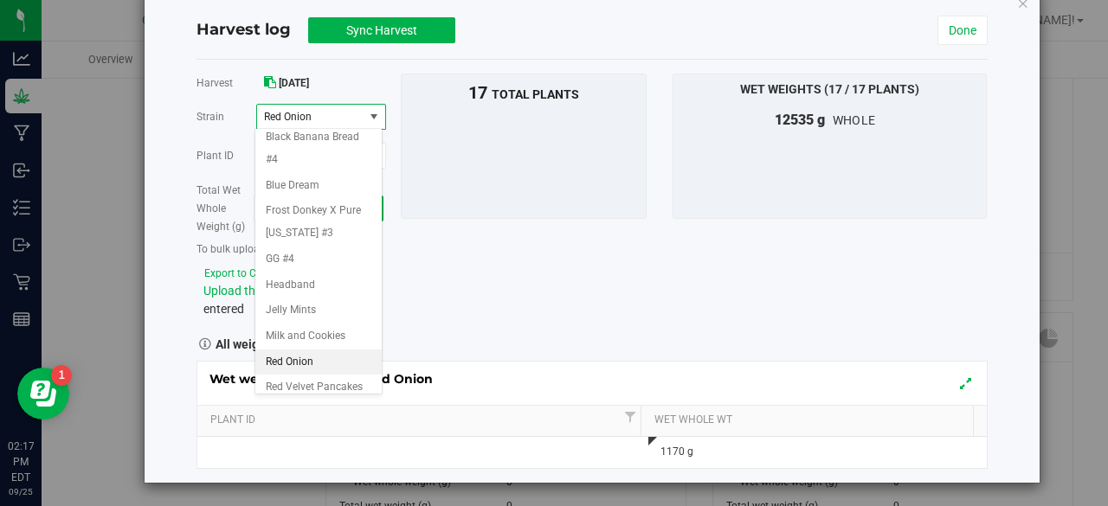
click at [355, 110] on span "Red Onion" at bounding box center [310, 117] width 106 height 24
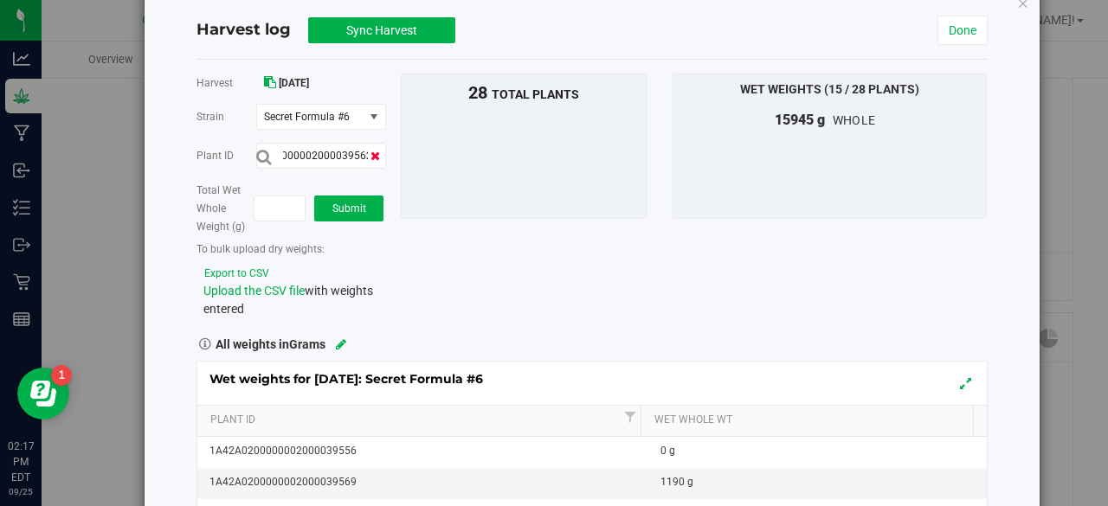
scroll to position [0, 0]
click at [373, 152] on icon at bounding box center [376, 156] width 10 height 12
click at [357, 146] on input "text" at bounding box center [321, 156] width 130 height 26
type input "1A42A0200000002000039562"
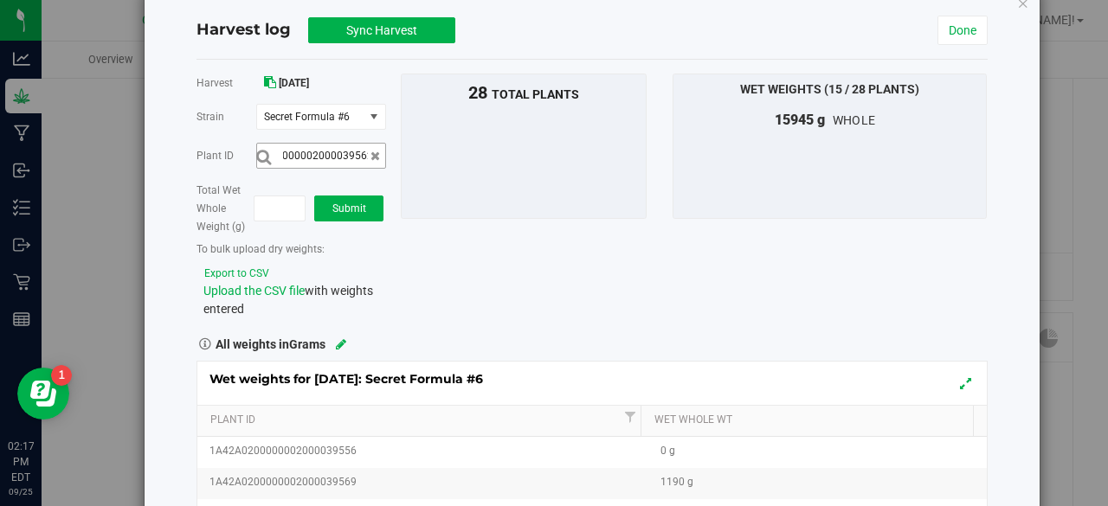
scroll to position [0, 0]
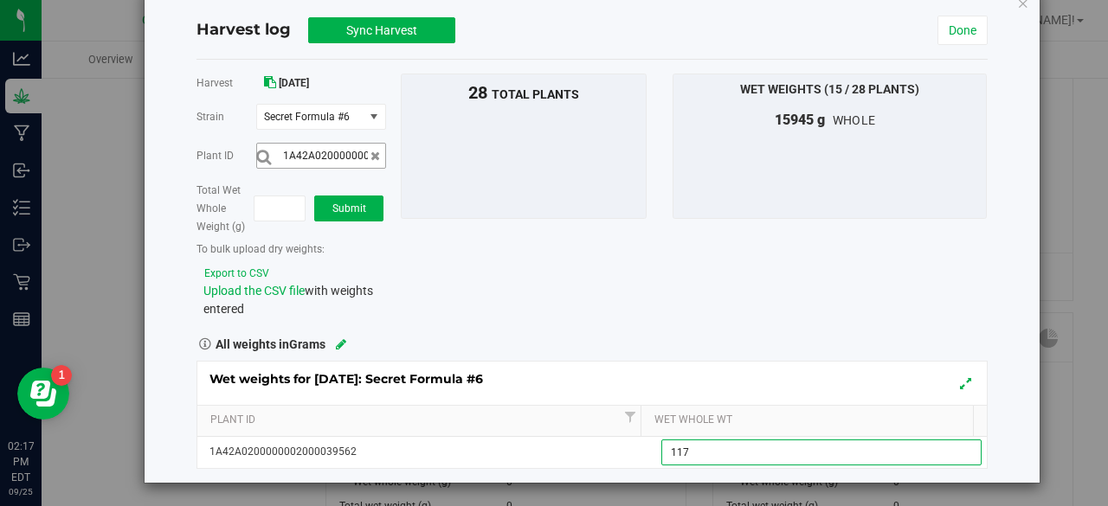
type input "1170"
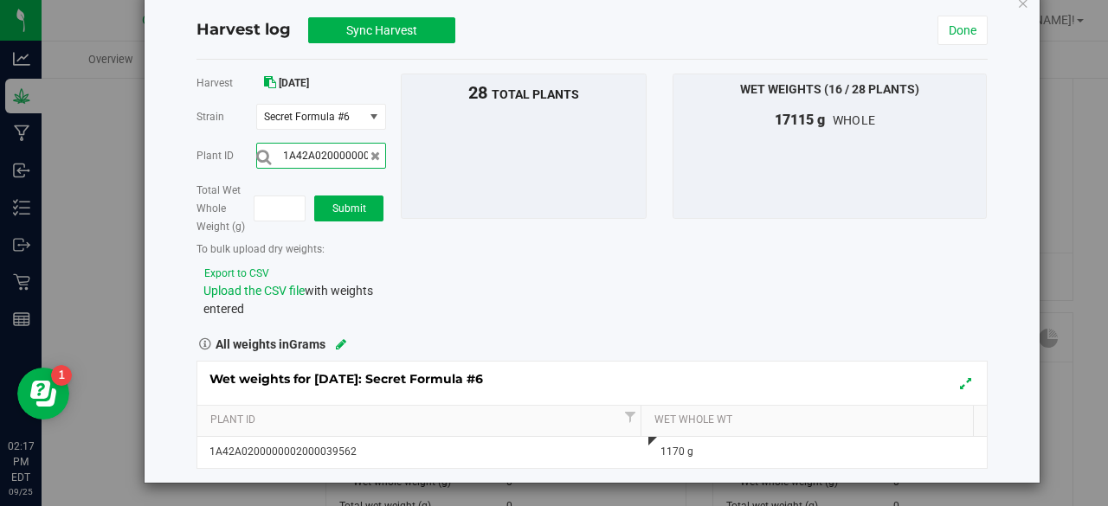
scroll to position [0, 57]
type input "1A42A0200000002000039543"
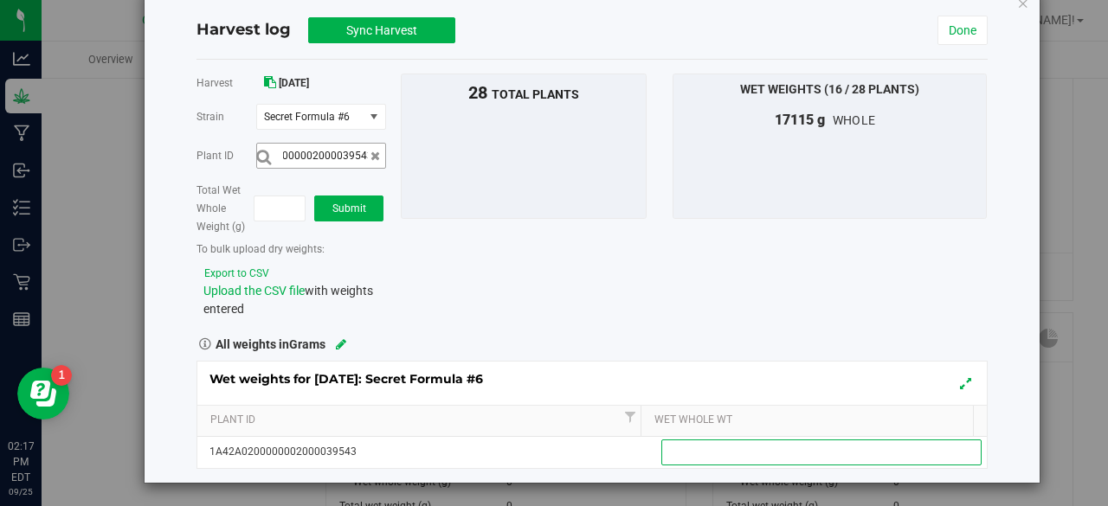
scroll to position [0, 0]
type input "965"
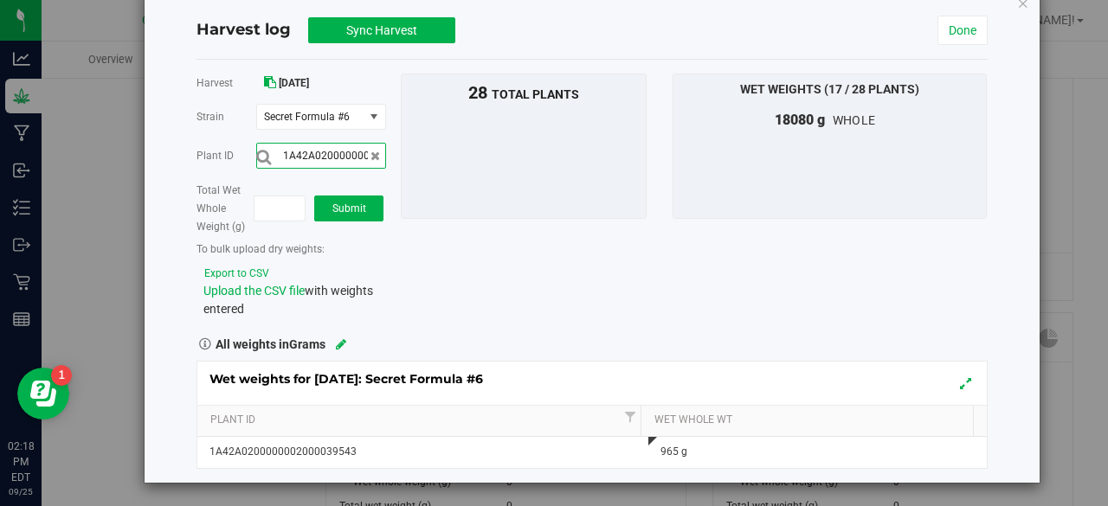
scroll to position [0, 57]
type input "1A42A0200000002000039551"
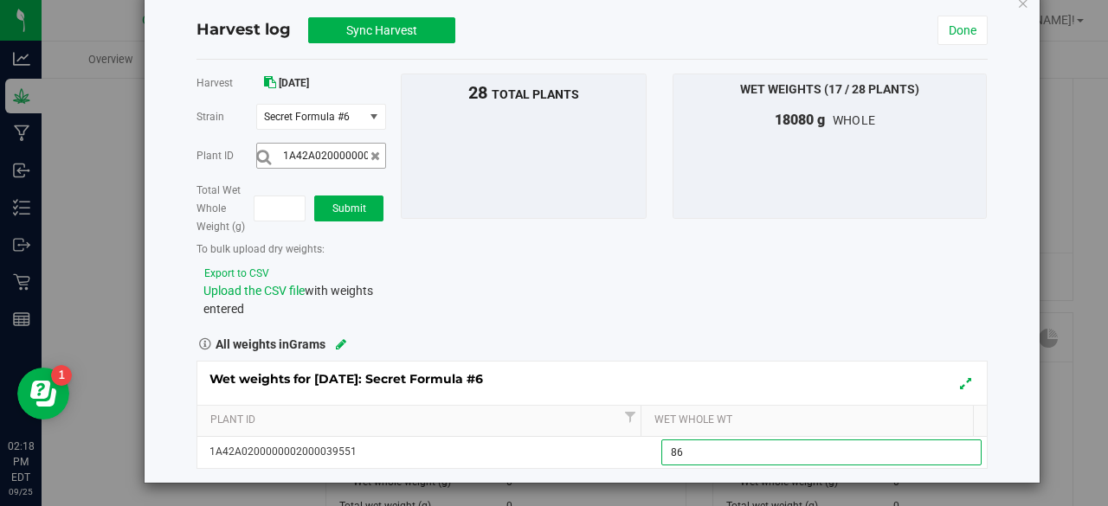
type input "860"
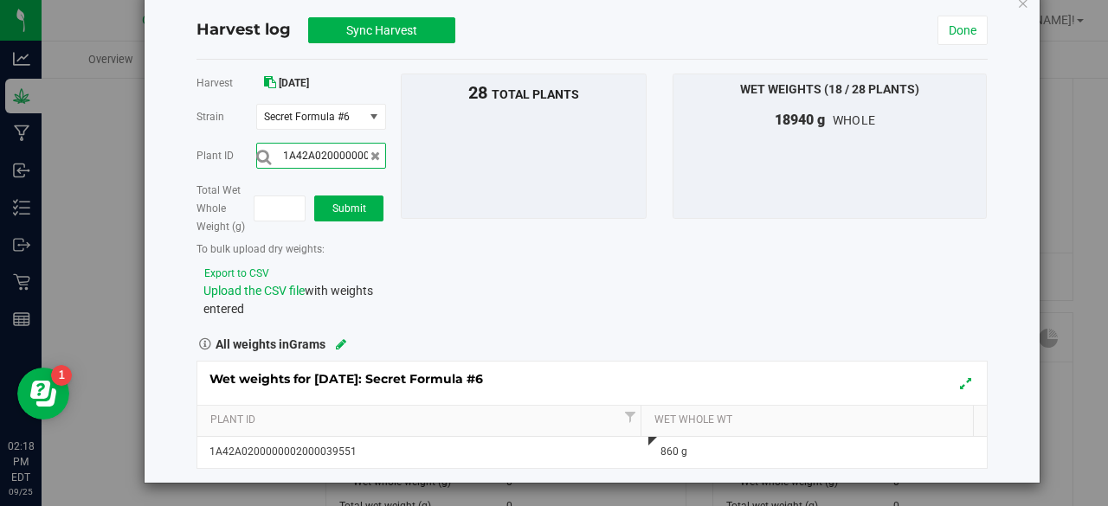
scroll to position [0, 57]
type input "1A42A0200000002000039546"
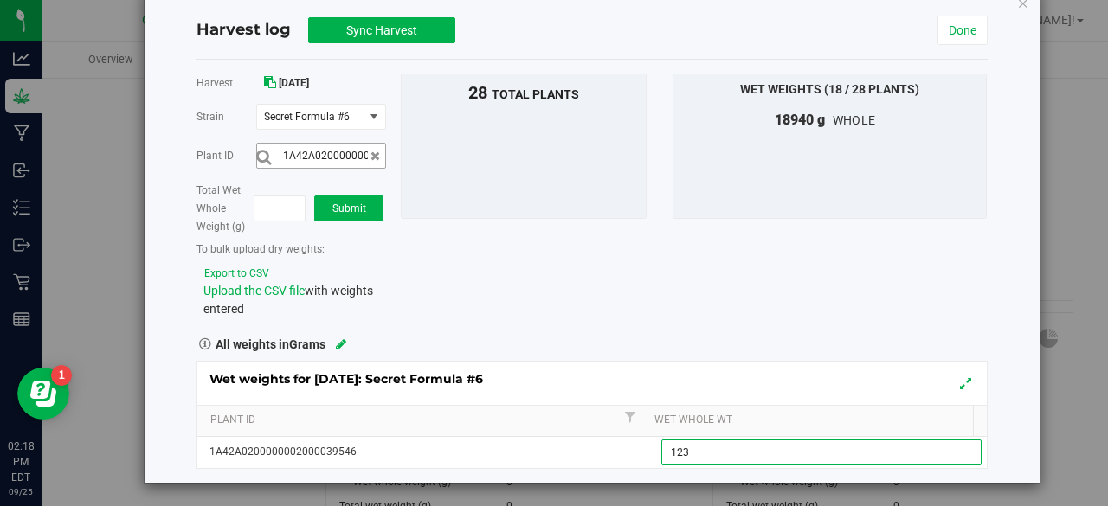
type input "1230"
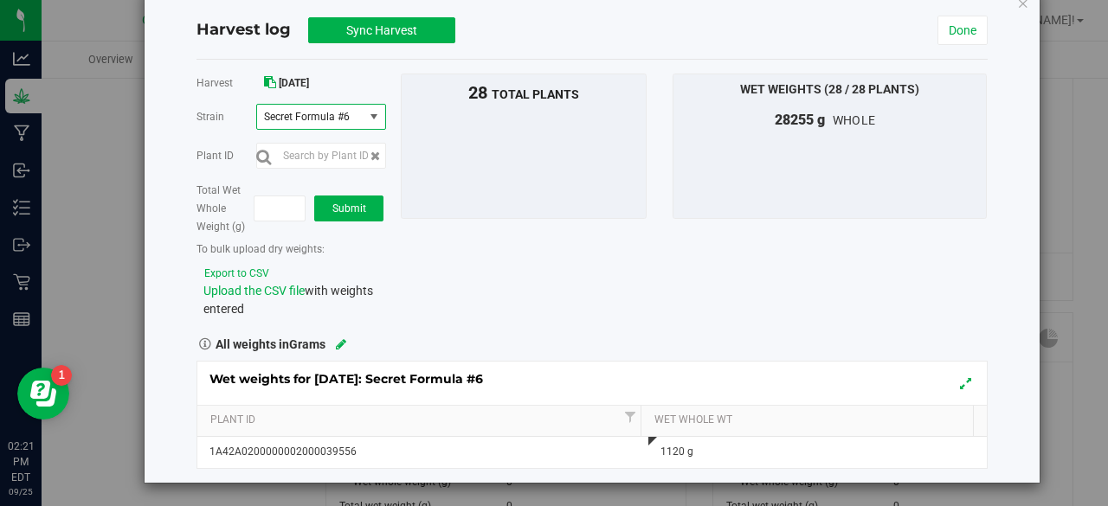
click at [376, 117] on span "select" at bounding box center [374, 117] width 14 height 14
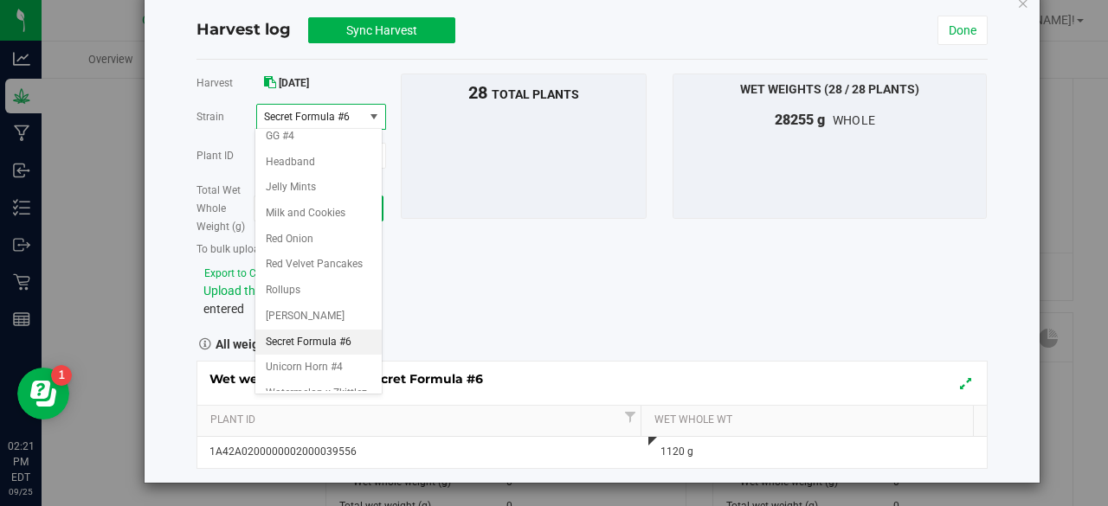
click at [352, 118] on span "Secret Formula #6" at bounding box center [310, 117] width 106 height 24
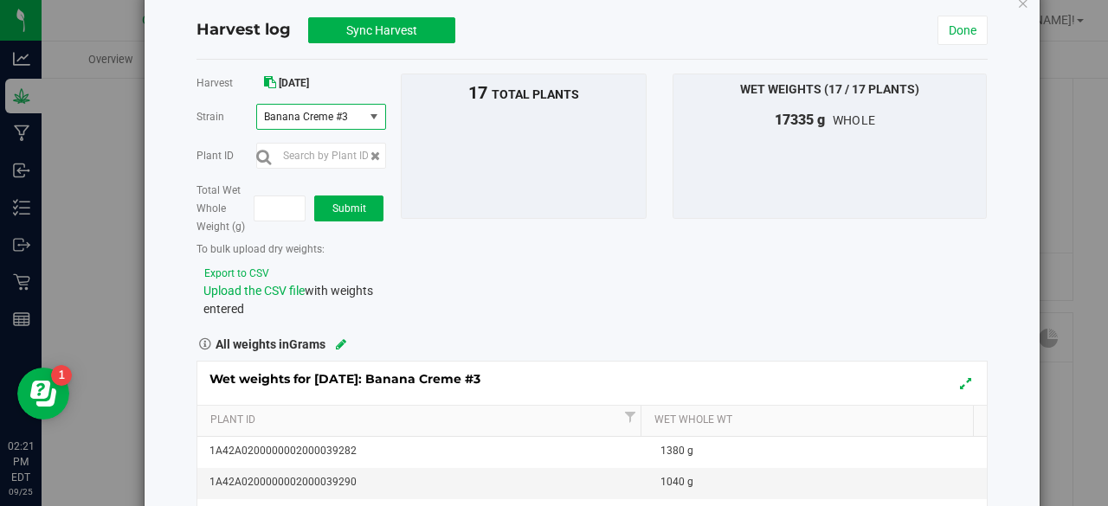
click at [376, 115] on span "select" at bounding box center [374, 117] width 14 height 14
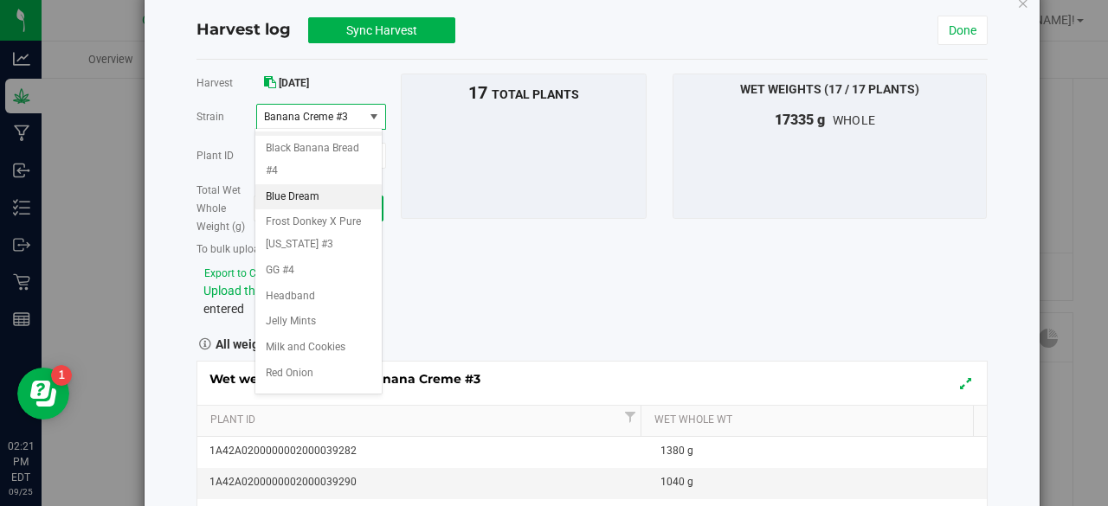
click at [308, 209] on span "Blue Dream" at bounding box center [293, 197] width 54 height 23
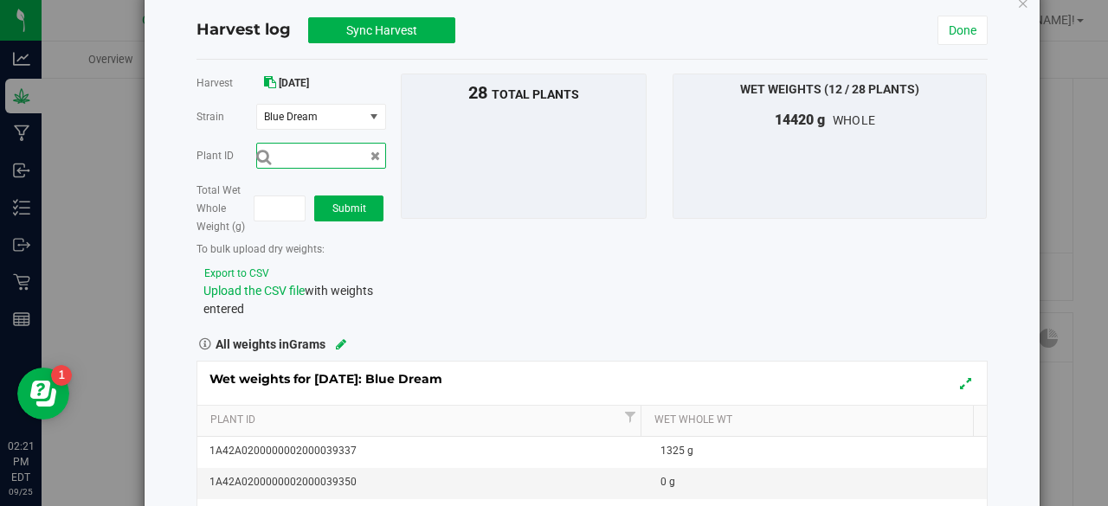
click at [297, 153] on input "text" at bounding box center [321, 156] width 130 height 26
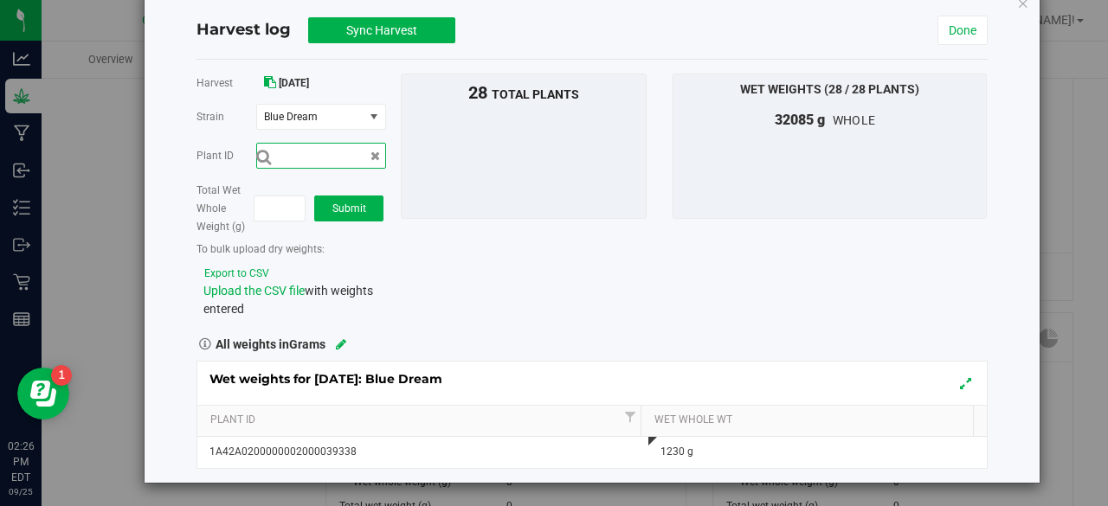
scroll to position [0, 0]
click at [376, 114] on span "select" at bounding box center [374, 117] width 14 height 14
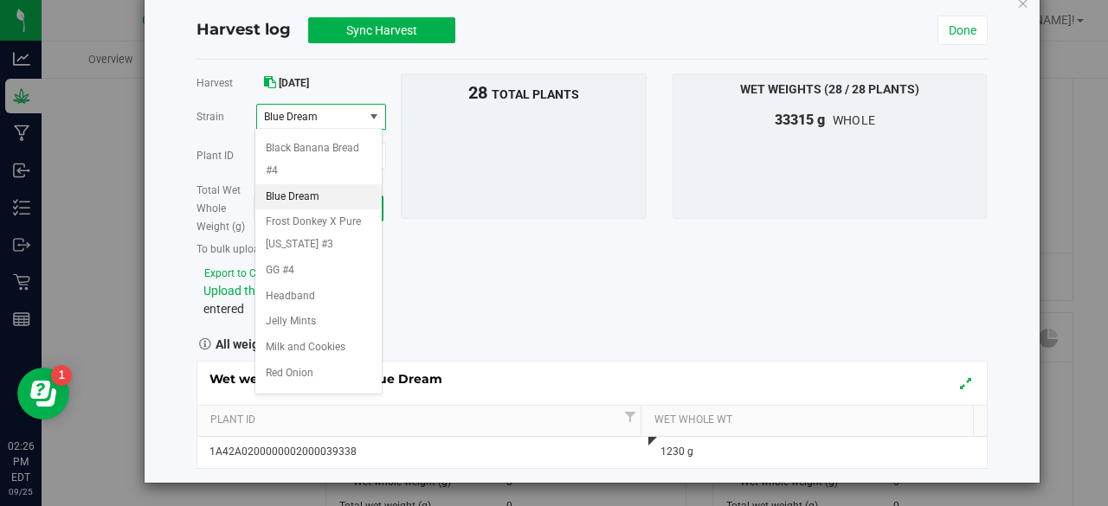
click at [354, 115] on span "Blue Dream" at bounding box center [310, 117] width 106 height 24
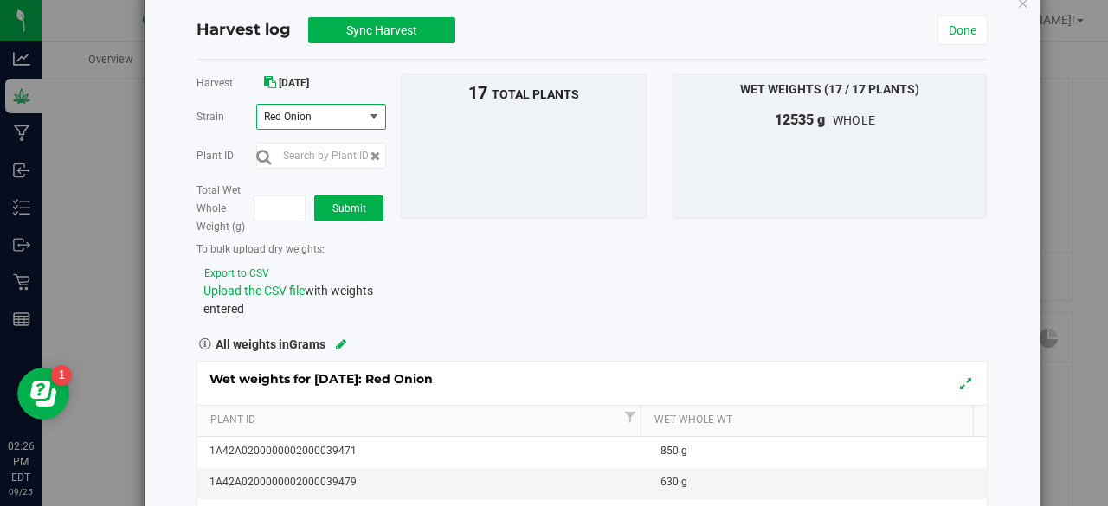
click at [372, 114] on span "select" at bounding box center [374, 117] width 14 height 14
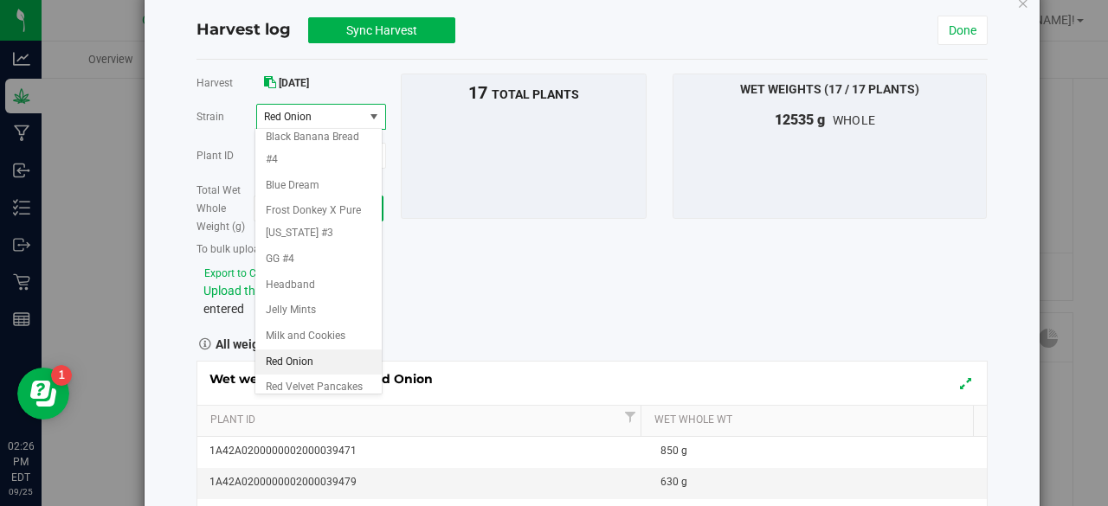
click at [350, 126] on li "Banana Creme #3" at bounding box center [318, 113] width 126 height 26
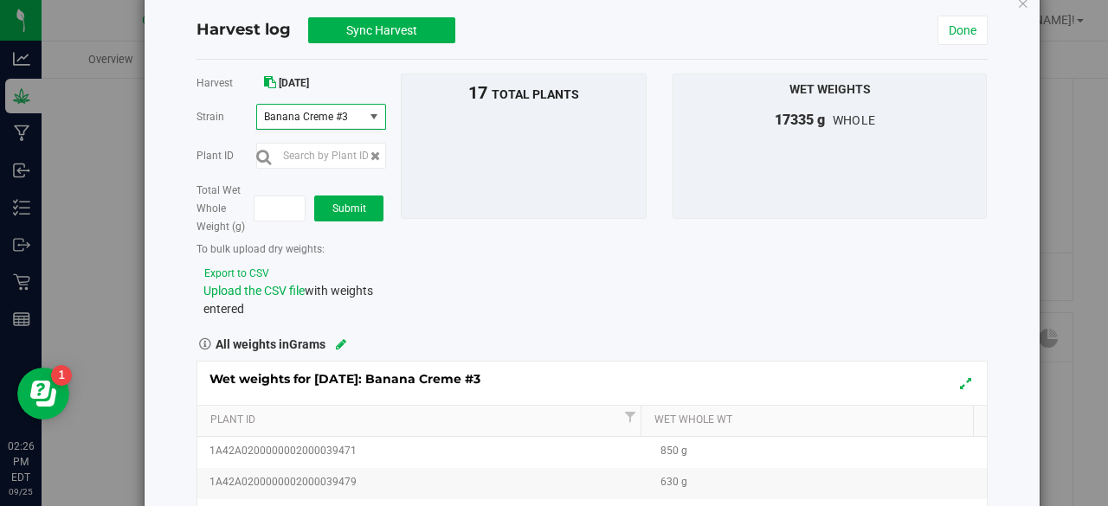
scroll to position [0, 0]
click at [364, 112] on span "select" at bounding box center [375, 117] width 22 height 24
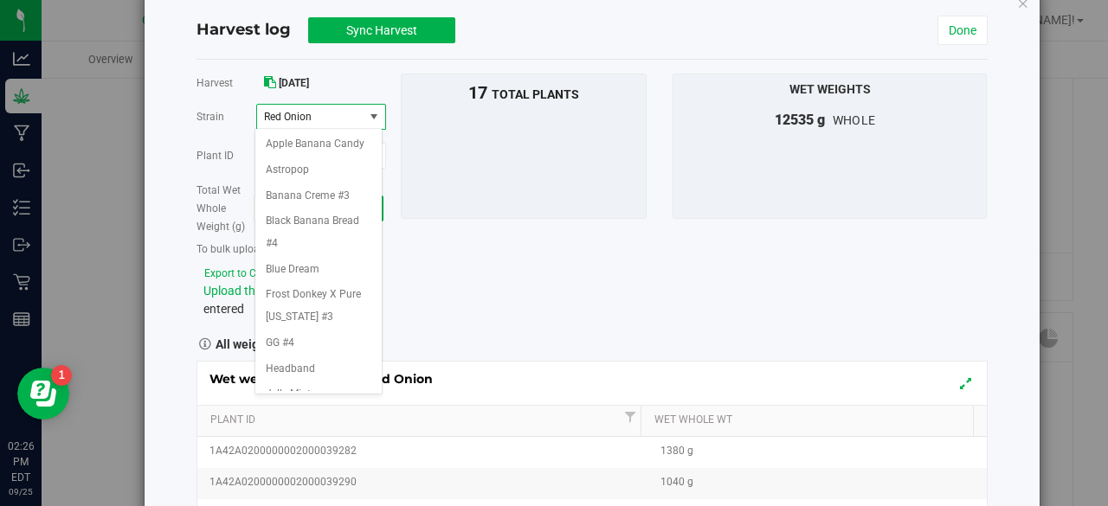
scroll to position [84, 0]
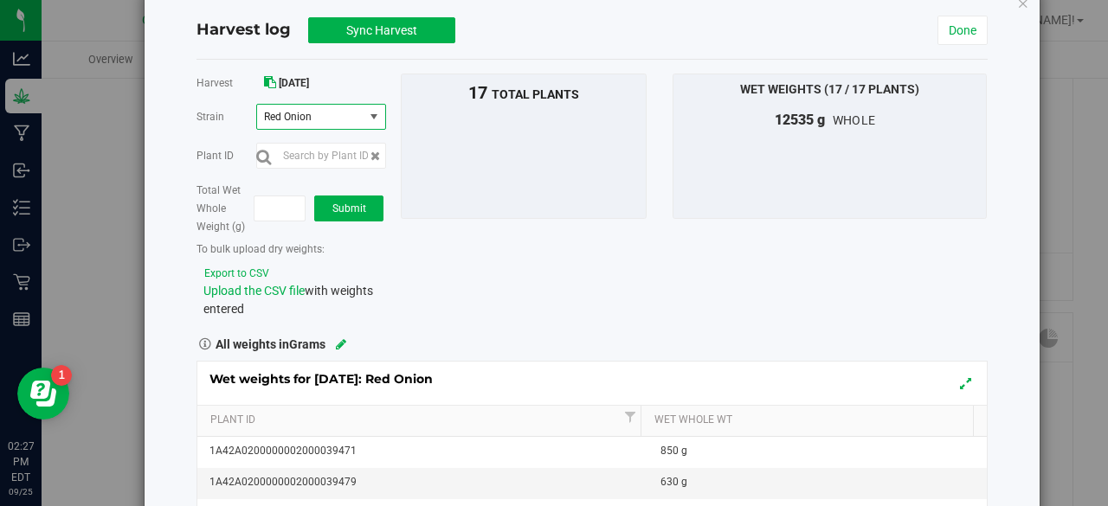
click at [371, 112] on span "select" at bounding box center [374, 117] width 14 height 14
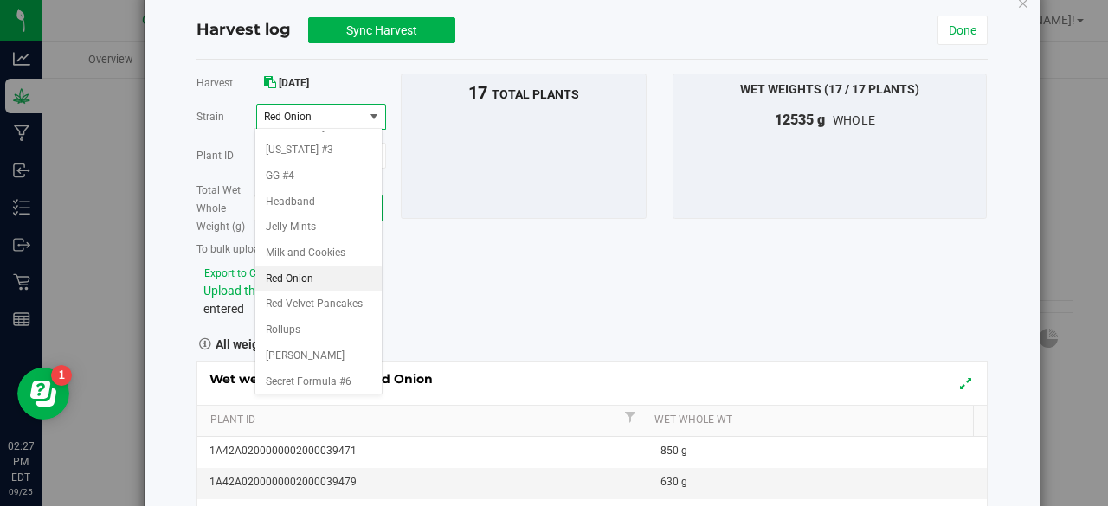
scroll to position [188, 0]
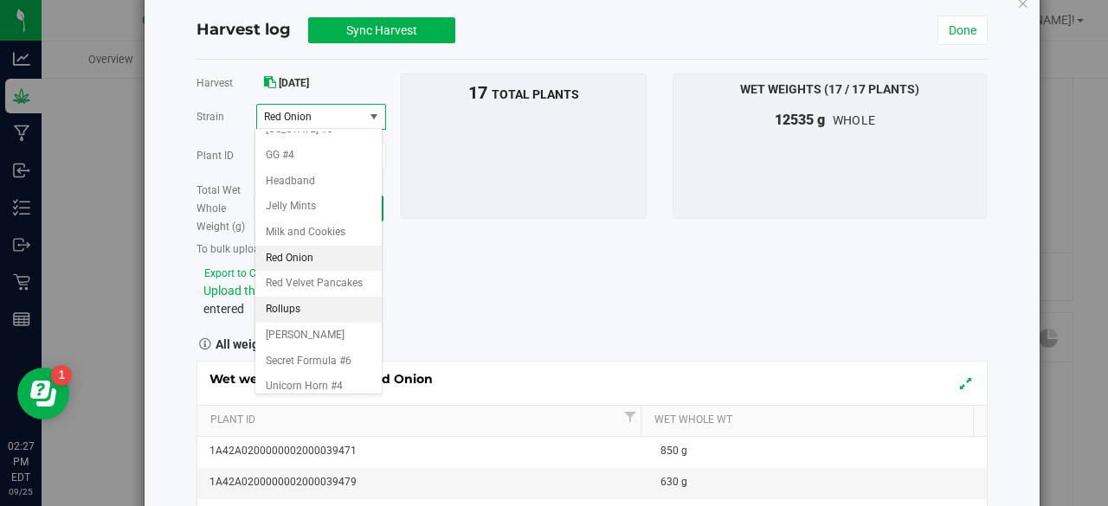
click at [294, 321] on span "Rollups" at bounding box center [283, 310] width 35 height 23
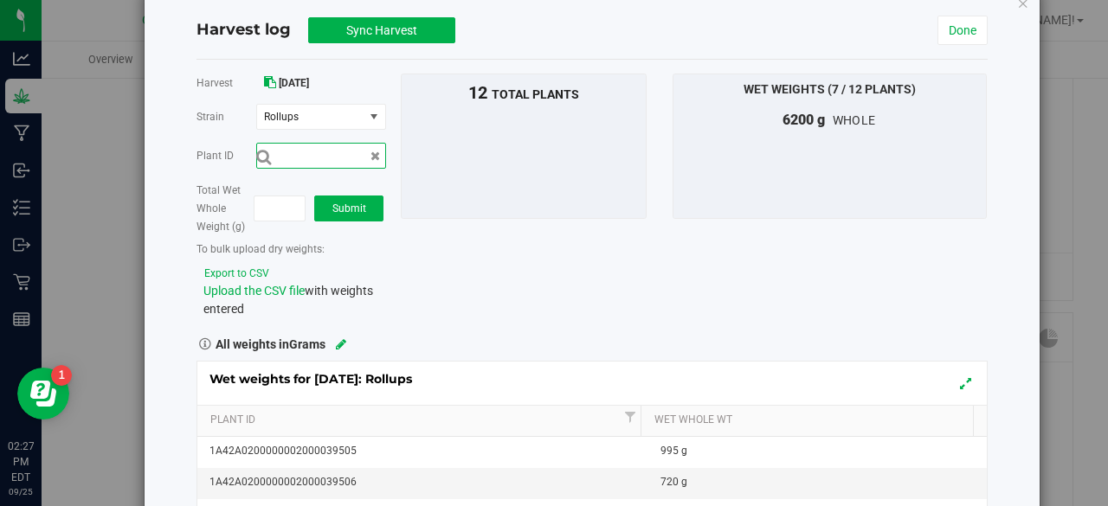
click at [321, 160] on input "text" at bounding box center [321, 156] width 130 height 26
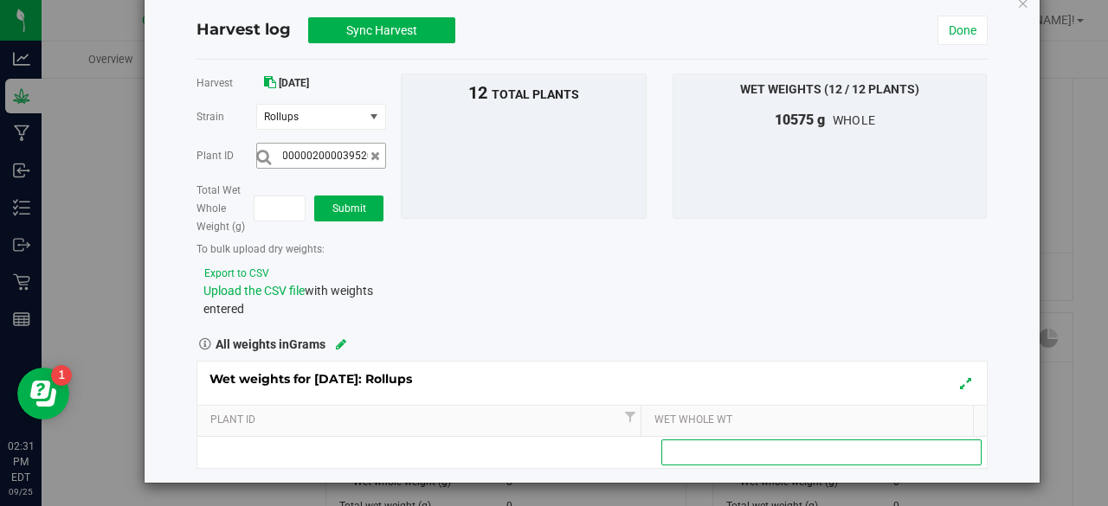
scroll to position [0, 0]
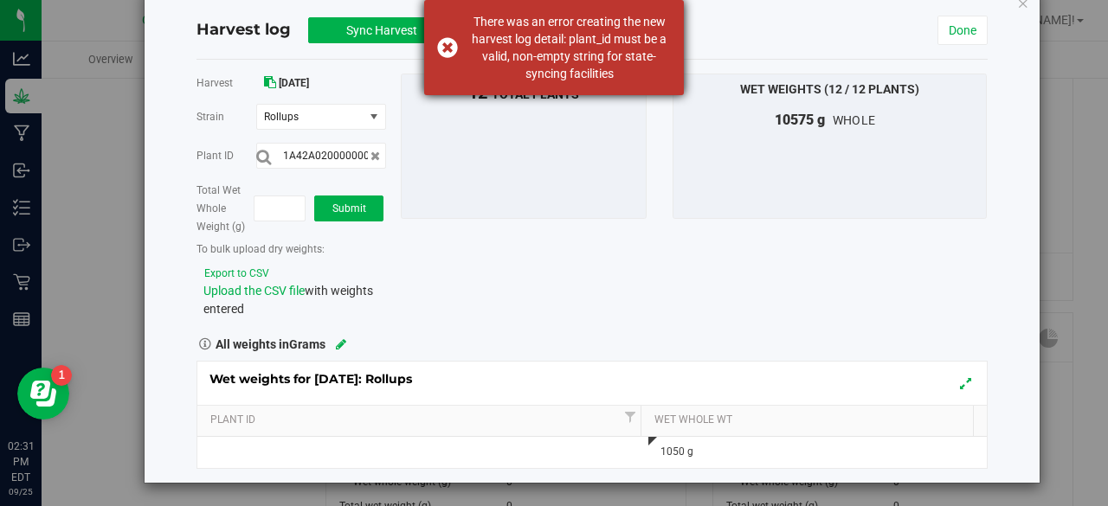
click at [443, 48] on div "There was an error creating the new harvest log detail: plant_id must be a vali…" at bounding box center [554, 47] width 260 height 95
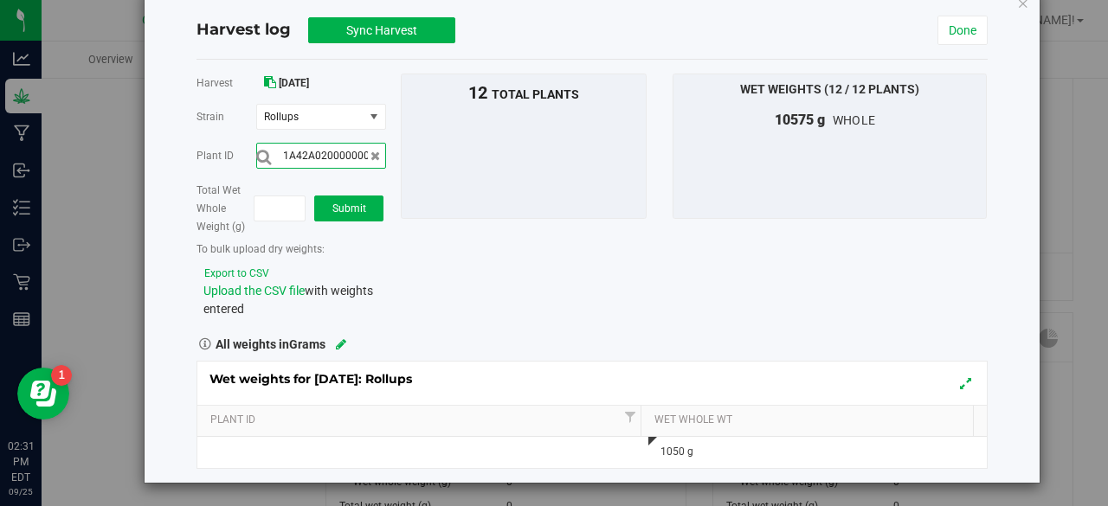
click at [358, 156] on input "1A42A0200000002000039520" at bounding box center [321, 156] width 130 height 26
click at [367, 117] on span "select" at bounding box center [374, 117] width 14 height 14
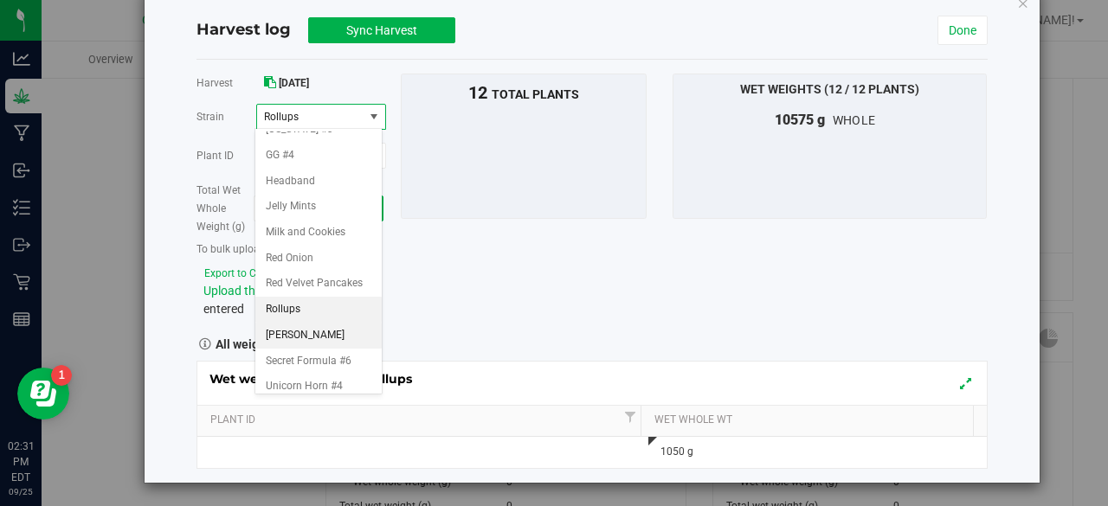
click at [286, 347] on span "[PERSON_NAME]" at bounding box center [305, 336] width 79 height 23
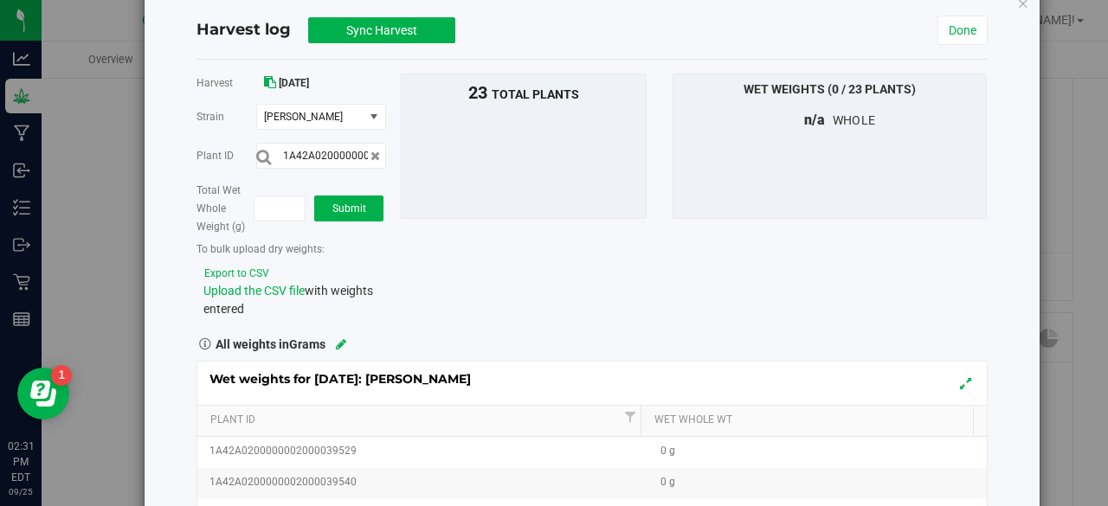
click at [392, 236] on div "Harvest 9/25/25 Strain Runtz Select strain Apple Banana Candy Astropop Banana C…" at bounding box center [592, 196] width 817 height 245
click at [354, 152] on input "1A42A0200000002000039520" at bounding box center [321, 156] width 130 height 26
click at [256, 148] on button "submit" at bounding box center [263, 157] width 15 height 18
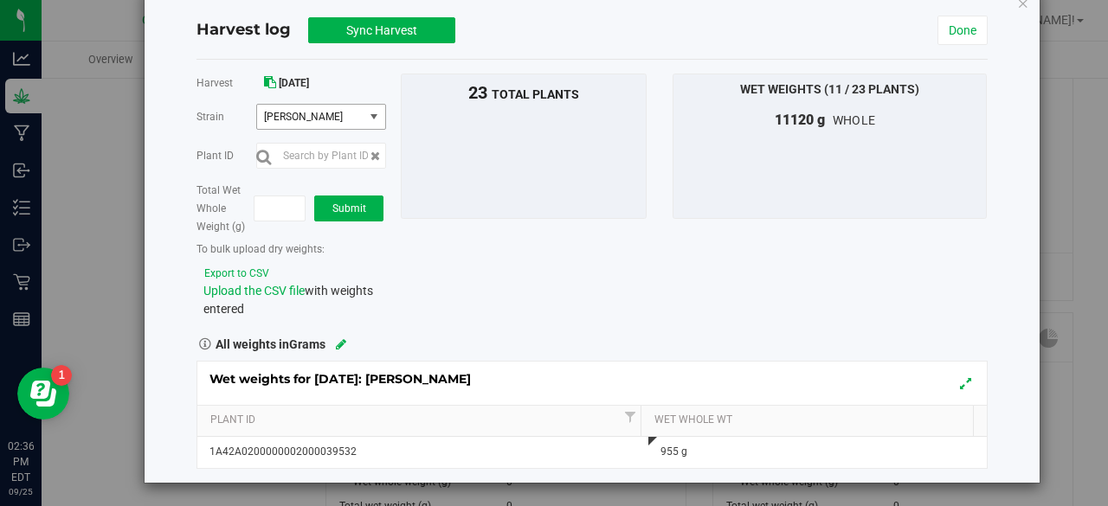
click at [372, 119] on span "select" at bounding box center [374, 117] width 14 height 14
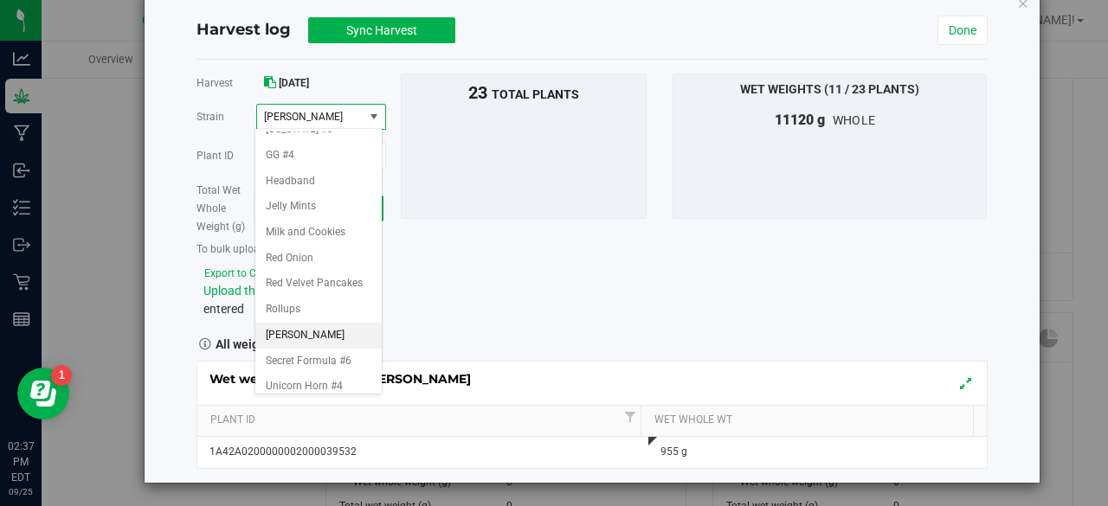
click at [372, 119] on span "select" at bounding box center [374, 117] width 14 height 14
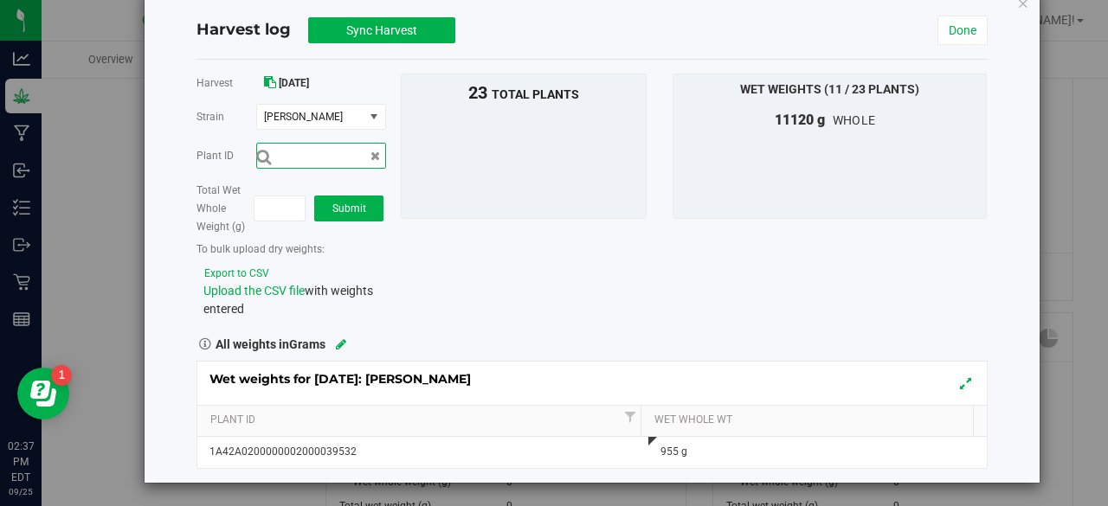
click at [340, 152] on input "text" at bounding box center [321, 156] width 130 height 26
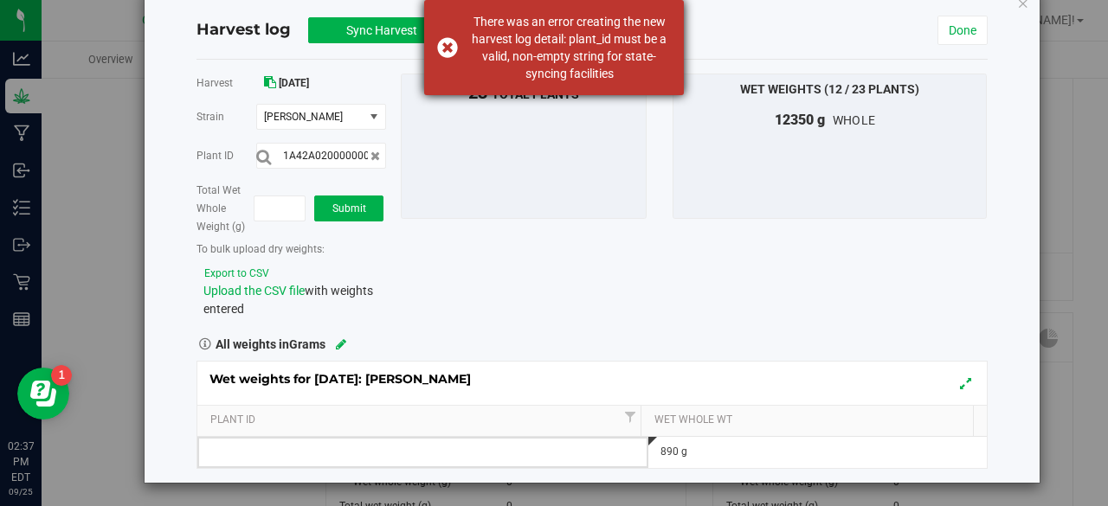
click at [443, 45] on div "There was an error creating the new harvest log detail: plant_id must be a vali…" at bounding box center [554, 47] width 260 height 95
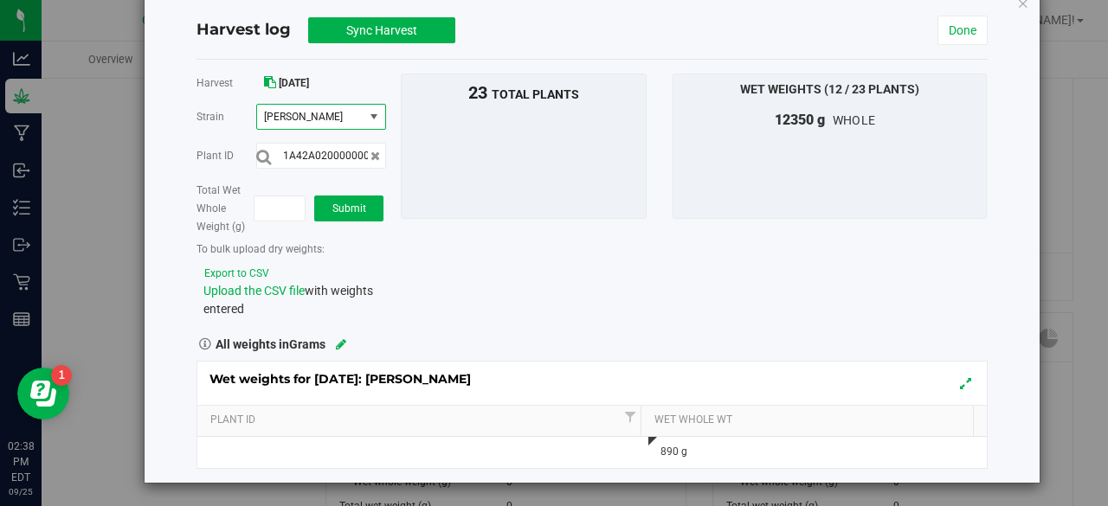
click at [368, 117] on span "select" at bounding box center [374, 117] width 14 height 14
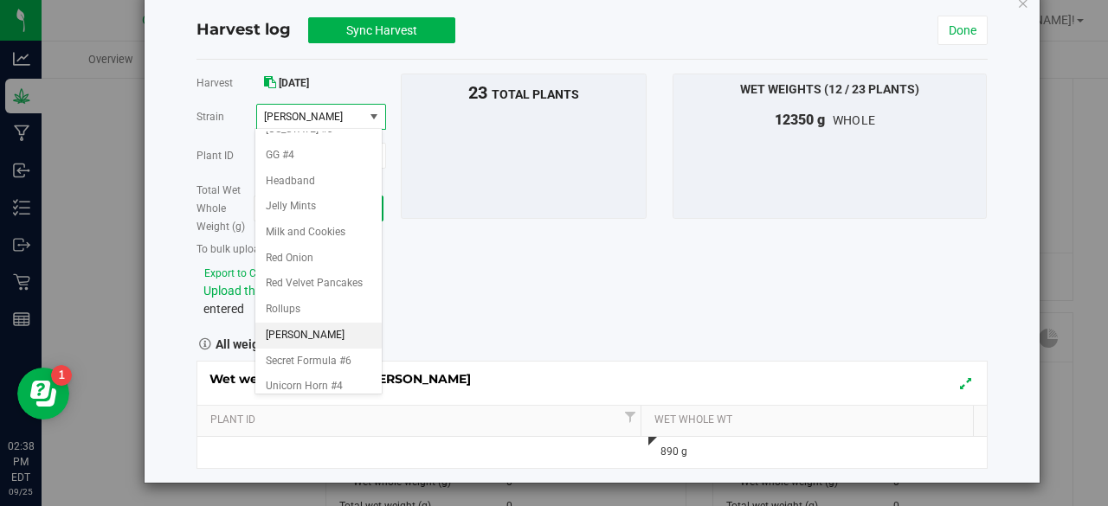
click at [355, 110] on span "[PERSON_NAME]" at bounding box center [310, 117] width 106 height 24
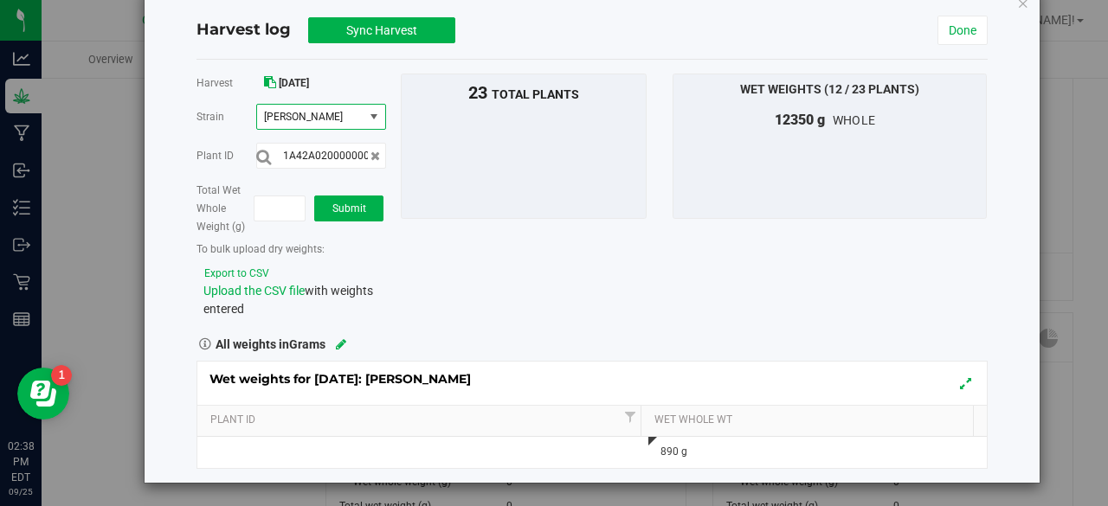
click at [369, 122] on span "select" at bounding box center [375, 117] width 22 height 24
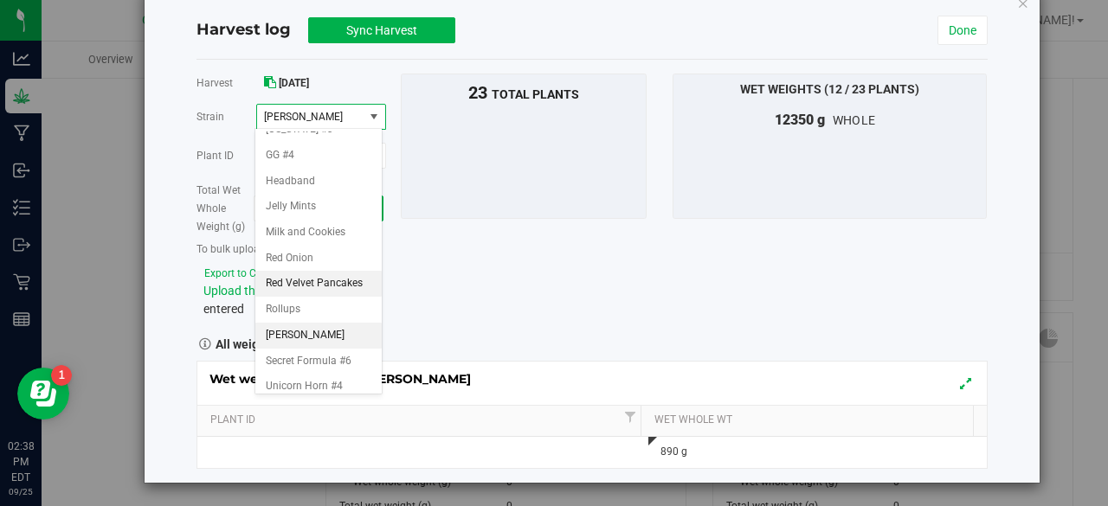
click at [308, 295] on span "Red Velvet Pancakes" at bounding box center [314, 284] width 97 height 23
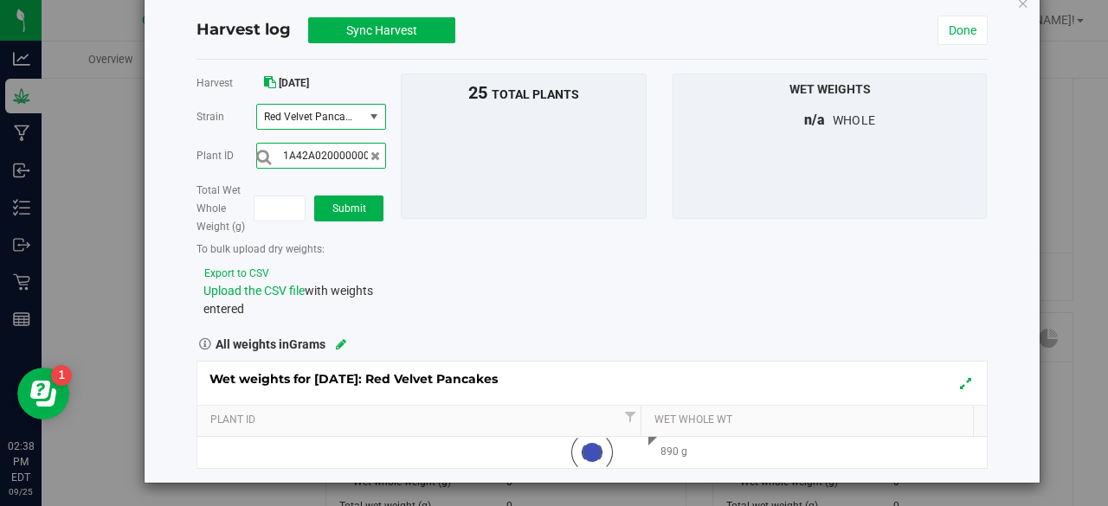
scroll to position [0, 58]
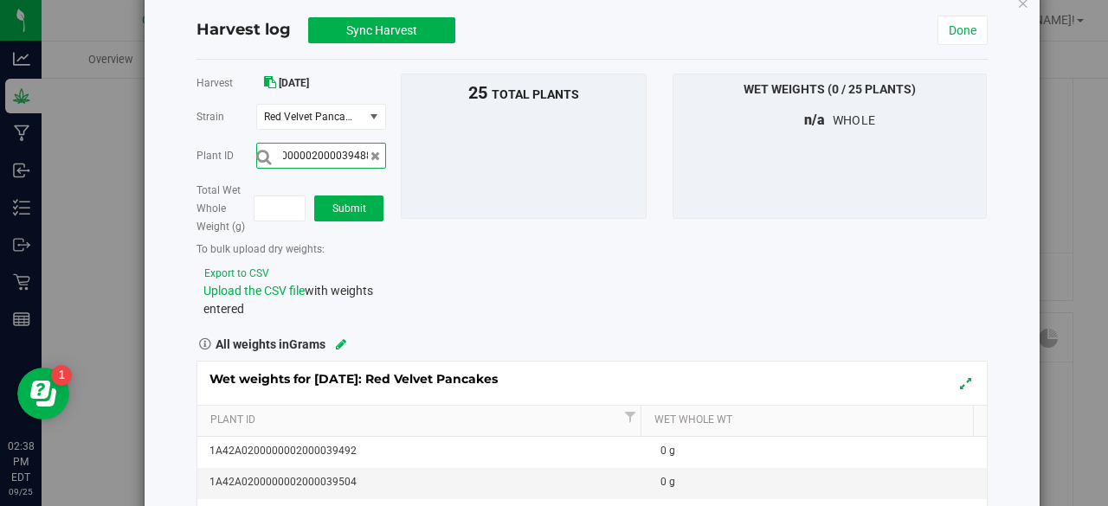
click at [256, 148] on button "submit" at bounding box center [263, 157] width 15 height 18
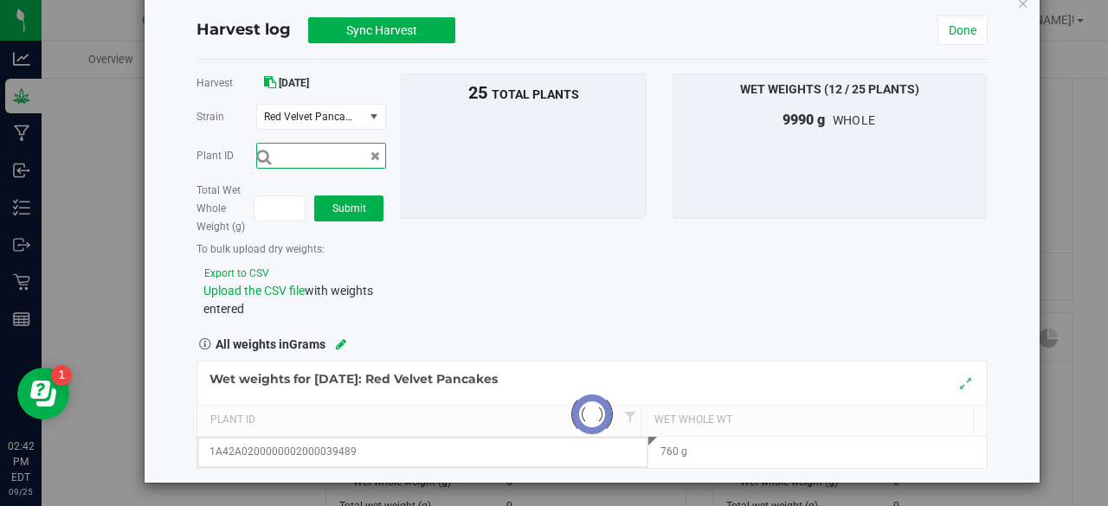
scroll to position [0, 0]
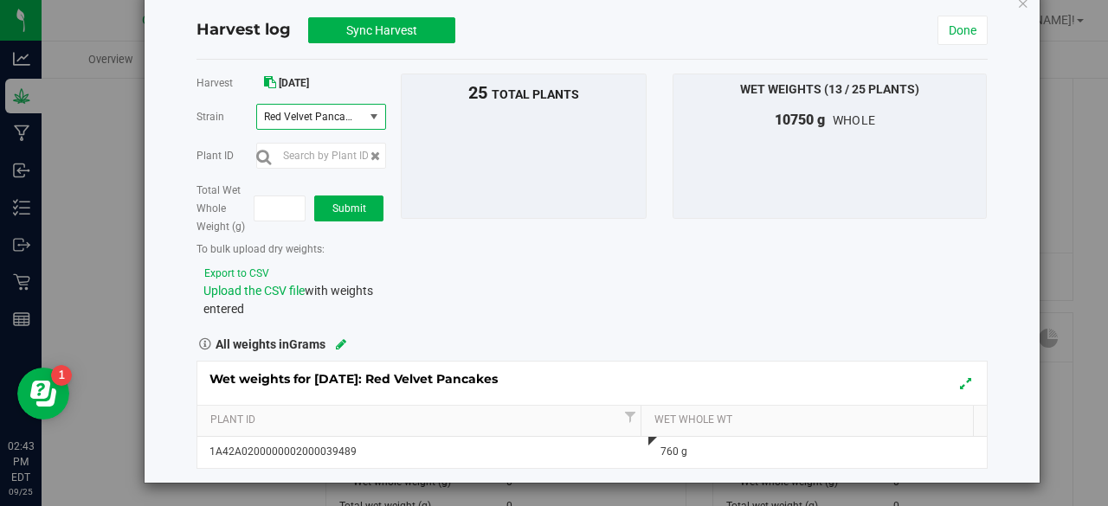
click at [374, 116] on span "select" at bounding box center [374, 117] width 14 height 14
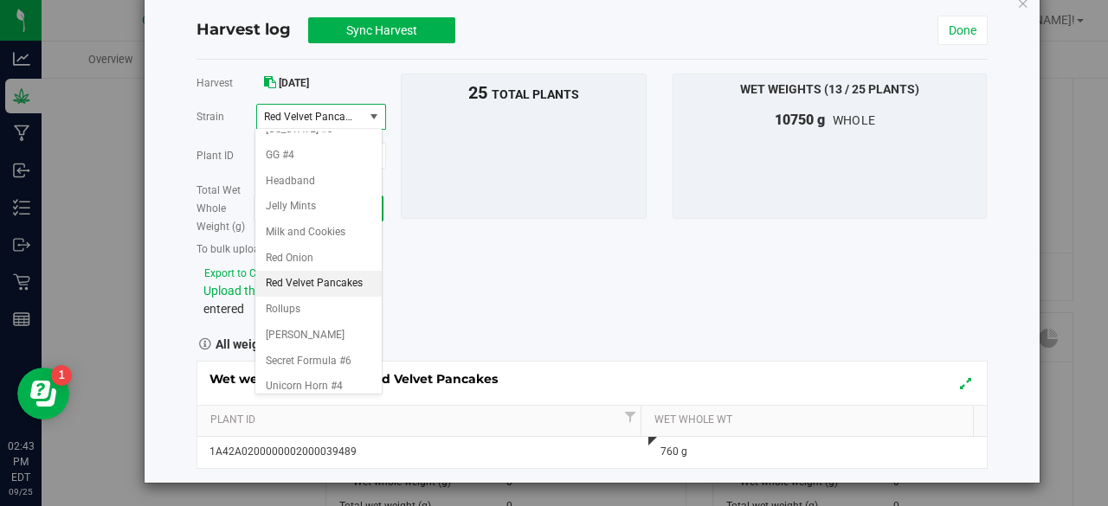
click at [367, 116] on span "select" at bounding box center [374, 117] width 14 height 14
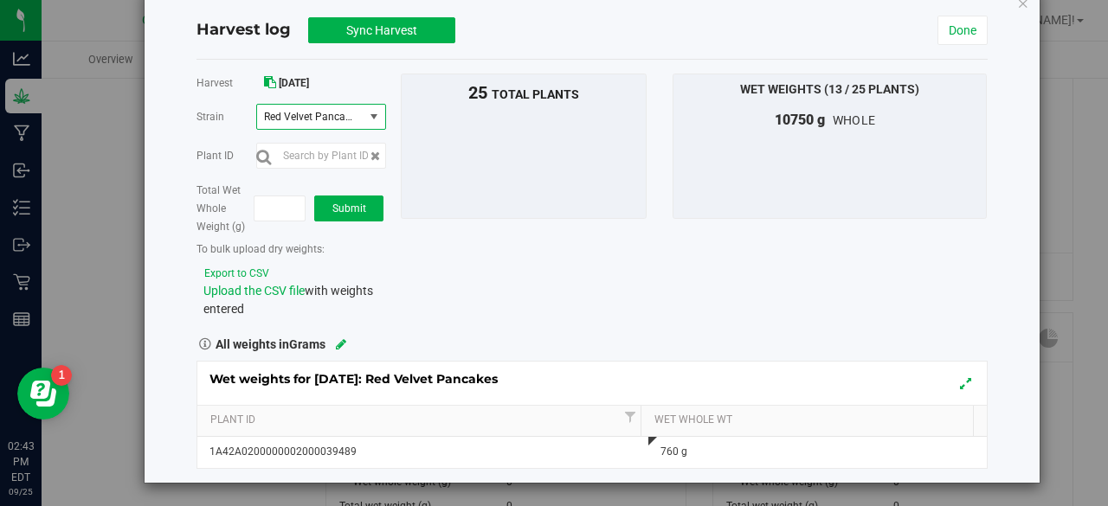
click at [356, 112] on span "Red Velvet Pancakes" at bounding box center [310, 117] width 106 height 24
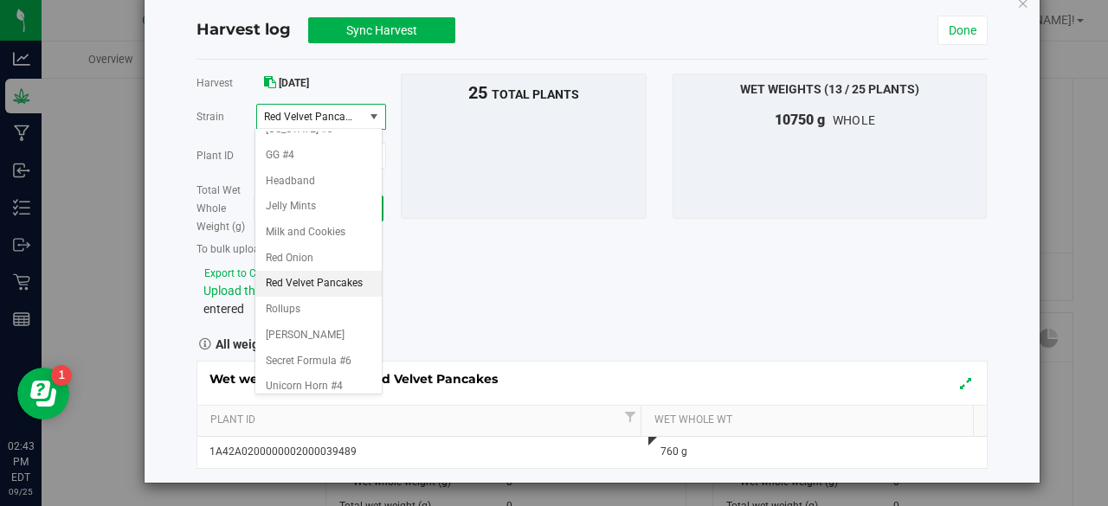
scroll to position [171, 0]
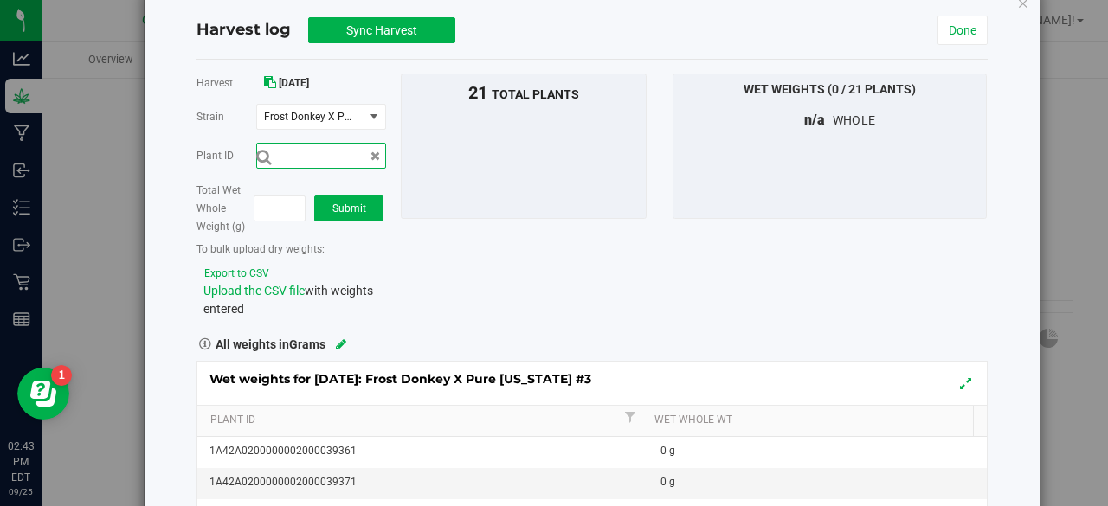
click at [360, 155] on input "text" at bounding box center [321, 156] width 130 height 26
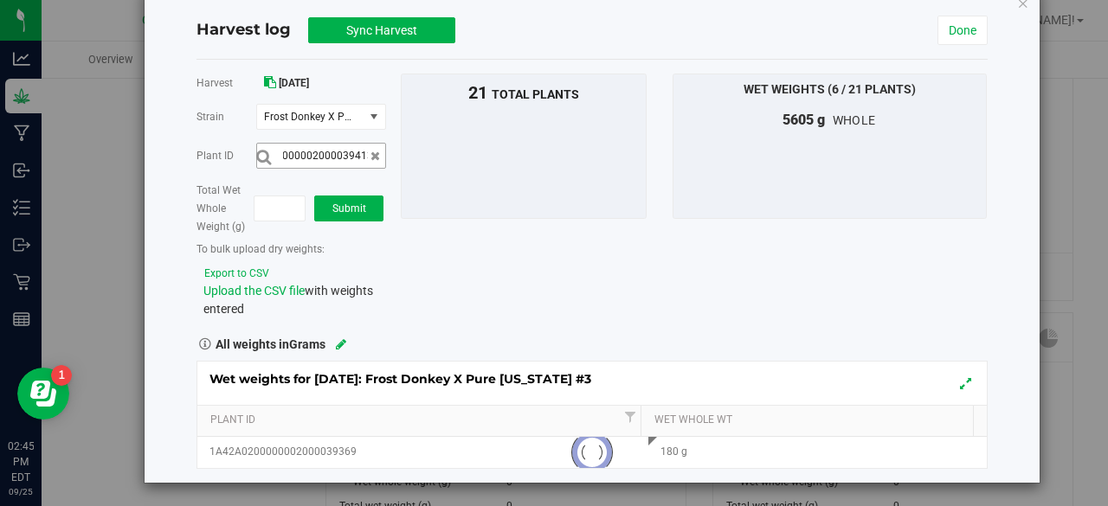
scroll to position [0, 0]
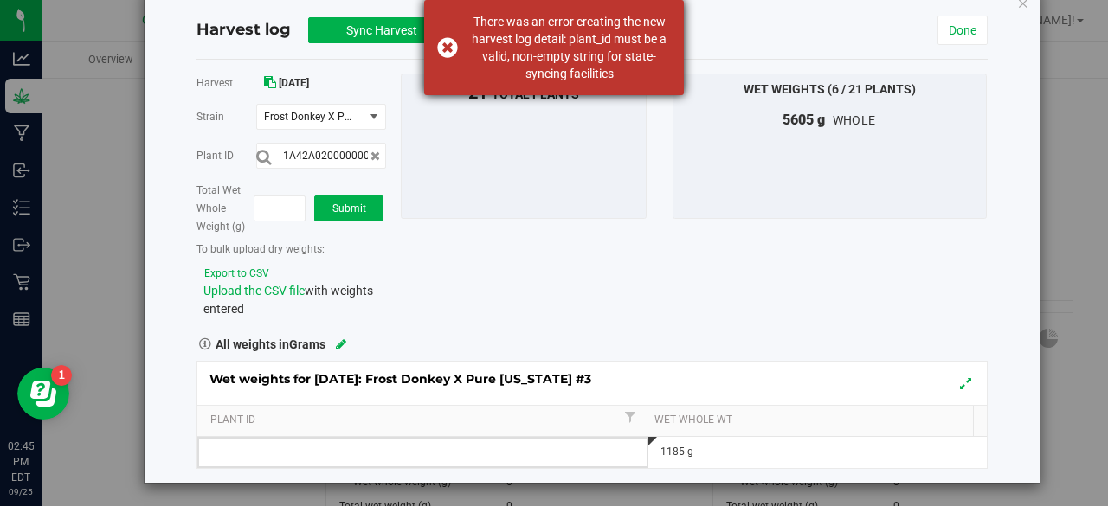
click at [451, 44] on div "There was an error creating the new harvest log detail: plant_id must be a vali…" at bounding box center [554, 47] width 260 height 95
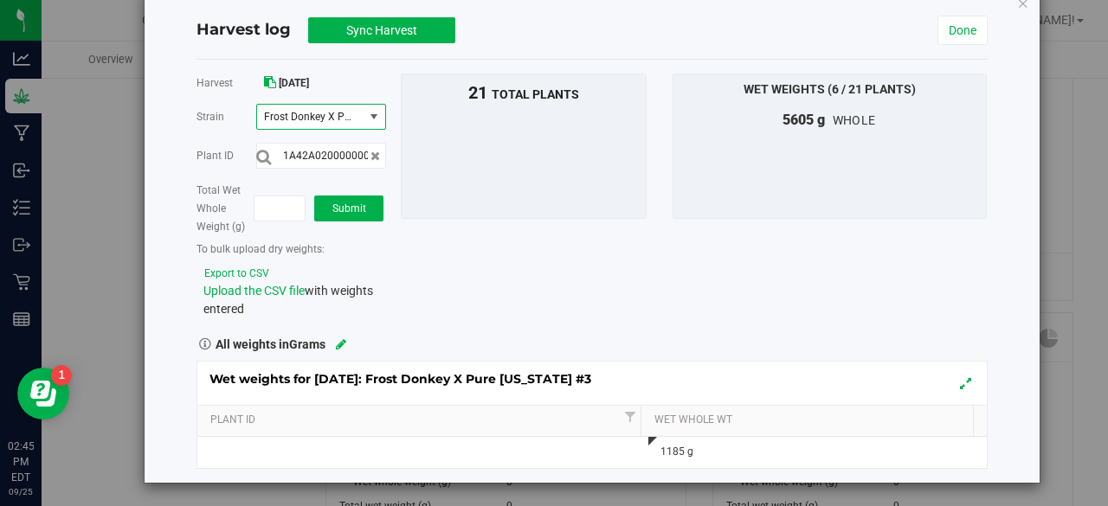
click at [377, 113] on span "select" at bounding box center [374, 117] width 14 height 14
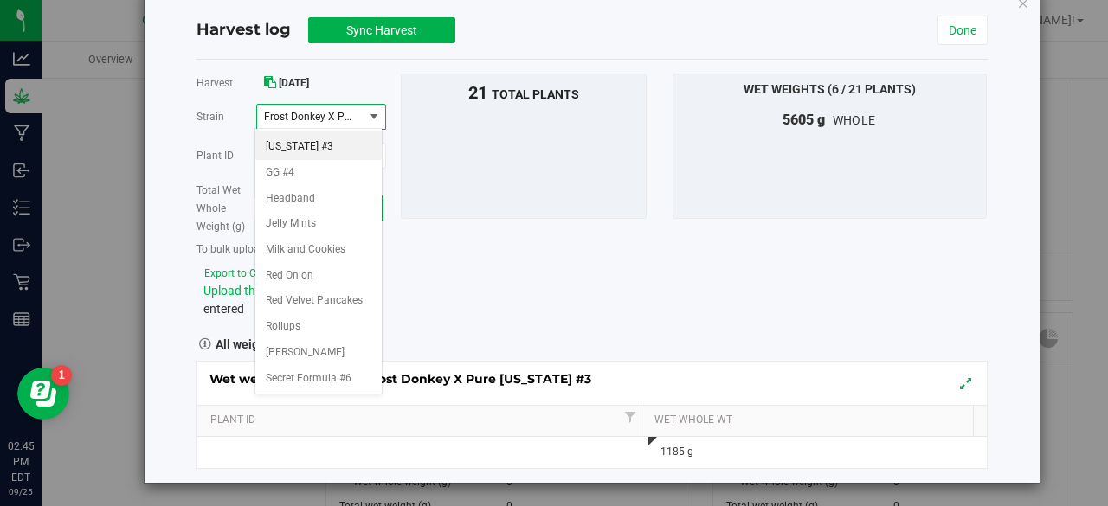
click at [353, 107] on span "Frost Donkey X Pure [US_STATE] #3" at bounding box center [310, 117] width 106 height 24
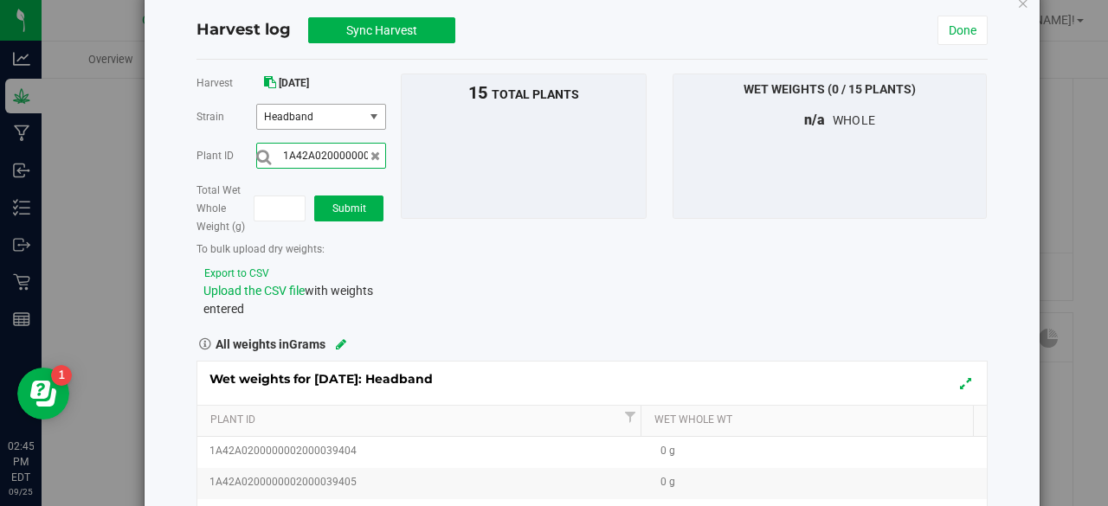
scroll to position [0, 58]
click at [256, 148] on button "submit" at bounding box center [263, 157] width 15 height 18
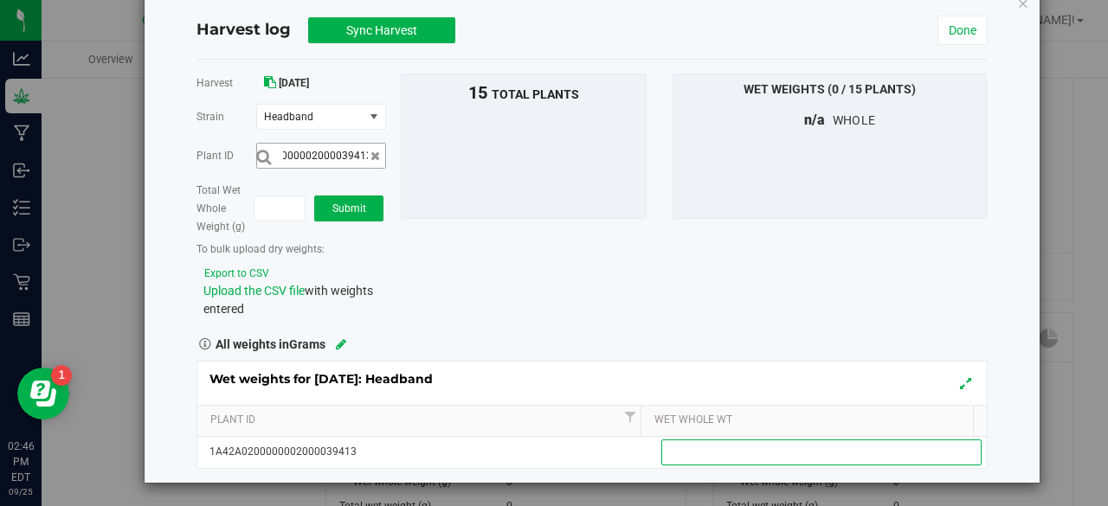
scroll to position [0, 0]
click at [345, 151] on input "1A42A0200000002000039413" at bounding box center [321, 156] width 130 height 26
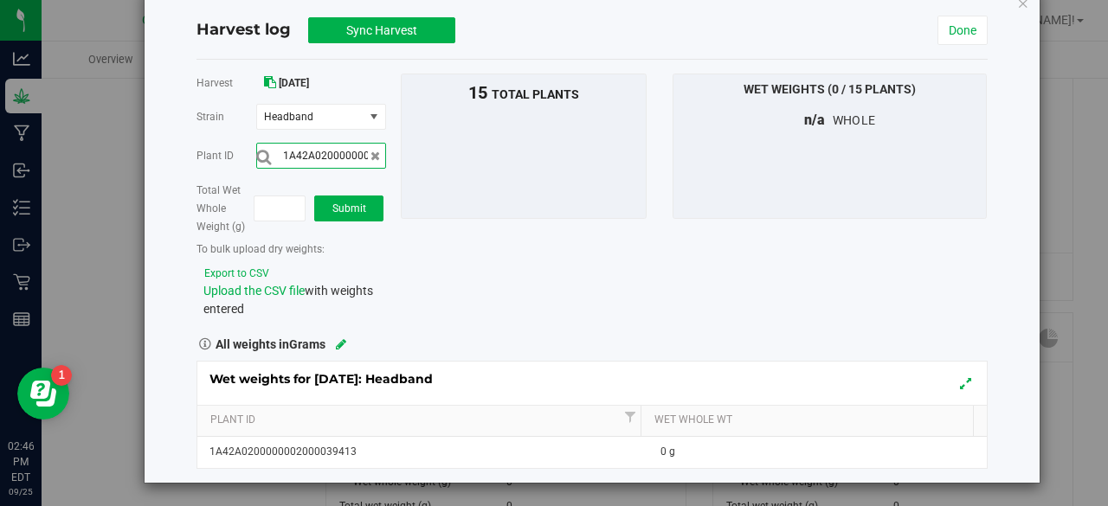
click at [345, 151] on input "1A42A0200000002000039413" at bounding box center [321, 156] width 130 height 26
click at [256, 148] on button "submit" at bounding box center [263, 157] width 15 height 18
click at [346, 151] on input "text" at bounding box center [321, 156] width 130 height 26
click at [371, 160] on span at bounding box center [376, 156] width 10 height 18
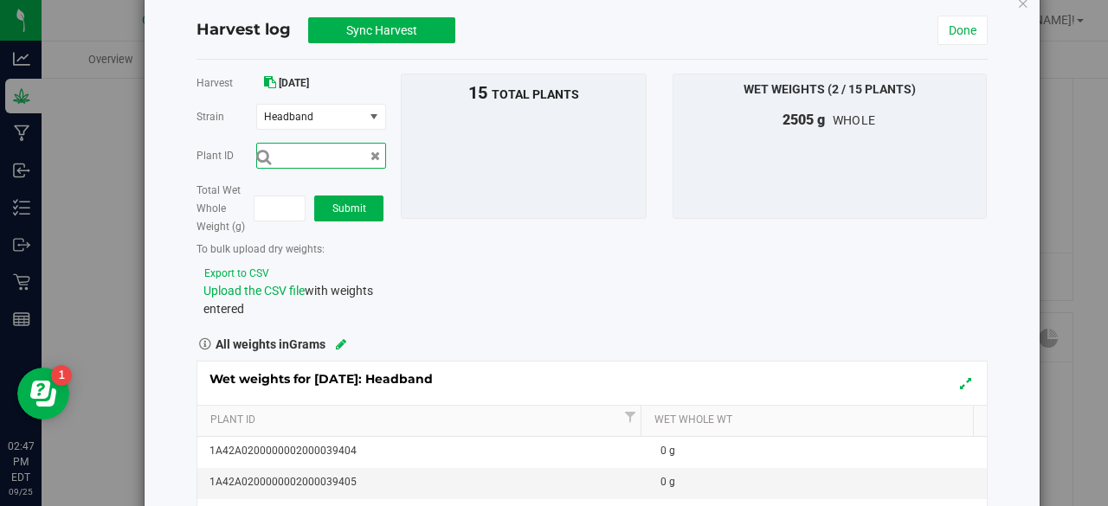
click at [360, 158] on input "text" at bounding box center [321, 156] width 130 height 26
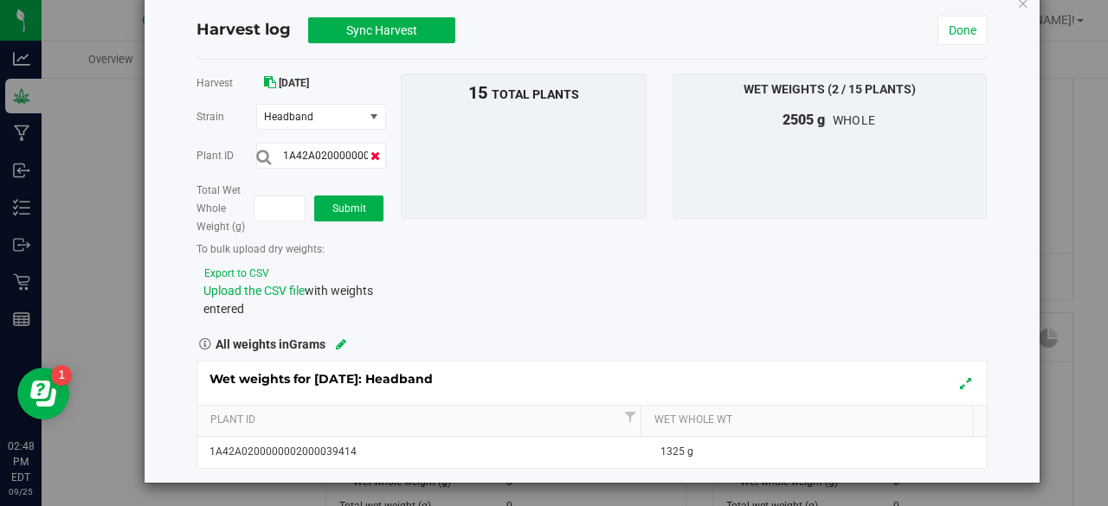
click at [371, 152] on icon at bounding box center [376, 156] width 10 height 12
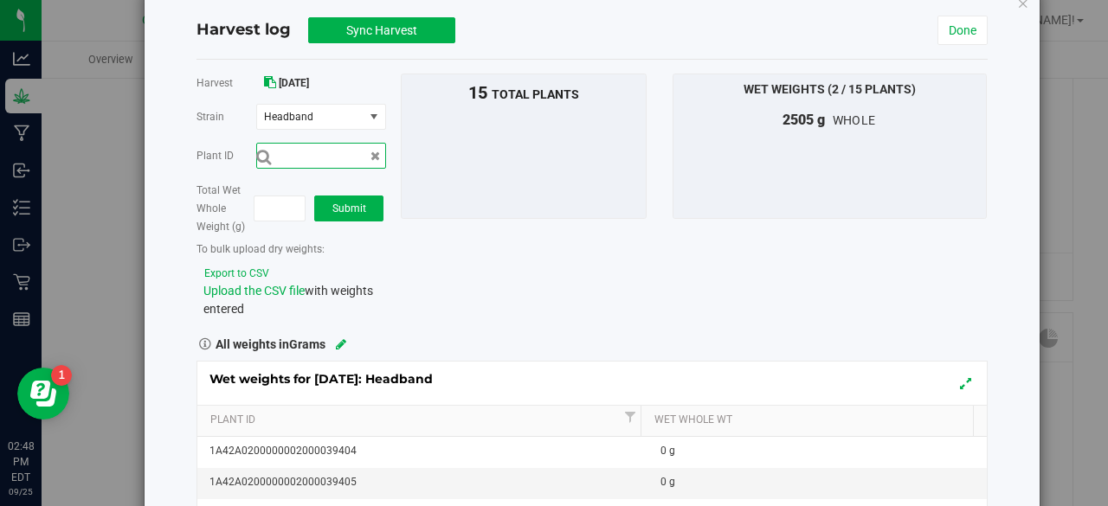
click at [346, 158] on input "text" at bounding box center [321, 156] width 130 height 26
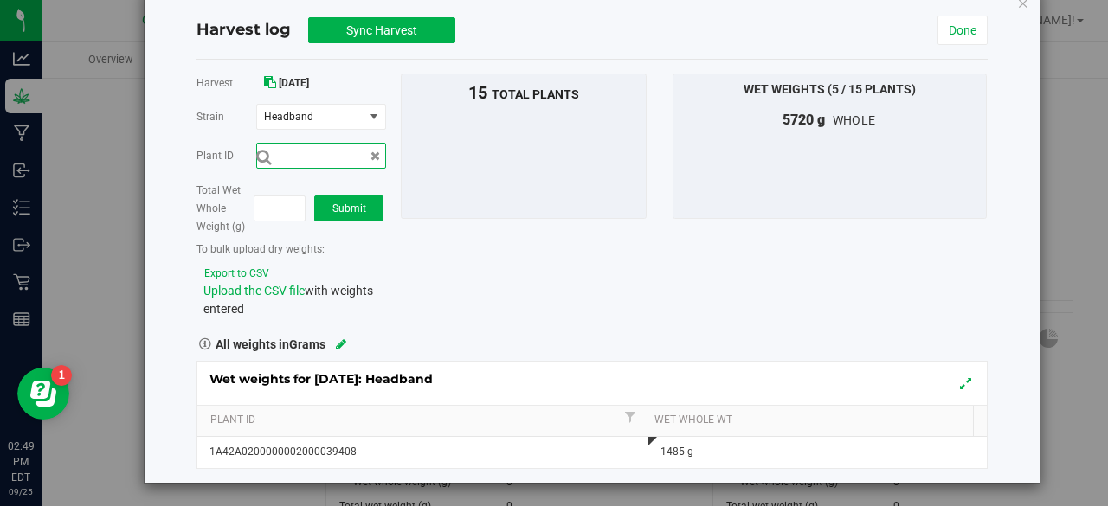
click at [256, 148] on button "submit" at bounding box center [263, 157] width 15 height 18
click at [346, 158] on input "text" at bounding box center [321, 156] width 130 height 26
click at [376, 120] on span "select" at bounding box center [374, 117] width 14 height 14
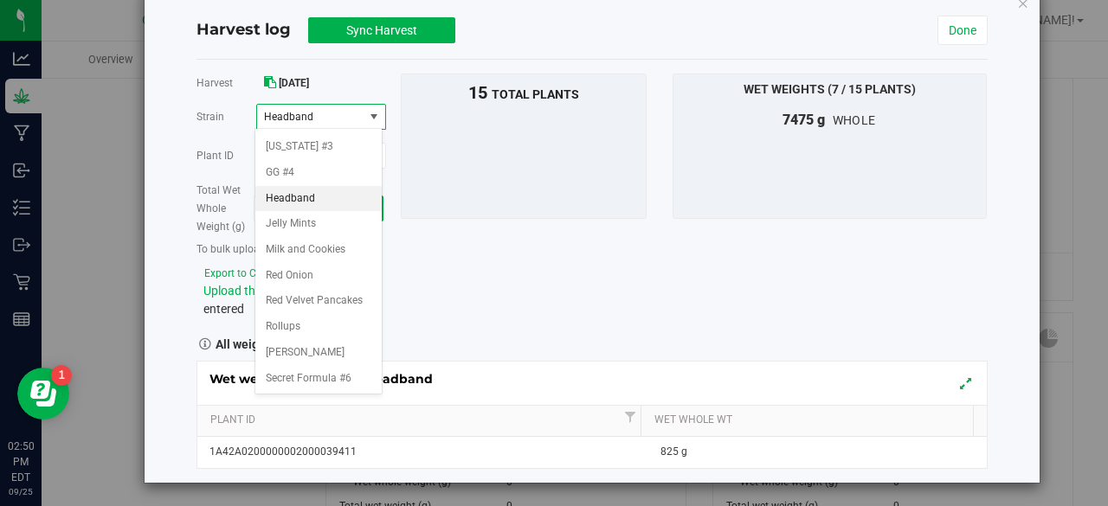
click at [341, 108] on span "Headband" at bounding box center [310, 117] width 106 height 24
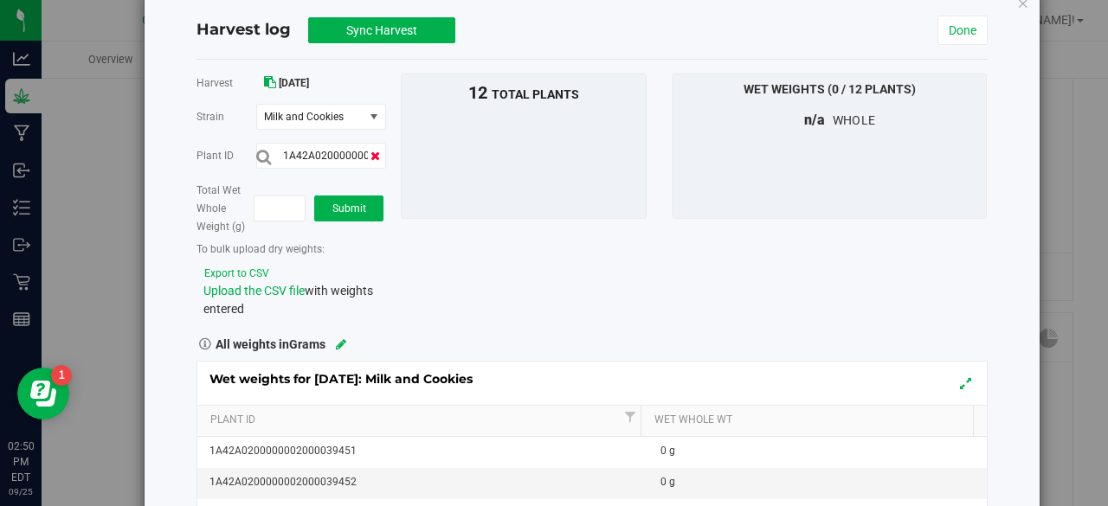
click at [373, 153] on icon at bounding box center [376, 156] width 10 height 12
click at [358, 153] on input "text" at bounding box center [321, 156] width 130 height 26
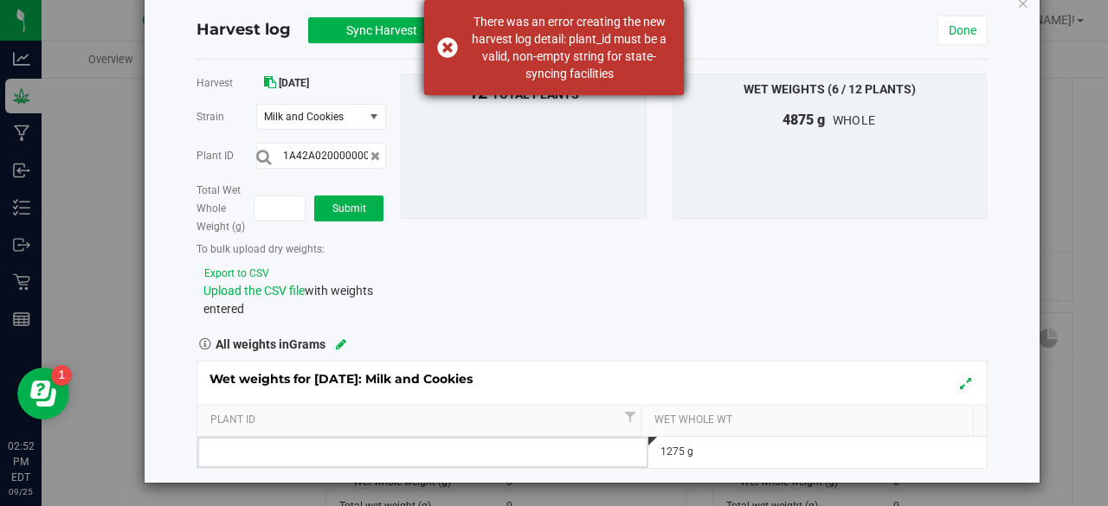
click at [452, 48] on div "There was an error creating the new harvest log detail: plant_id must be a vali…" at bounding box center [554, 47] width 260 height 95
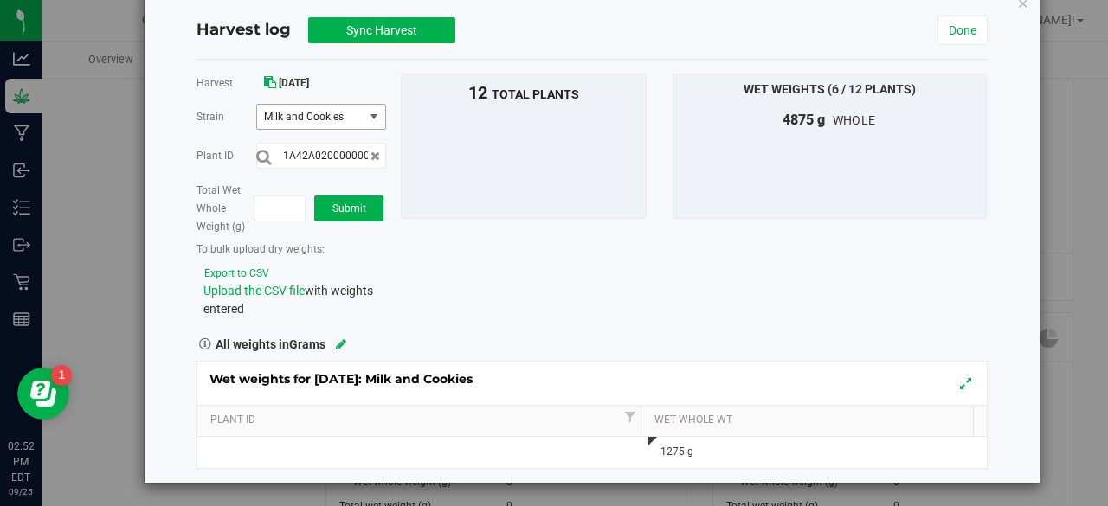
click at [371, 116] on span "select" at bounding box center [374, 117] width 14 height 14
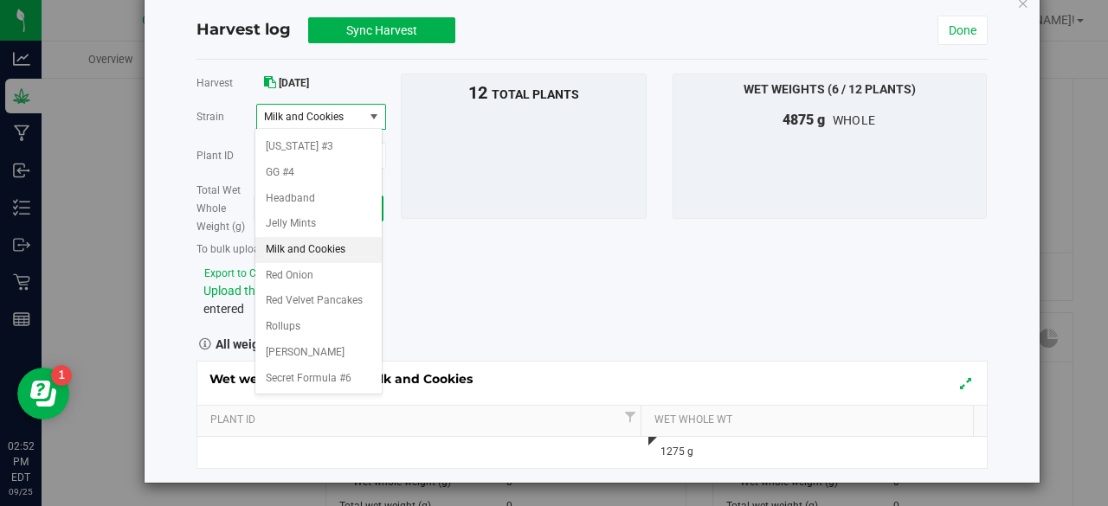
click at [353, 106] on span "Milk and Cookies" at bounding box center [310, 117] width 106 height 24
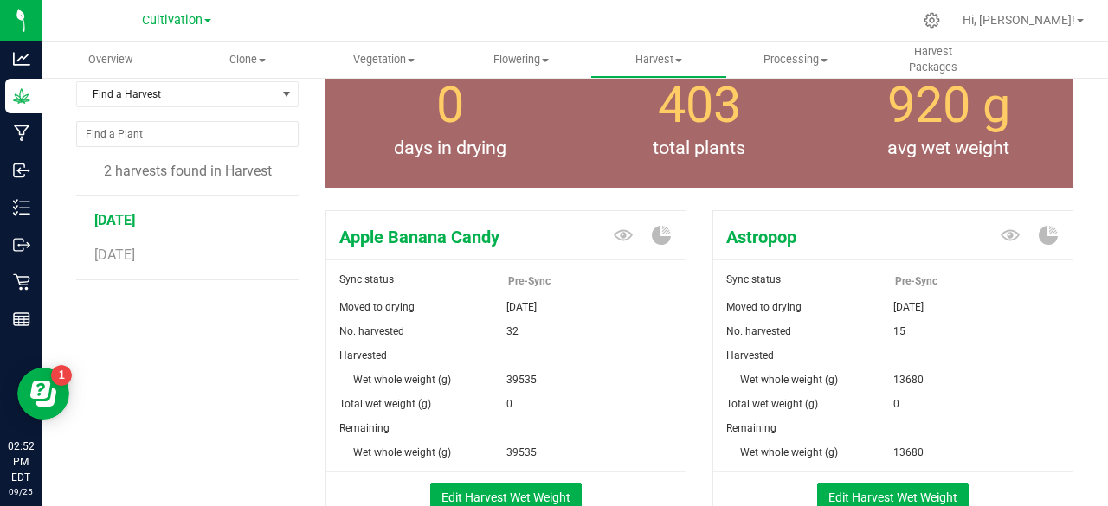
scroll to position [104, 0]
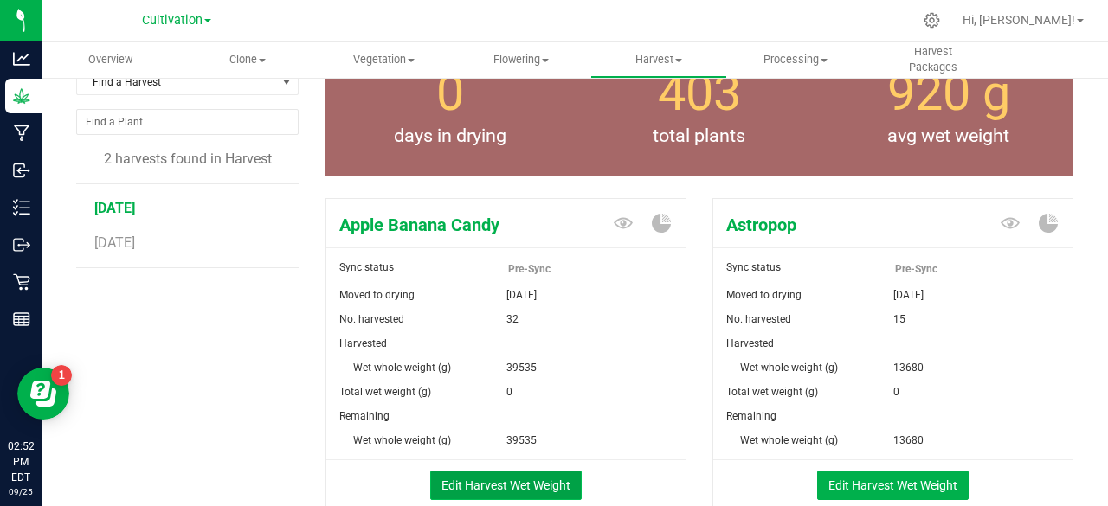
click at [540, 481] on button "Edit Harvest Wet Weight" at bounding box center [506, 485] width 152 height 29
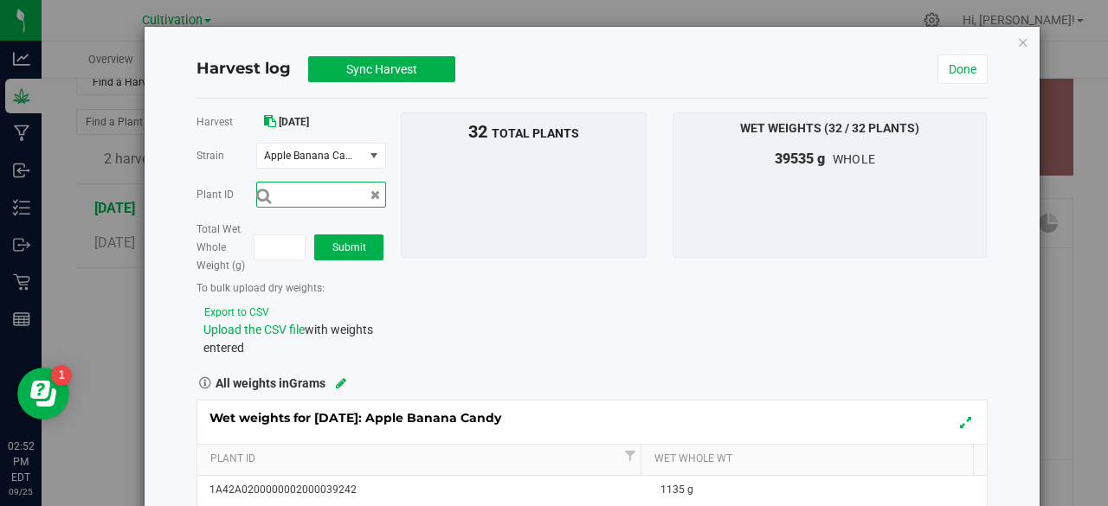
click at [344, 190] on input "text" at bounding box center [321, 195] width 130 height 26
click at [371, 153] on span "select" at bounding box center [374, 156] width 14 height 14
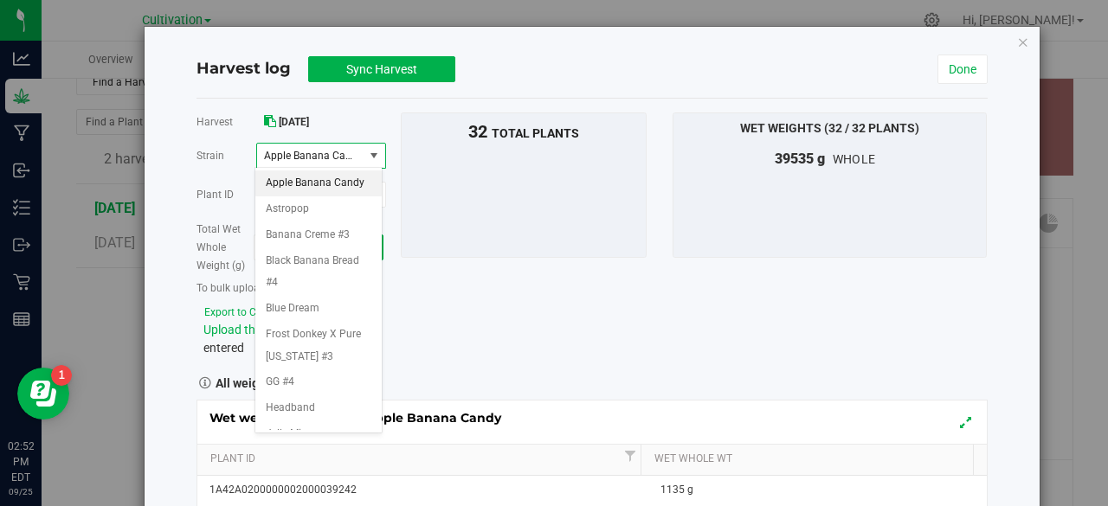
click at [364, 154] on span "select" at bounding box center [375, 156] width 22 height 24
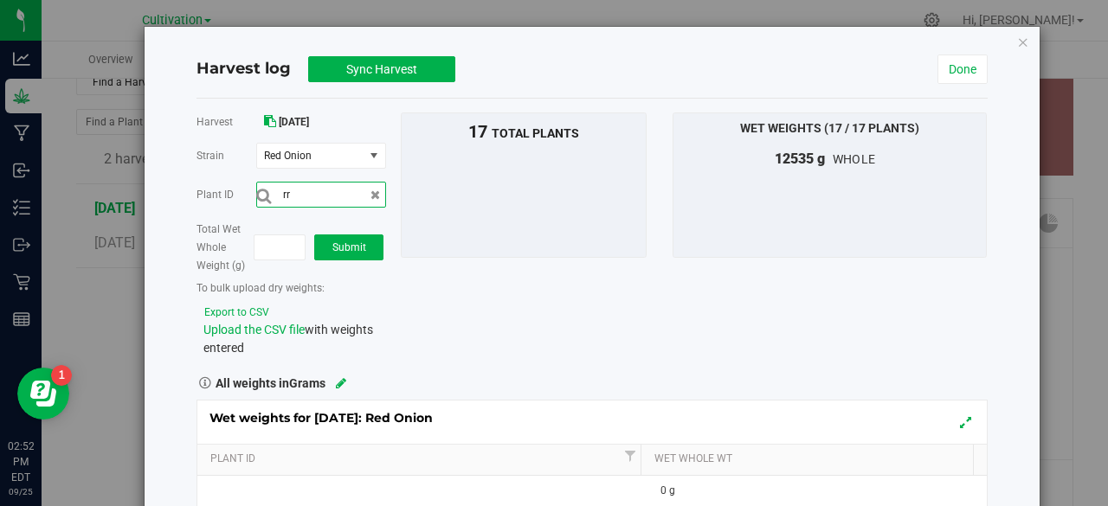
click at [300, 190] on input "rr" at bounding box center [321, 195] width 130 height 26
type input "r"
click at [313, 152] on span "Red Onion" at bounding box center [308, 156] width 89 height 12
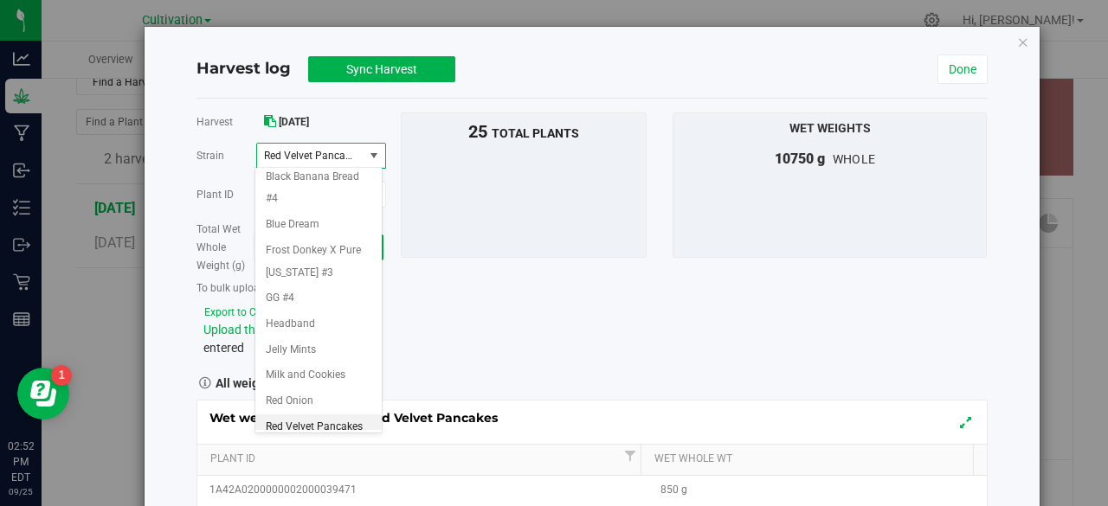
scroll to position [132, 0]
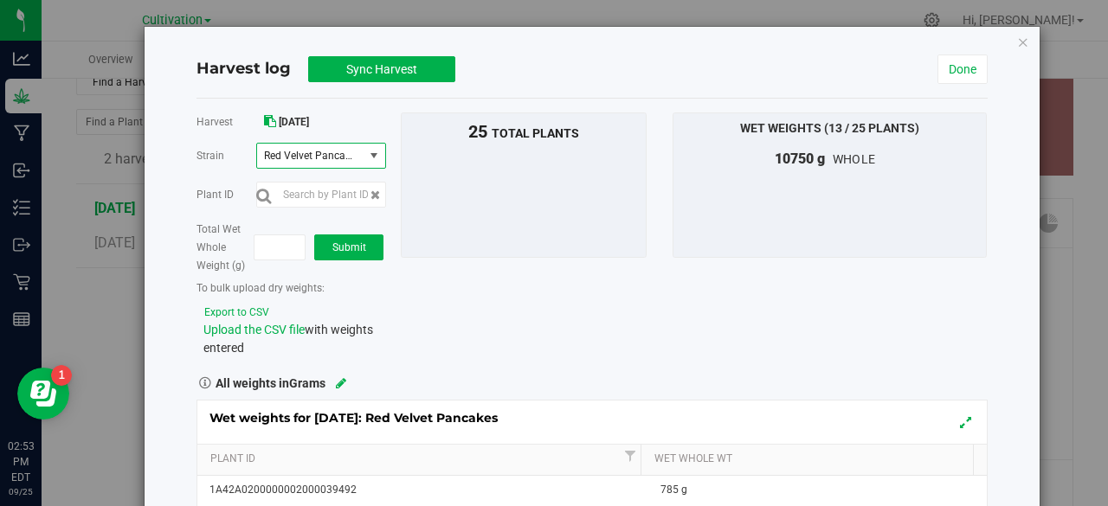
click at [371, 160] on span "select" at bounding box center [374, 156] width 14 height 14
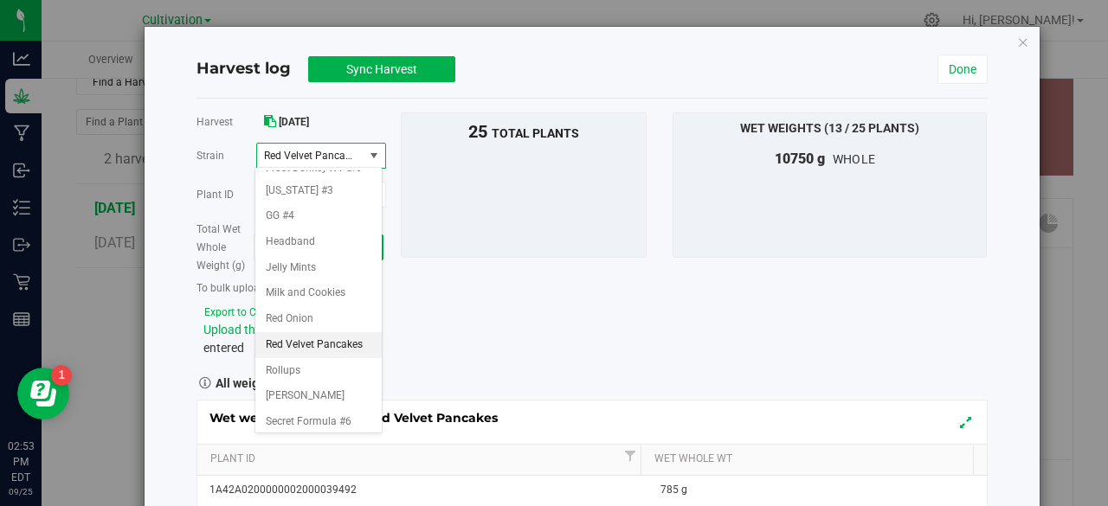
scroll to position [201, 0]
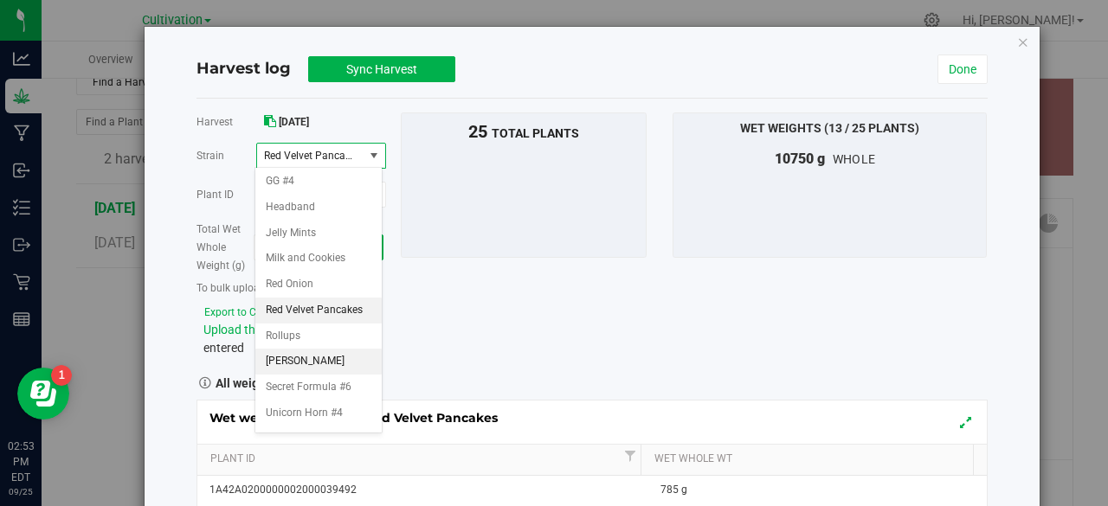
click at [287, 373] on span "[PERSON_NAME]" at bounding box center [305, 362] width 79 height 23
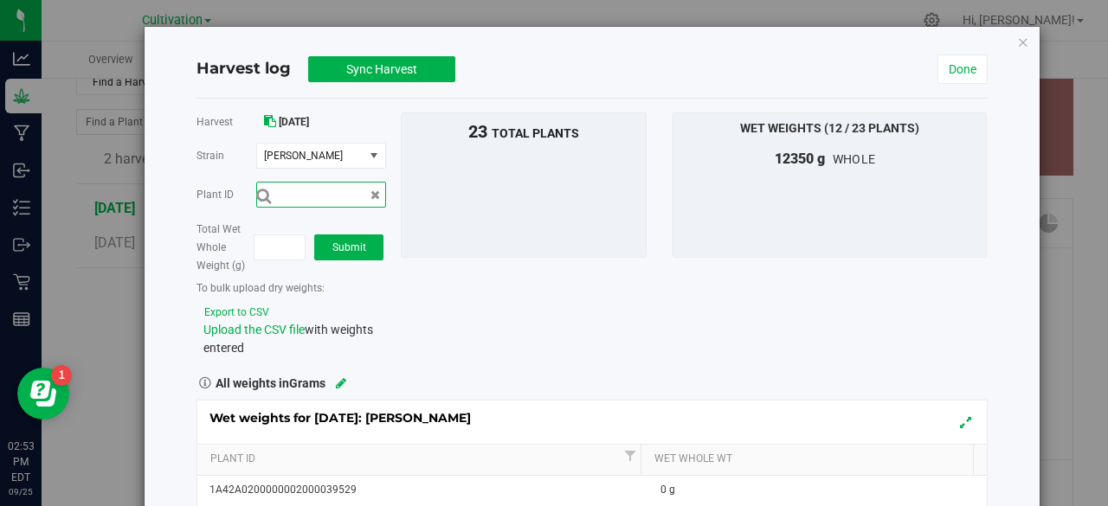
click at [315, 184] on input "text" at bounding box center [321, 195] width 130 height 26
type input "1A42A0200000002000039529"
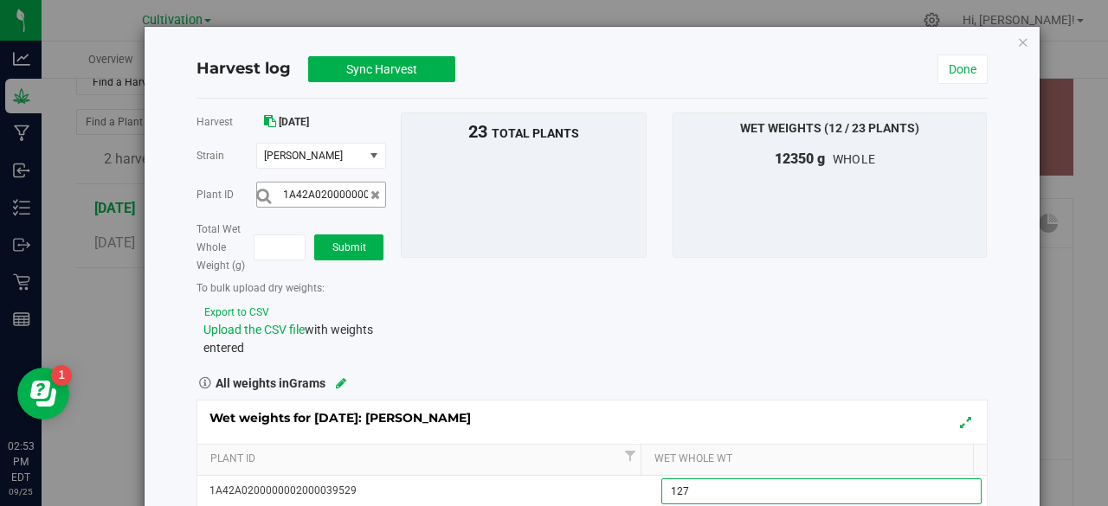
type input "1275"
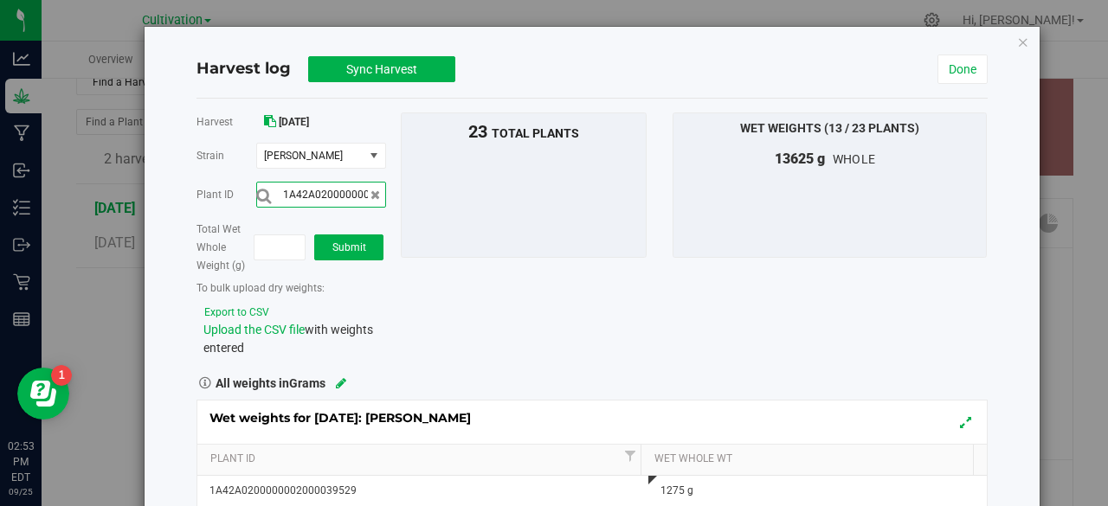
scroll to position [0, 57]
type input "1A42A0200000002000039528"
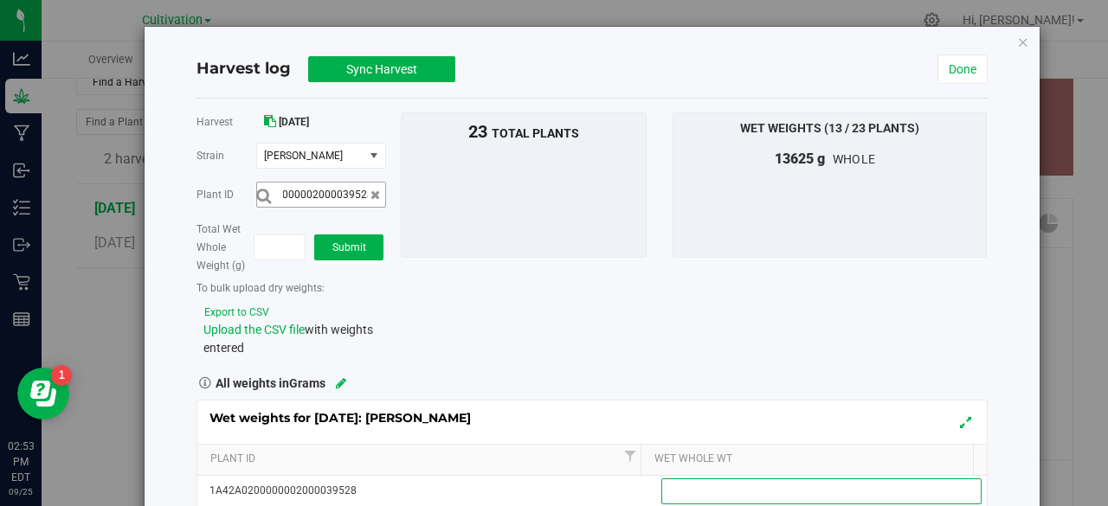
scroll to position [0, 0]
type input "1120"
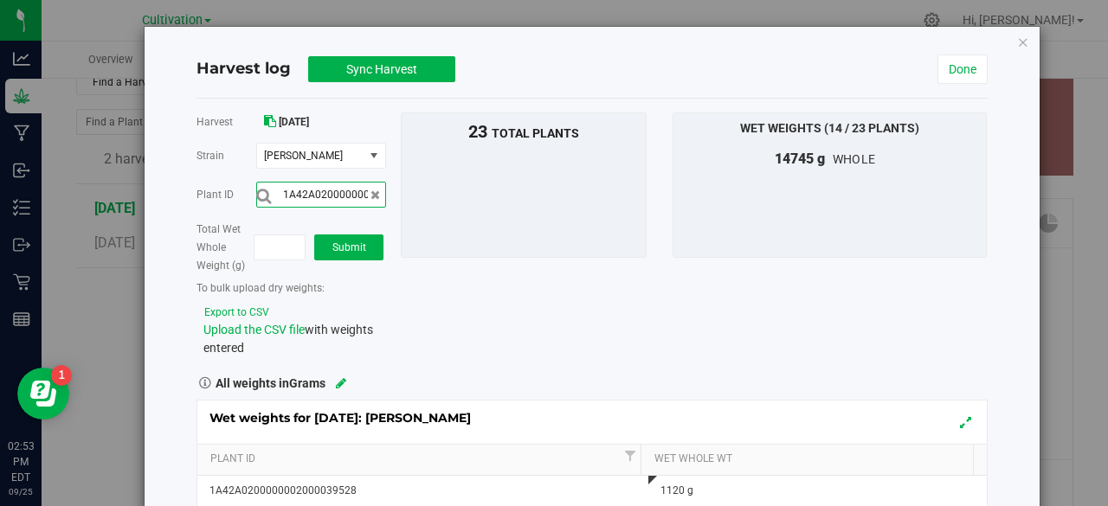
scroll to position [0, 57]
type input "1A42A0200000002000039526"
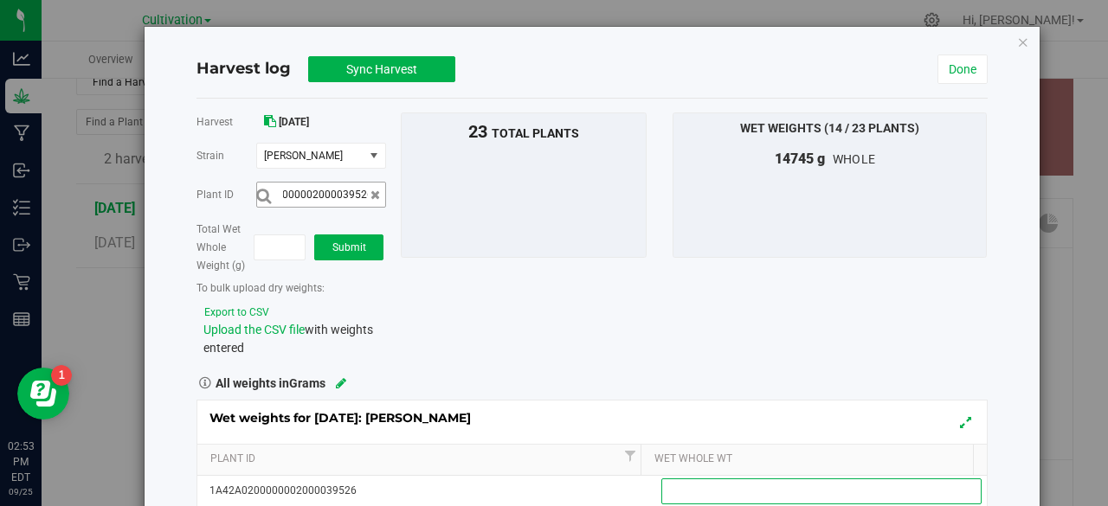
scroll to position [0, 0]
type input "875"
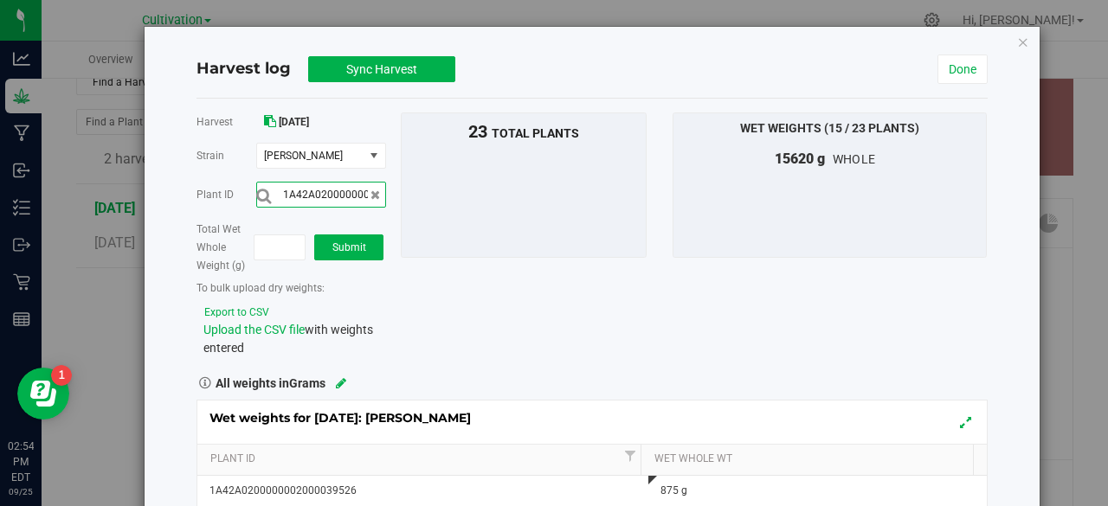
scroll to position [0, 57]
type input "1A42A0200000002000039534"
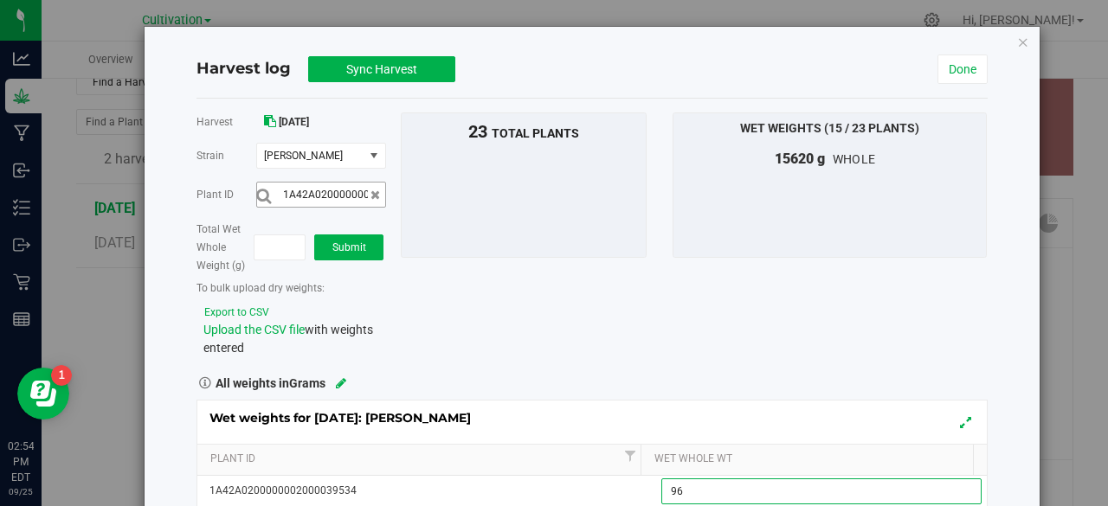
type input "965"
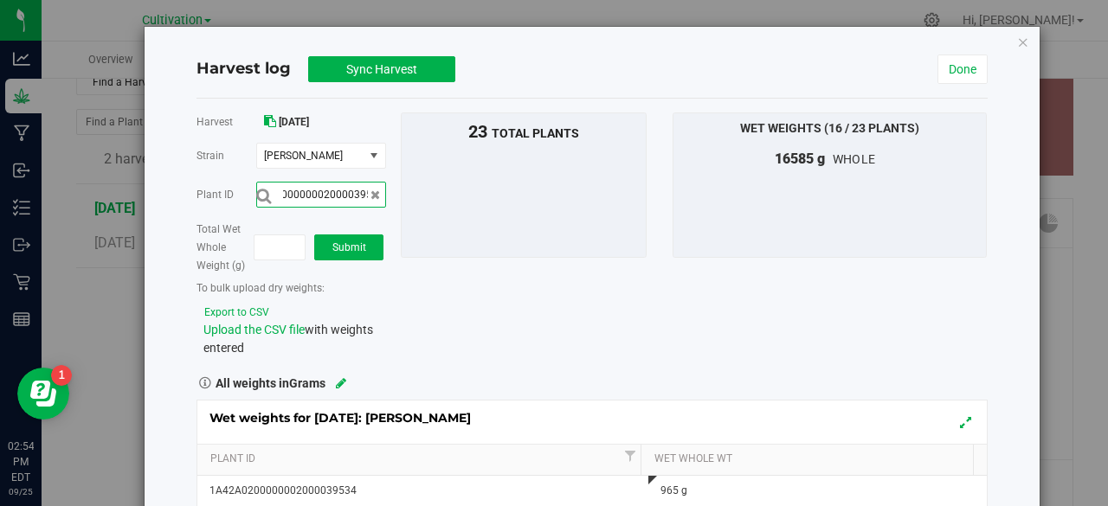
scroll to position [0, 57]
type input "1A42A0200000002000039519"
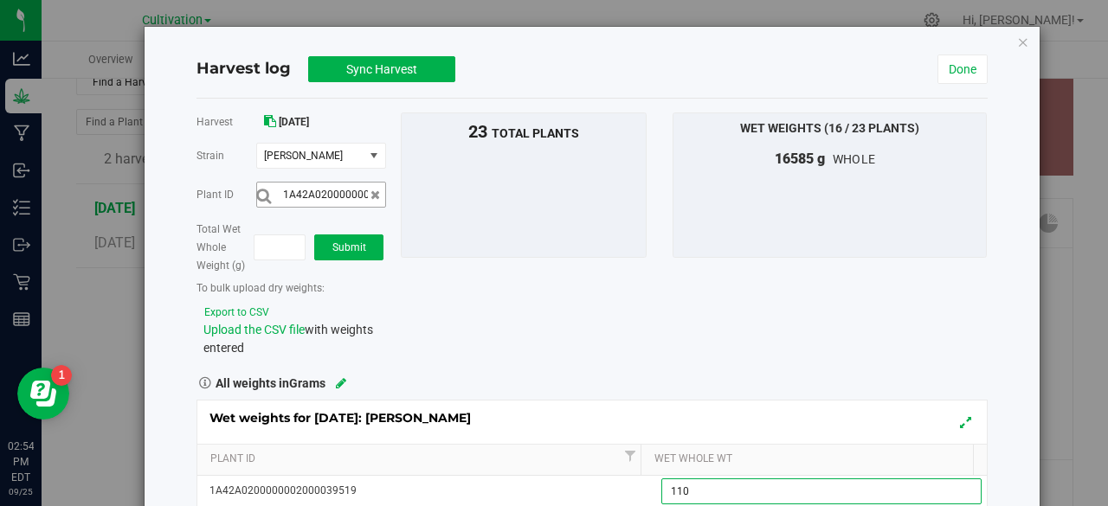
type input "1100"
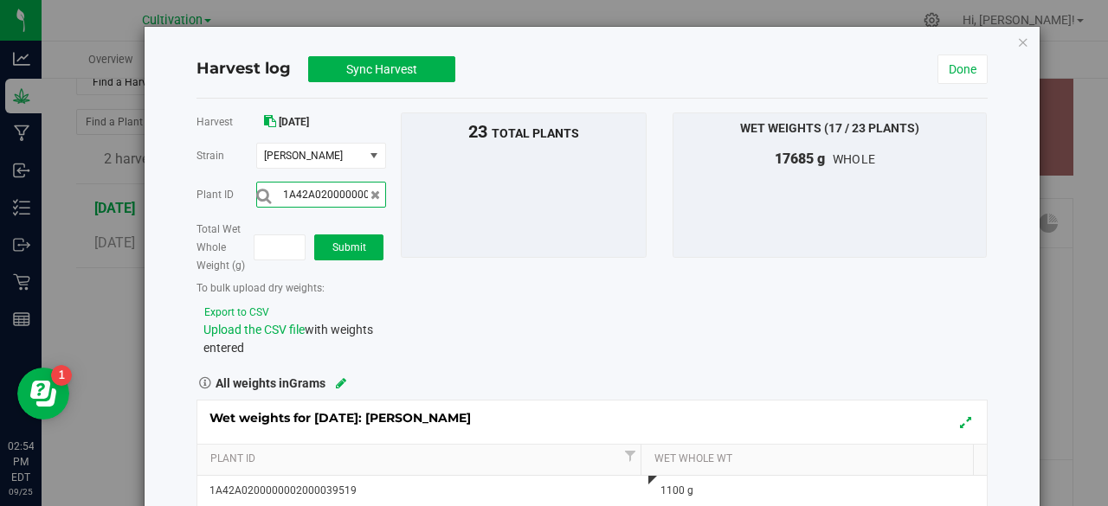
scroll to position [0, 57]
type input "1A42A0200000002000039535"
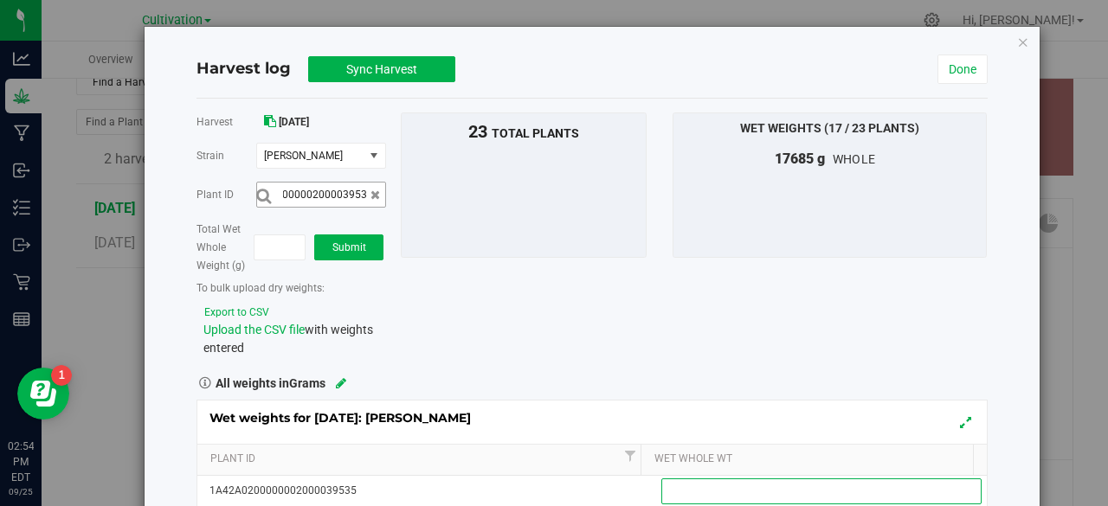
scroll to position [0, 0]
type input "405"
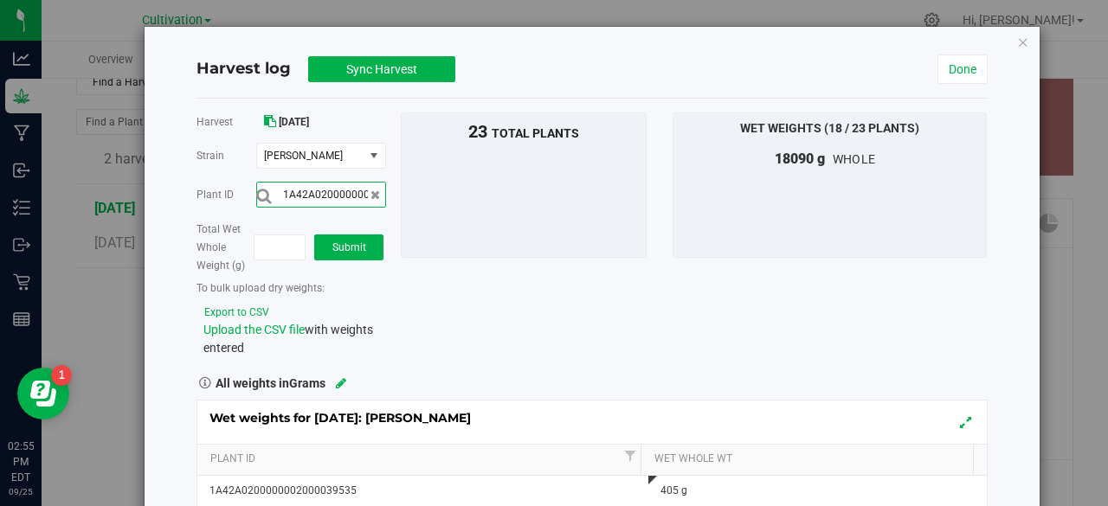
scroll to position [0, 57]
type input "1A42A0200000002000039538"
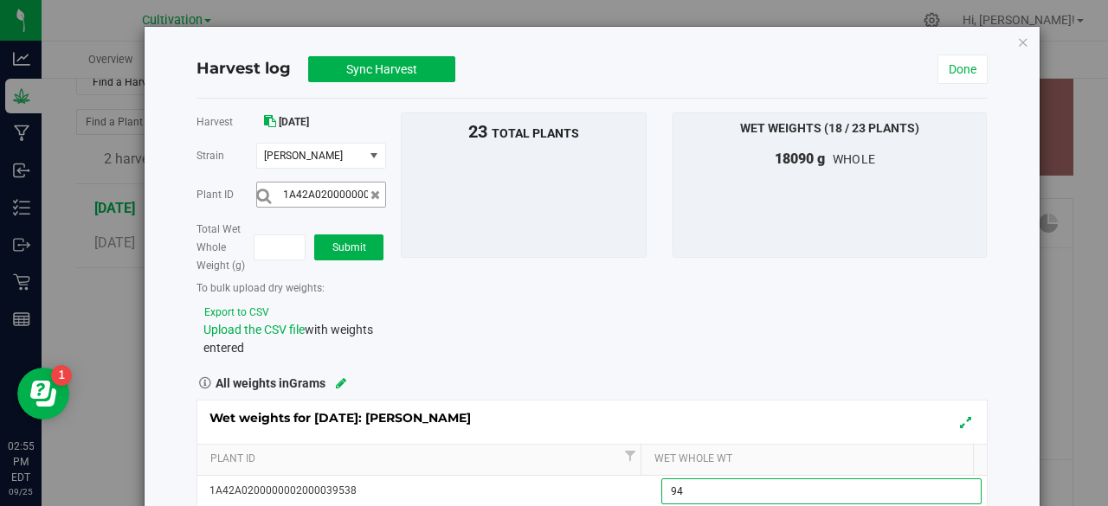
type input "940"
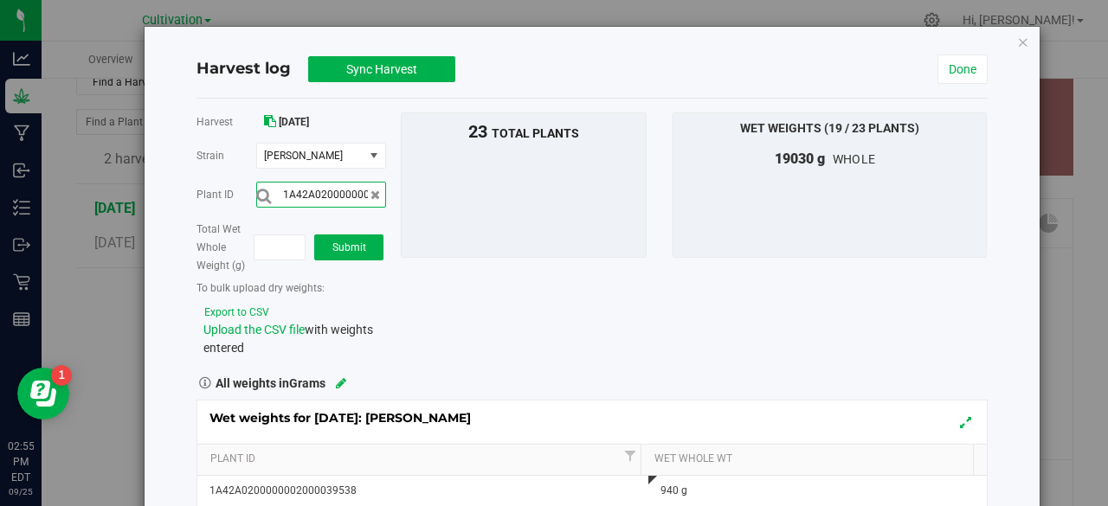
scroll to position [0, 57]
type input "1A42A0200000002000039540"
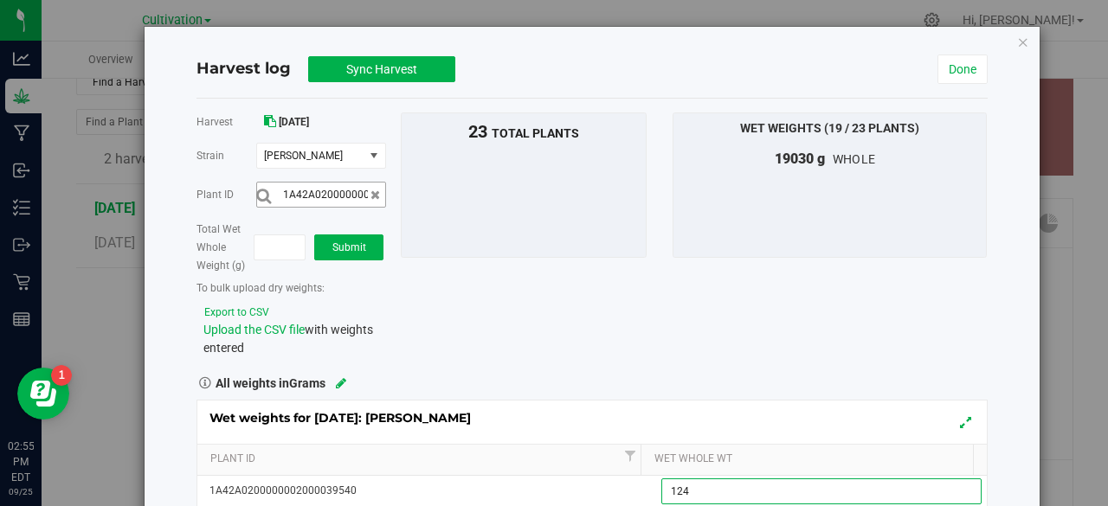
type input "1245"
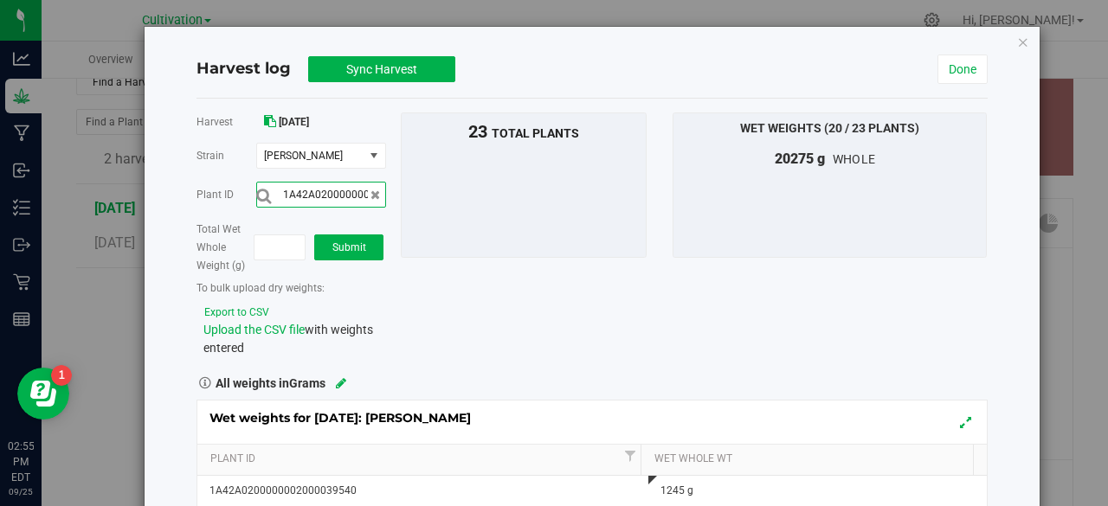
scroll to position [0, 57]
type input "1A42A0200000002000039521"
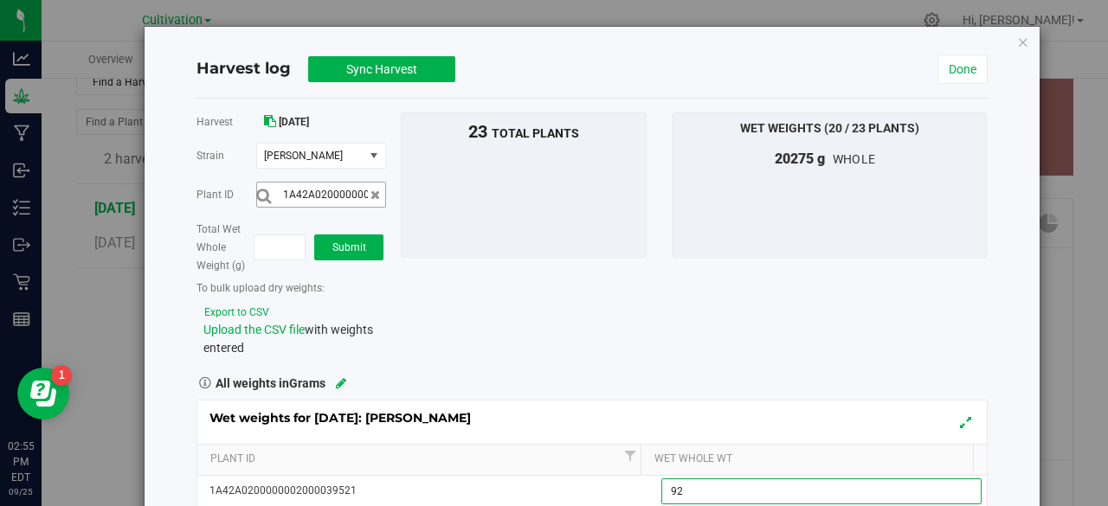
type input "925"
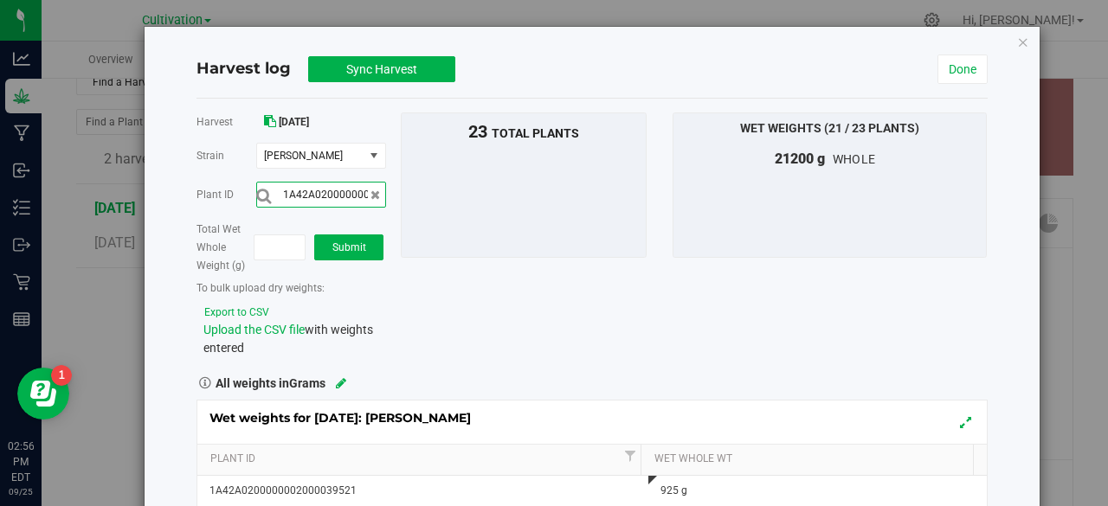
scroll to position [0, 57]
type input "1A42A0200000002000039522"
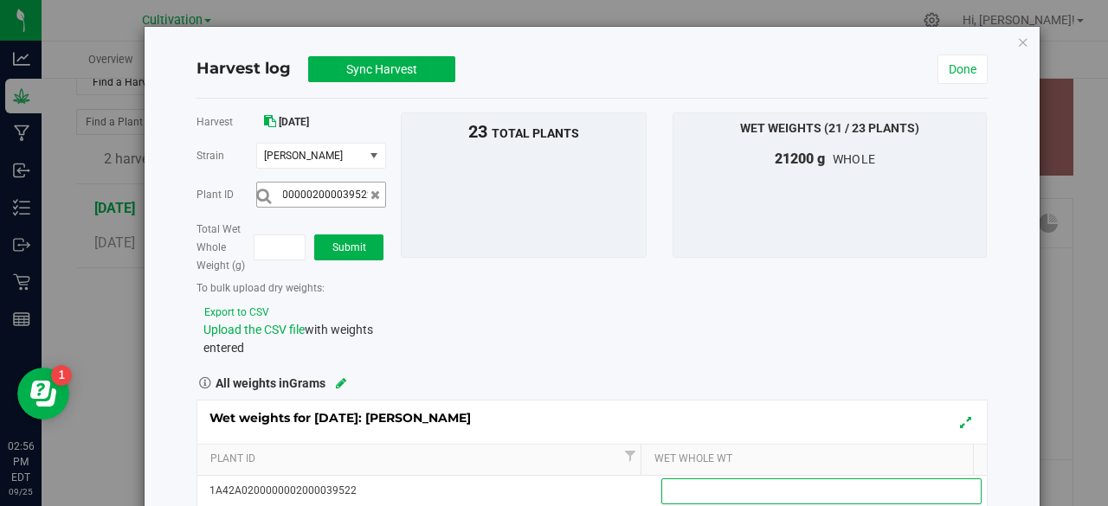
scroll to position [0, 0]
type input "815"
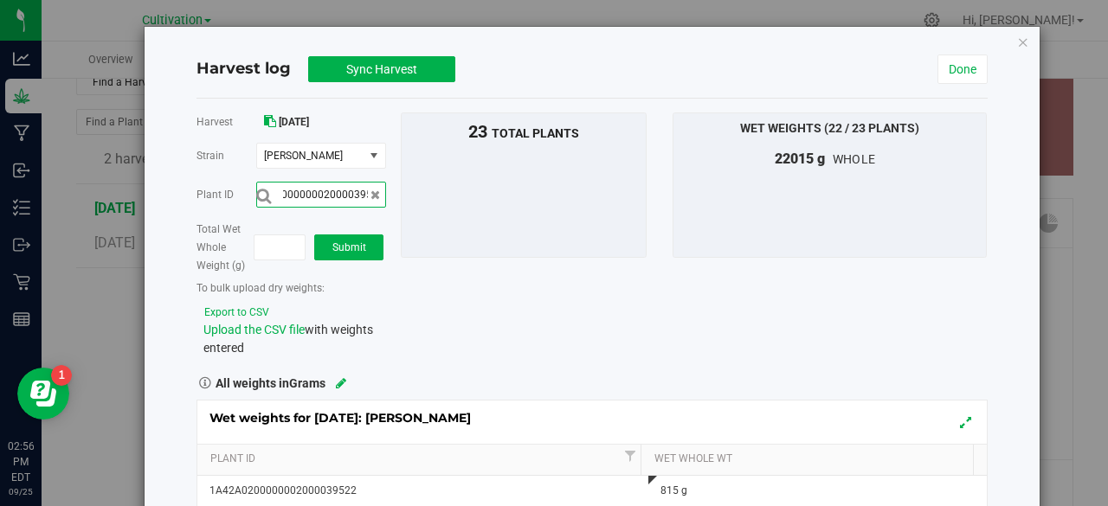
scroll to position [0, 57]
type input "1A42A0200000002000039527"
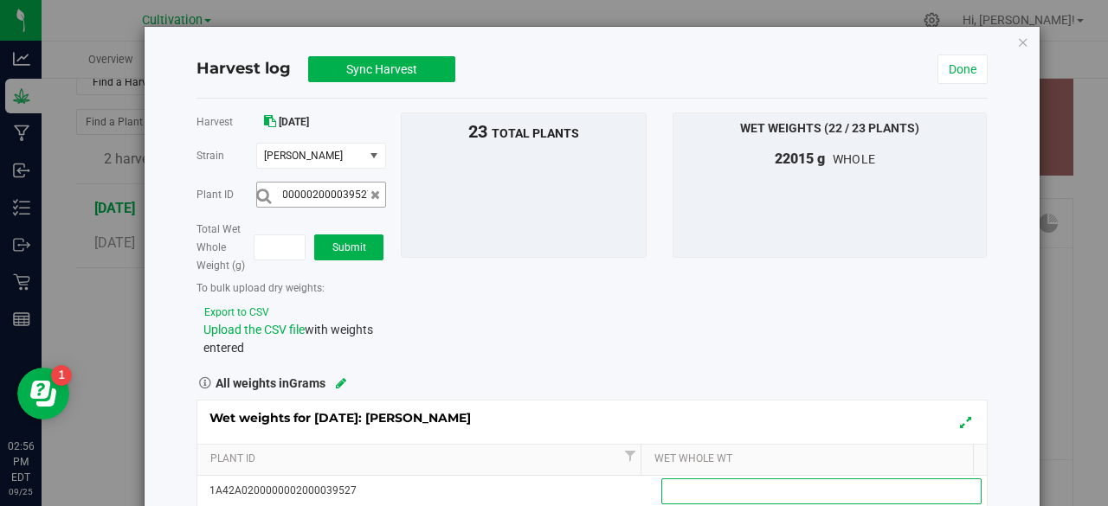
scroll to position [0, 0]
type input "970"
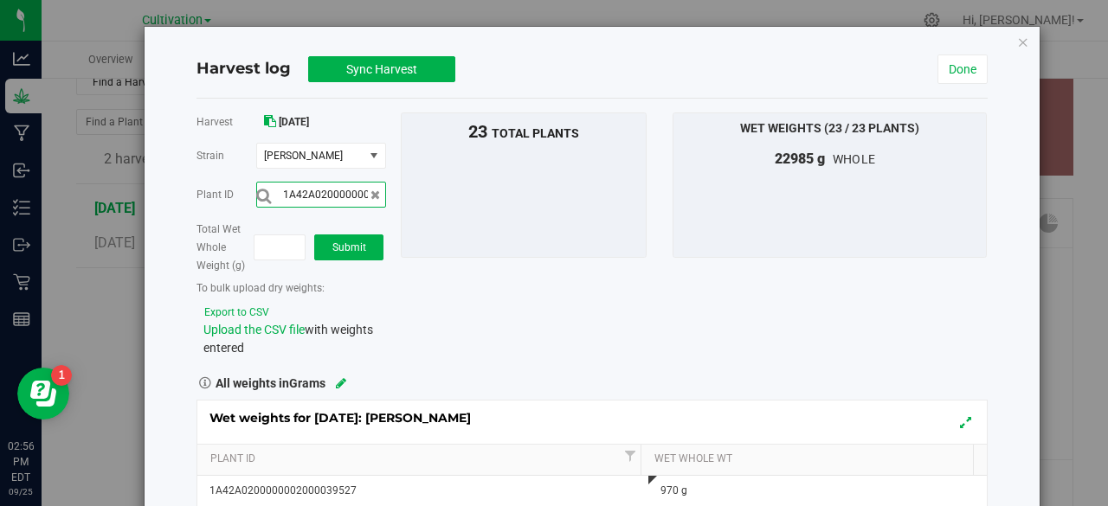
scroll to position [0, 57]
type input "1A42A0200000002000039480"
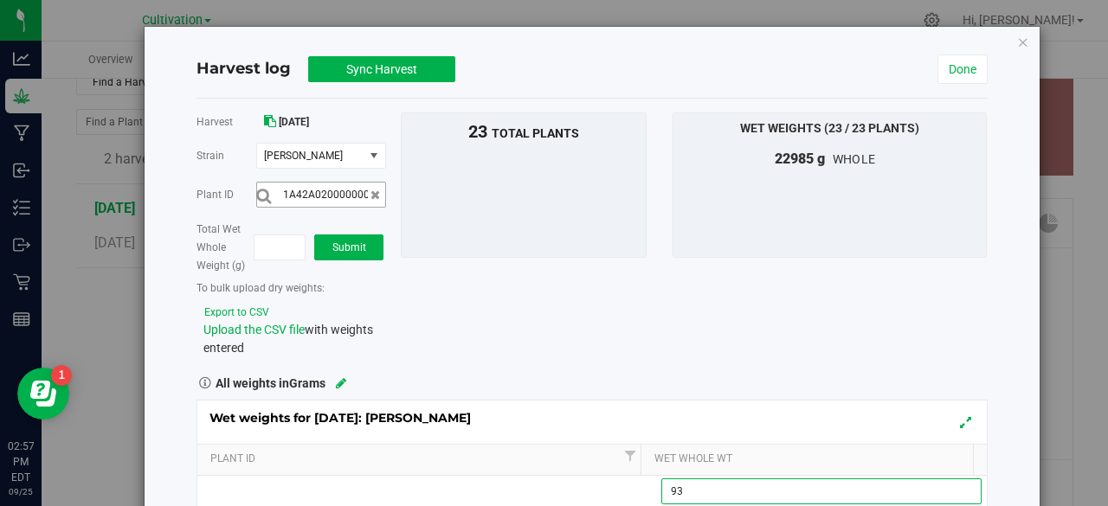
type input "930"
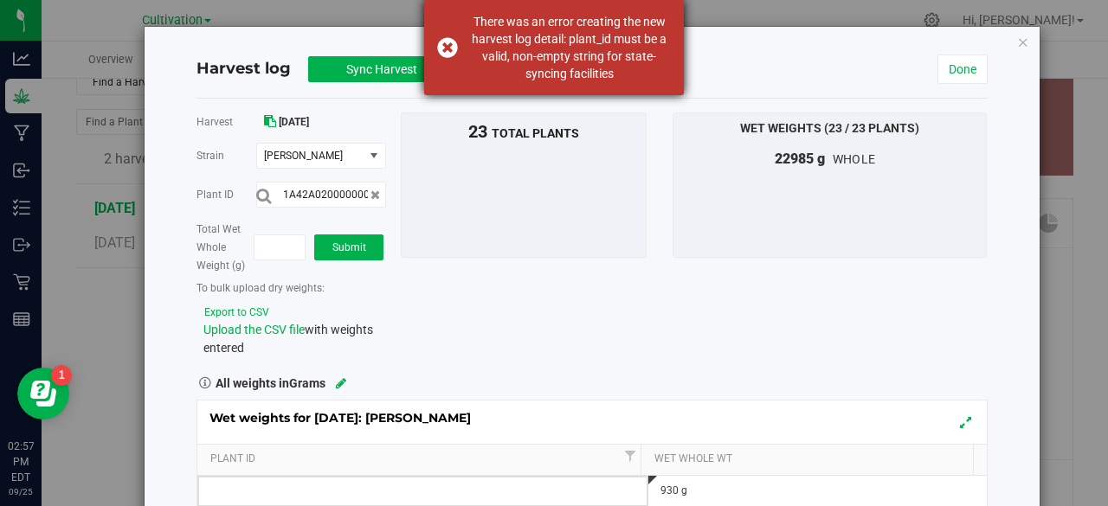
click at [440, 51] on div "There was an error creating the new harvest log detail: plant_id must be a vali…" at bounding box center [554, 47] width 260 height 95
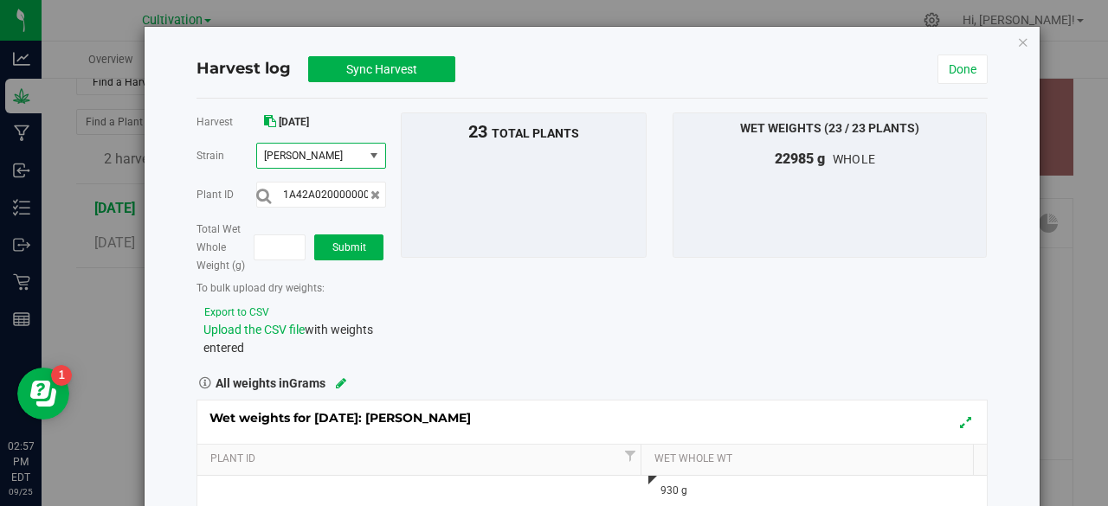
click at [367, 157] on span "select" at bounding box center [374, 156] width 14 height 14
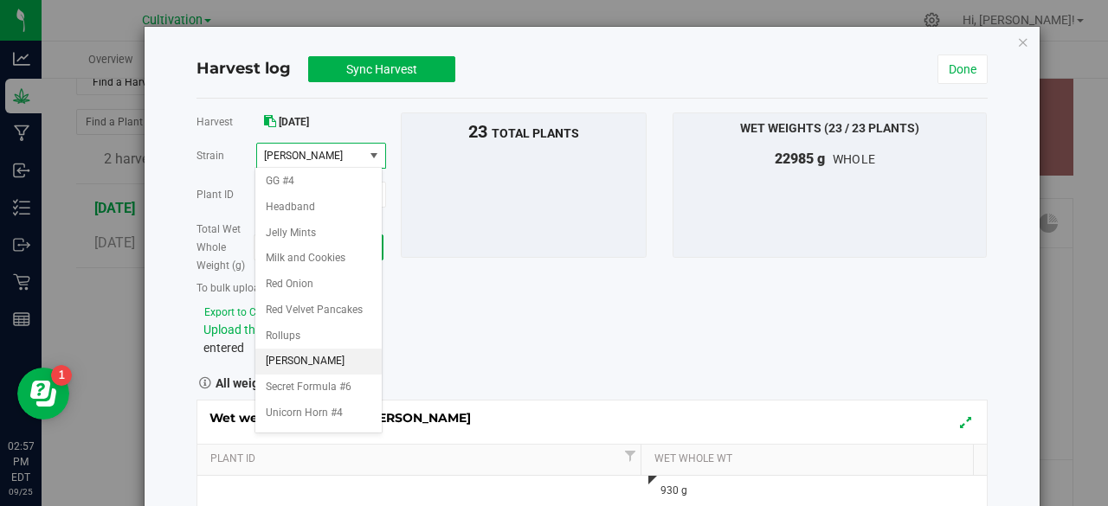
click at [355, 146] on span "[PERSON_NAME]" at bounding box center [310, 156] width 106 height 24
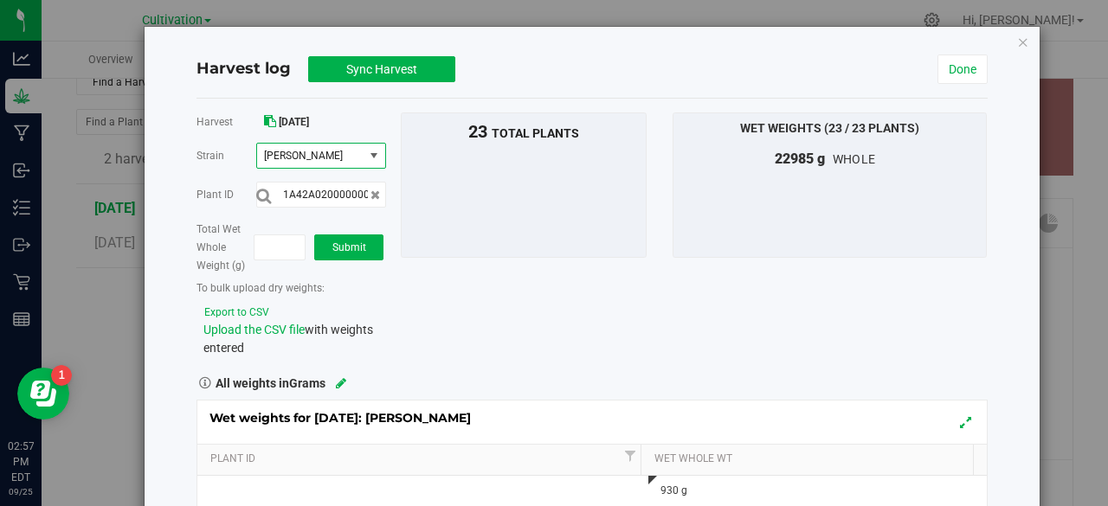
click at [374, 153] on span "select" at bounding box center [374, 156] width 14 height 14
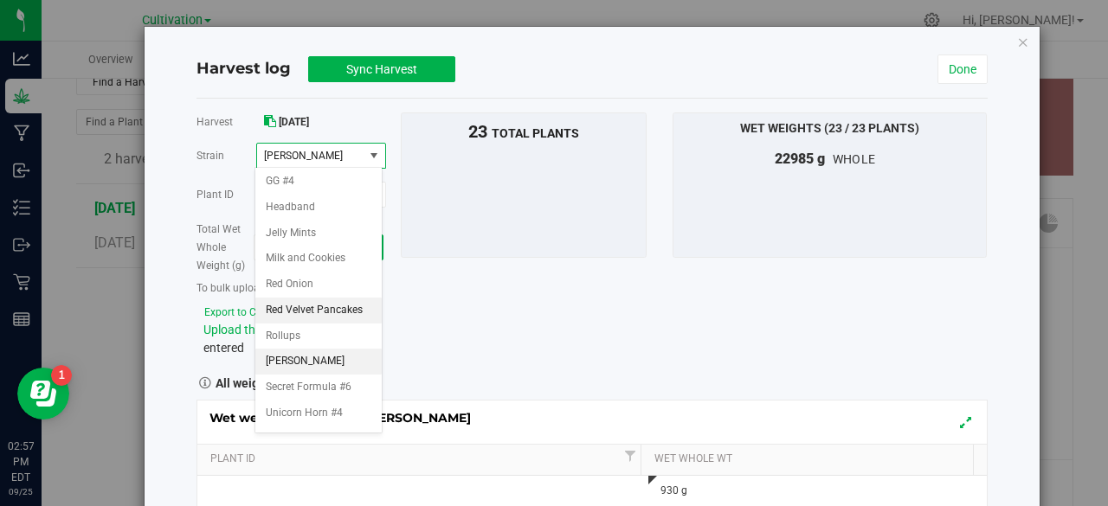
click at [301, 322] on span "Red Velvet Pancakes" at bounding box center [314, 311] width 97 height 23
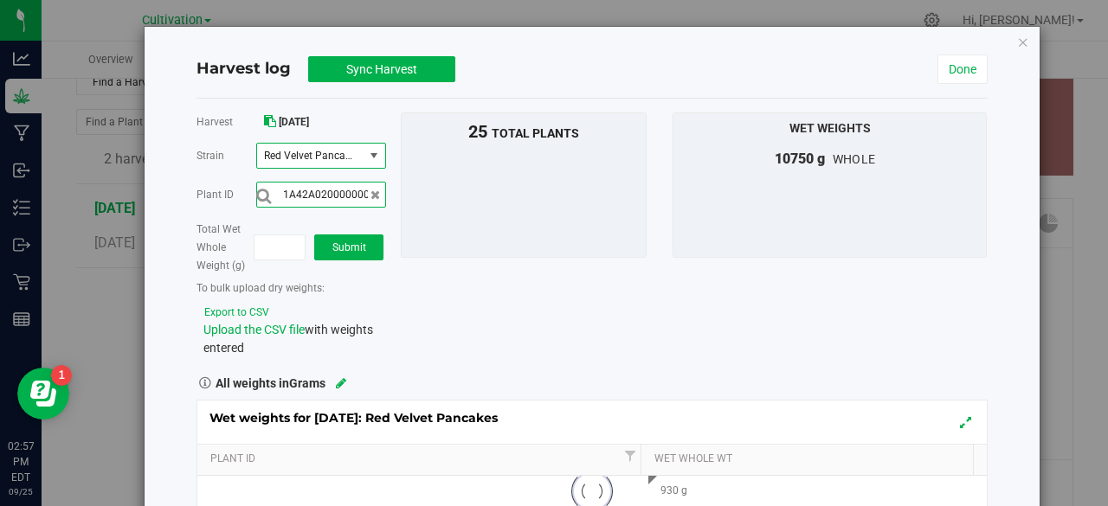
scroll to position [0, 58]
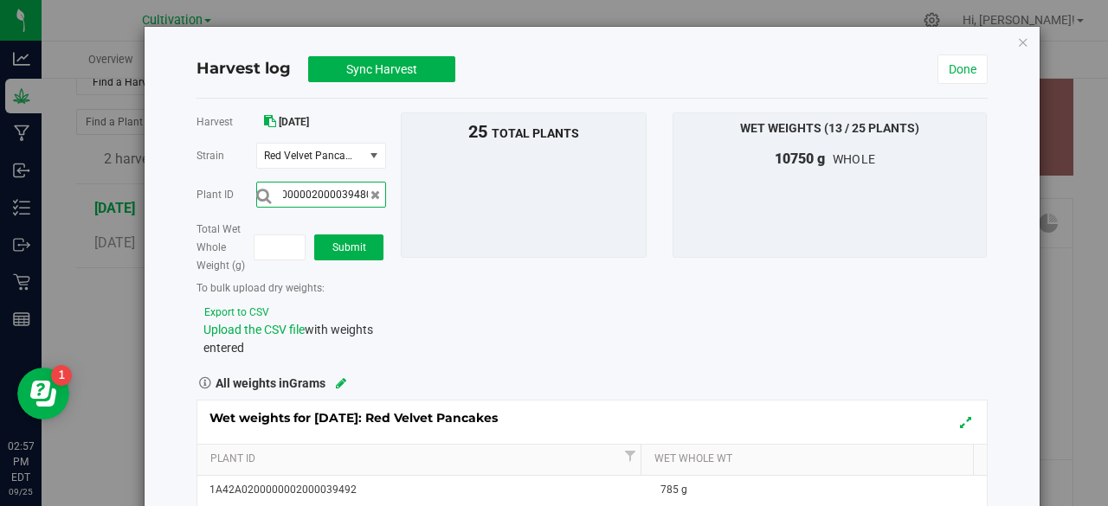
click at [256, 187] on button "submit" at bounding box center [263, 196] width 15 height 18
click at [365, 196] on input "1A42A0200000002000039480" at bounding box center [321, 195] width 130 height 26
click at [256, 187] on button "submit" at bounding box center [263, 196] width 15 height 18
drag, startPoint x: 365, startPoint y: 196, endPoint x: 344, endPoint y: 197, distance: 21.7
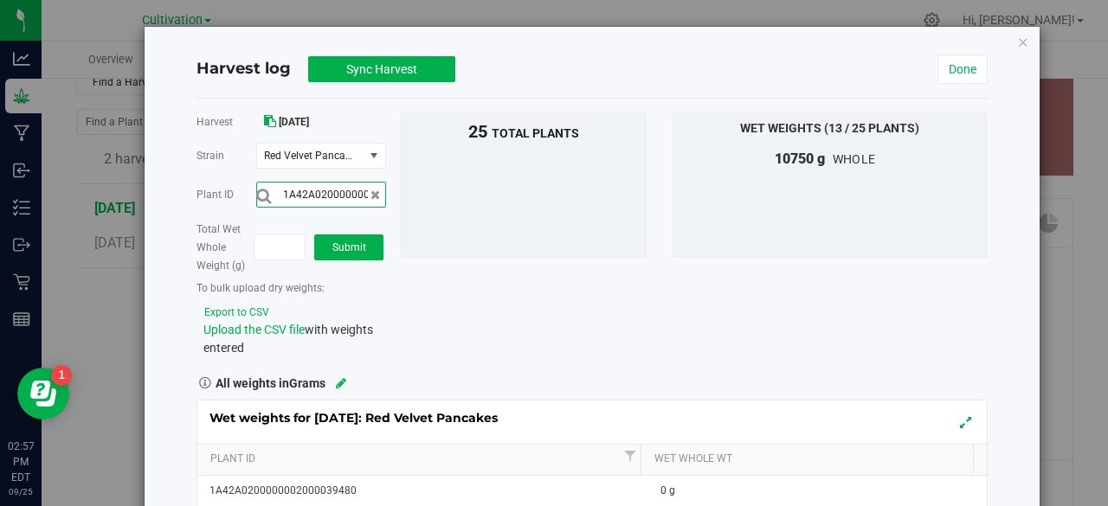
click at [344, 197] on input "1A42A0200000002000039480" at bounding box center [321, 195] width 130 height 26
click at [256, 187] on button "submit" at bounding box center [263, 196] width 15 height 18
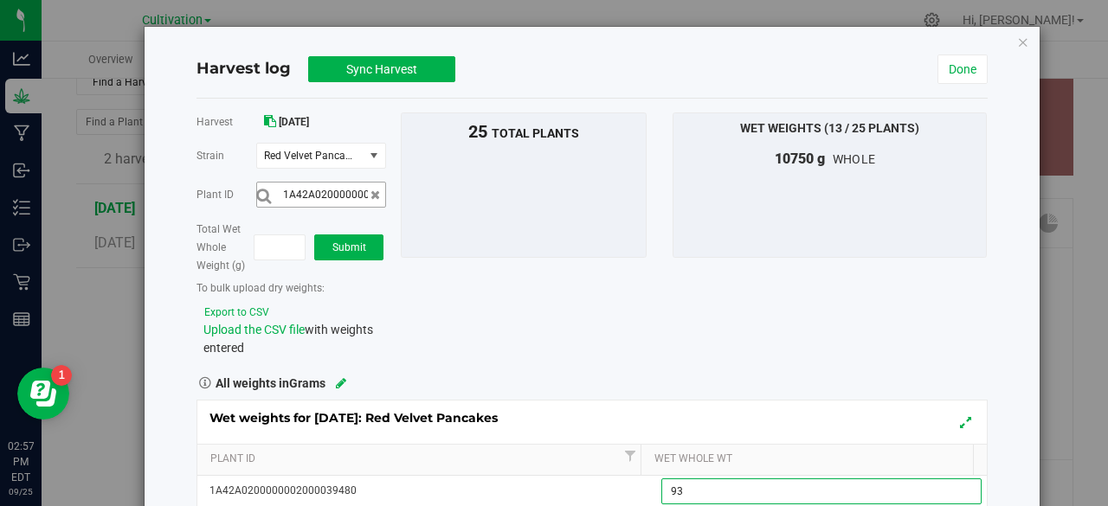
type input "930"
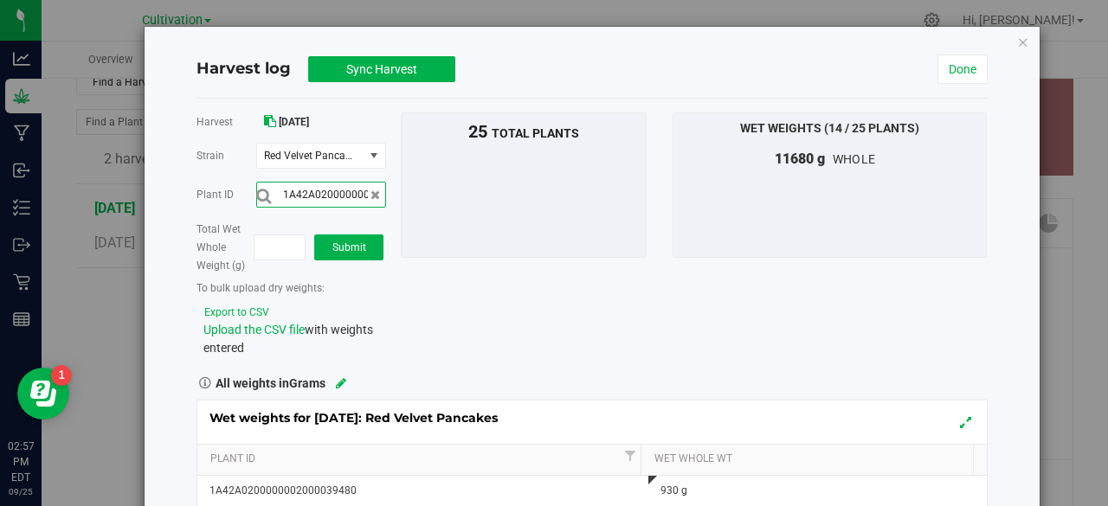
scroll to position [0, 57]
type input "1A42A0200000002000039486"
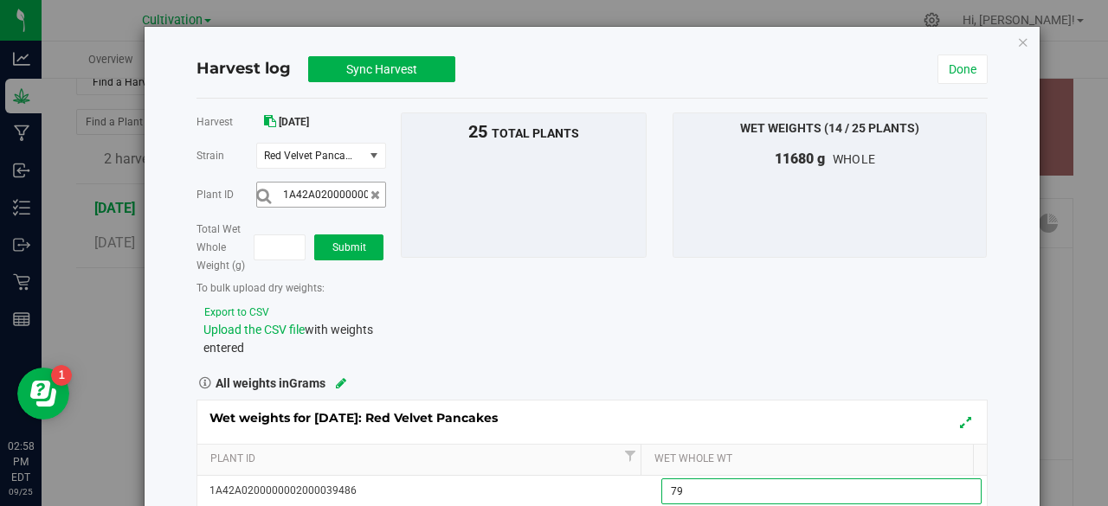
type input "795"
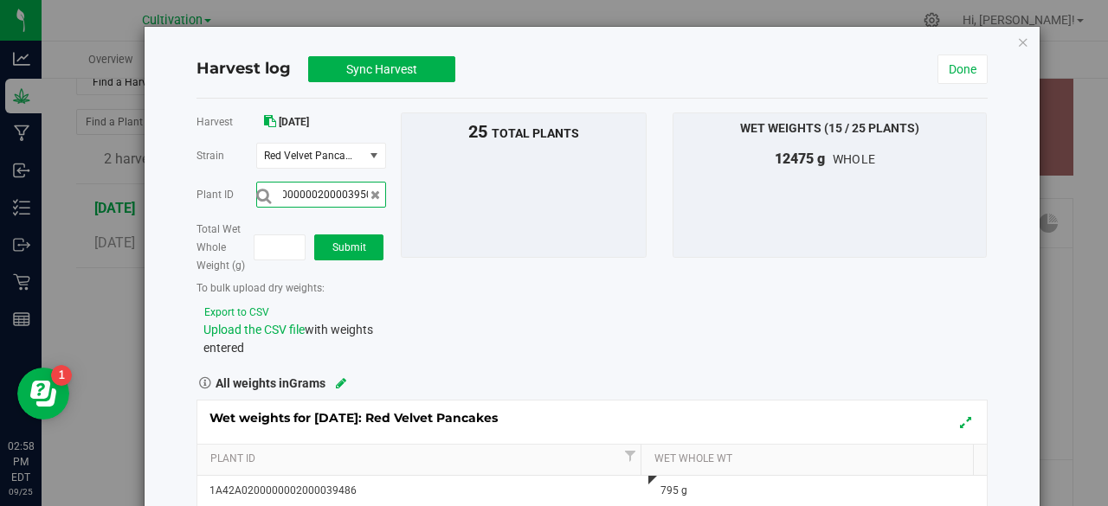
scroll to position [0, 57]
type input "1A42A0200000002000039500"
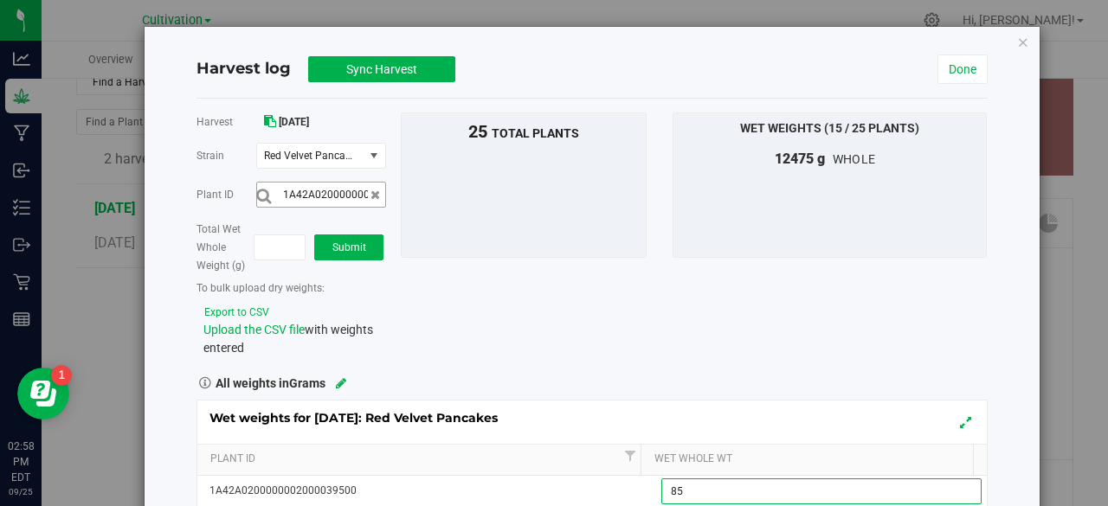
type input "855"
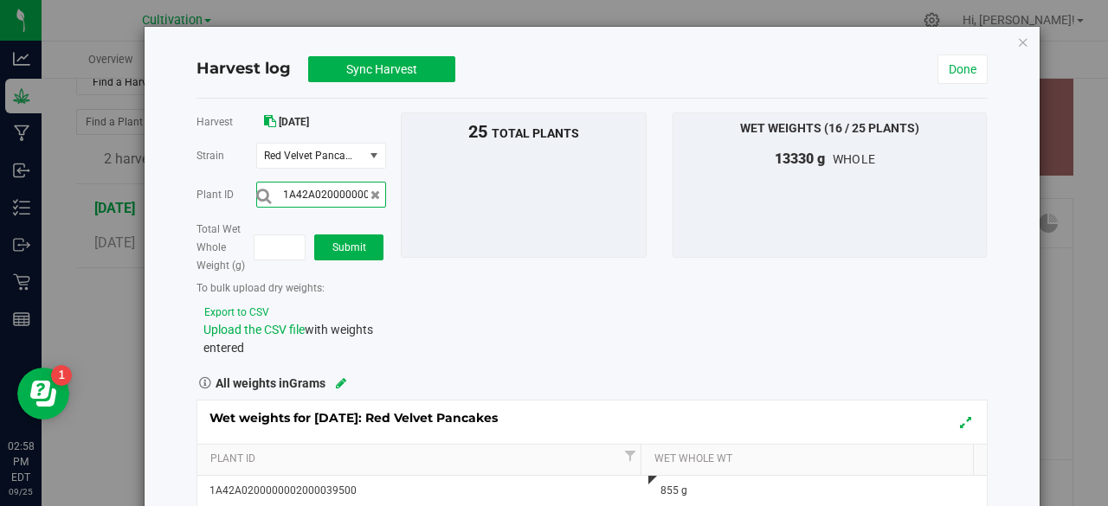
scroll to position [0, 57]
type input "1A42A0200000002000039499"
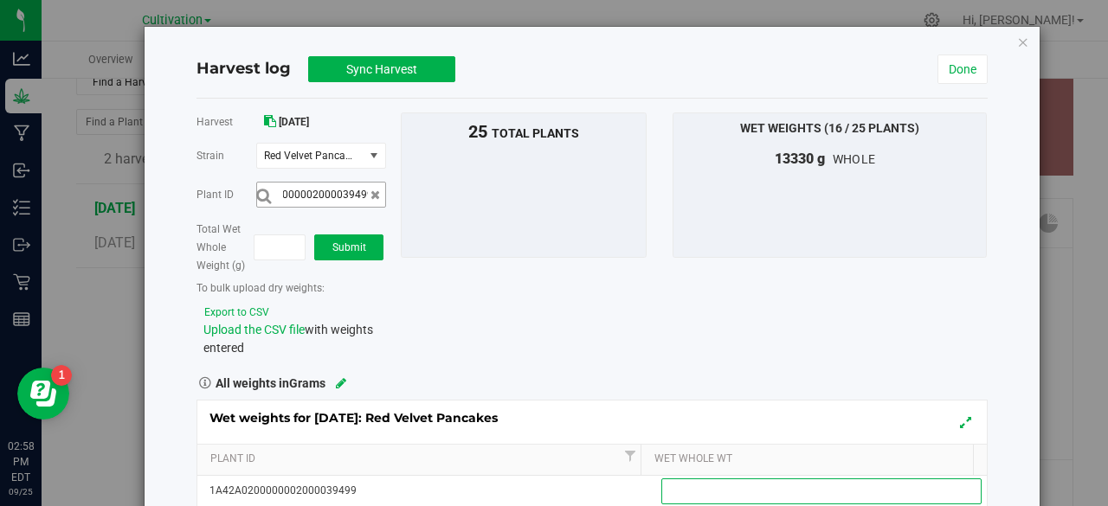
scroll to position [0, 0]
type input "685"
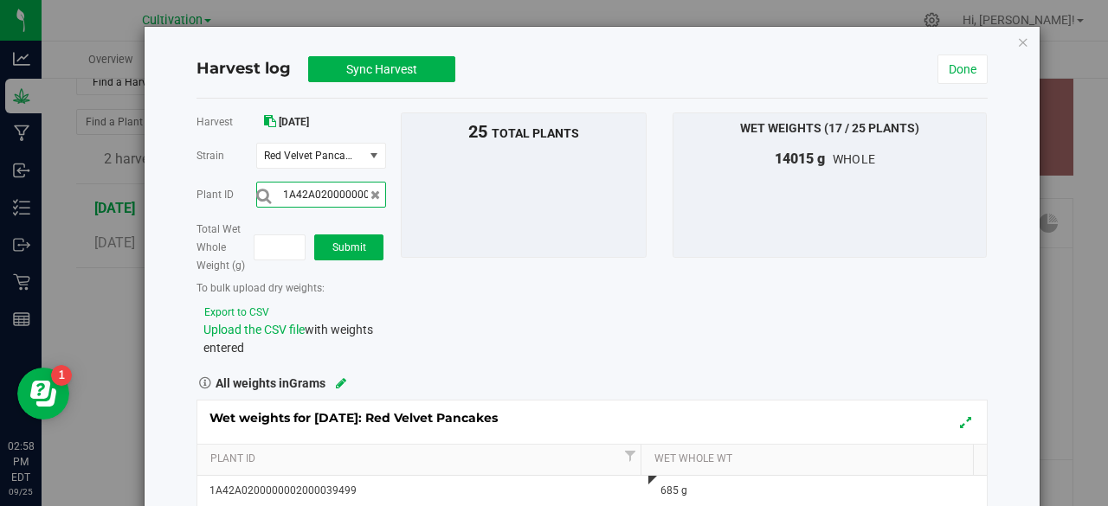
scroll to position [0, 57]
type input "1A42A0200000002000039495"
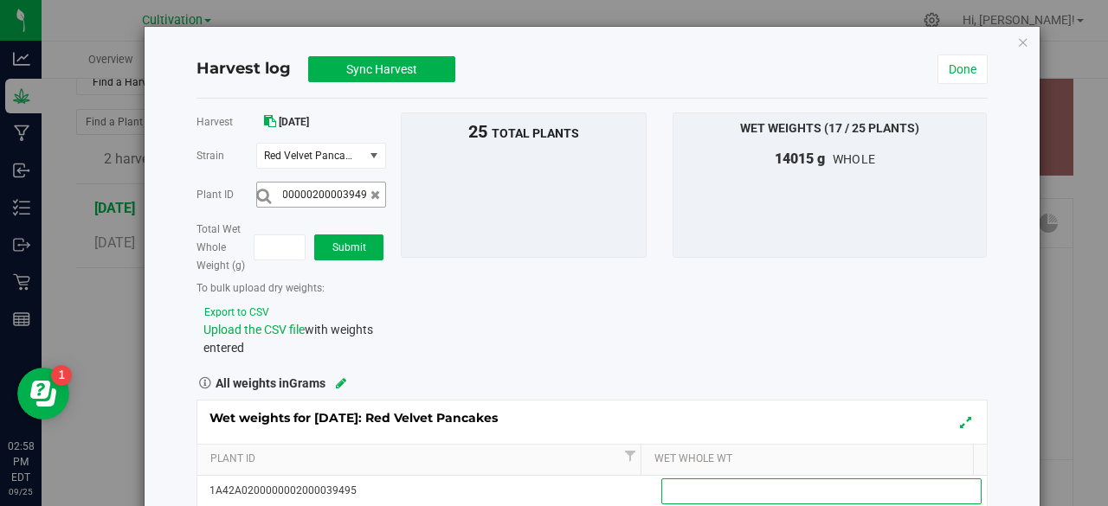
scroll to position [0, 0]
type input "620"
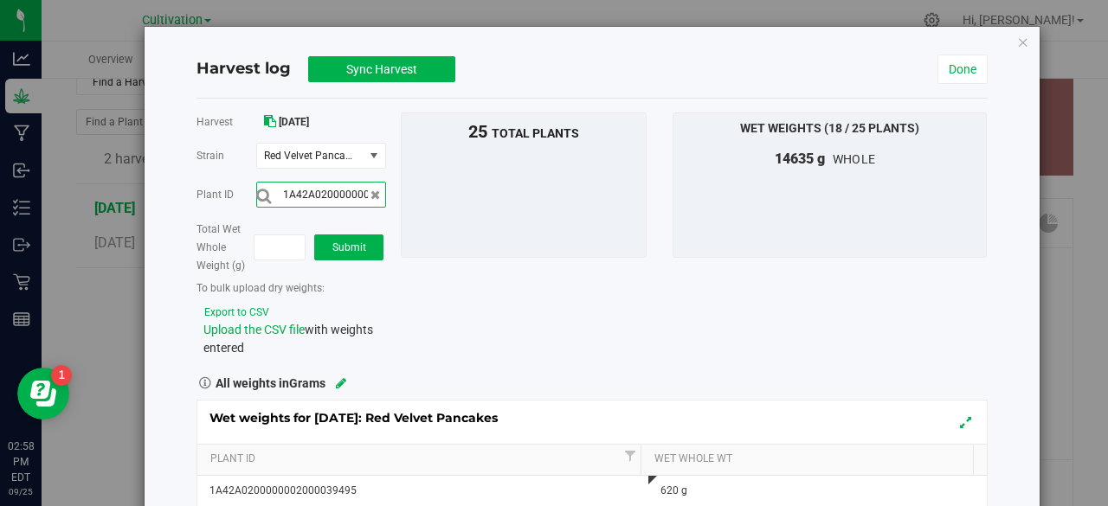
scroll to position [0, 57]
type input "1A42A0200000002000039481"
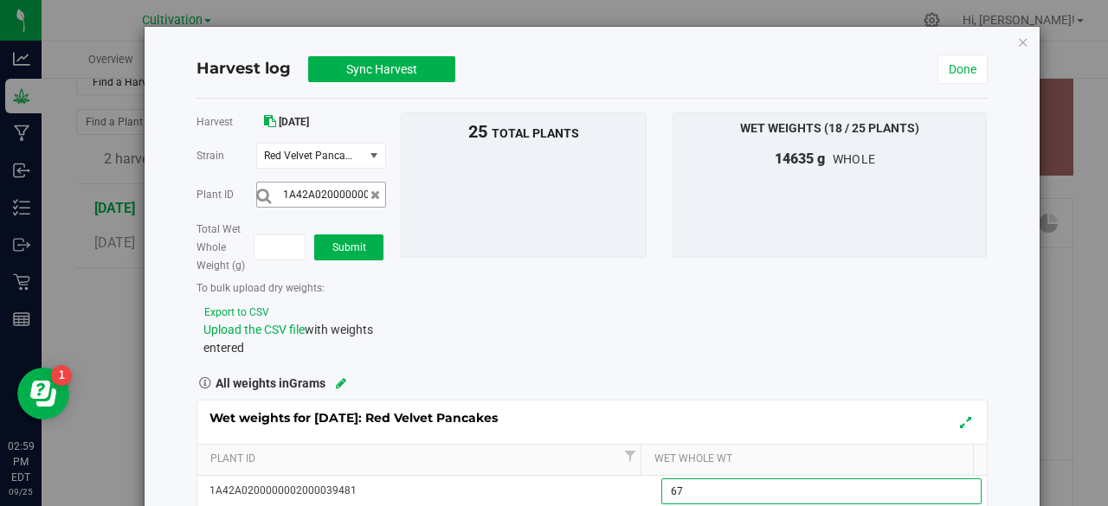
type input "670"
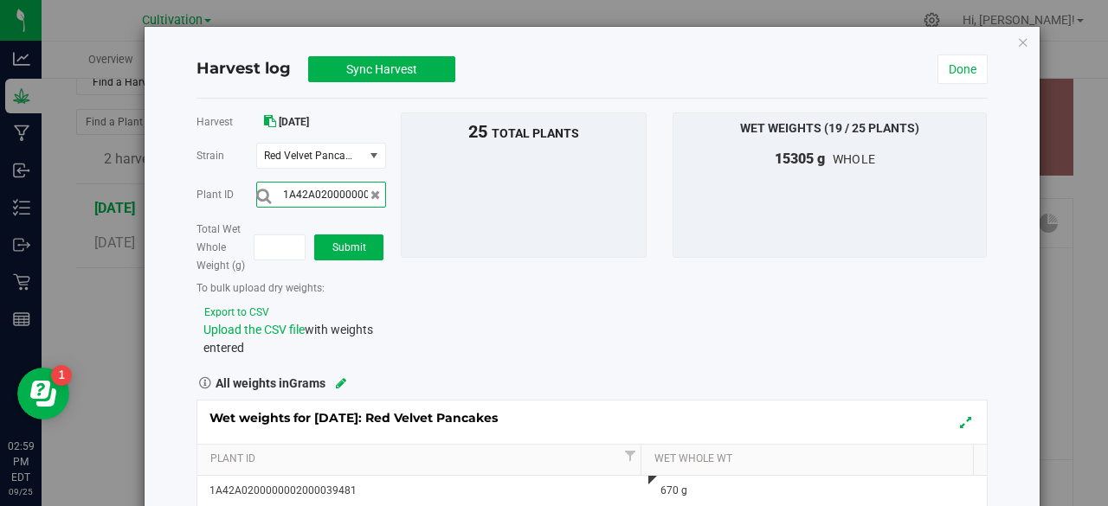
scroll to position [0, 57]
type input "1A42A0200000002000039490"
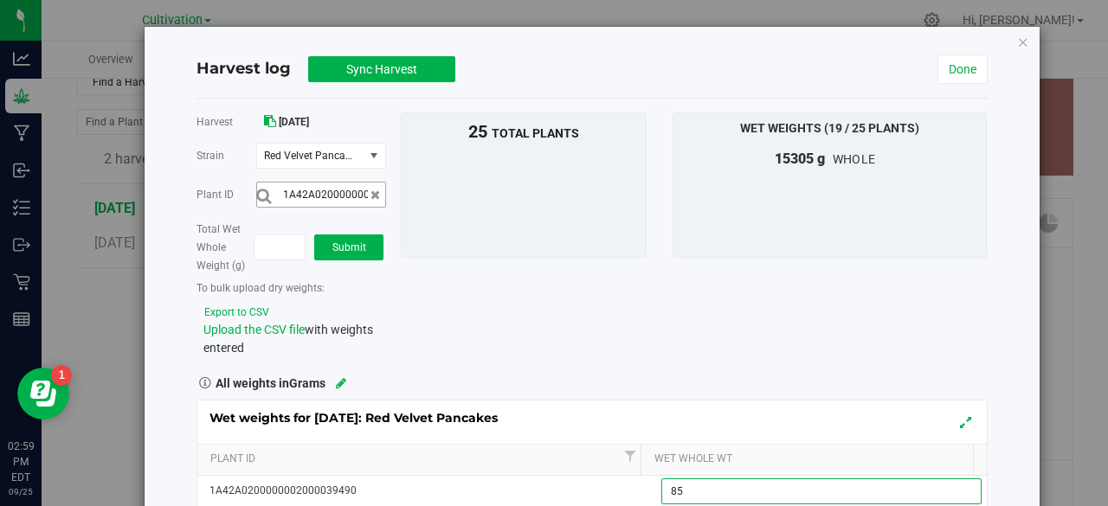
type input "855"
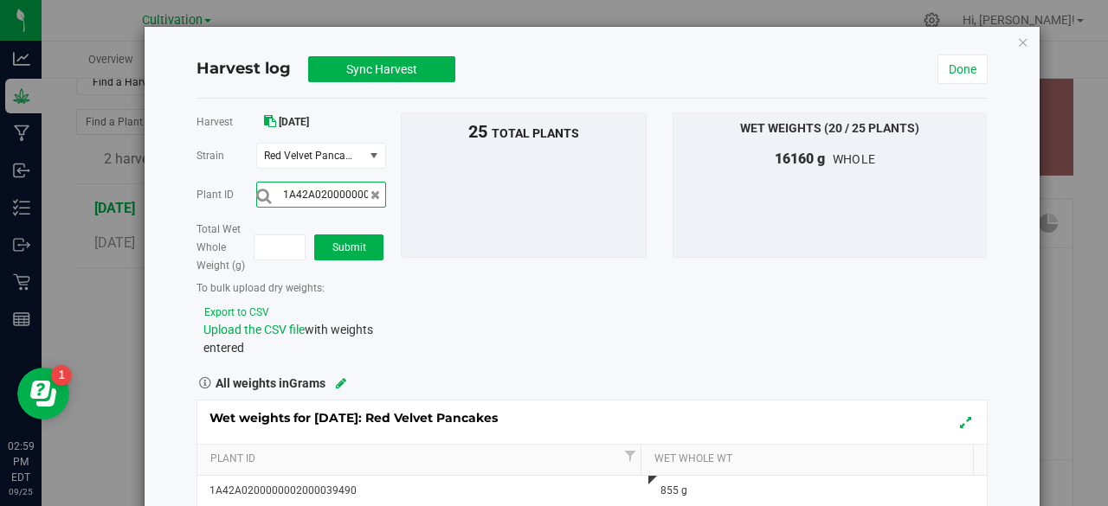
scroll to position [0, 57]
type input "1A42A0200000002000039502"
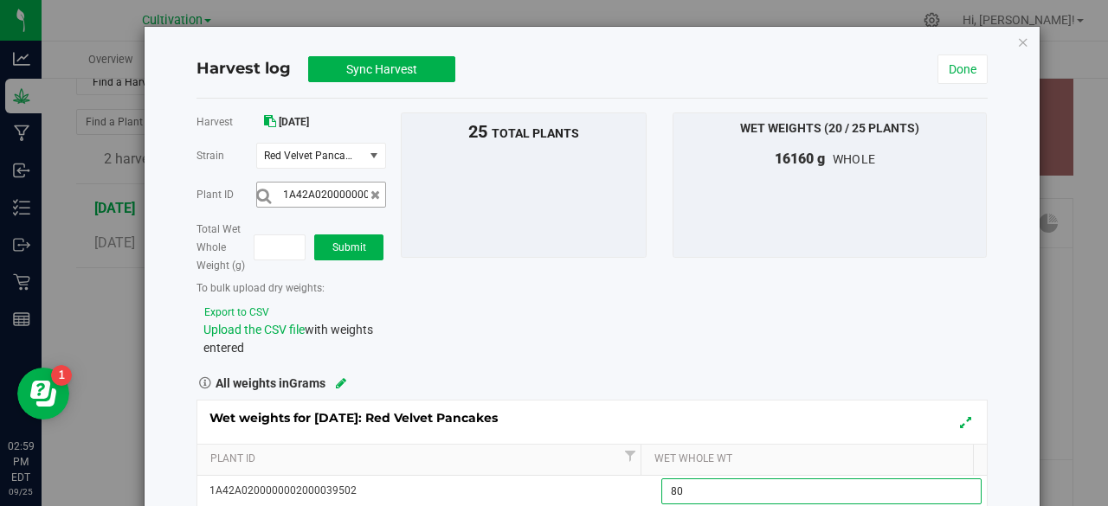
type input "805"
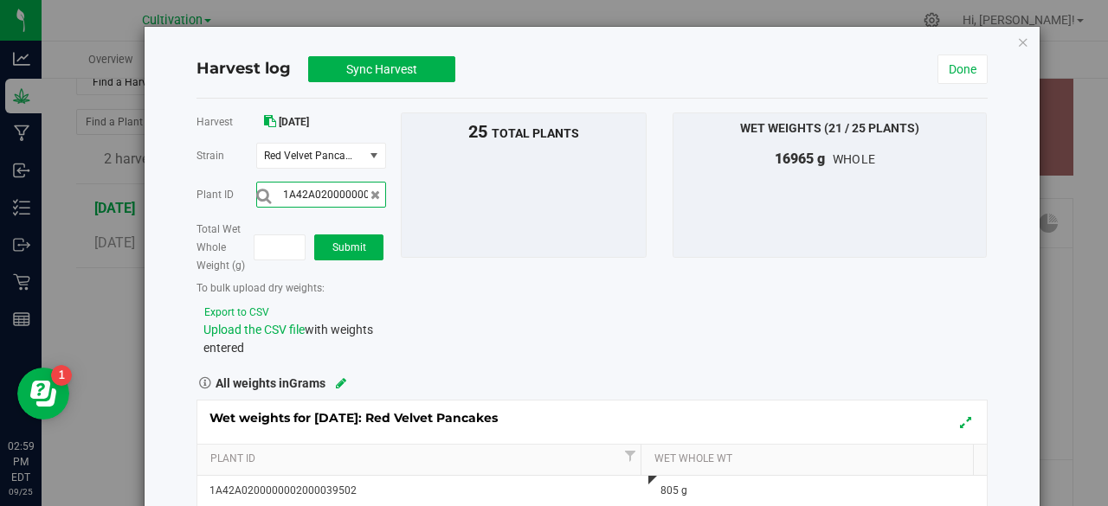
scroll to position [0, 57]
type input "1A42A0200000002000039496"
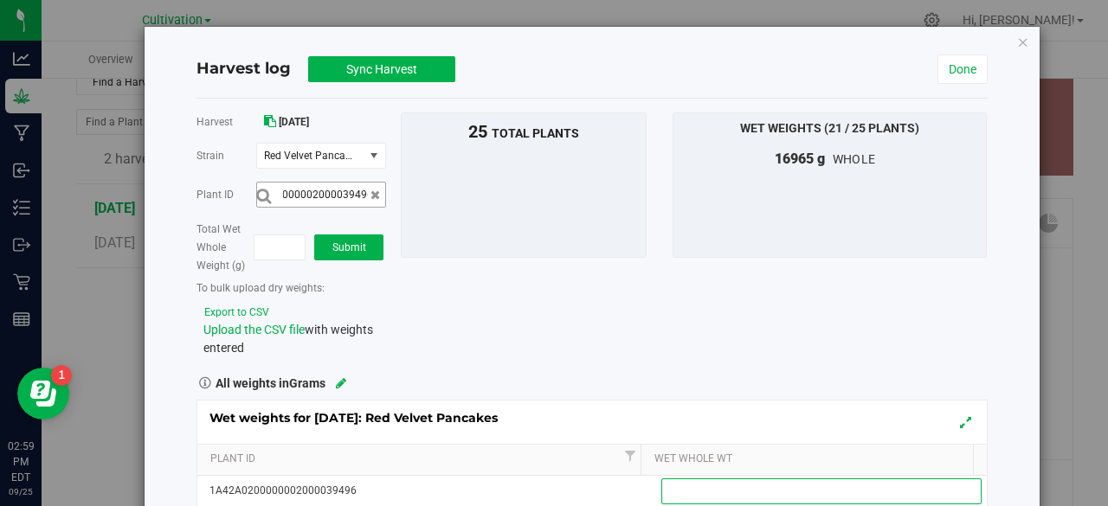
scroll to position [0, 0]
type input "950"
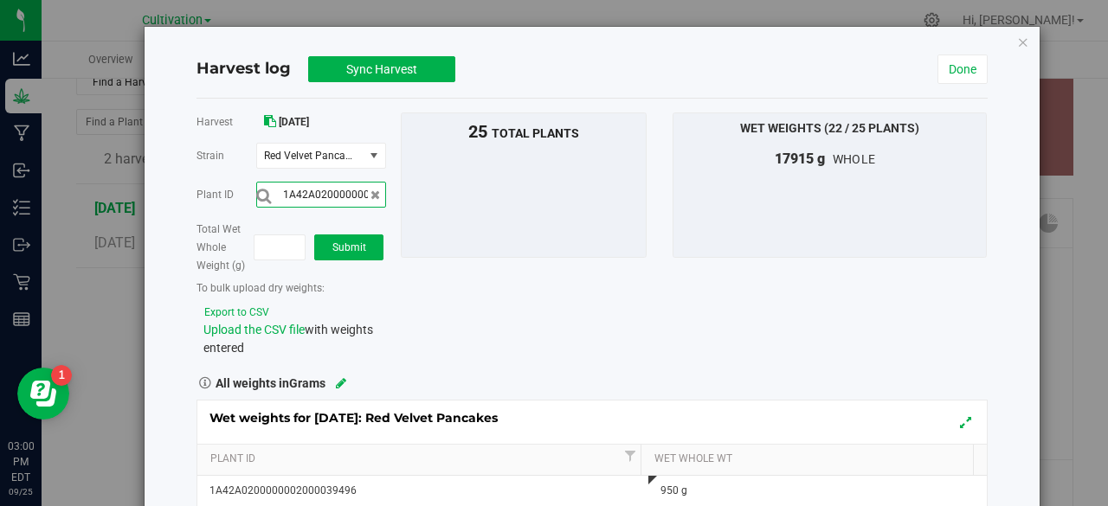
scroll to position [0, 57]
type input "1A42A0200000002000039487"
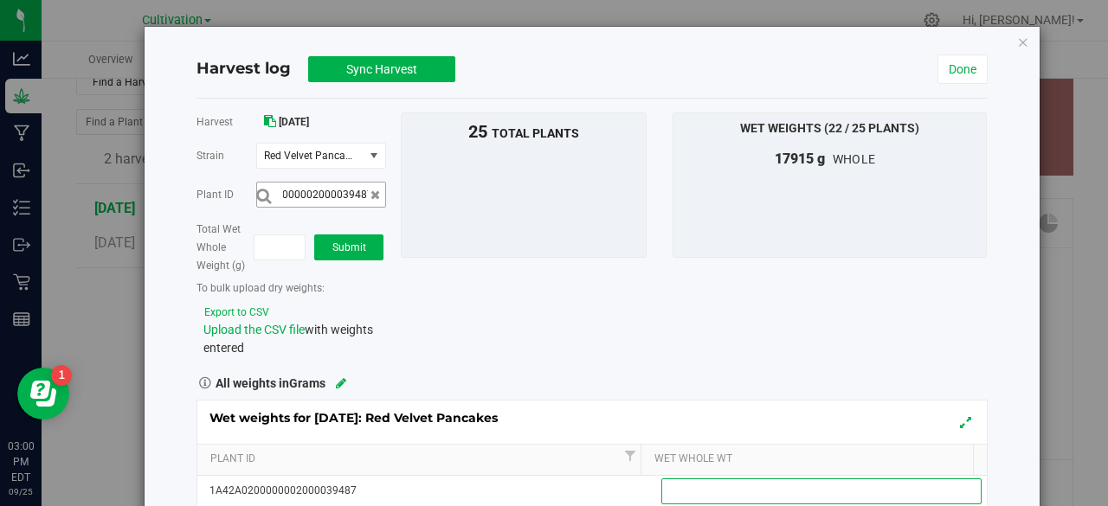
scroll to position [0, 0]
type input "800"
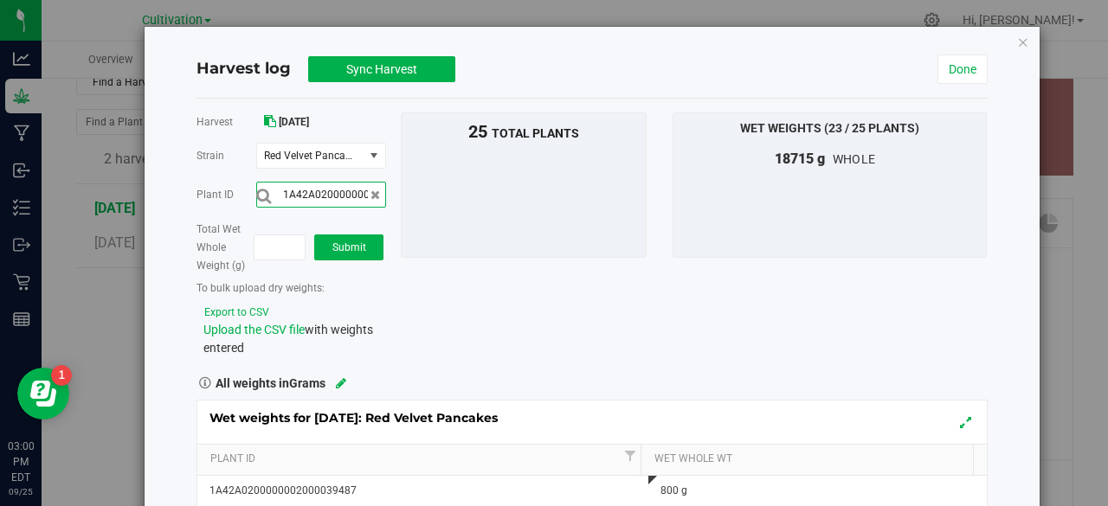
scroll to position [0, 57]
type input "1A42A0200000002000039485"
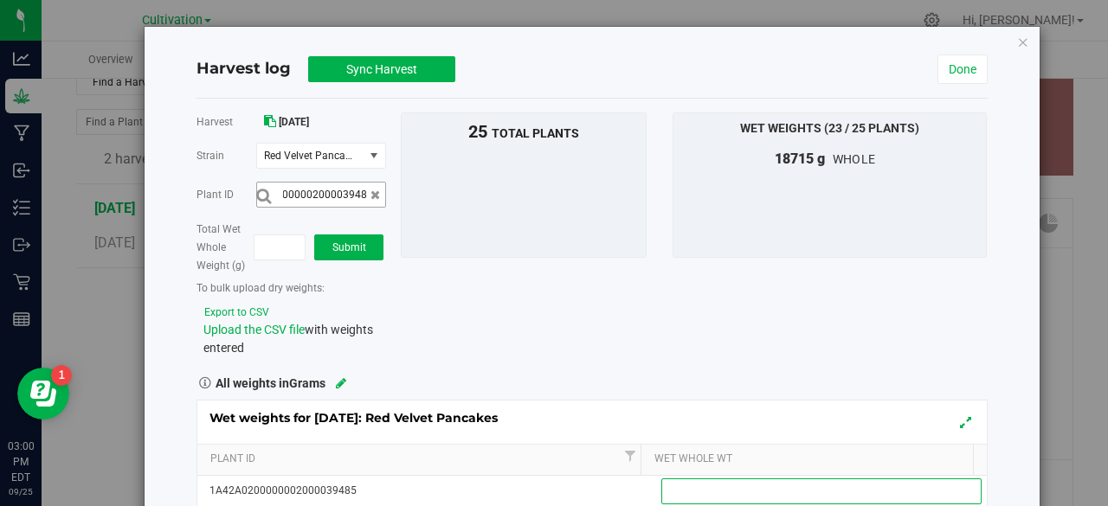
scroll to position [0, 0]
type input "925"
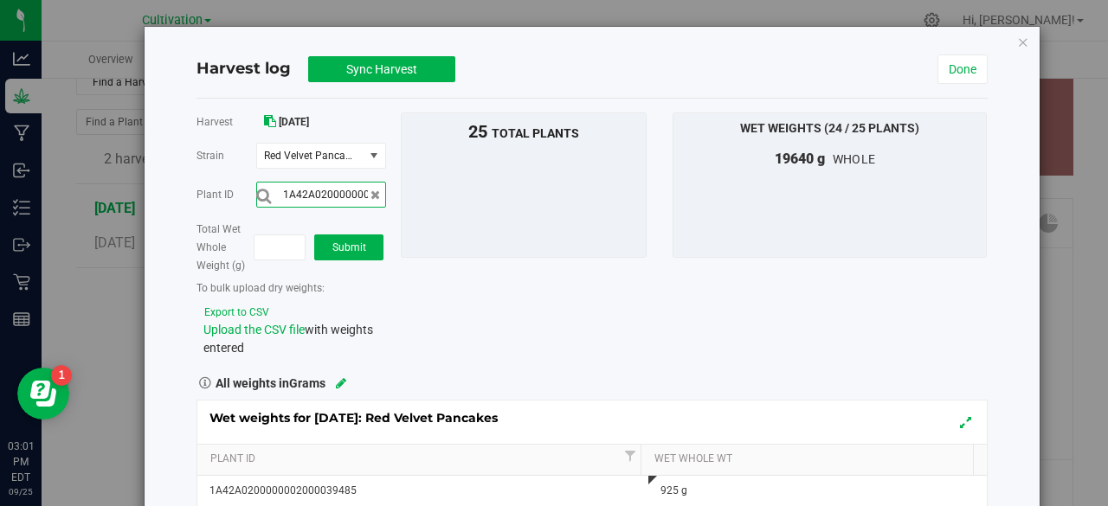
scroll to position [0, 57]
type input "1A42A0200000002000039483"
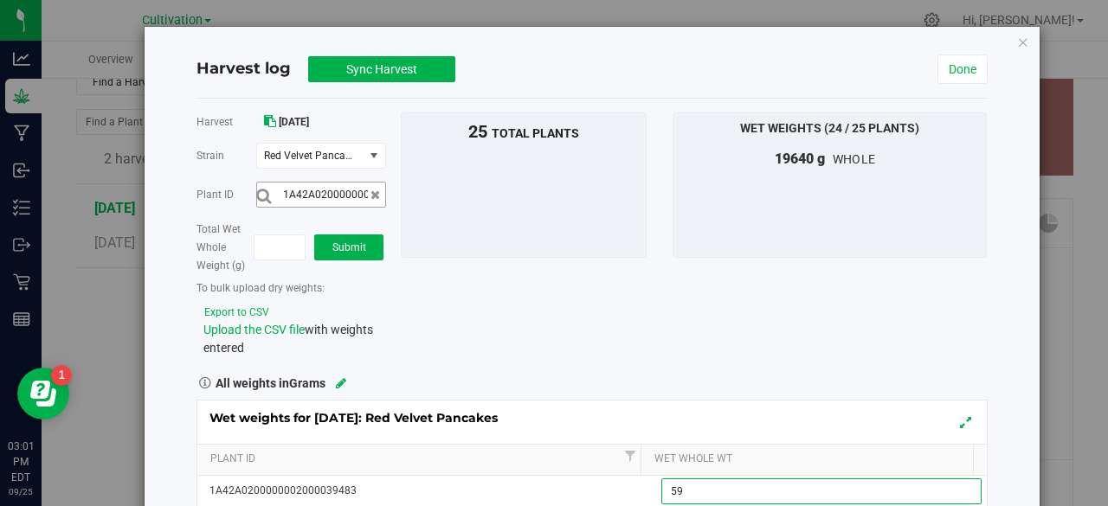
type input "590"
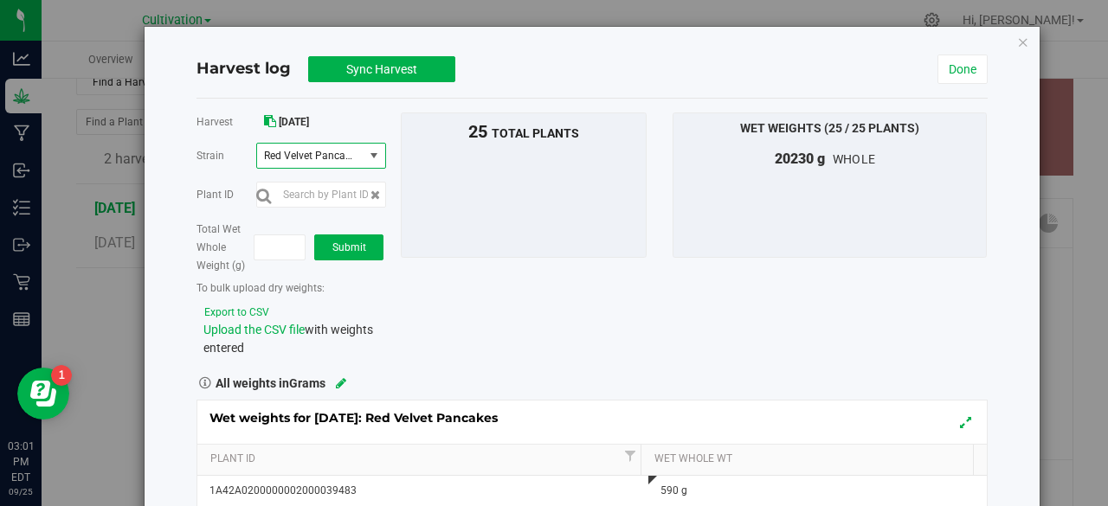
click at [377, 150] on span "select" at bounding box center [374, 156] width 14 height 14
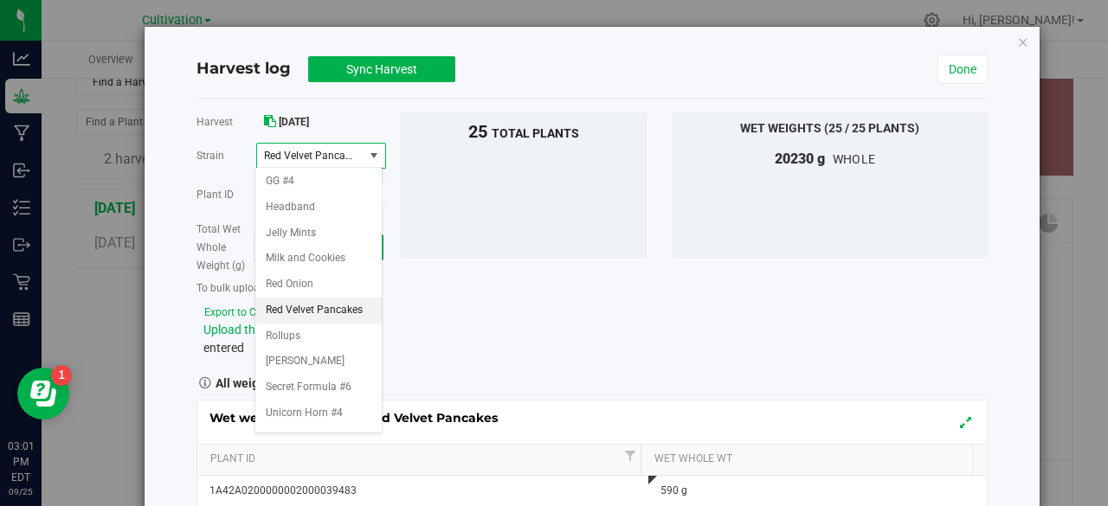
click at [353, 150] on span "Red Velvet Pancakes" at bounding box center [310, 156] width 106 height 24
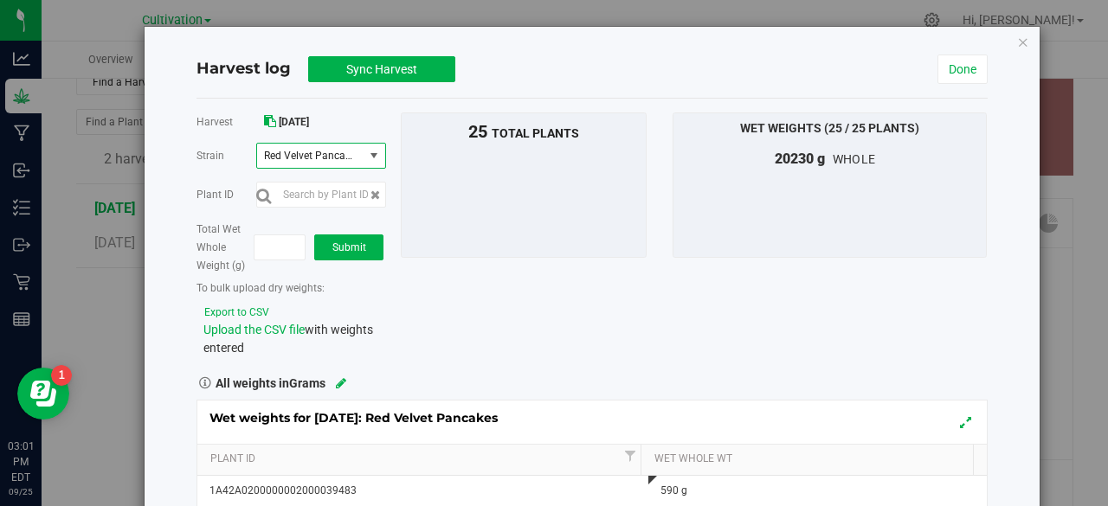
click at [374, 157] on span "select" at bounding box center [374, 156] width 14 height 14
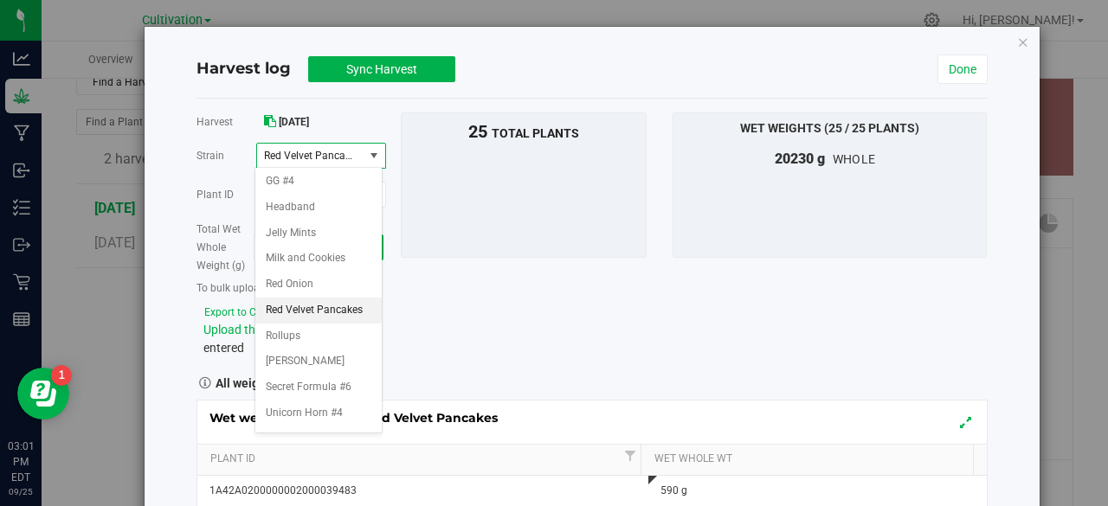
click at [358, 154] on span "Red Velvet Pancakes" at bounding box center [310, 156] width 106 height 24
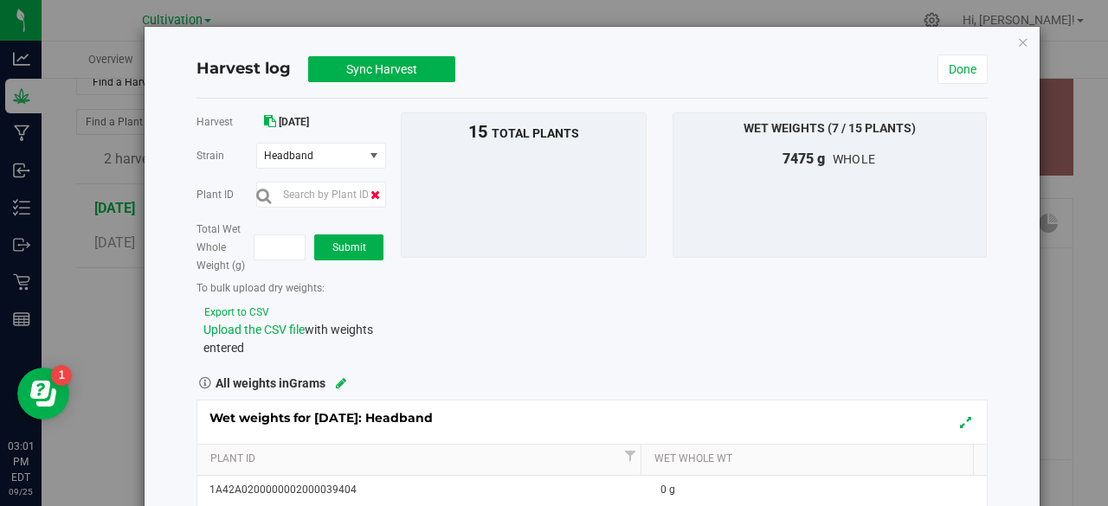
click at [371, 191] on icon at bounding box center [376, 195] width 10 height 12
click at [347, 196] on input "text" at bounding box center [321, 195] width 130 height 26
type input "1A42A0200000002000039415"
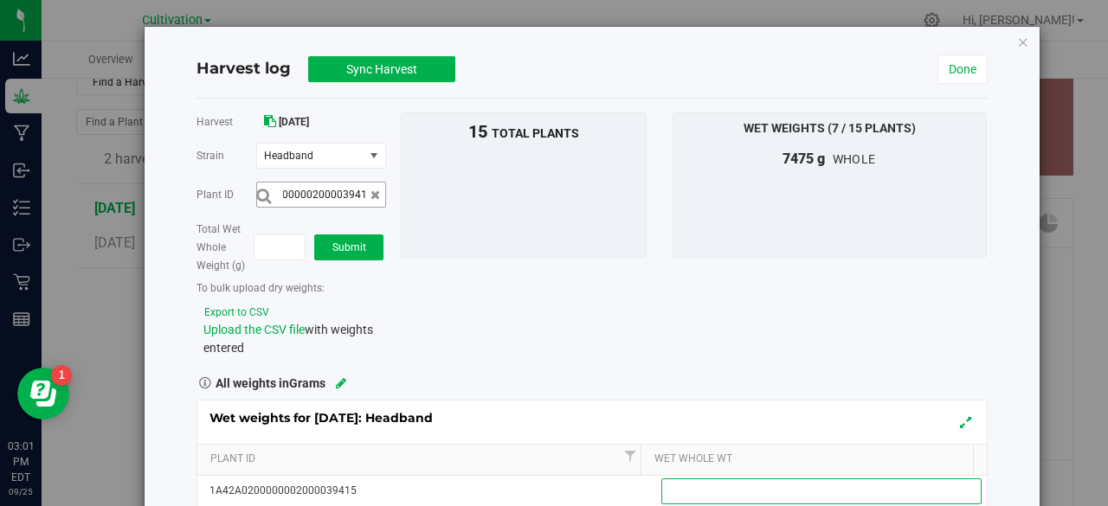
scroll to position [0, 0]
type input "970"
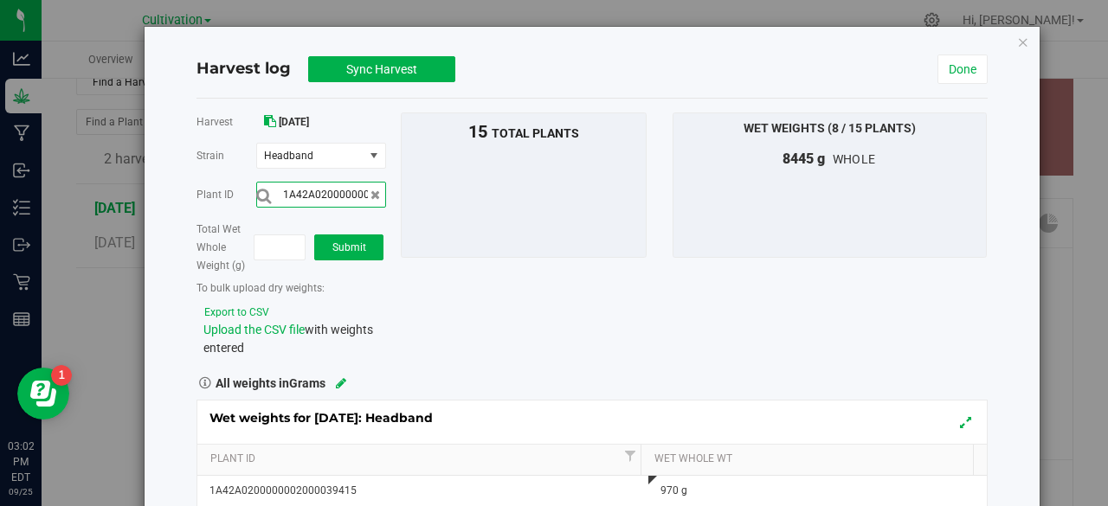
scroll to position [0, 57]
type input "1A42A0200000002000039412"
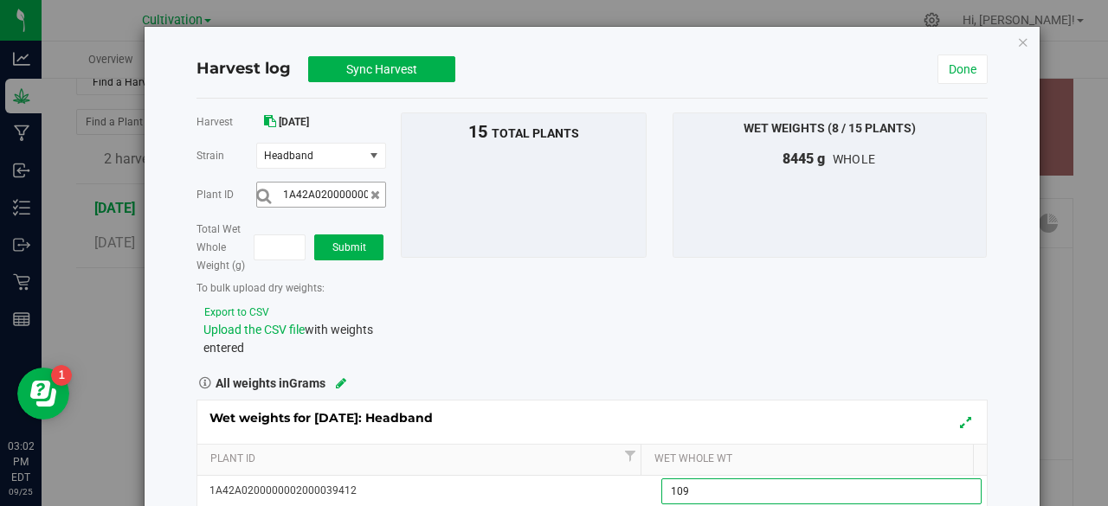
type input "1095"
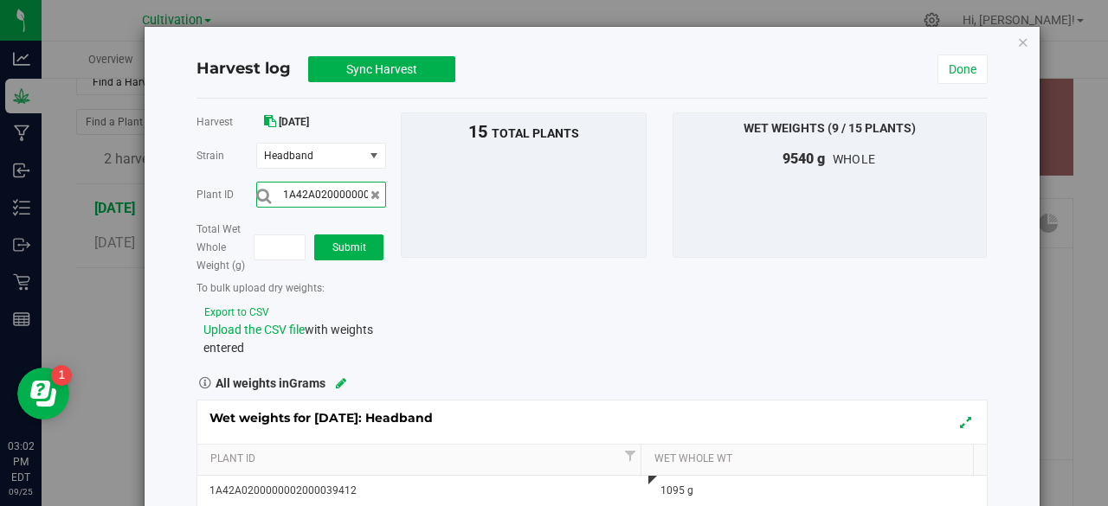
scroll to position [0, 57]
type input "1A42A0200000002000039418"
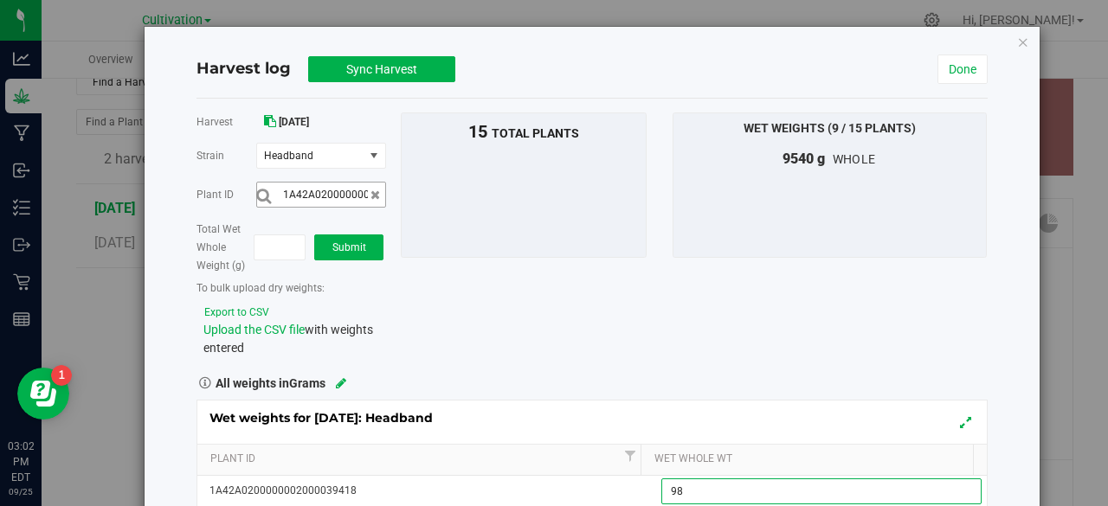
type input "980"
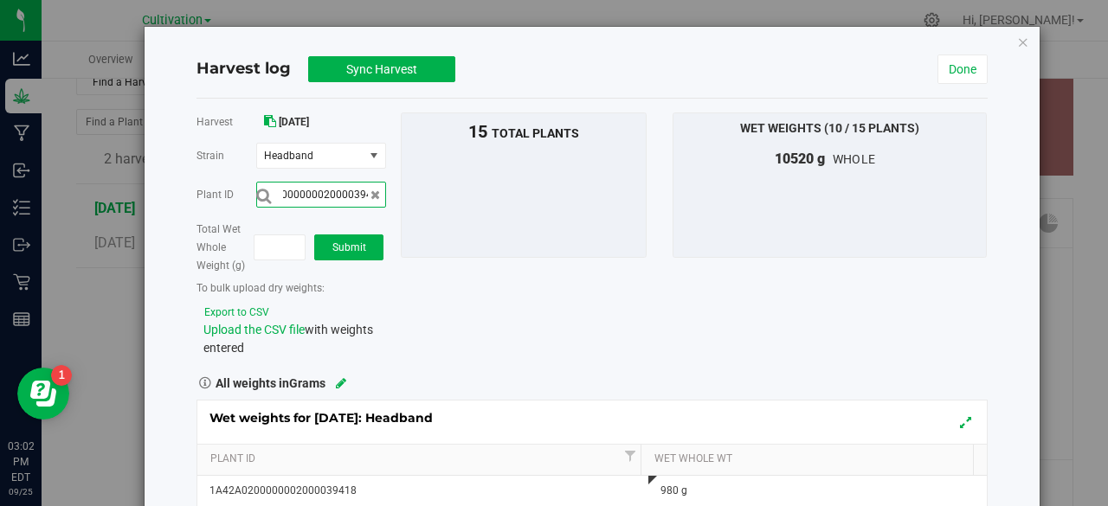
scroll to position [0, 57]
type input "1A42A0200000002000039410"
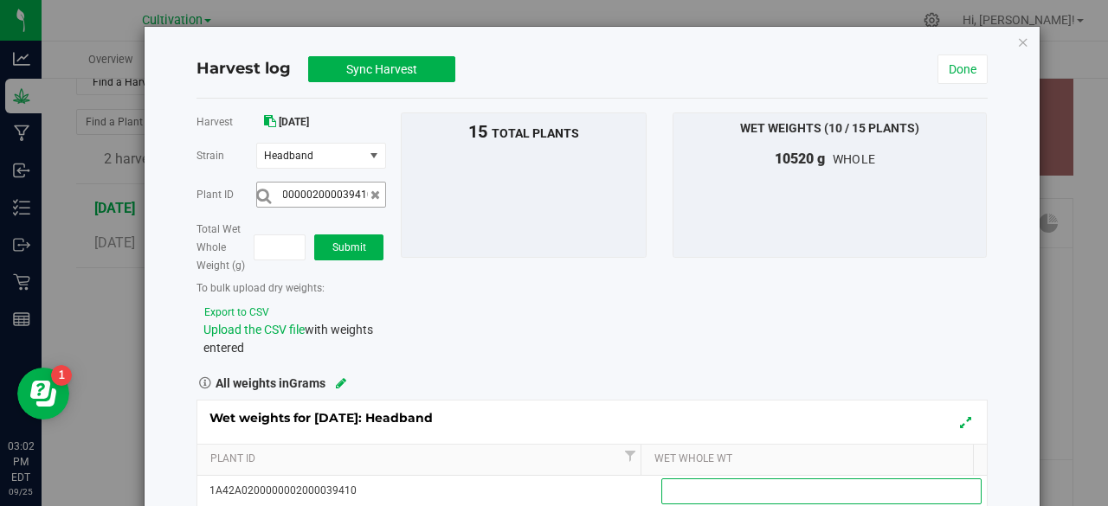
scroll to position [0, 0]
type input "1035"
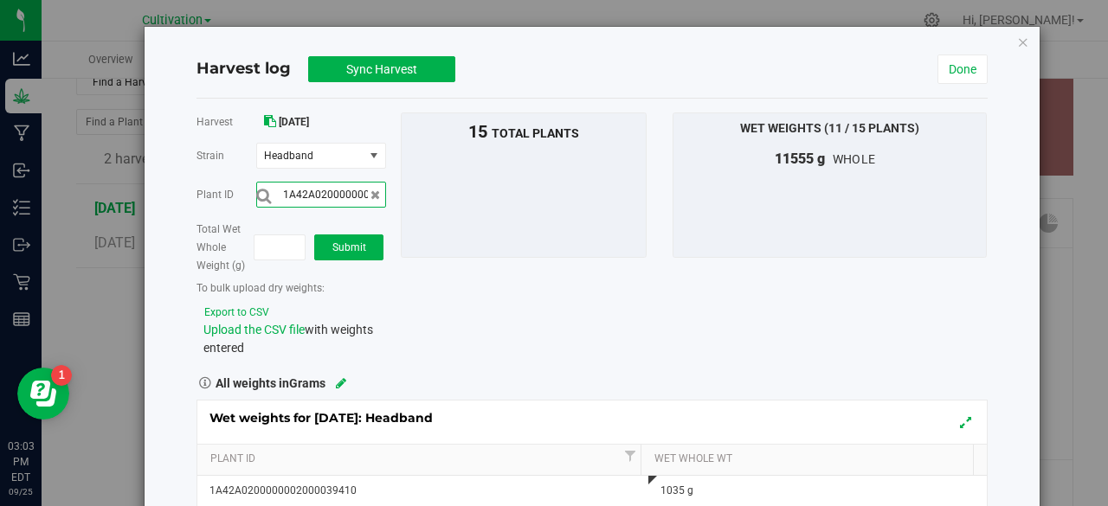
scroll to position [0, 57]
type input "1A42A0200000002000039417"
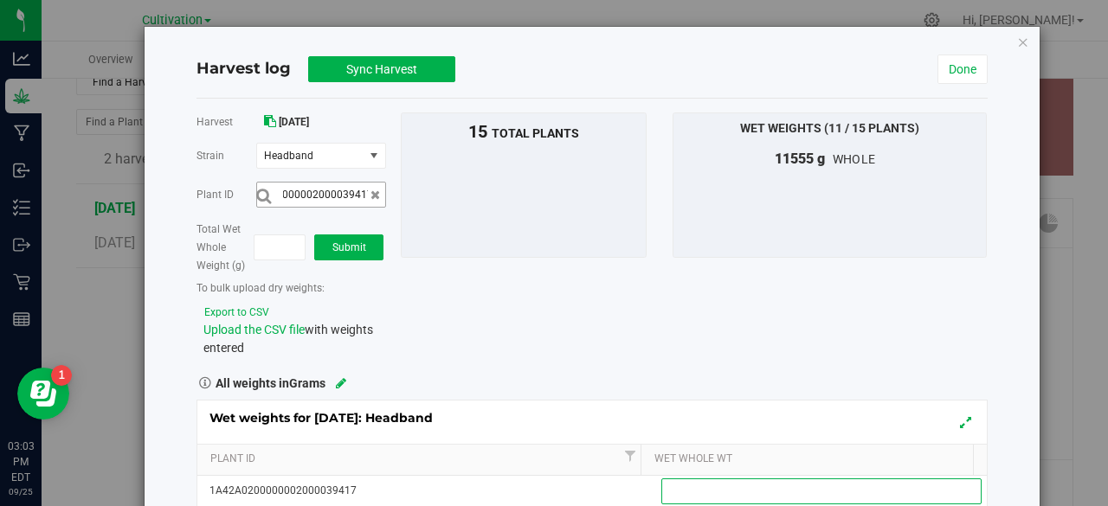
scroll to position [0, 0]
type input "1050"
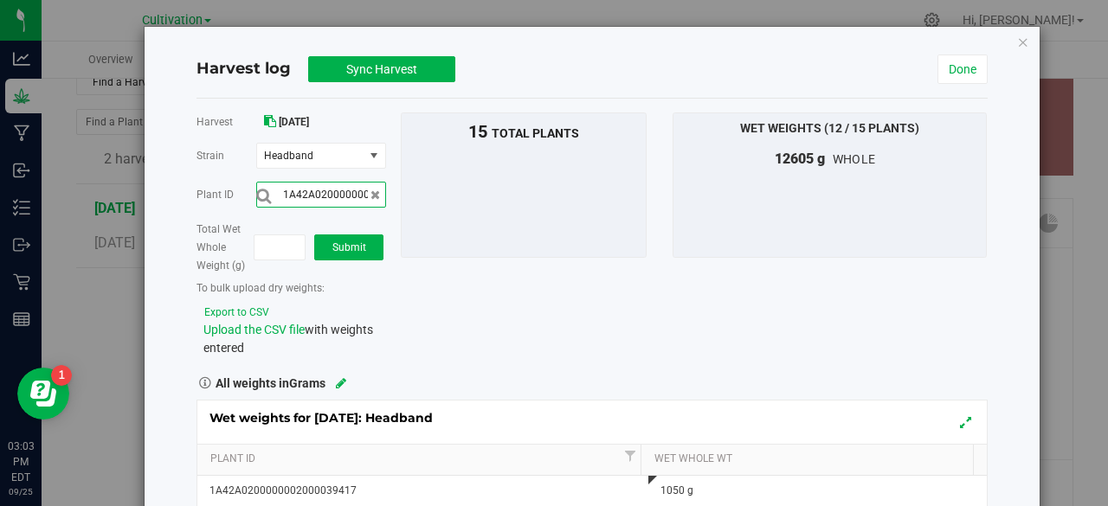
scroll to position [0, 57]
type input "1A42A0200000002000039406"
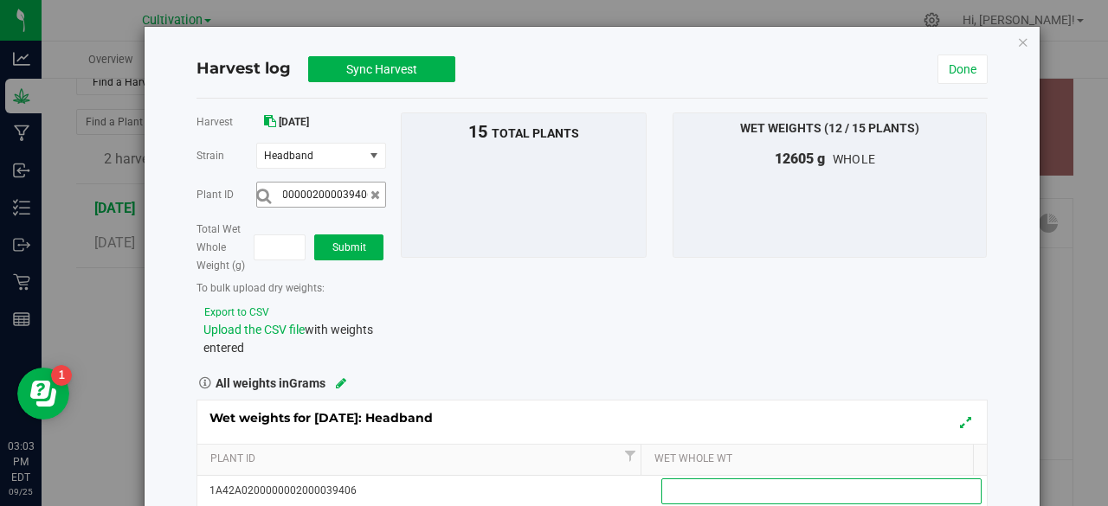
scroll to position [0, 0]
type input "1150"
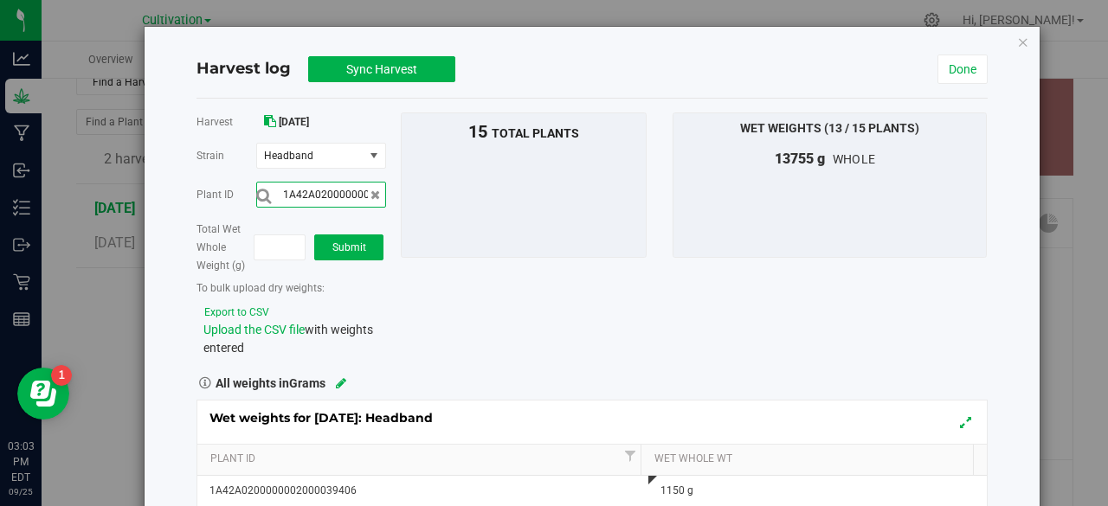
scroll to position [0, 57]
type input "1A42A0200000002000039416"
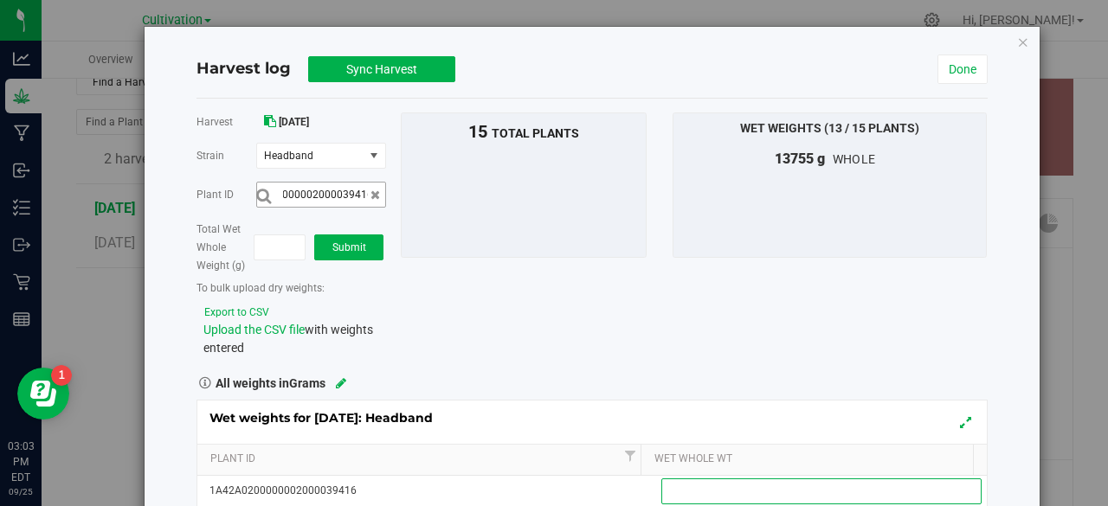
scroll to position [0, 0]
type input "1"
type input "1420200000002000039416"
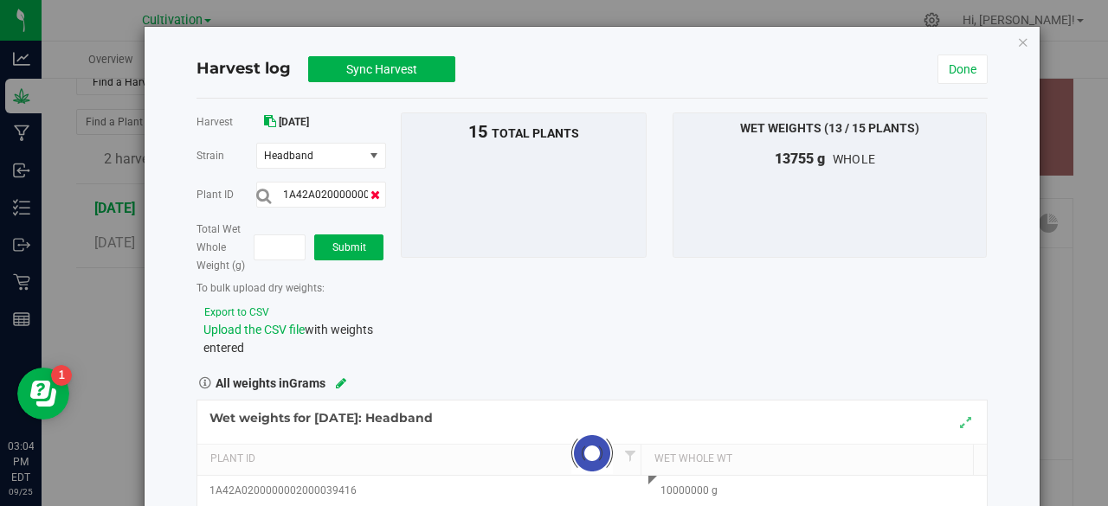
click at [376, 200] on span at bounding box center [376, 195] width 10 height 18
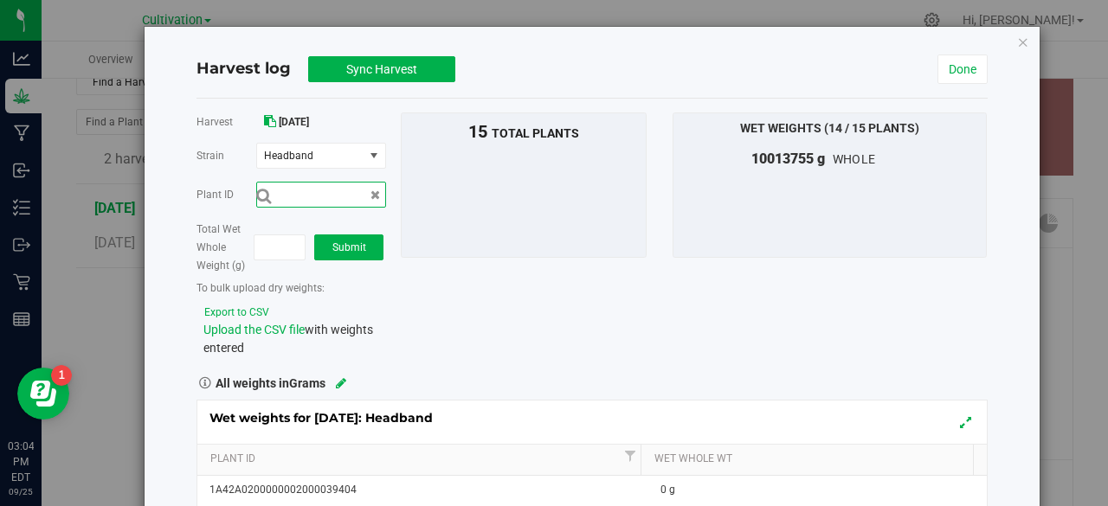
click at [348, 202] on input "text" at bounding box center [321, 195] width 130 height 26
type input "1A42A0200000002000039416"
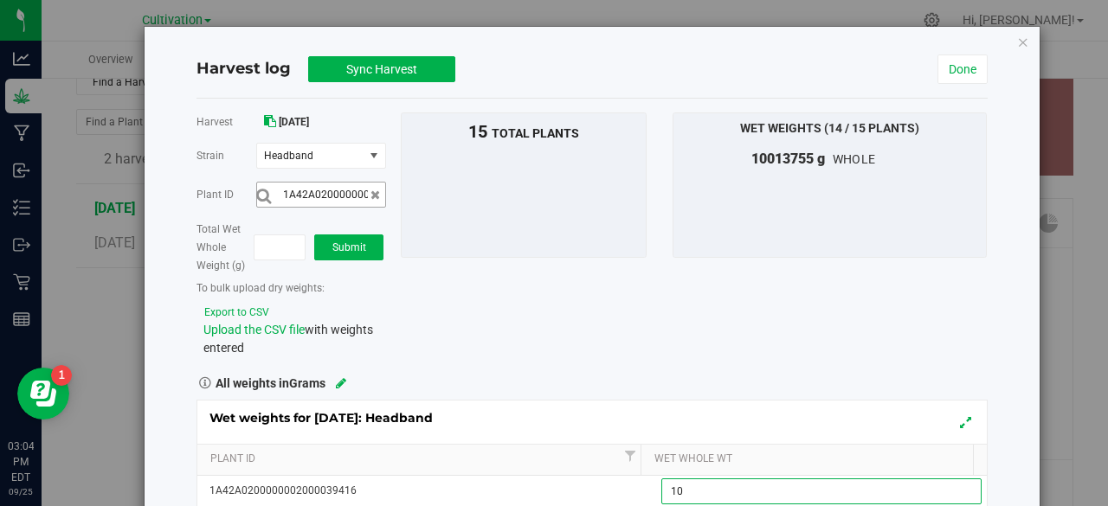
type input "1"
type input "1080"
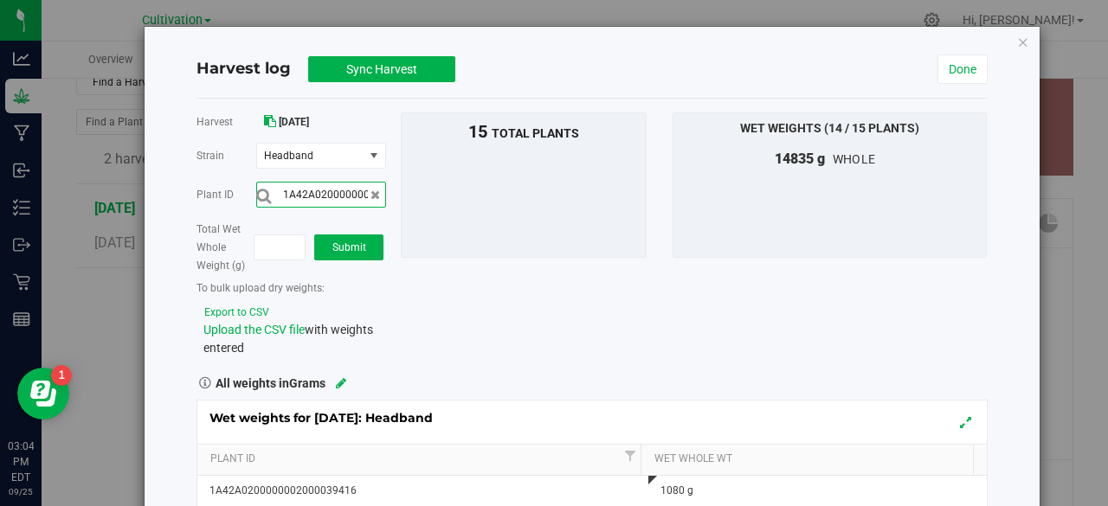
scroll to position [0, 57]
type input "1A42A0200000002000039404"
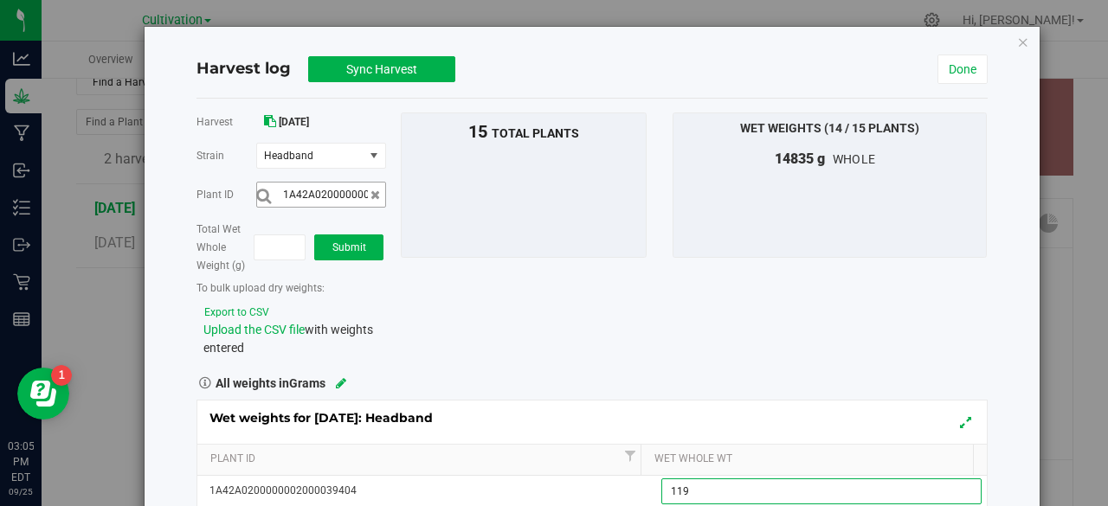
type input "1190"
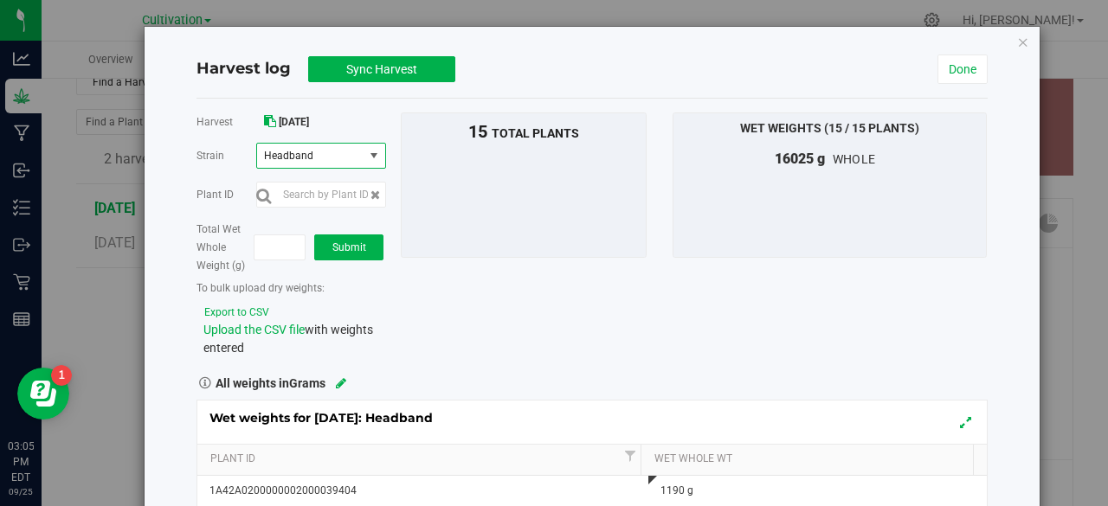
click at [371, 156] on span "select" at bounding box center [374, 156] width 14 height 14
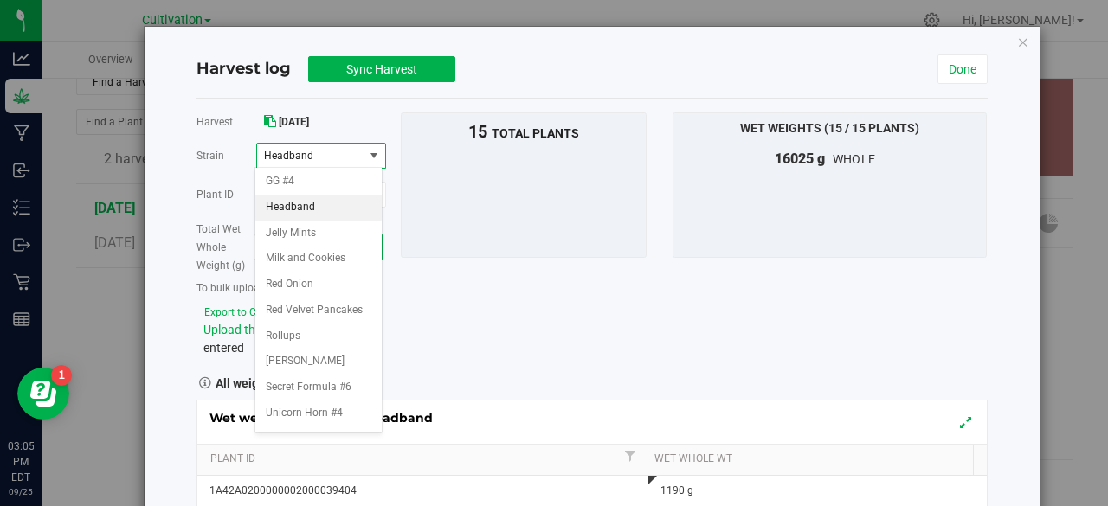
click at [348, 156] on span "Headband" at bounding box center [308, 156] width 89 height 12
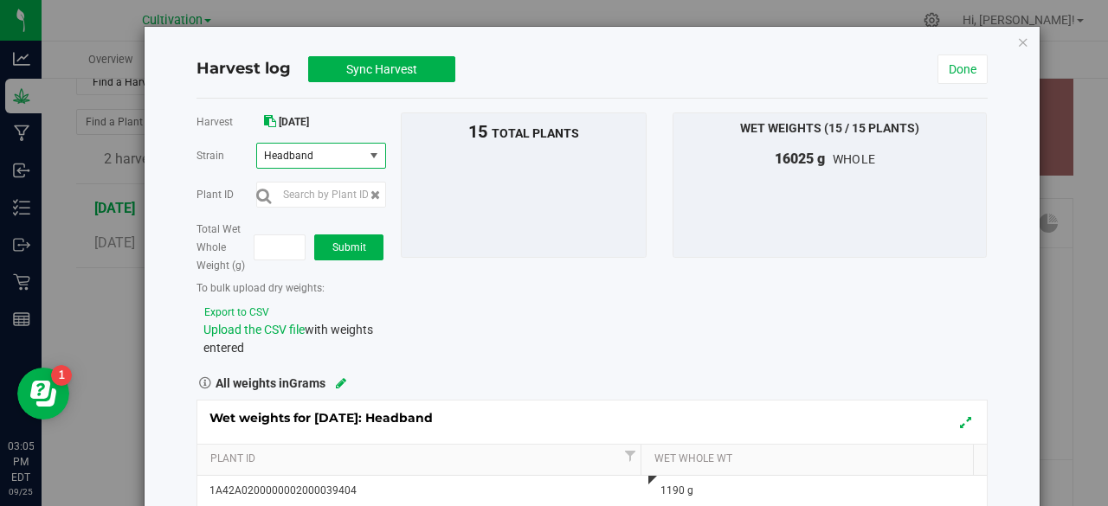
click at [348, 156] on span "Headband" at bounding box center [308, 156] width 89 height 12
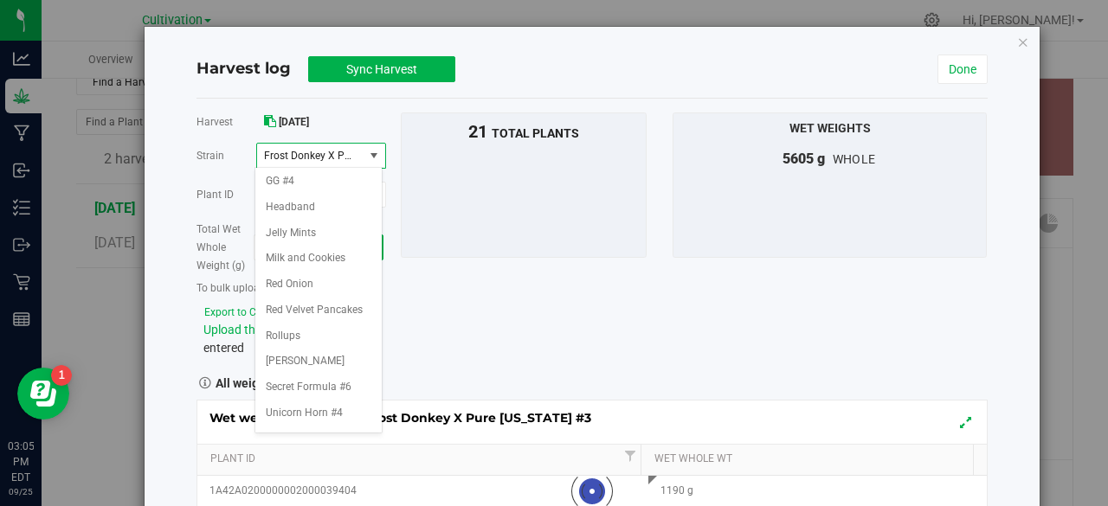
scroll to position [171, 0]
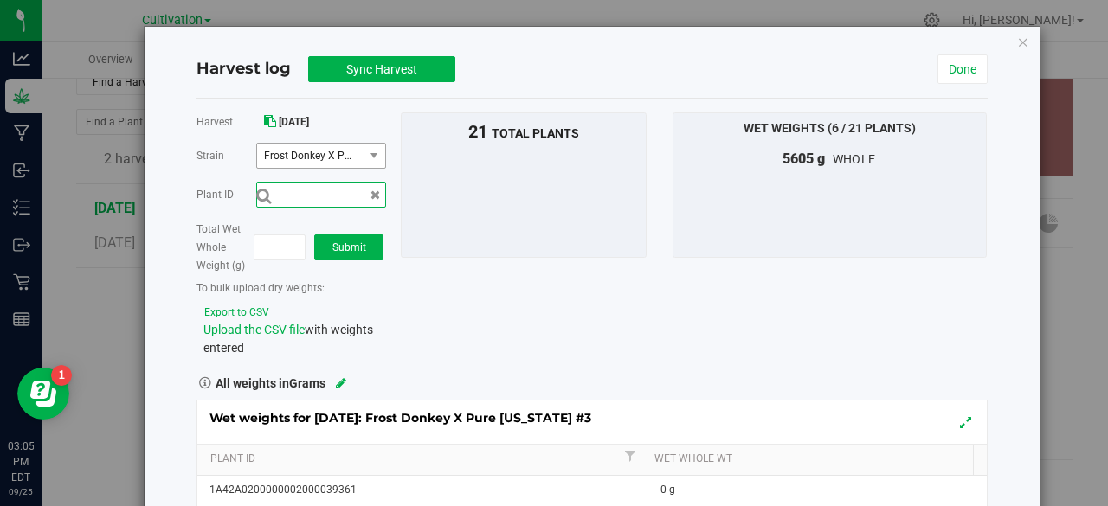
click at [345, 196] on input "text" at bounding box center [321, 195] width 130 height 26
type input "1A42A0200000002000039357"
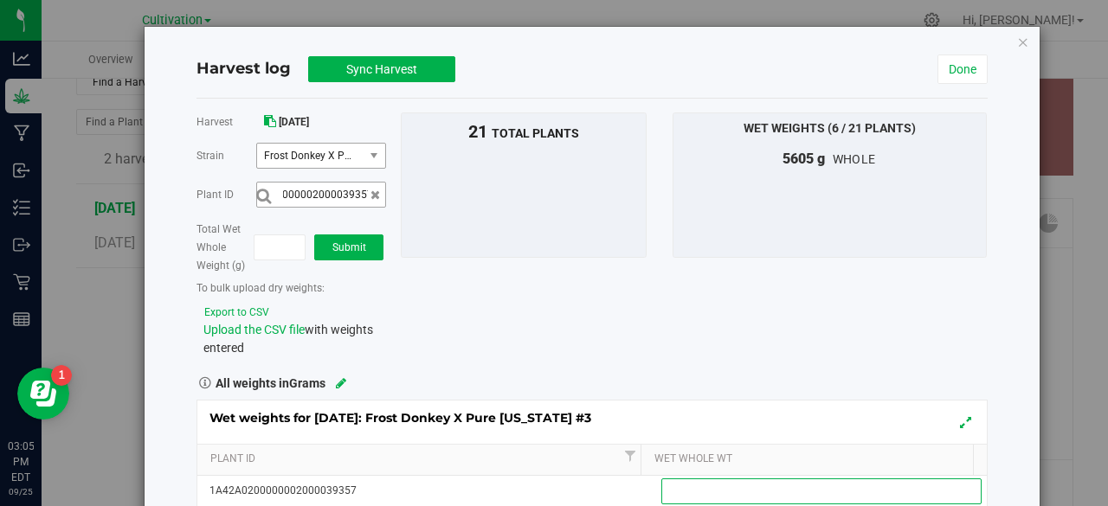
scroll to position [0, 0]
type input "1195"
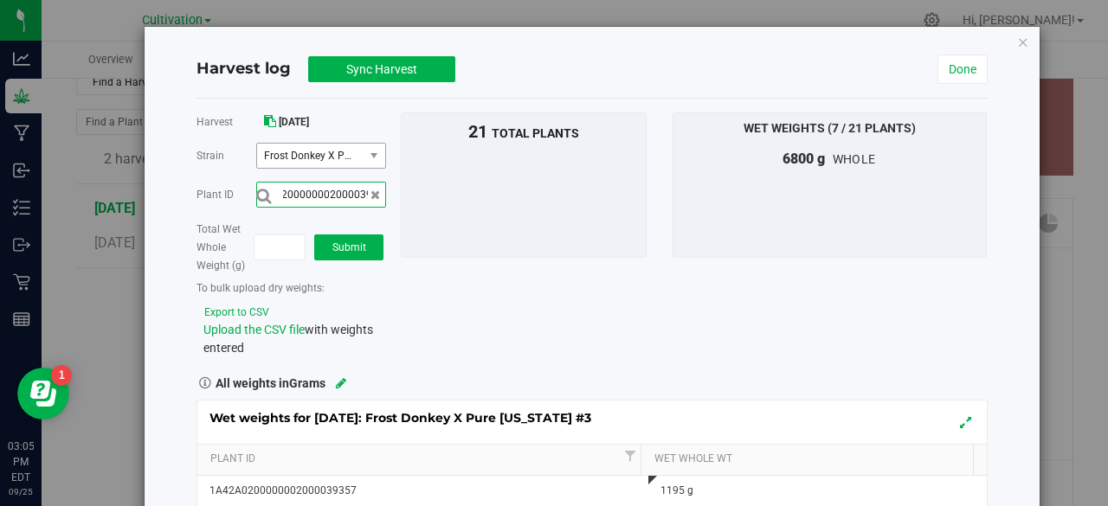
scroll to position [0, 57]
type input "1A42A0200000002000039355"
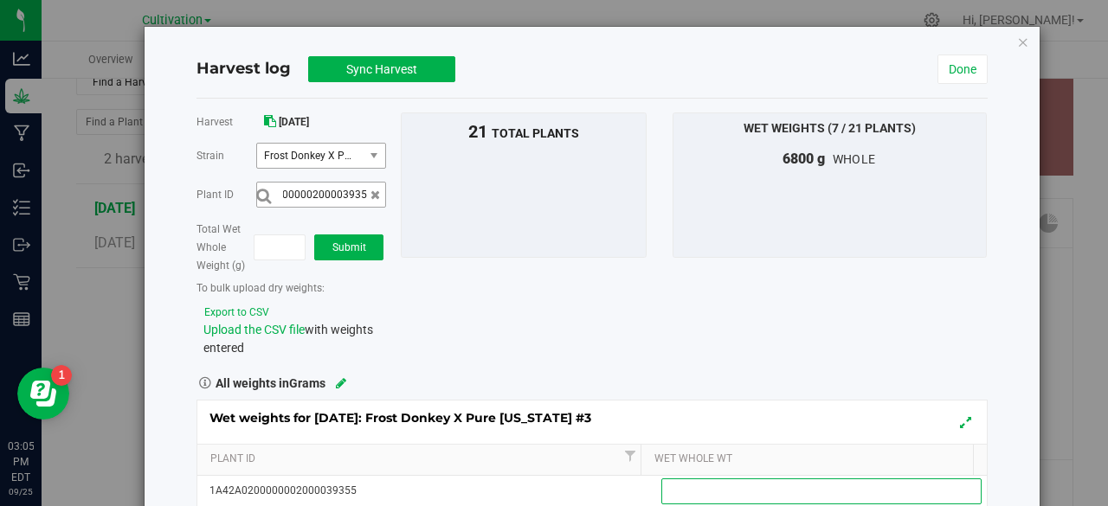
scroll to position [0, 0]
type input "1065"
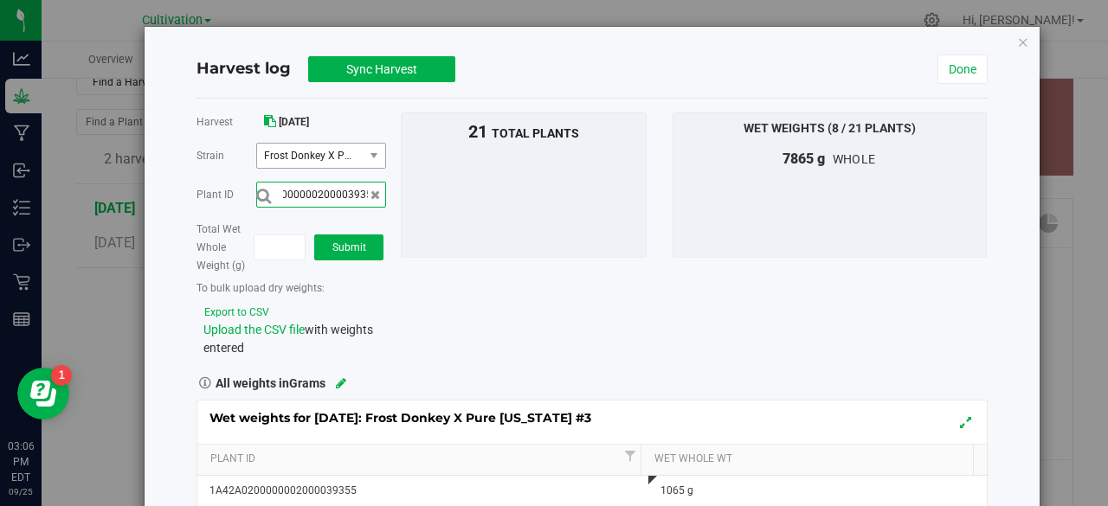
scroll to position [0, 57]
type input "1A42A0200000002000039351"
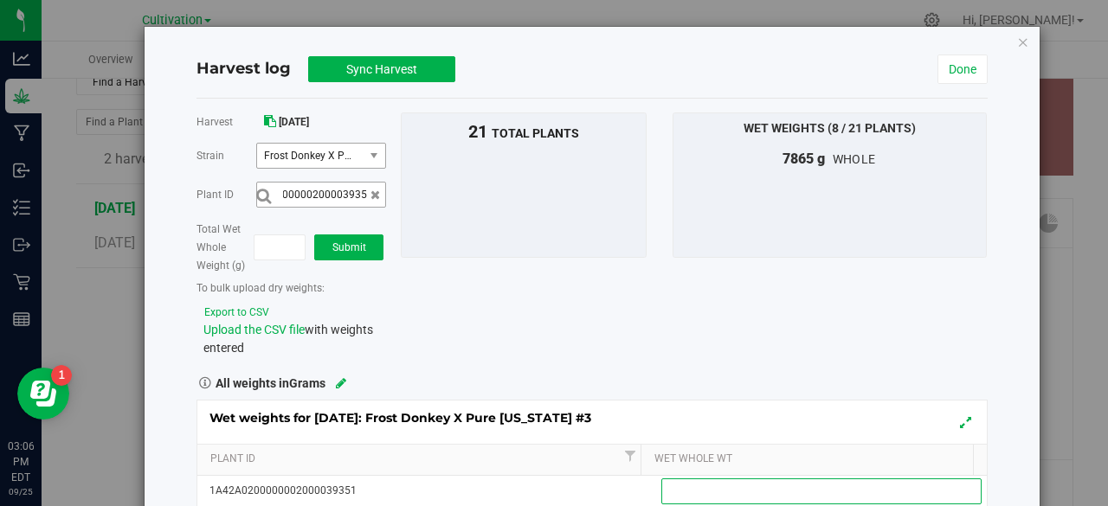
scroll to position [0, 0]
type input "690"
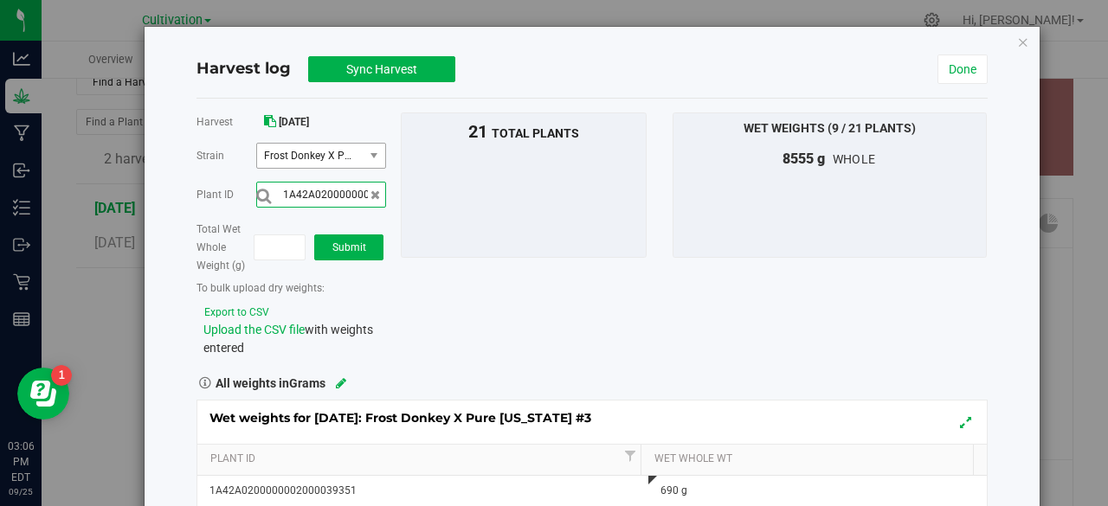
scroll to position [0, 57]
type input "1A42A0200000002000039364"
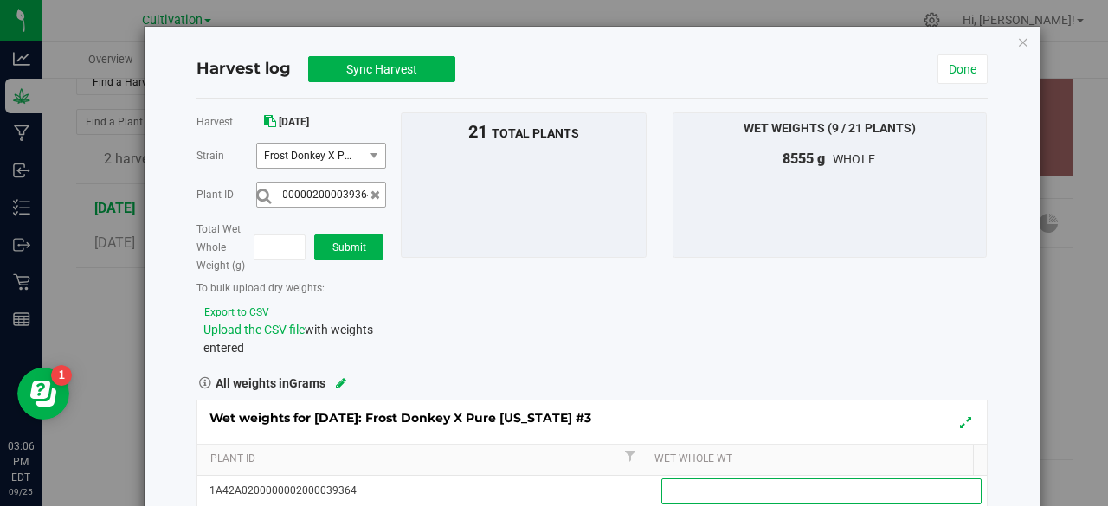
scroll to position [0, 0]
type input "1410"
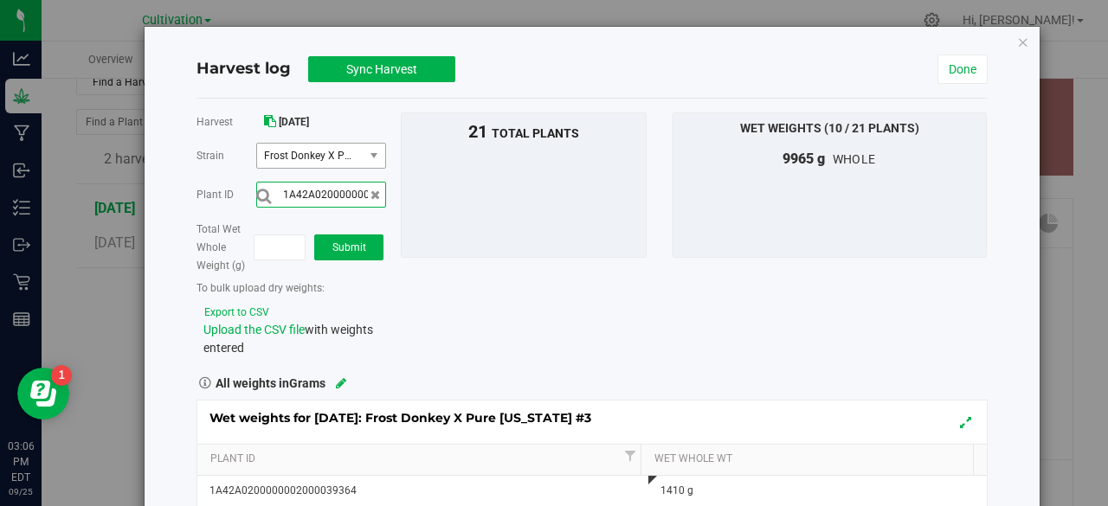
scroll to position [0, 57]
type input "1A42A0200000002000039367"
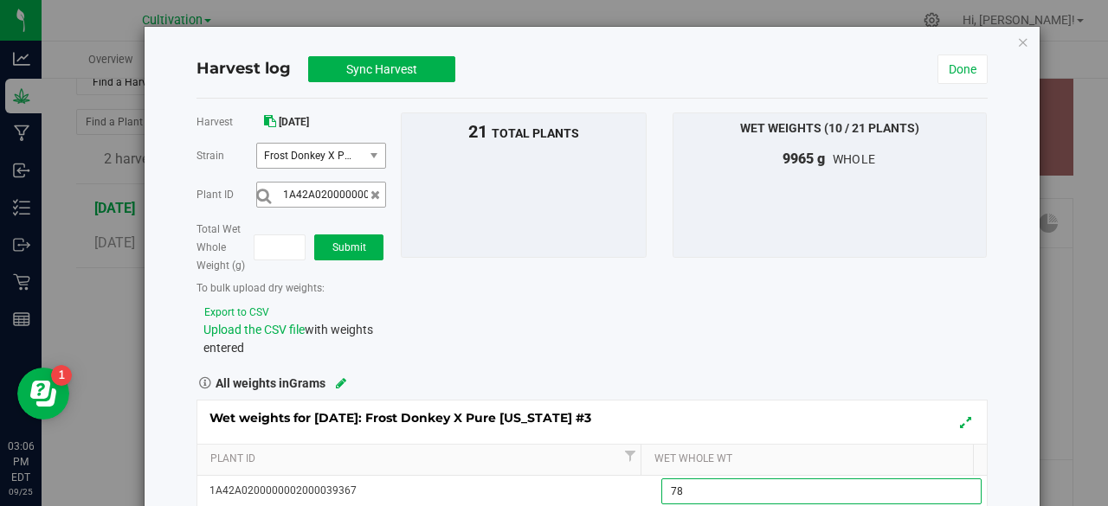
type input "785"
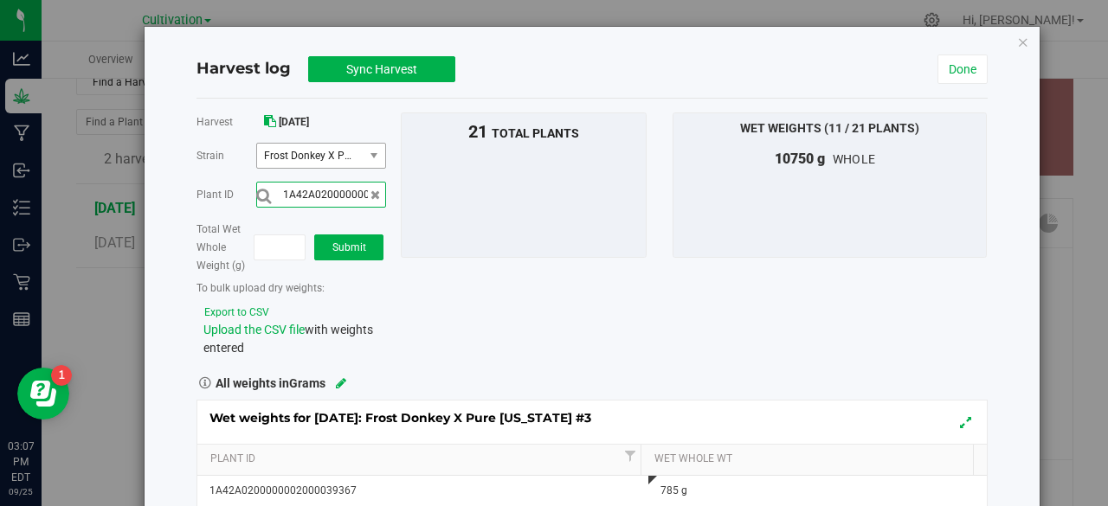
scroll to position [0, 57]
type input "1A42A0200000002000039370"
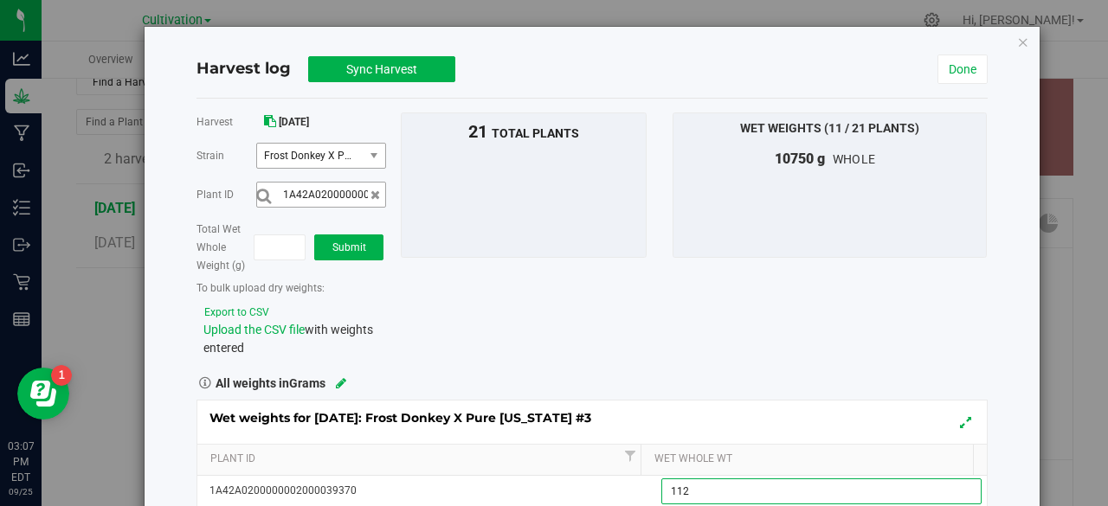
type input "1125"
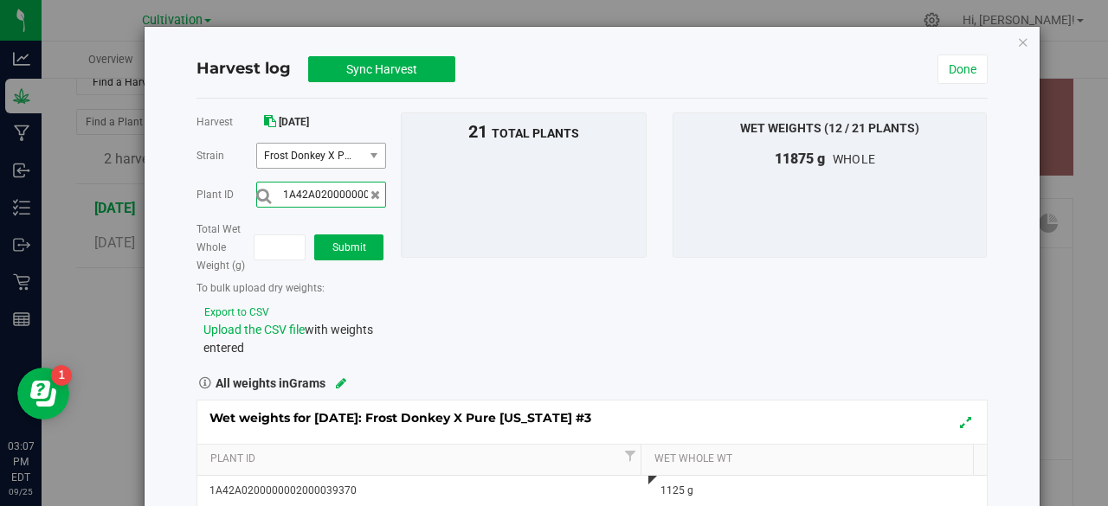
scroll to position [0, 57]
type input "1A42A0200000002000039366"
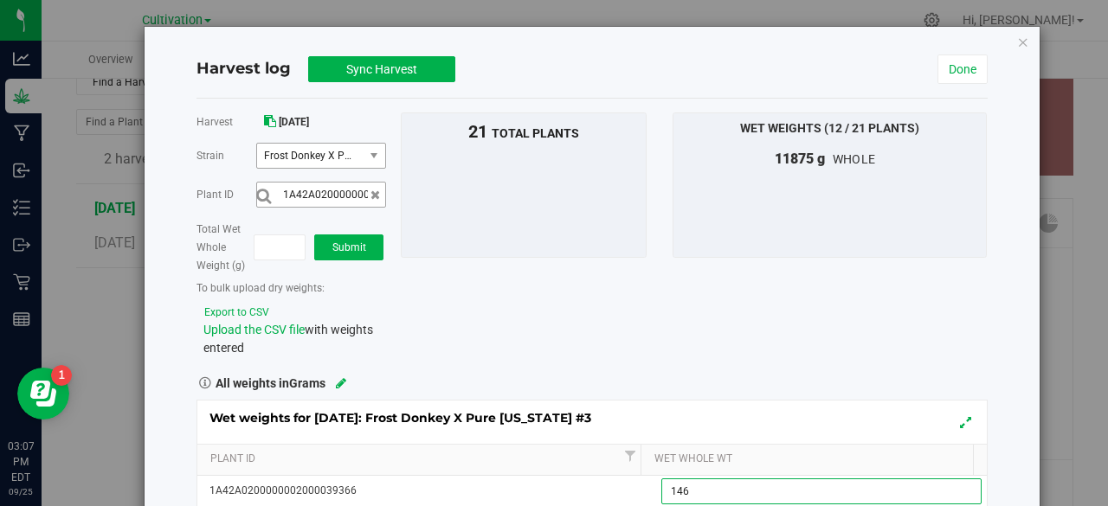
type input "1465"
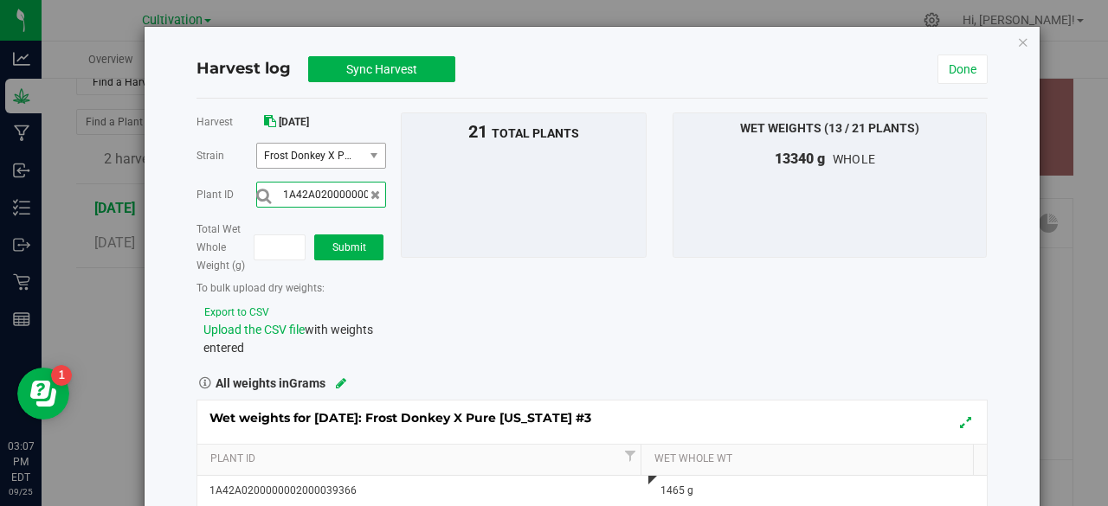
scroll to position [0, 57]
type input "1A42A0200000002000039363"
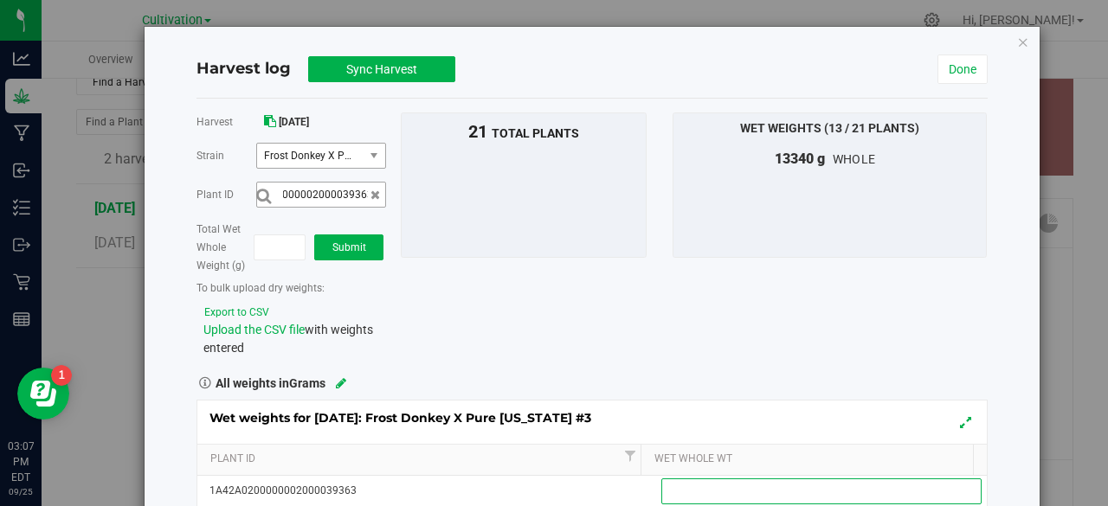
scroll to position [0, 0]
type input "875"
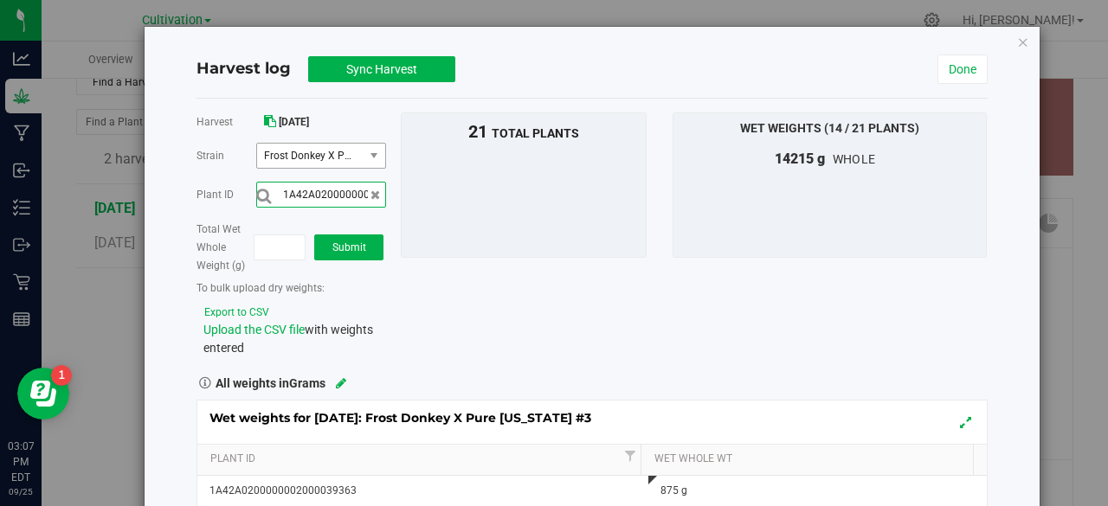
scroll to position [0, 57]
type input "1A42A0200000002000039358"
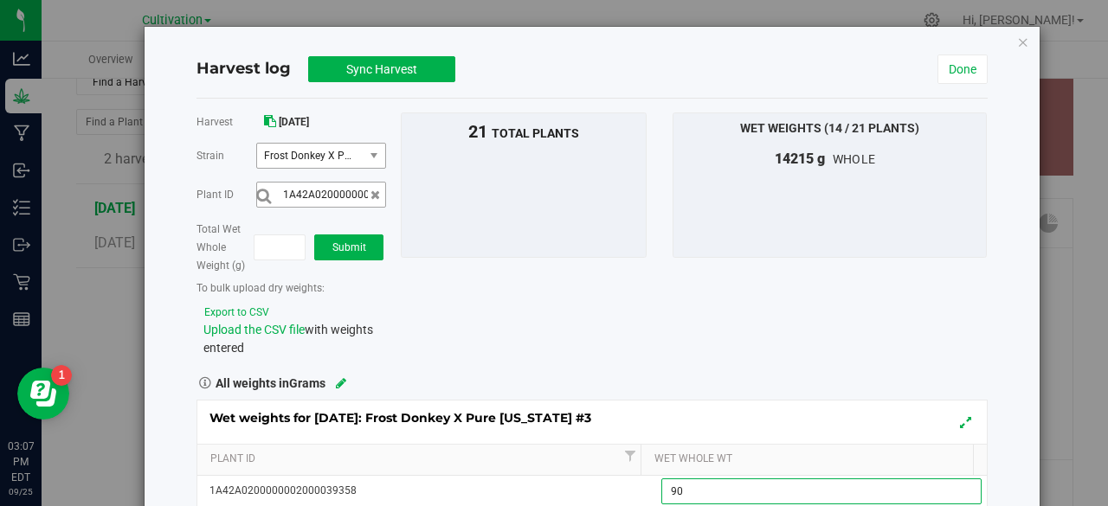
type input "900"
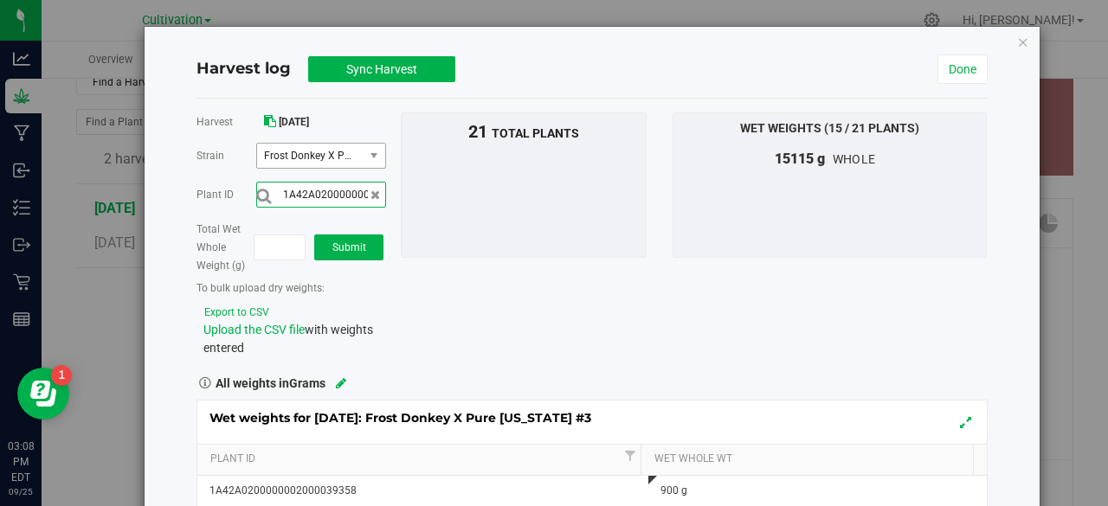
scroll to position [0, 57]
type input "1A42A0200000002000039362"
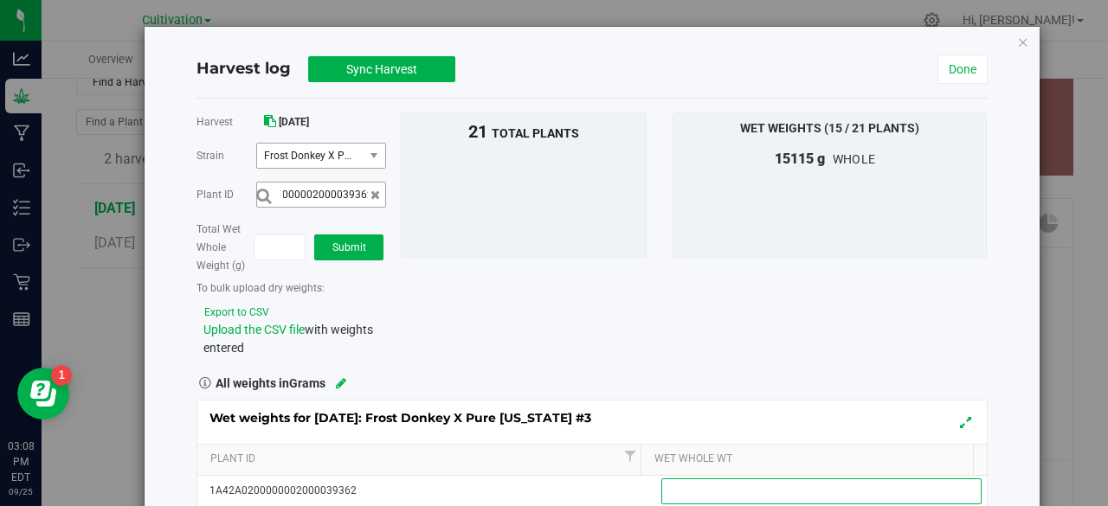
scroll to position [0, 0]
type input "440"
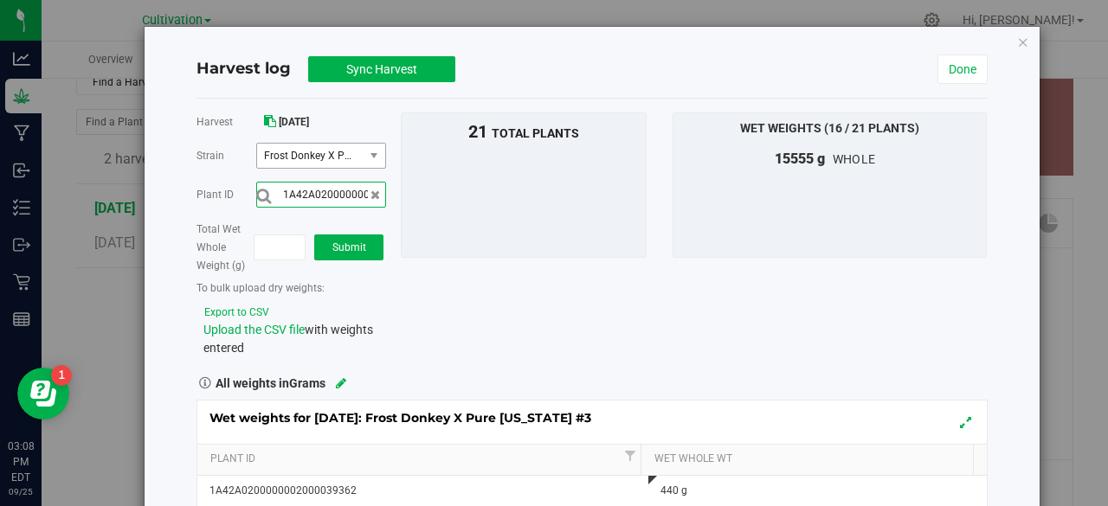
scroll to position [0, 57]
type input "1A42A0200000002000039354"
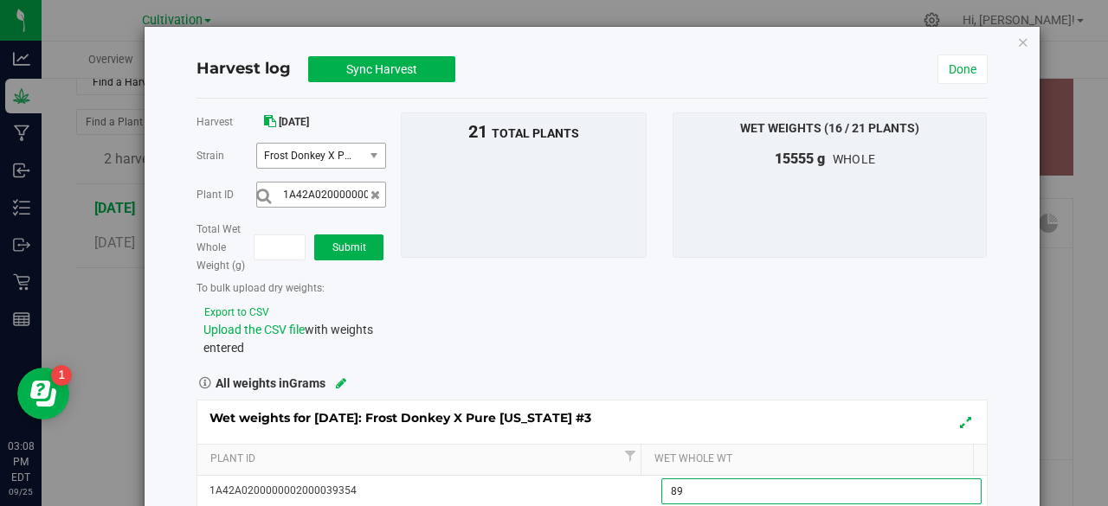
type input "890"
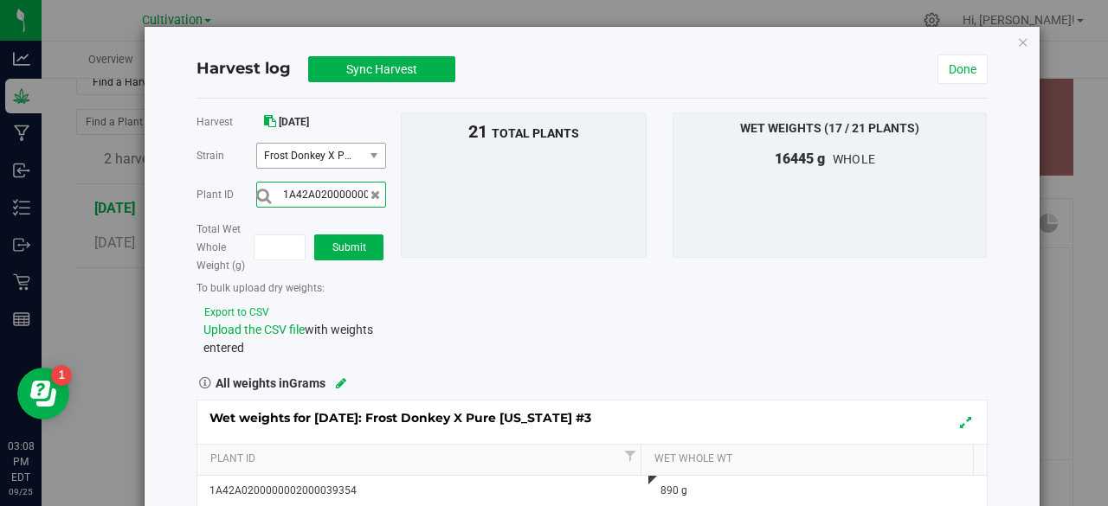
scroll to position [0, 57]
type input "1A42A0200000002000039361"
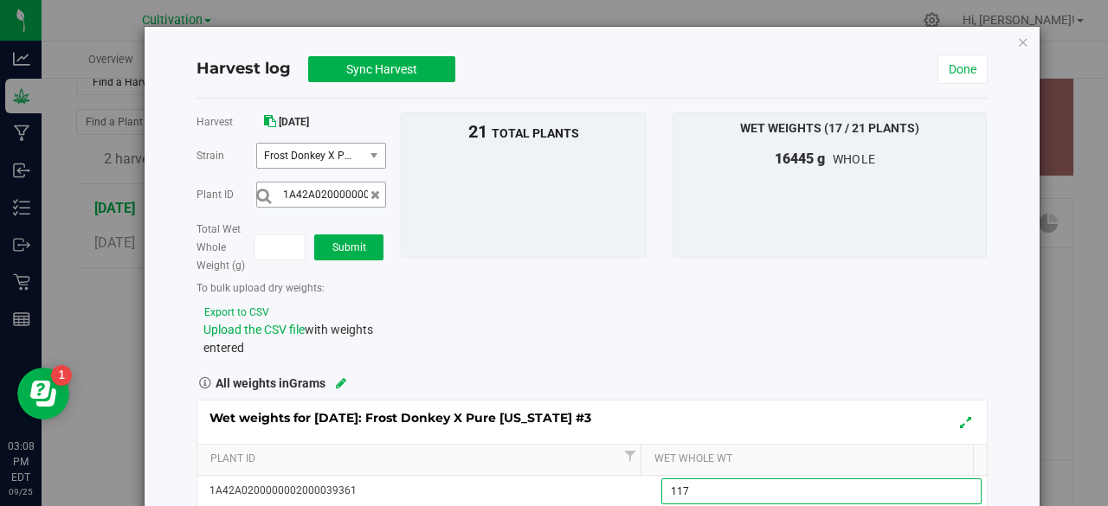
type input "1170"
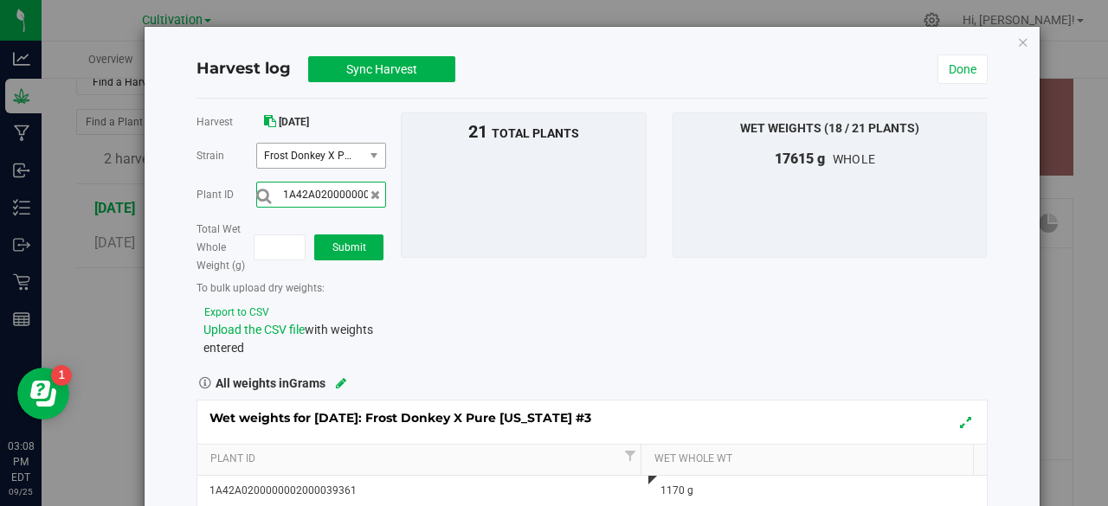
scroll to position [0, 57]
type input "1A42A0200000002000039360"
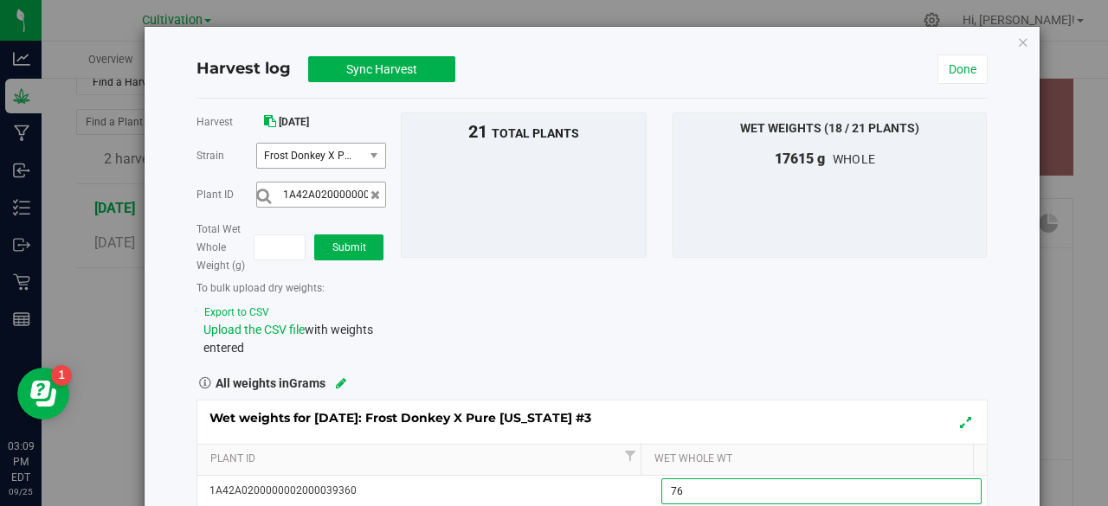
type input "760"
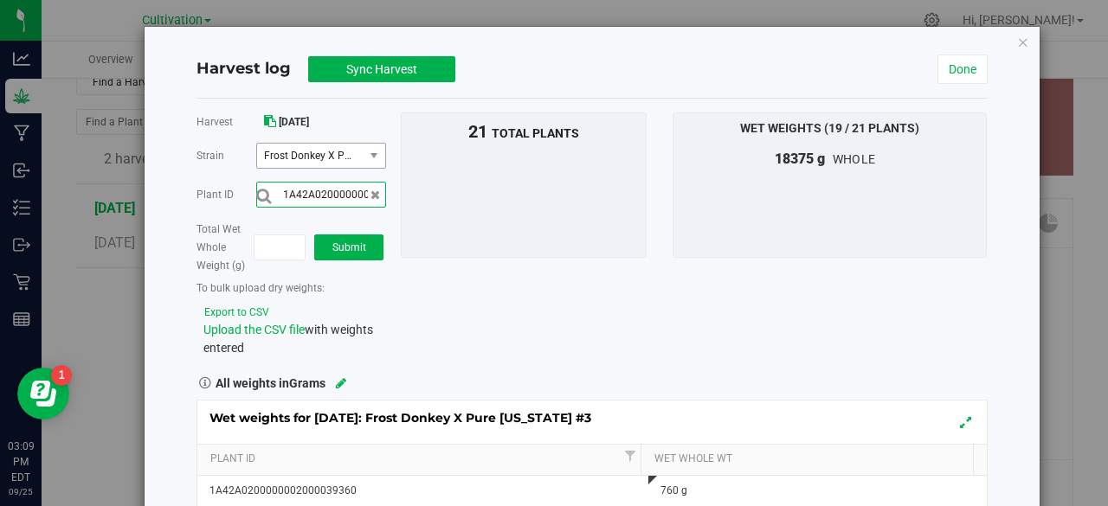
scroll to position [0, 57]
type input "1A42A0200000002000039353"
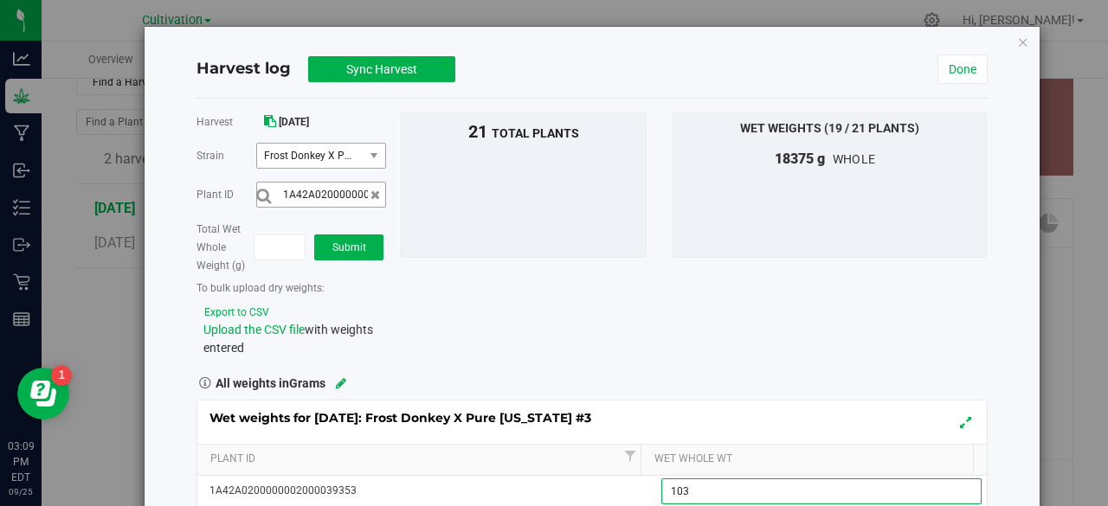
type input "1035"
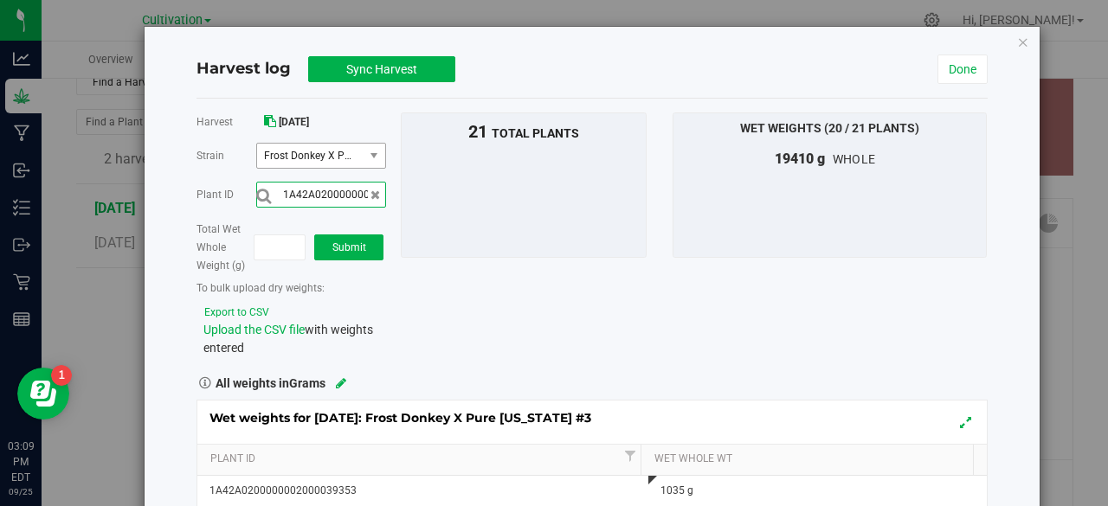
scroll to position [0, 57]
type input "1A42A0200000002000039371"
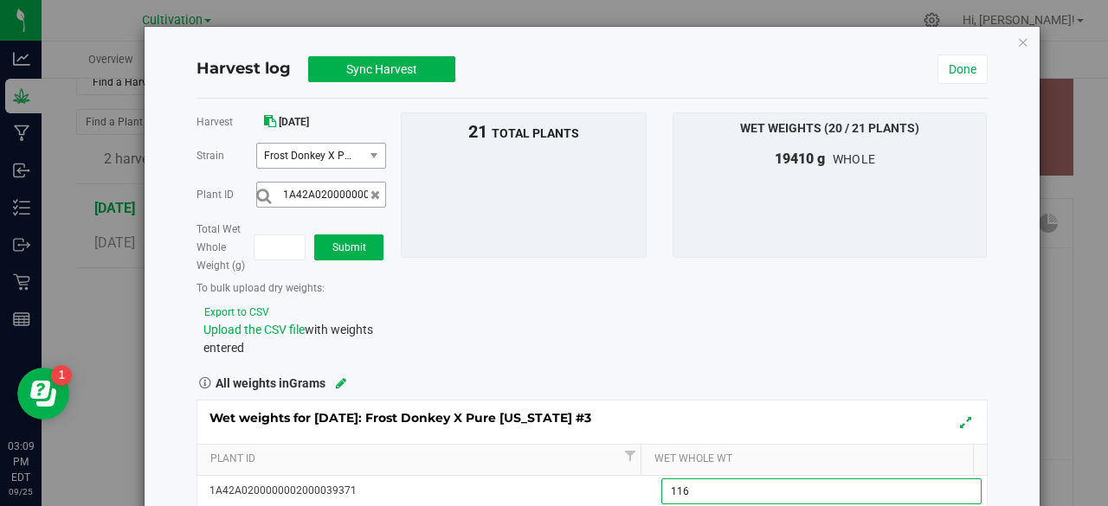
type input "1165"
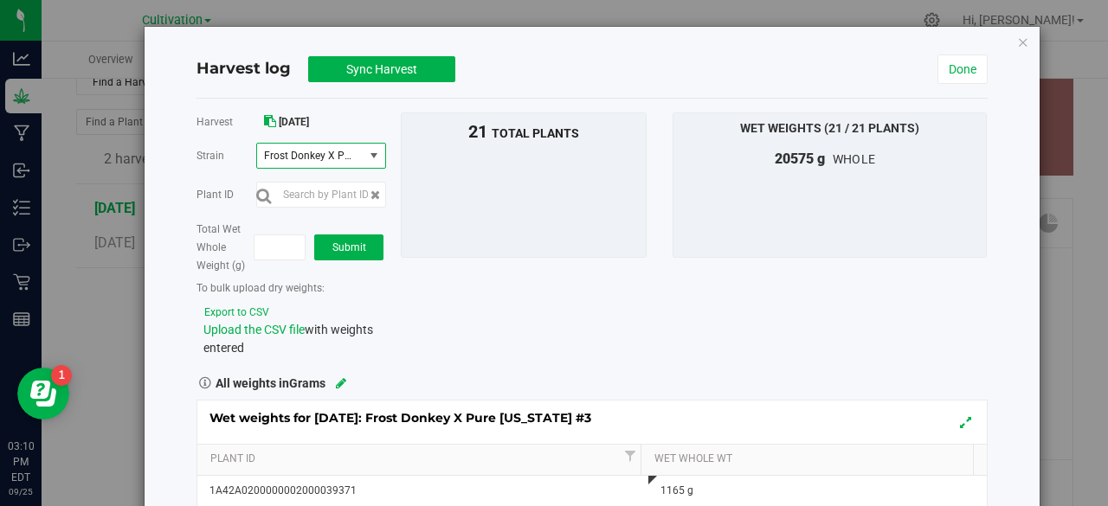
click at [377, 145] on span "select" at bounding box center [375, 156] width 22 height 24
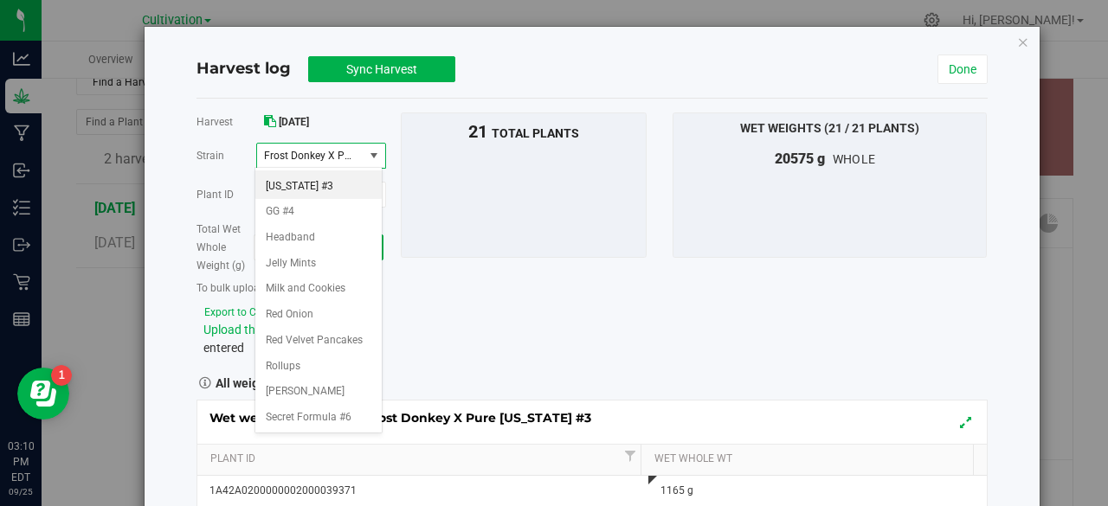
click at [364, 152] on span "select" at bounding box center [375, 156] width 22 height 24
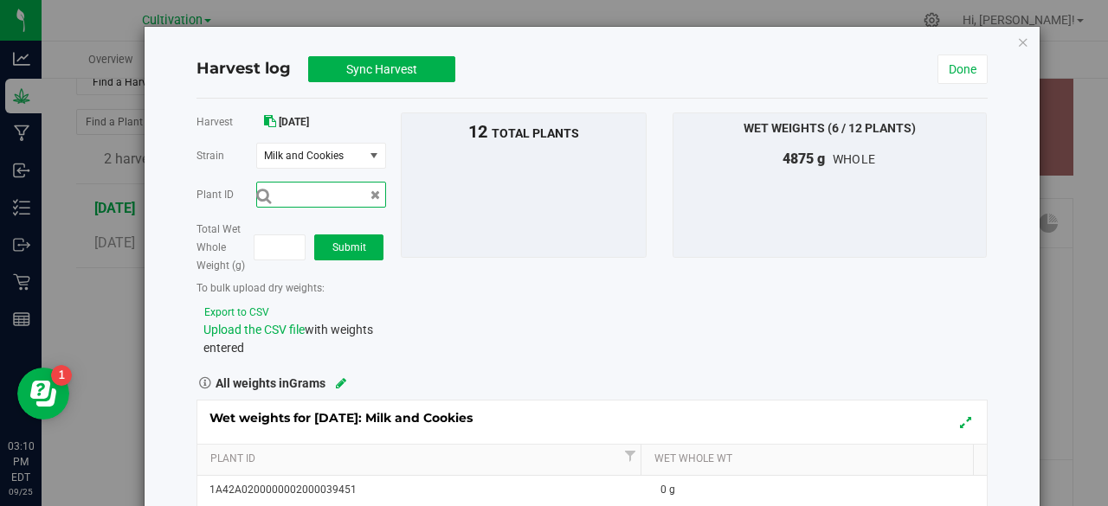
click at [350, 186] on input "text" at bounding box center [321, 195] width 130 height 26
type input "1A42A0200000002000039451"
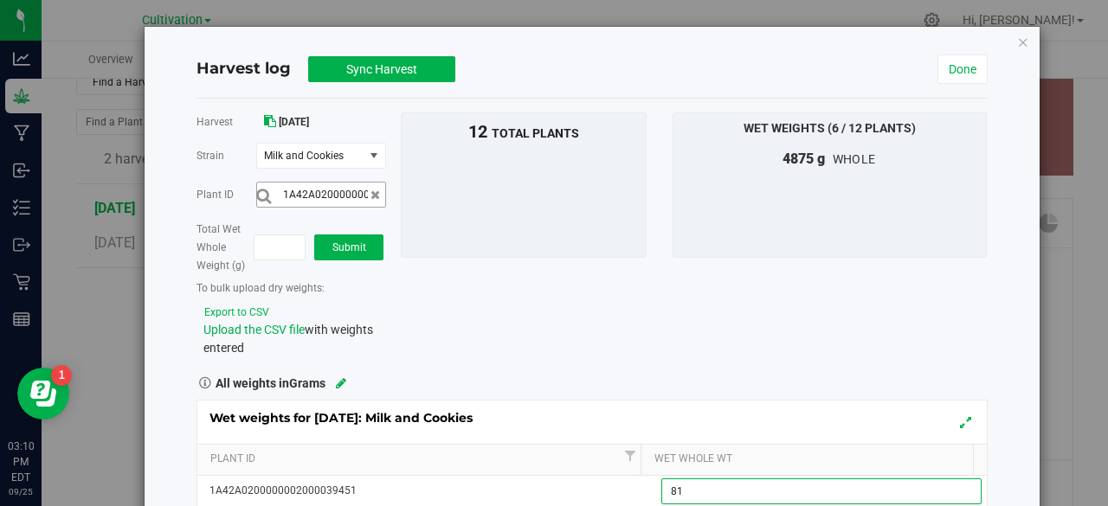
type input "815"
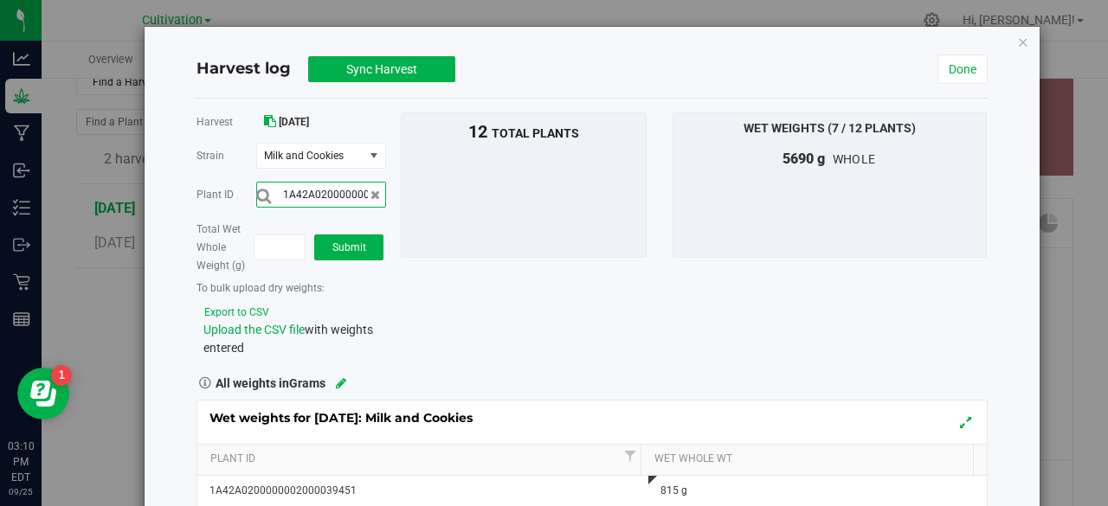
scroll to position [0, 57]
type input "1A42A0200000002000039455"
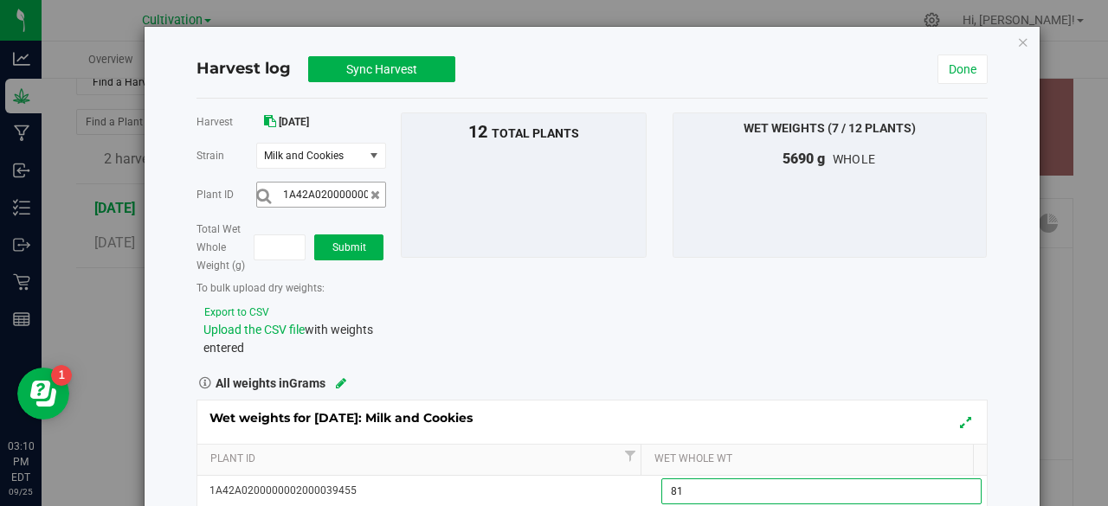
type input "810"
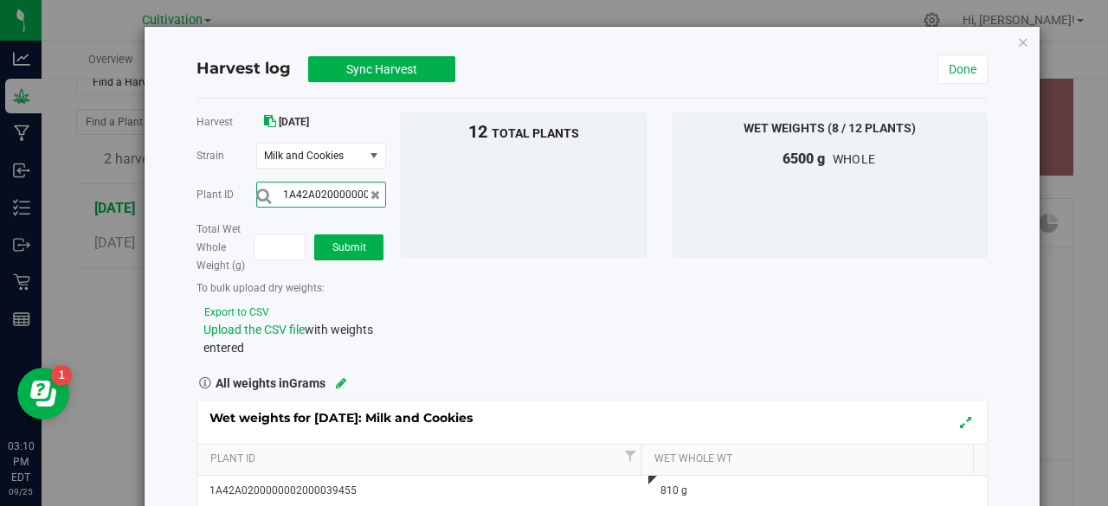
scroll to position [0, 57]
type input "1A42A0200000002000039462"
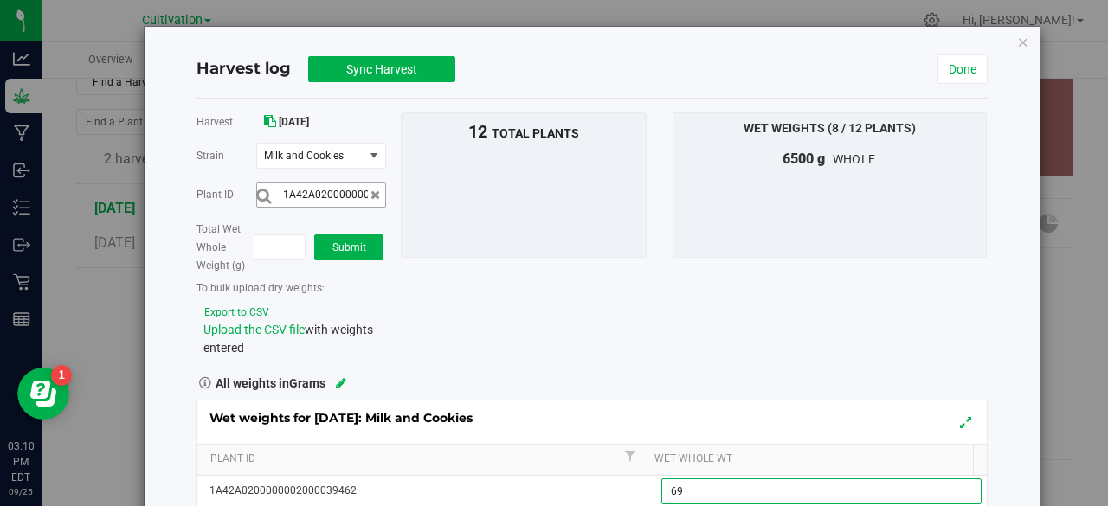
type input "690"
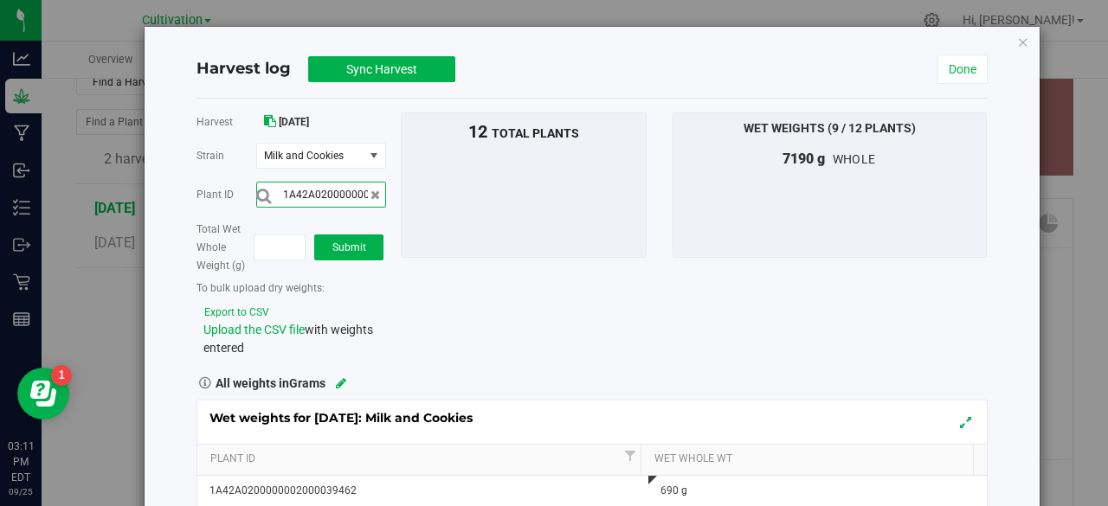
scroll to position [0, 57]
type input "1A42A0200000002000039461"
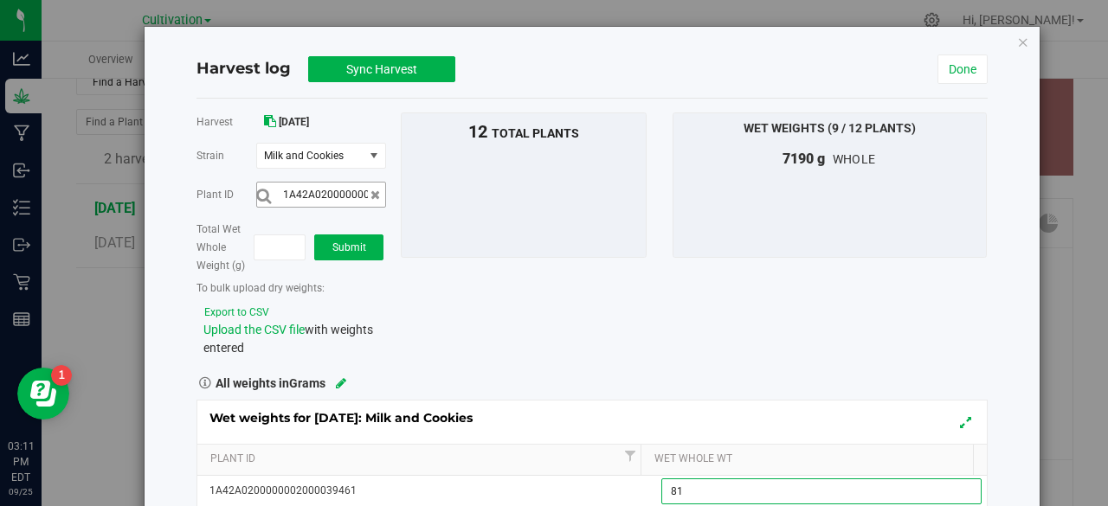
type input "815"
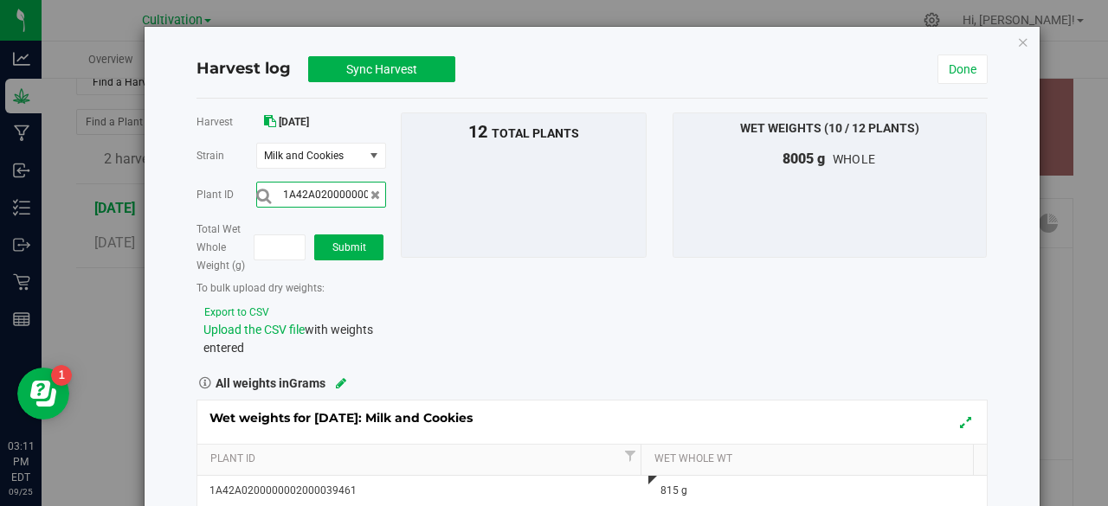
scroll to position [0, 57]
type input "1A42A0200000002000039458"
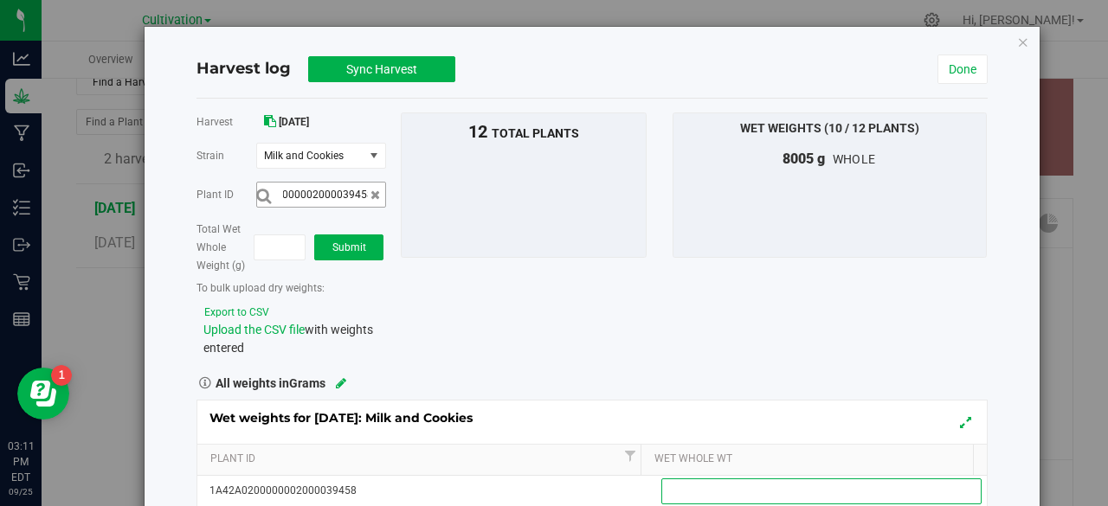
scroll to position [0, 0]
type input "820"
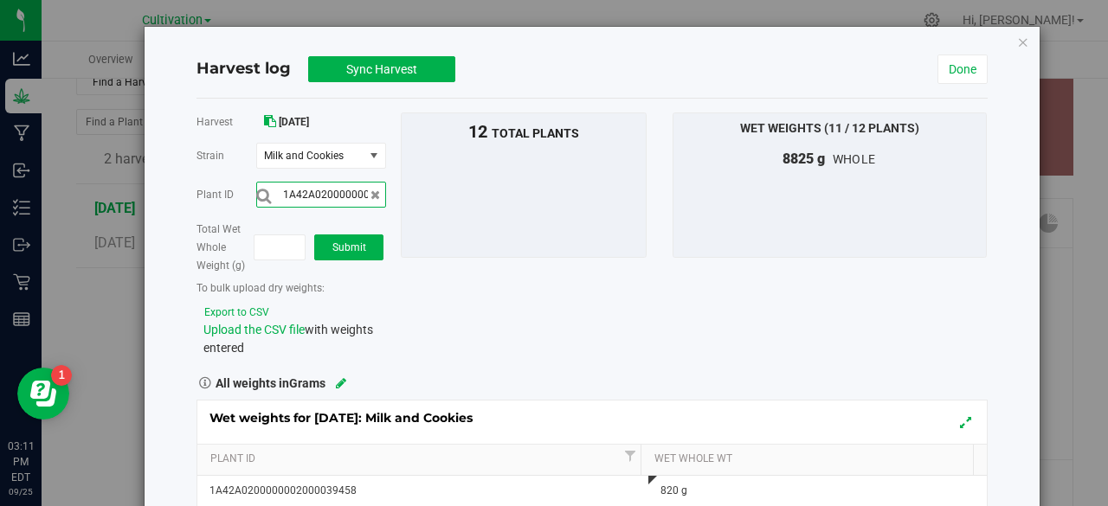
scroll to position [0, 57]
type input "1A42A0200000002000039452"
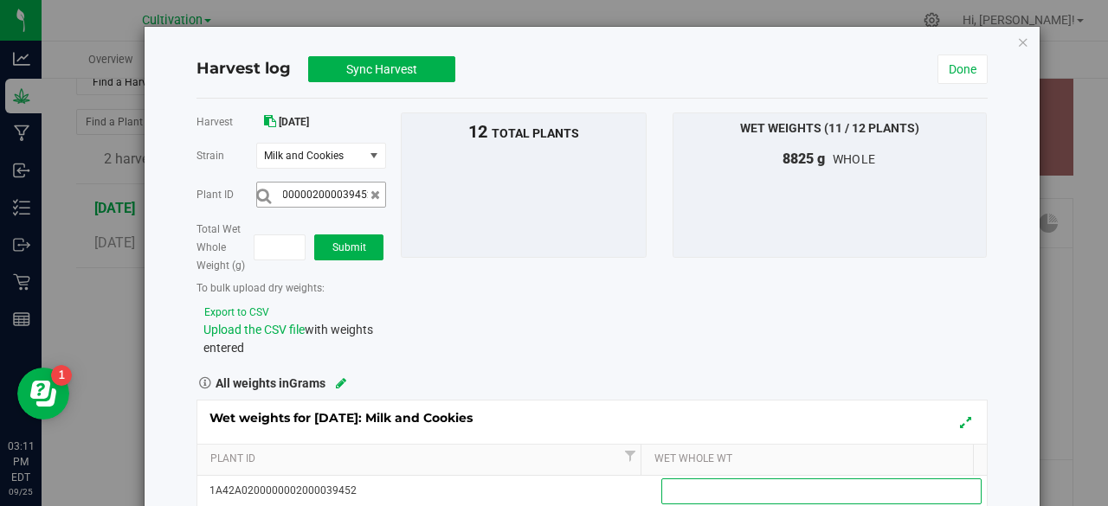
scroll to position [0, 0]
type input "455"
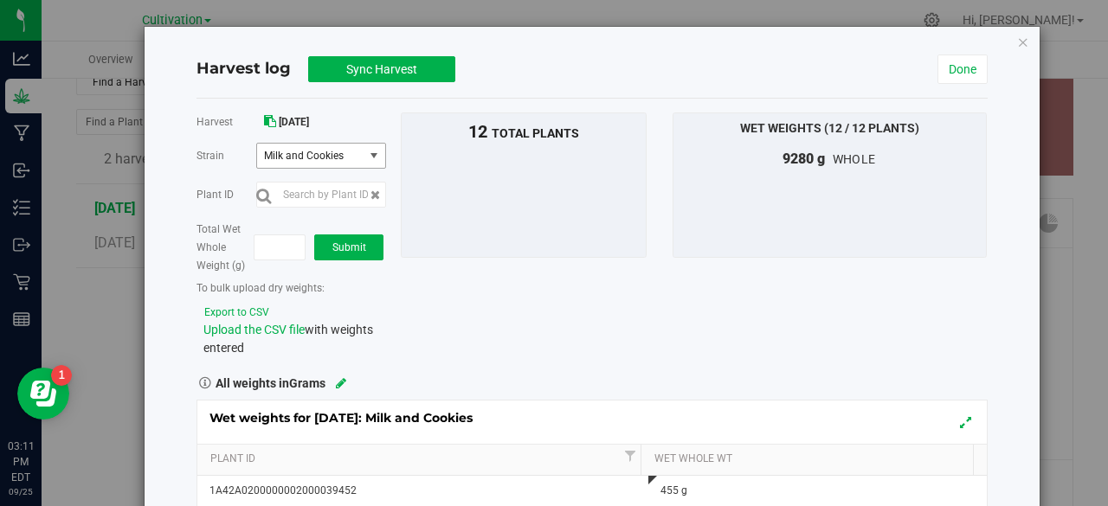
click at [372, 153] on span "select" at bounding box center [374, 156] width 14 height 14
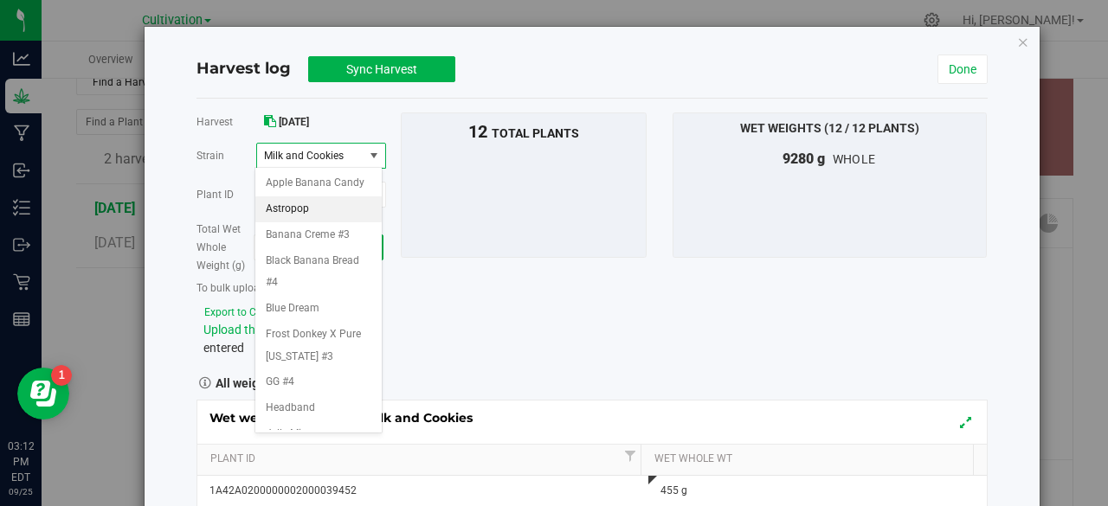
click at [306, 221] on span "Astropop" at bounding box center [287, 209] width 43 height 23
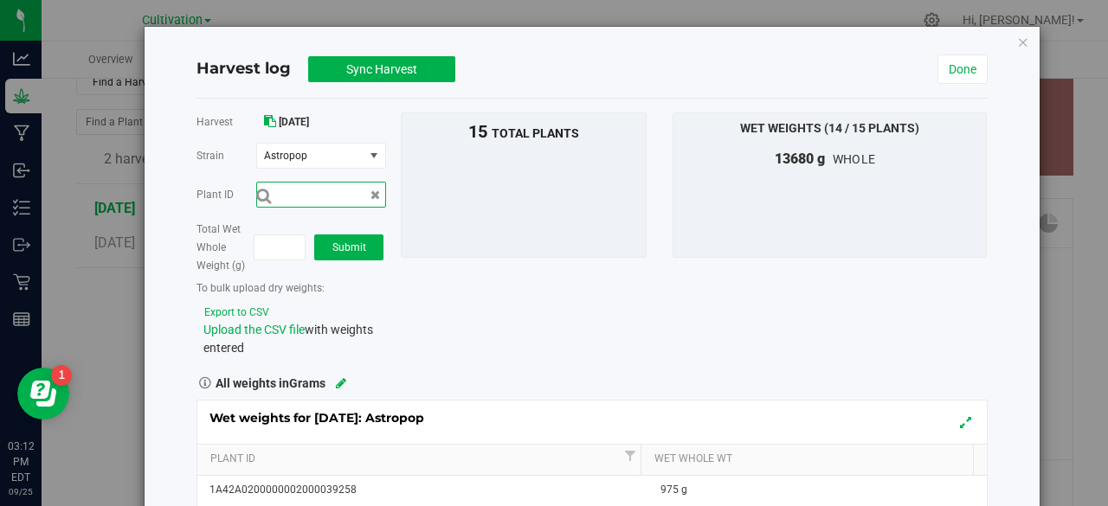
click at [315, 191] on input "text" at bounding box center [321, 195] width 130 height 26
type input "1A42A0200000002000039264"
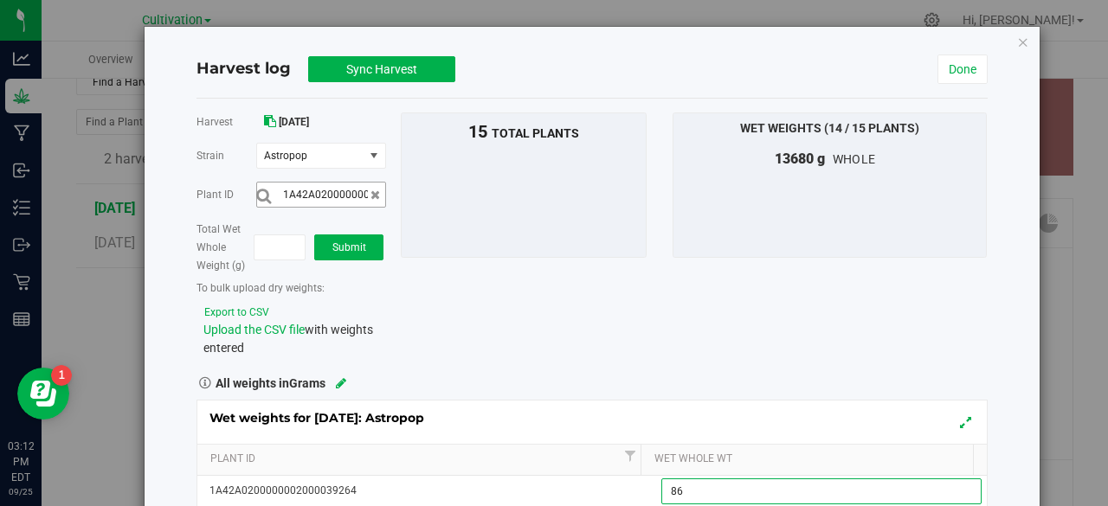
type input "865"
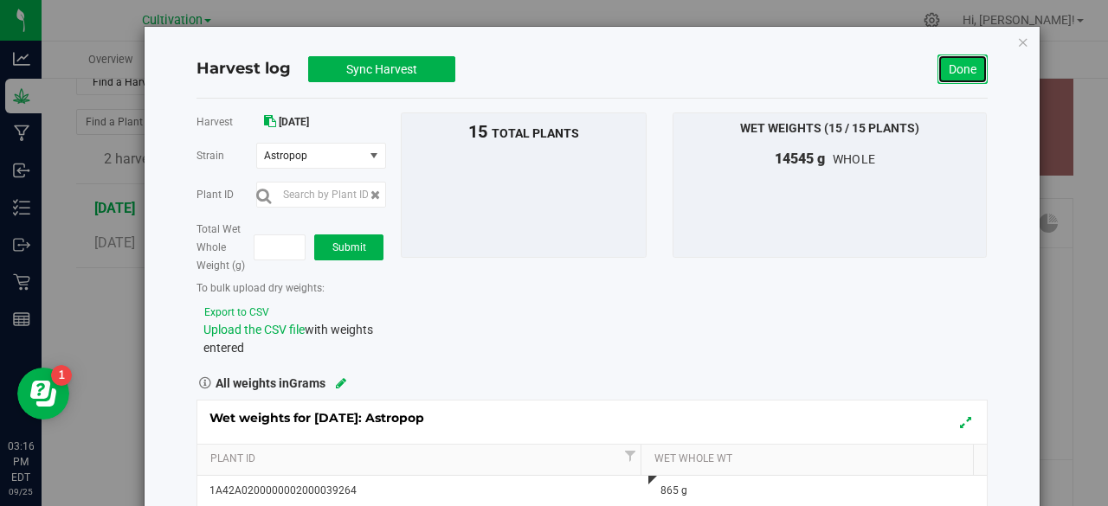
click at [947, 72] on link "Done" at bounding box center [963, 69] width 50 height 29
